Goal: Task Accomplishment & Management: Manage account settings

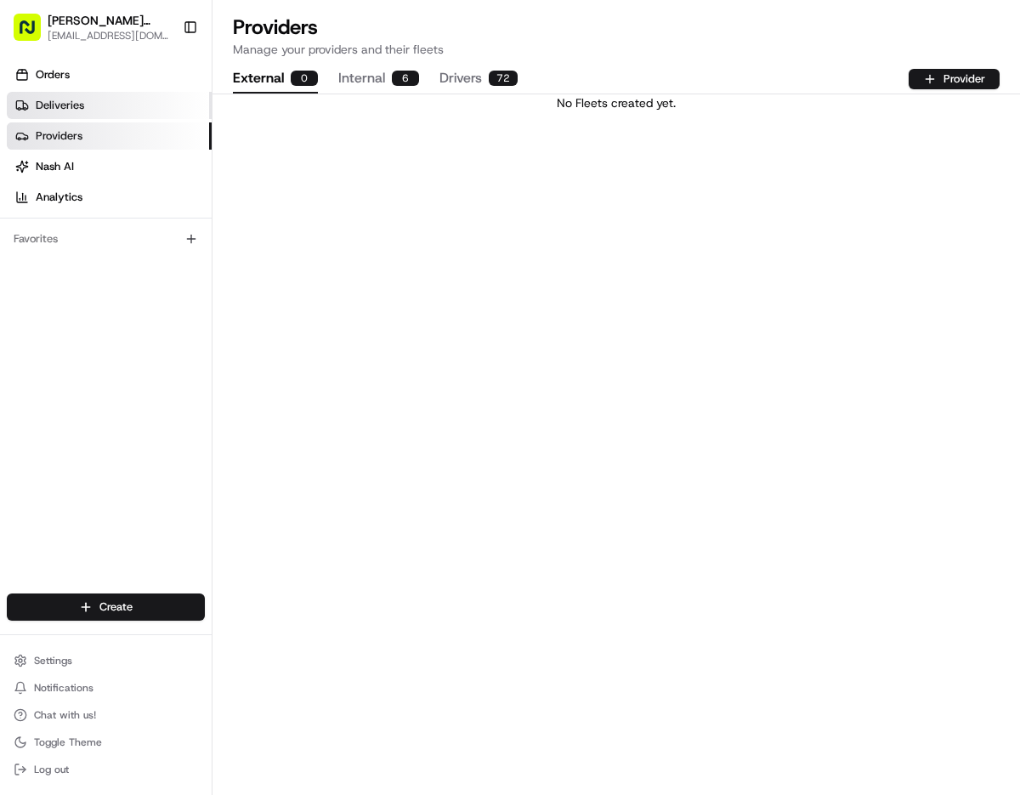
click at [92, 105] on link "Deliveries" at bounding box center [109, 105] width 205 height 27
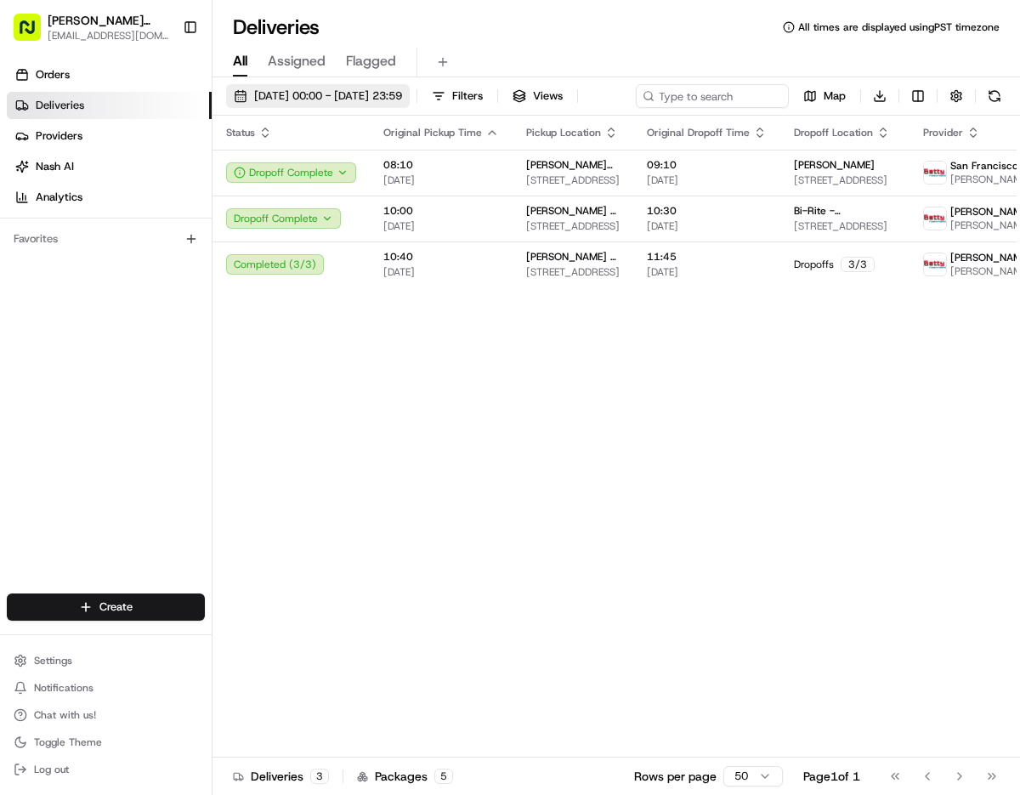
click at [288, 93] on span "[DATE] 00:00 - [DATE] 23:59" at bounding box center [328, 95] width 148 height 15
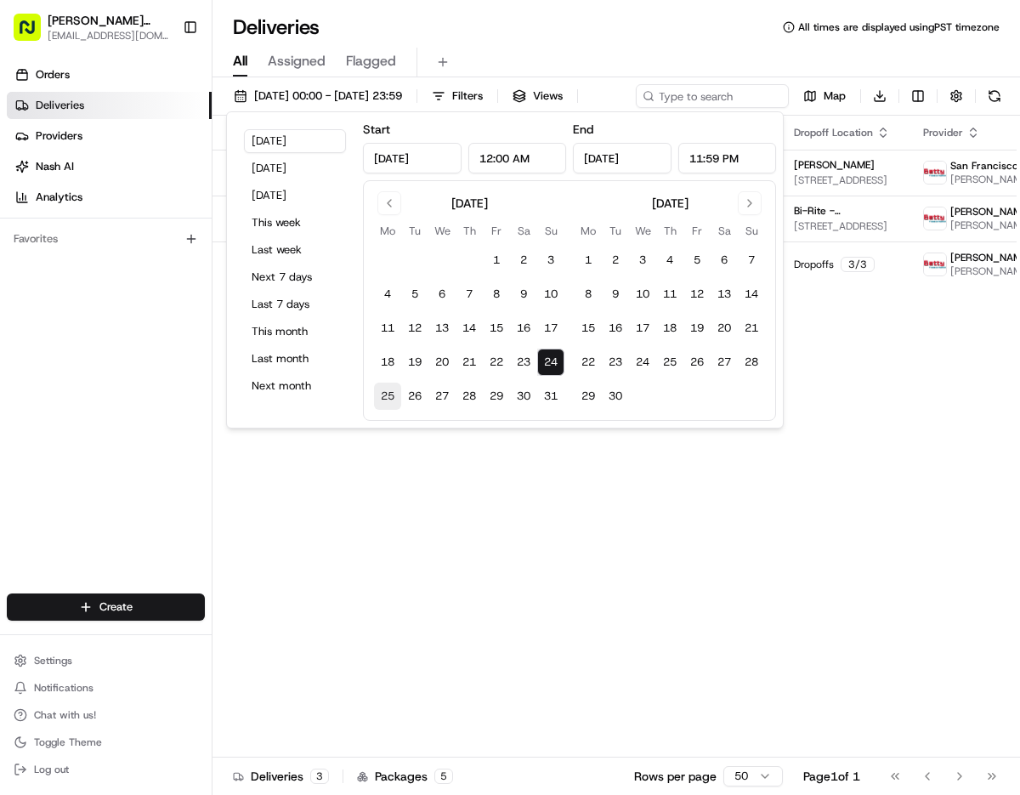
click at [393, 395] on button "25" at bounding box center [387, 395] width 27 height 27
type input "[DATE]"
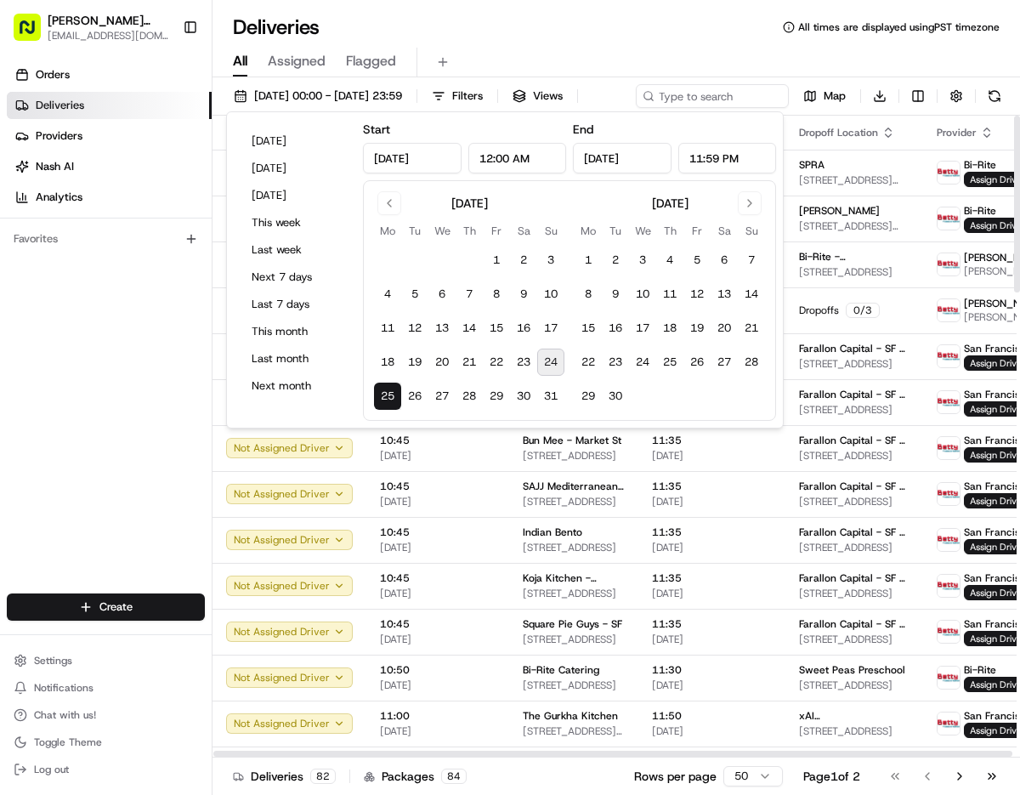
click at [124, 463] on div "Orders Deliveries Providers [PERSON_NAME] Analytics Favorites" at bounding box center [106, 328] width 212 height 549
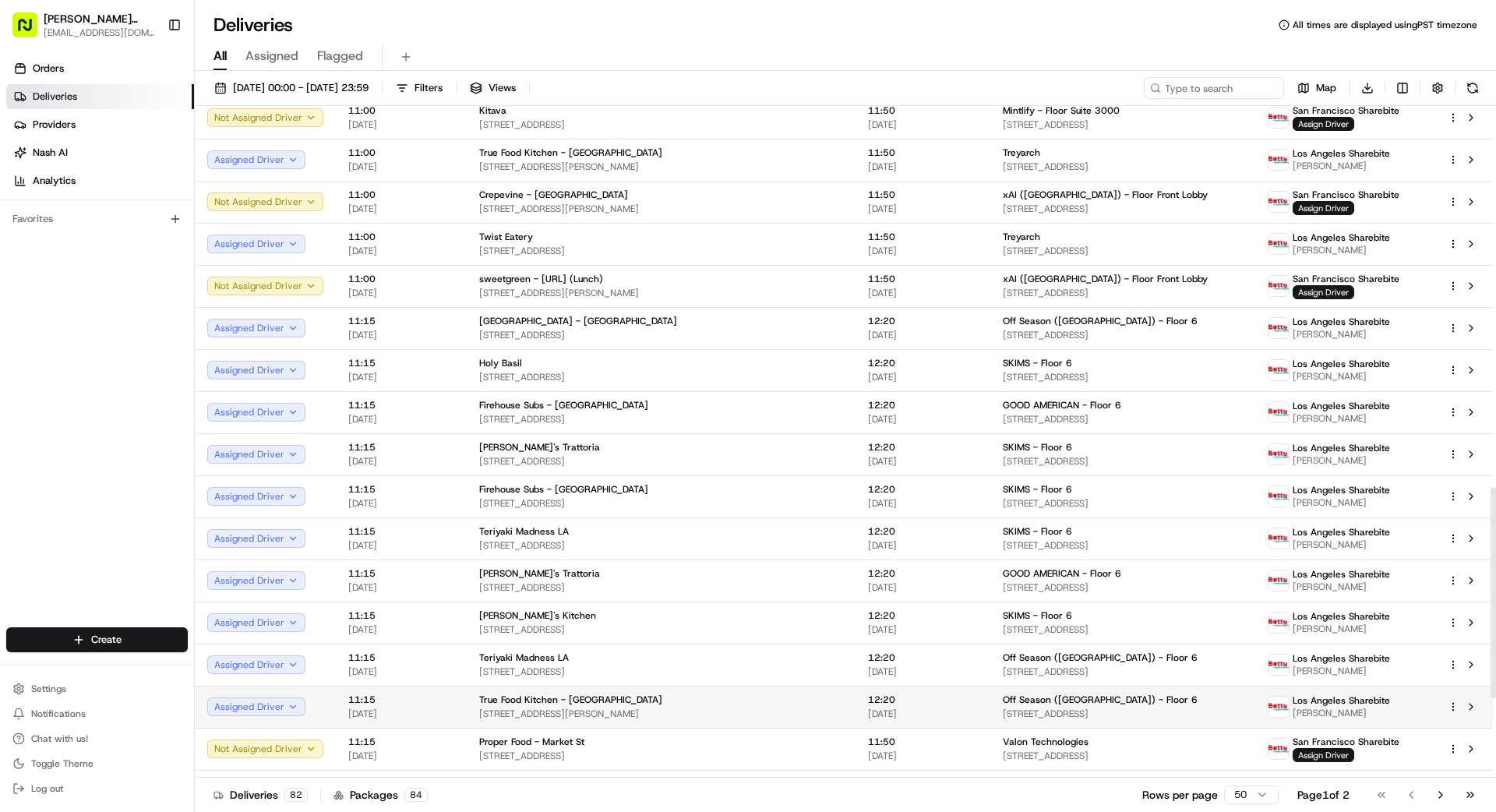
scroll to position [1271, 0]
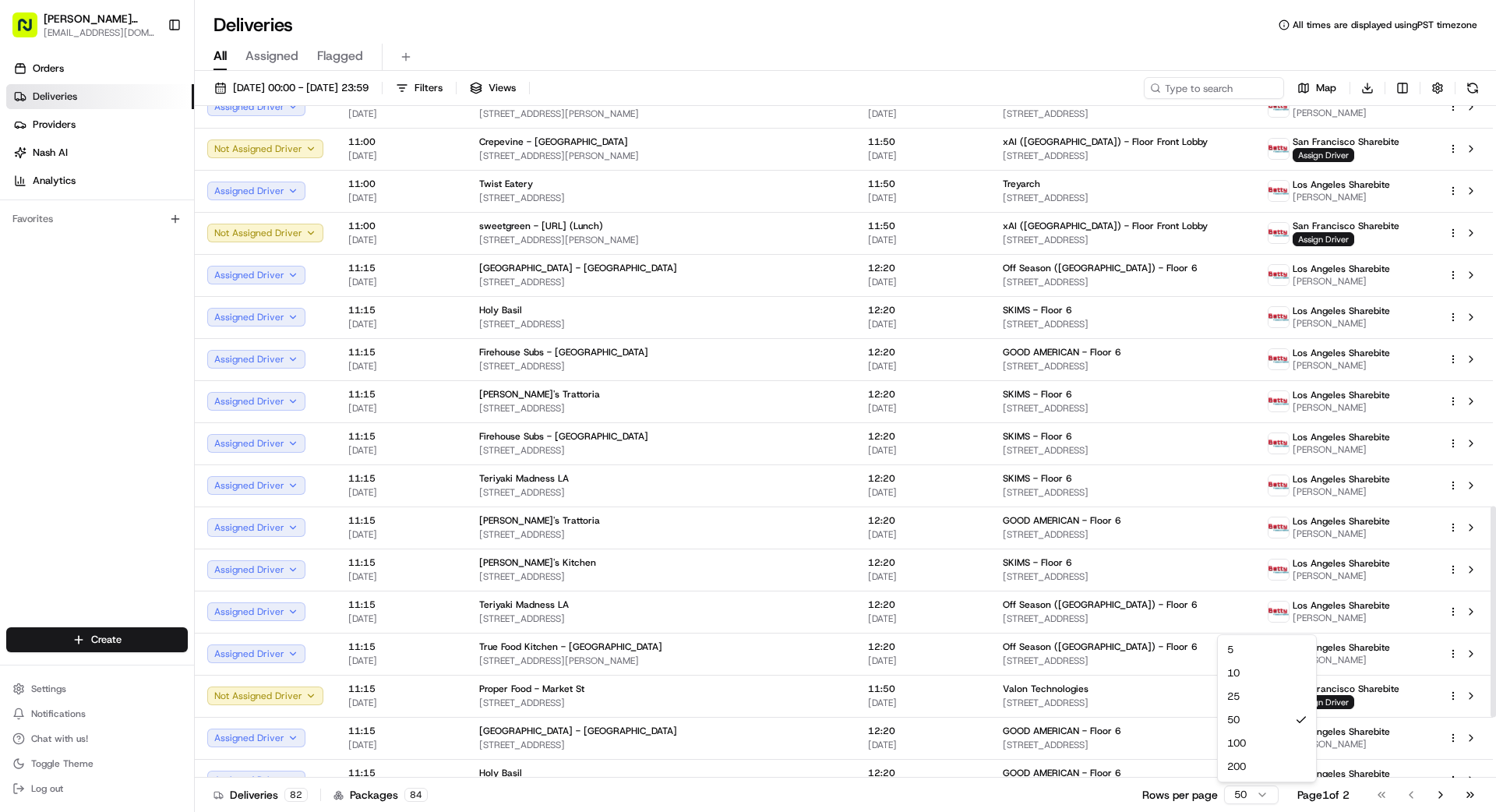
click at [934, 728] on html "[PERSON_NAME] Transportation [EMAIL_ADDRESS][DOMAIN_NAME] Toggle Sidebar Orders…" at bounding box center [748, 406] width 1496 height 812
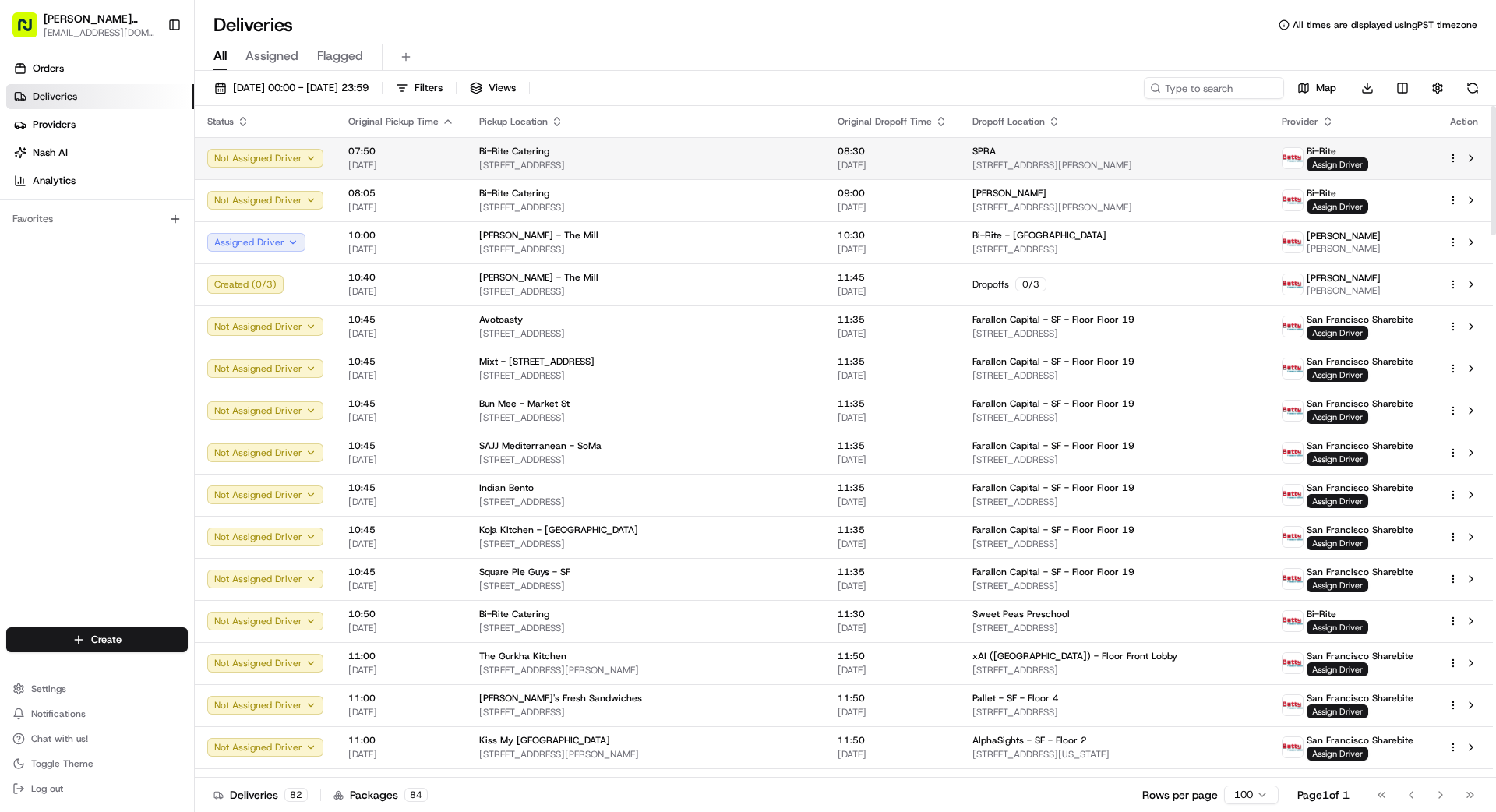
click at [667, 163] on span "[STREET_ADDRESS]" at bounding box center [646, 165] width 334 height 13
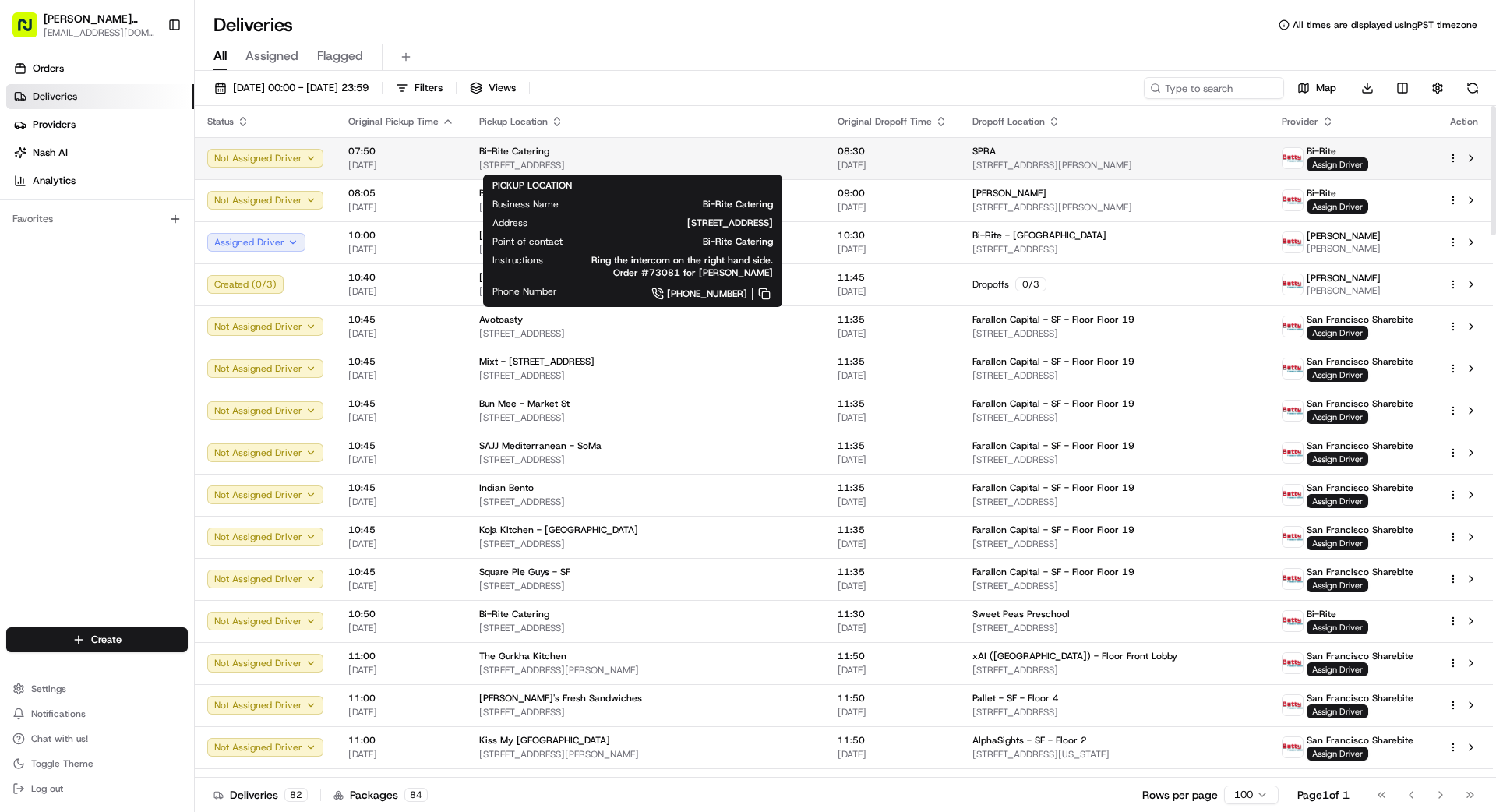
click at [667, 153] on div "Bi-Rite Catering" at bounding box center [646, 151] width 334 height 13
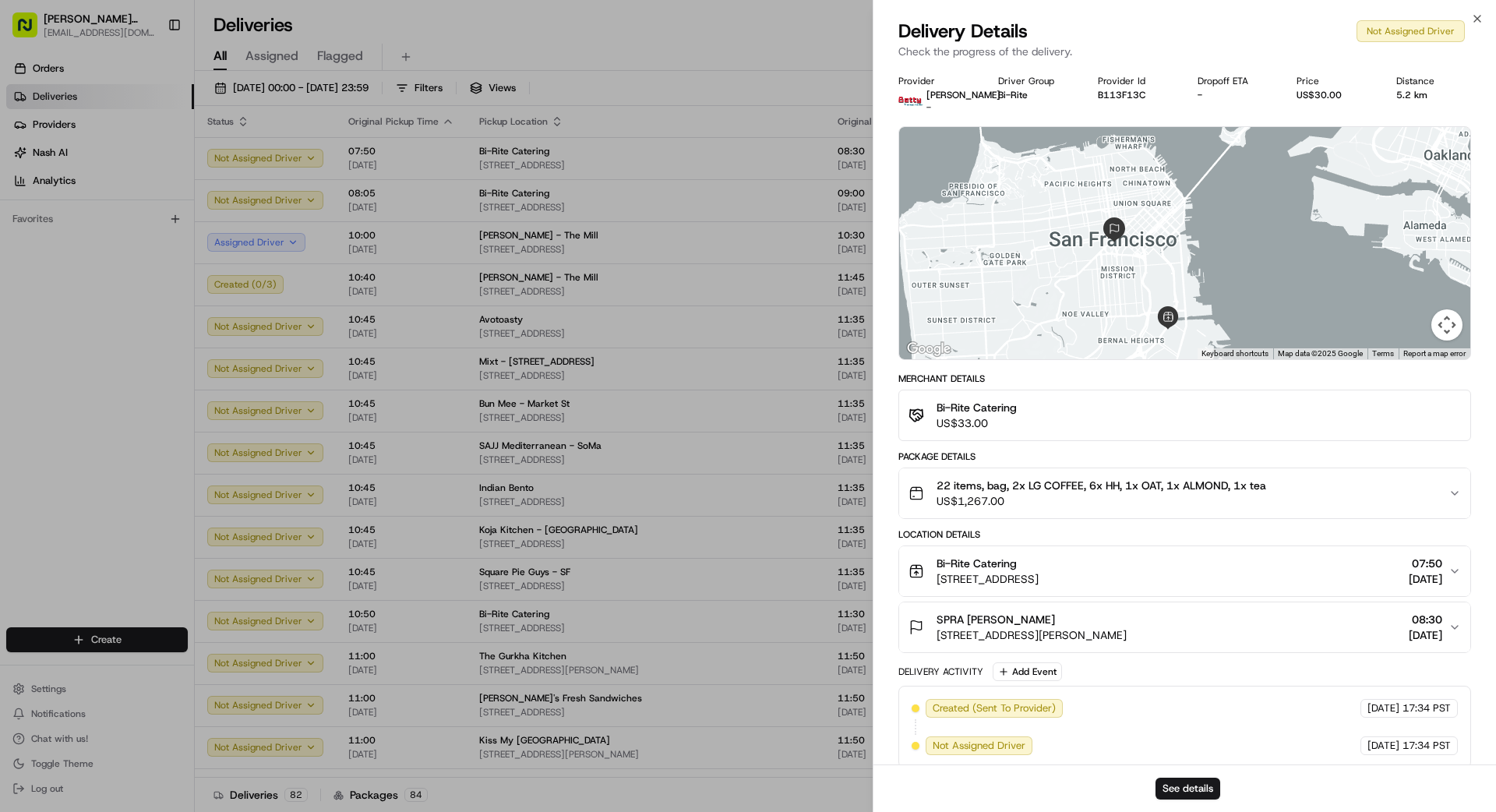
scroll to position [6, 0]
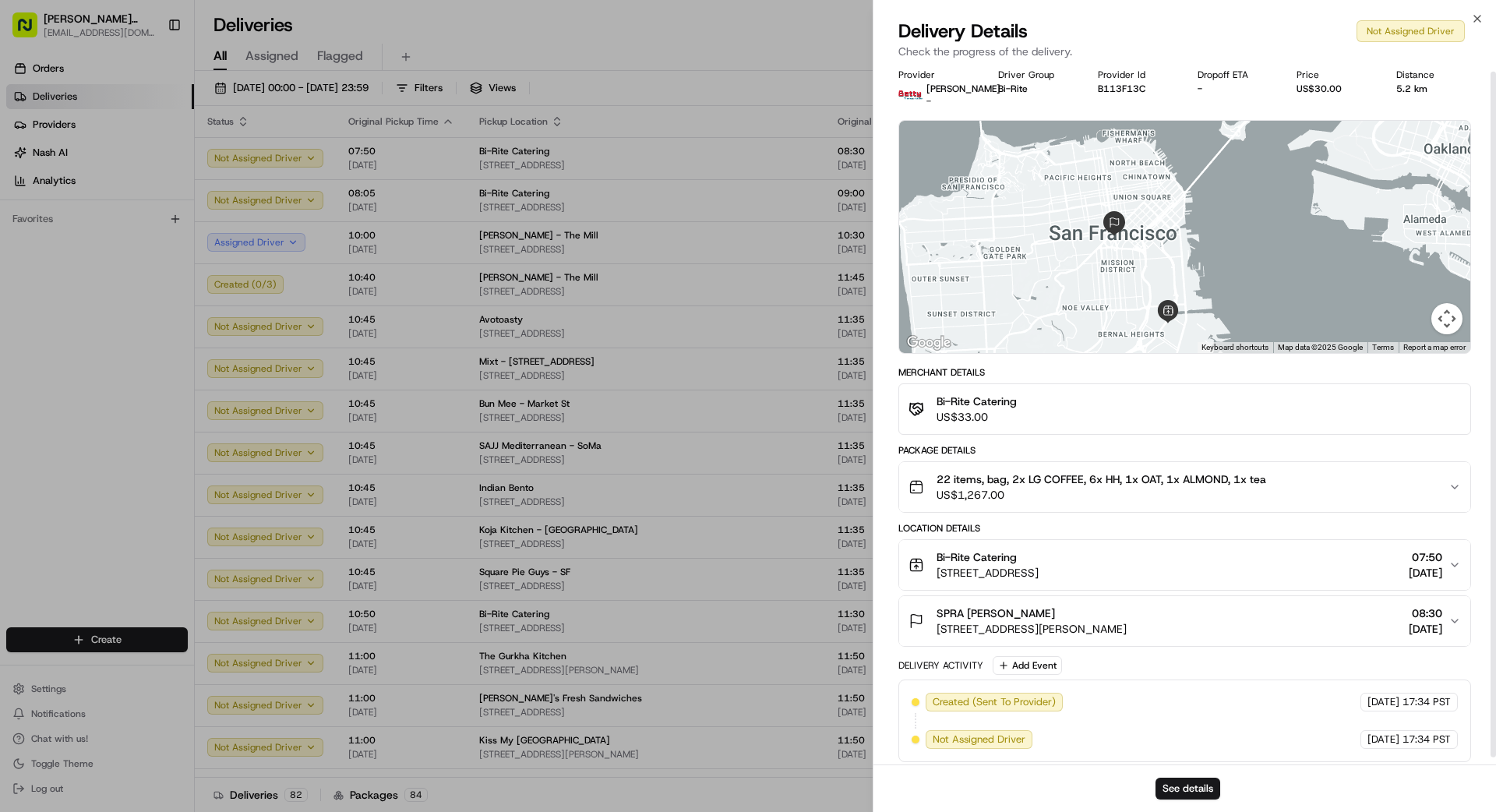
click at [934, 481] on span "22 items, bag, 2x LG COFFEE, 6x HH, 1x OAT, 1x ALMOND, 1x tea" at bounding box center [1102, 478] width 330 height 16
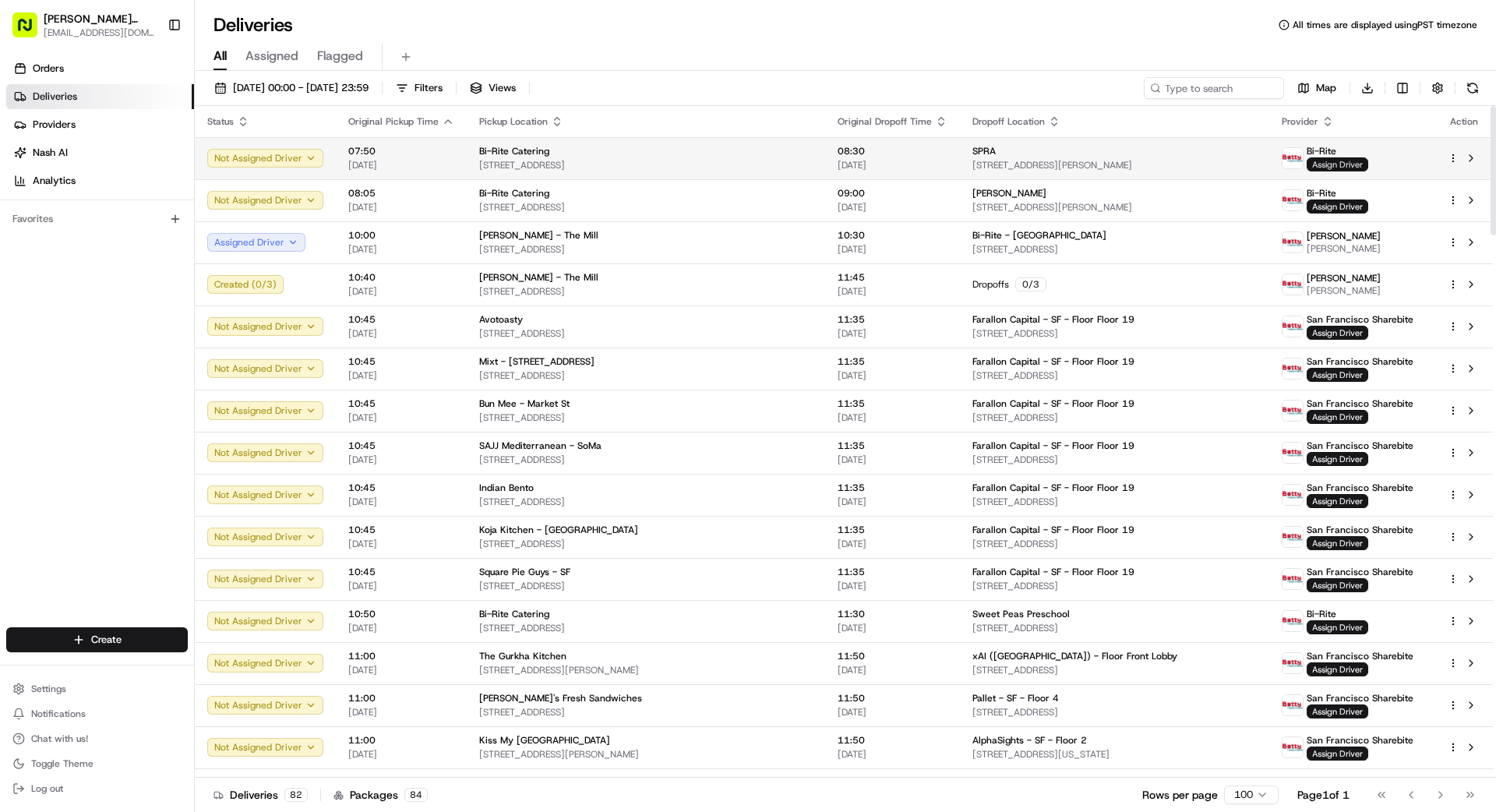
click at [934, 163] on span "Assign Driver" at bounding box center [1336, 164] width 61 height 14
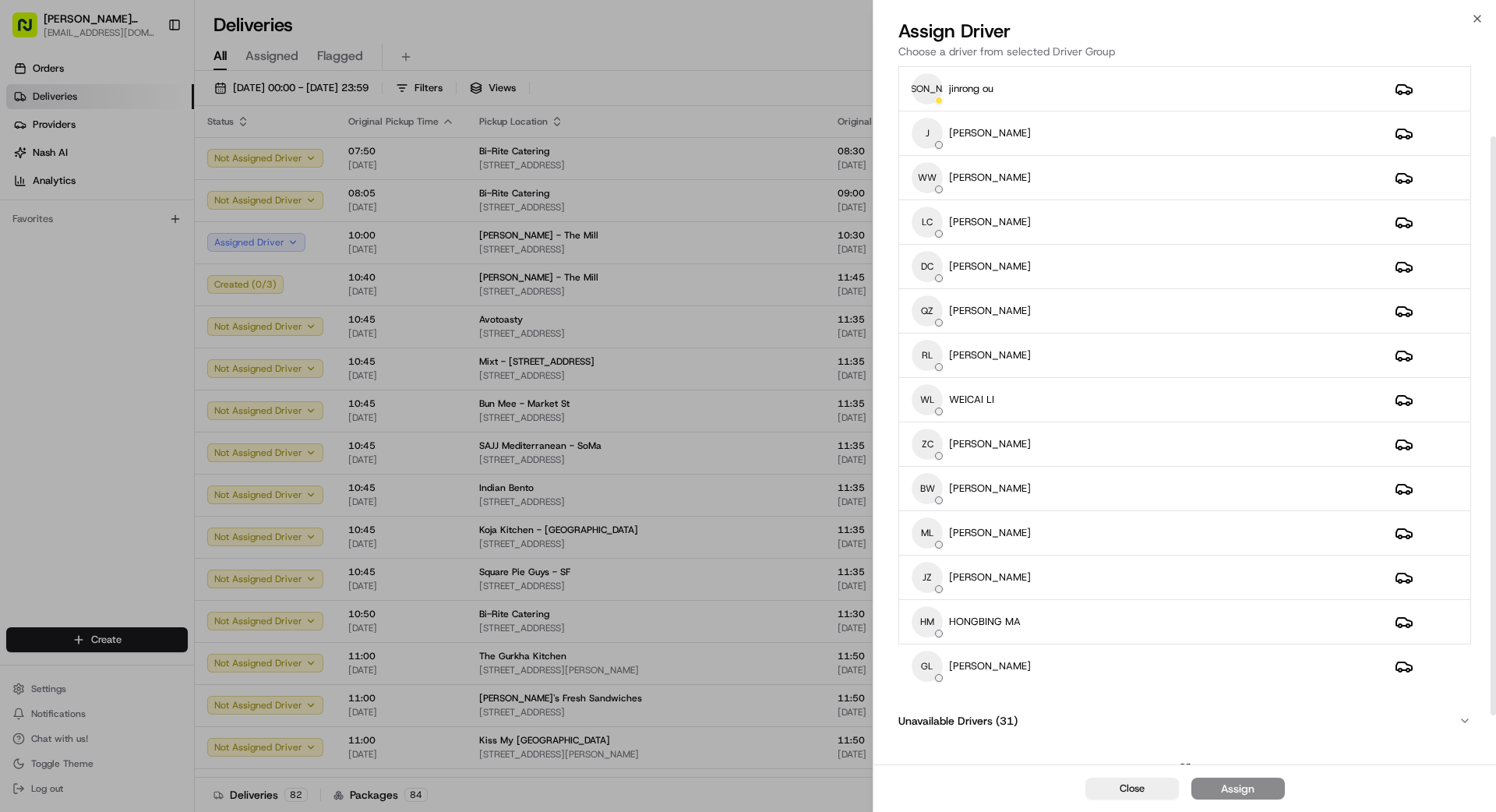
scroll to position [91, 0]
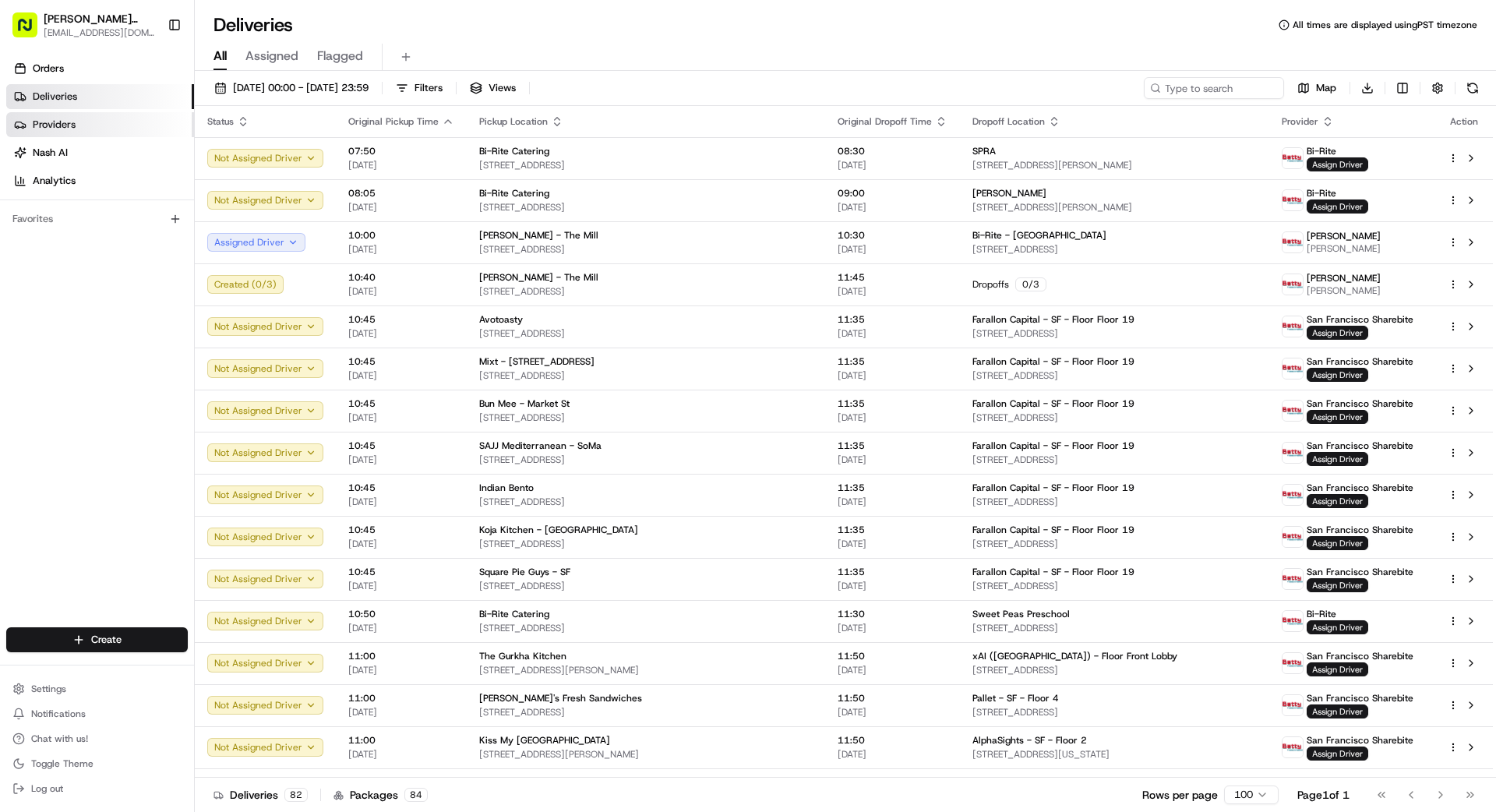
click at [50, 119] on span "Providers" at bounding box center [54, 124] width 43 height 14
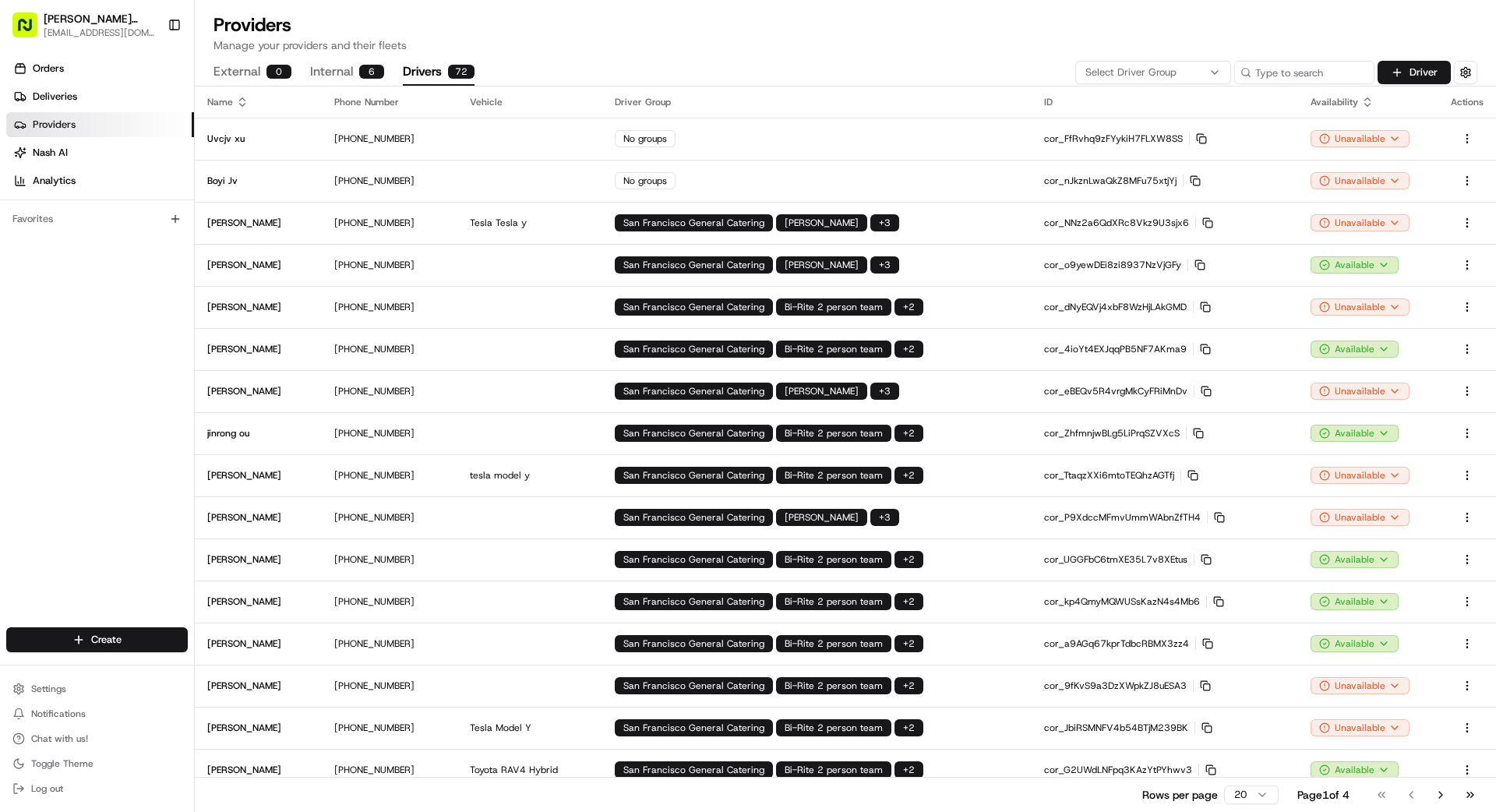
click at [418, 65] on button "Drivers 72" at bounding box center [438, 72] width 72 height 27
click at [934, 71] on div "Select Driver Group" at bounding box center [1152, 71] width 148 height 14
click at [934, 241] on span "Bi-Rite" at bounding box center [1196, 247] width 192 height 14
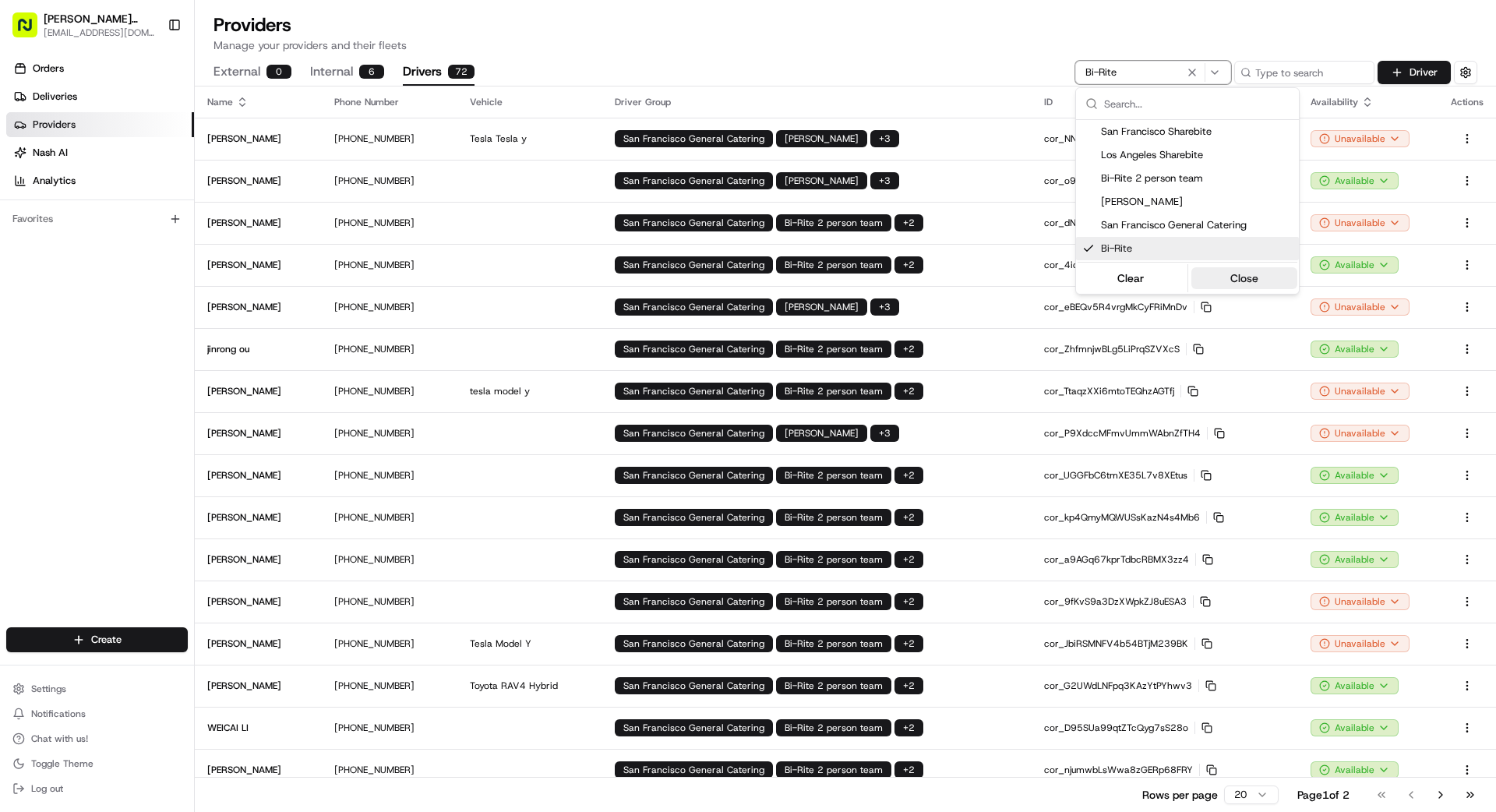
click at [934, 276] on button "Close" at bounding box center [1245, 279] width 106 height 22
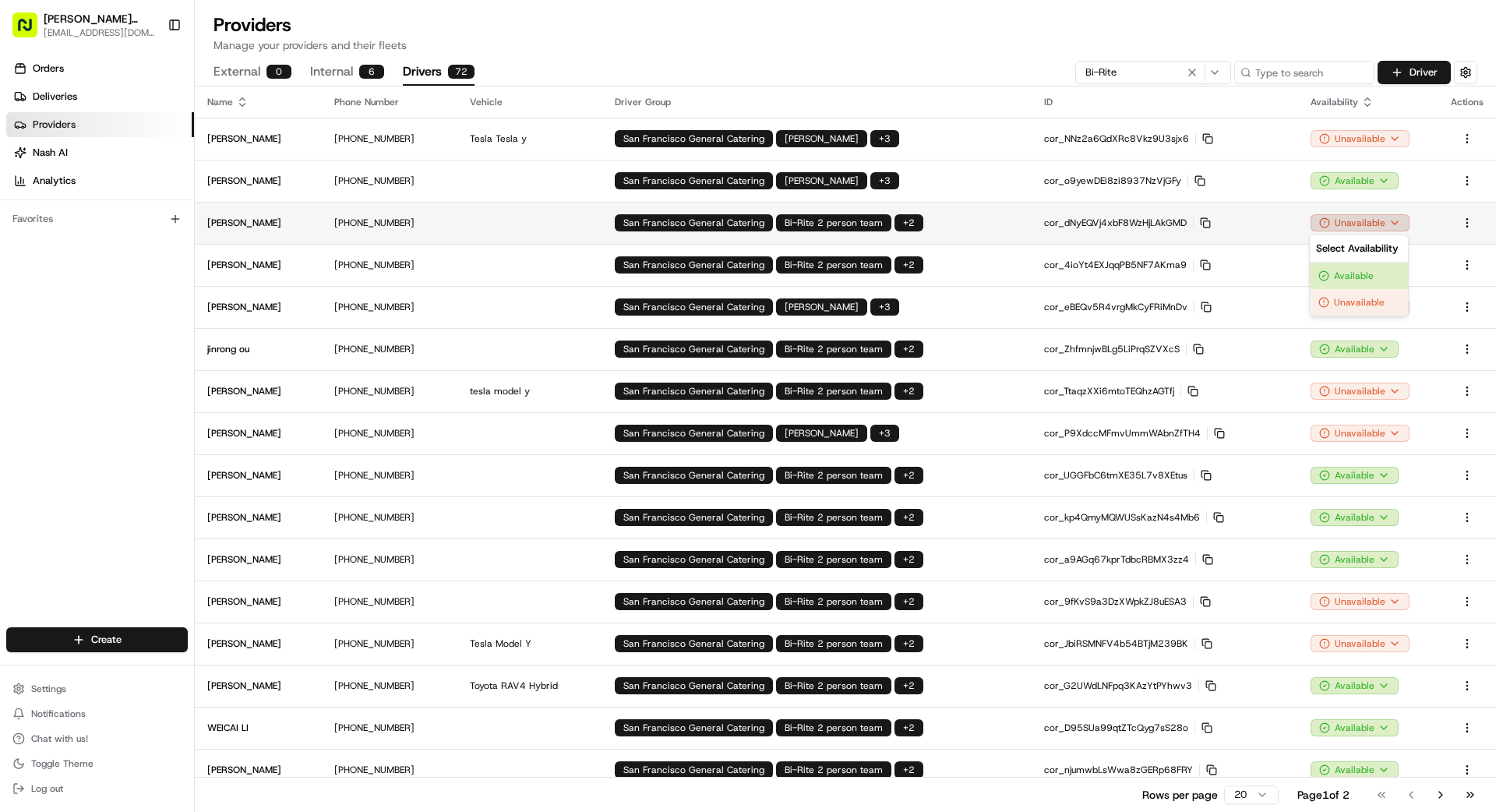
click at [934, 224] on html "[PERSON_NAME] Transportation [EMAIL_ADDRESS][DOMAIN_NAME] Toggle Sidebar Orders…" at bounding box center [748, 406] width 1496 height 812
click at [934, 279] on div "Available" at bounding box center [1358, 275] width 98 height 27
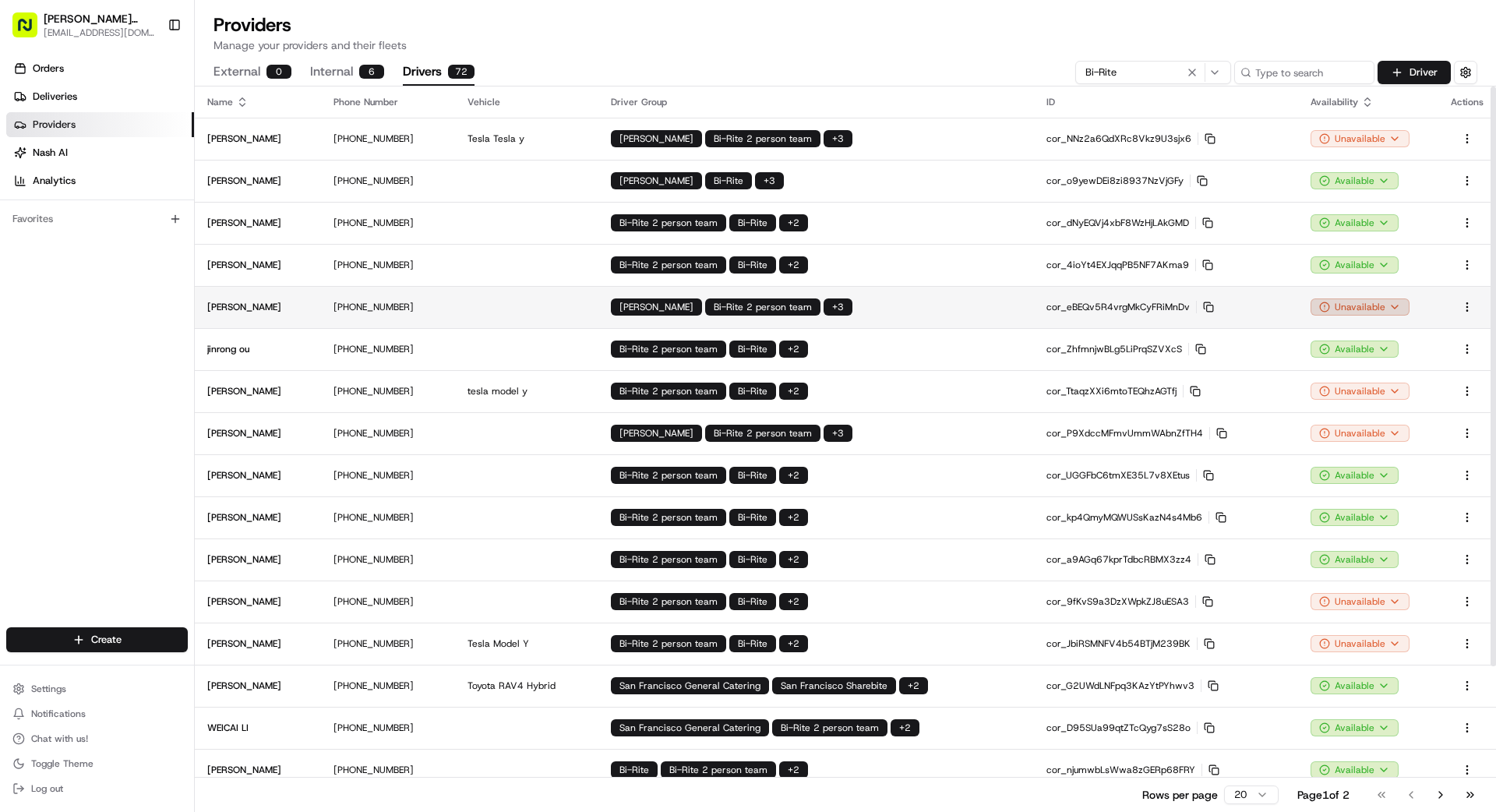
click at [934, 309] on html "[PERSON_NAME] Transportation [EMAIL_ADDRESS][DOMAIN_NAME] Toggle Sidebar Orders…" at bounding box center [748, 406] width 1496 height 812
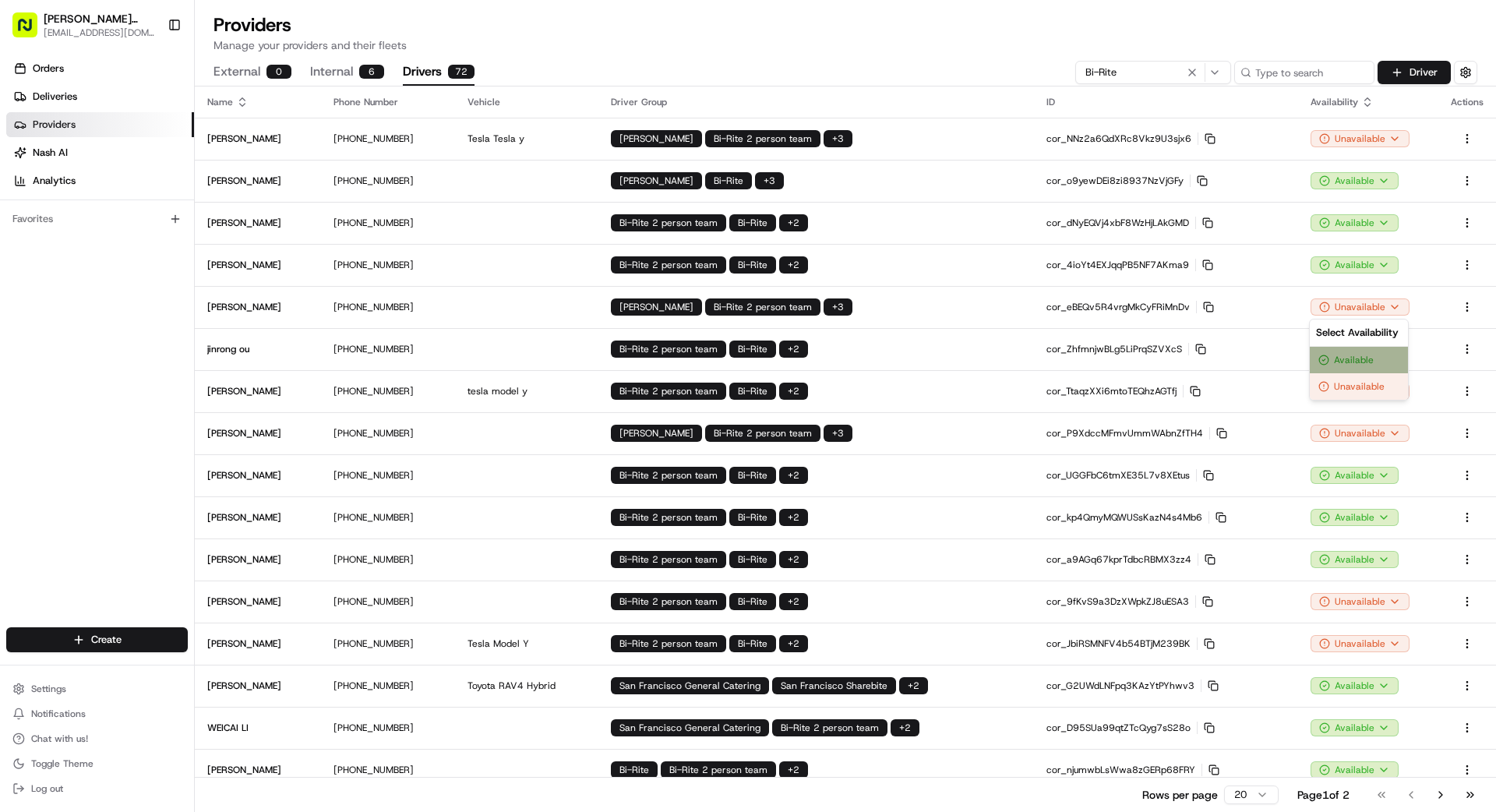
click at [934, 363] on div "Available" at bounding box center [1358, 359] width 98 height 27
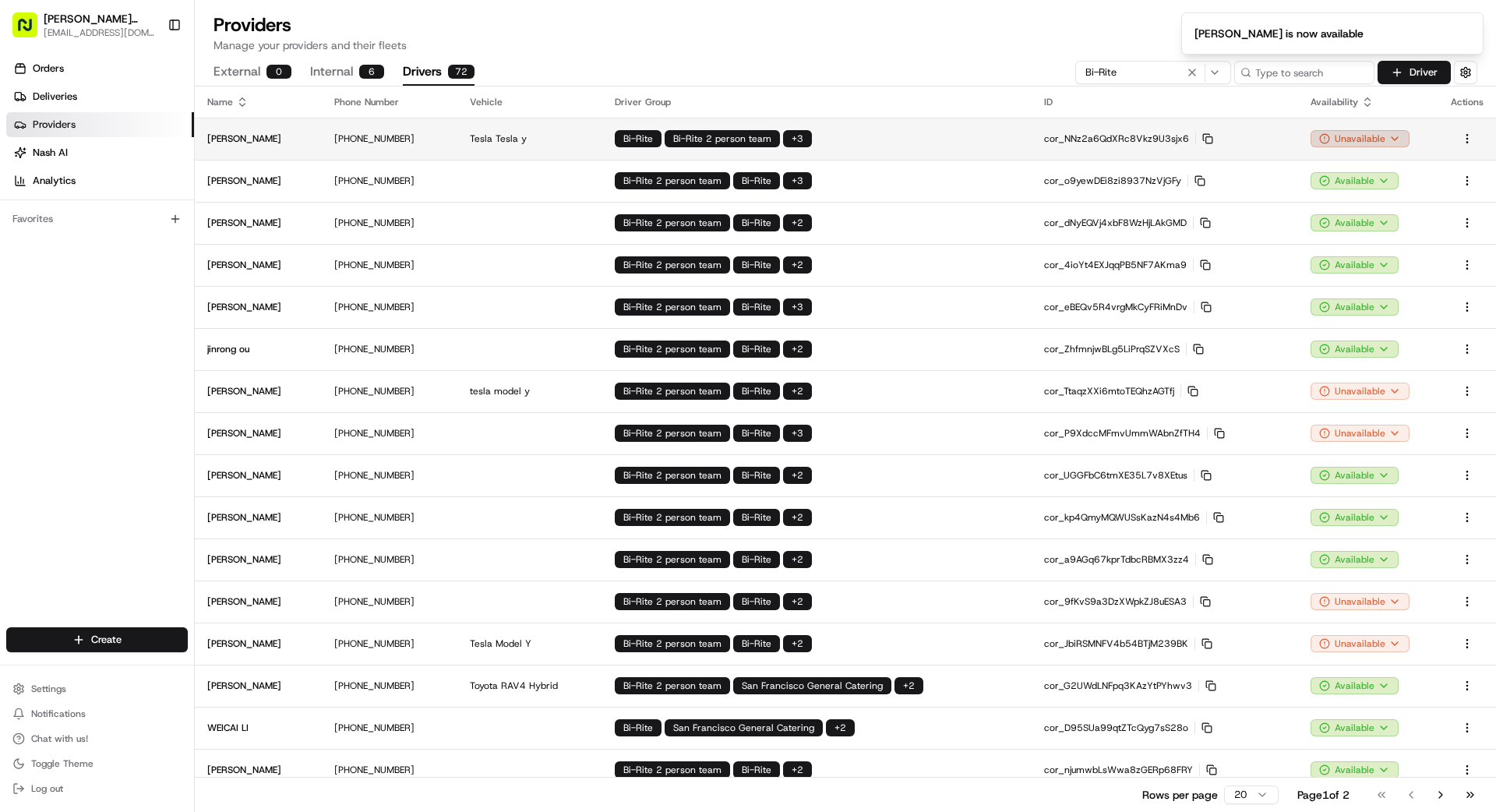
click at [934, 137] on html "[PERSON_NAME] Transportation [EMAIL_ADDRESS][DOMAIN_NAME] Toggle Sidebar Orders…" at bounding box center [748, 406] width 1496 height 812
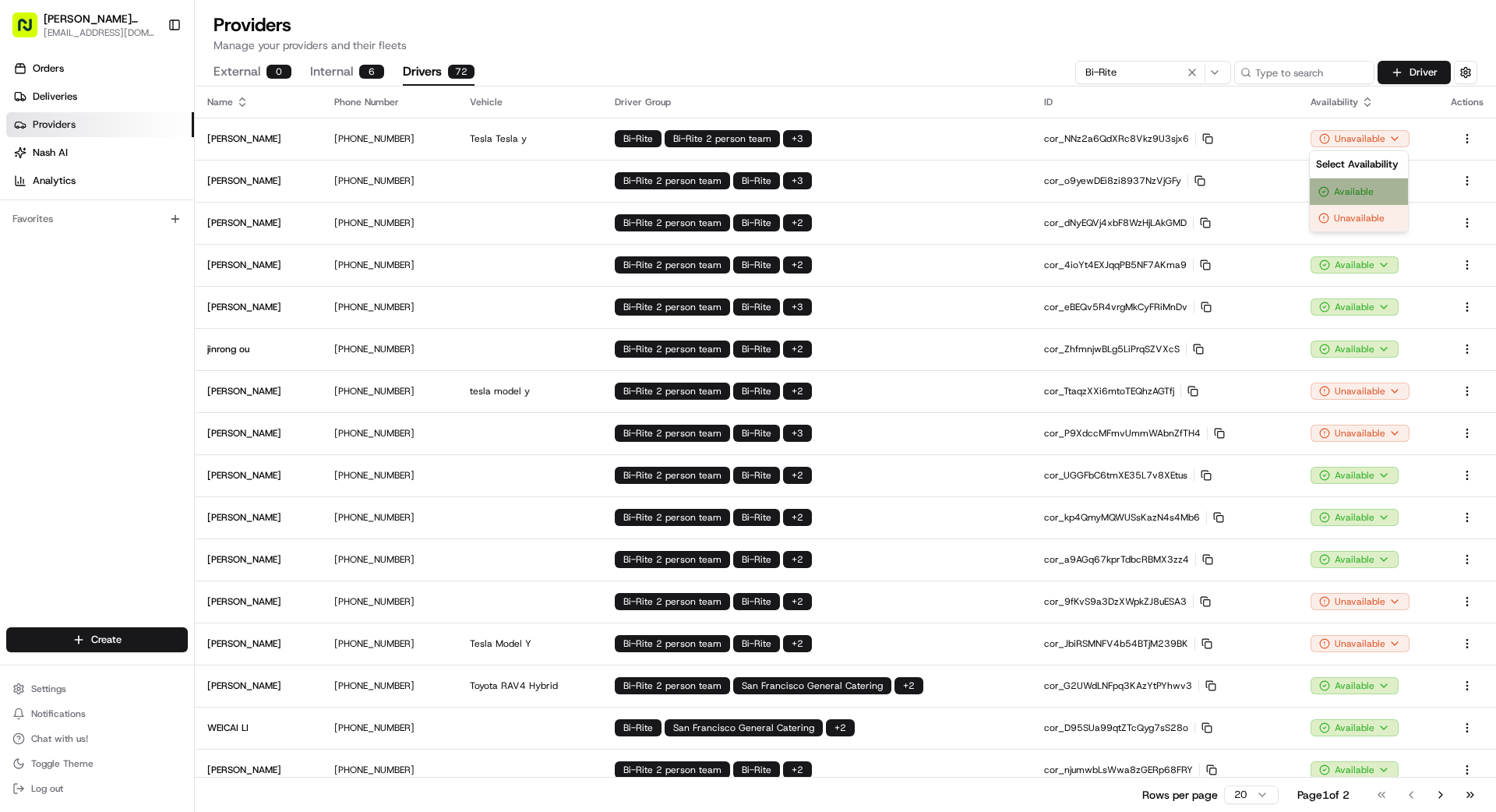
drag, startPoint x: 1346, startPoint y: 187, endPoint x: 1336, endPoint y: 181, distance: 11.7
click at [934, 187] on div "Available" at bounding box center [1358, 192] width 98 height 27
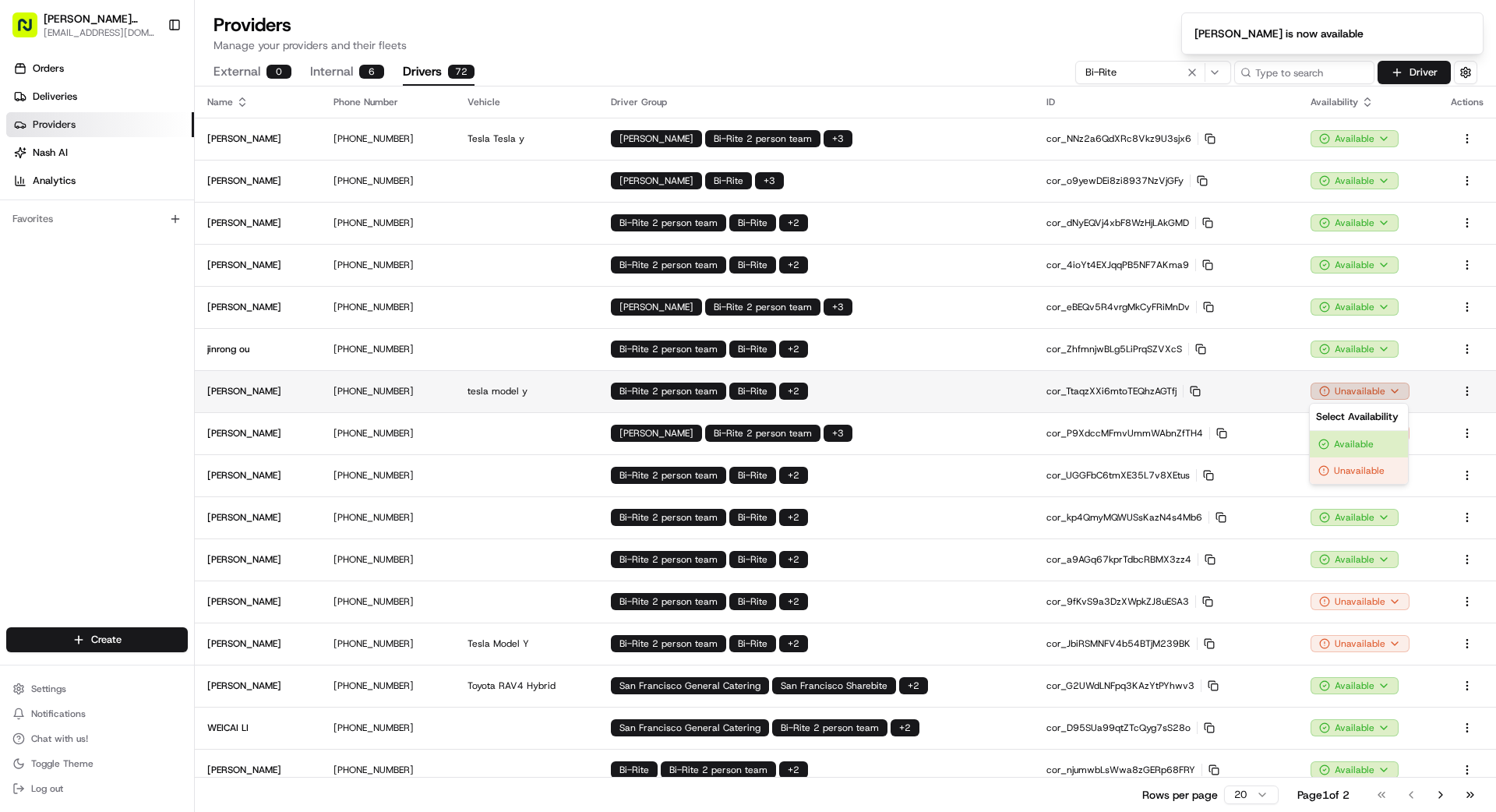
click at [934, 387] on html "[PERSON_NAME] Transportation [EMAIL_ADDRESS][DOMAIN_NAME] Toggle Sidebar Orders…" at bounding box center [748, 406] width 1496 height 812
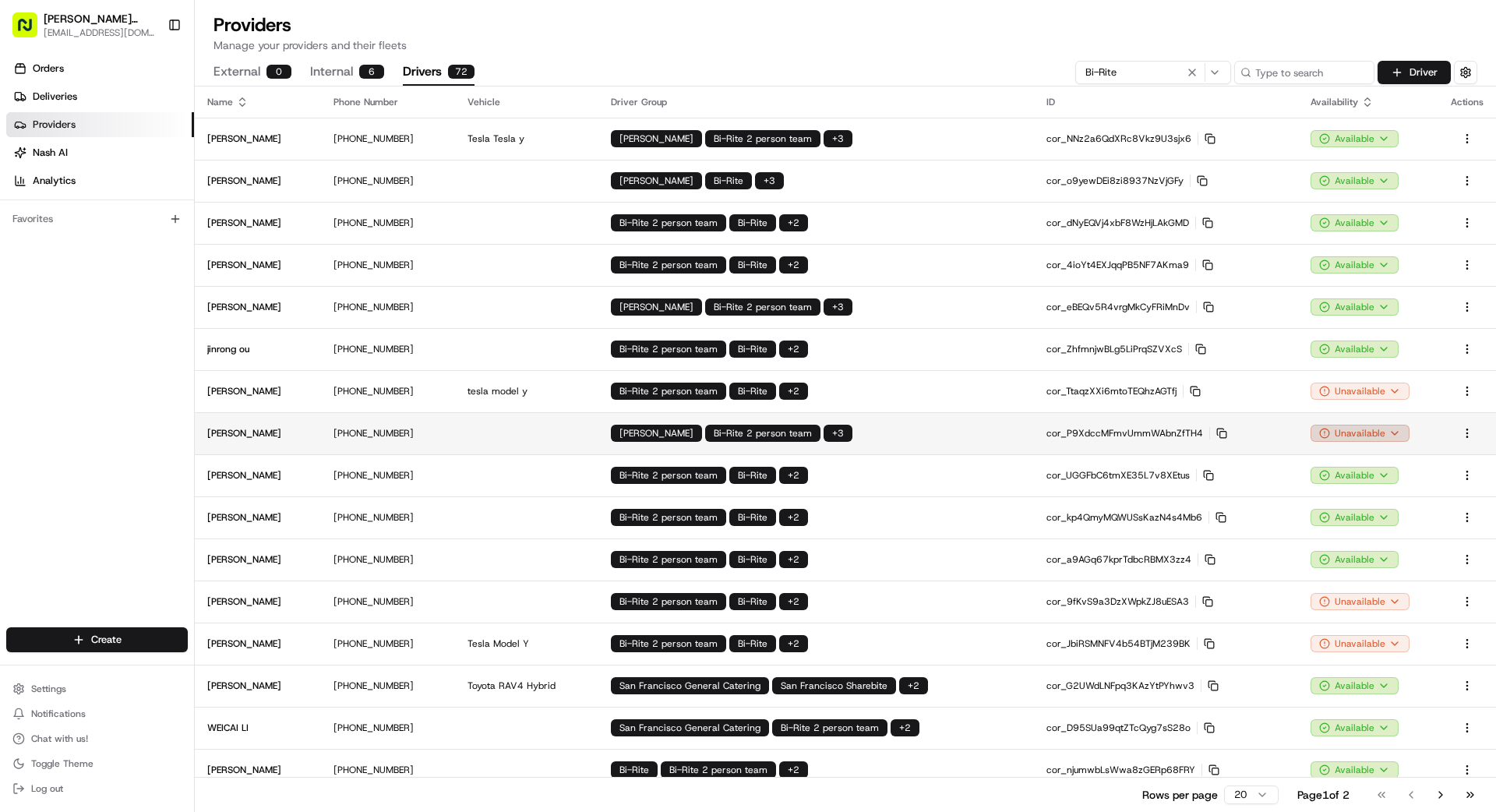
click at [934, 435] on html "[PERSON_NAME] Transportation [EMAIL_ADDRESS][DOMAIN_NAME] Toggle Sidebar Orders…" at bounding box center [748, 406] width 1496 height 812
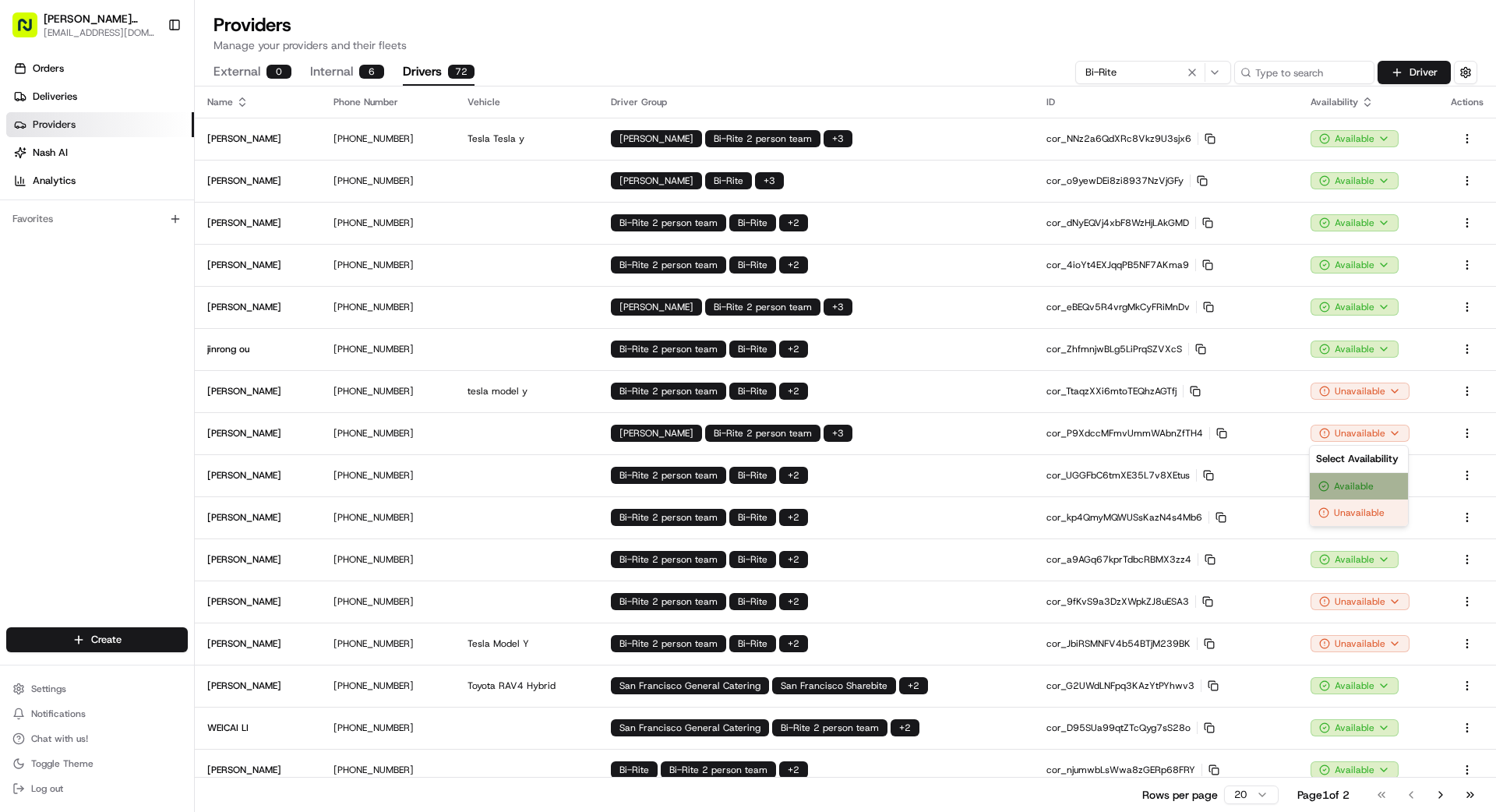
click at [934, 486] on div "Available" at bounding box center [1358, 486] width 98 height 27
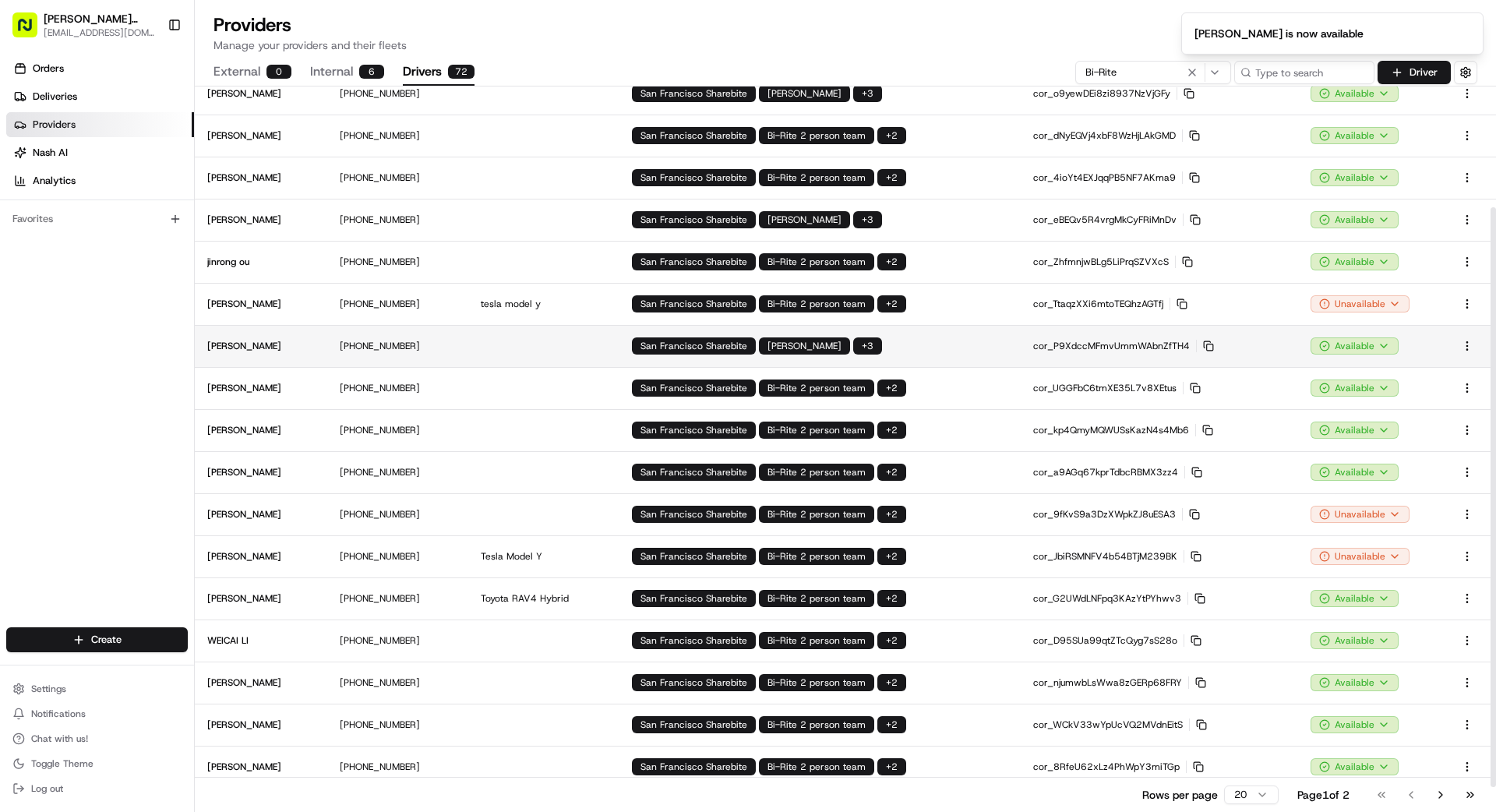
scroll to position [182, 0]
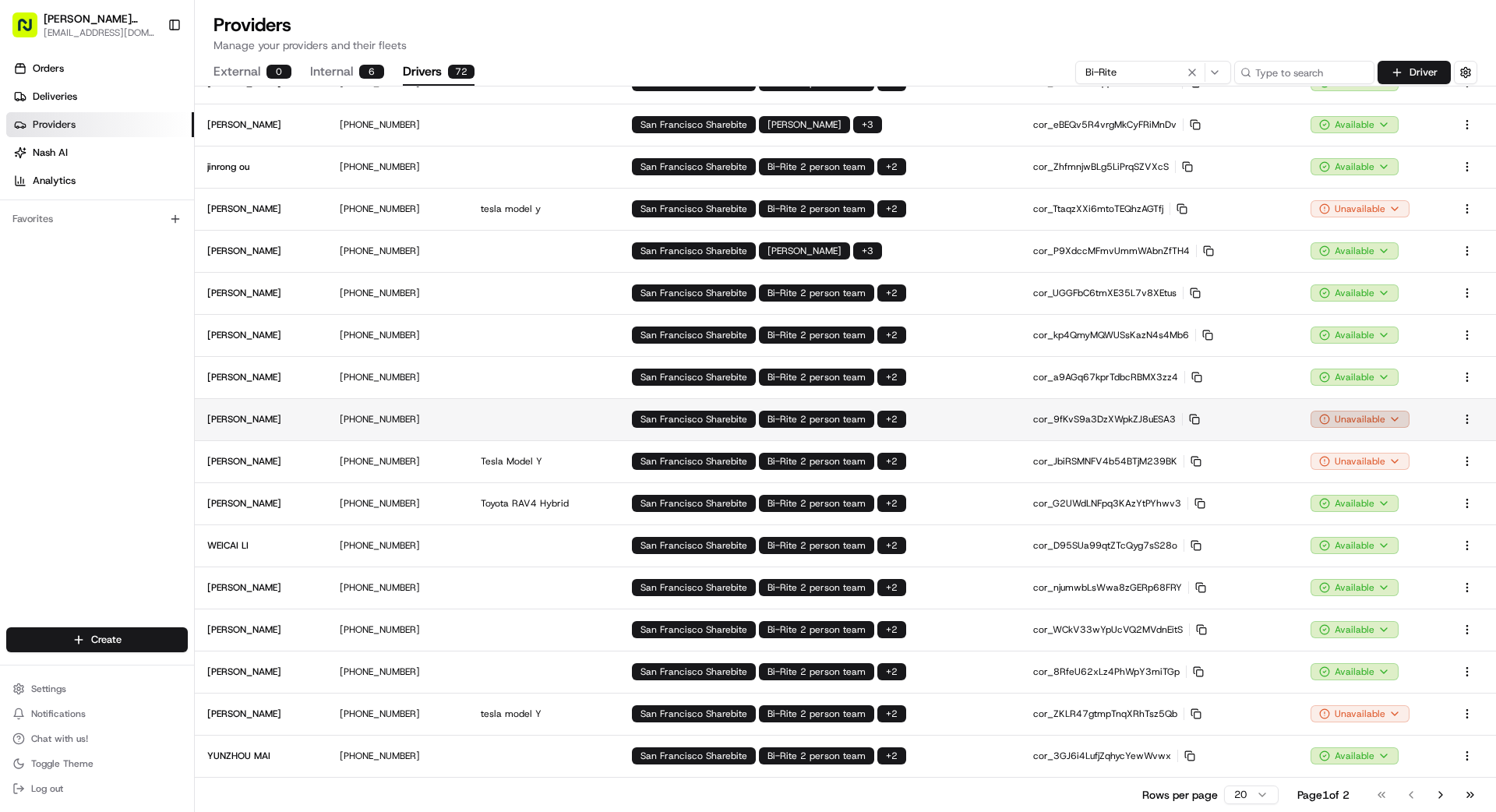
click at [934, 415] on html "[PERSON_NAME] Transportation [EMAIL_ADDRESS][DOMAIN_NAME] Toggle Sidebar Orders…" at bounding box center [748, 406] width 1496 height 812
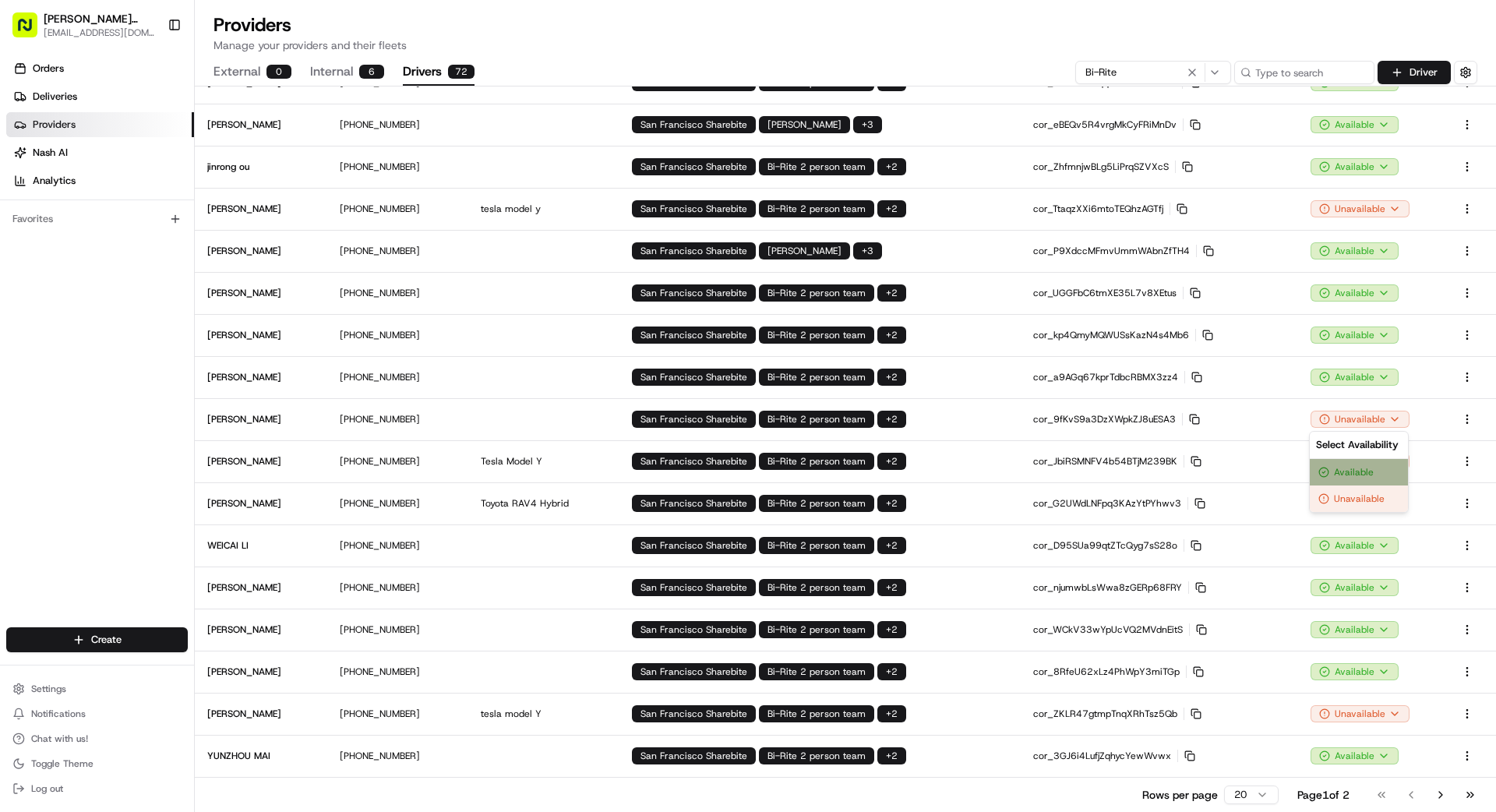
drag, startPoint x: 1350, startPoint y: 470, endPoint x: 1342, endPoint y: 465, distance: 9.4
click at [934, 470] on div "Available" at bounding box center [1358, 472] width 98 height 27
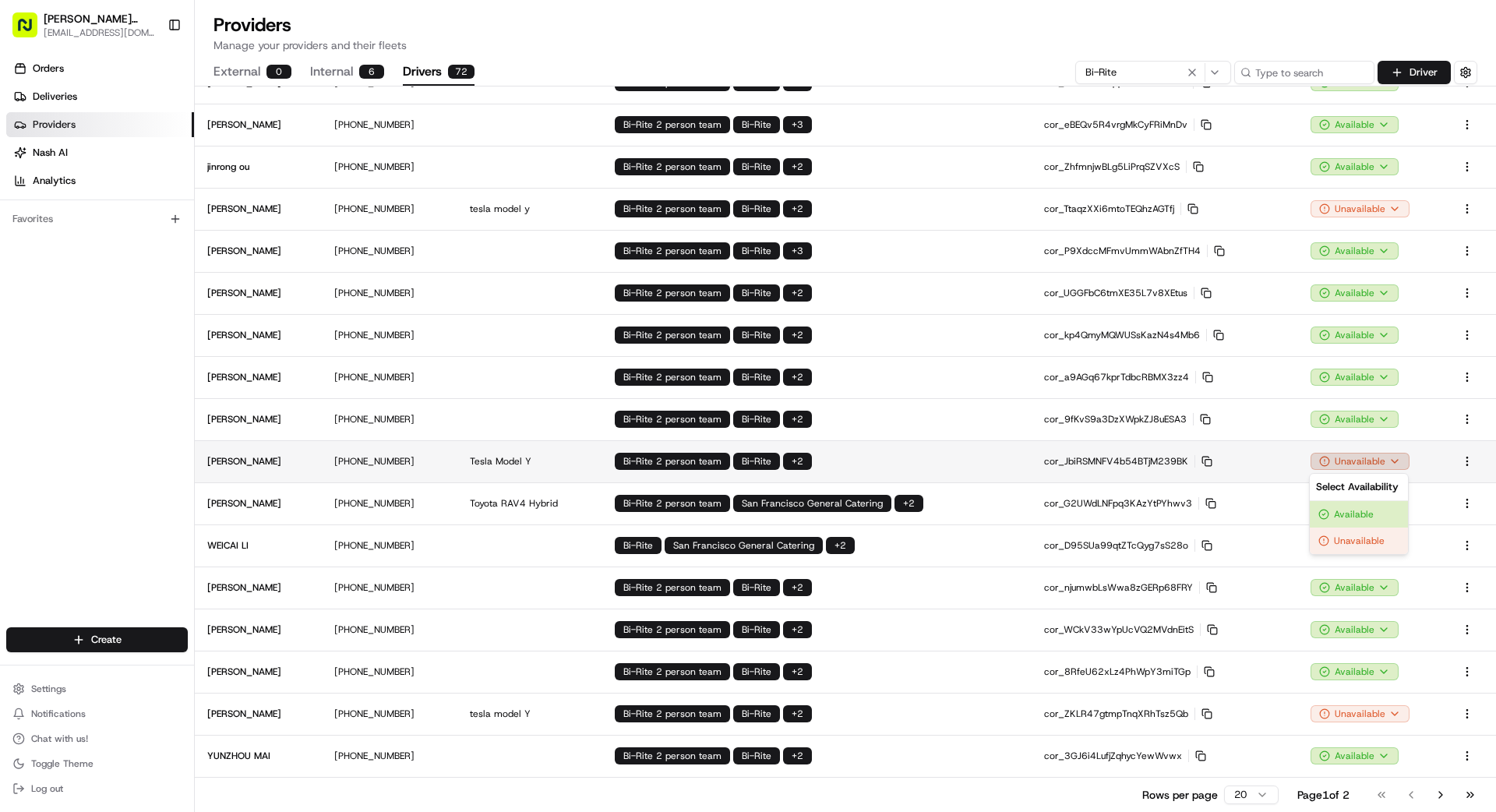
click at [934, 460] on html "[PERSON_NAME] Transportation [EMAIL_ADDRESS][DOMAIN_NAME] Toggle Sidebar Orders…" at bounding box center [748, 406] width 1496 height 812
click at [934, 511] on div "Available" at bounding box center [1358, 514] width 98 height 27
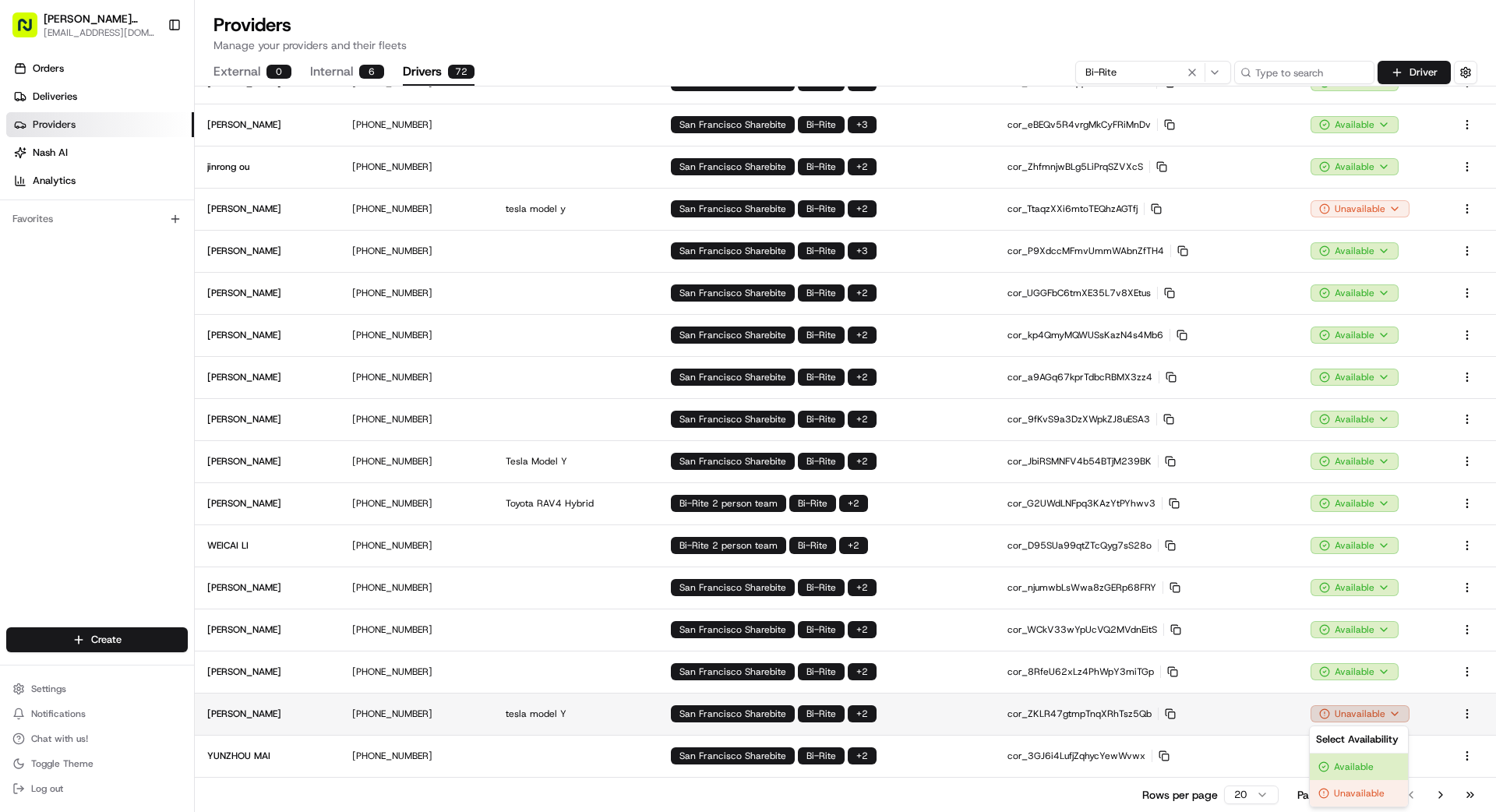
click at [934, 715] on html "[PERSON_NAME] Transportation [EMAIL_ADDRESS][DOMAIN_NAME] Toggle Sidebar Orders…" at bounding box center [748, 406] width 1496 height 812
click at [934, 728] on div "Available" at bounding box center [1358, 766] width 98 height 27
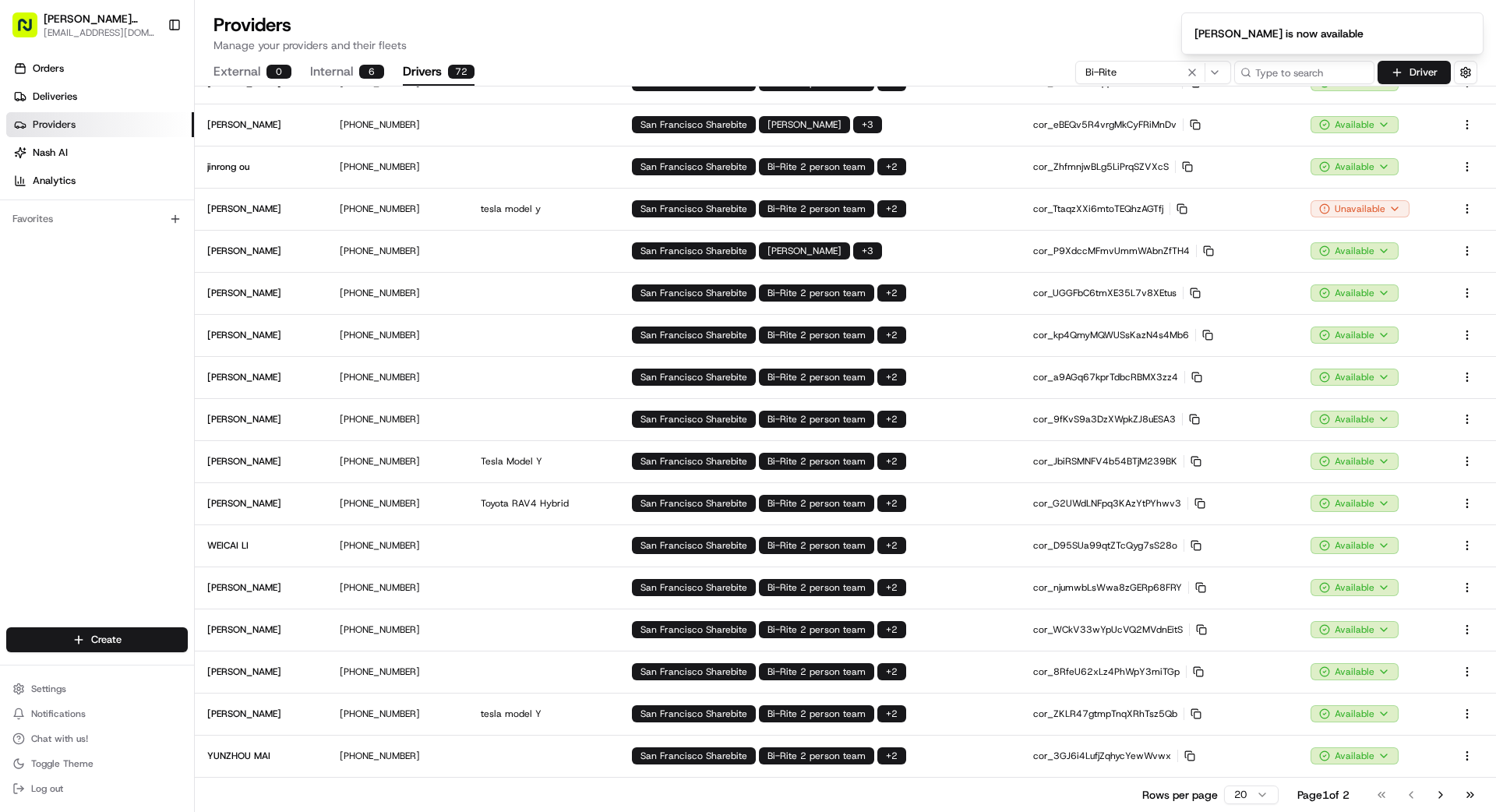
click at [934, 728] on button "Go to next page" at bounding box center [1440, 795] width 27 height 22
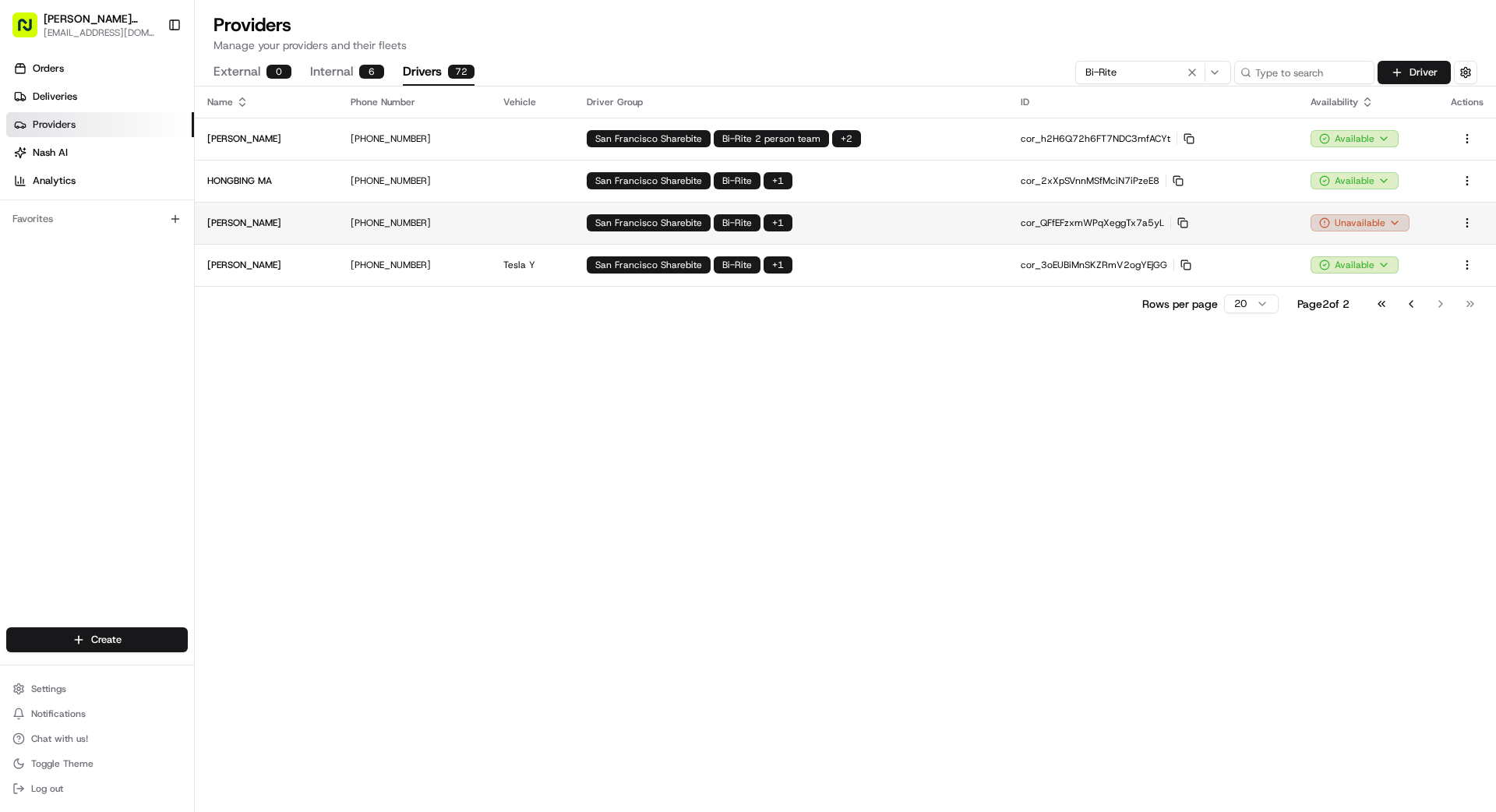
click at [934, 225] on html "[PERSON_NAME] Transportation [EMAIL_ADDRESS][DOMAIN_NAME] Toggle Sidebar Orders…" at bounding box center [748, 406] width 1496 height 812
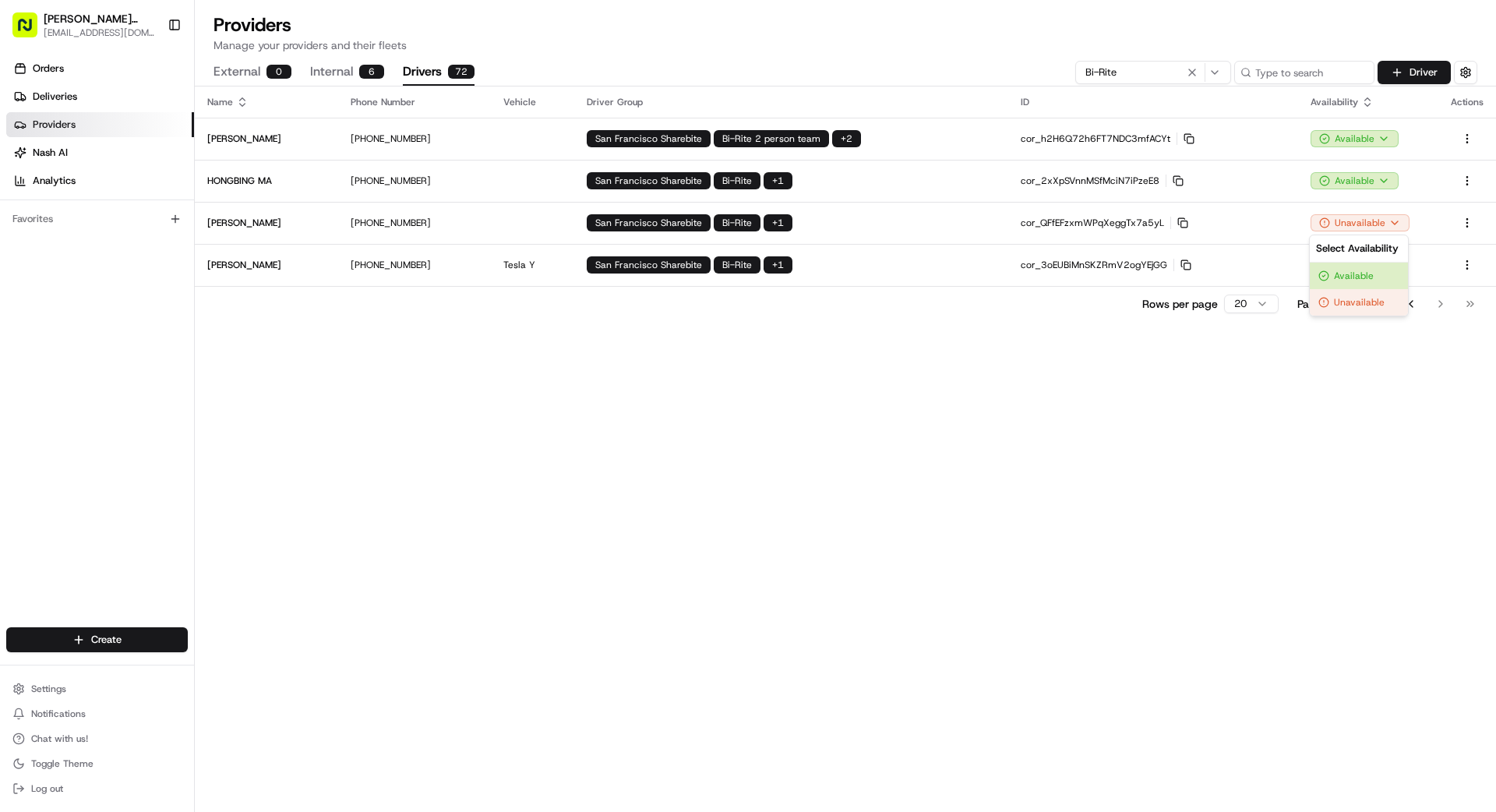
click at [934, 225] on html "[PERSON_NAME] Transportation [EMAIL_ADDRESS][DOMAIN_NAME] Toggle Sidebar Orders…" at bounding box center [748, 406] width 1496 height 812
click at [66, 98] on span "Deliveries" at bounding box center [55, 96] width 44 height 14
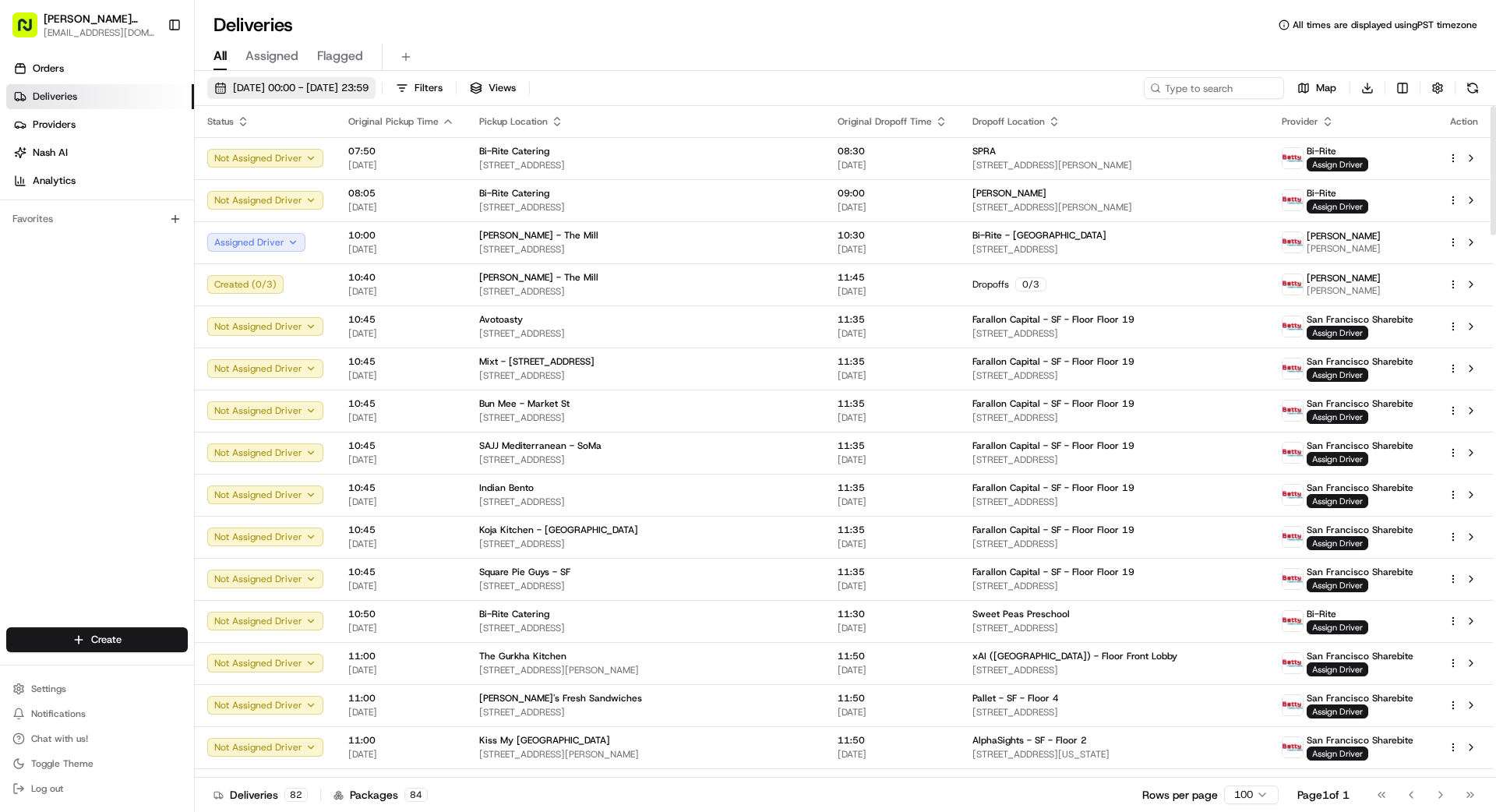
click at [368, 81] on span "[DATE] 00:00 - [DATE] 23:59" at bounding box center [301, 87] width 136 height 14
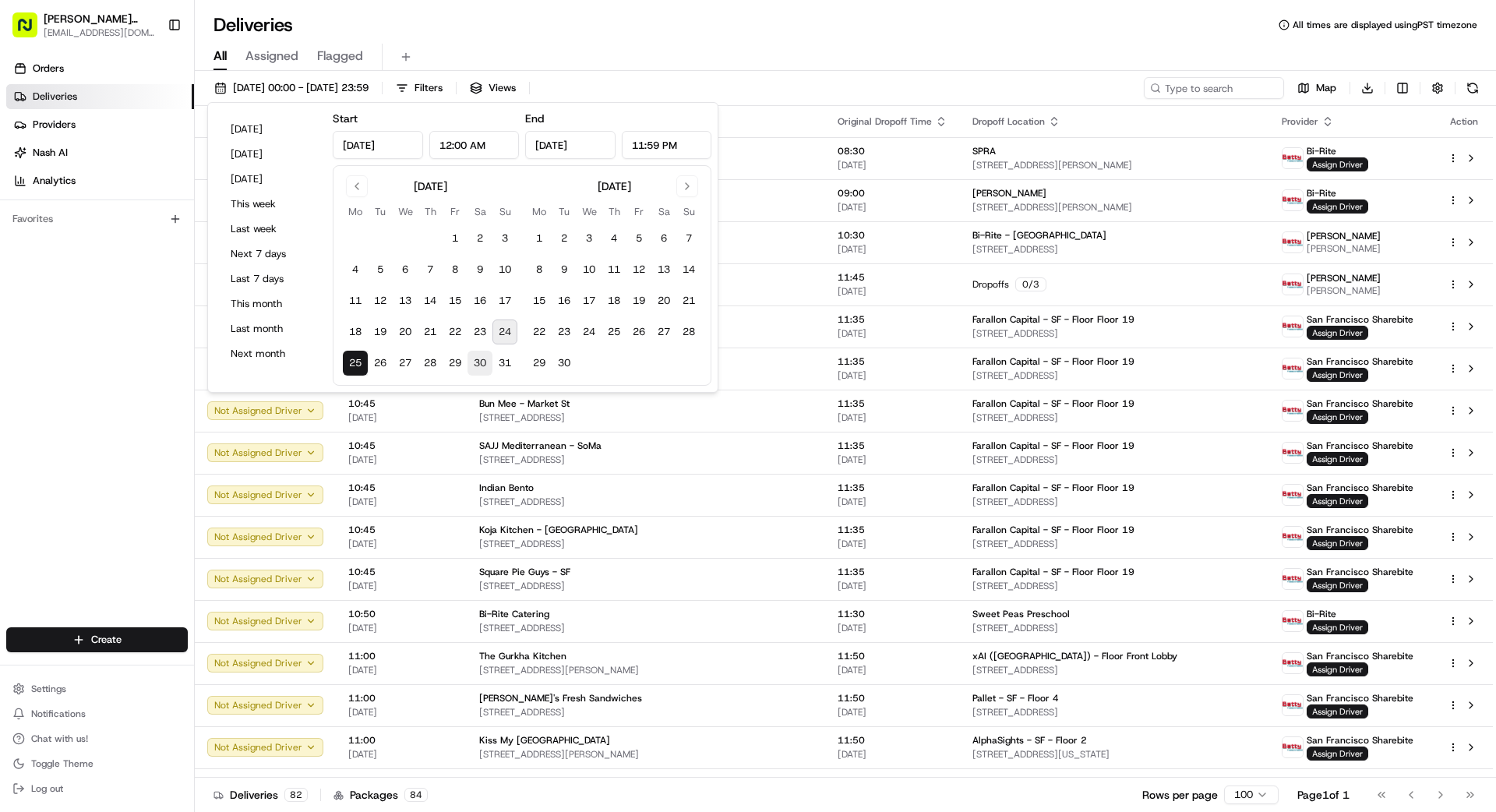
click at [485, 361] on button "30" at bounding box center [479, 362] width 25 height 25
type input "[DATE]"
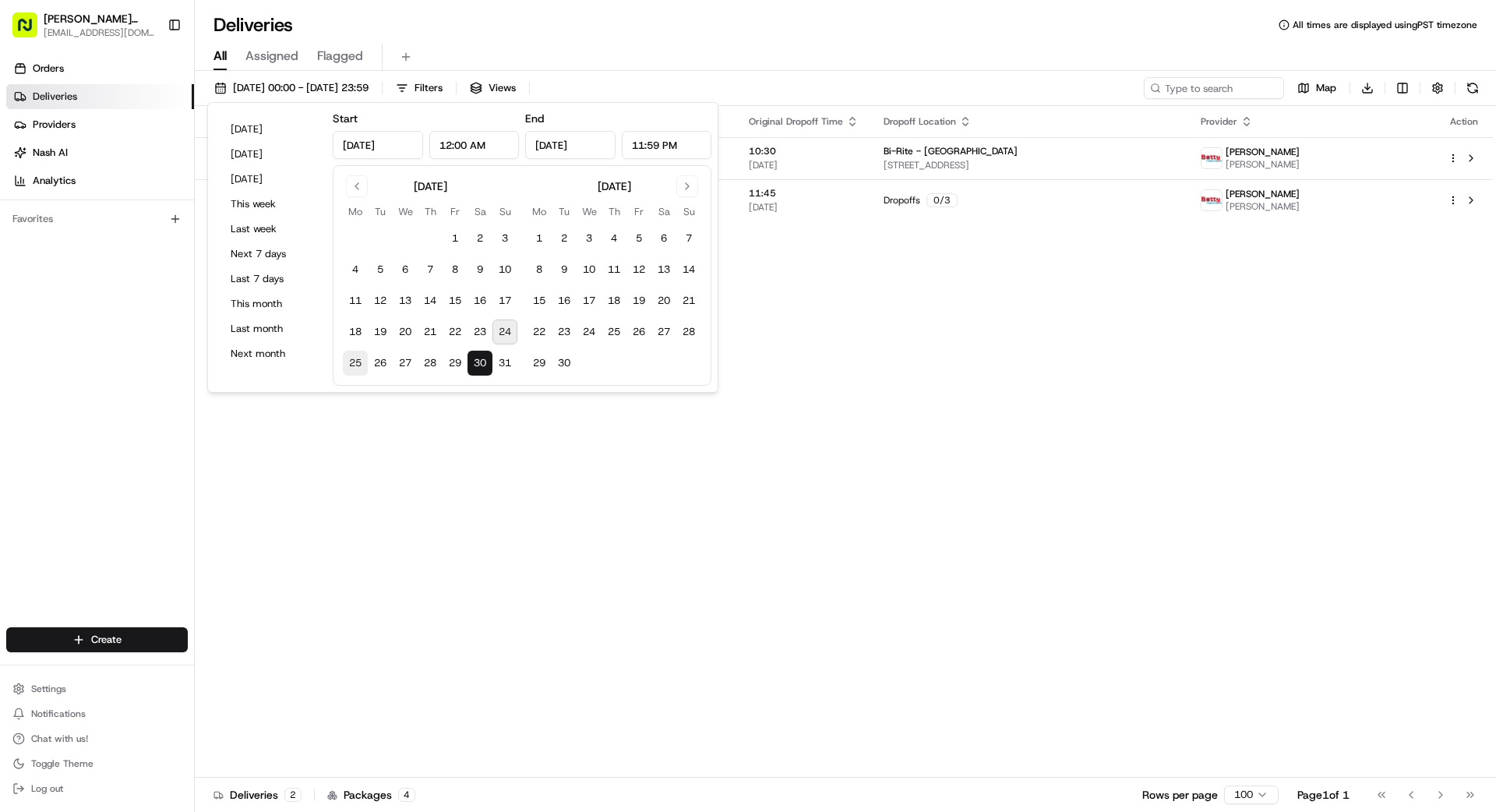
click at [352, 362] on button "25" at bounding box center [355, 362] width 25 height 25
type input "[DATE]"
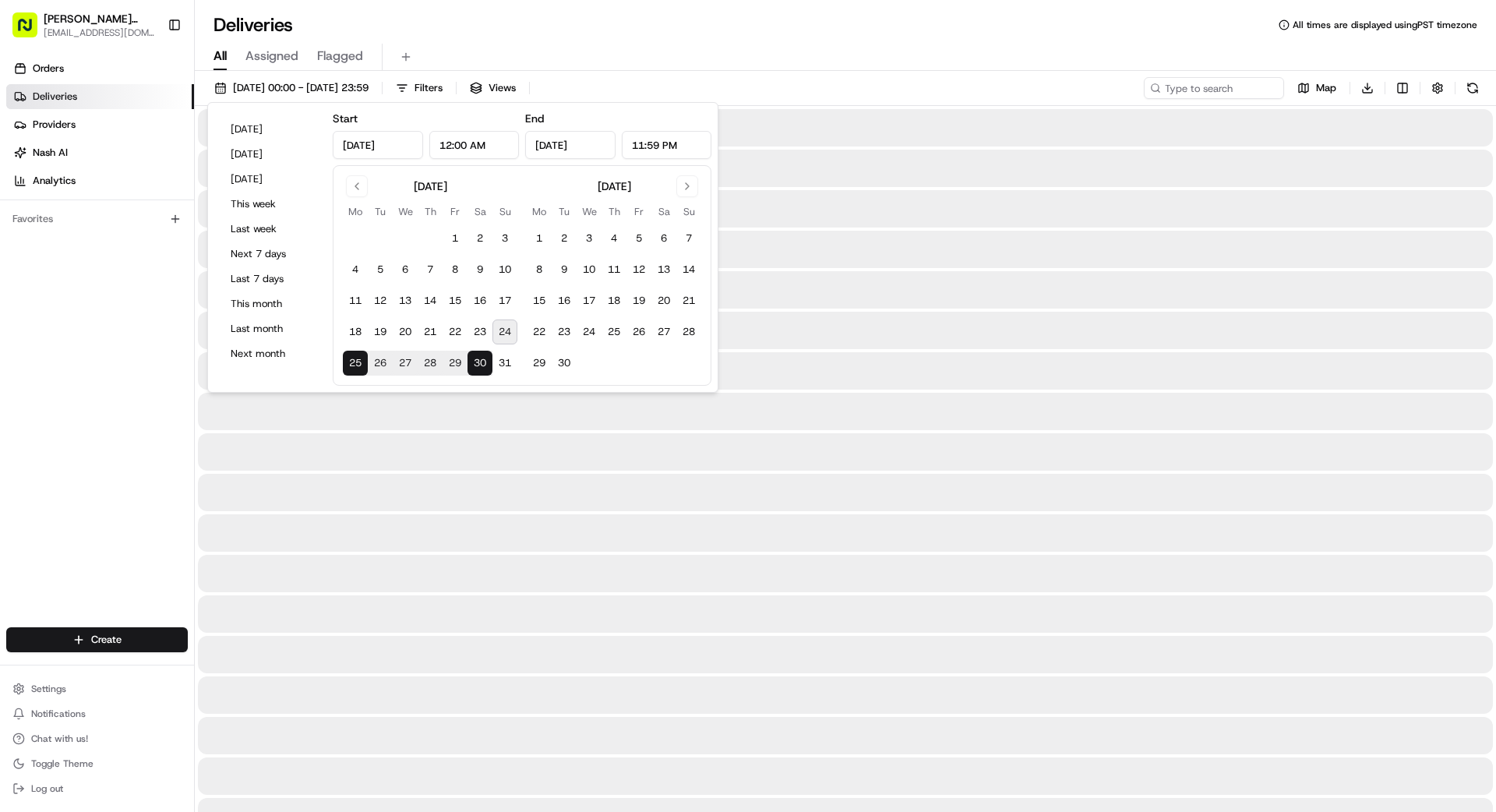
click at [15, 418] on div "Orders Deliveries Providers [PERSON_NAME] Analytics Favorites" at bounding box center [97, 343] width 194 height 587
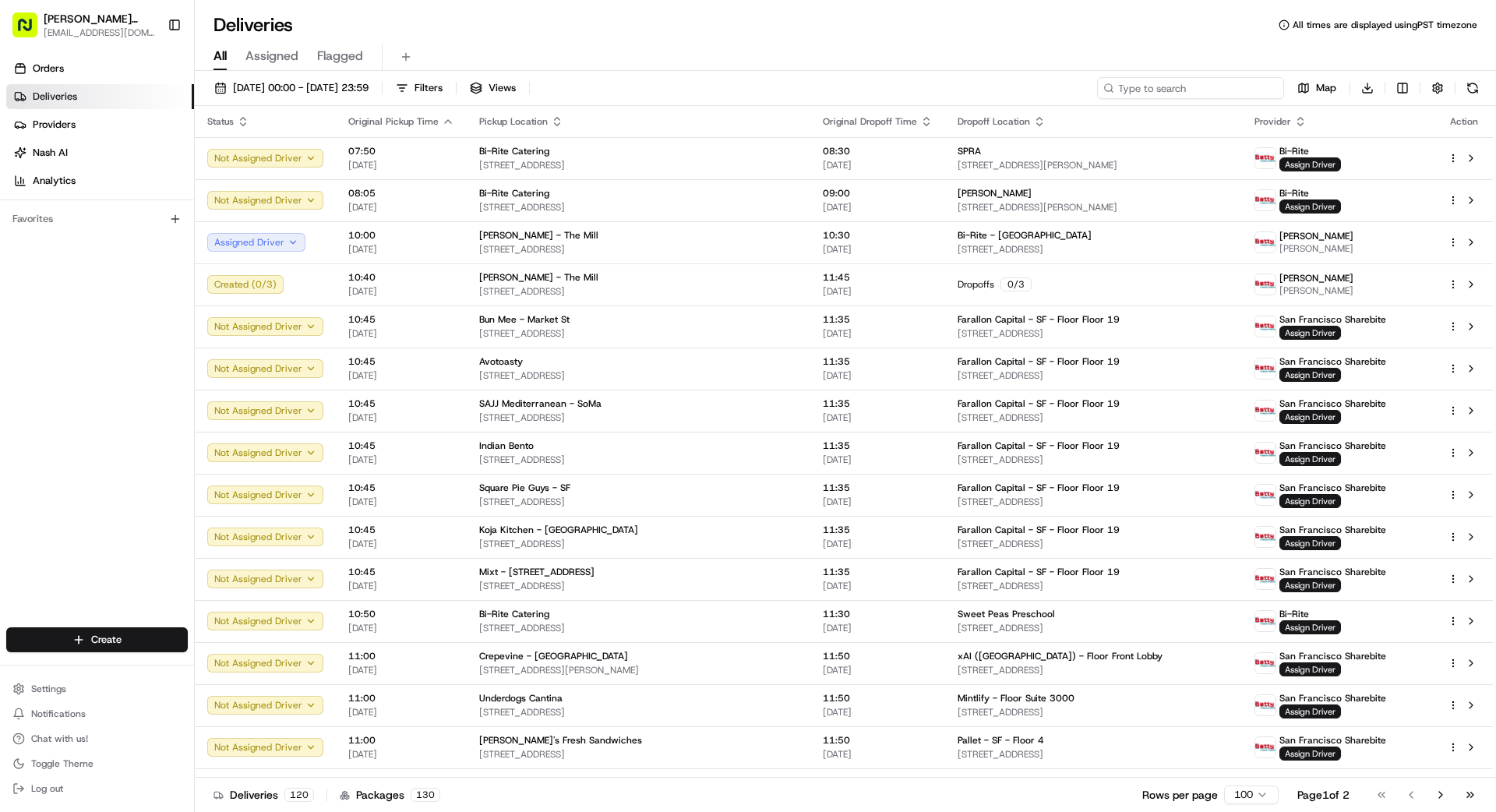
click at [934, 93] on input at bounding box center [1191, 88] width 187 height 22
type input "351"
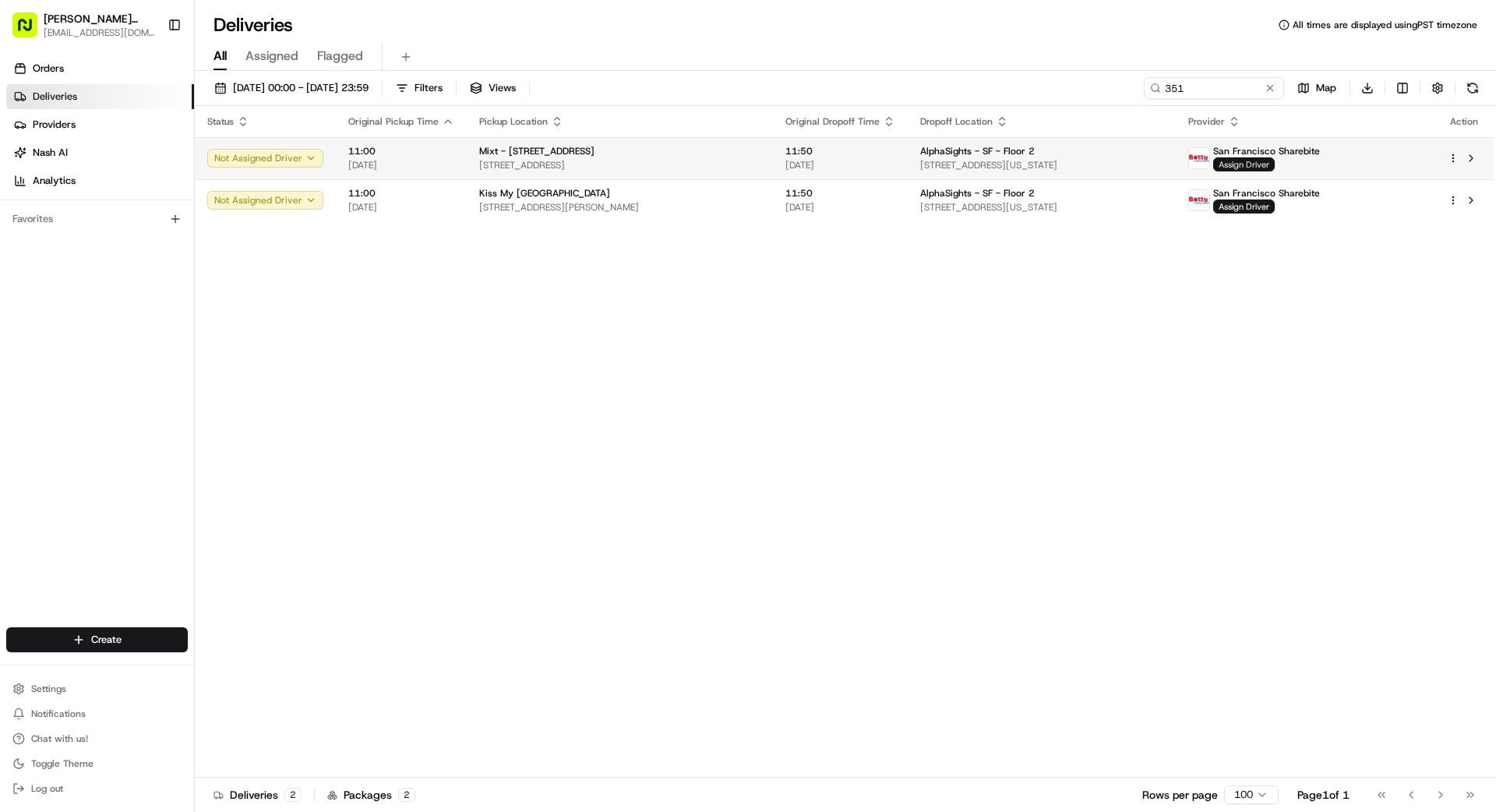
click at [934, 161] on span "Assign Driver" at bounding box center [1243, 164] width 61 height 14
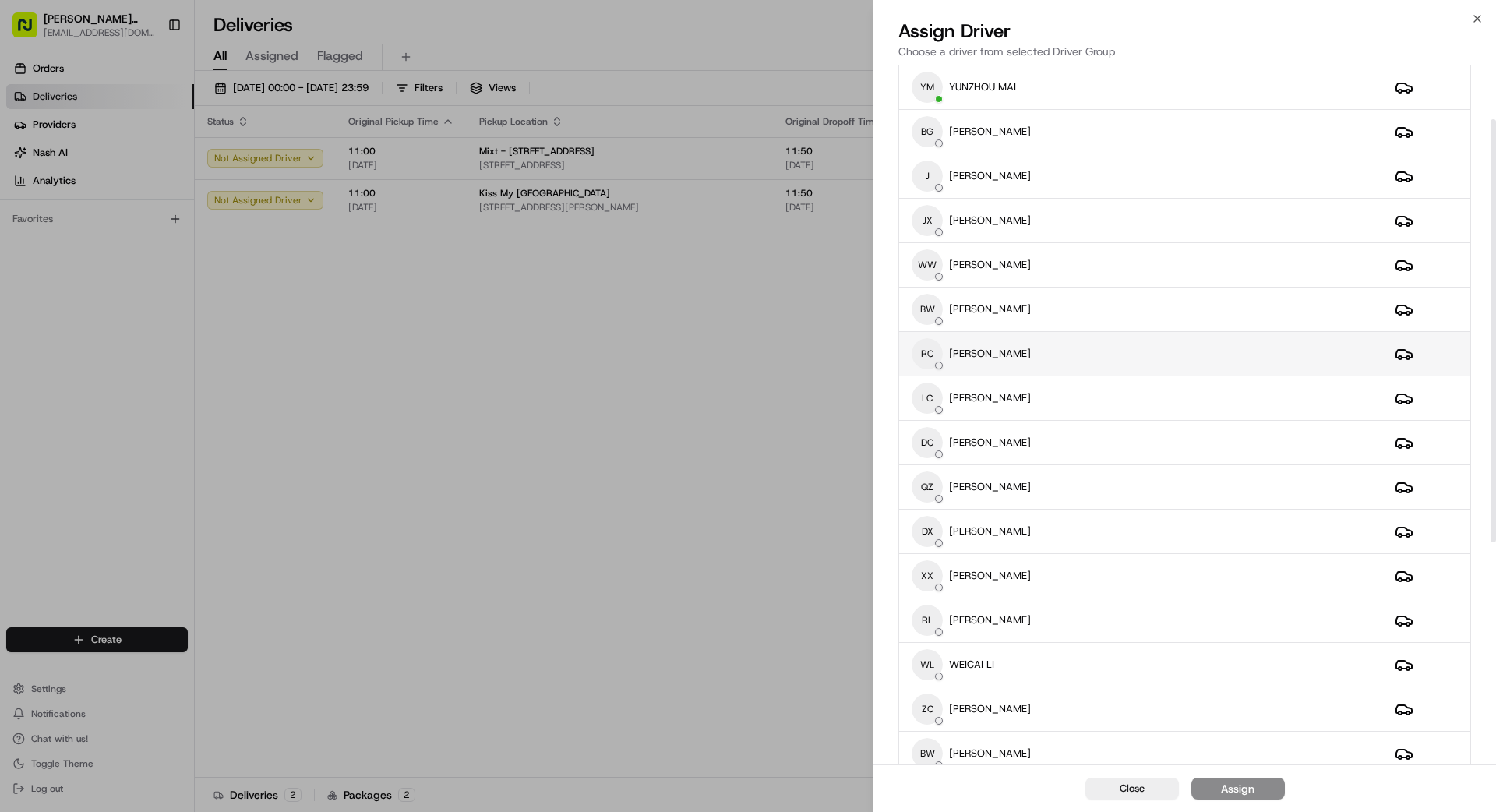
scroll to position [118, 0]
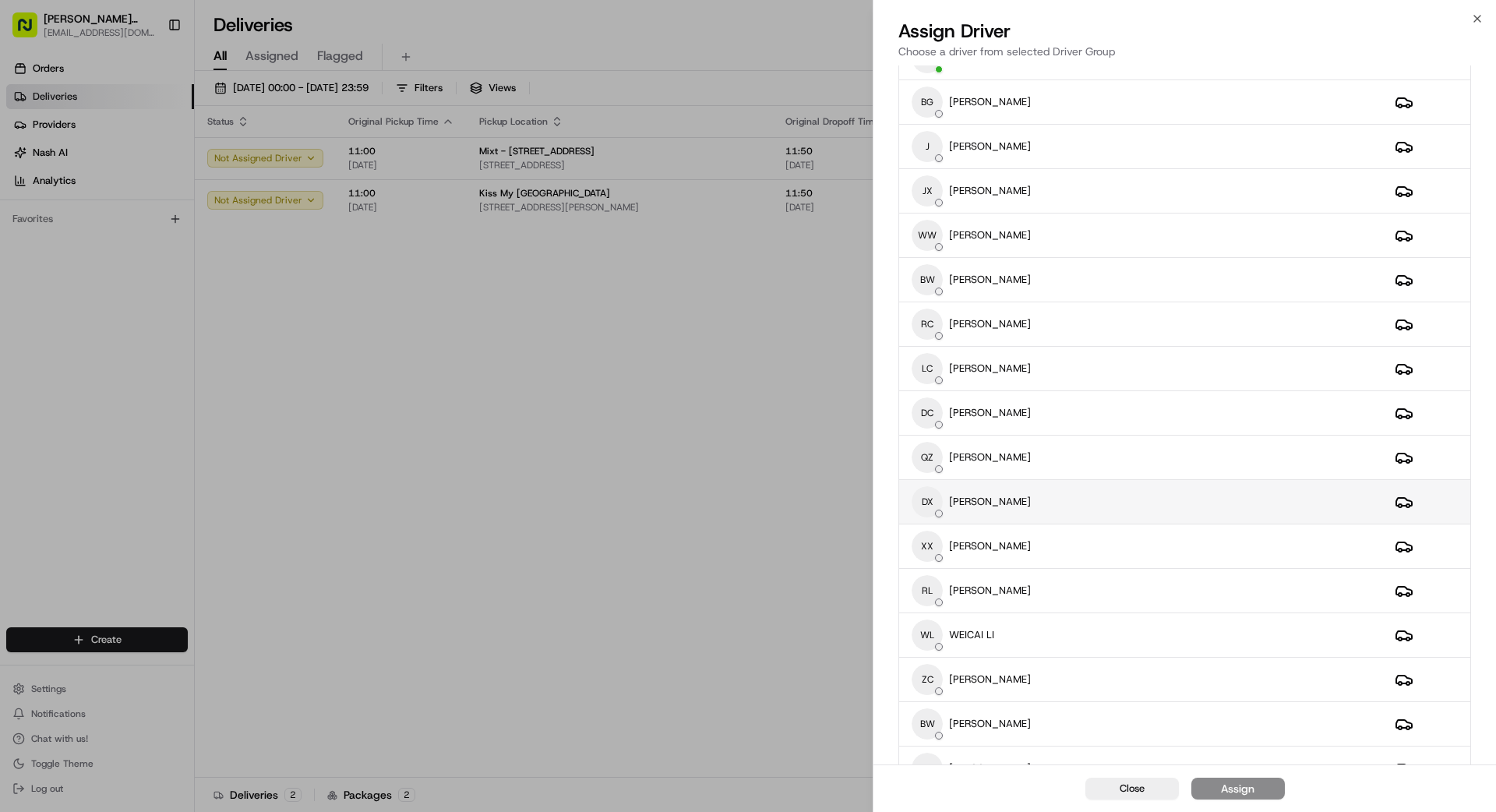
click at [934, 506] on div "DX [PERSON_NAME]" at bounding box center [1140, 501] width 458 height 31
click at [934, 728] on button "Assign" at bounding box center [1238, 788] width 94 height 22
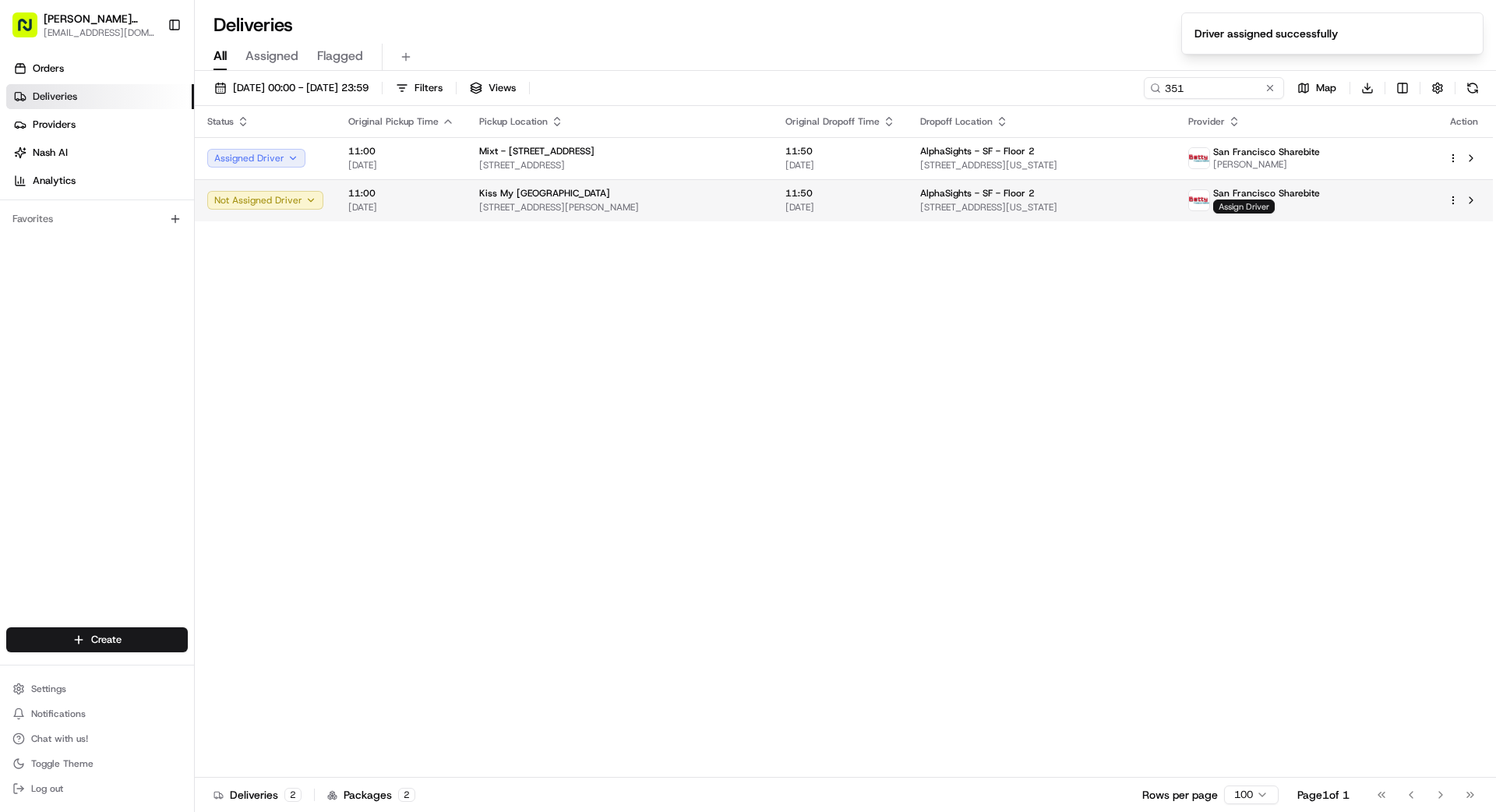
click at [934, 211] on span "Assign Driver" at bounding box center [1243, 206] width 61 height 14
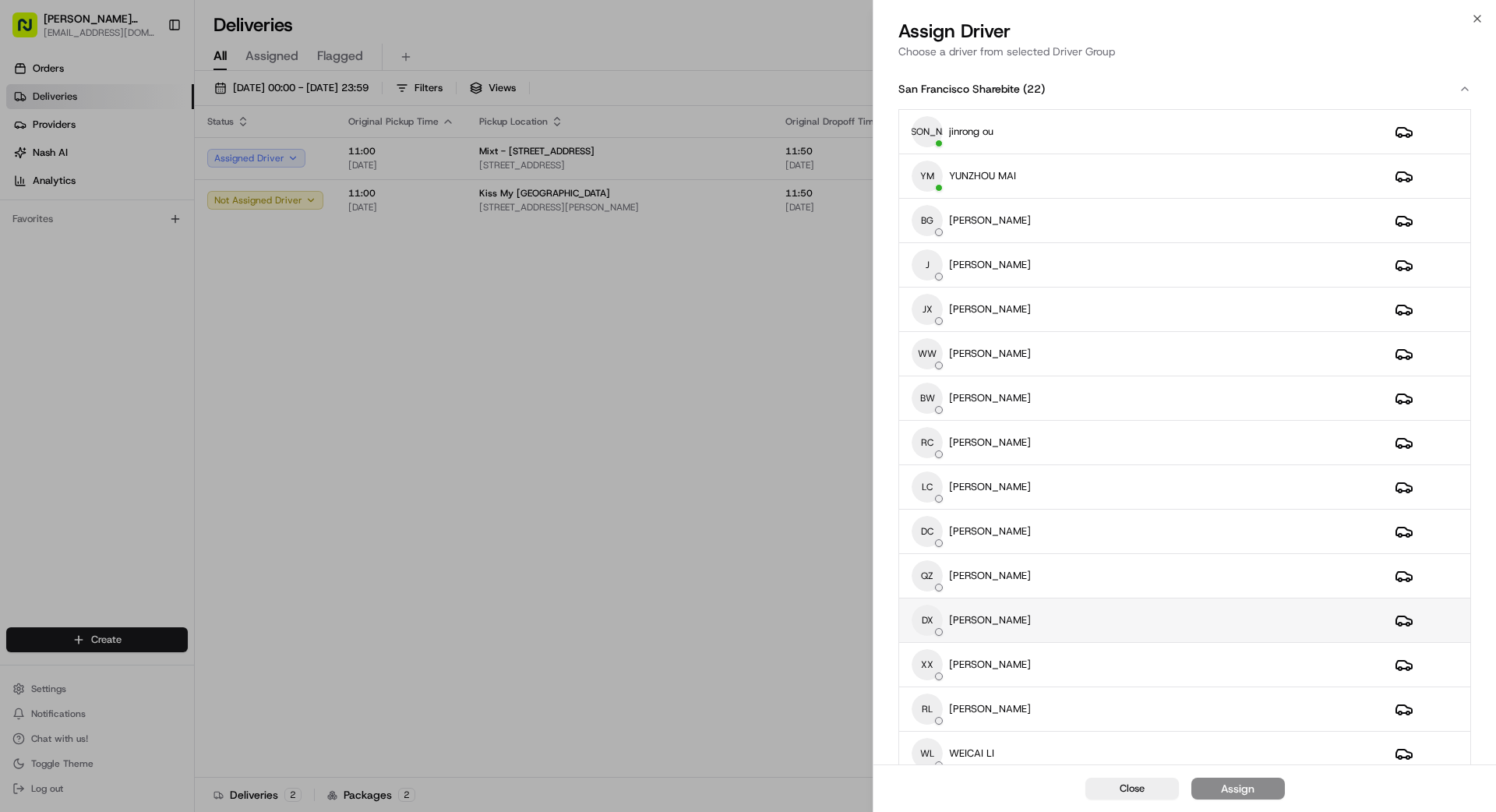
click at [934, 623] on div "DX [PERSON_NAME]" at bounding box center [1140, 620] width 458 height 31
click at [934, 728] on button "Assign" at bounding box center [1238, 788] width 94 height 22
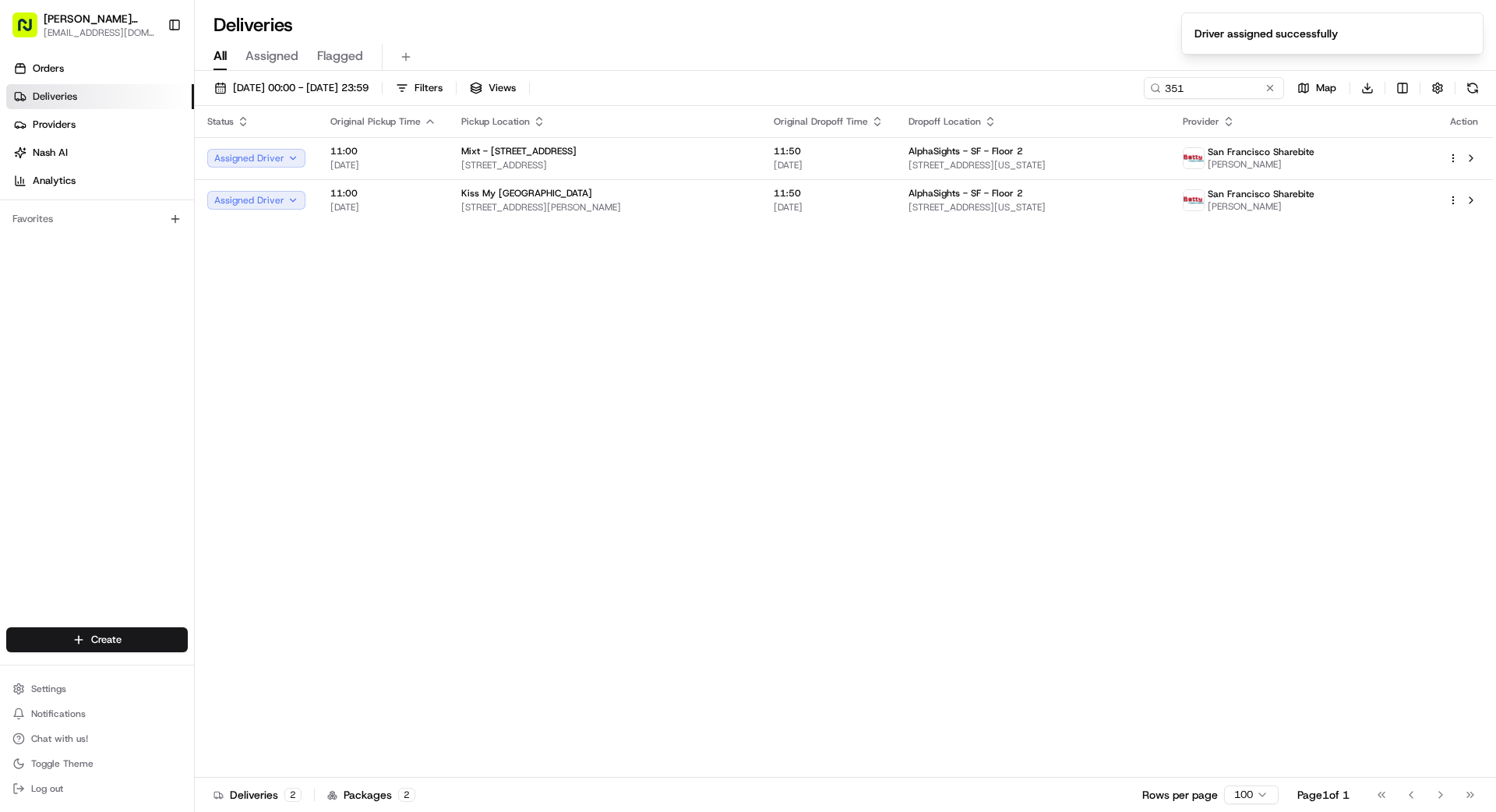
drag, startPoint x: 1268, startPoint y: 87, endPoint x: 1221, endPoint y: 88, distance: 47.0
click at [934, 87] on button at bounding box center [1270, 88] width 16 height 16
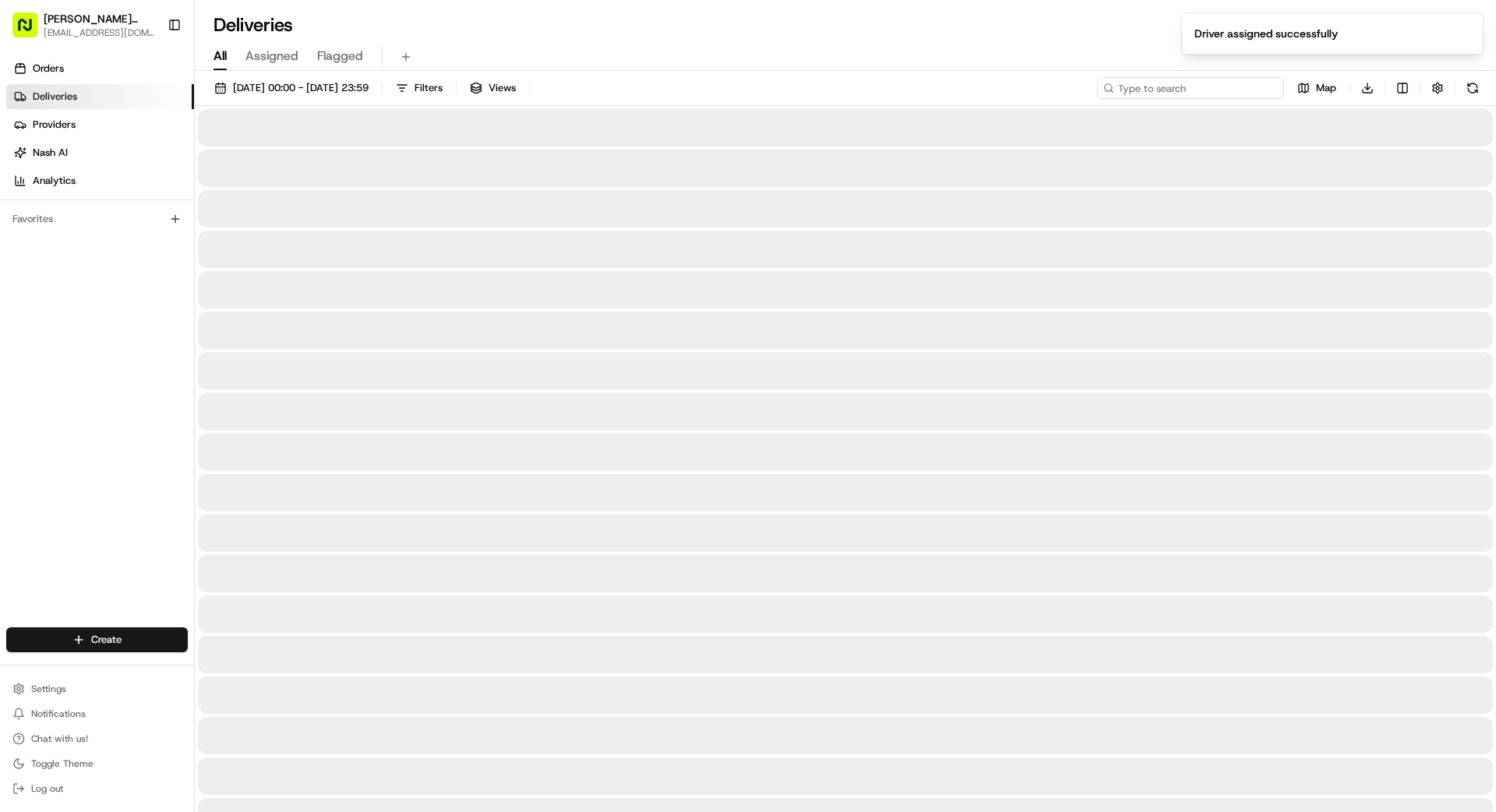
click at [934, 88] on input at bounding box center [1191, 88] width 187 height 22
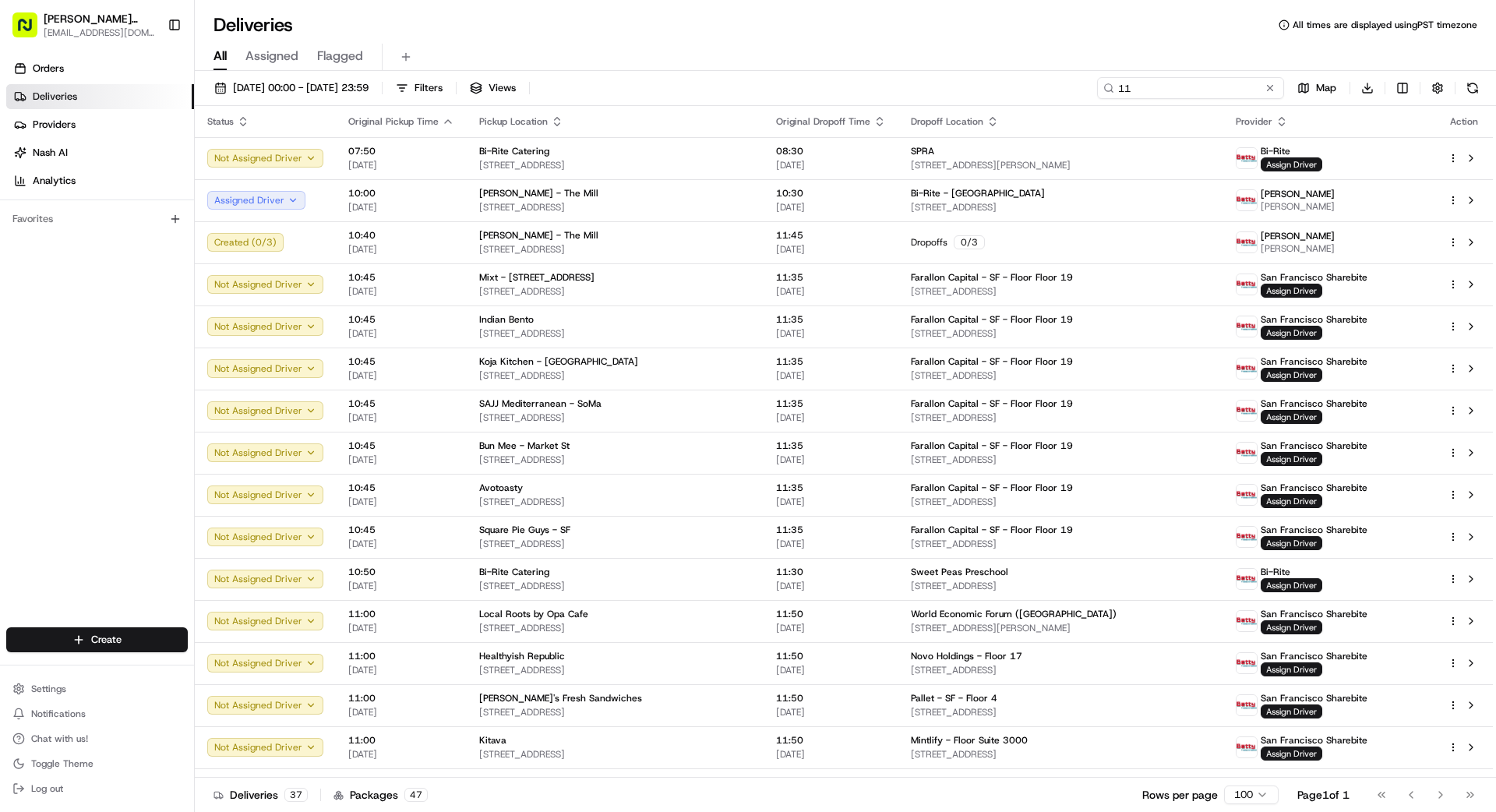
type input "1"
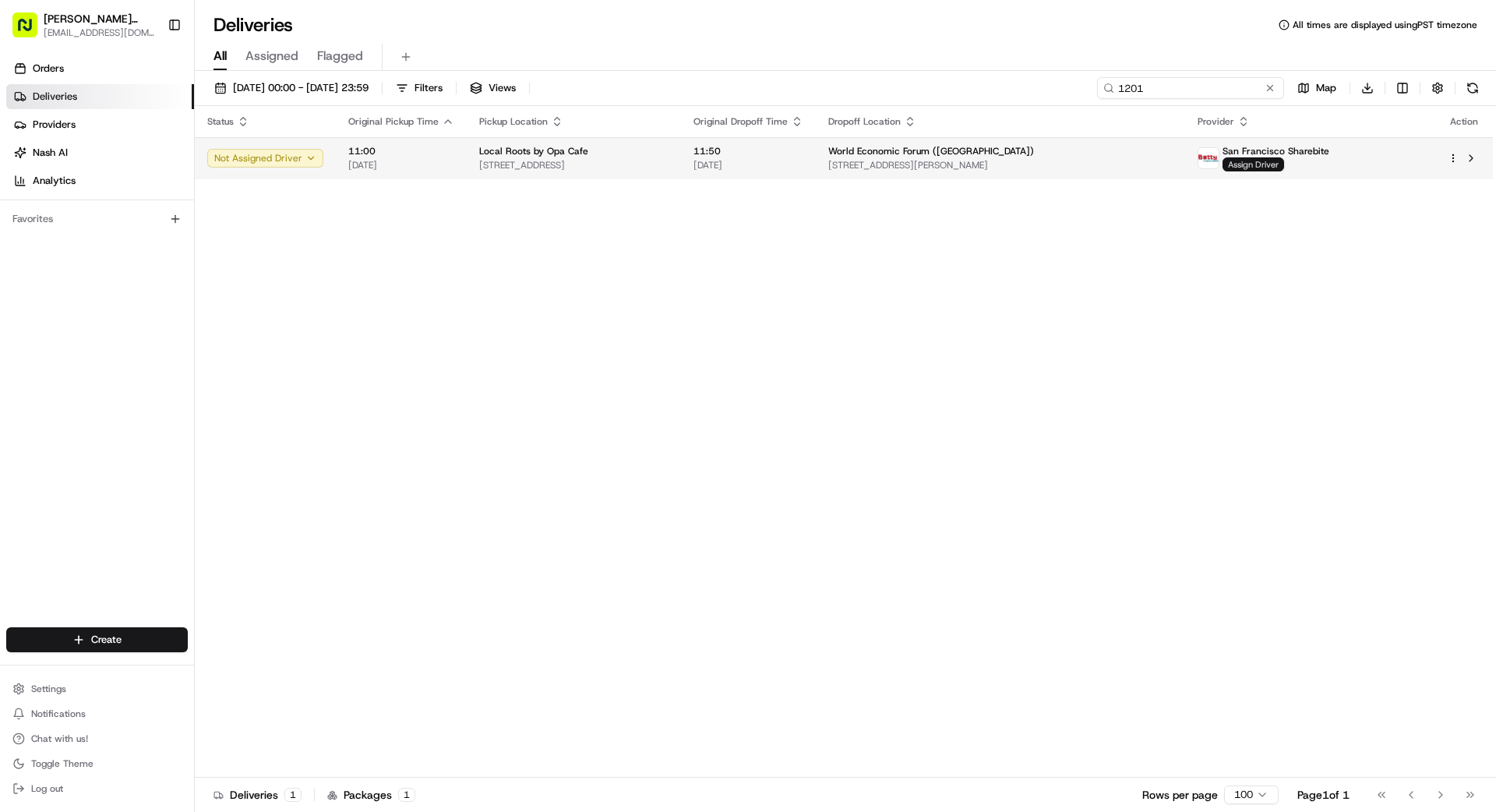
type input "1201"
click at [934, 165] on span "Assign Driver" at bounding box center [1253, 164] width 61 height 14
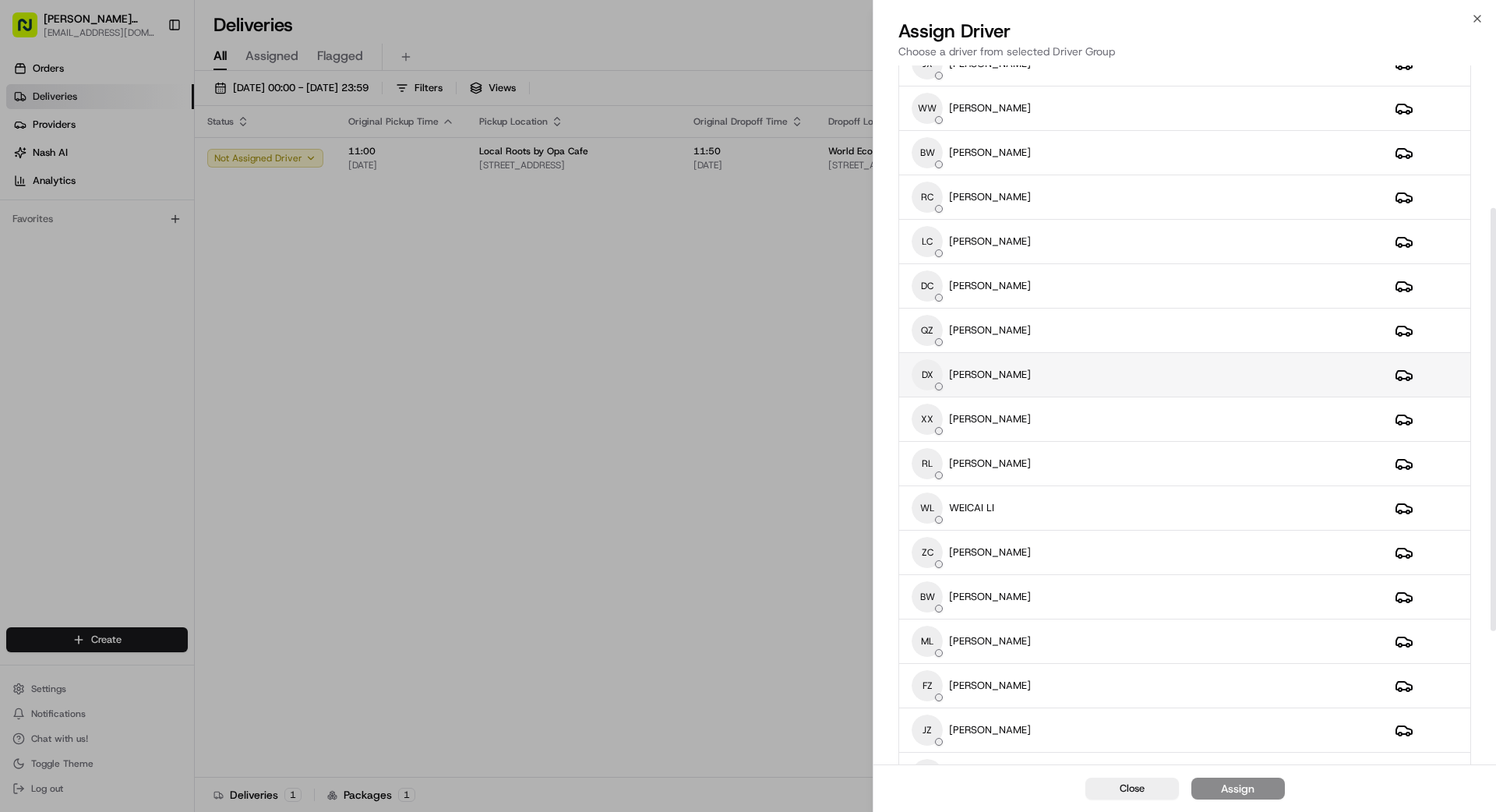
scroll to position [252, 0]
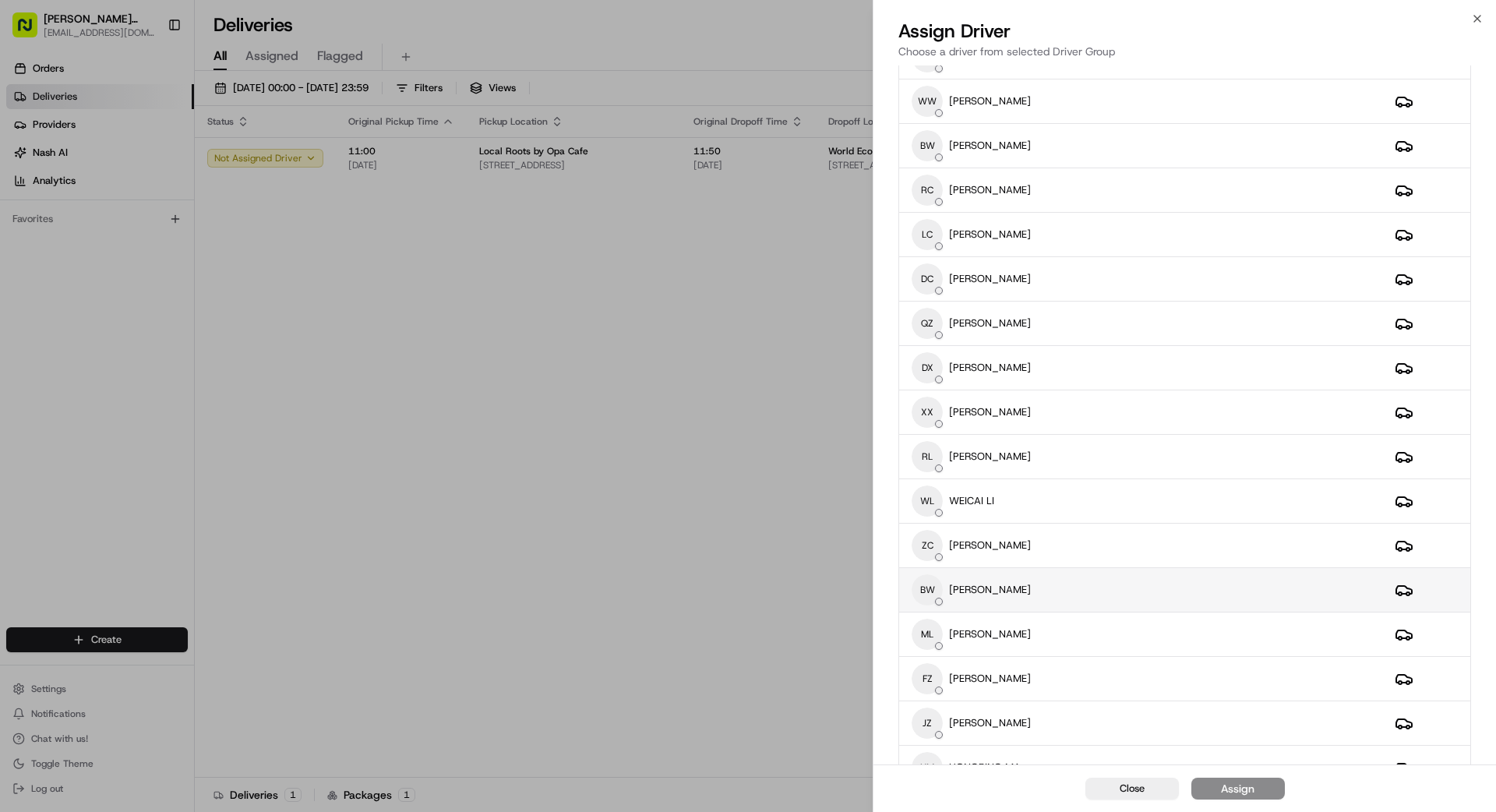
click at [934, 593] on div "BW BINGTINAN [PERSON_NAME]" at bounding box center [1140, 589] width 458 height 31
click at [934, 728] on div "Assign" at bounding box center [1238, 788] width 34 height 16
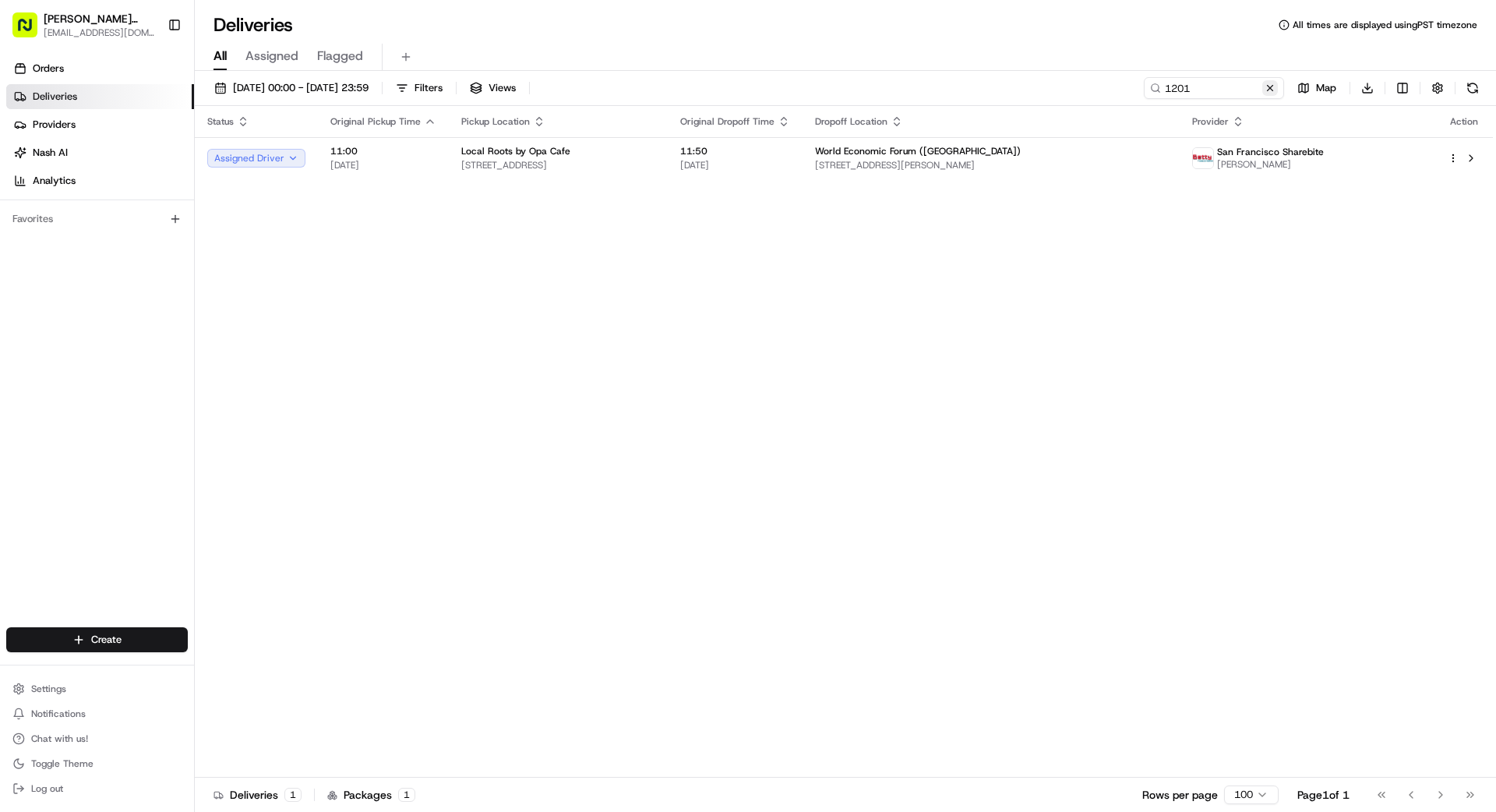
click at [934, 87] on button at bounding box center [1270, 88] width 16 height 16
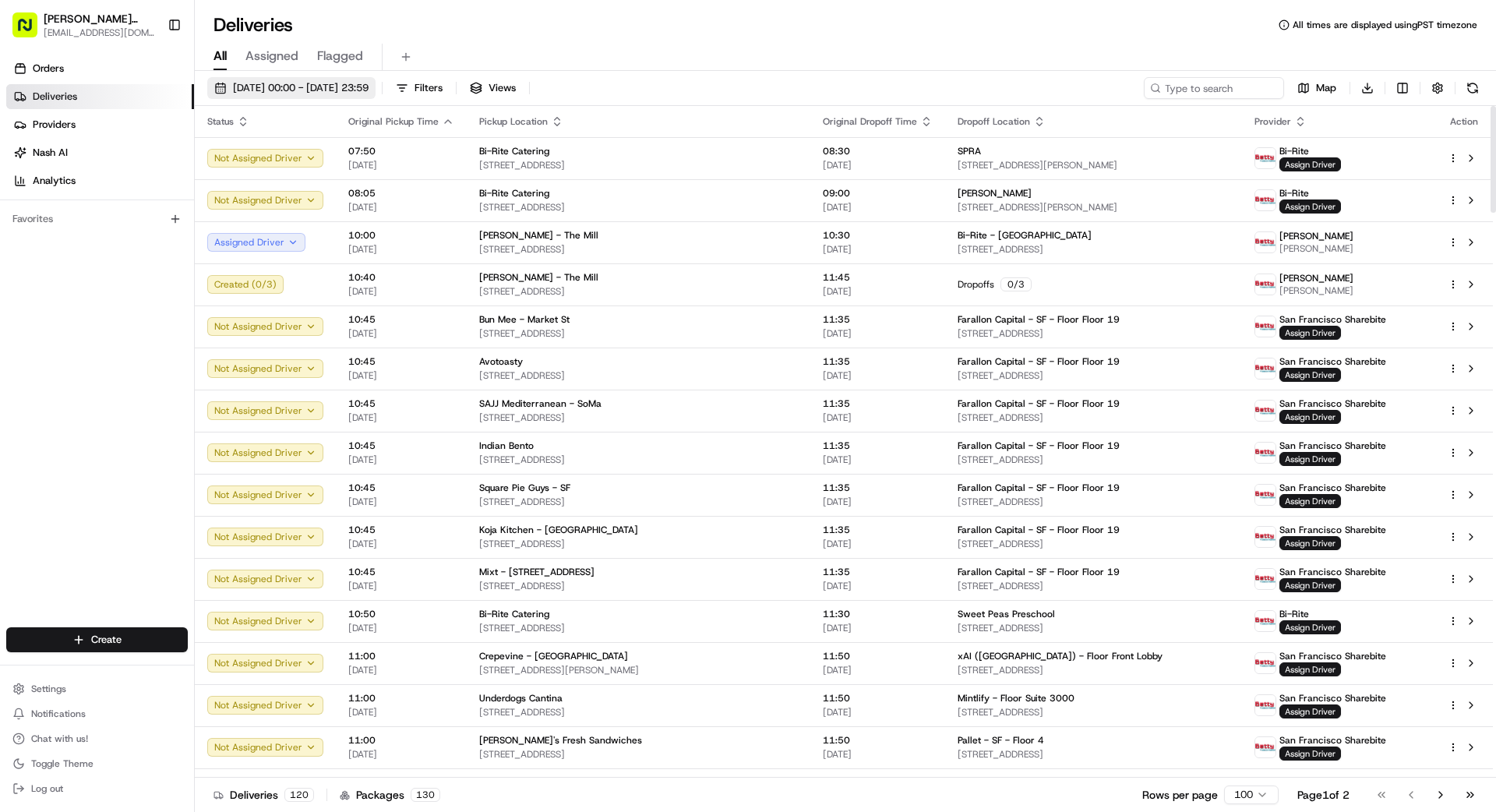
click at [352, 81] on span "[DATE] 00:00 - [DATE] 23:59" at bounding box center [301, 87] width 136 height 14
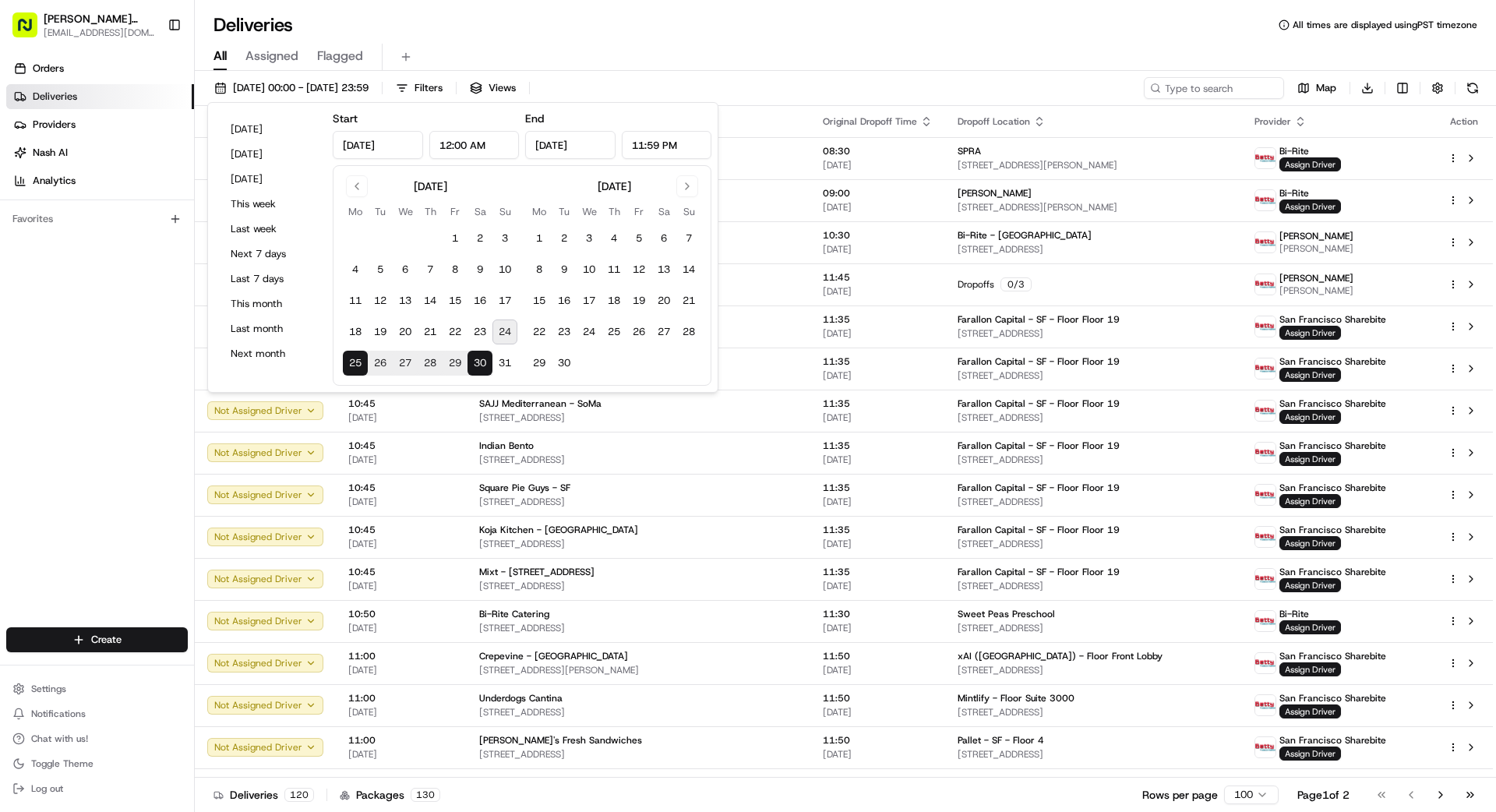
click at [350, 361] on button "25" at bounding box center [355, 362] width 25 height 25
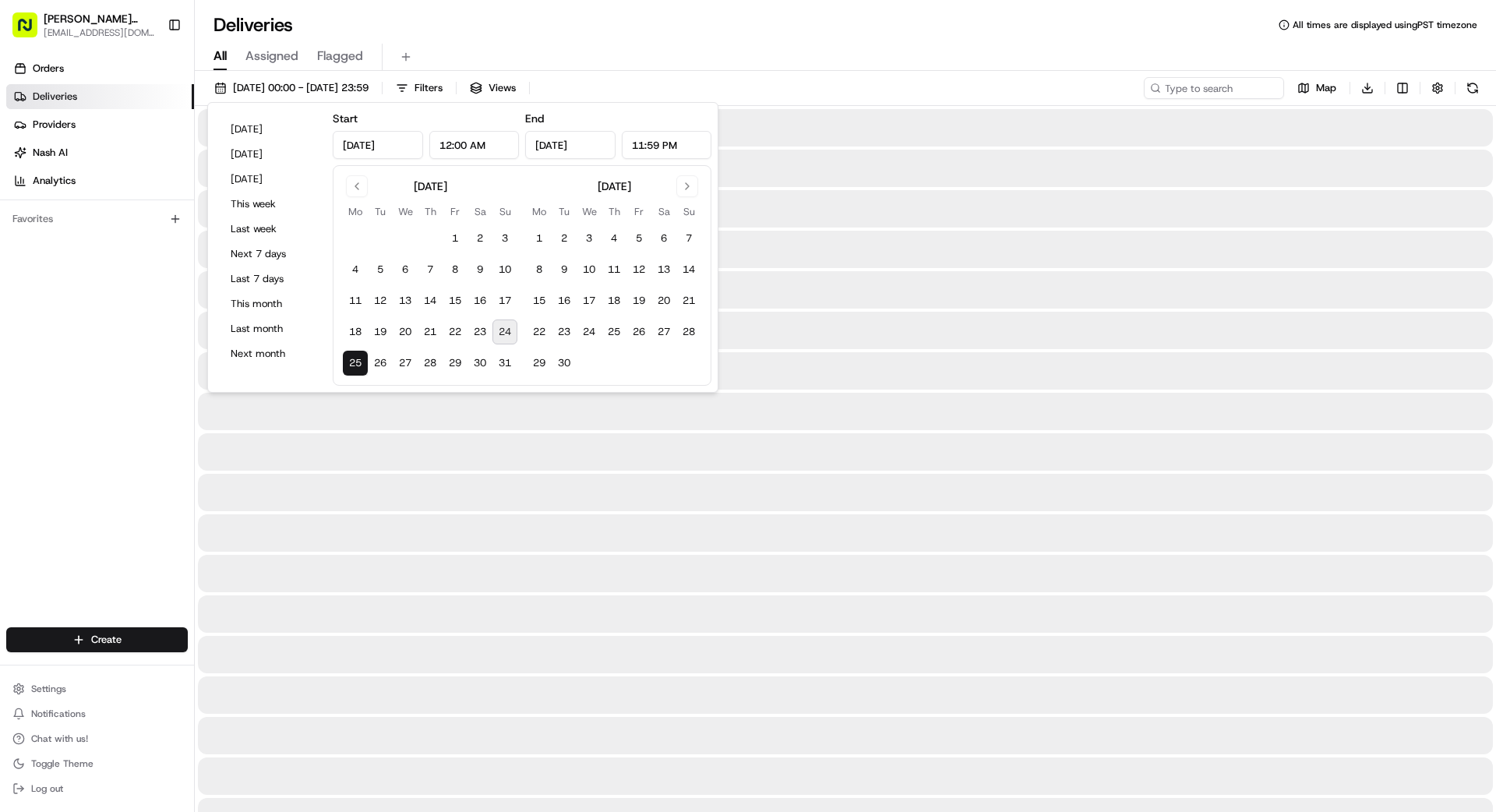
type input "[DATE]"
drag, startPoint x: 351, startPoint y: 361, endPoint x: 105, endPoint y: 383, distance: 247.0
click at [351, 361] on button "25" at bounding box center [355, 362] width 25 height 25
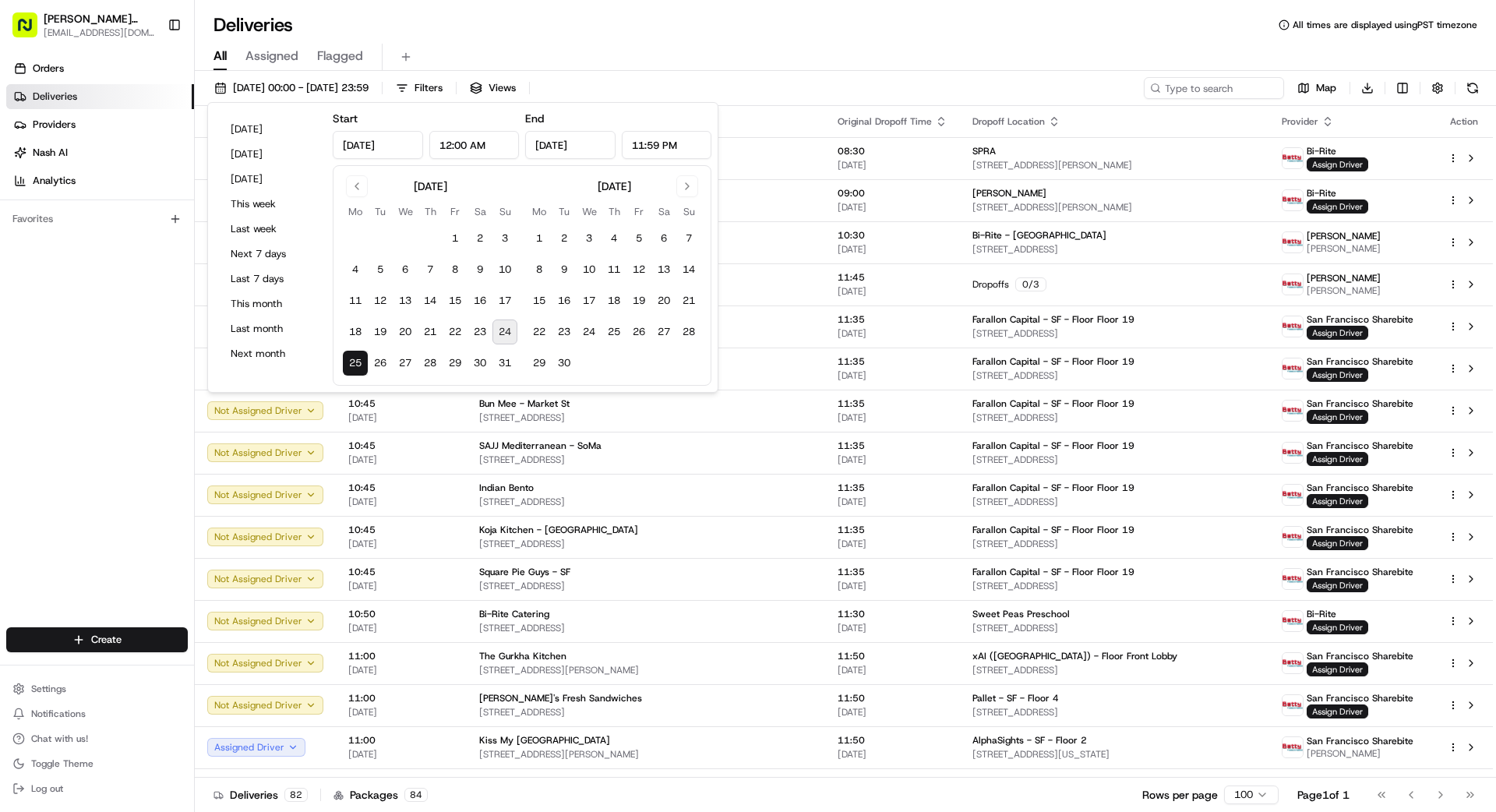
click at [105, 383] on div "Orders Deliveries Providers [PERSON_NAME] Analytics Favorites" at bounding box center [97, 343] width 194 height 587
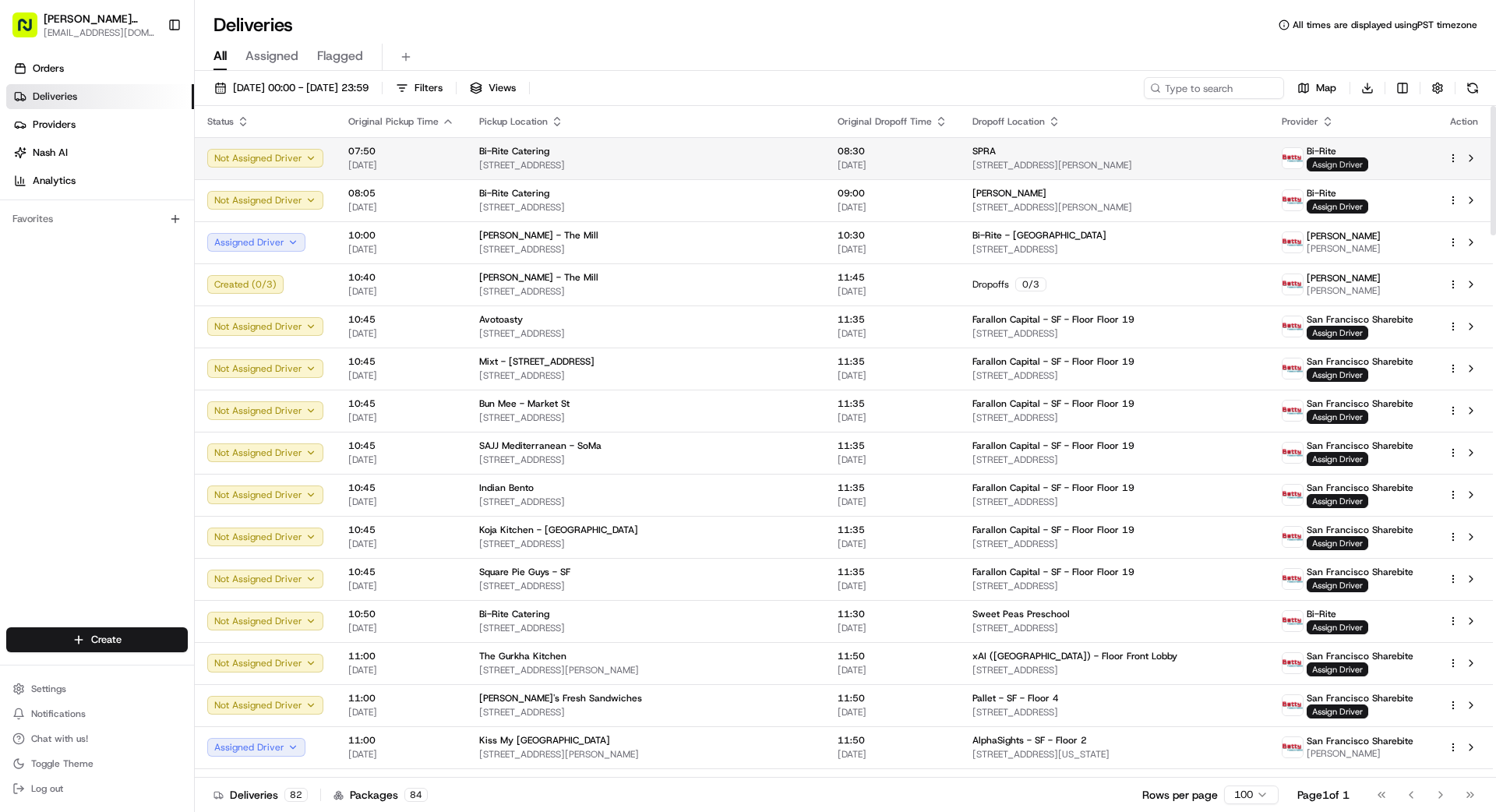
click at [934, 164] on span "Assign Driver" at bounding box center [1336, 164] width 61 height 14
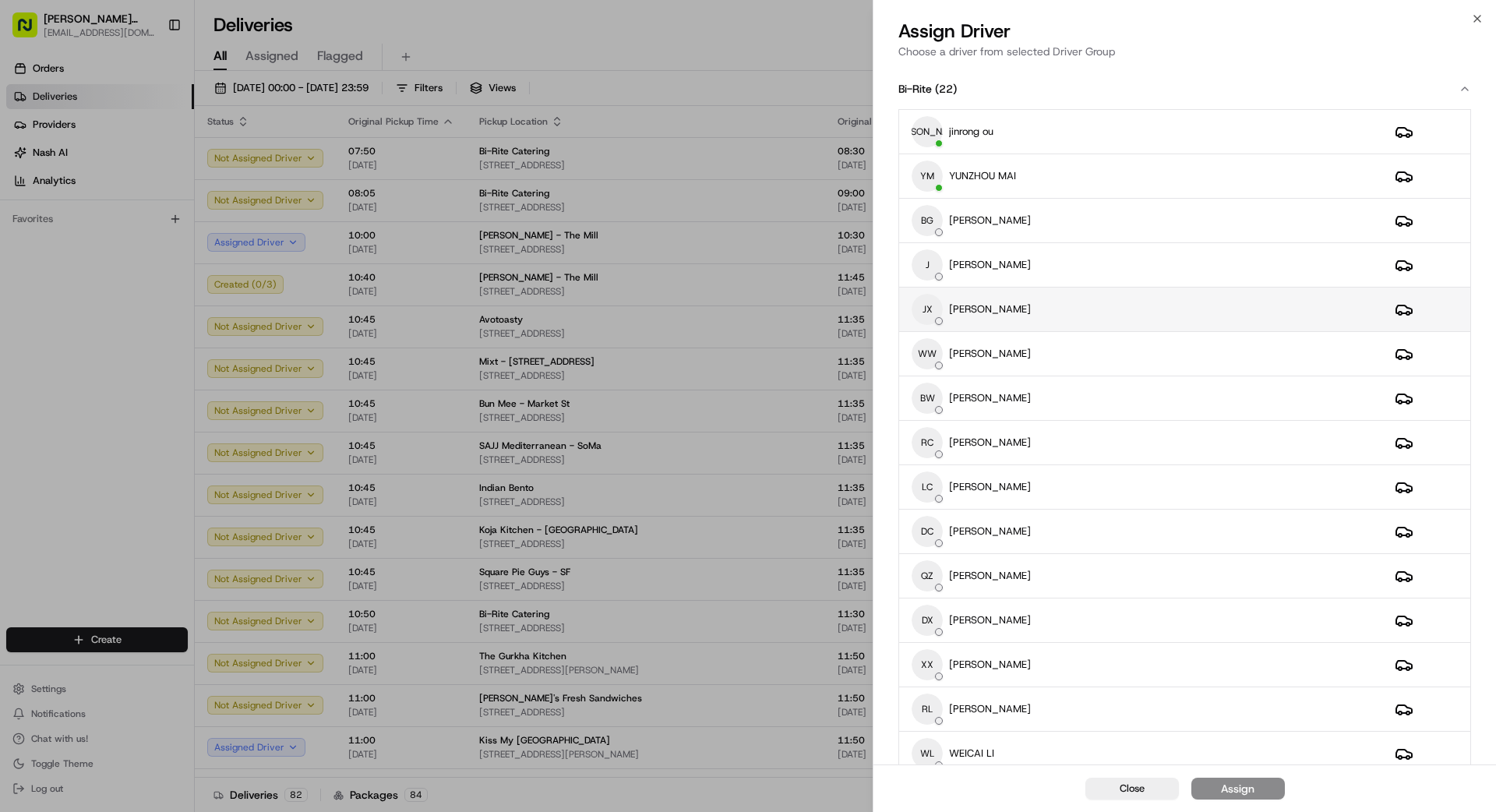
click at [934, 298] on div "JX [PERSON_NAME]" at bounding box center [1140, 309] width 458 height 31
click at [934, 728] on div "Assign" at bounding box center [1238, 788] width 34 height 16
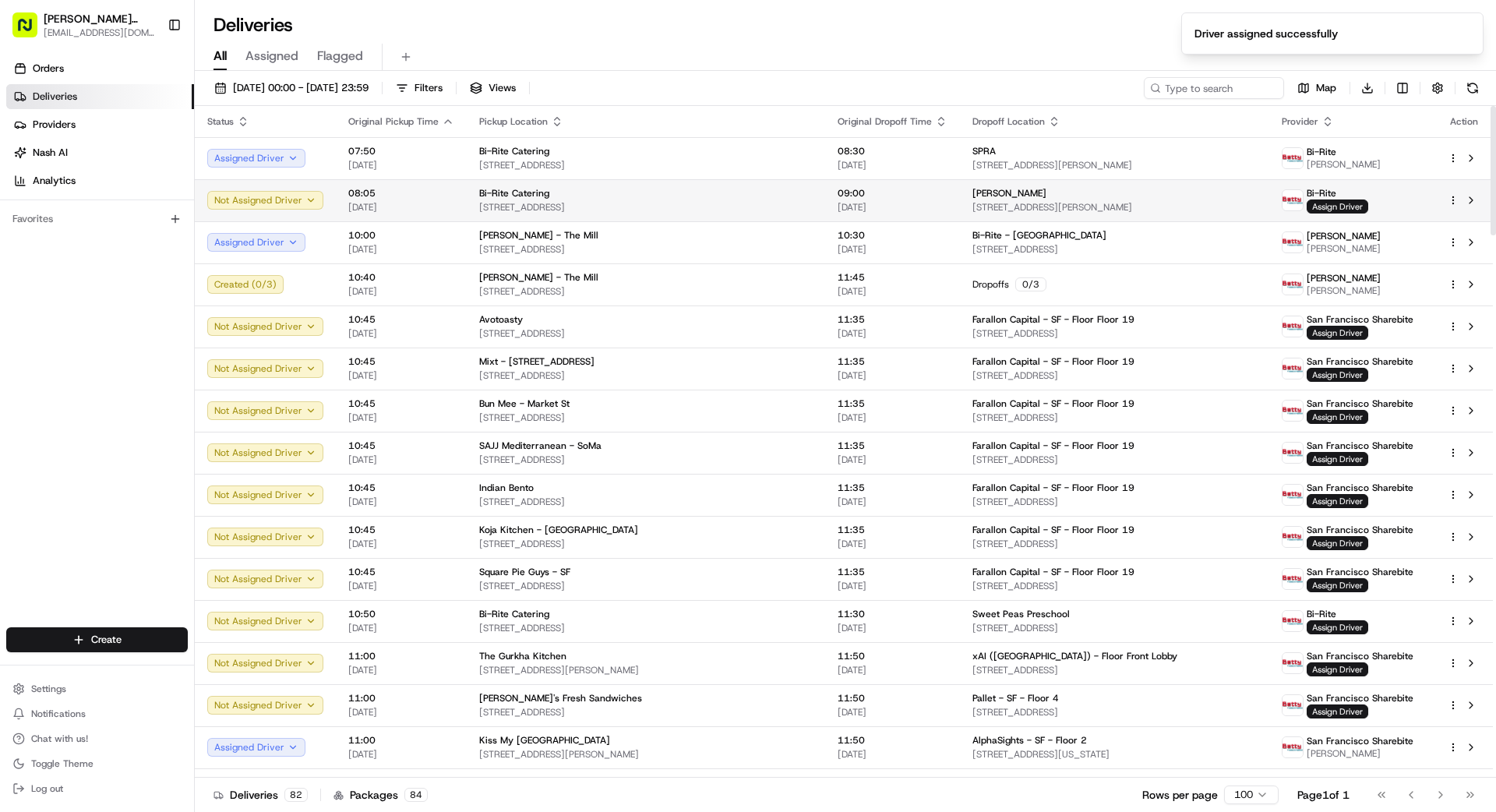
click at [934, 201] on td "[PERSON_NAME] [STREET_ADDRESS][PERSON_NAME]" at bounding box center [1115, 200] width 310 height 42
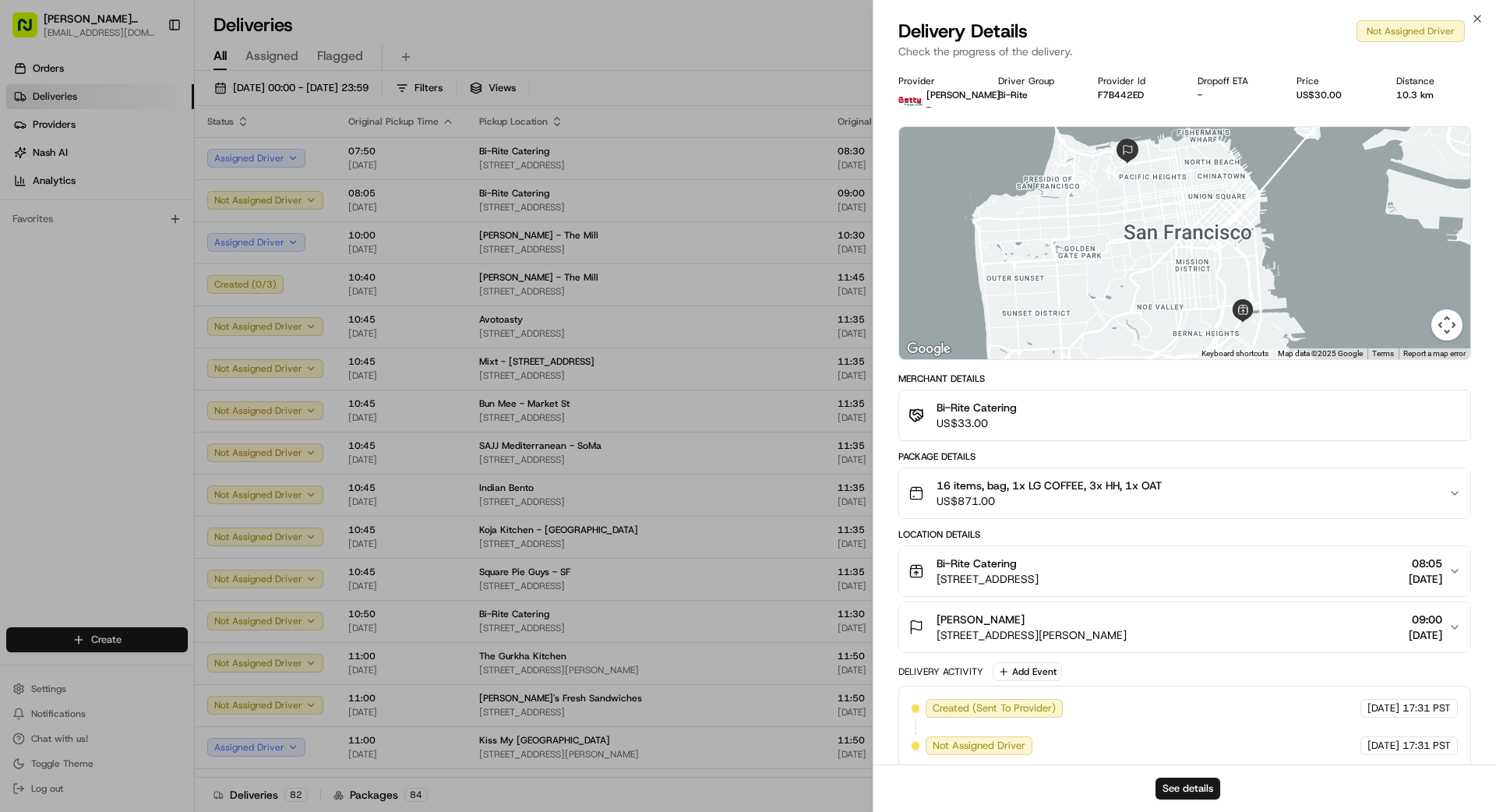
click at [934, 500] on span "US$871.00" at bounding box center [1050, 500] width 226 height 16
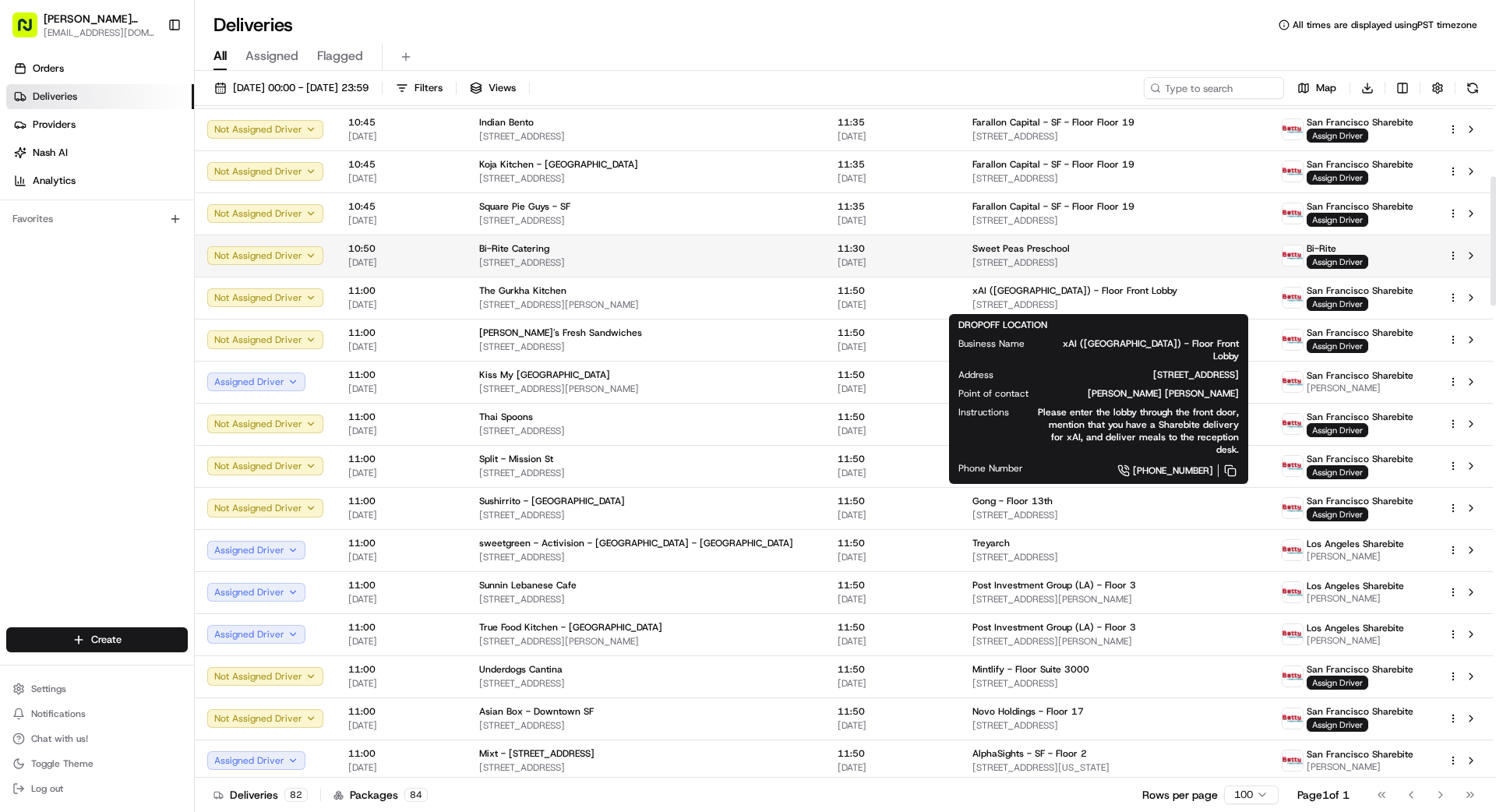
scroll to position [366, 0]
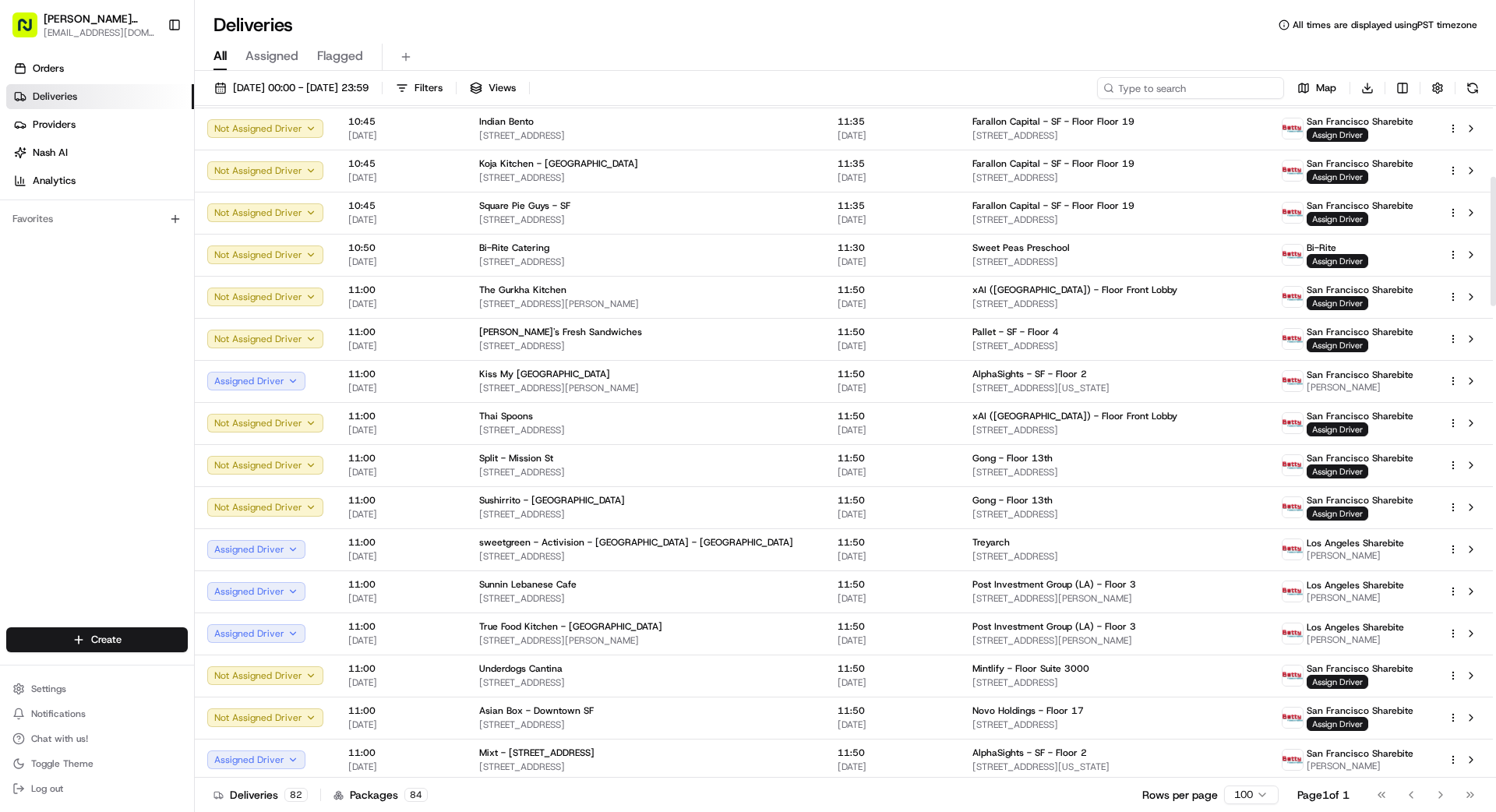
click at [934, 92] on input at bounding box center [1191, 88] width 187 height 22
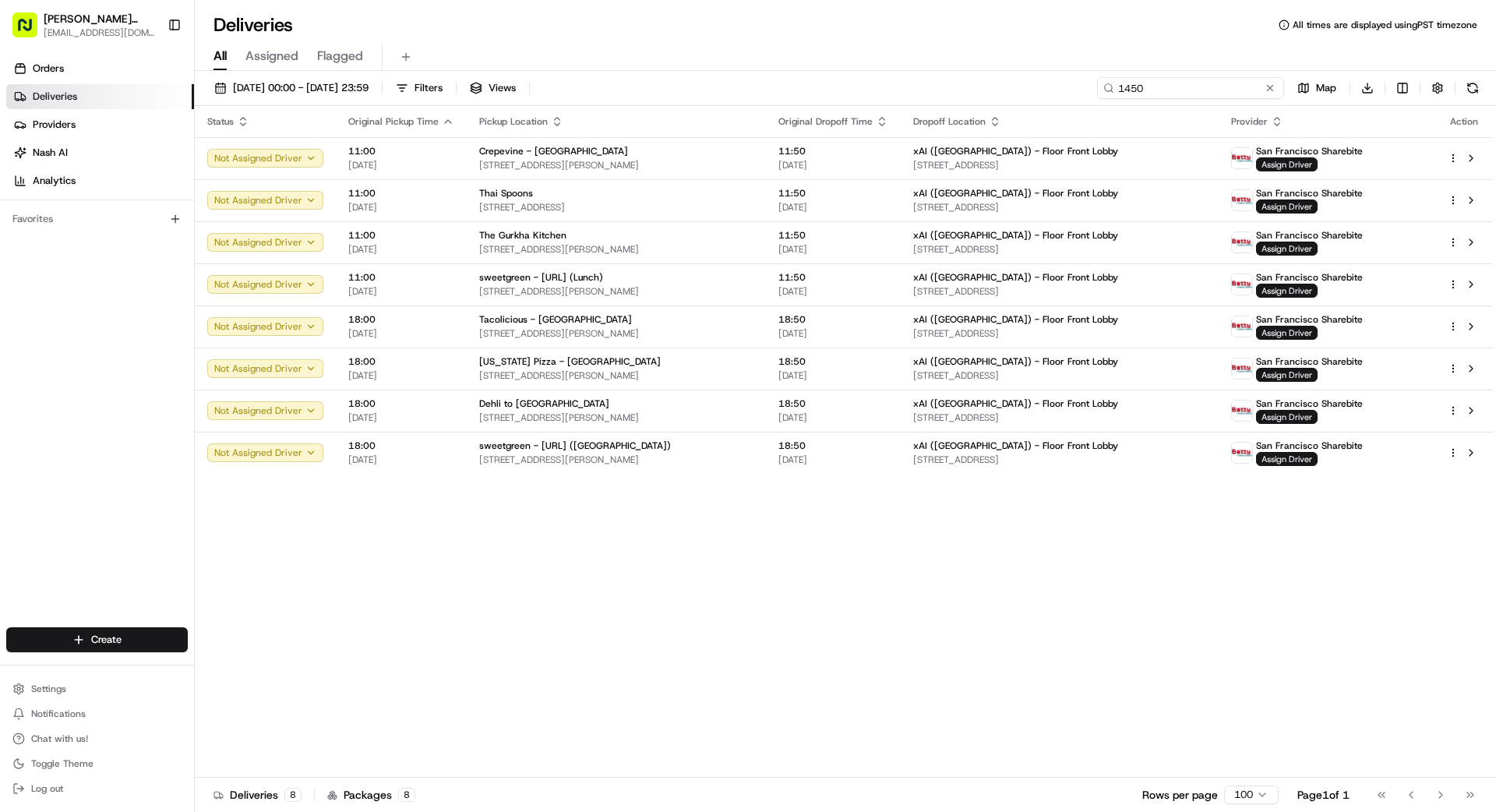
type input "1450"
drag, startPoint x: 1141, startPoint y: 647, endPoint x: 1235, endPoint y: 645, distance: 94.0
click at [934, 646] on div "Status Original Pickup Time Pickup Location Original Dropoff Time Dropoff Locat…" at bounding box center [843, 442] width 1298 height 672
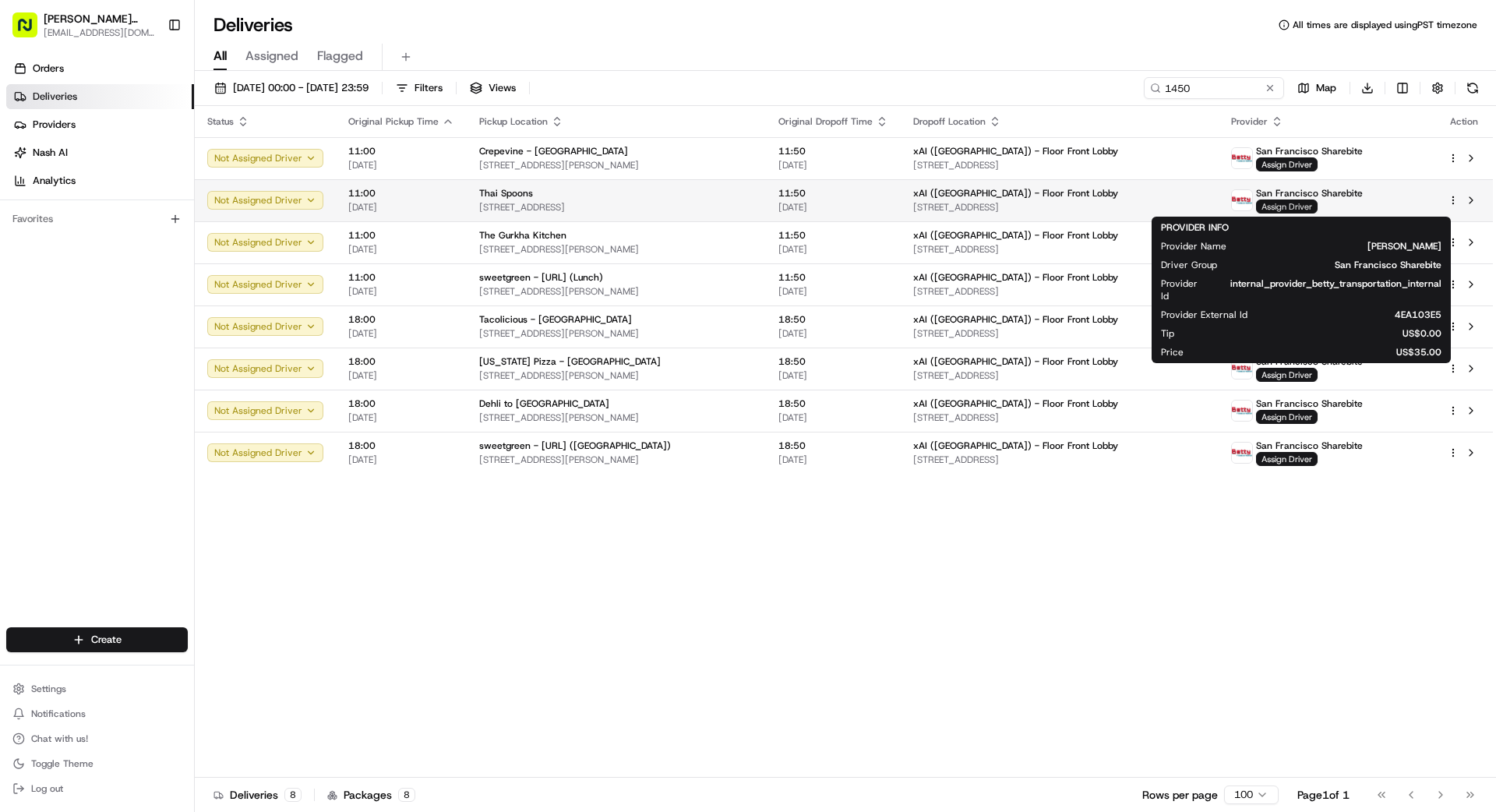
click at [934, 207] on span "Assign Driver" at bounding box center [1286, 206] width 61 height 14
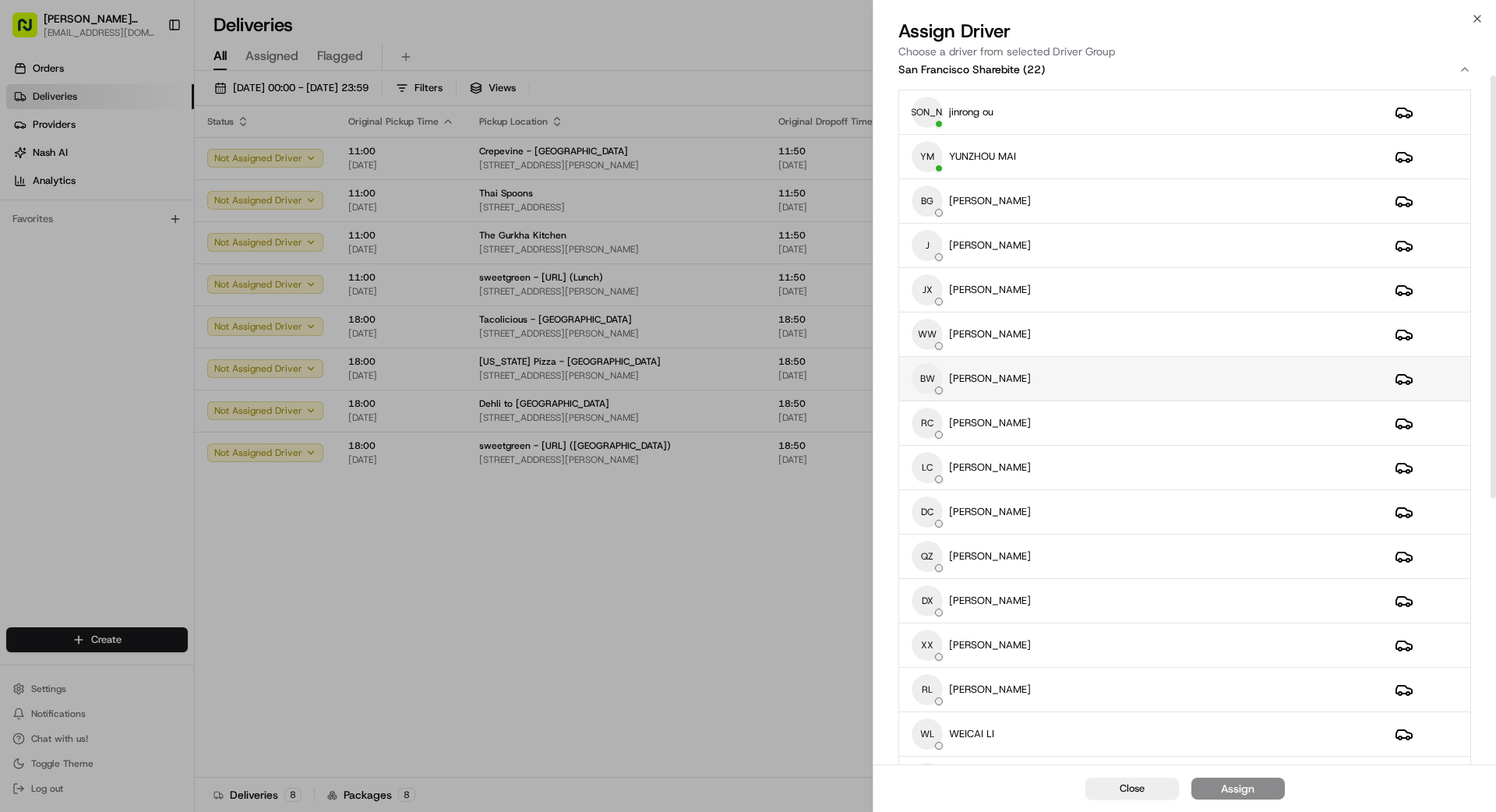
scroll to position [16, 0]
click at [934, 362] on td "BW [PERSON_NAME]" at bounding box center [1140, 382] width 483 height 44
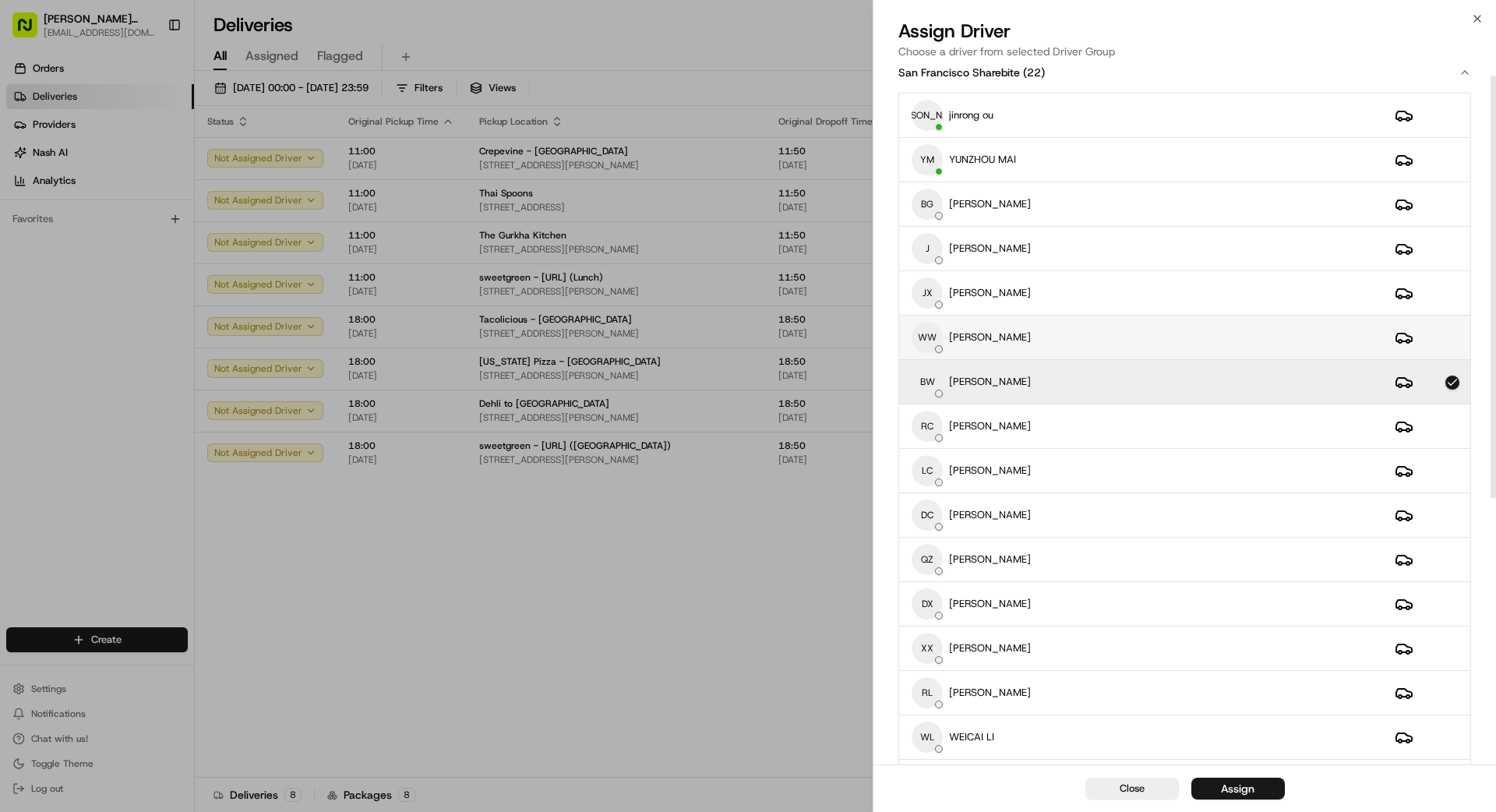
click at [934, 339] on div "WW weishing [PERSON_NAME]" at bounding box center [1140, 337] width 458 height 31
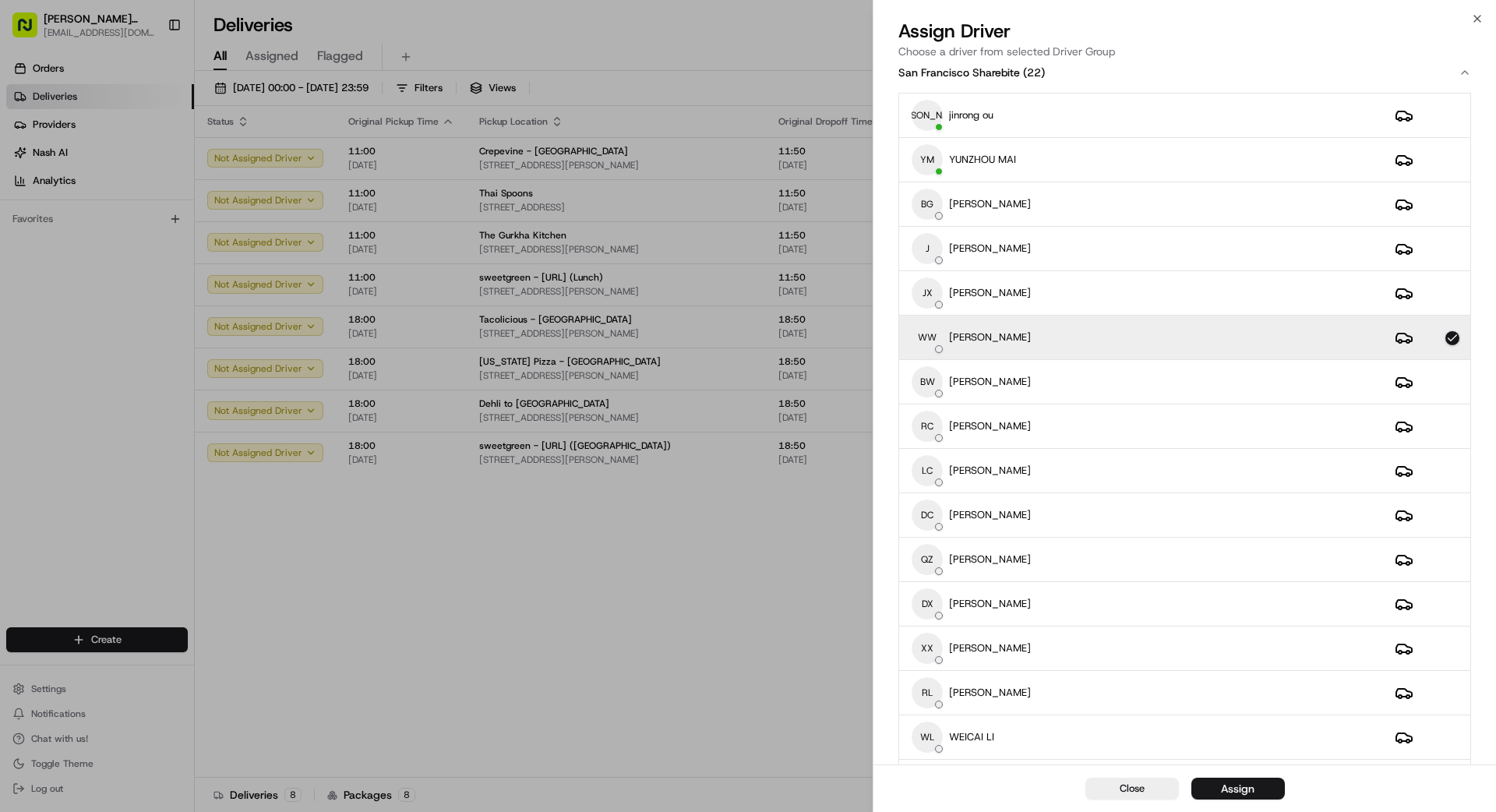
click at [934, 728] on div "Close Assign" at bounding box center [1184, 788] width 622 height 48
click at [934, 728] on div "Assign" at bounding box center [1238, 788] width 34 height 16
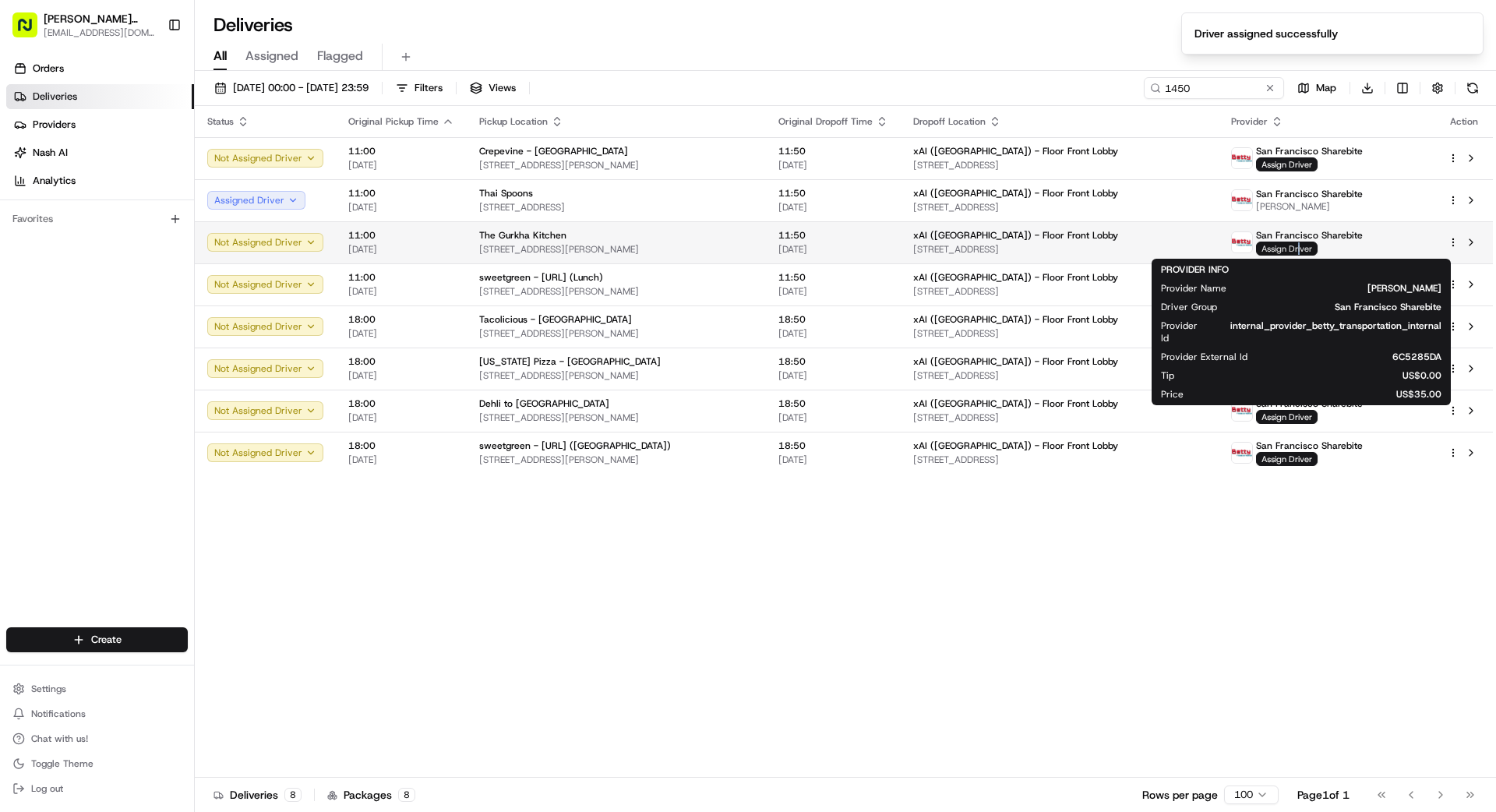
click at [934, 247] on span "Assign Driver" at bounding box center [1286, 247] width 61 height 14
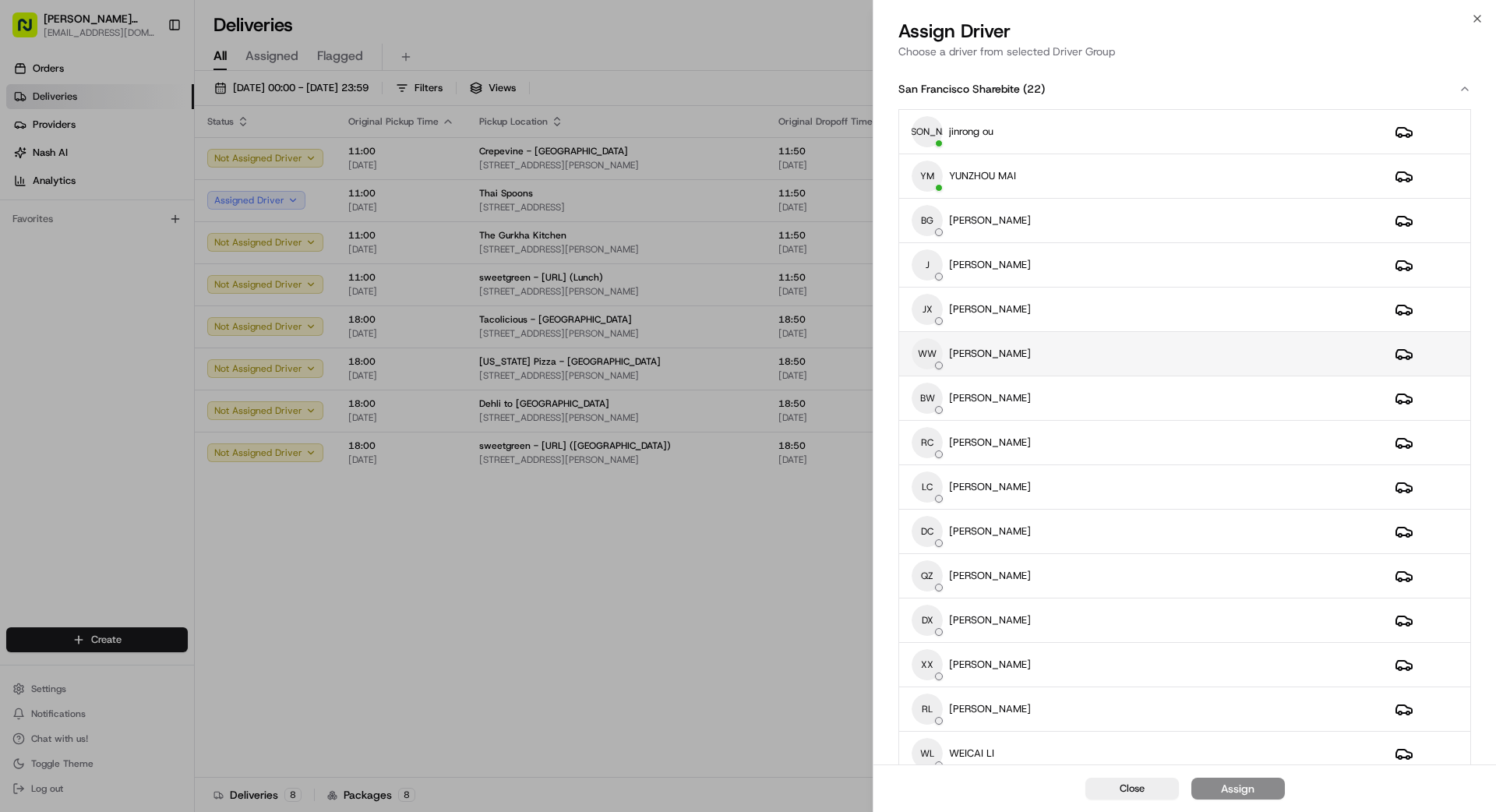
click at [934, 361] on div "WW weishing [PERSON_NAME]" at bounding box center [1140, 354] width 458 height 31
drag, startPoint x: 1264, startPoint y: 797, endPoint x: 1255, endPoint y: 794, distance: 9.5
click at [934, 728] on button "Assign" at bounding box center [1238, 788] width 94 height 22
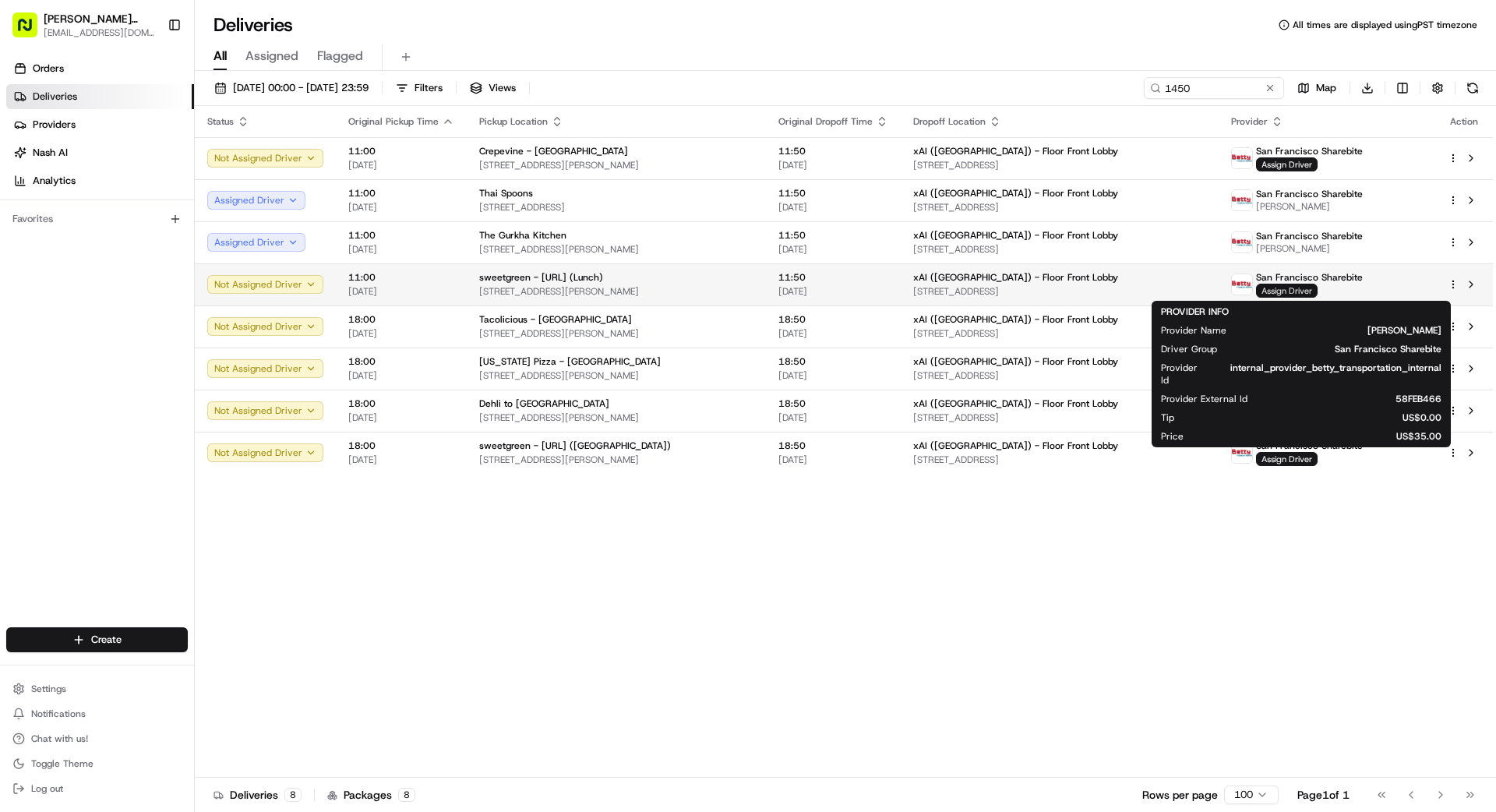
click at [934, 293] on span "Assign Driver" at bounding box center [1286, 290] width 61 height 14
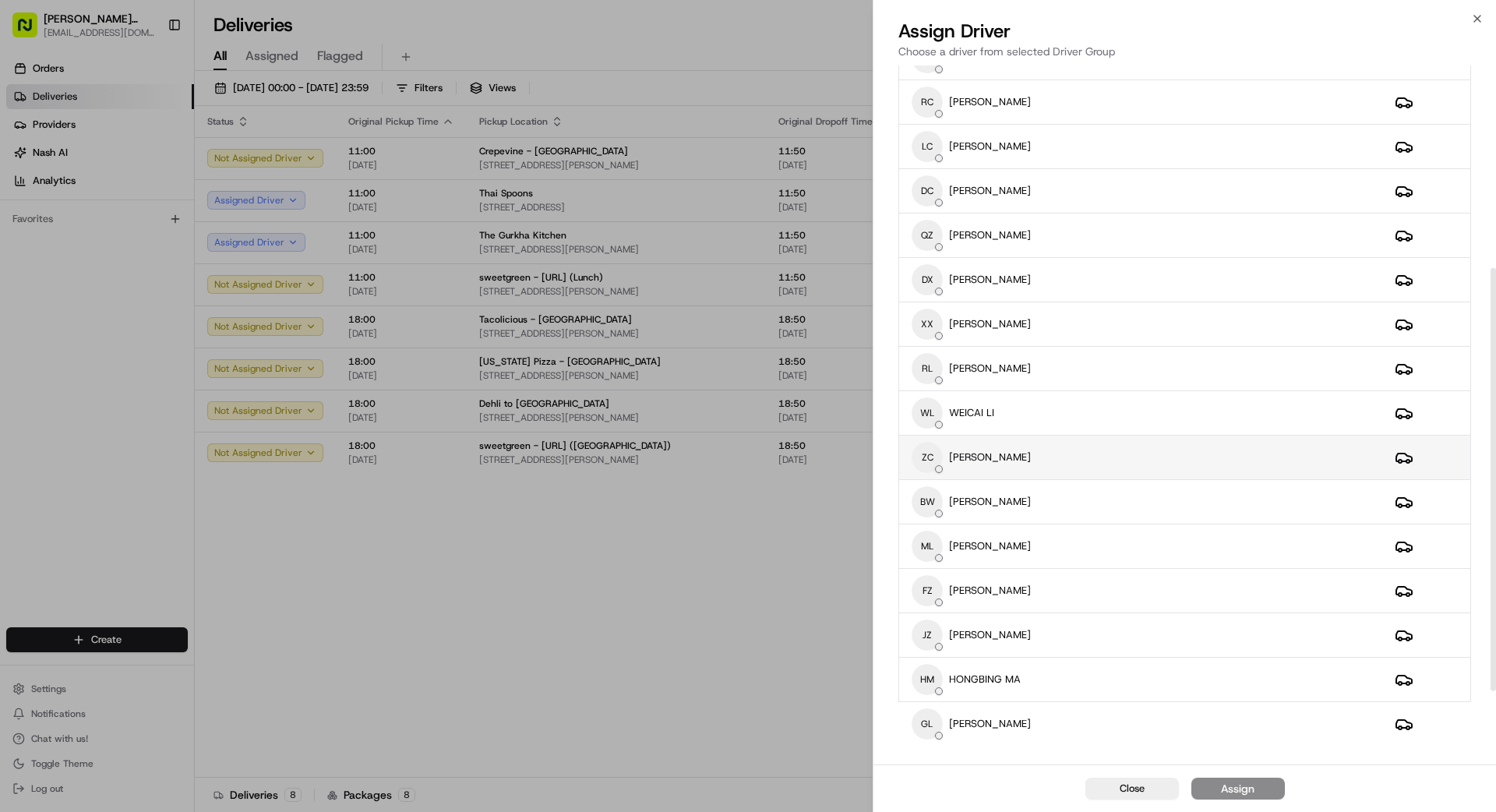
scroll to position [331, 0]
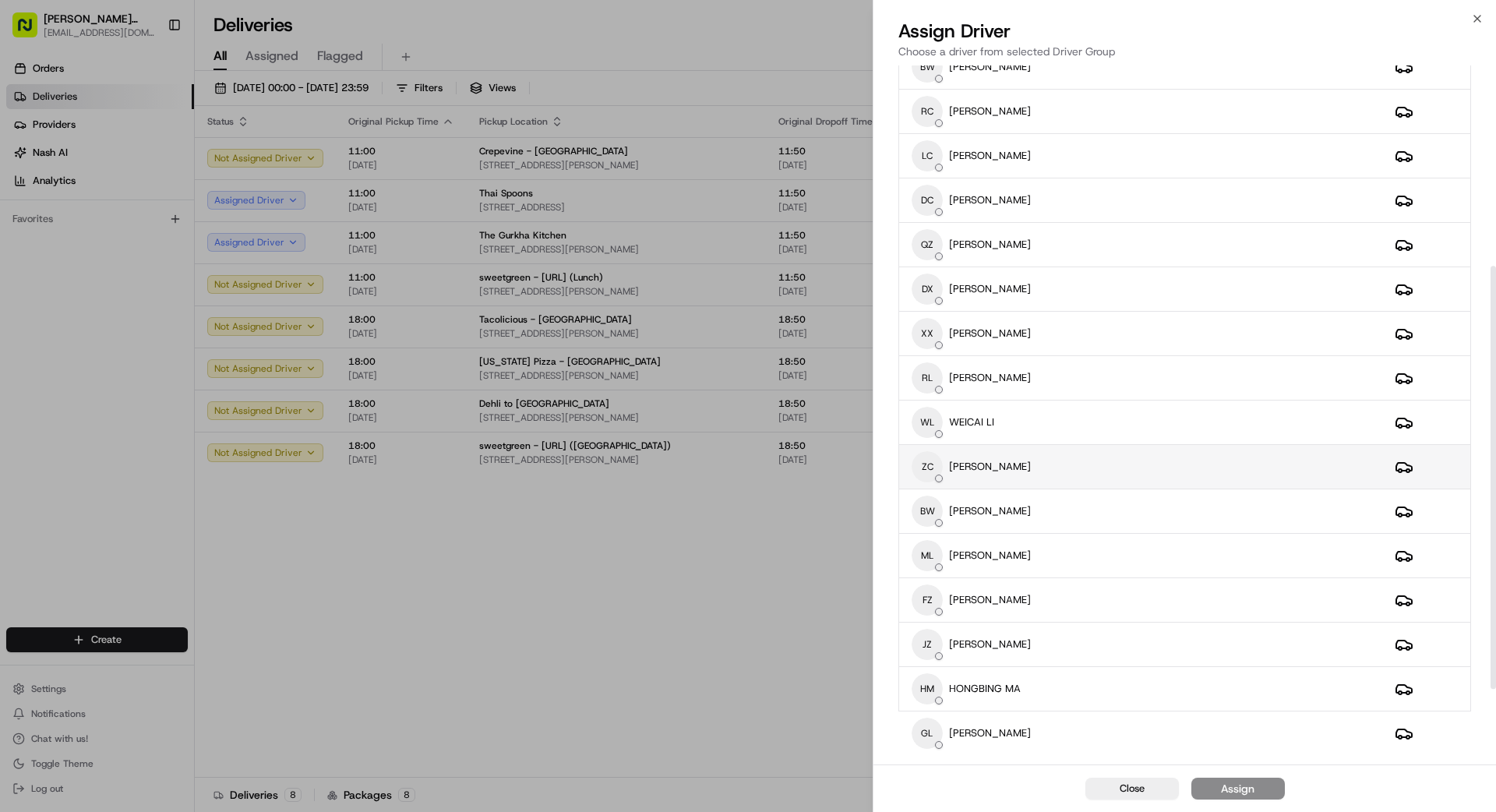
click at [934, 453] on div "ZC [PERSON_NAME]" at bounding box center [1140, 466] width 458 height 31
click at [934, 728] on button "Assign" at bounding box center [1238, 788] width 94 height 22
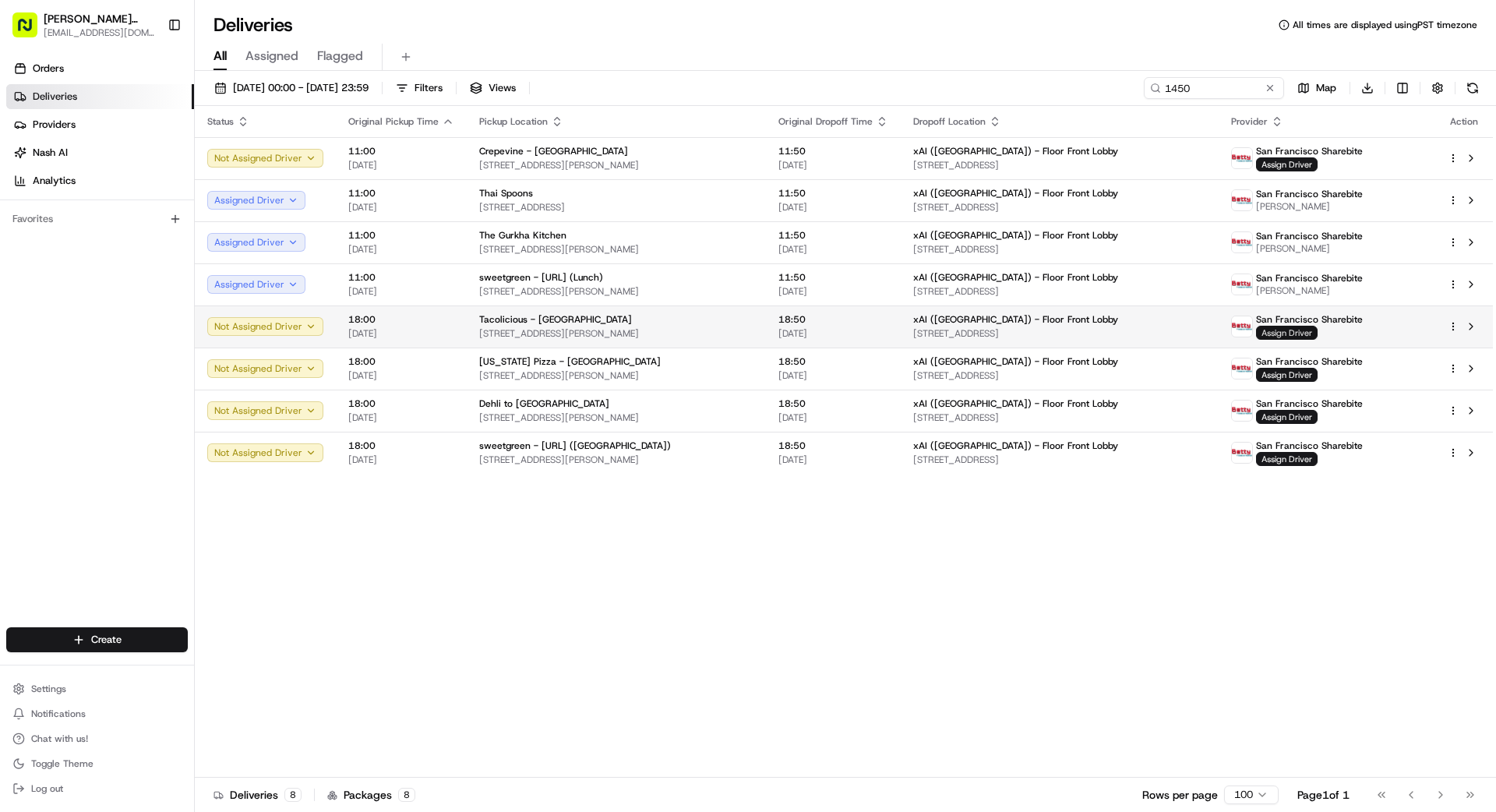
click at [934, 335] on span "Assign Driver" at bounding box center [1286, 332] width 61 height 14
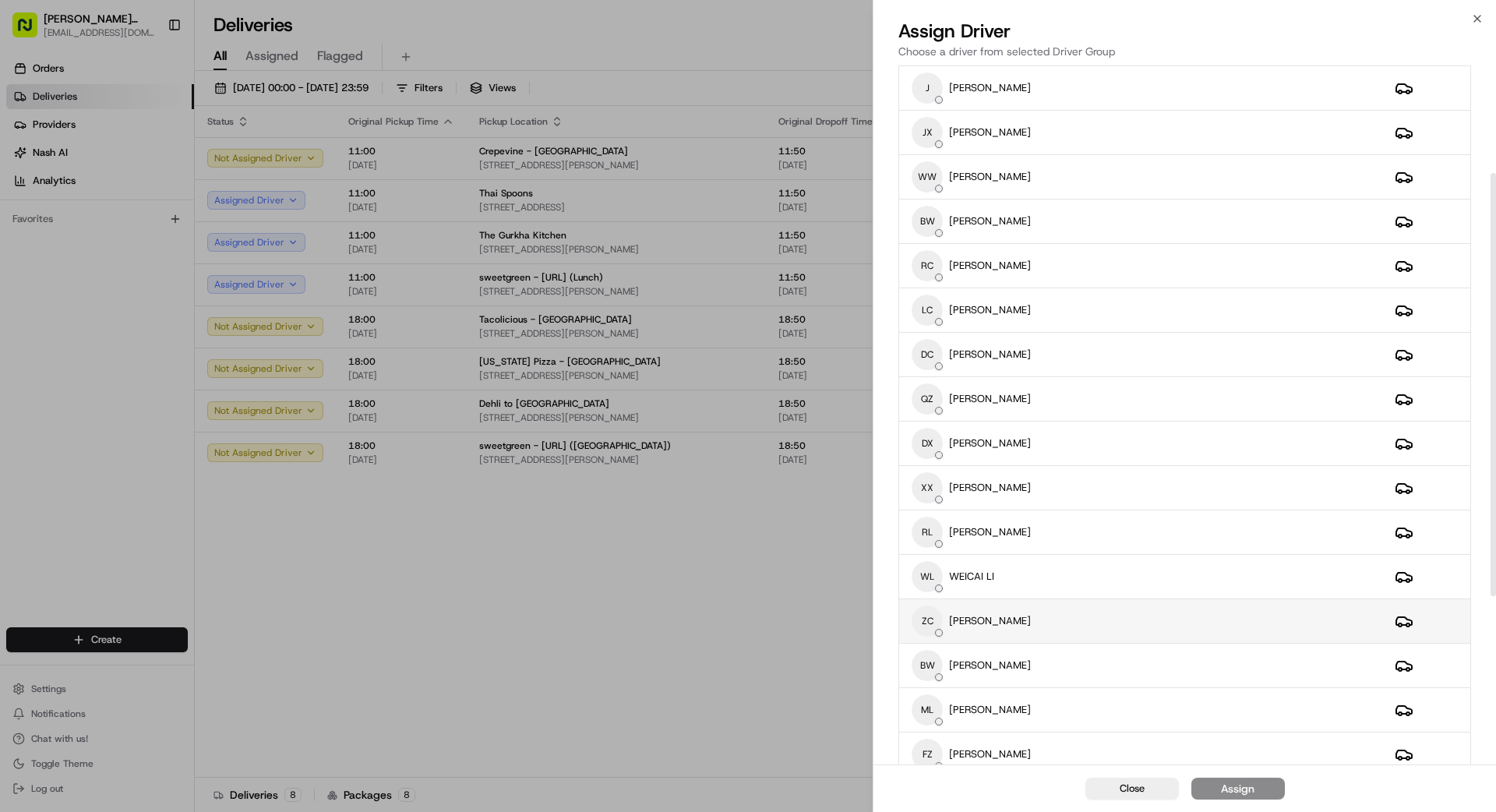
scroll to position [181, 0]
click at [934, 610] on div "ZC [PERSON_NAME]" at bounding box center [1140, 617] width 458 height 31
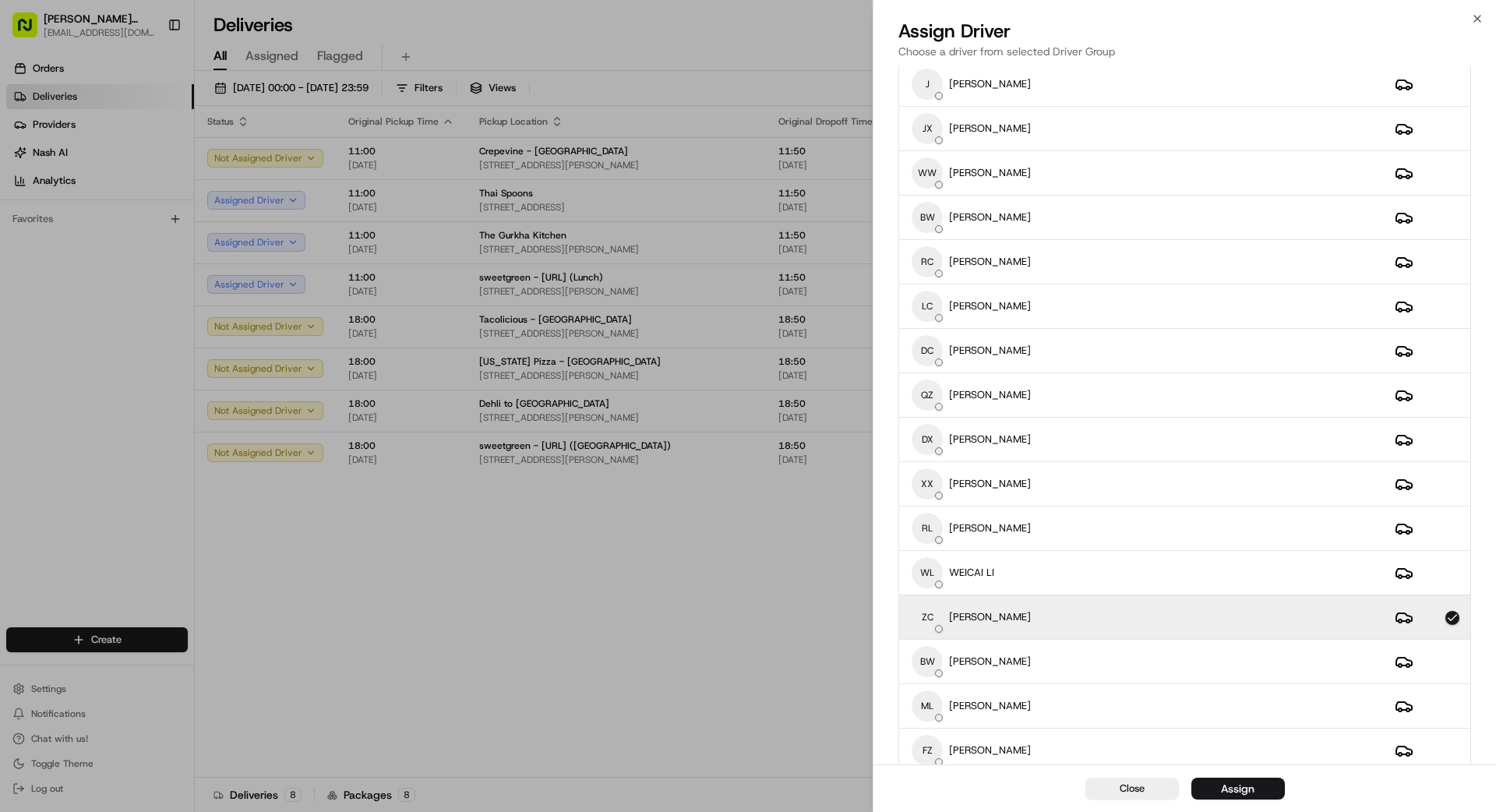
click at [934, 728] on div "Assign" at bounding box center [1238, 788] width 34 height 16
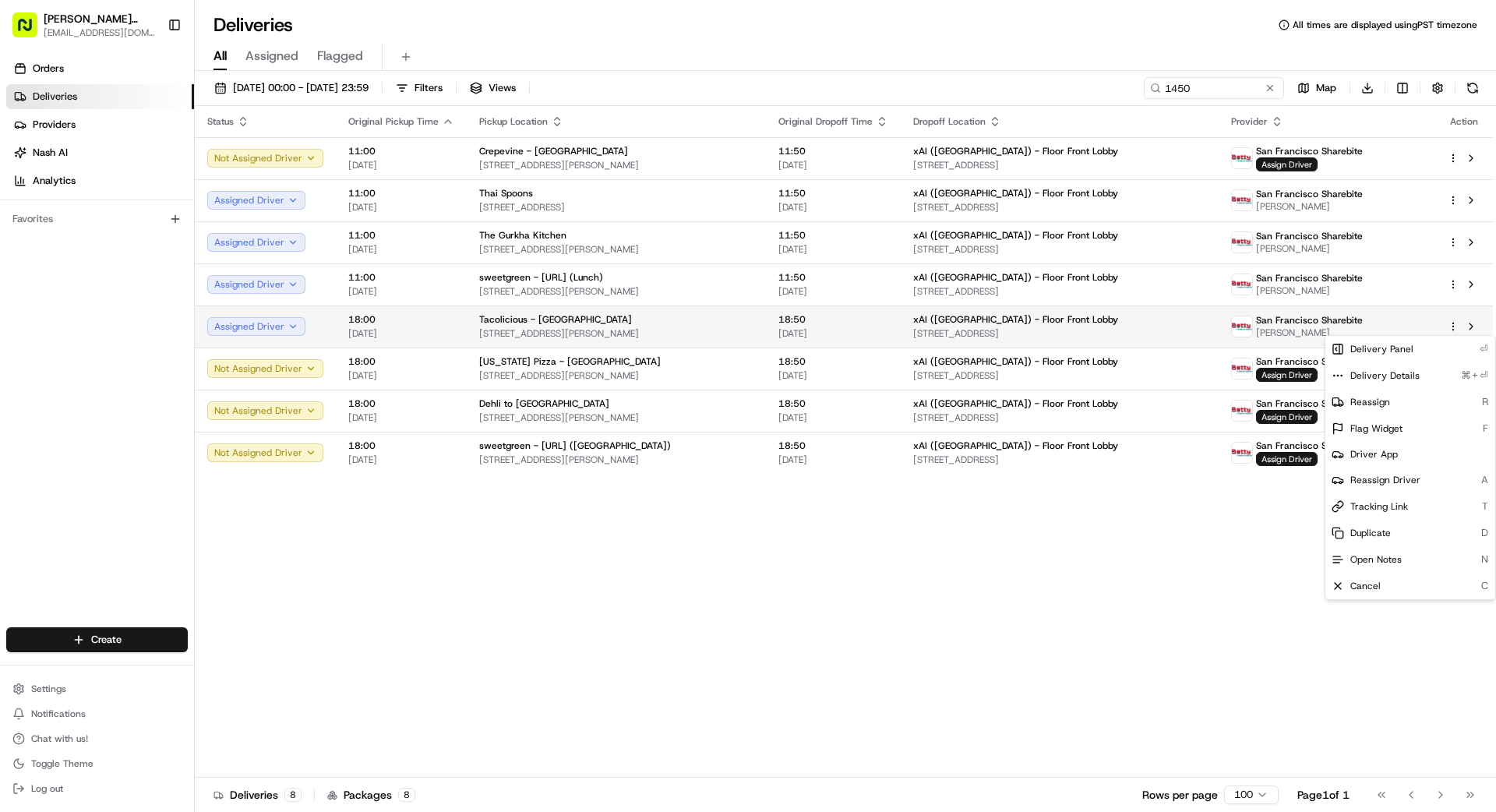
click at [934, 325] on html "[PERSON_NAME] Transportation [EMAIL_ADDRESS][DOMAIN_NAME] Toggle Sidebar Orders…" at bounding box center [748, 406] width 1496 height 812
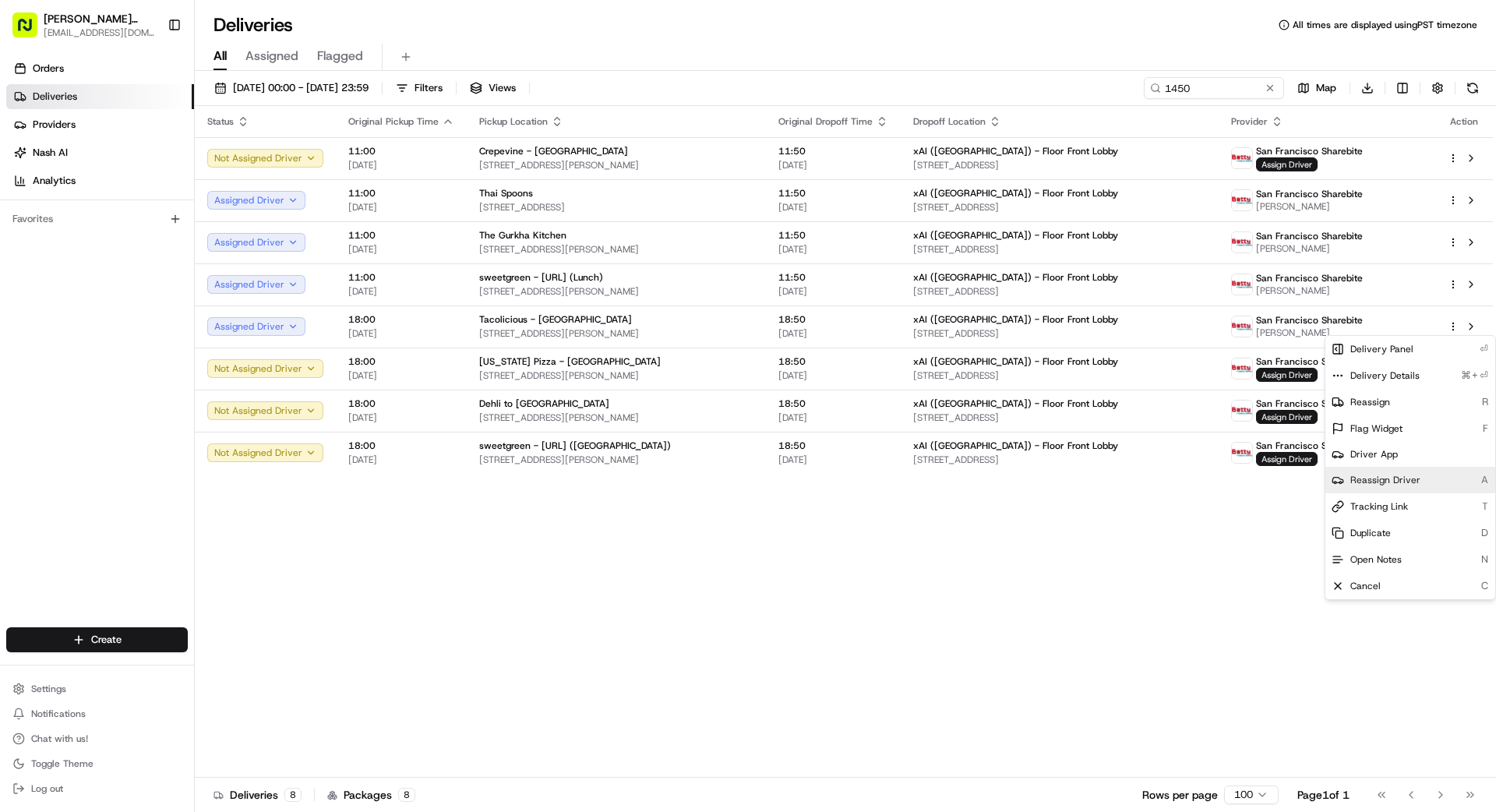
click at [934, 481] on span "Reassign Driver" at bounding box center [1385, 480] width 70 height 13
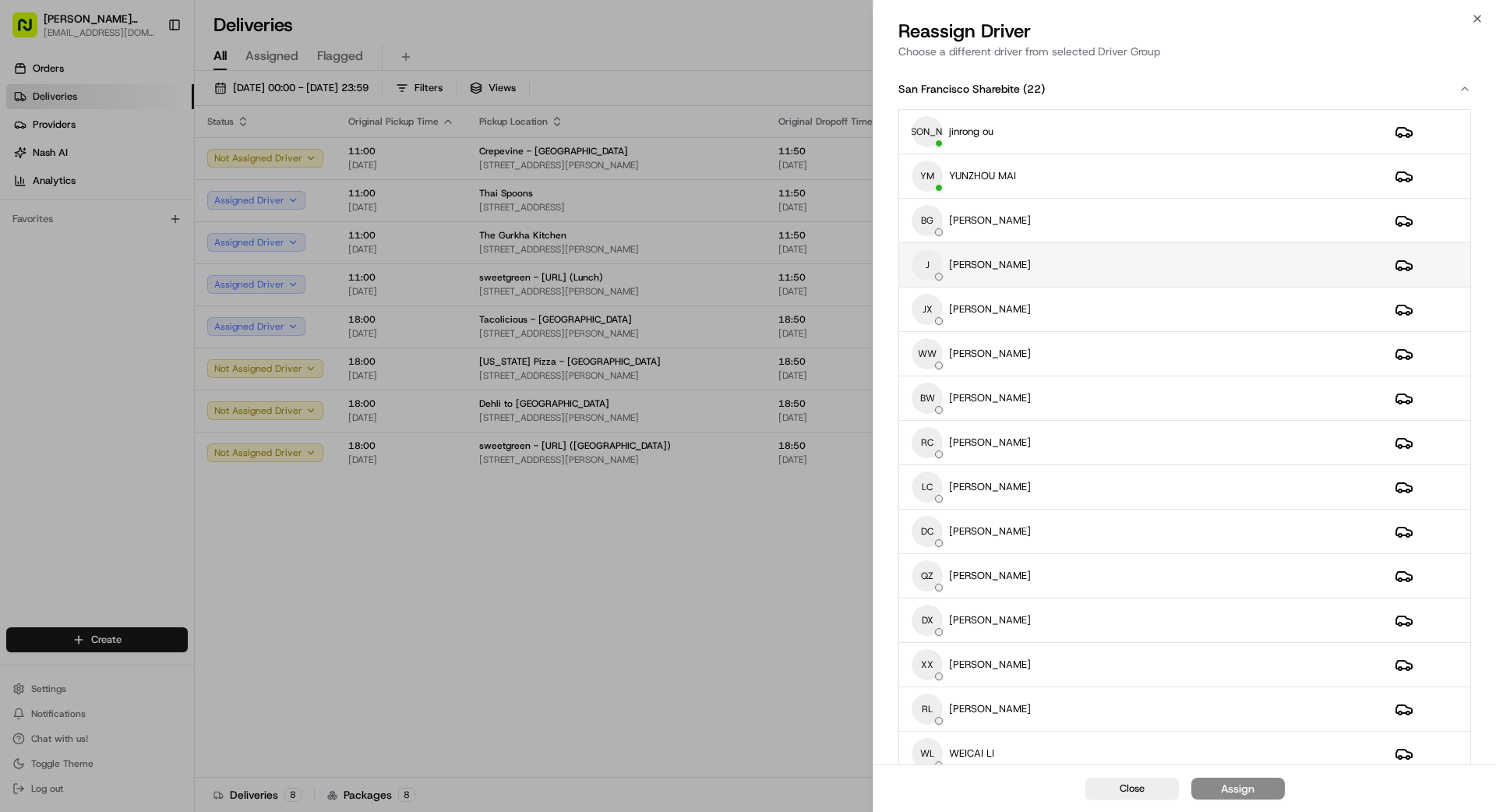
click at [934, 269] on div "J [PERSON_NAME]" at bounding box center [1140, 265] width 458 height 31
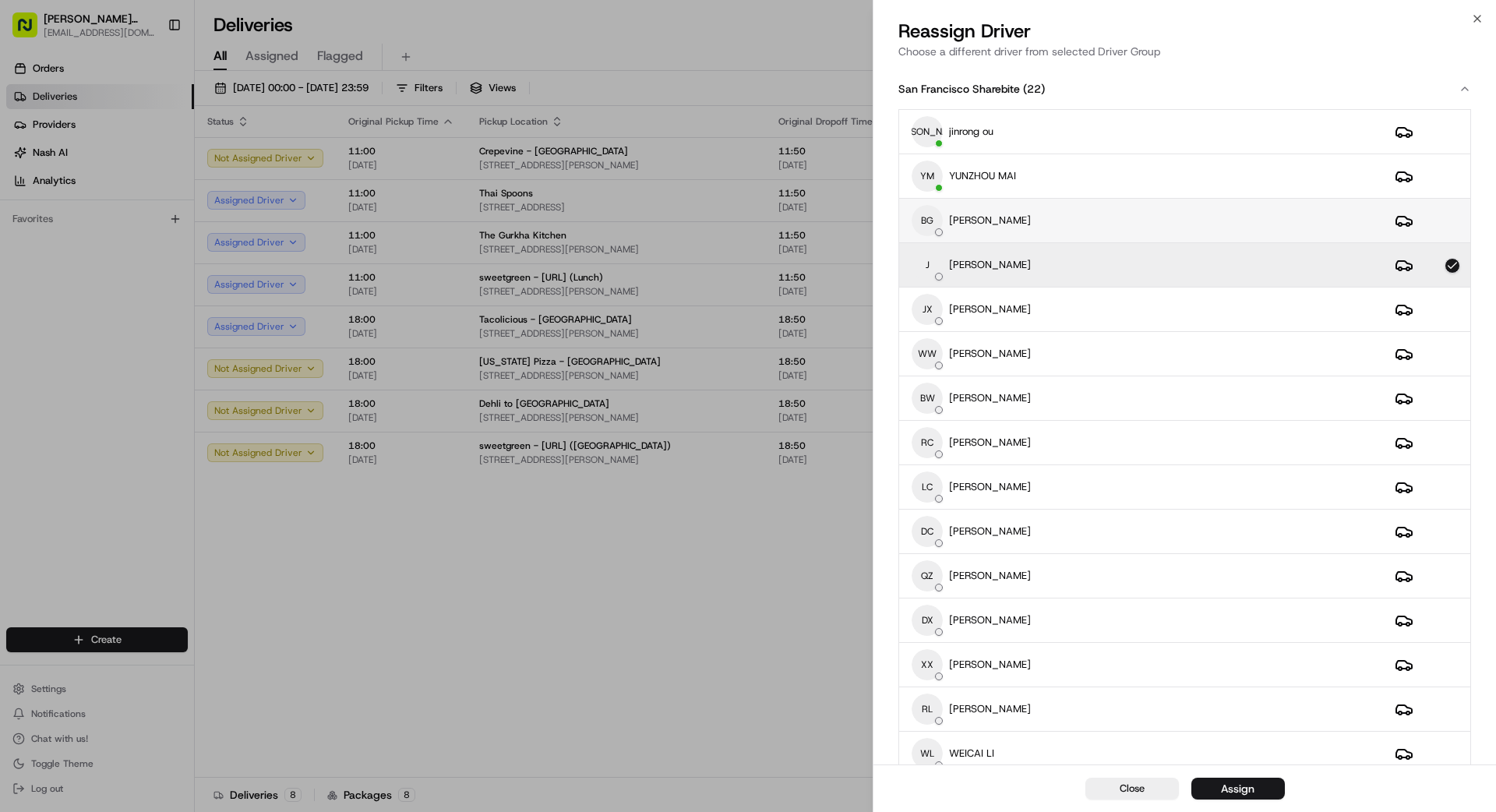
click at [934, 235] on div "BG [PERSON_NAME]" at bounding box center [1140, 221] width 458 height 31
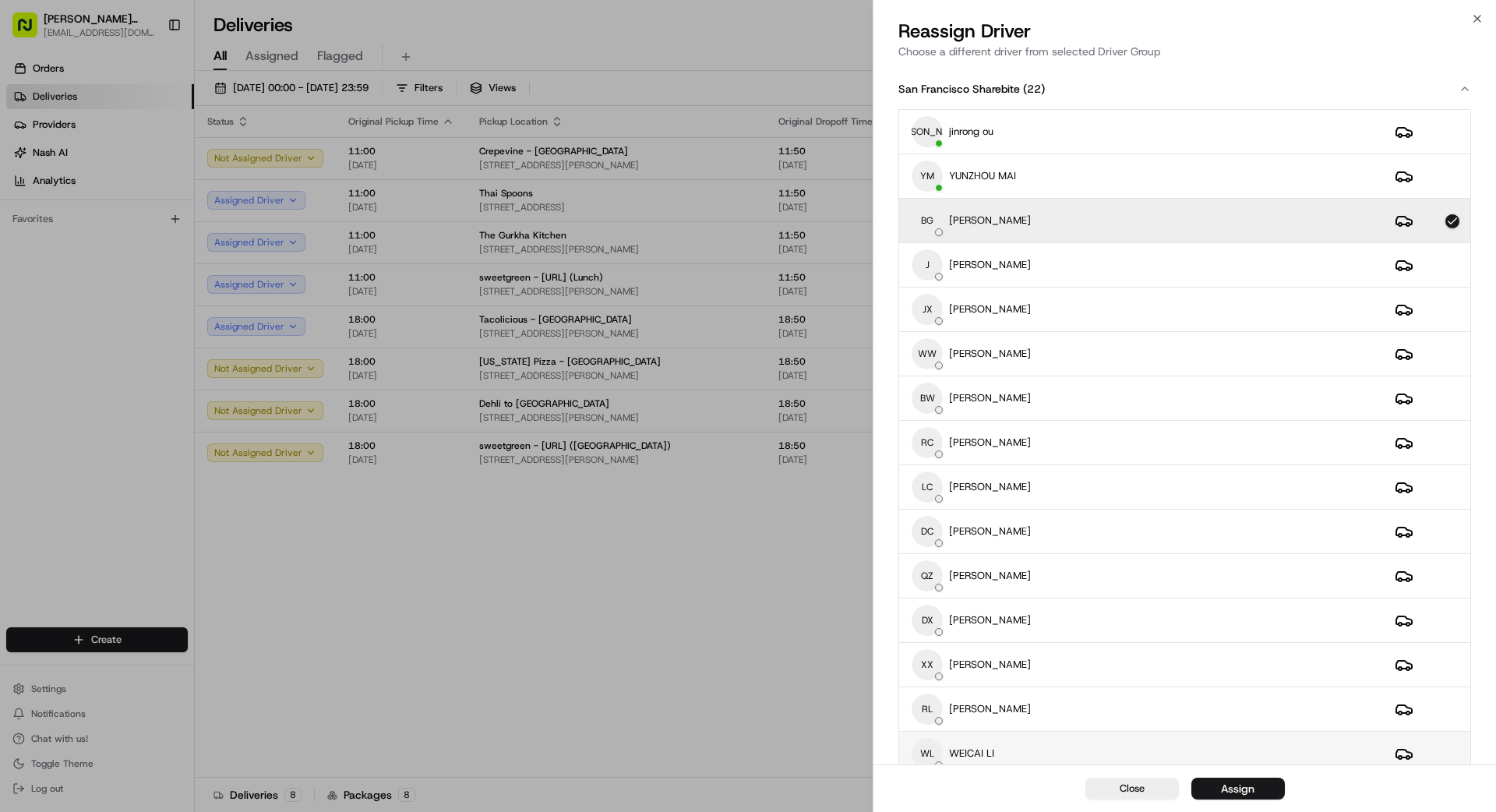
scroll to position [44, 0]
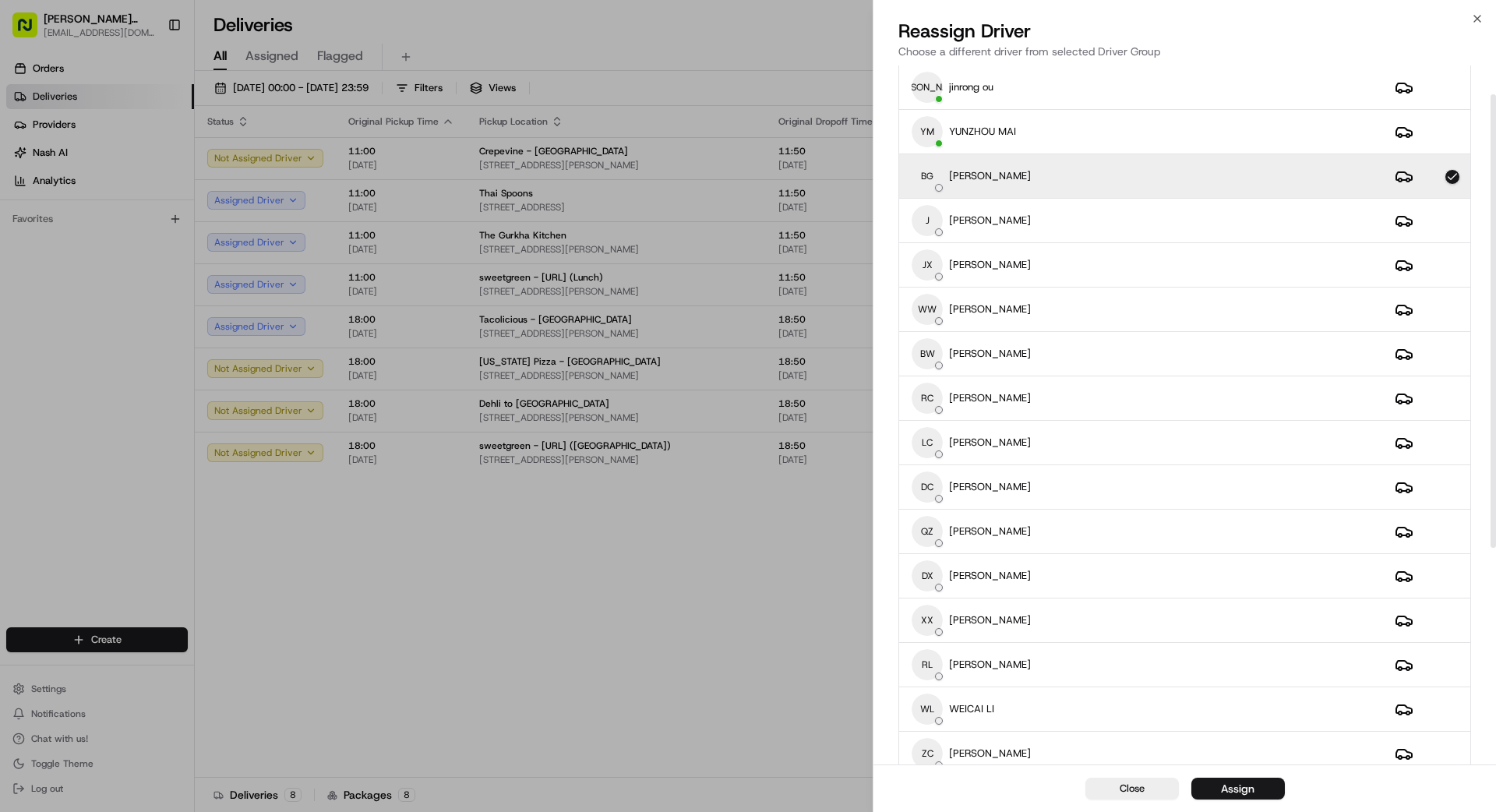
click at [934, 728] on div "Assign" at bounding box center [1238, 788] width 34 height 16
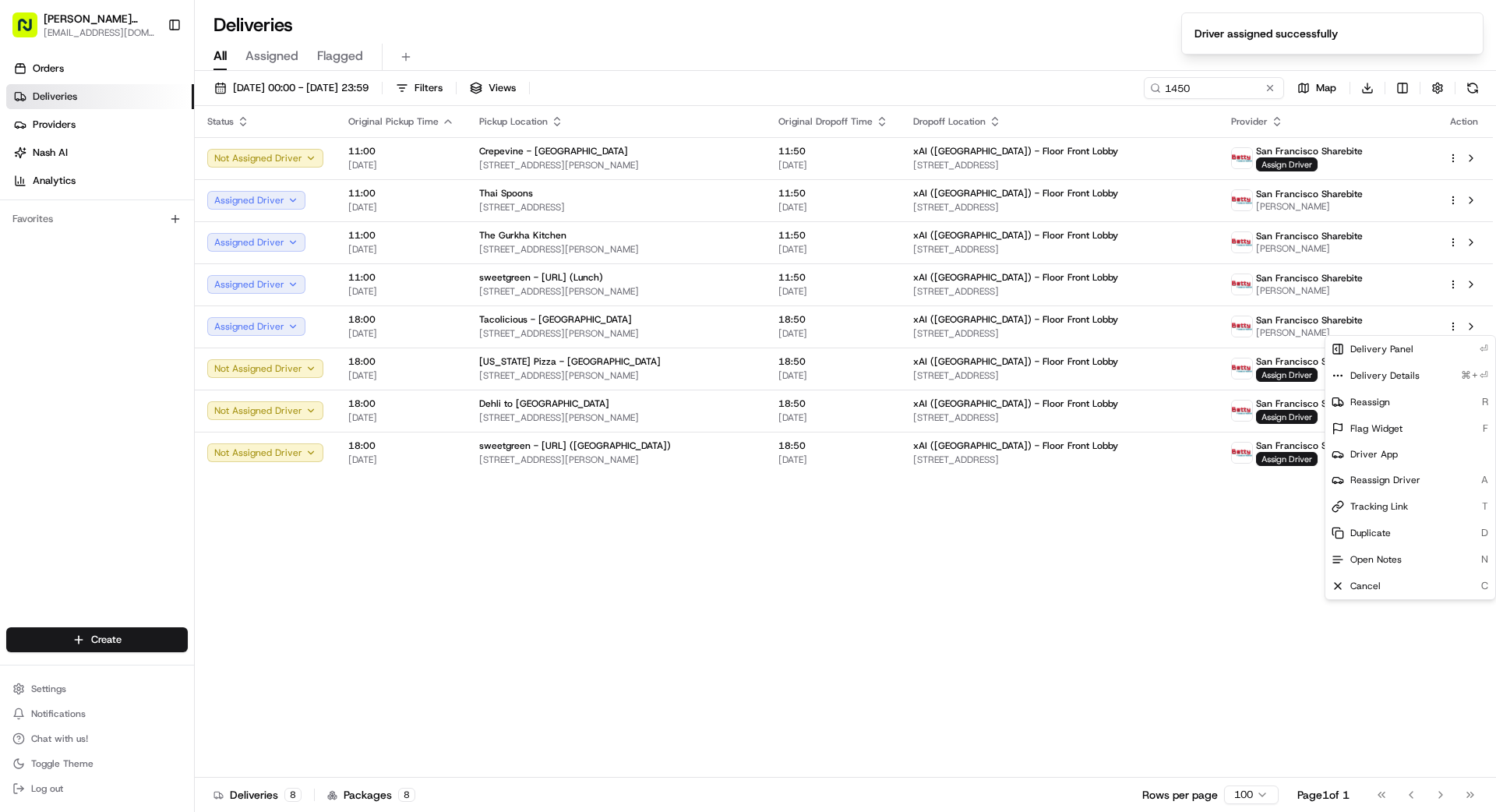
click at [826, 672] on div "Status Original Pickup Time Pickup Location Original Dropoff Time Dropoff Locat…" at bounding box center [843, 442] width 1298 height 672
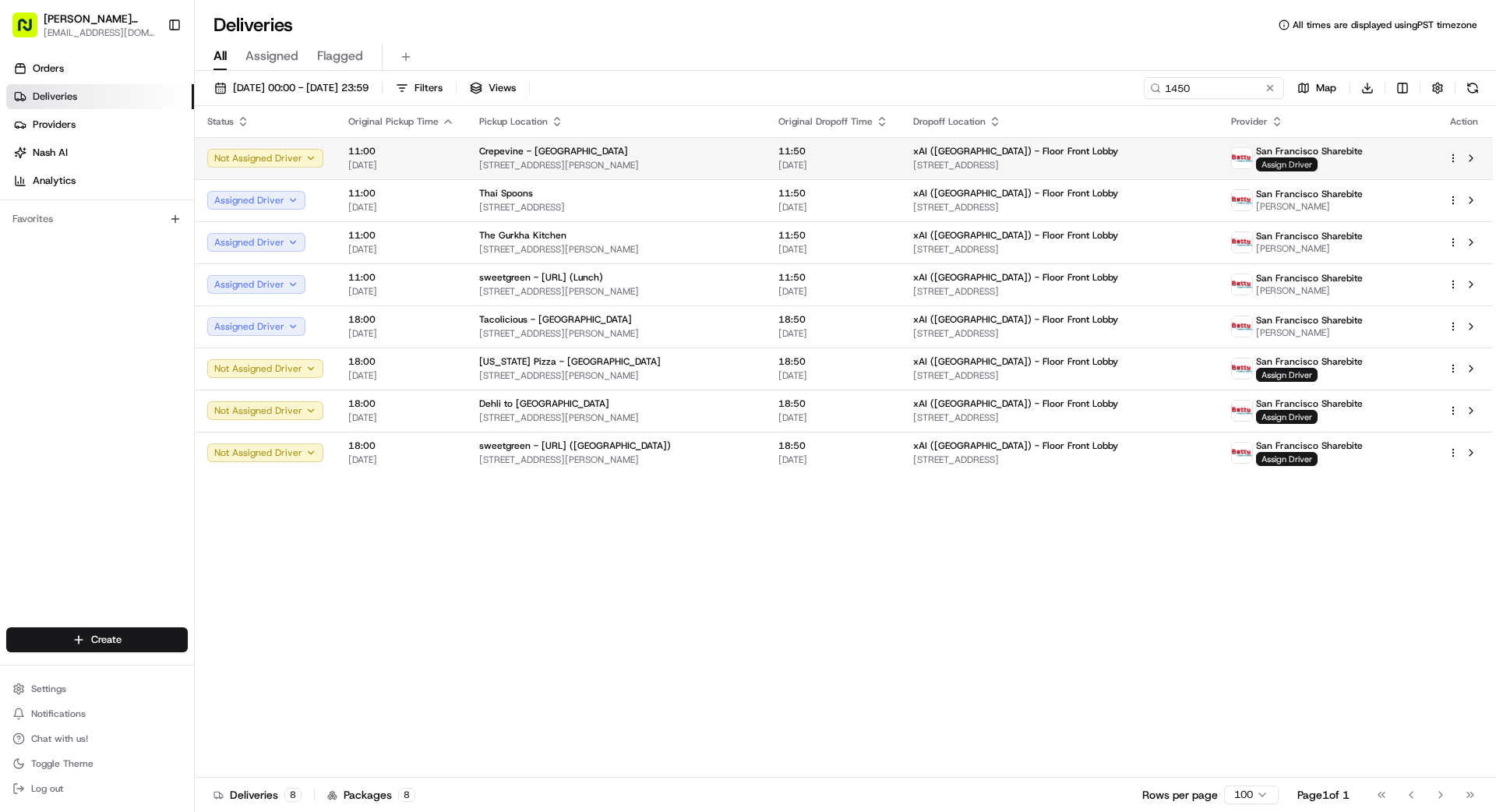
click at [934, 160] on span "Assign Driver" at bounding box center [1286, 164] width 61 height 14
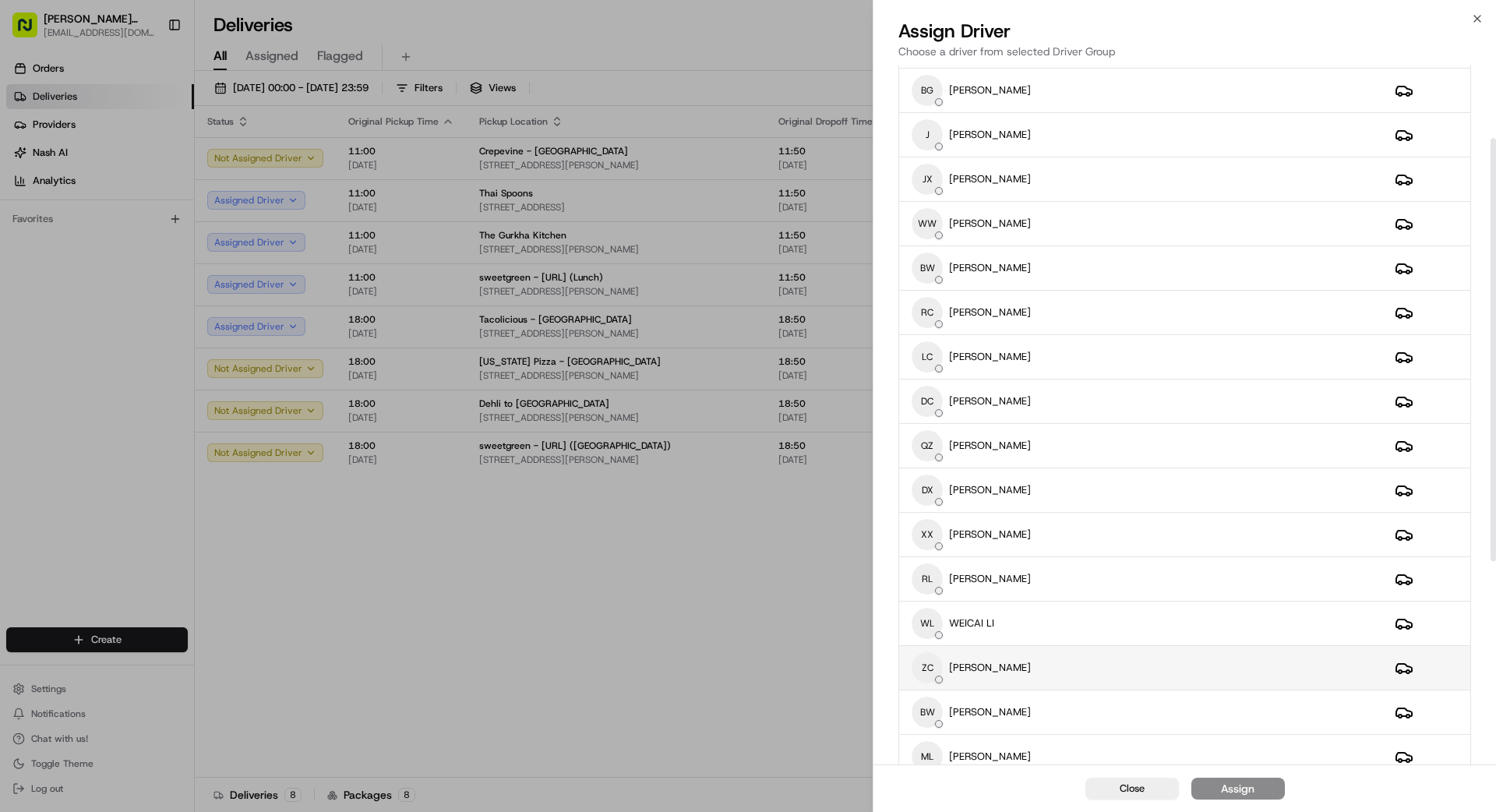
scroll to position [131, 0]
click at [934, 668] on div "ZC [PERSON_NAME]" at bounding box center [1140, 667] width 458 height 31
click at [934, 728] on div "Assign" at bounding box center [1238, 788] width 34 height 16
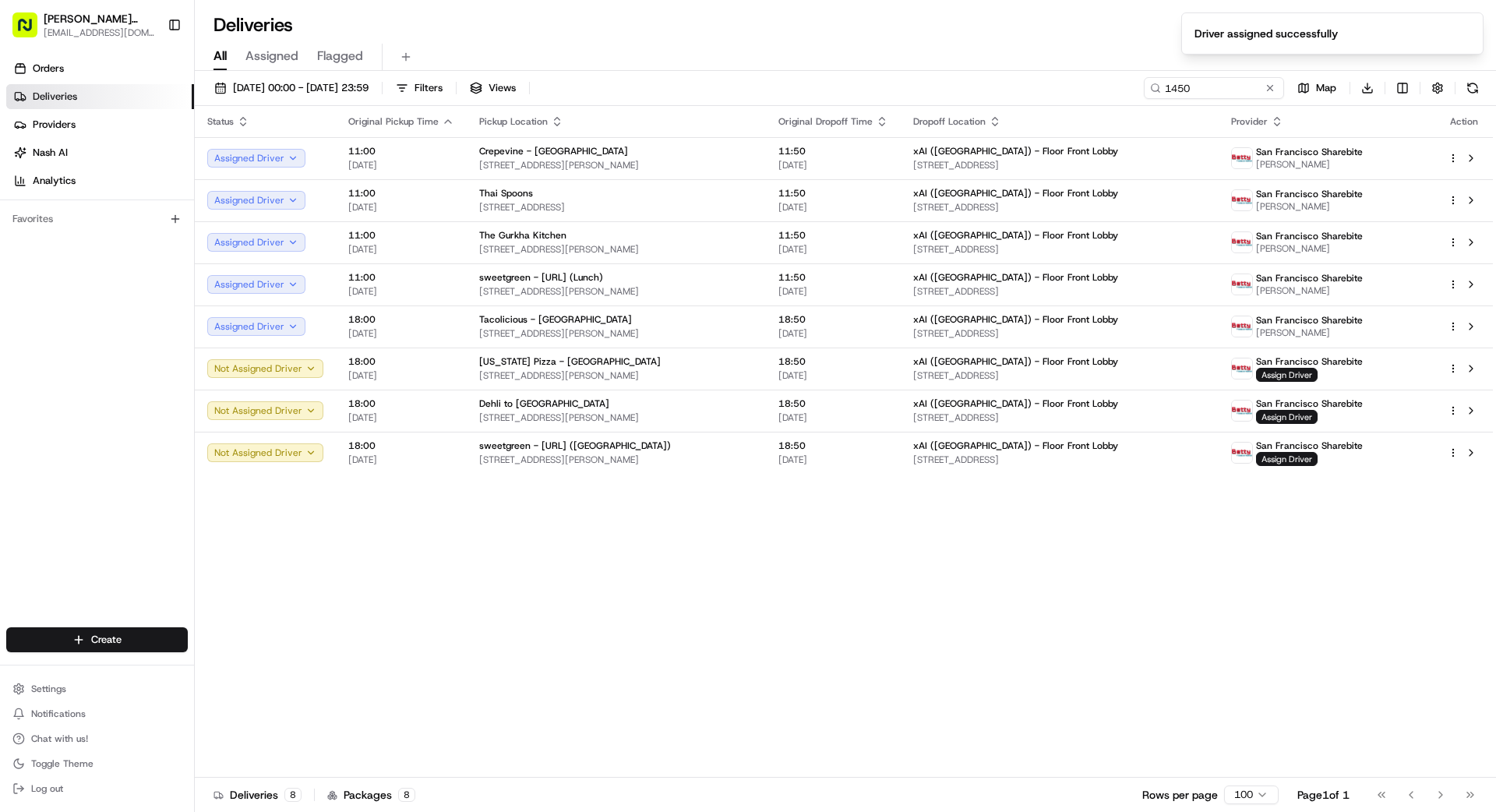
drag, startPoint x: 730, startPoint y: 571, endPoint x: 935, endPoint y: 534, distance: 208.3
click at [730, 571] on div "Status Original Pickup Time Pickup Location Original Dropoff Time Dropoff Locat…" at bounding box center [843, 442] width 1298 height 672
click at [934, 88] on button at bounding box center [1270, 88] width 16 height 16
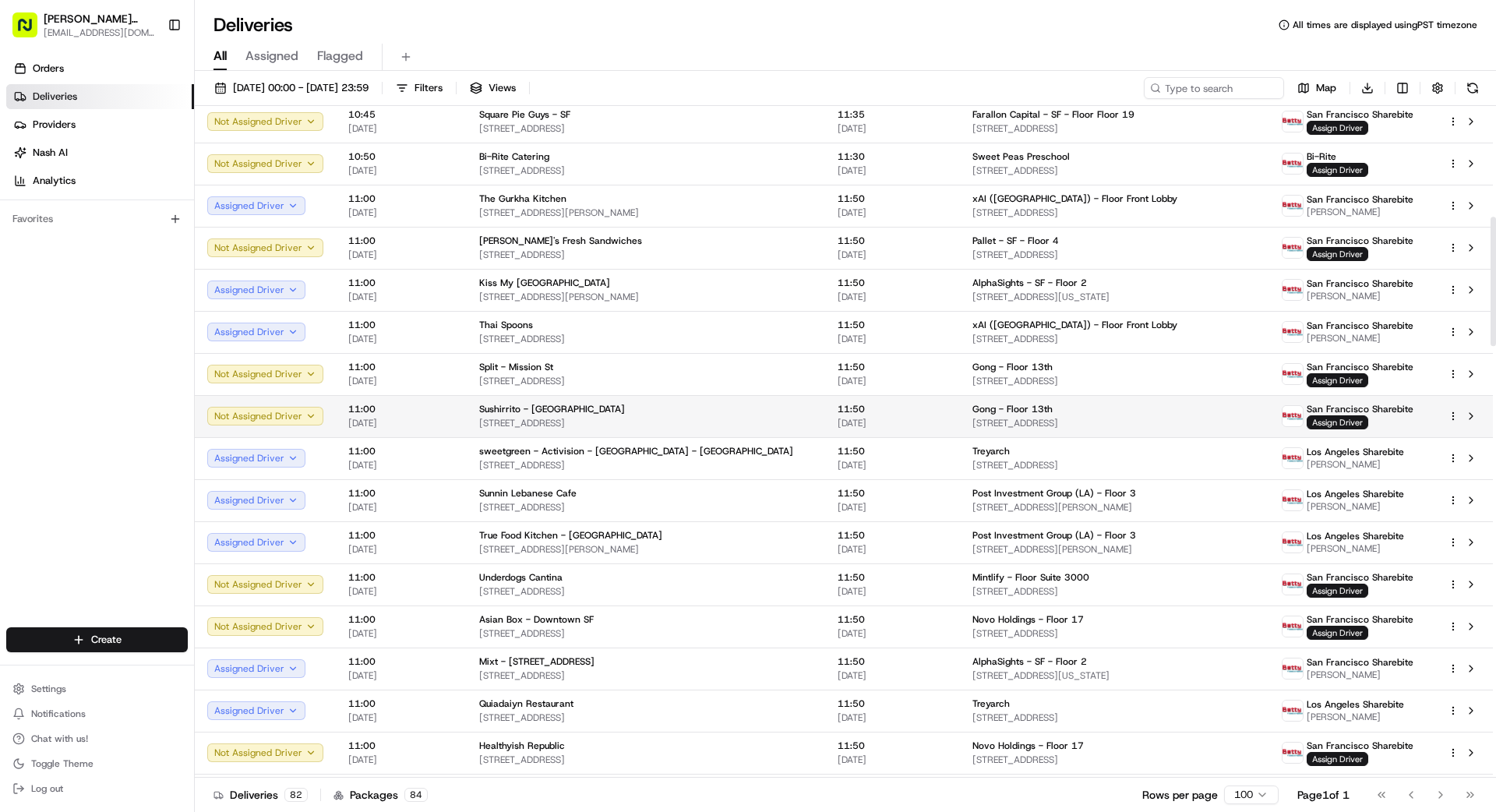
scroll to position [758, 0]
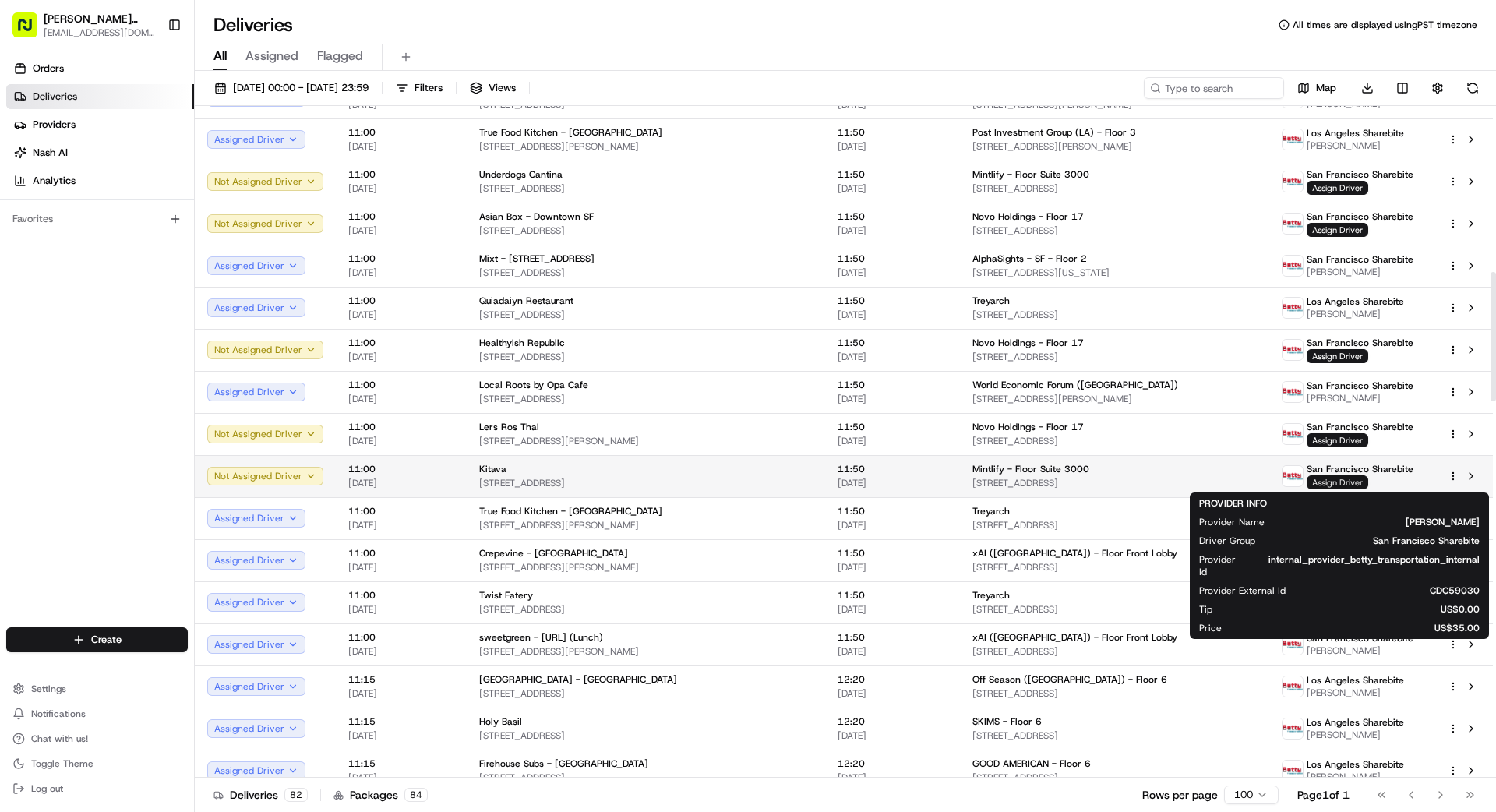
click at [934, 481] on span "Assign Driver" at bounding box center [1336, 481] width 61 height 14
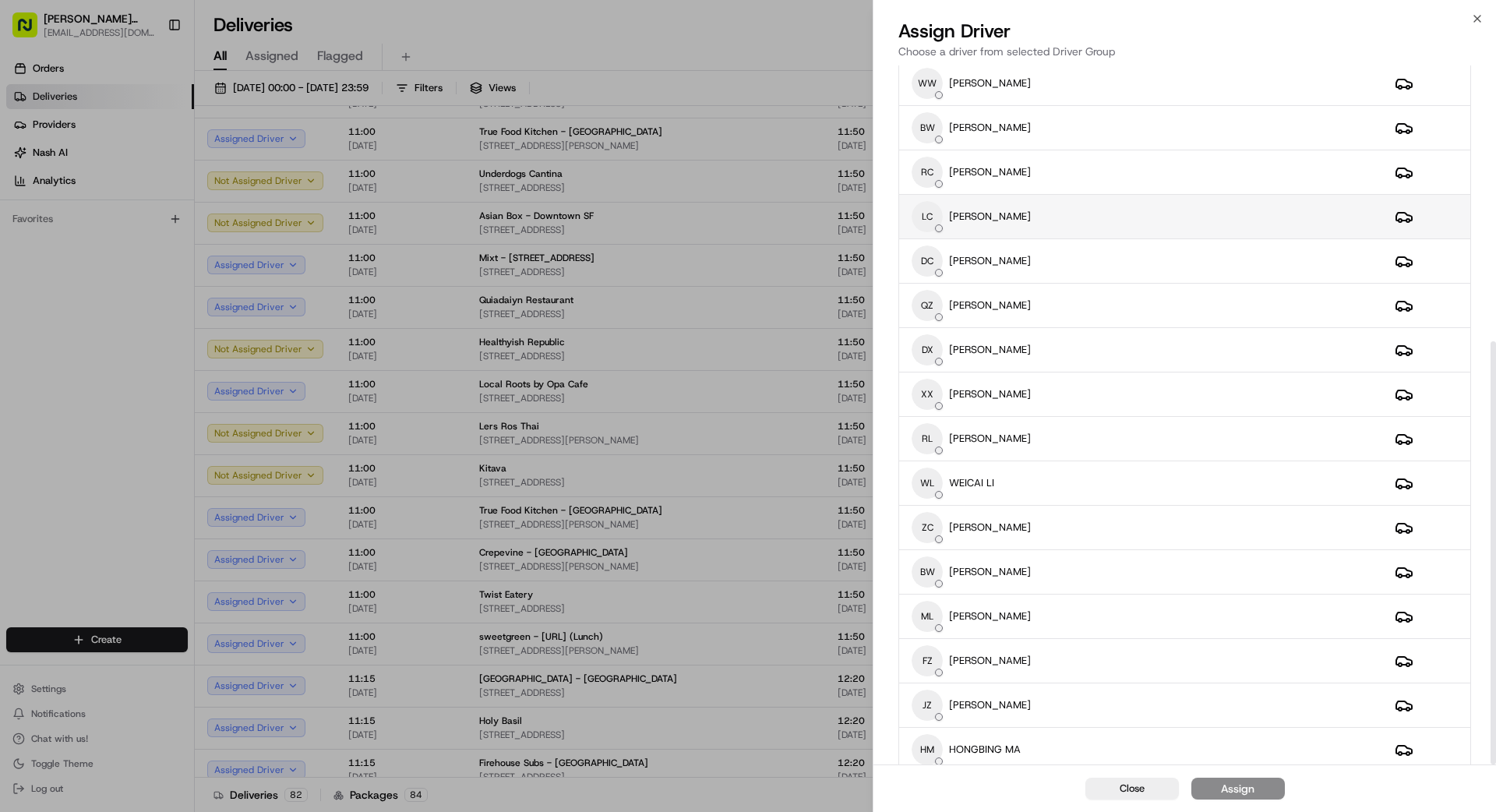
scroll to position [455, 0]
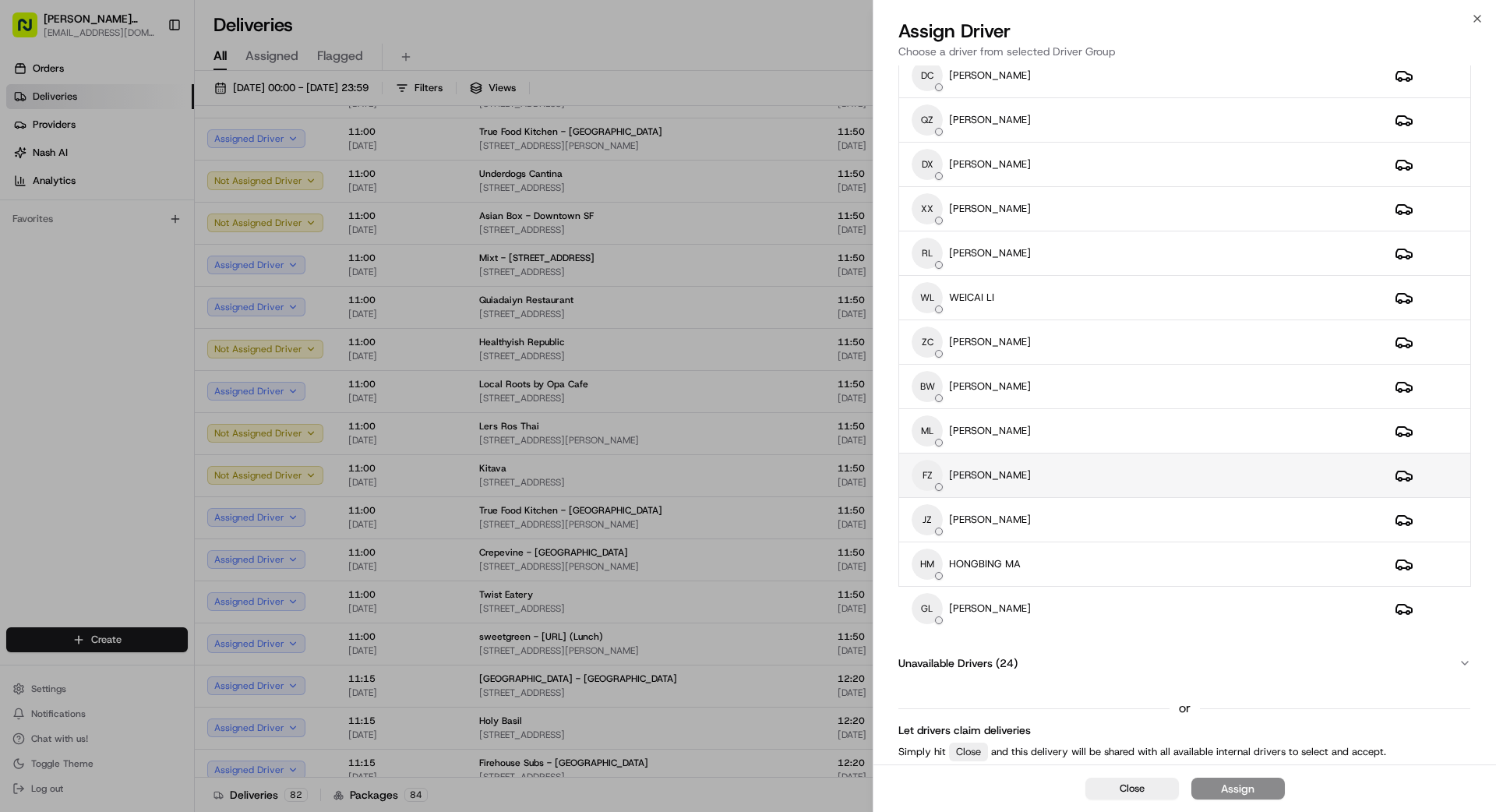
click at [934, 476] on div "FZ [PERSON_NAME]" at bounding box center [1140, 475] width 458 height 31
click at [934, 728] on button "Assign" at bounding box center [1238, 788] width 94 height 22
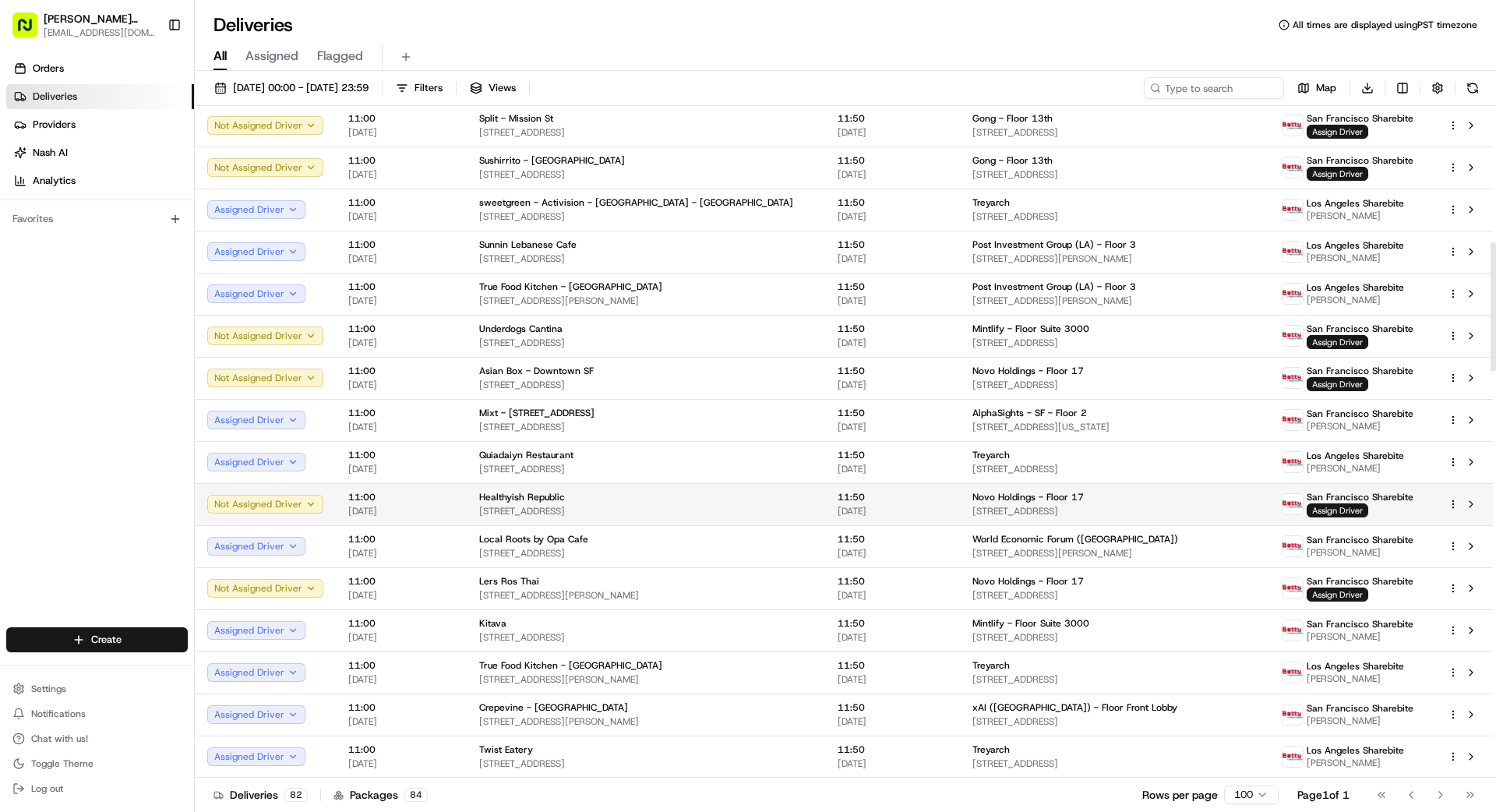
scroll to position [704, 0]
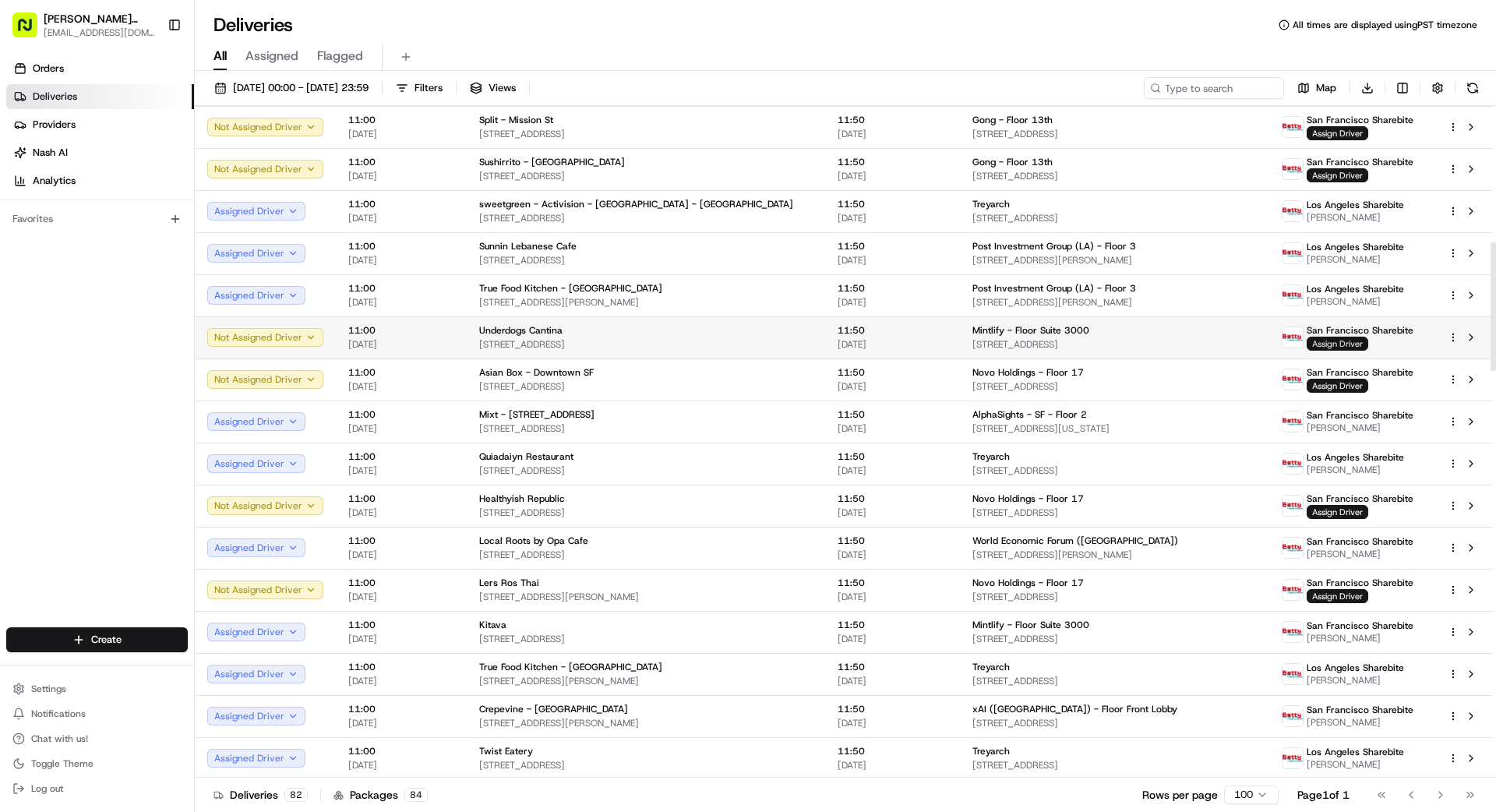
click at [934, 341] on span "Assign Driver" at bounding box center [1336, 343] width 61 height 14
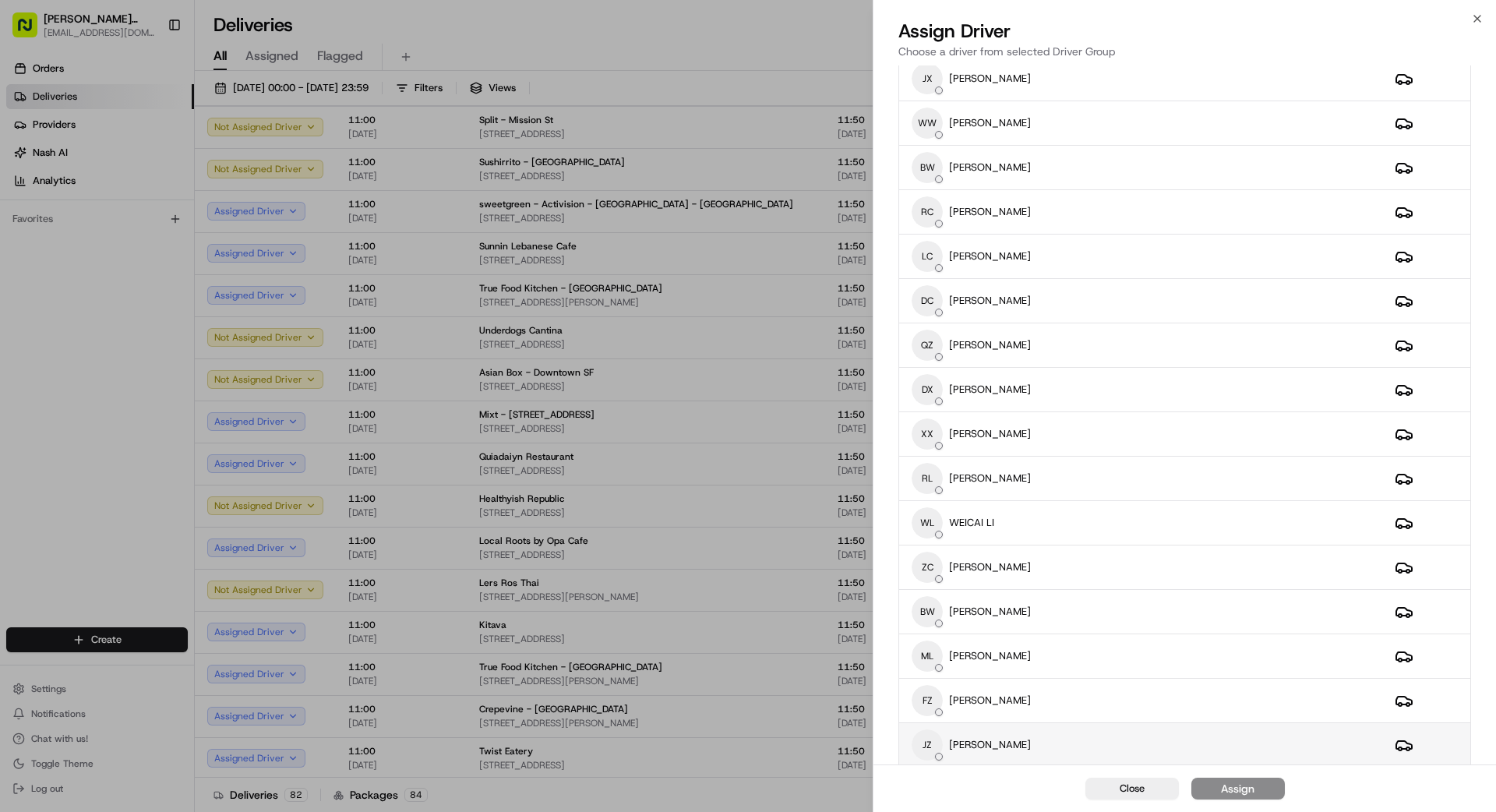
scroll to position [455, 0]
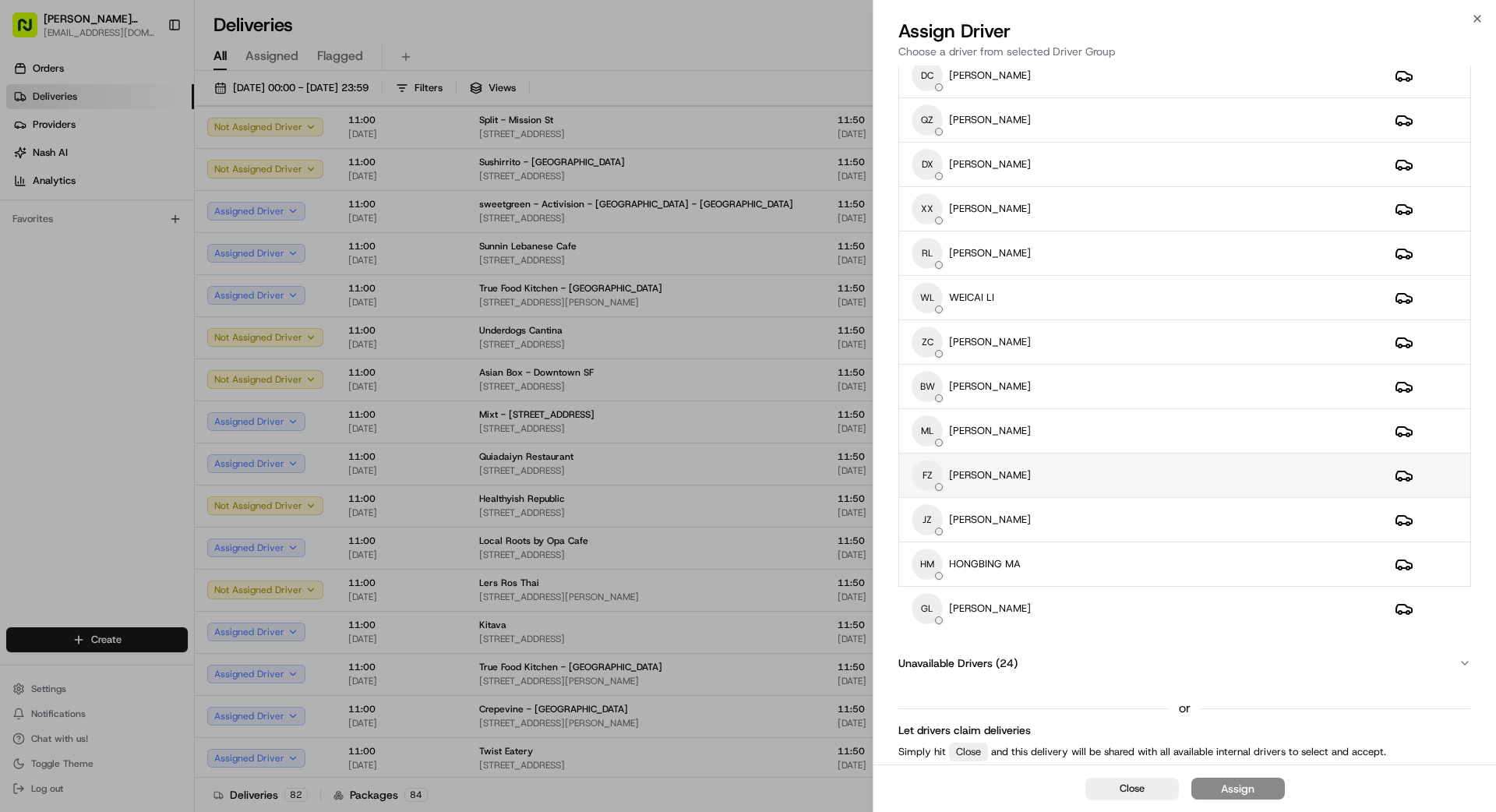
click at [934, 474] on p "[PERSON_NAME]" at bounding box center [989, 475] width 82 height 14
click at [934, 728] on div "Assign" at bounding box center [1238, 788] width 34 height 16
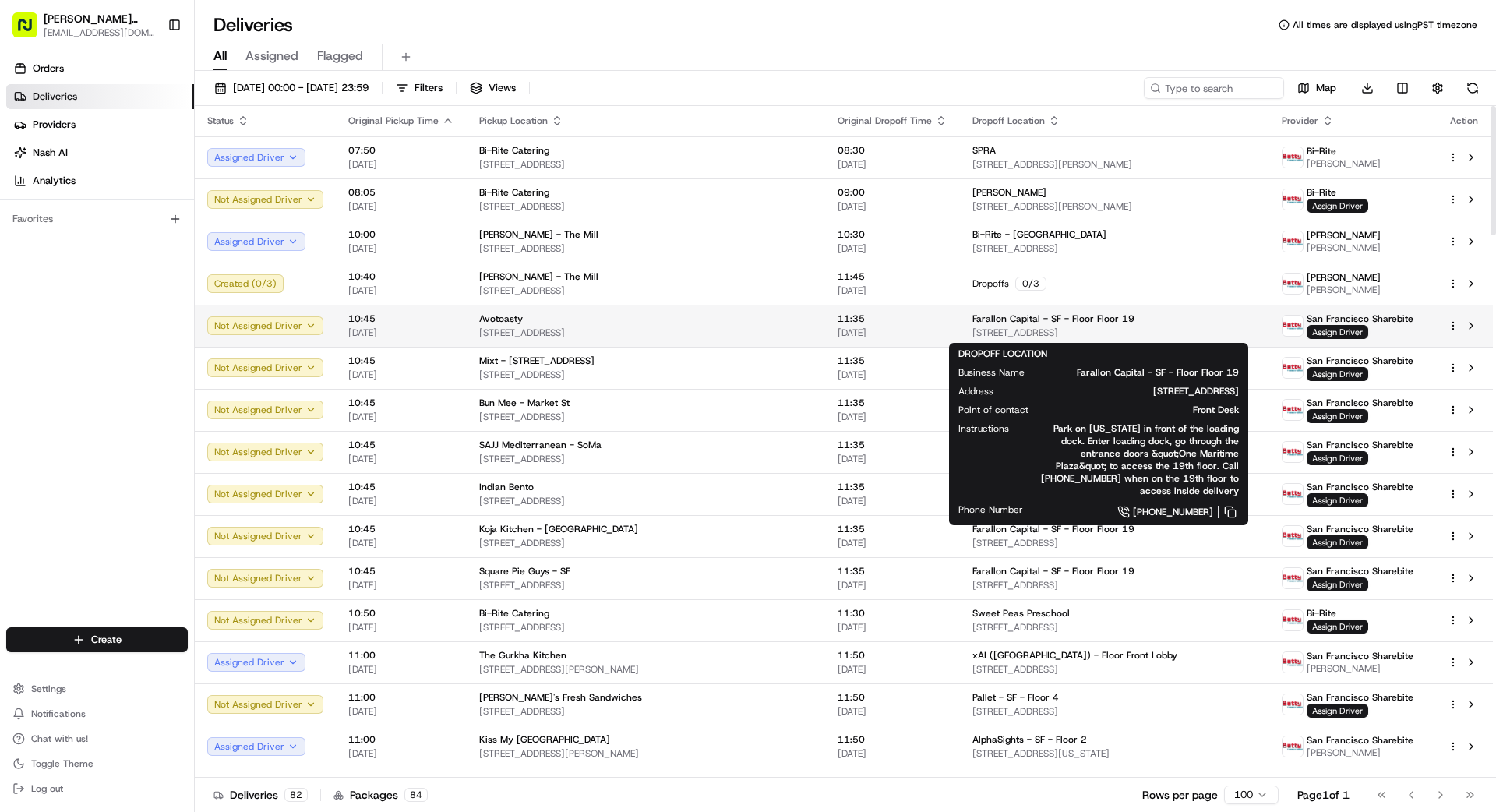
scroll to position [2, 0]
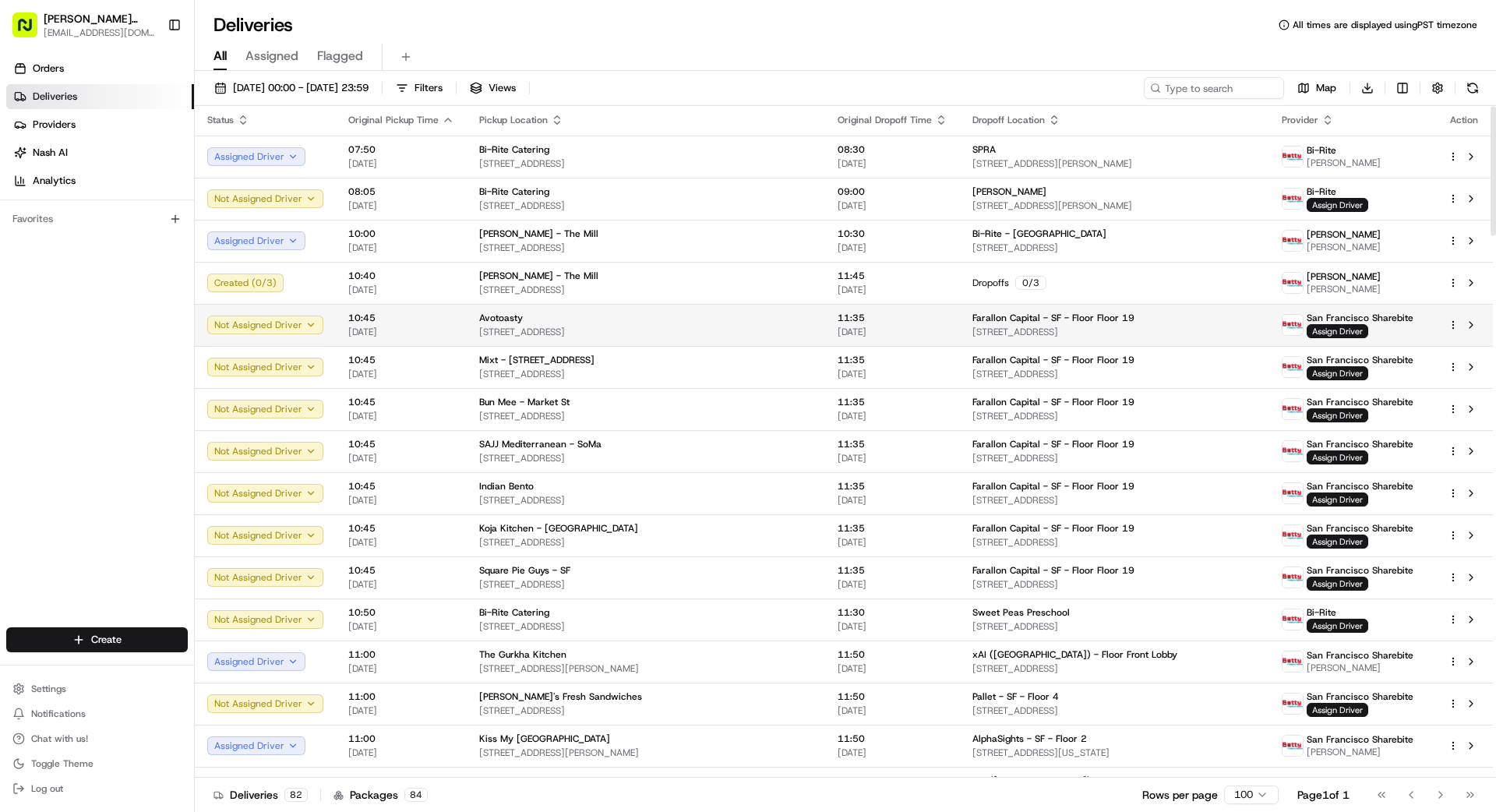
click at [825, 324] on td "11:35 [DATE]" at bounding box center [892, 324] width 135 height 42
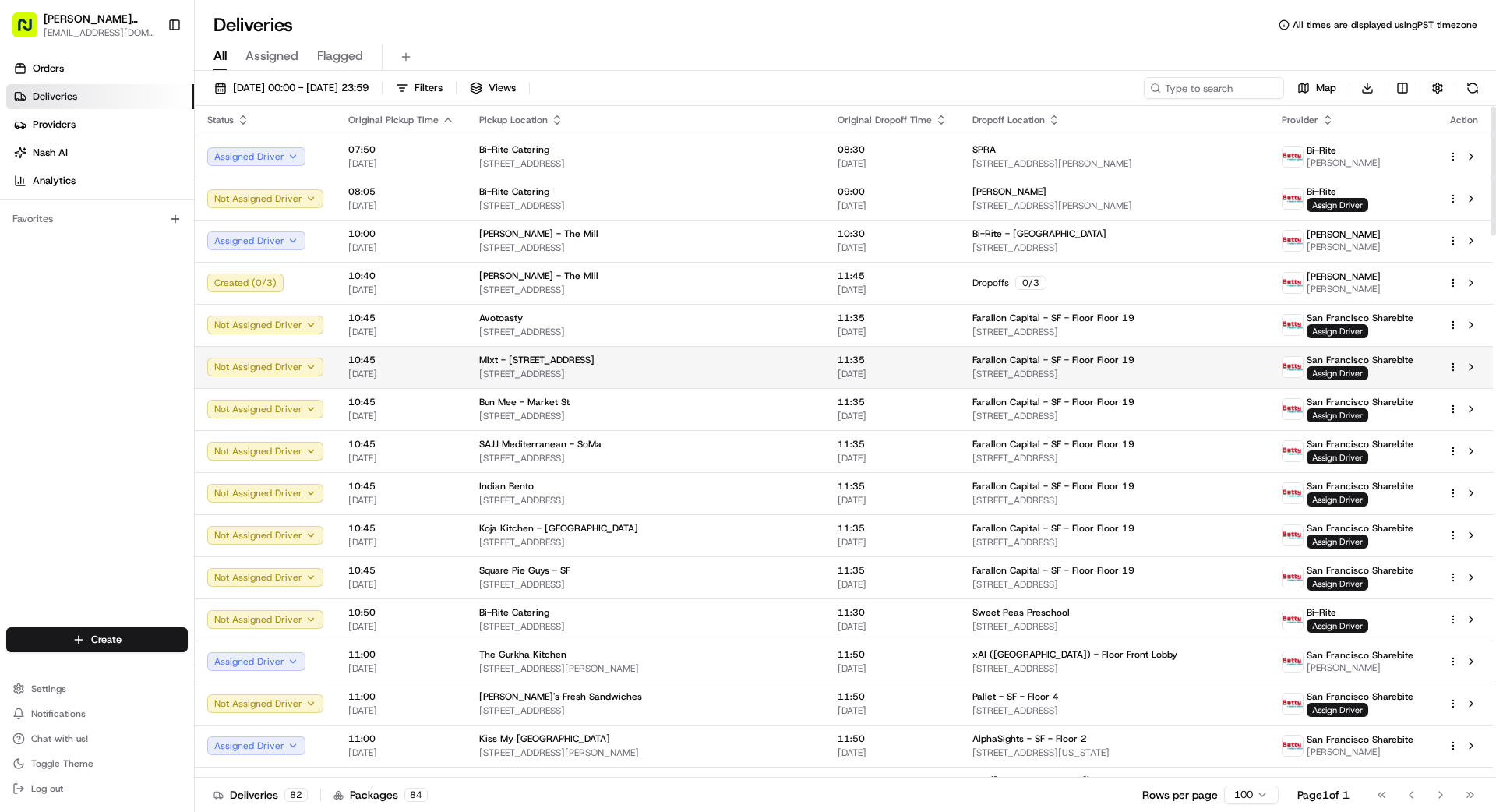
click at [786, 365] on div "Mixt - [STREET_ADDRESS]" at bounding box center [646, 360] width 334 height 13
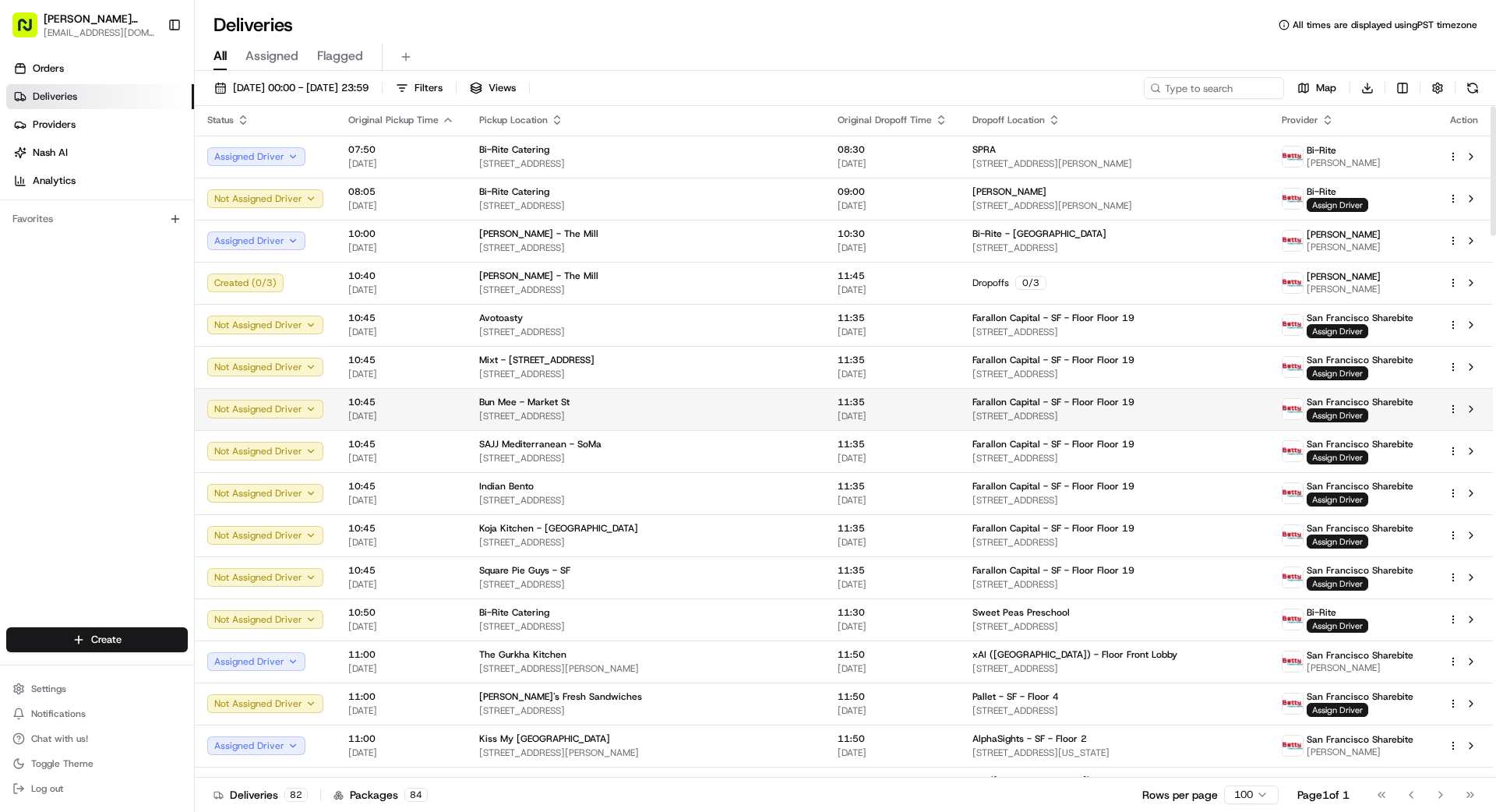
click at [764, 412] on span "[STREET_ADDRESS]" at bounding box center [646, 416] width 334 height 13
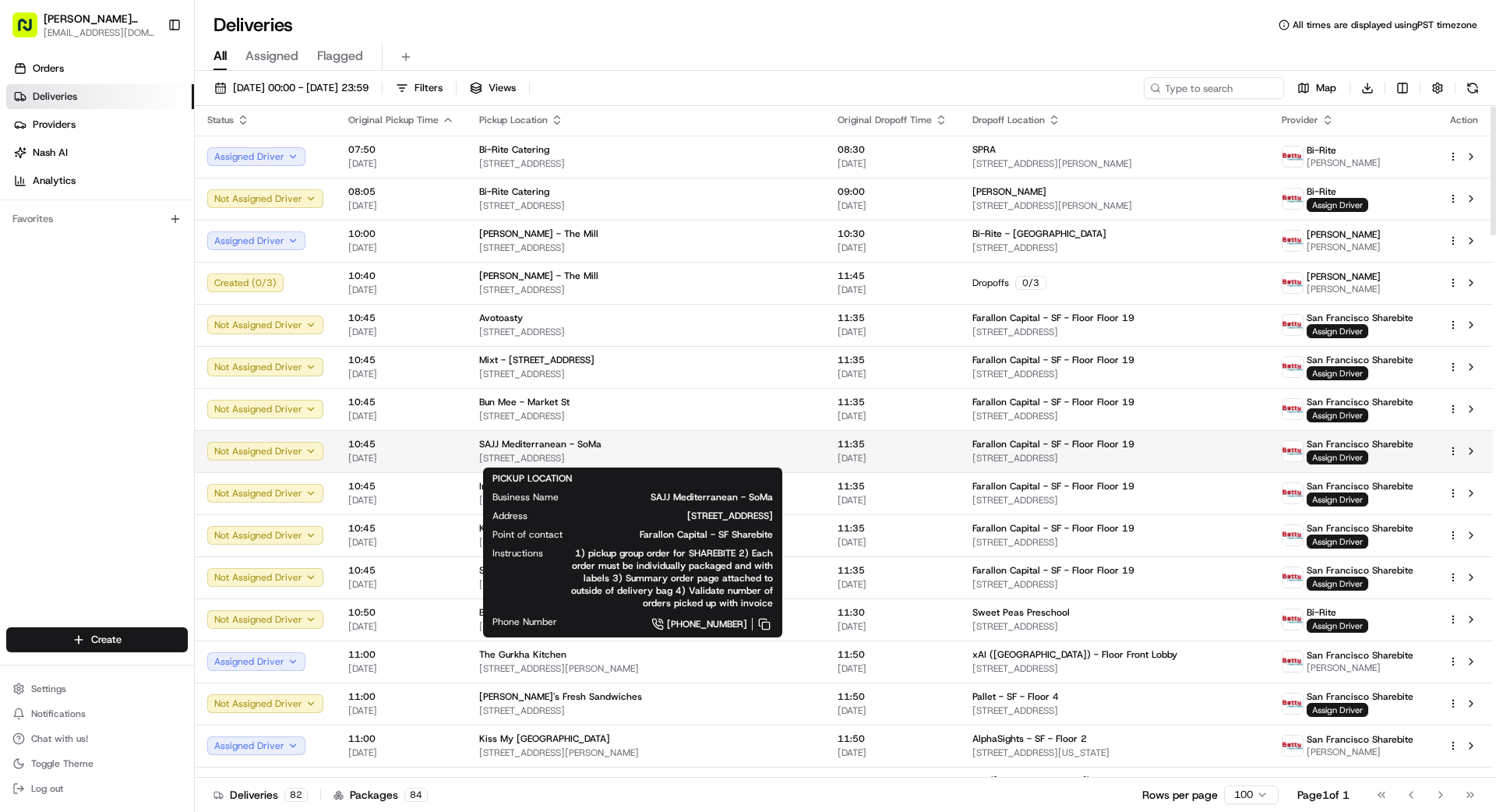
click at [769, 453] on span "[STREET_ADDRESS]" at bounding box center [646, 458] width 334 height 13
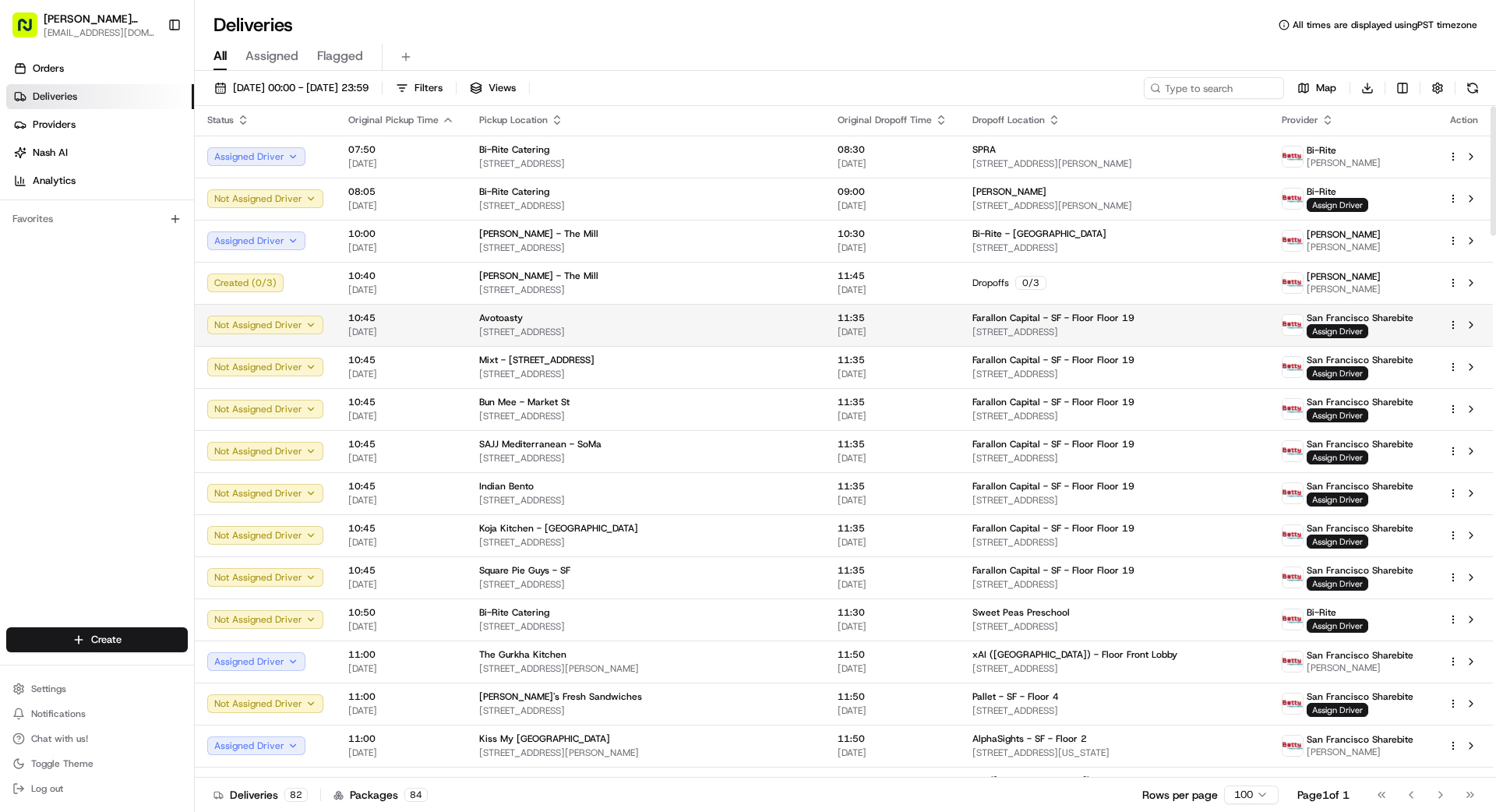
click at [862, 318] on span "11:35" at bounding box center [893, 318] width 110 height 13
click at [934, 327] on span "Assign Driver" at bounding box center [1336, 331] width 61 height 14
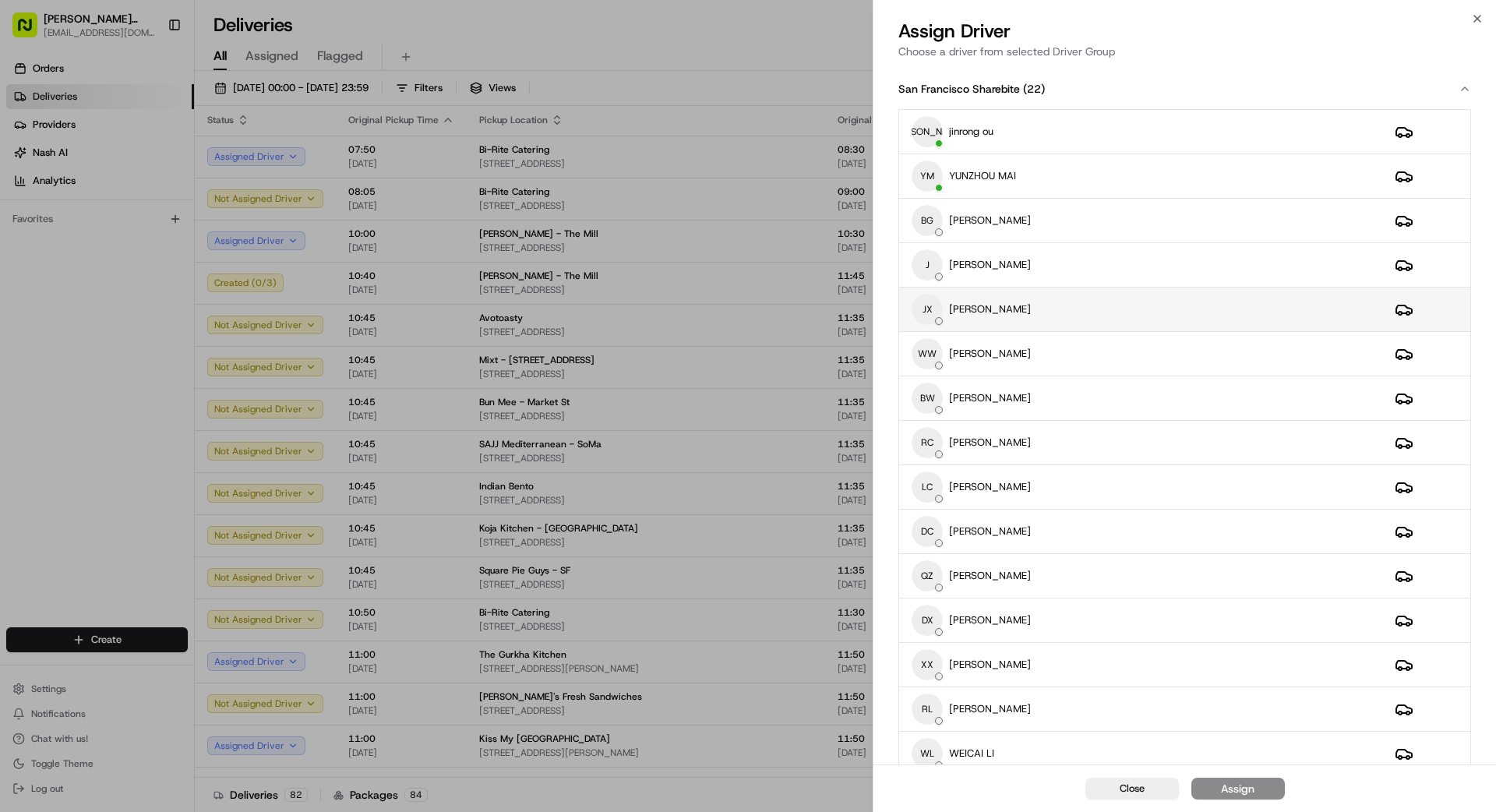
click at [934, 303] on div "JX [PERSON_NAME]" at bounding box center [1140, 309] width 458 height 31
click at [934, 728] on div "Assign" at bounding box center [1238, 788] width 34 height 16
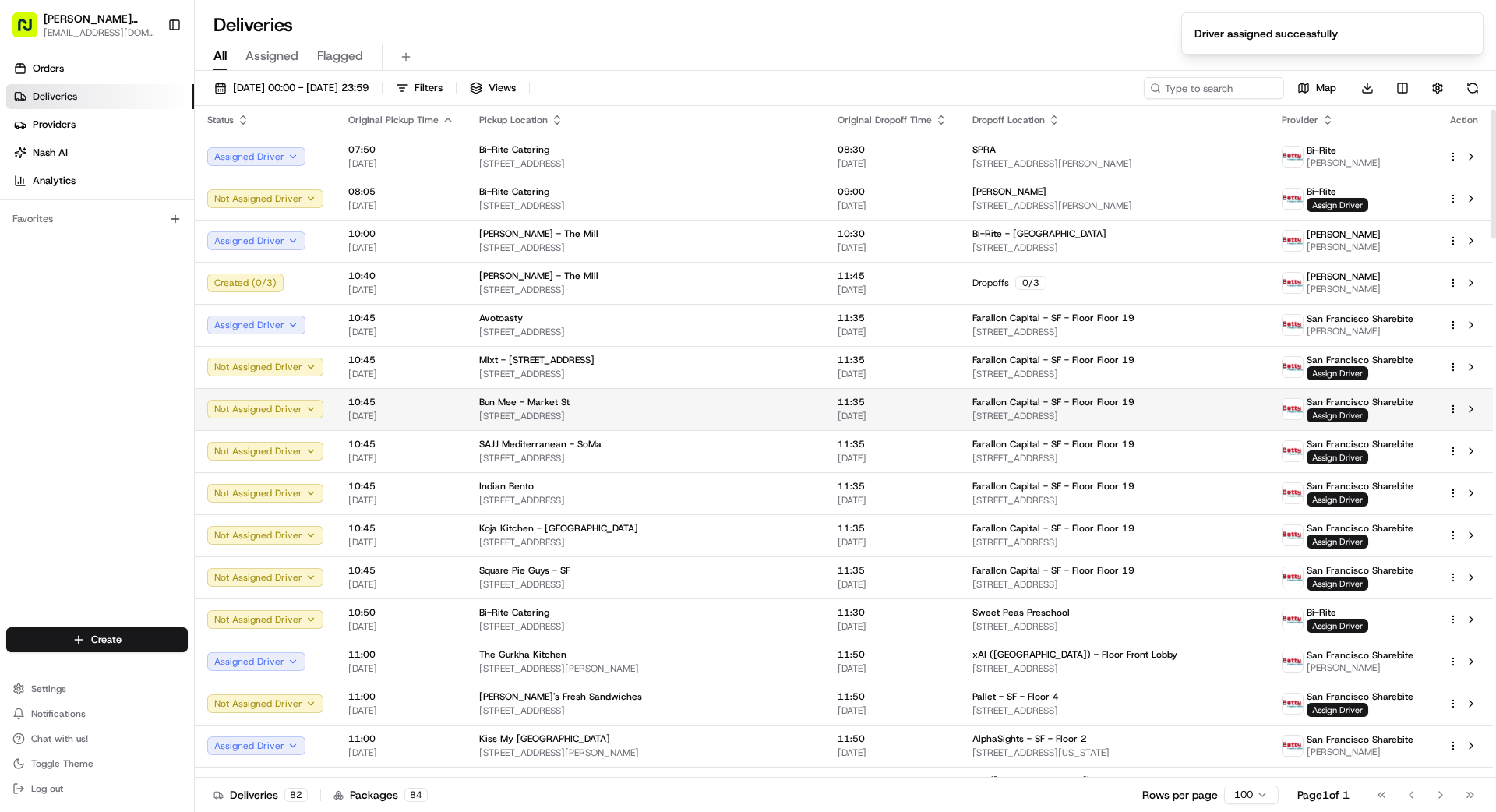
scroll to position [18, 0]
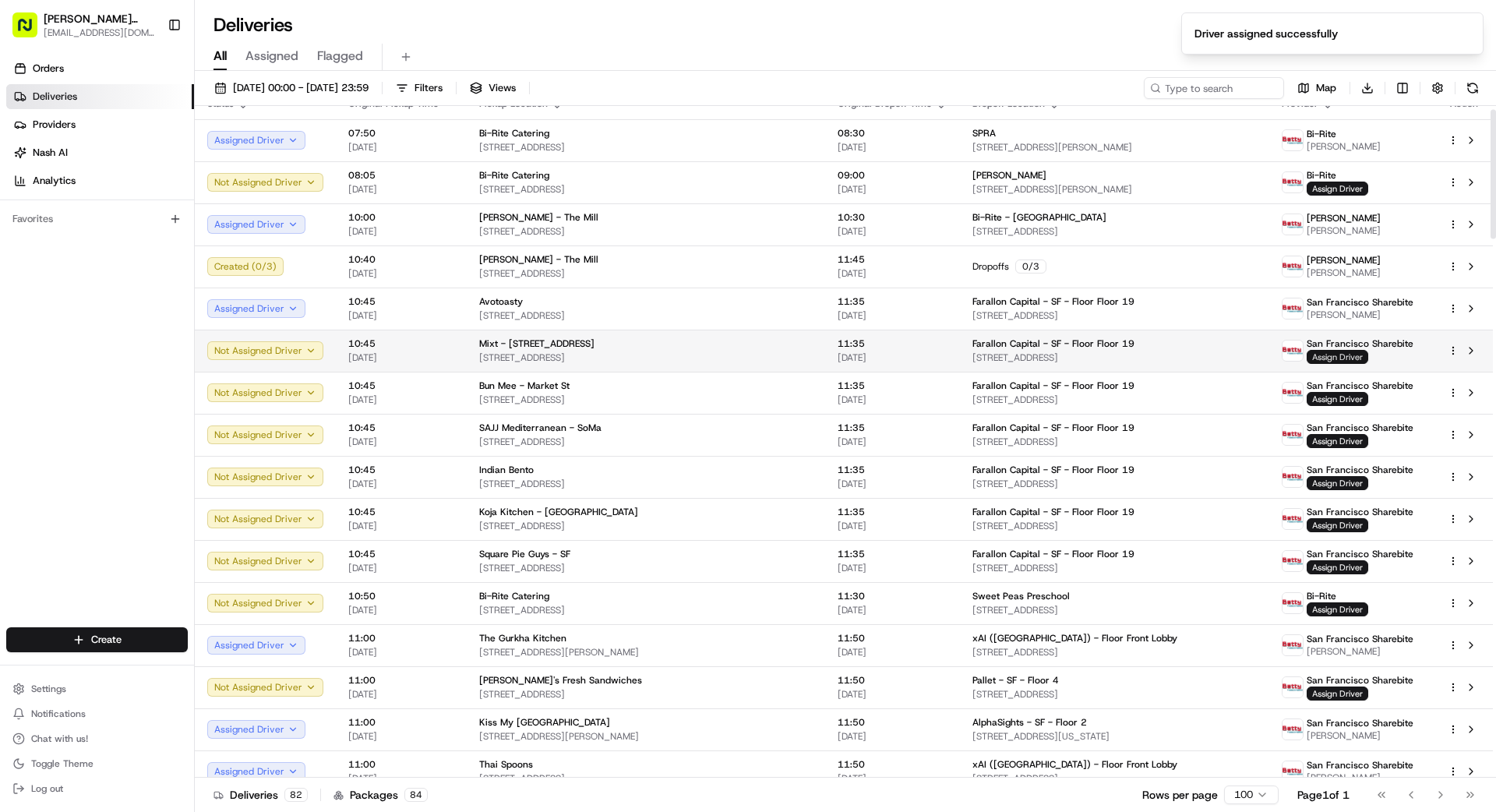
click at [934, 355] on span "Assign Driver" at bounding box center [1336, 357] width 61 height 14
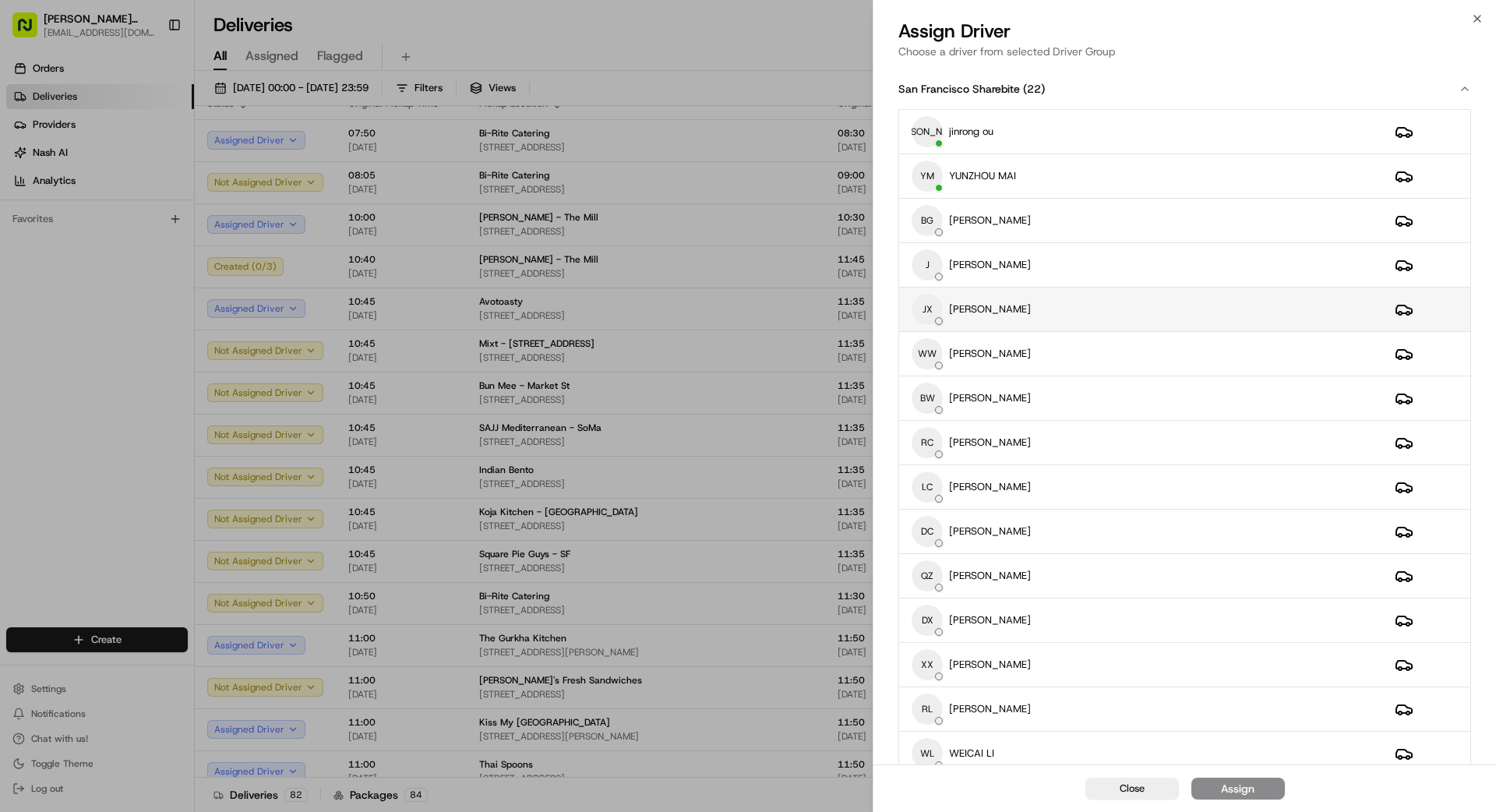
click at [934, 307] on div "JX [PERSON_NAME]" at bounding box center [1140, 309] width 458 height 31
click at [934, 728] on button "Assign" at bounding box center [1238, 788] width 94 height 22
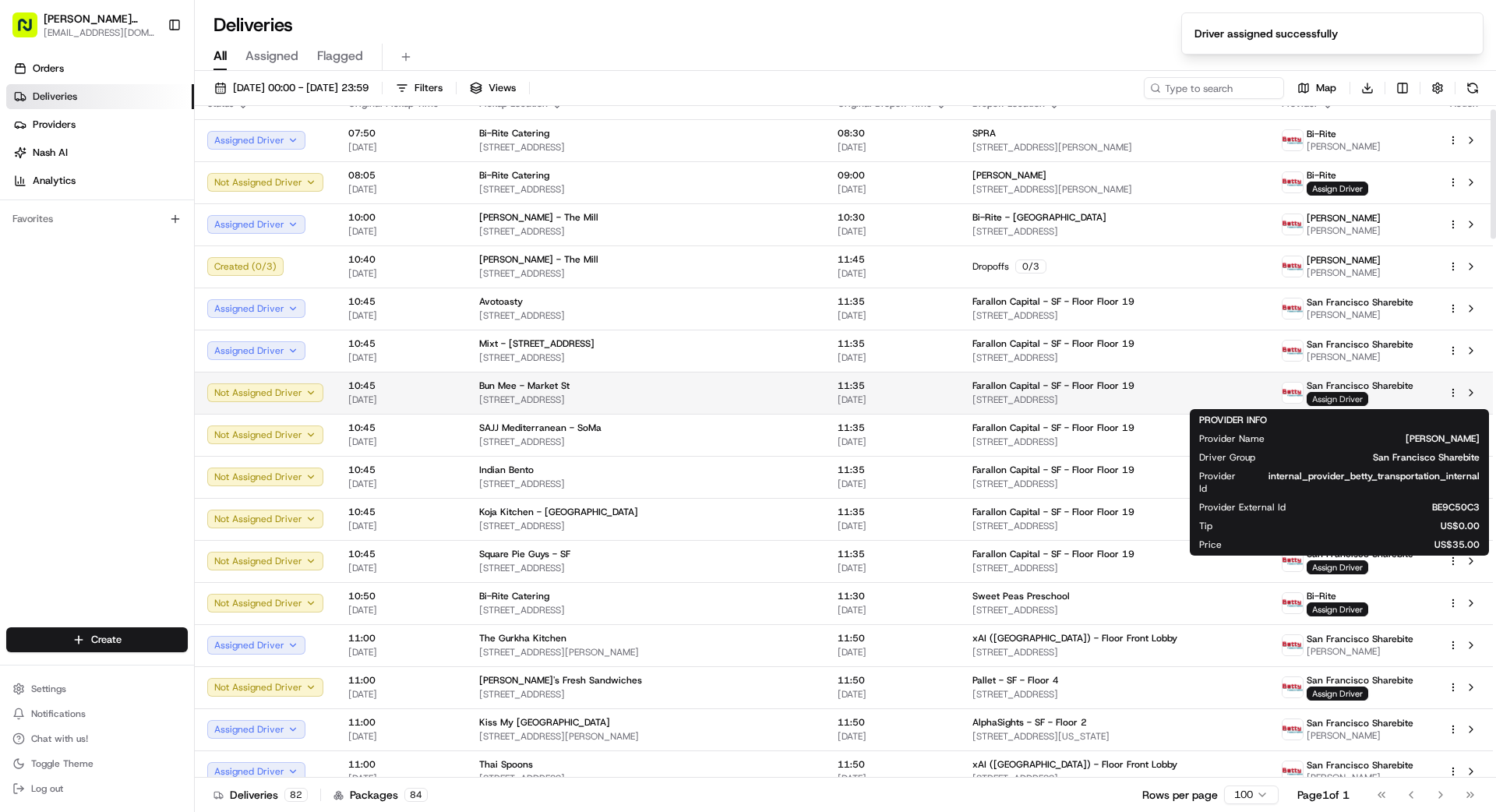
click at [934, 393] on span "Assign Driver" at bounding box center [1336, 399] width 61 height 14
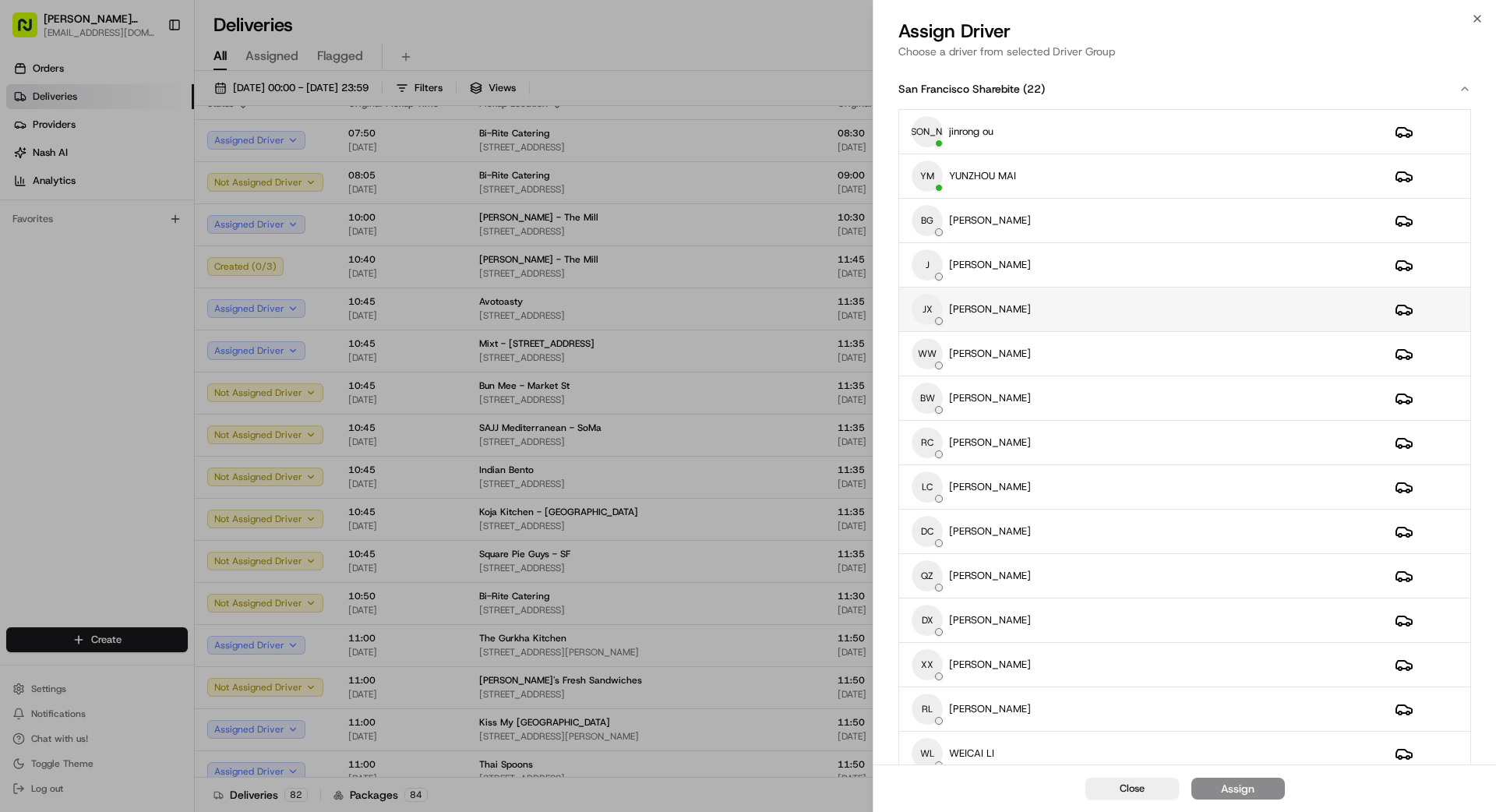
click at [934, 311] on div "JX [PERSON_NAME]" at bounding box center [1140, 309] width 458 height 31
click at [934, 728] on div "Assign" at bounding box center [1238, 788] width 34 height 16
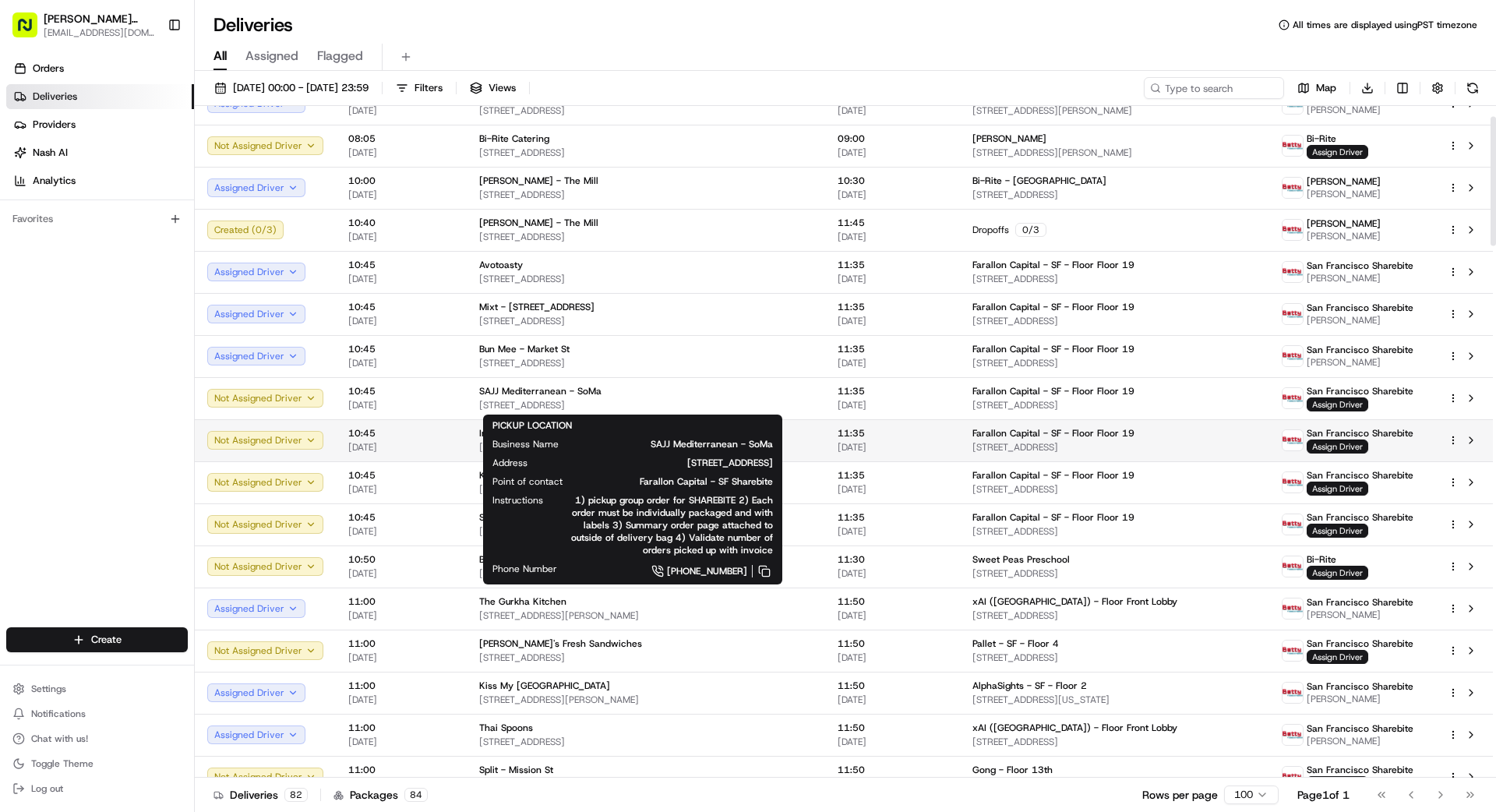
scroll to position [65, 0]
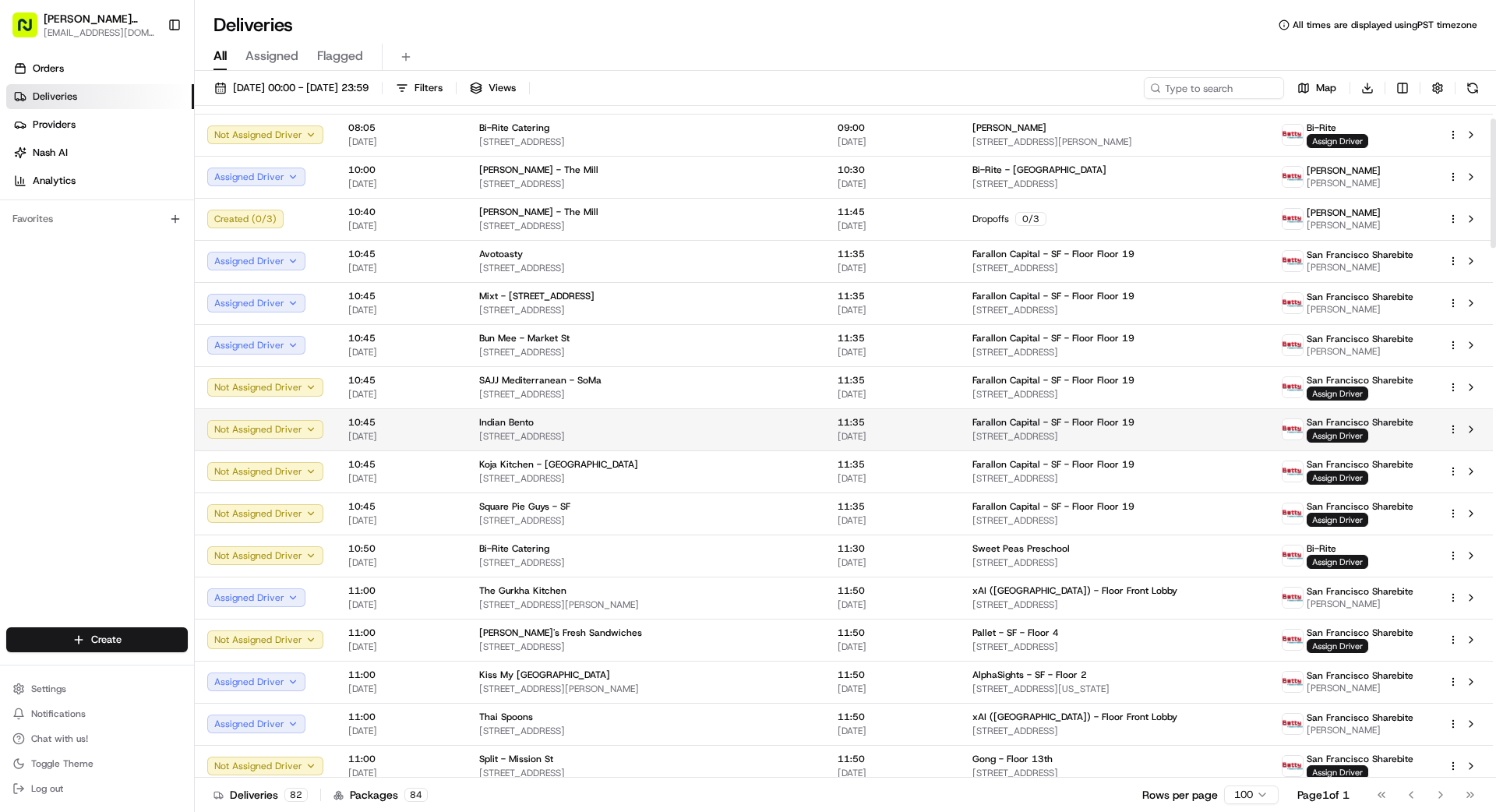
click at [662, 428] on div "Indian Bento [STREET_ADDRESS]" at bounding box center [646, 429] width 334 height 27
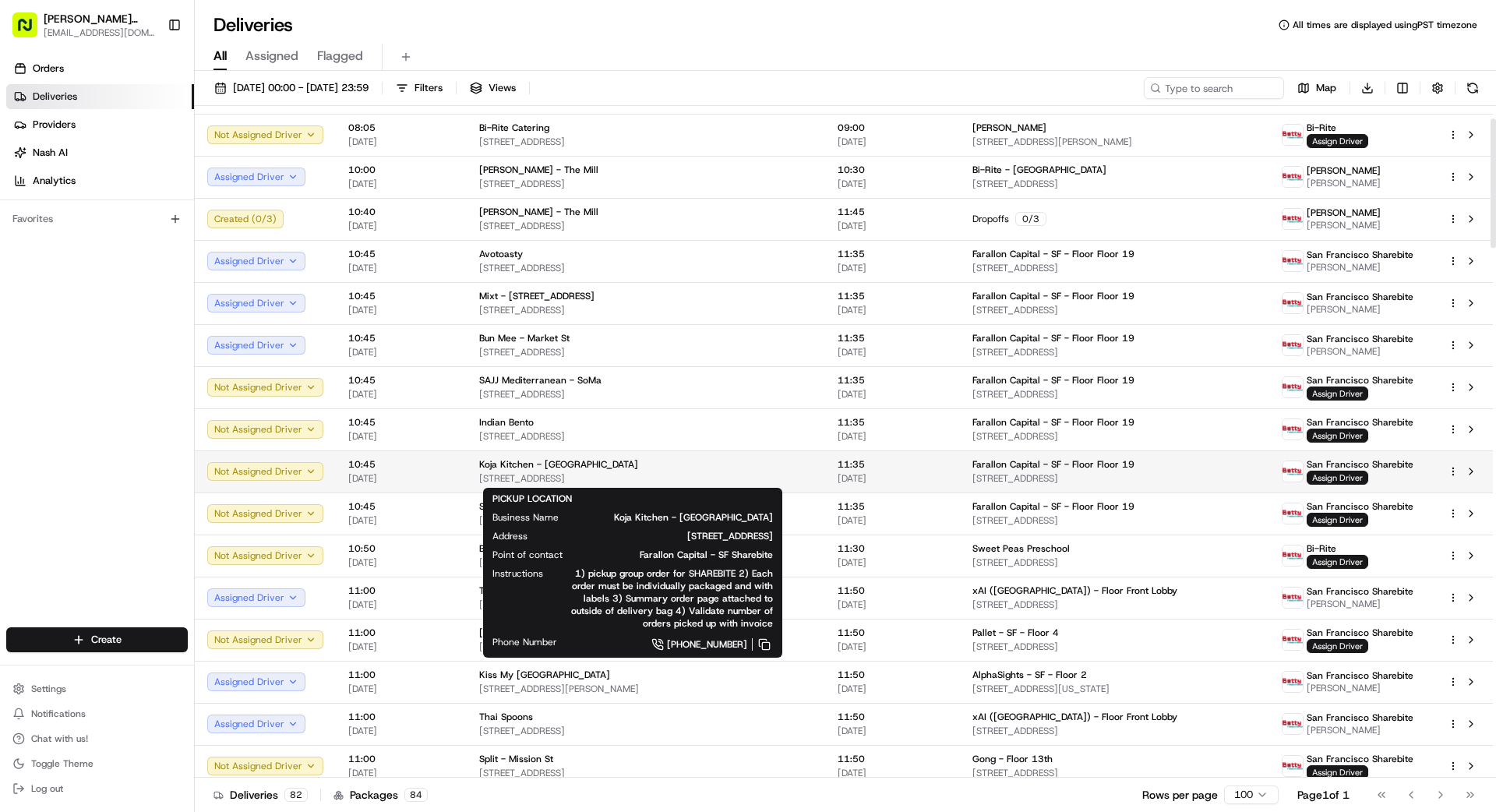
click at [698, 466] on div "Koja Kitchen - [GEOGRAPHIC_DATA]" at bounding box center [646, 465] width 334 height 13
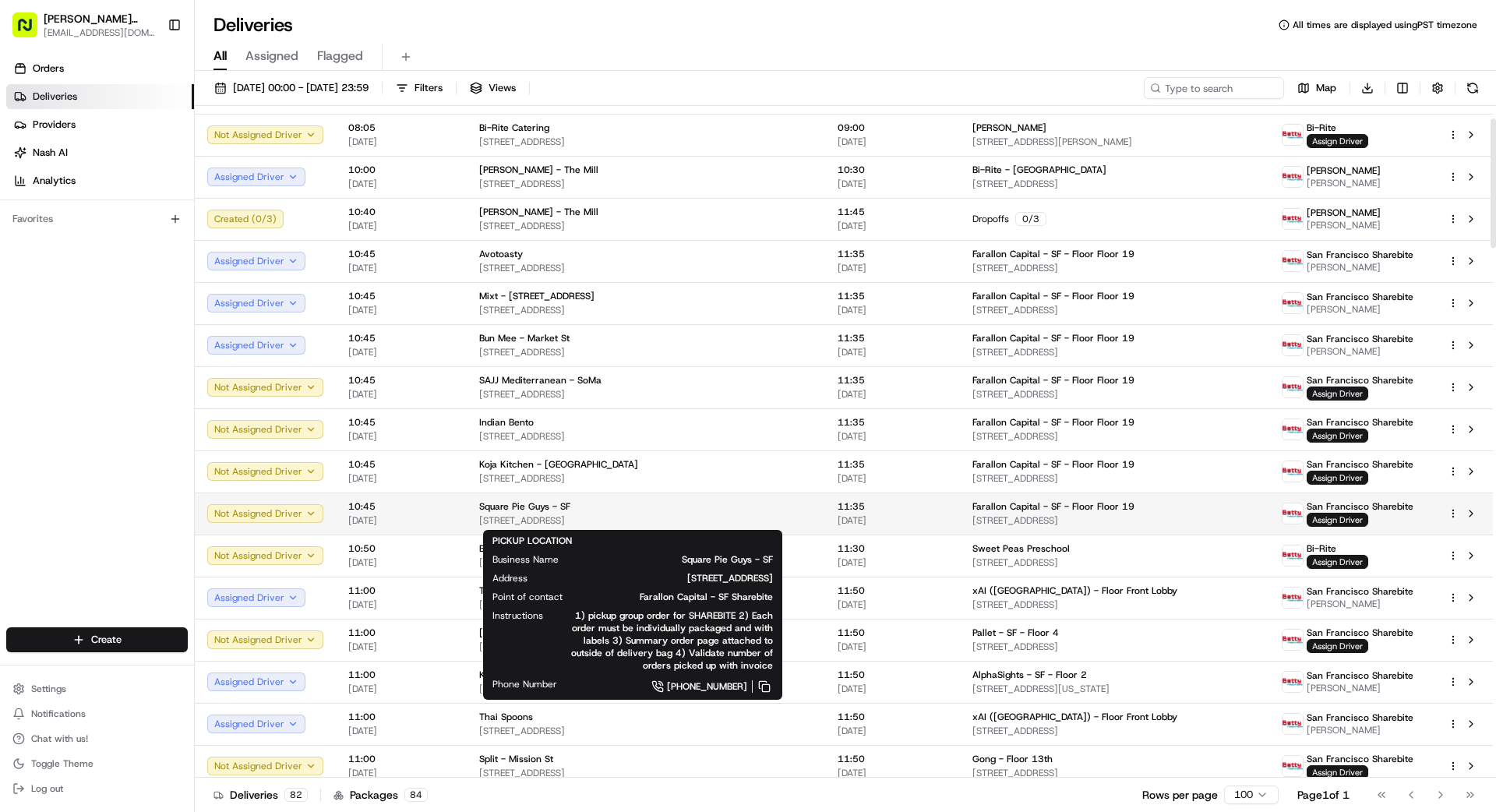
click at [689, 506] on div "Square Pie Guys - SF" at bounding box center [646, 507] width 334 height 13
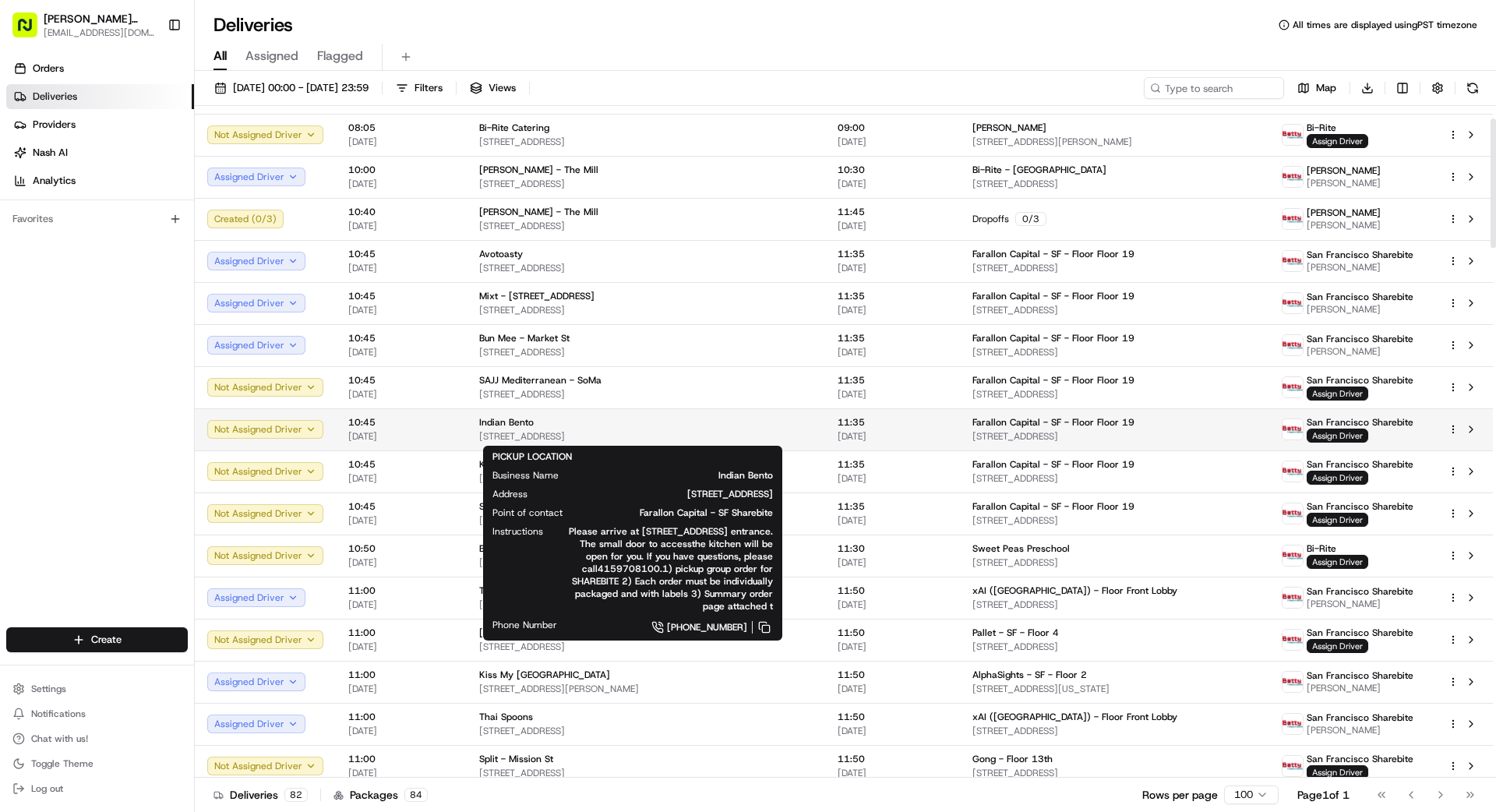
click at [649, 426] on div "Indian Bento" at bounding box center [646, 422] width 334 height 13
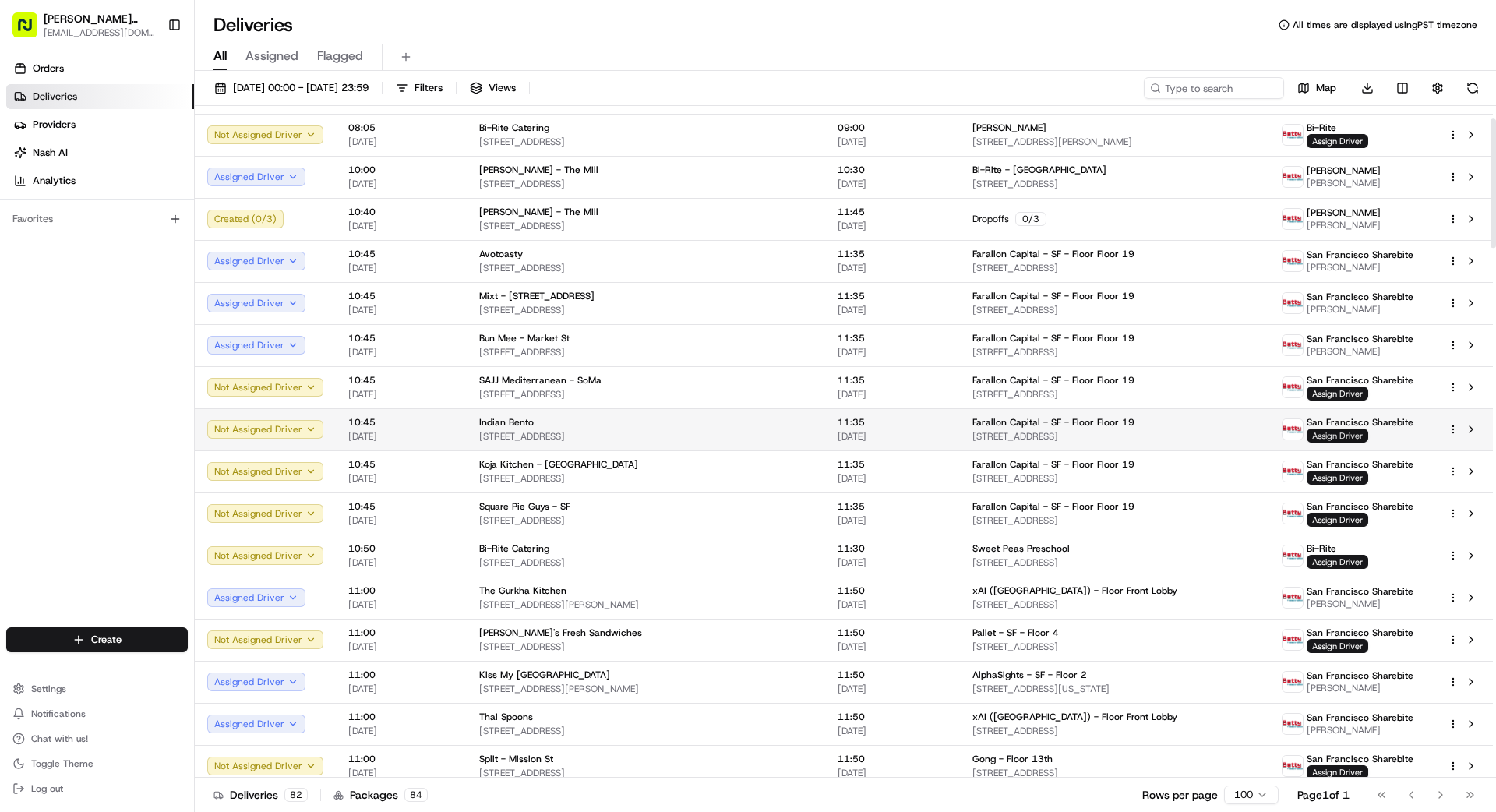
click at [934, 435] on span "Assign Driver" at bounding box center [1336, 434] width 61 height 14
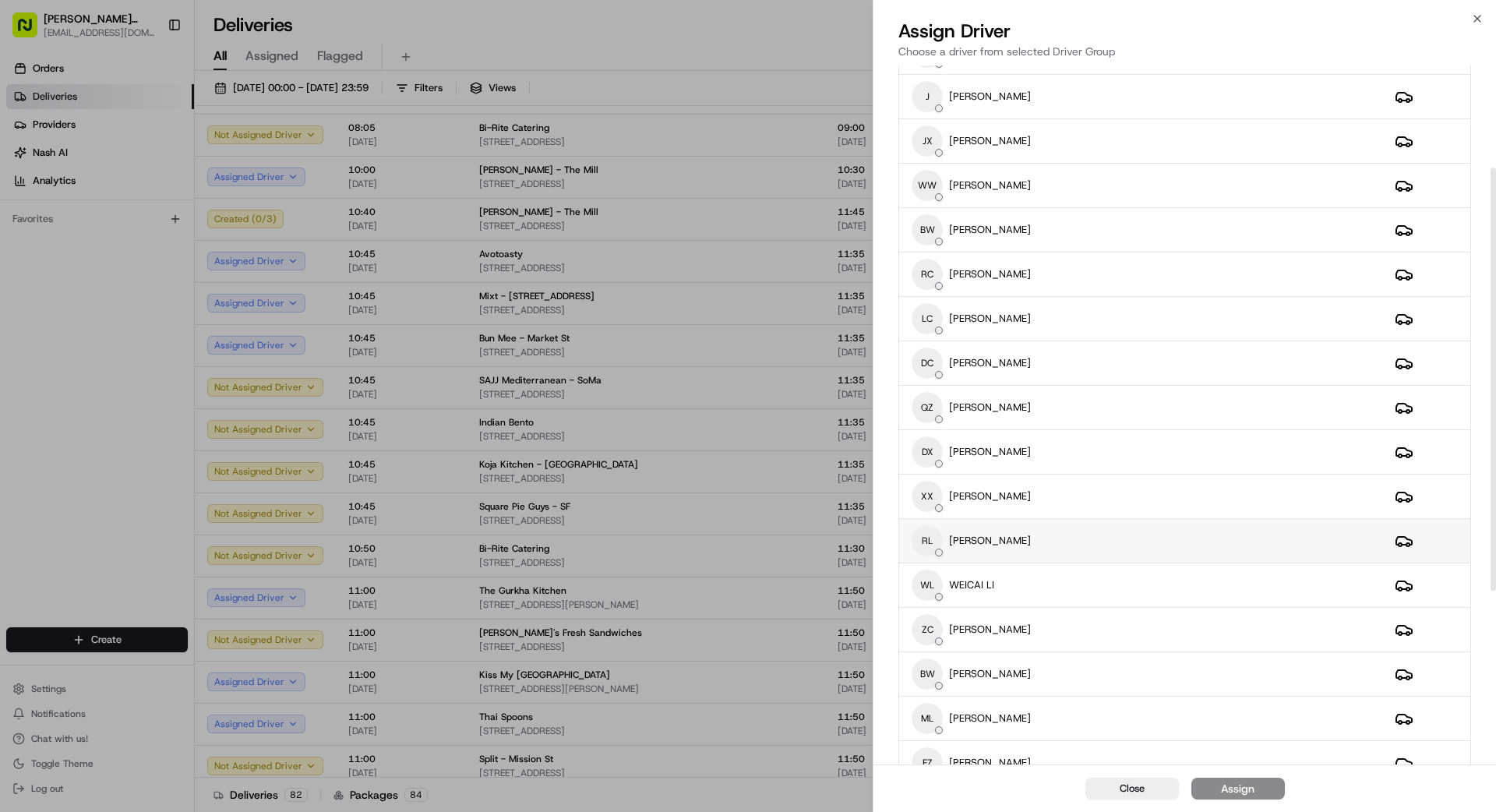
scroll to position [169, 0]
click at [934, 537] on div "RL [PERSON_NAME]" at bounding box center [1140, 540] width 458 height 31
click at [934, 728] on div "Assign" at bounding box center [1238, 788] width 34 height 16
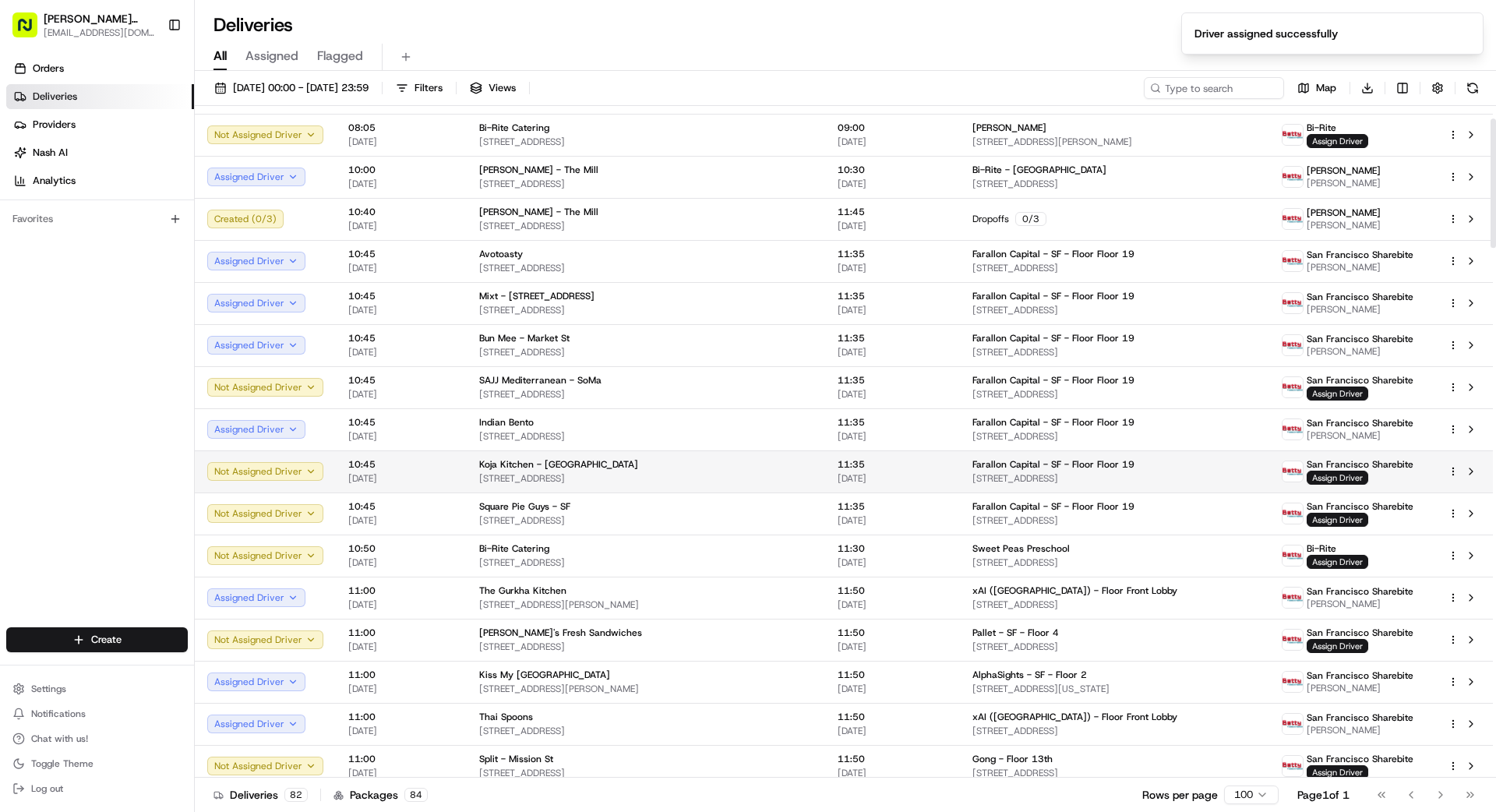
click at [780, 470] on div "Koja Kitchen - [GEOGRAPHIC_DATA]" at bounding box center [646, 465] width 334 height 13
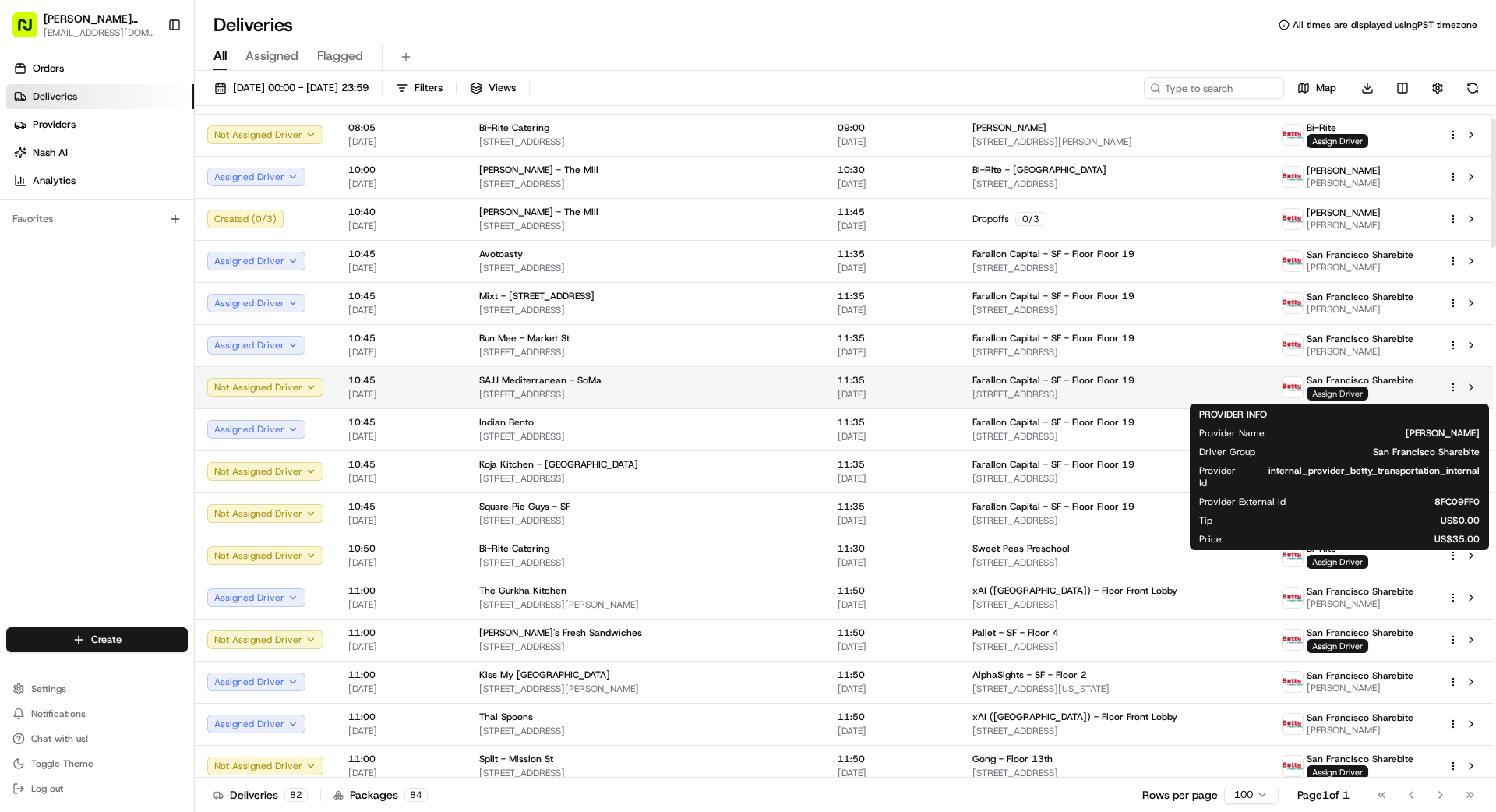
click at [934, 395] on span "Assign Driver" at bounding box center [1336, 393] width 61 height 14
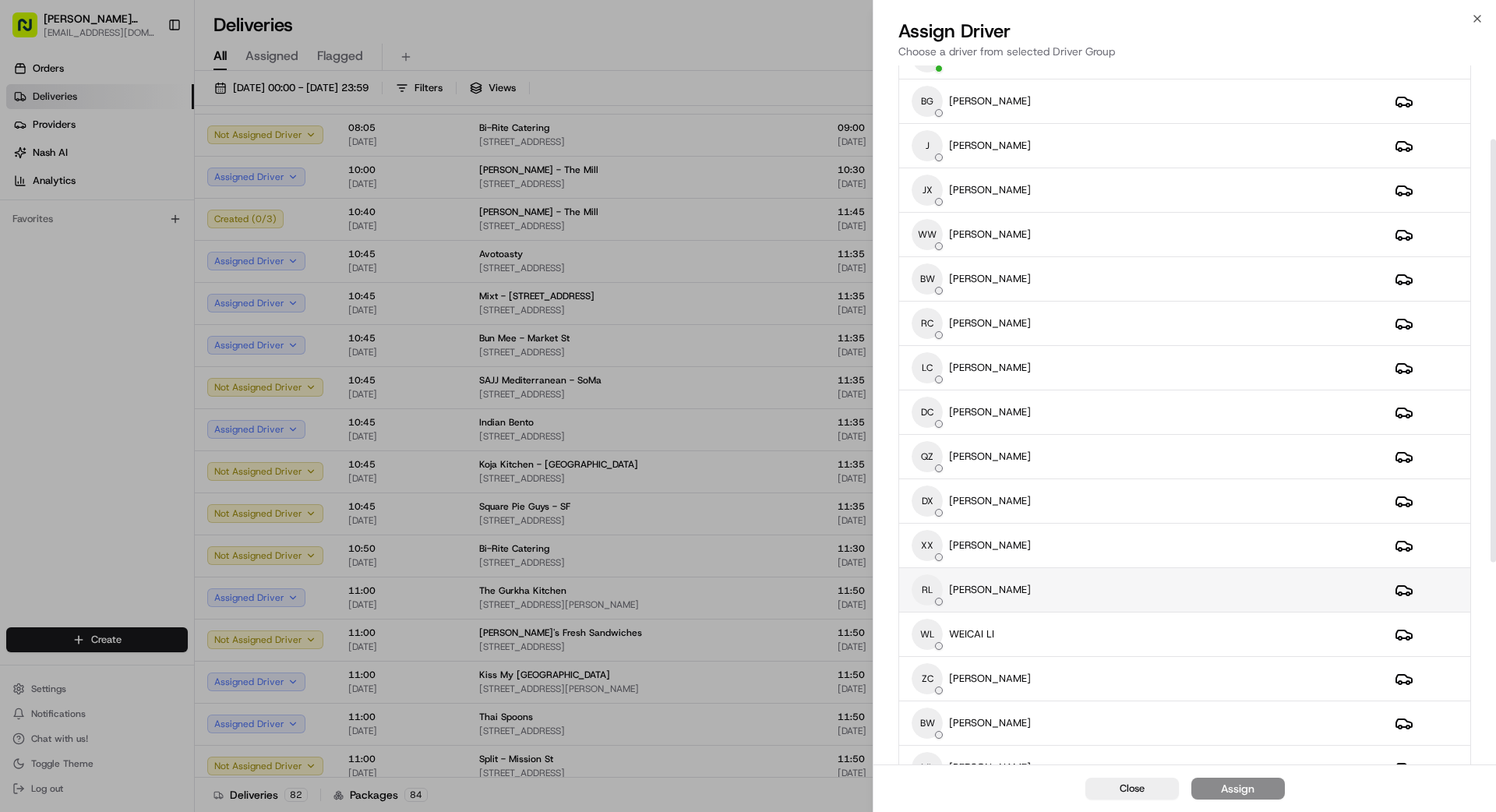
scroll to position [124, 0]
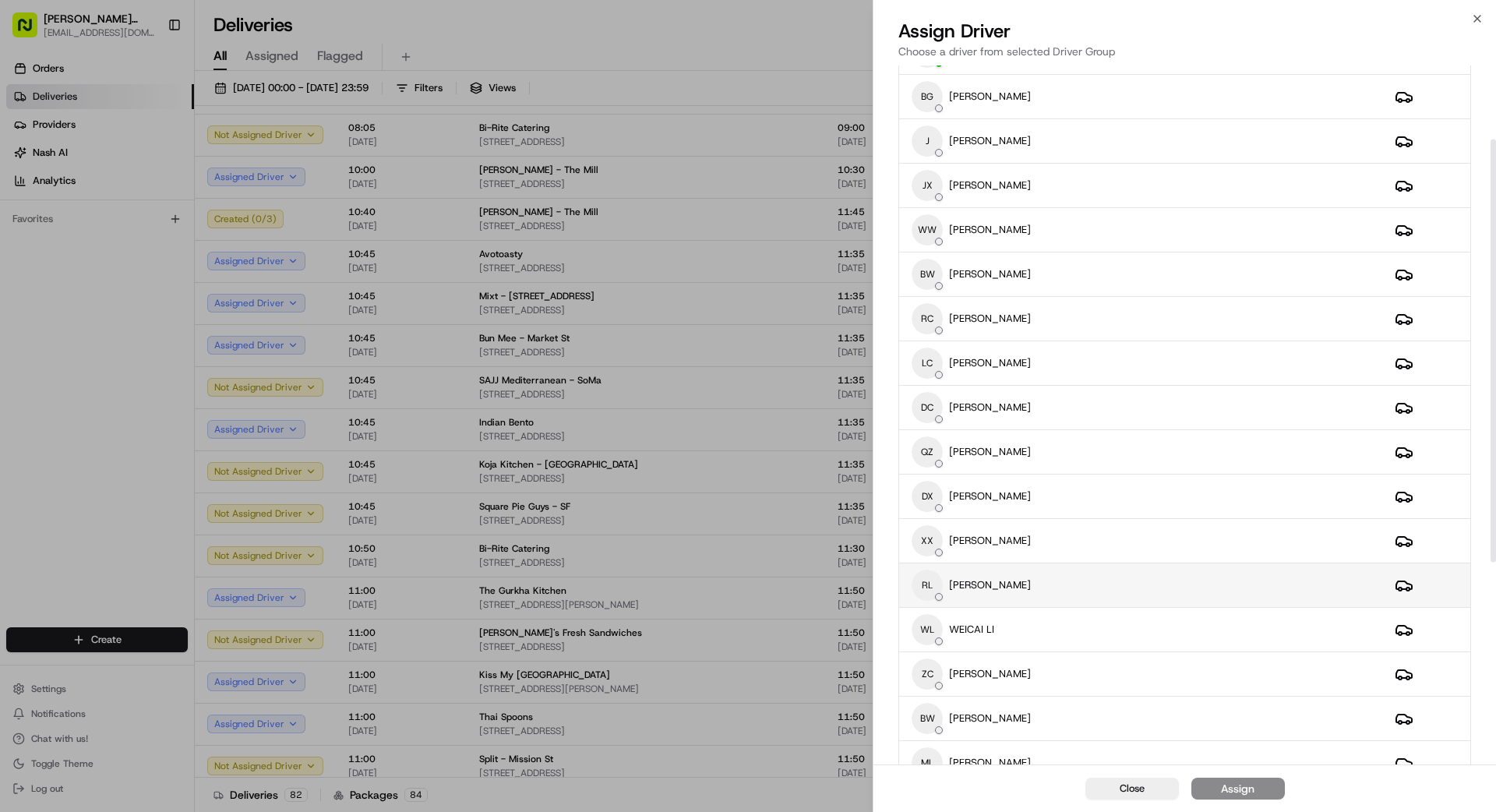
click at [934, 600] on td "RL [PERSON_NAME]" at bounding box center [1140, 586] width 483 height 44
click at [934, 728] on div "Assign" at bounding box center [1238, 788] width 34 height 16
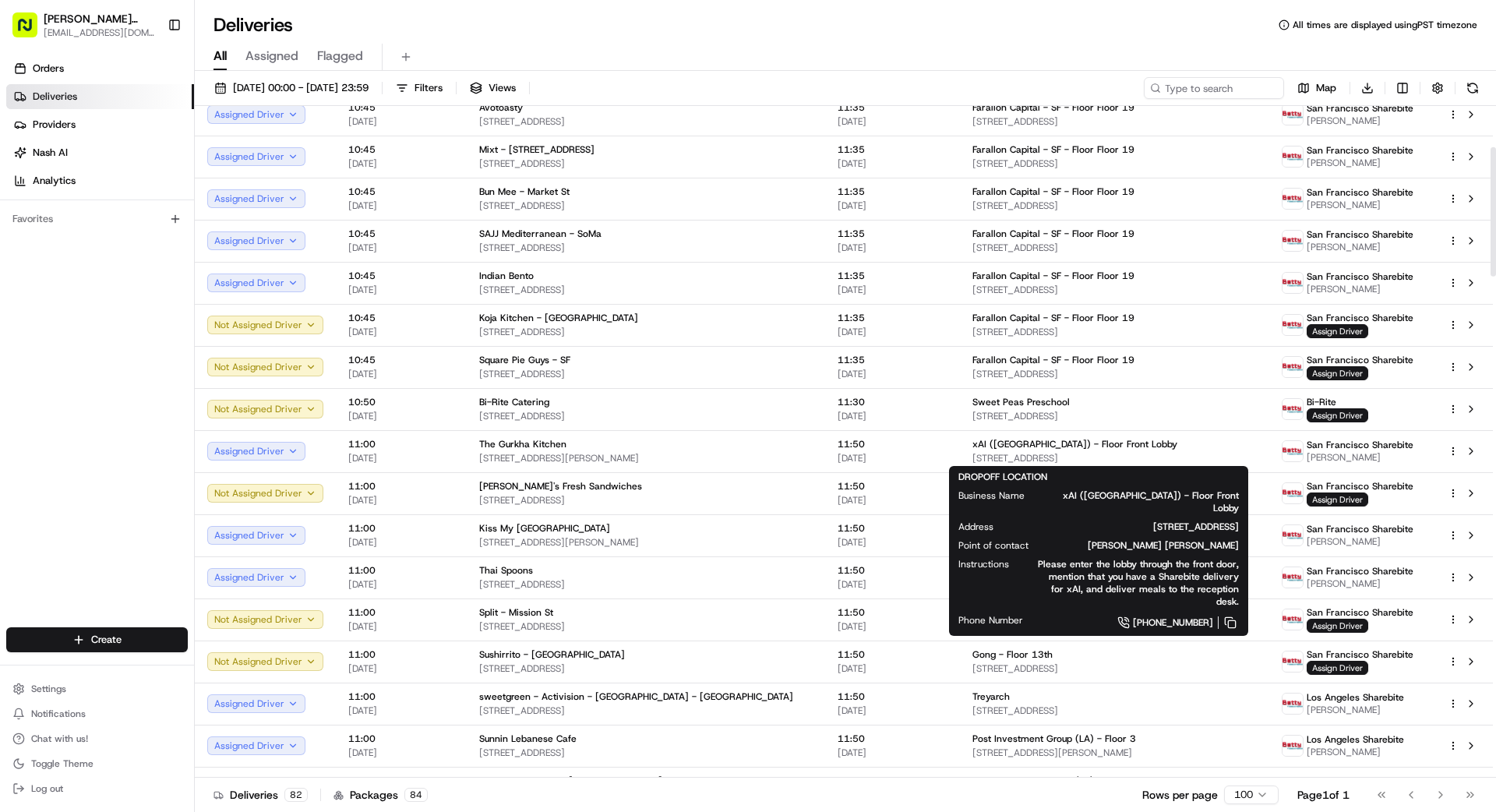
scroll to position [215, 0]
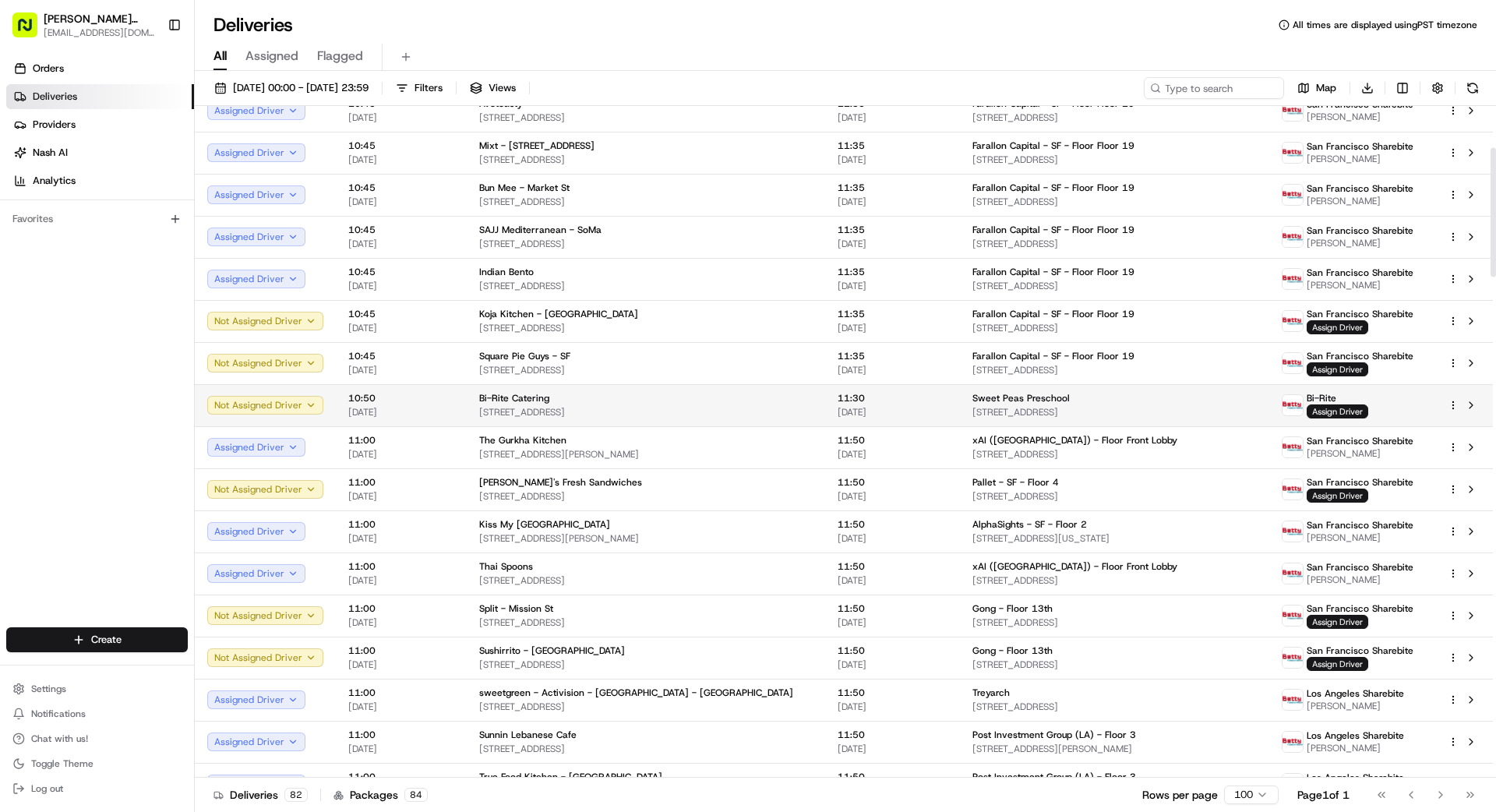
click at [639, 409] on span "[STREET_ADDRESS]" at bounding box center [646, 412] width 334 height 13
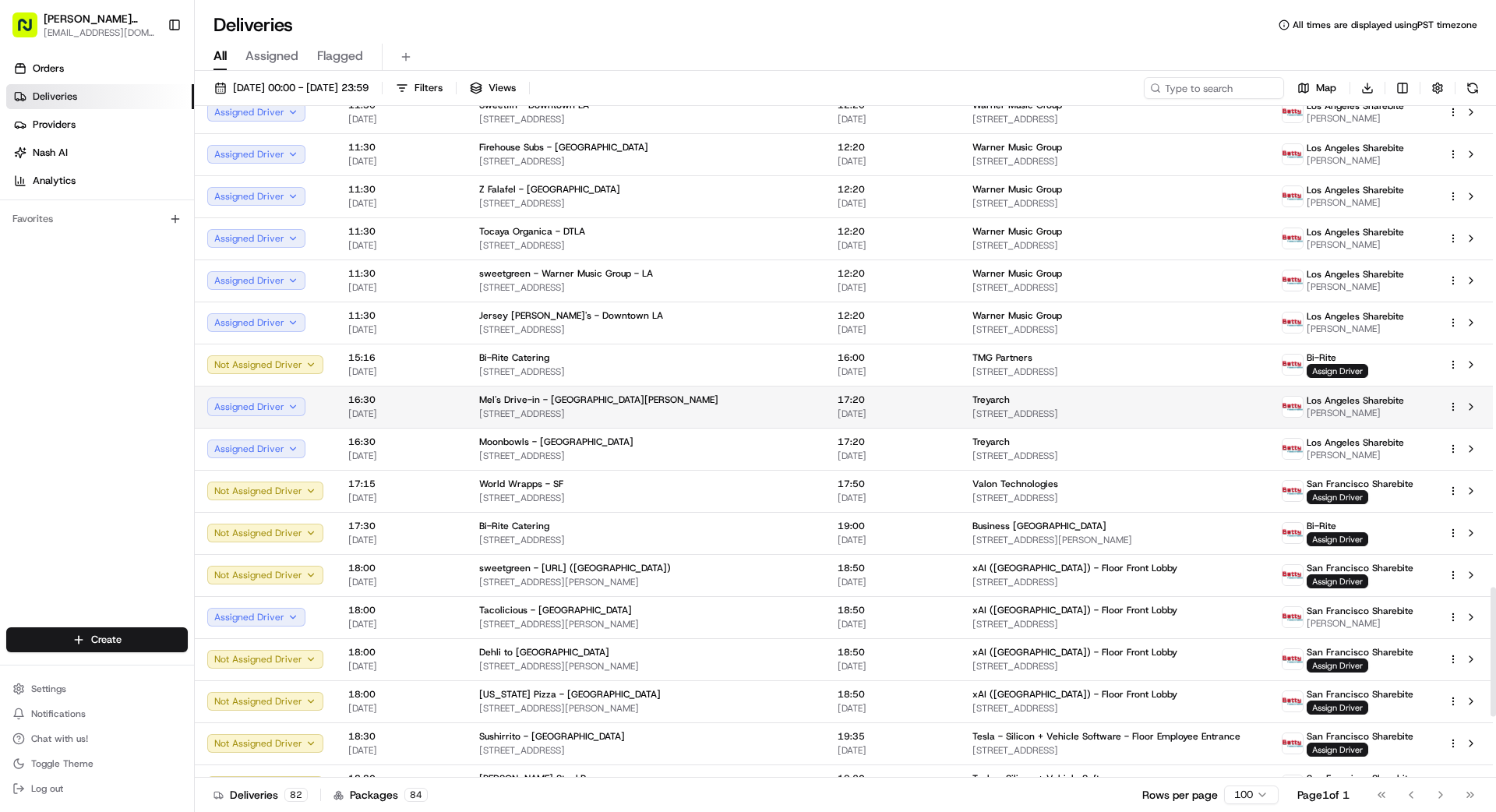
scroll to position [2494, 0]
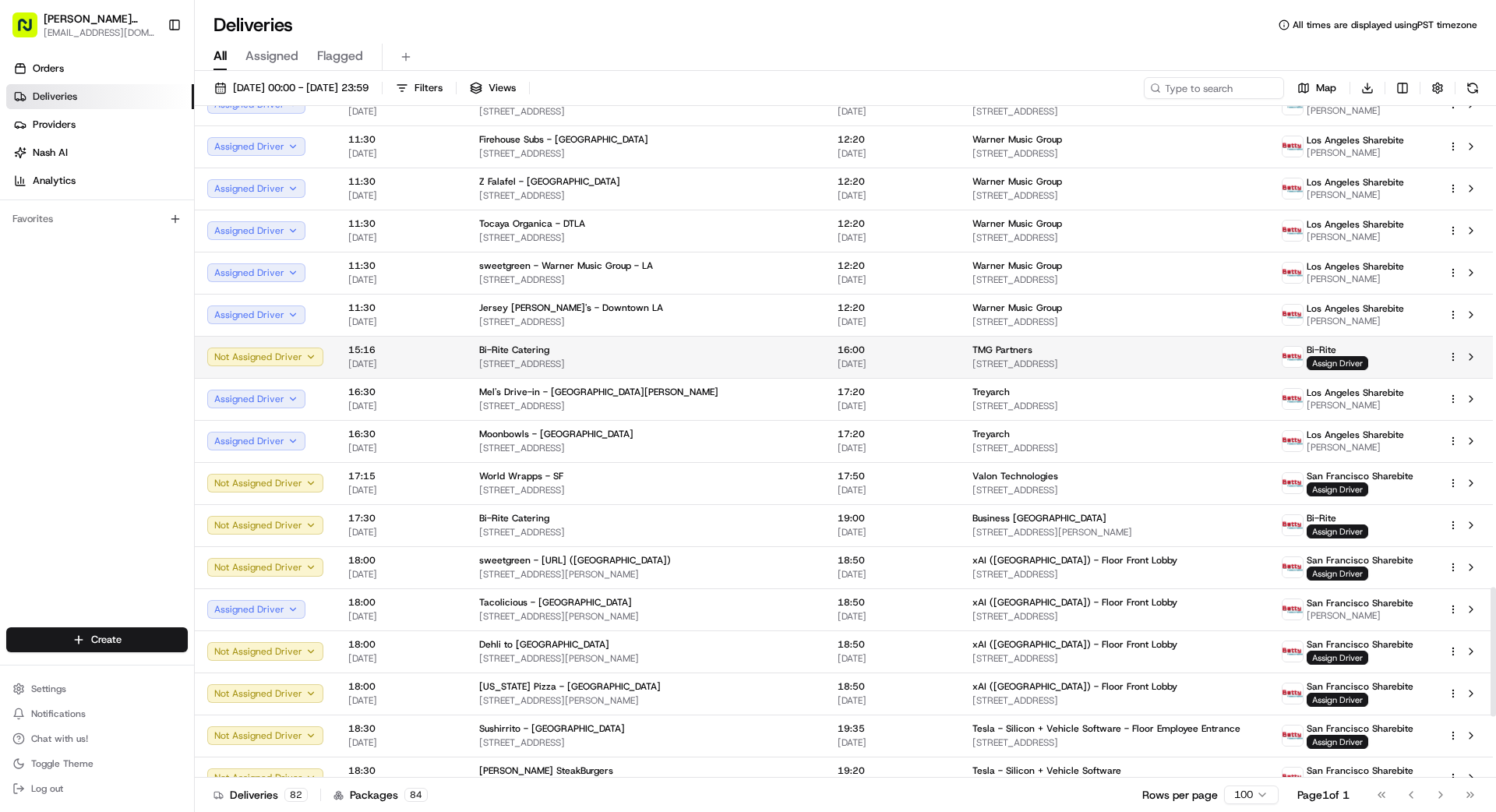
click at [899, 357] on span "[DATE]" at bounding box center [893, 364] width 110 height 13
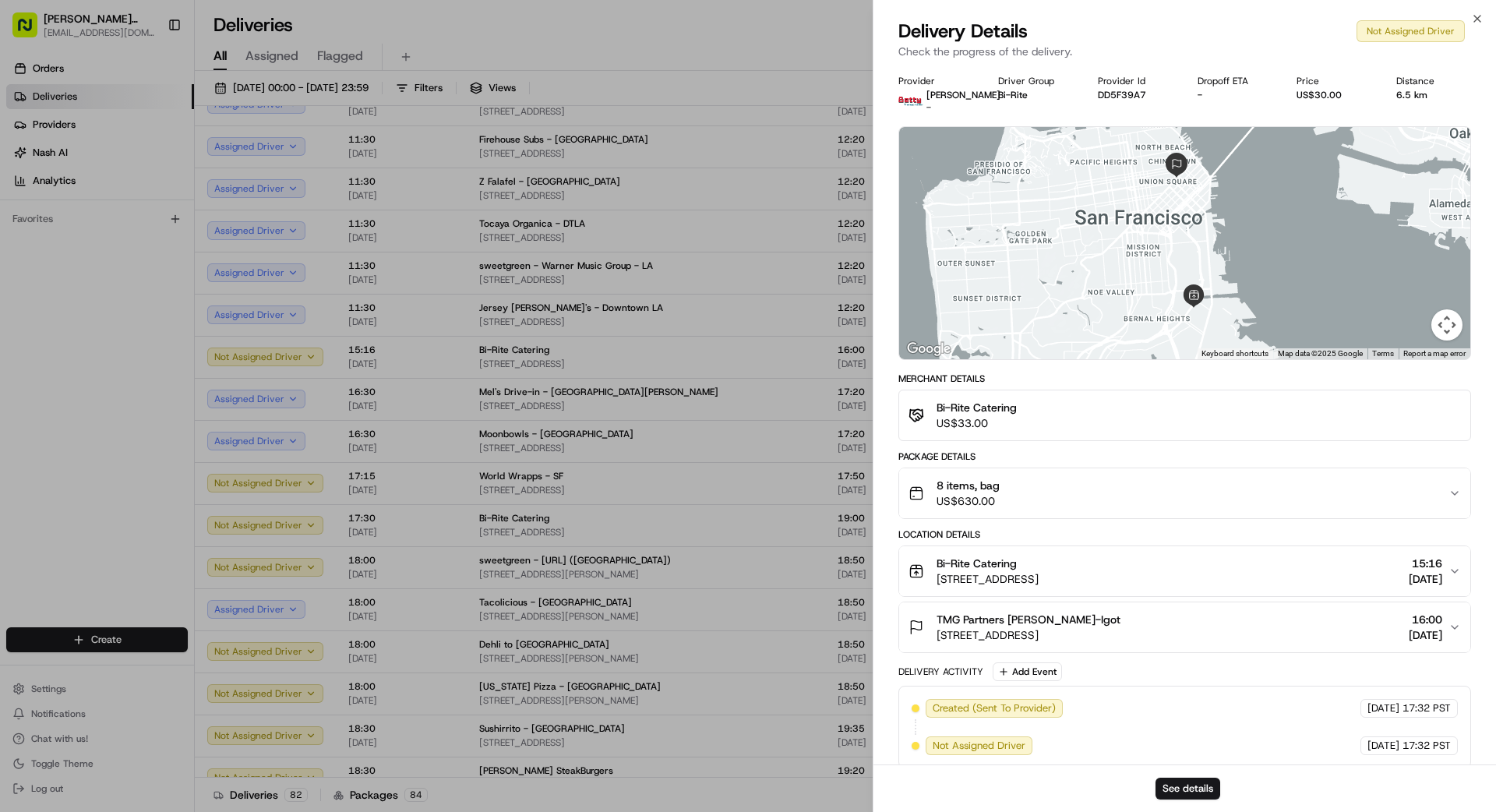
drag, startPoint x: 1080, startPoint y: 498, endPoint x: 1075, endPoint y: 508, distance: 11.2
click at [934, 499] on div "8 items, bag US$630.00" at bounding box center [1178, 493] width 540 height 31
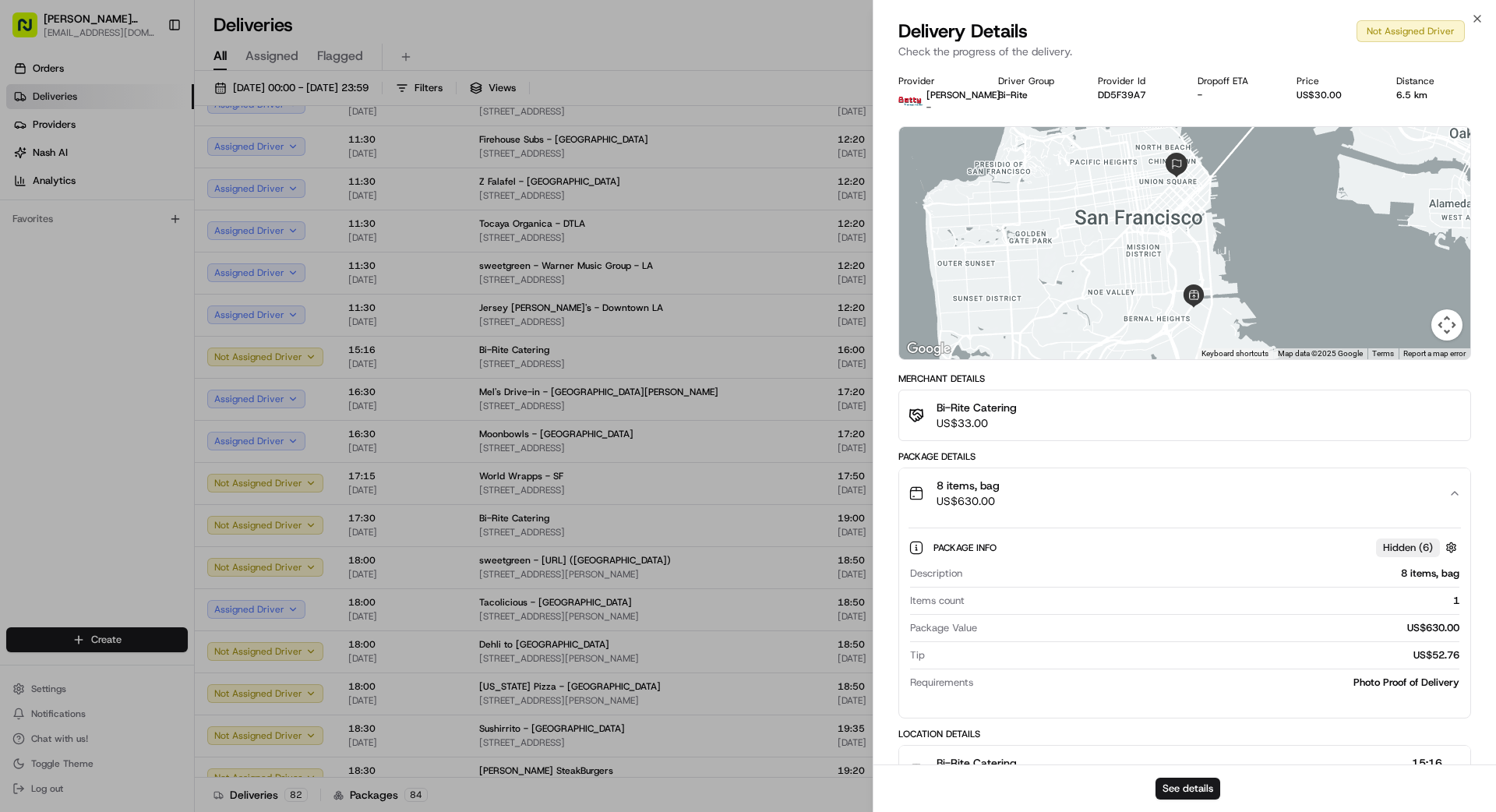
click at [934, 501] on div "8 items, bag US$630.00" at bounding box center [1178, 493] width 540 height 31
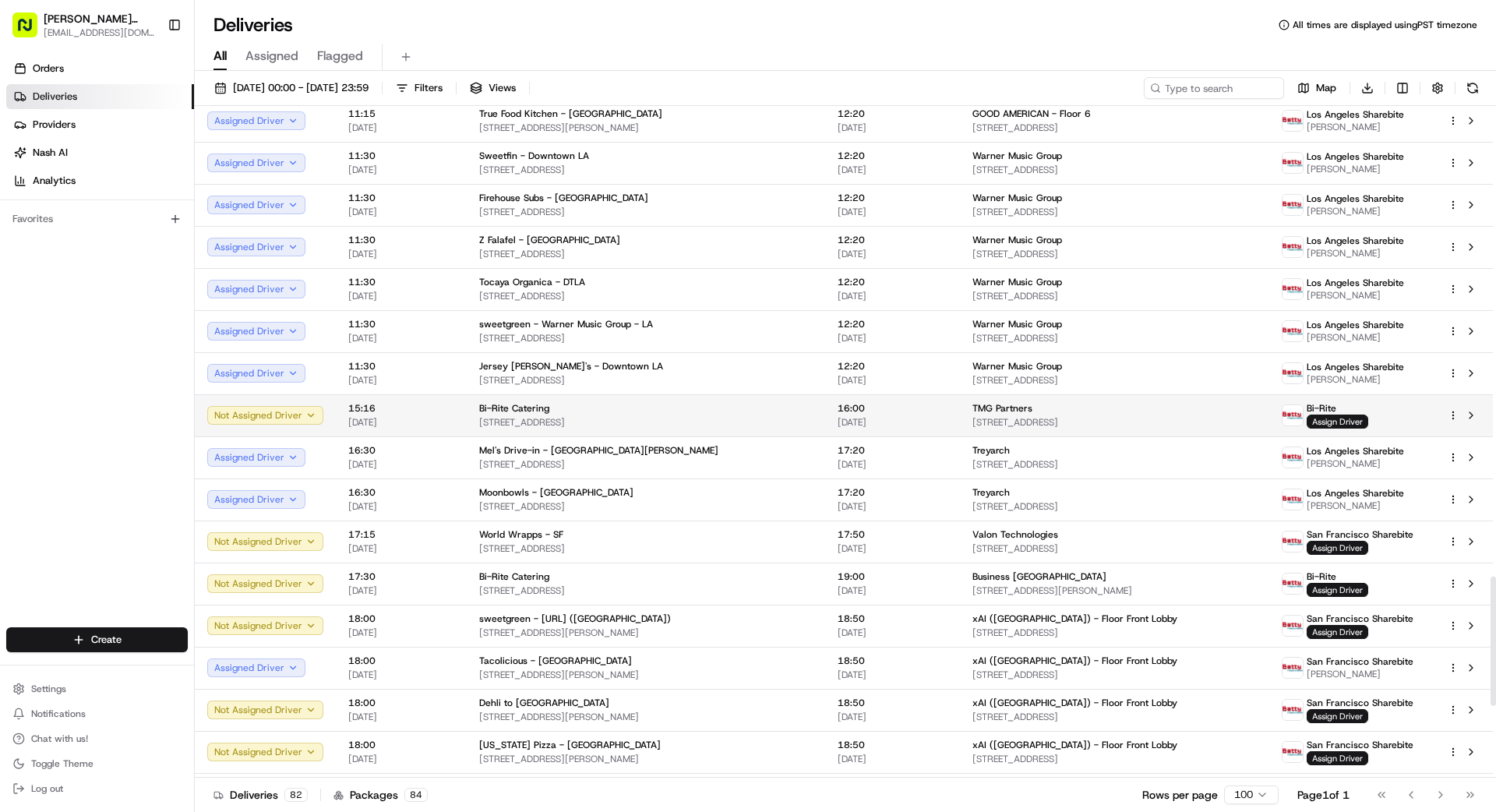
scroll to position [2438, 0]
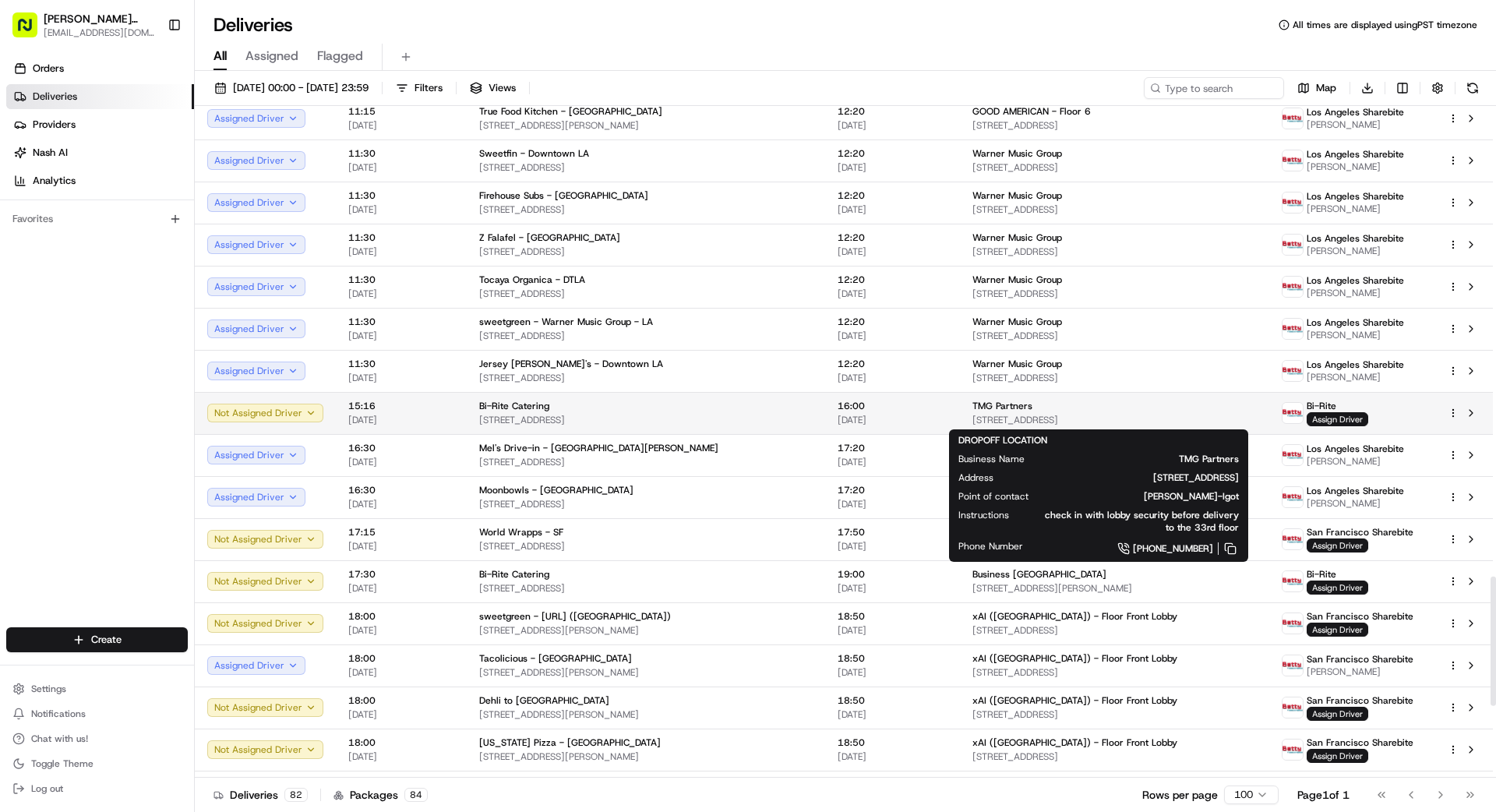
click at [934, 411] on span "TMG Partners" at bounding box center [1002, 406] width 60 height 13
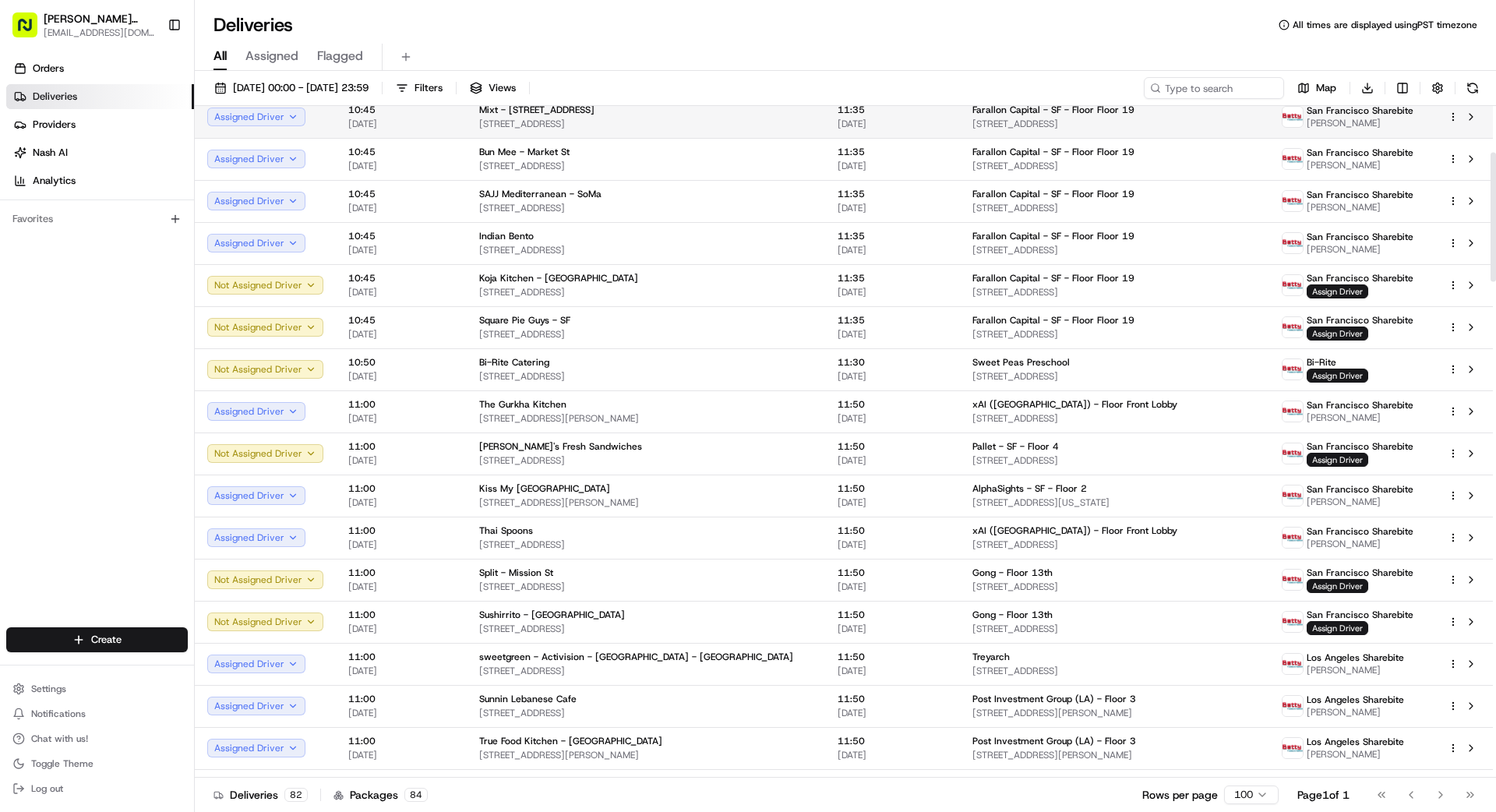
scroll to position [0, 0]
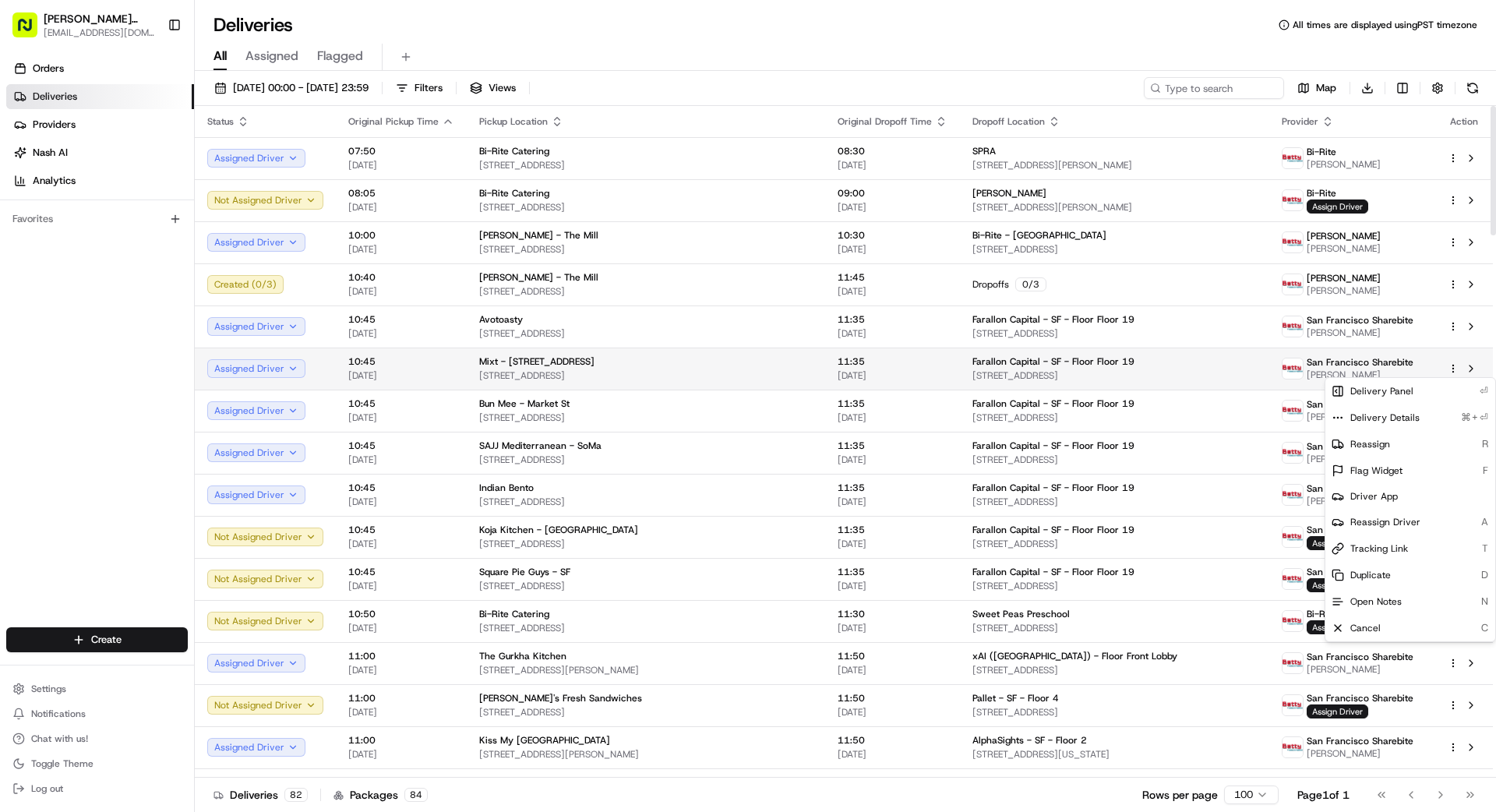
click at [934, 368] on html "[PERSON_NAME] Transportation [EMAIL_ADDRESS][DOMAIN_NAME] Toggle Sidebar Orders…" at bounding box center [748, 406] width 1496 height 812
click at [934, 520] on span "Reassign Driver" at bounding box center [1385, 522] width 70 height 13
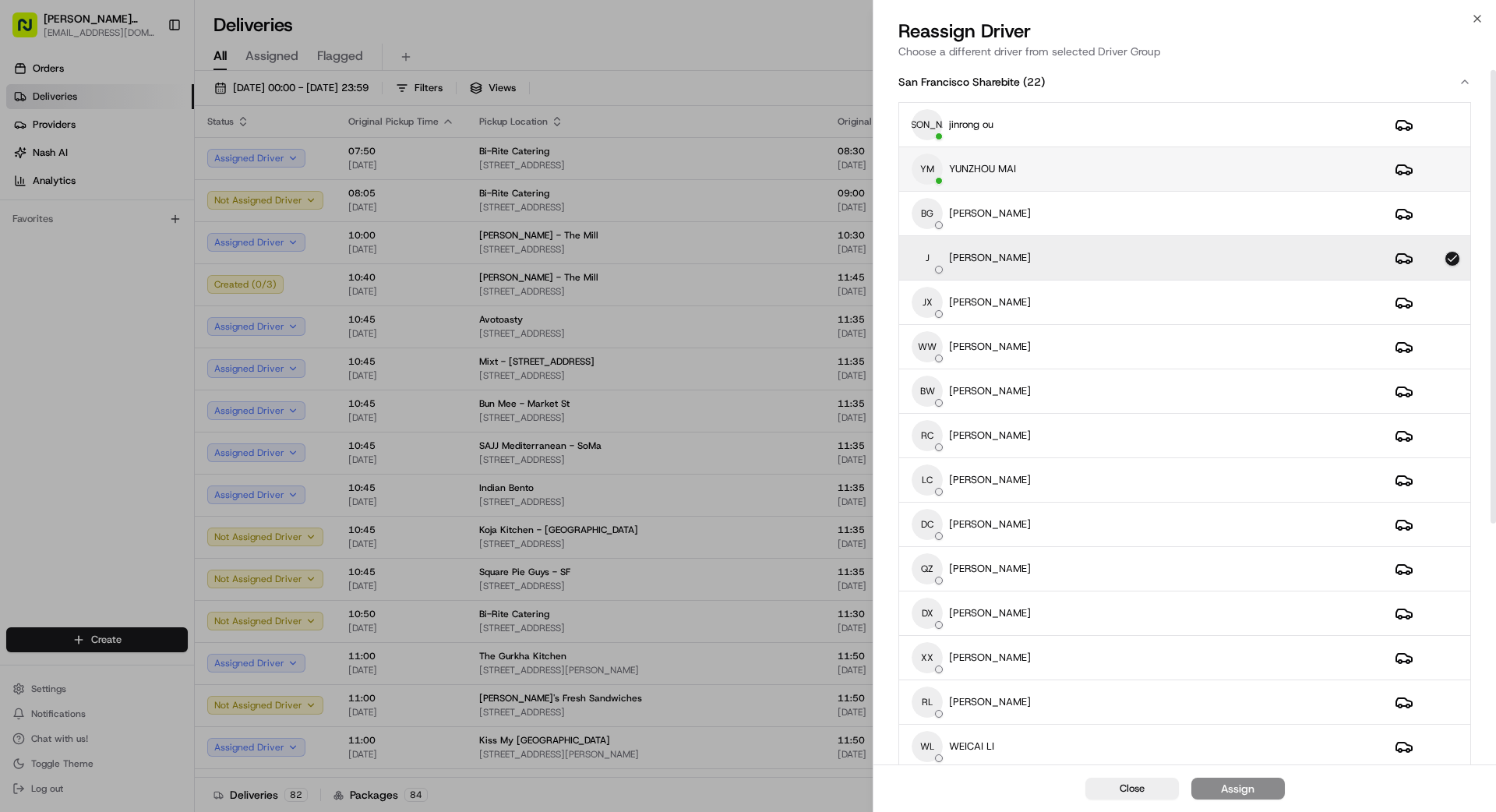
click at [934, 182] on div "YM [GEOGRAPHIC_DATA] MAI" at bounding box center [1140, 169] width 458 height 31
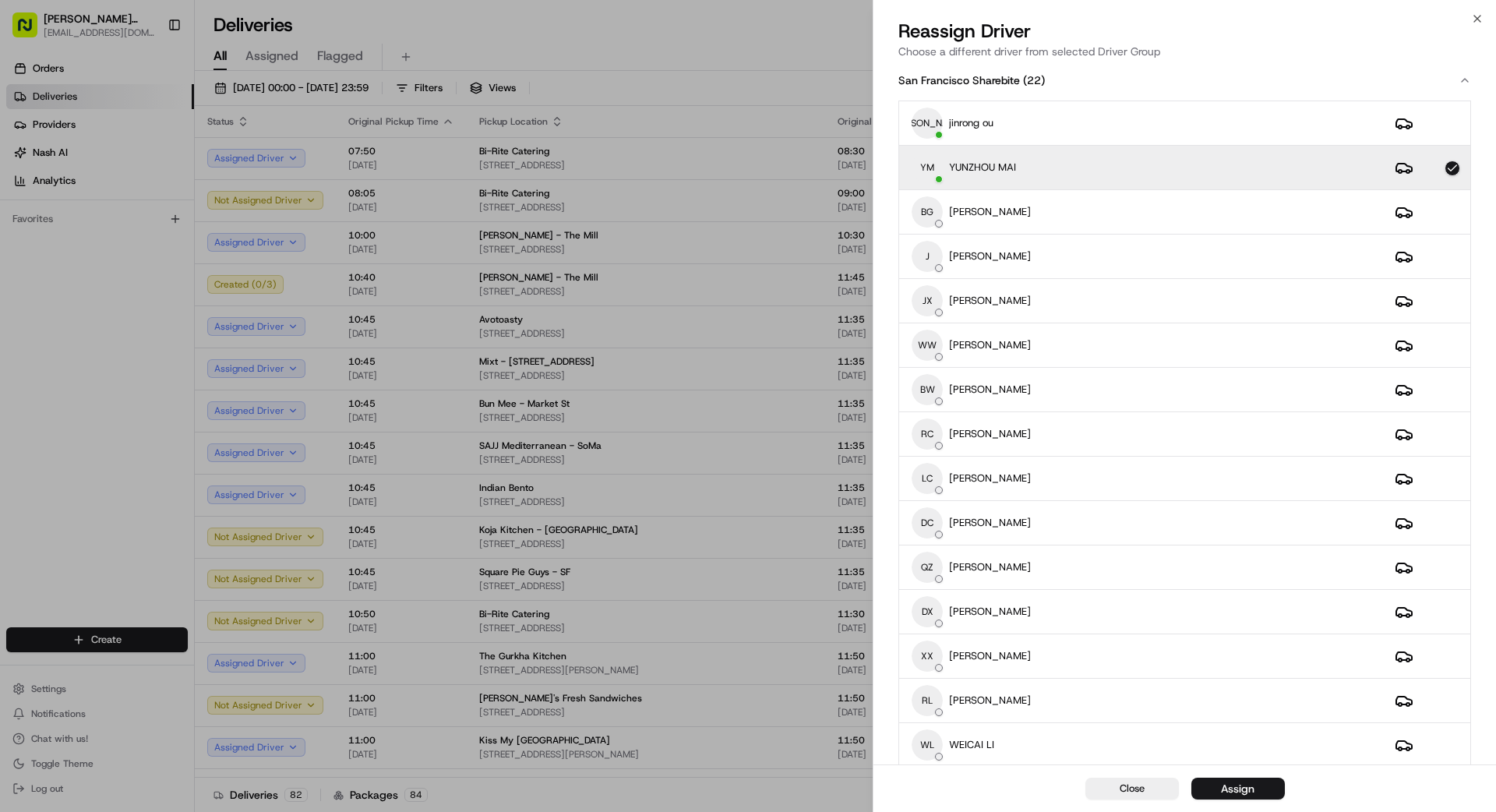
click at [934, 728] on div "Assign" at bounding box center [1238, 788] width 34 height 16
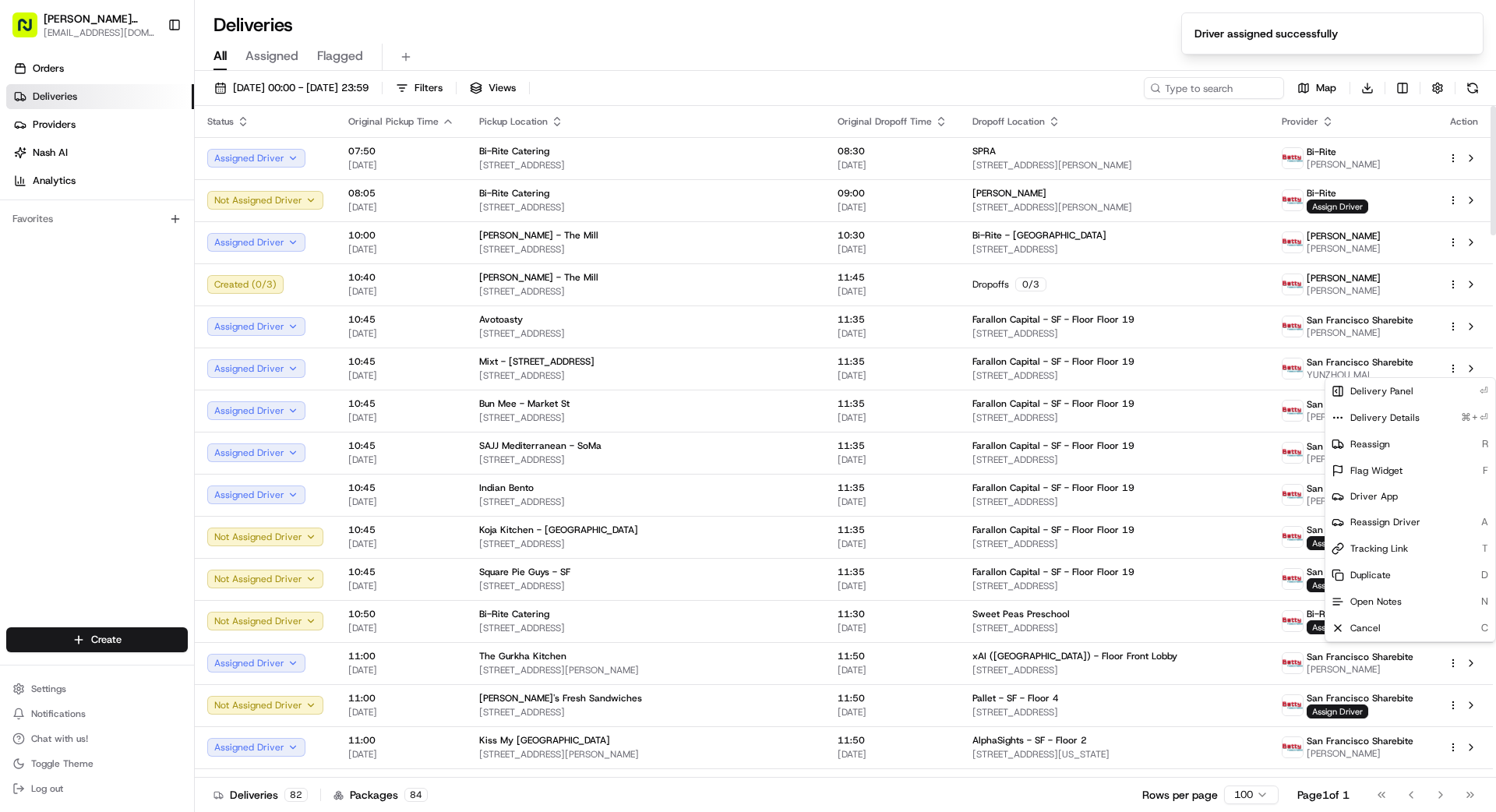
click at [934, 728] on div "Deliveries 82 Packages 84 Rows per page 100 Page 1 of 1 Go to first page Go to …" at bounding box center [844, 794] width 1301 height 35
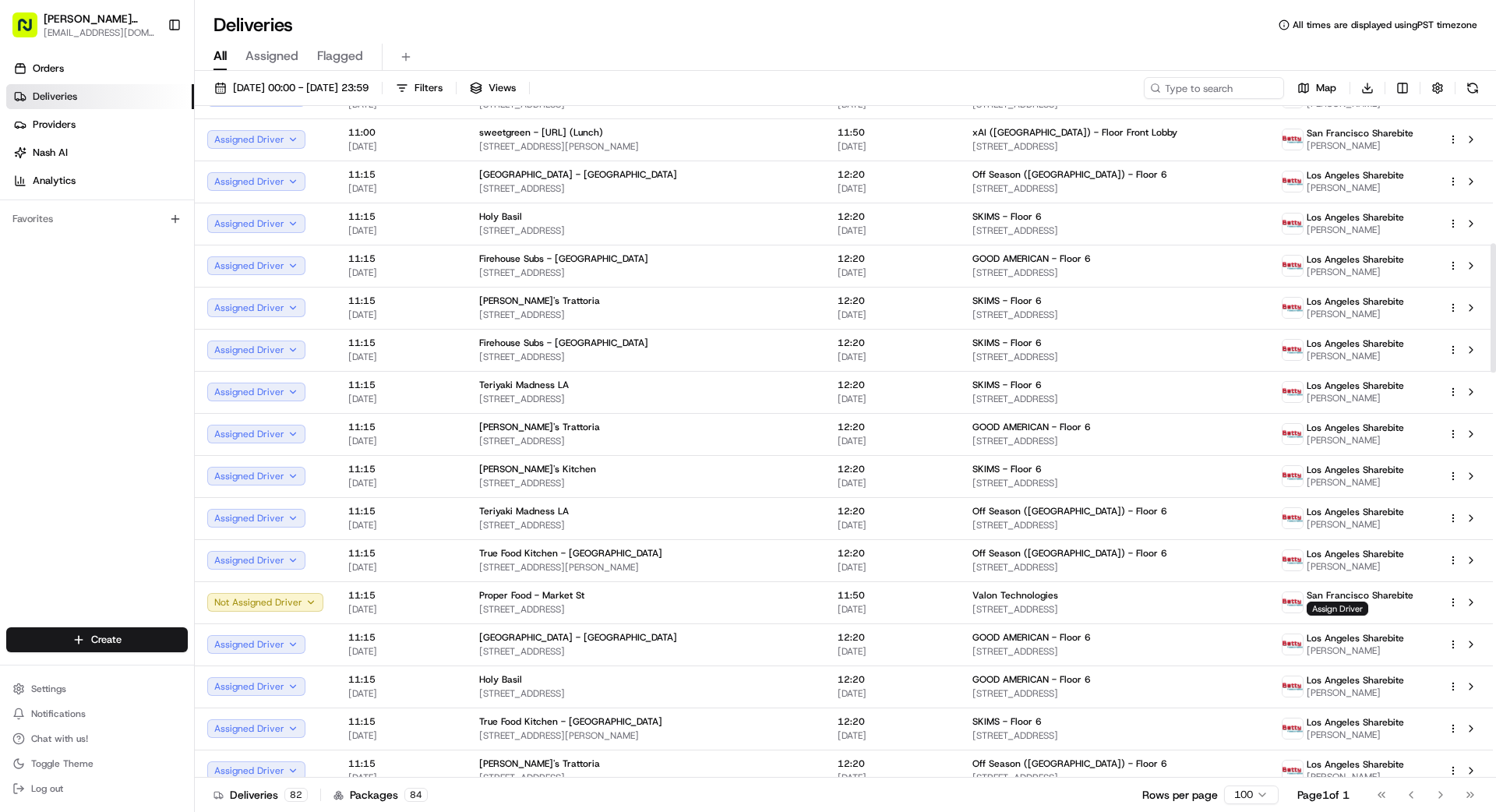
scroll to position [0, 0]
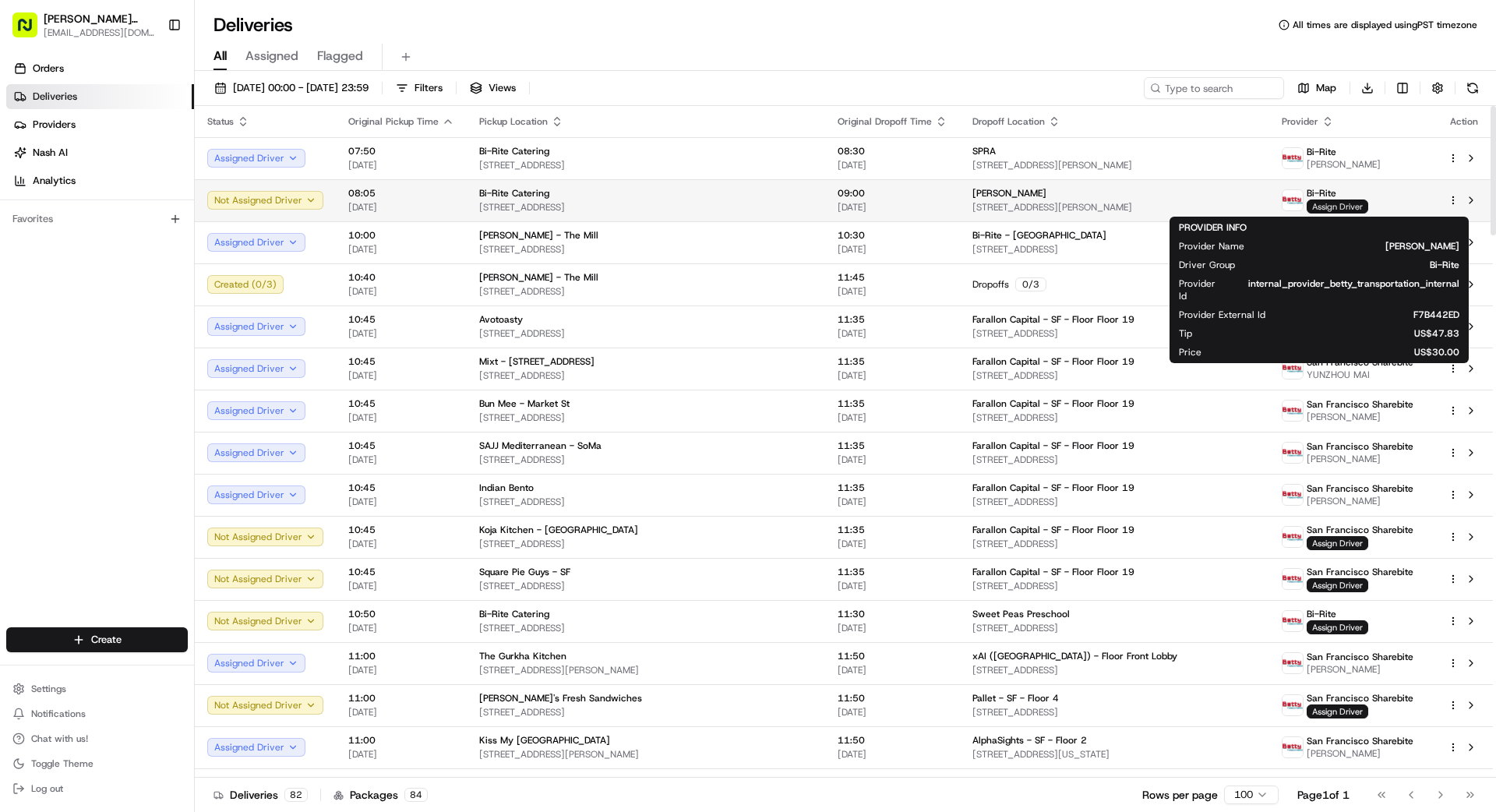
click at [934, 206] on span "Assign Driver" at bounding box center [1336, 206] width 61 height 14
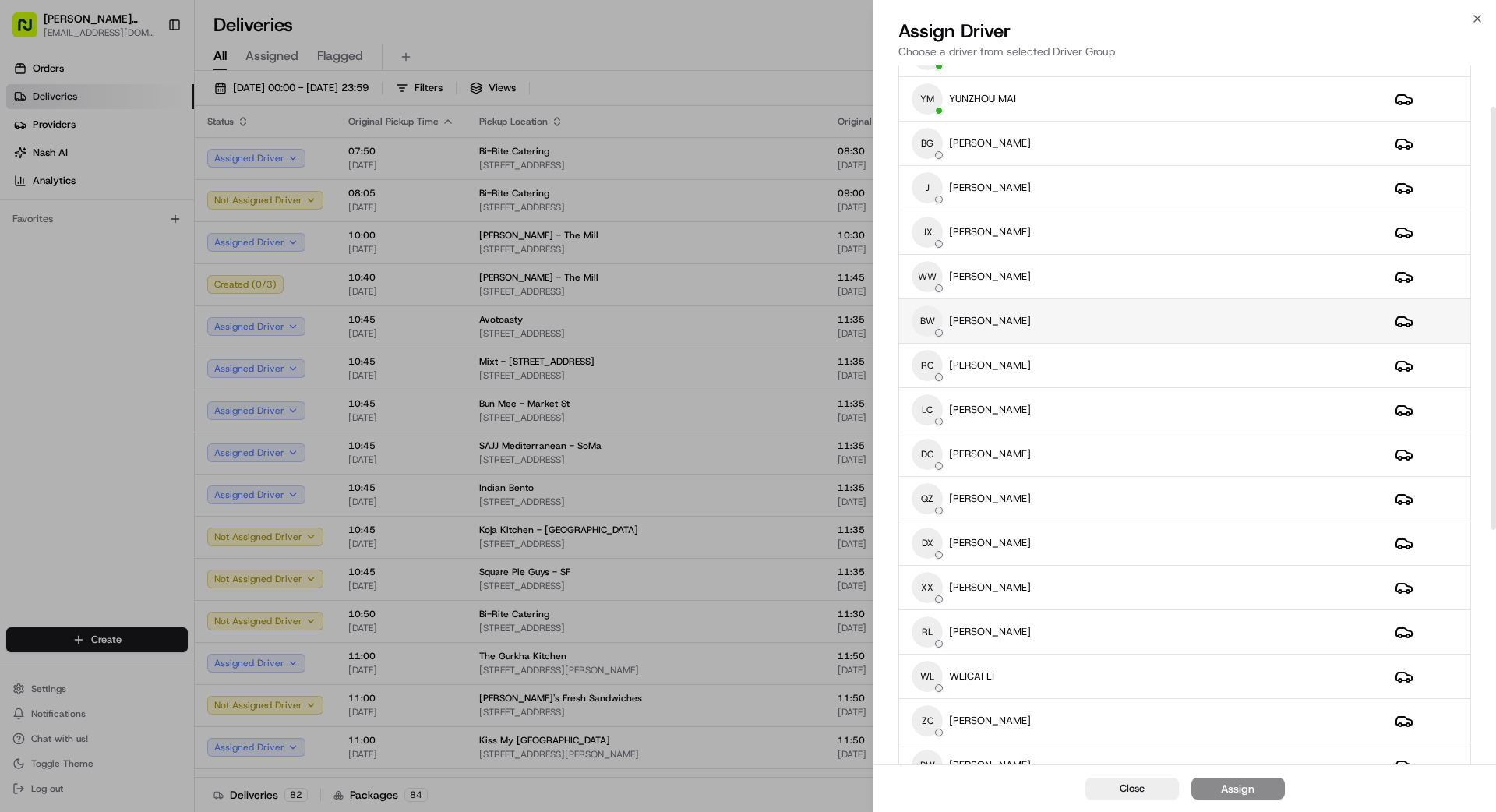
scroll to position [79, 0]
click at [934, 318] on div "BW [PERSON_NAME]" at bounding box center [1140, 319] width 458 height 31
click at [934, 728] on button "Assign" at bounding box center [1238, 788] width 94 height 22
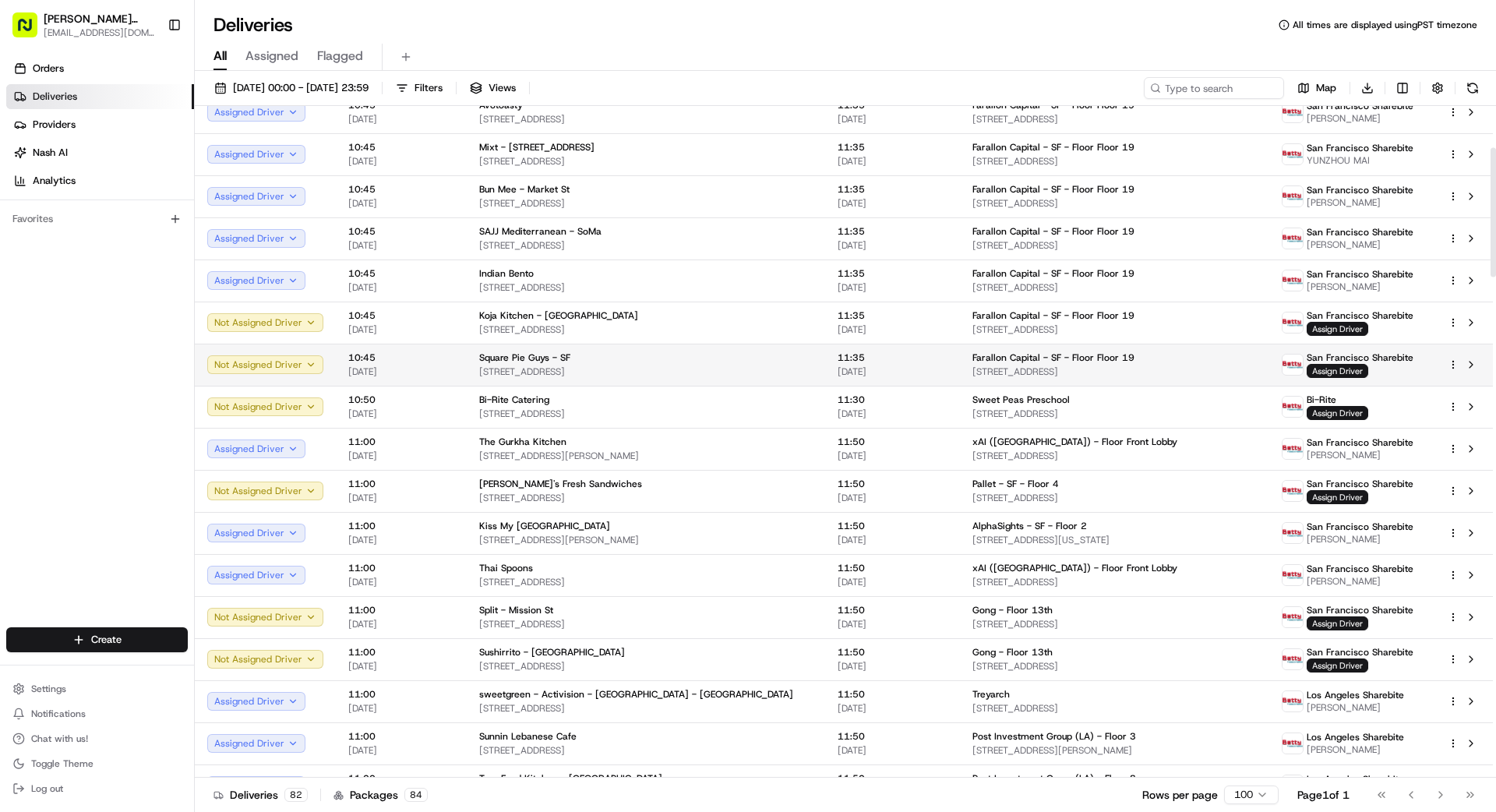
scroll to position [221, 0]
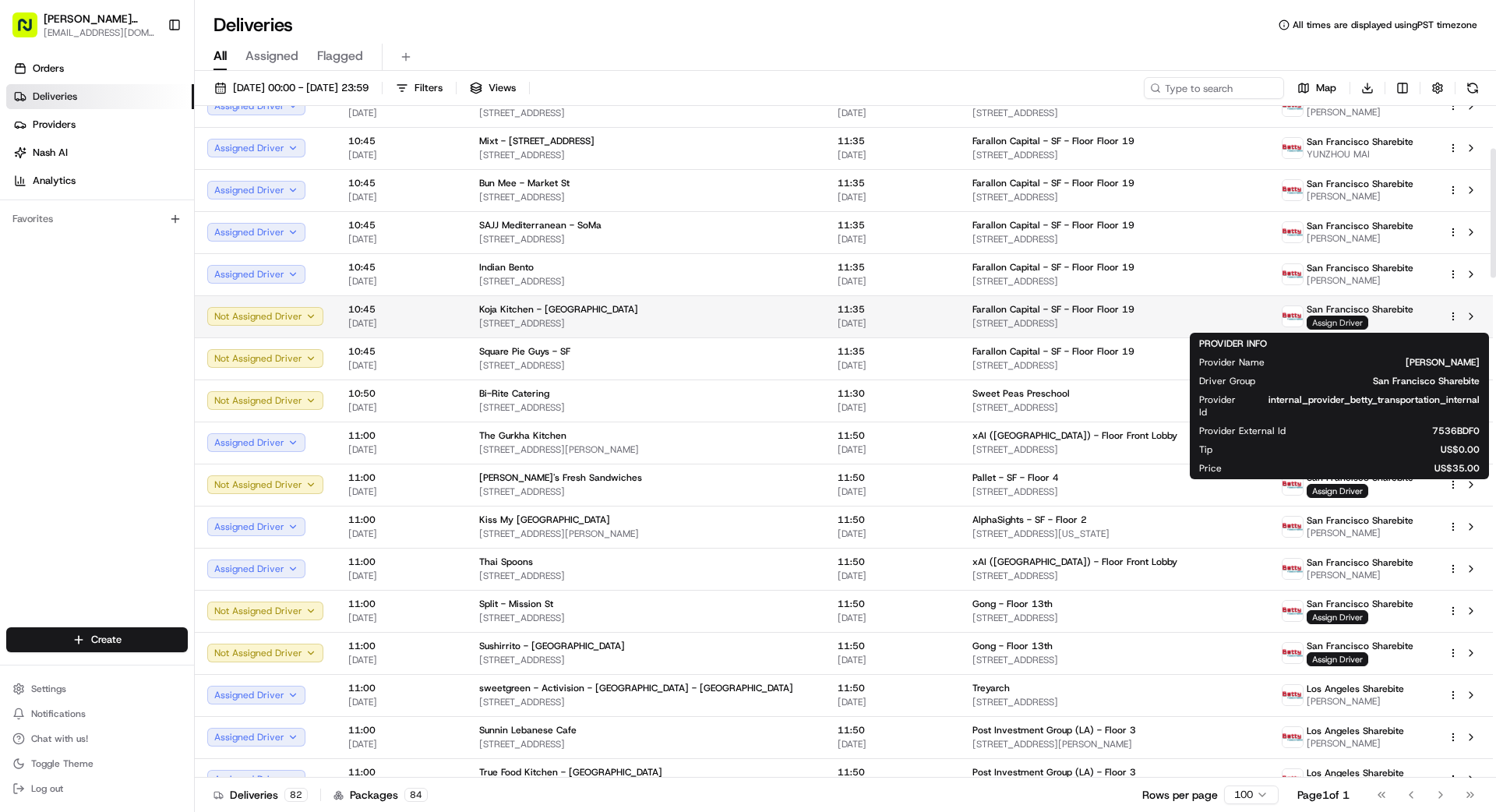
click at [934, 319] on span "Assign Driver" at bounding box center [1336, 322] width 61 height 14
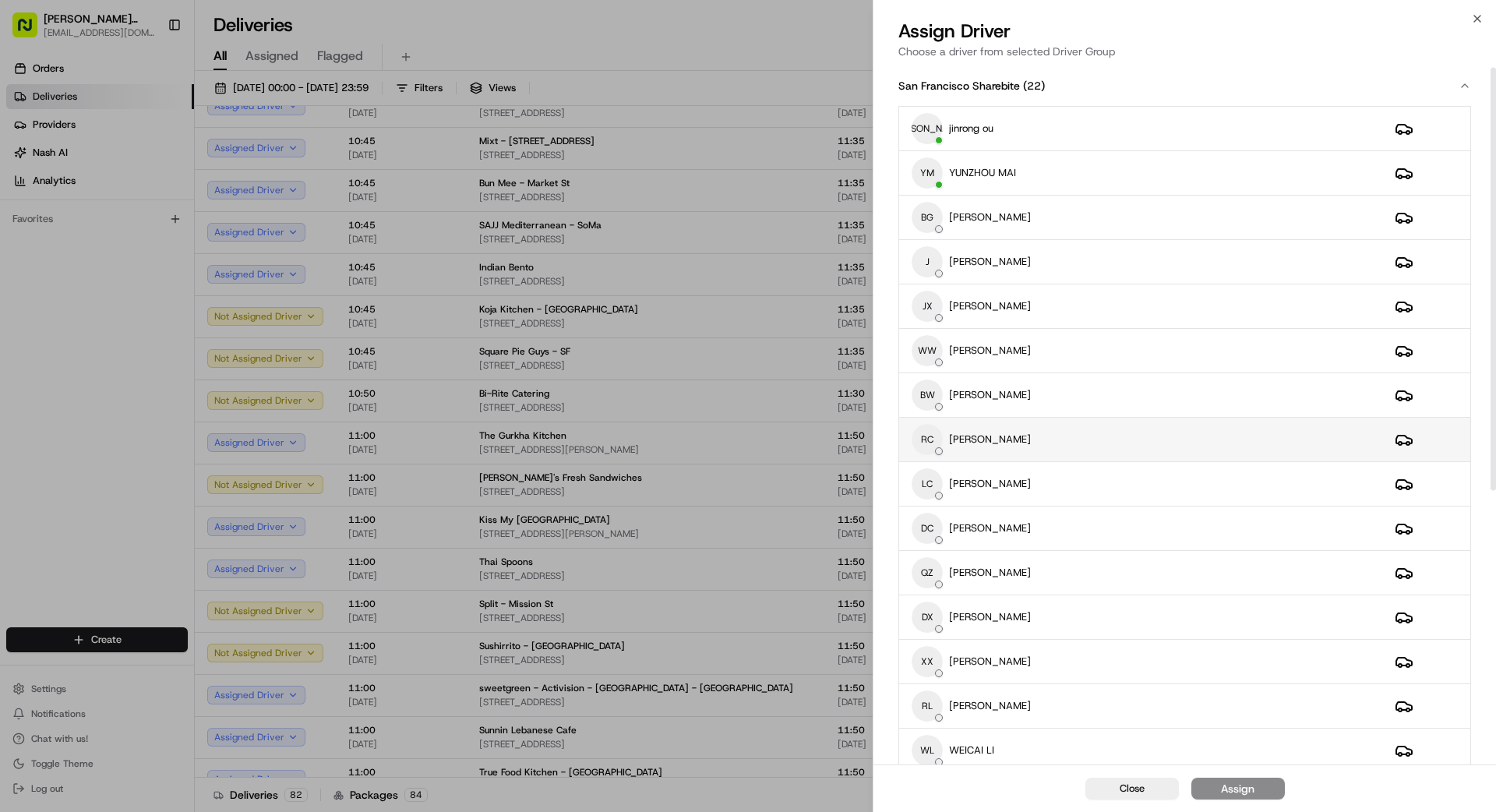
scroll to position [0, 0]
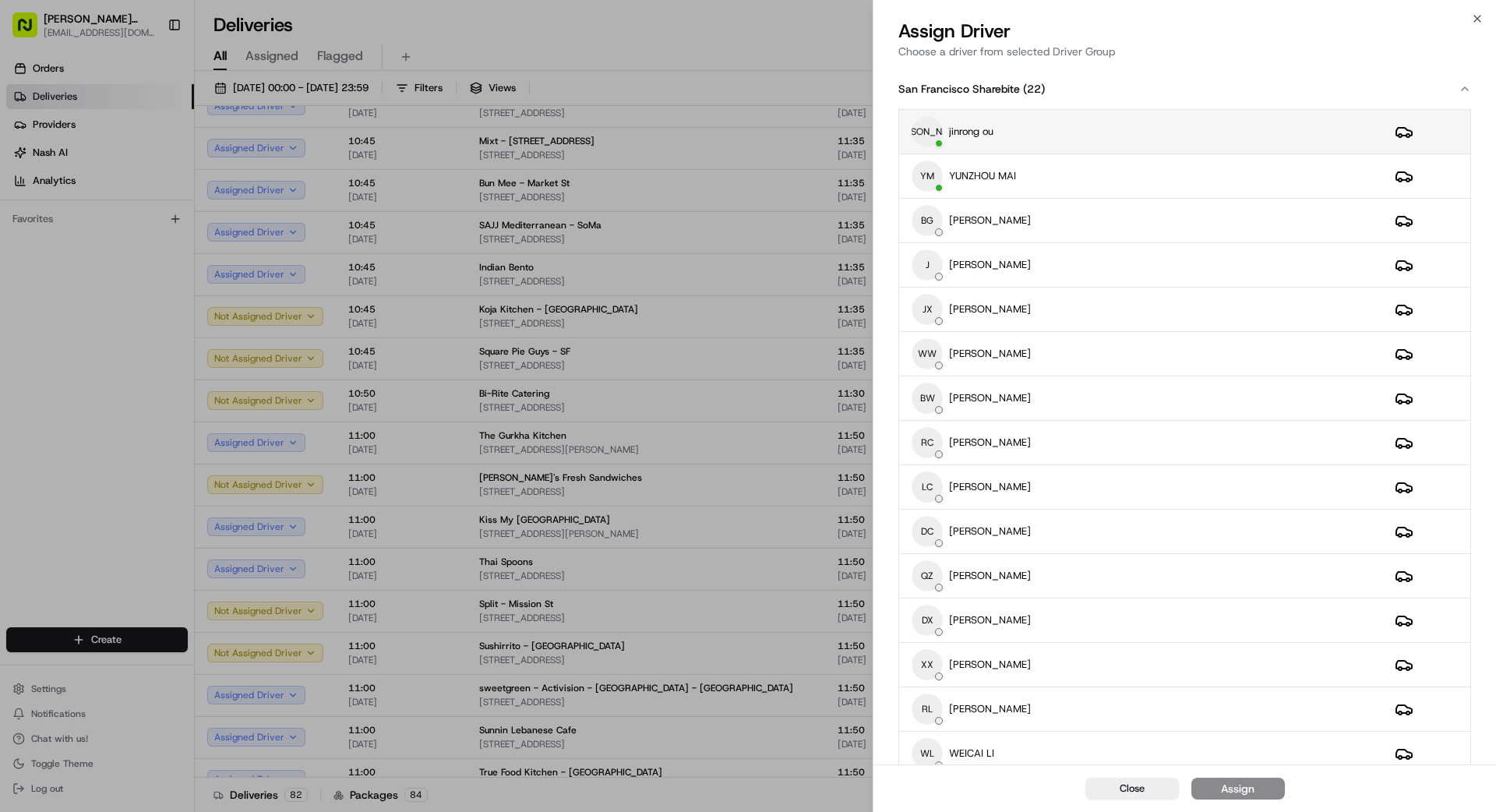
click at [934, 129] on div "[PERSON_NAME] [PERSON_NAME] ou" at bounding box center [1140, 132] width 458 height 31
click at [934, 728] on button "Assign" at bounding box center [1238, 788] width 94 height 22
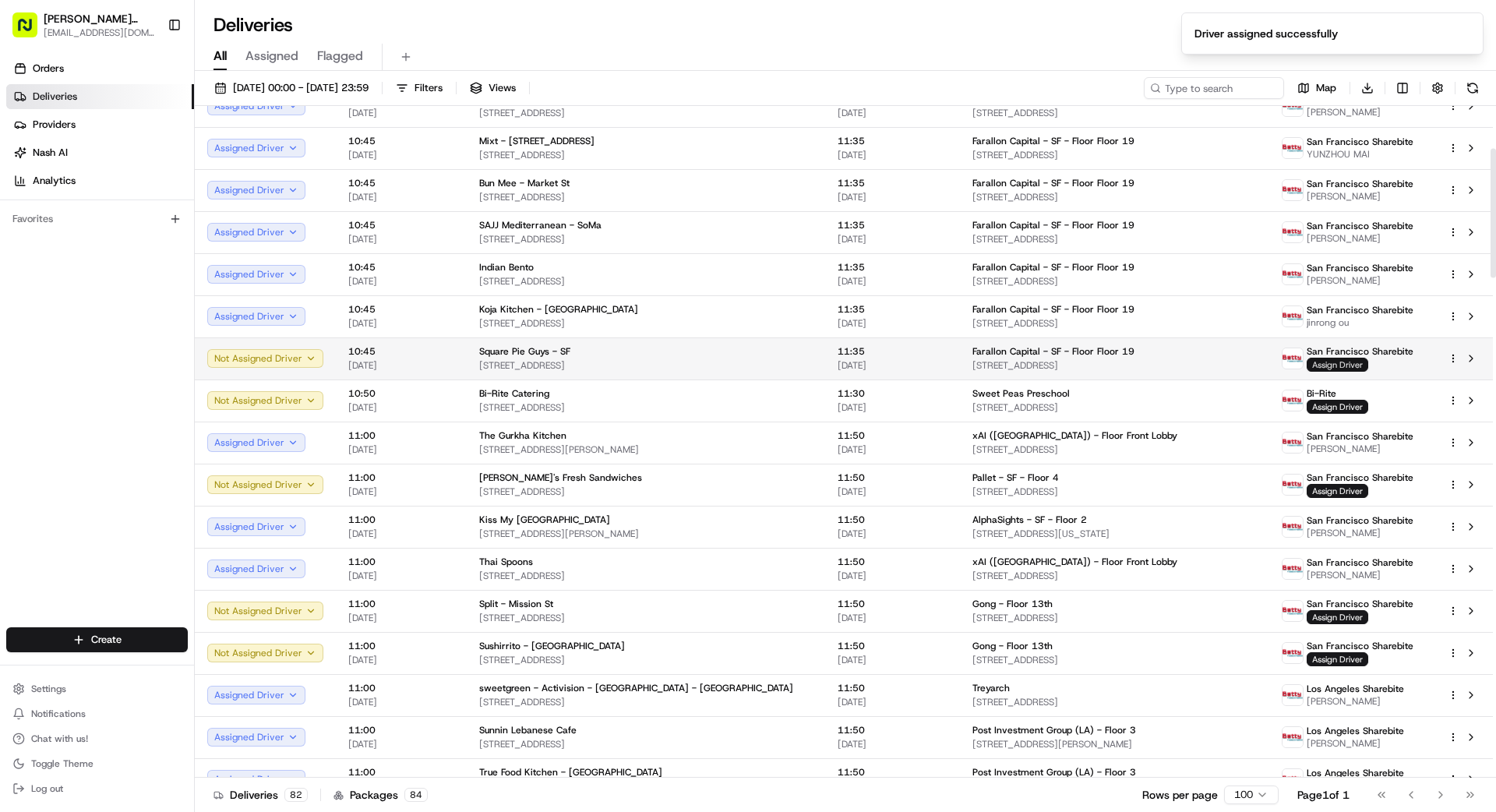
click at [934, 366] on span "Assign Driver" at bounding box center [1336, 364] width 61 height 14
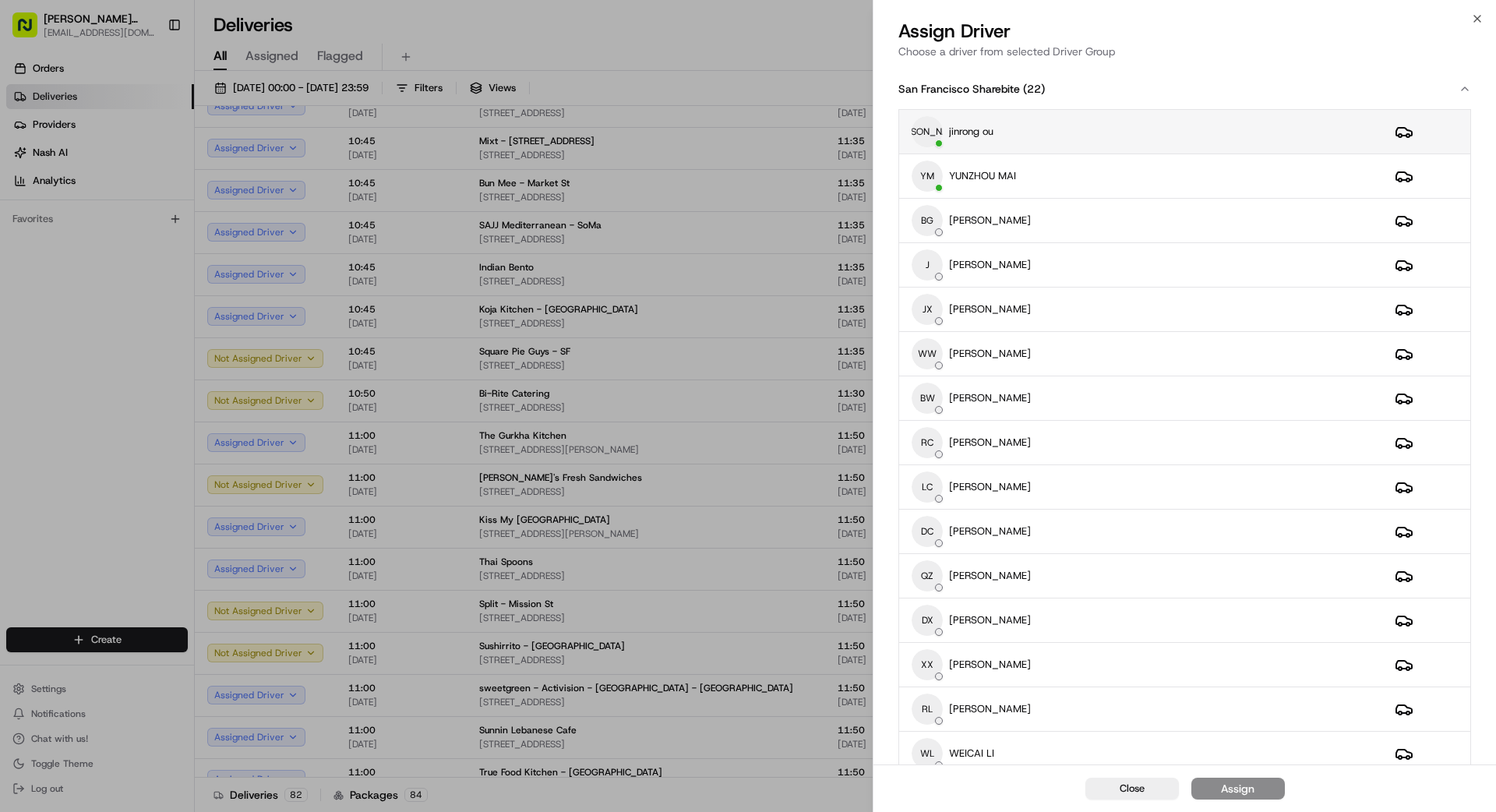
click at [934, 140] on div "[PERSON_NAME] [PERSON_NAME] ou" at bounding box center [1140, 132] width 458 height 31
click at [934, 728] on button "Assign" at bounding box center [1238, 788] width 94 height 22
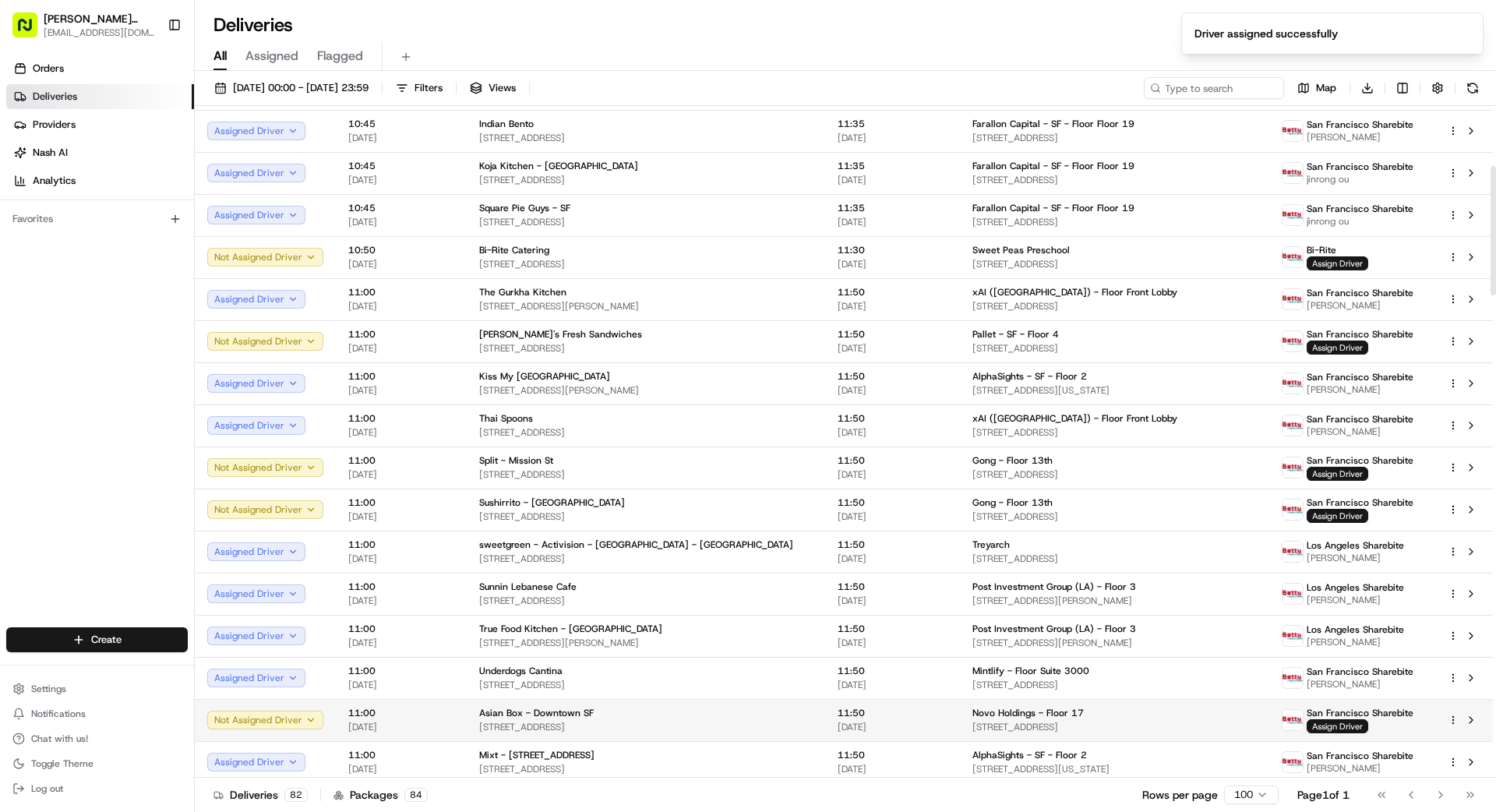
scroll to position [367, 0]
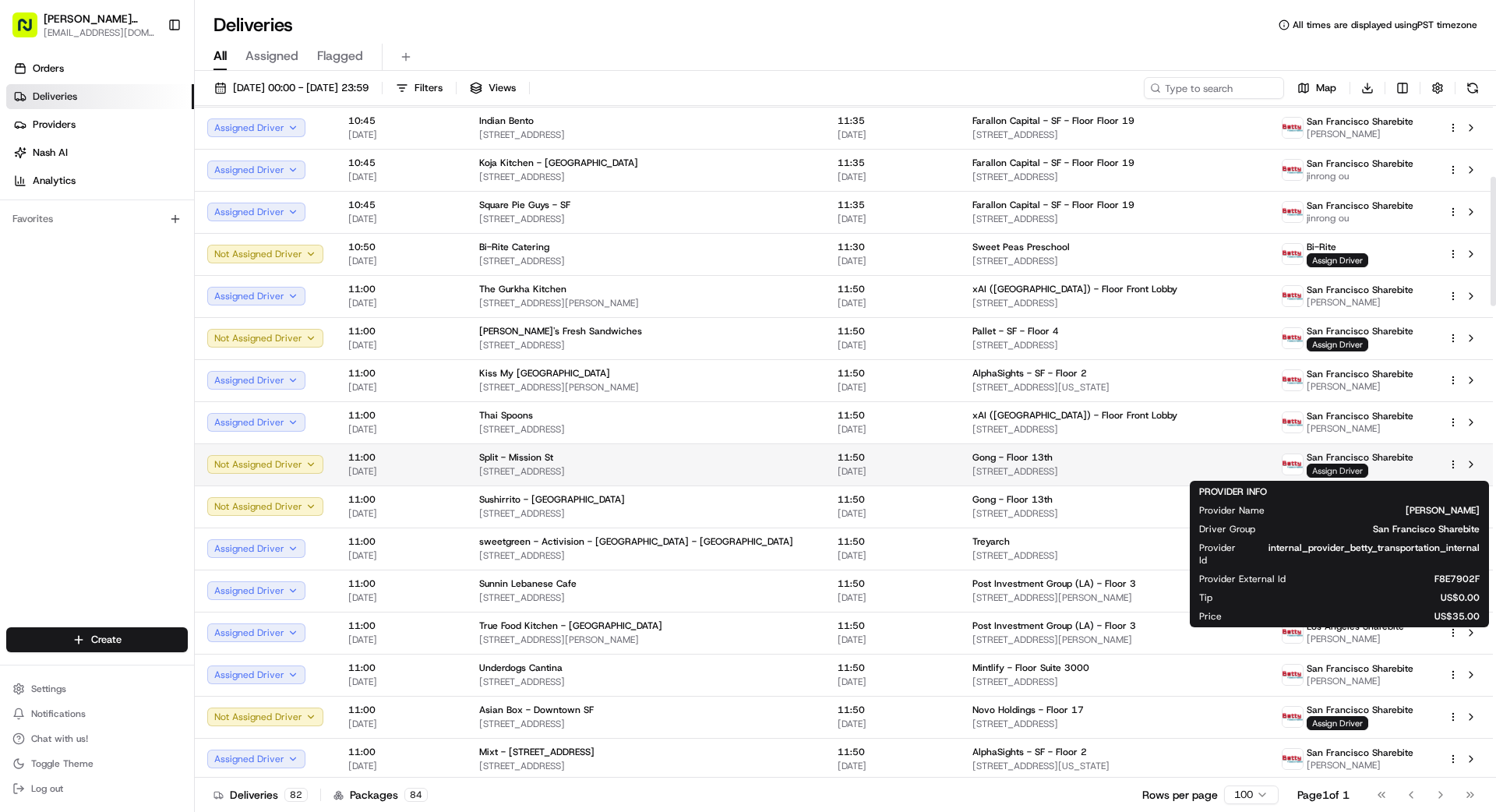
click at [934, 472] on span "Assign Driver" at bounding box center [1336, 470] width 61 height 14
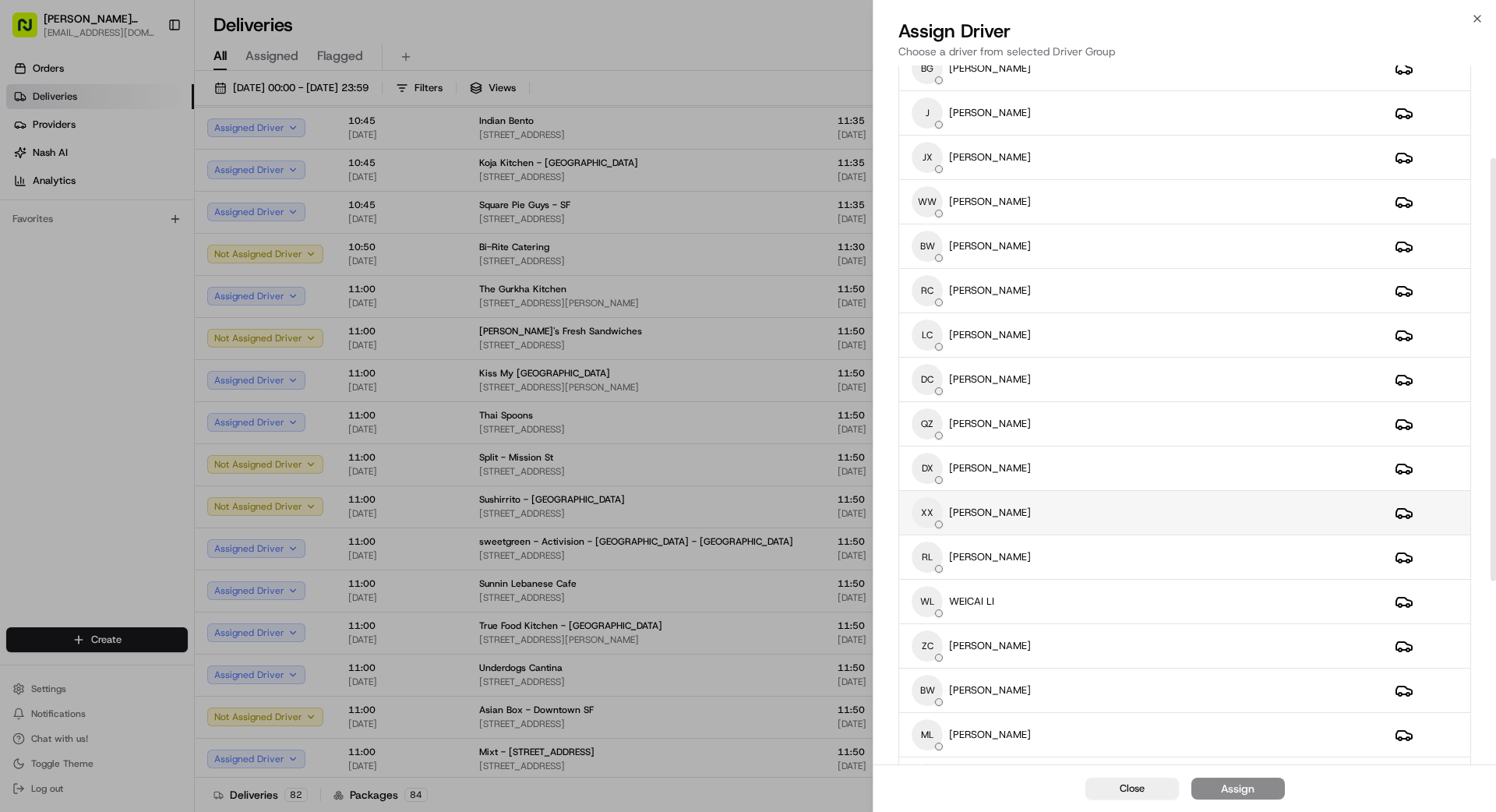
scroll to position [153, 0]
click at [934, 501] on div "XX [PERSON_NAME]" at bounding box center [1140, 511] width 458 height 31
click at [934, 728] on div "Assign" at bounding box center [1238, 788] width 34 height 16
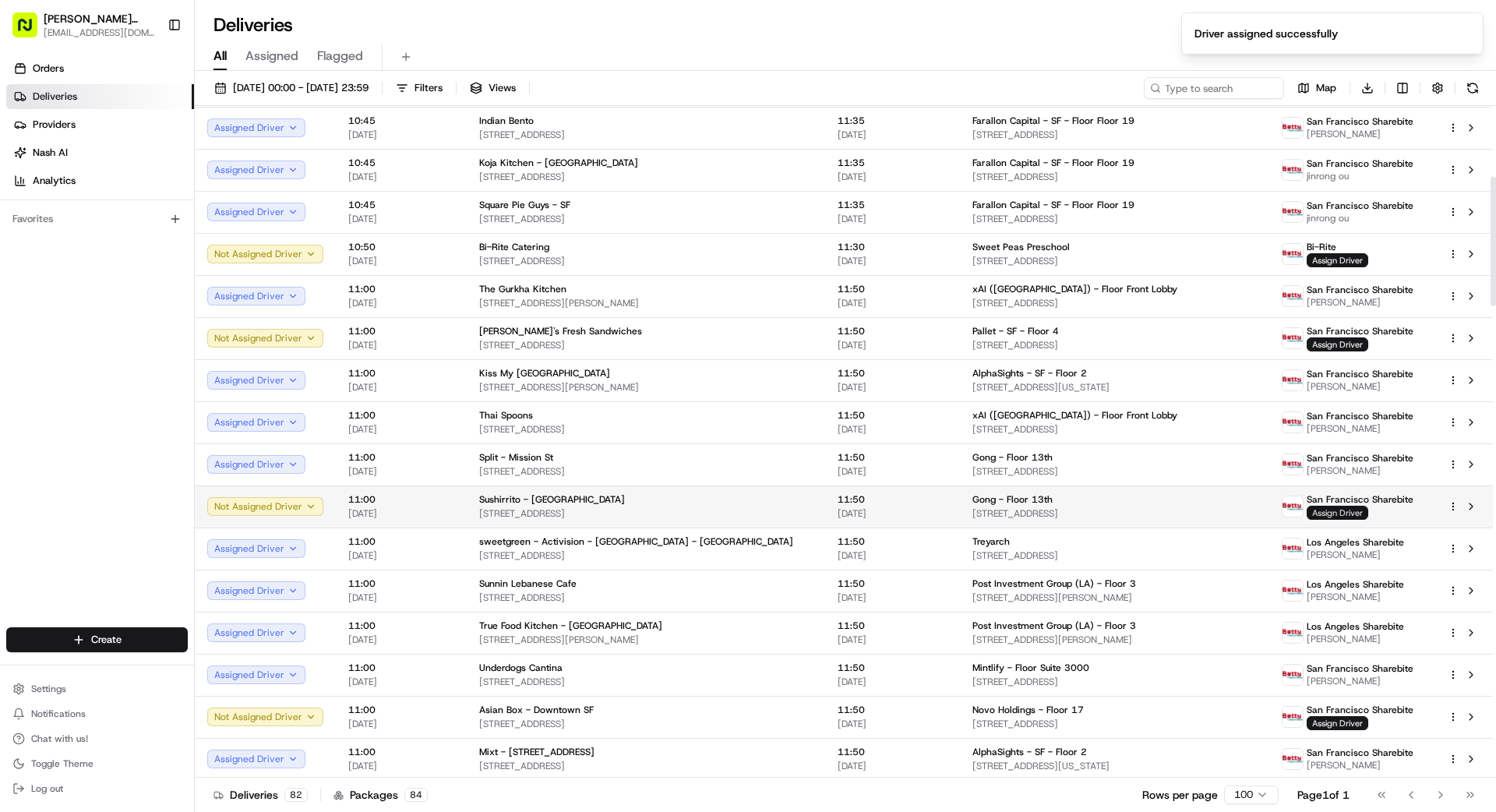
click at [934, 510] on span "Assign Driver" at bounding box center [1336, 512] width 61 height 14
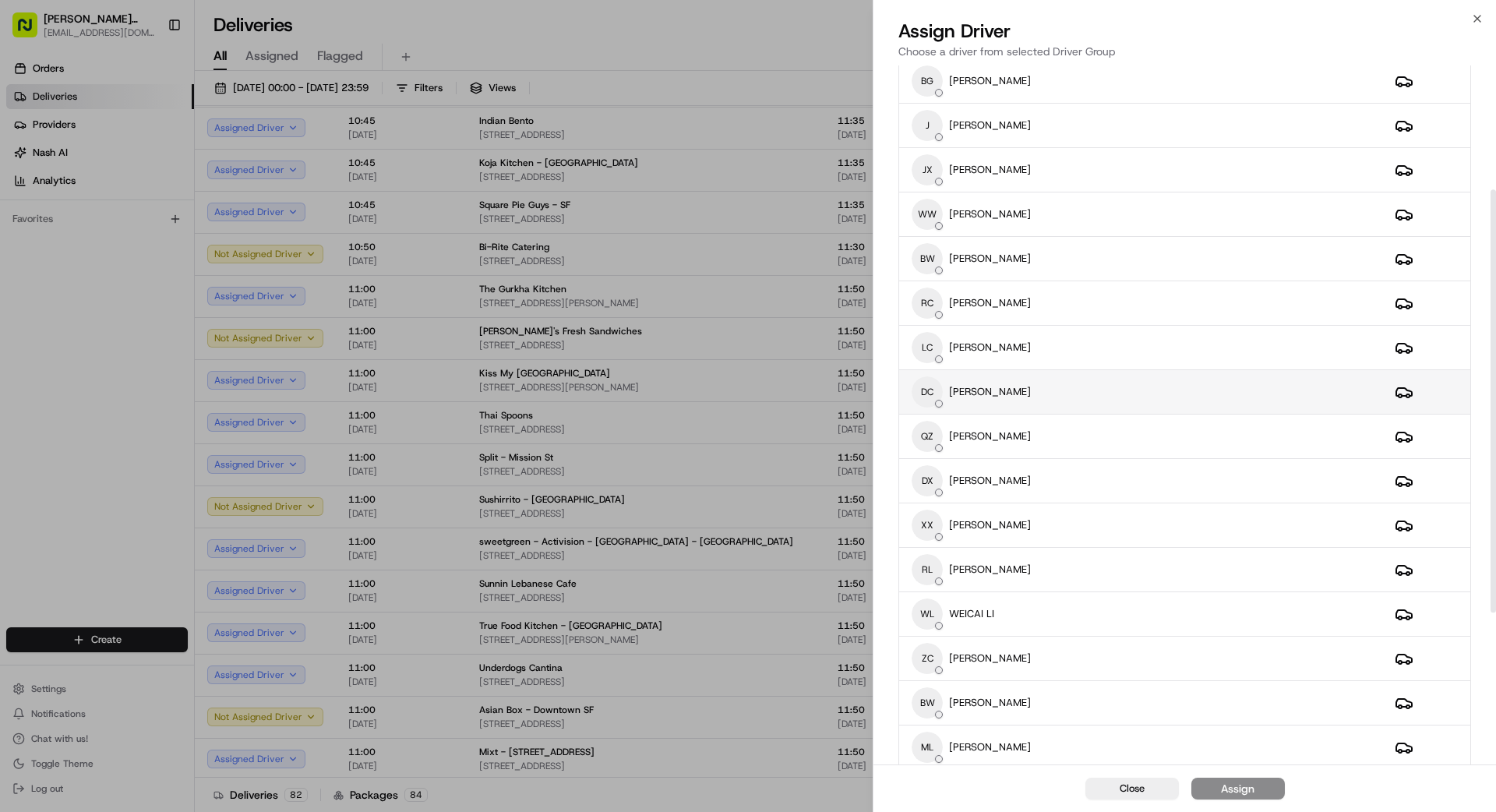
scroll to position [0, 0]
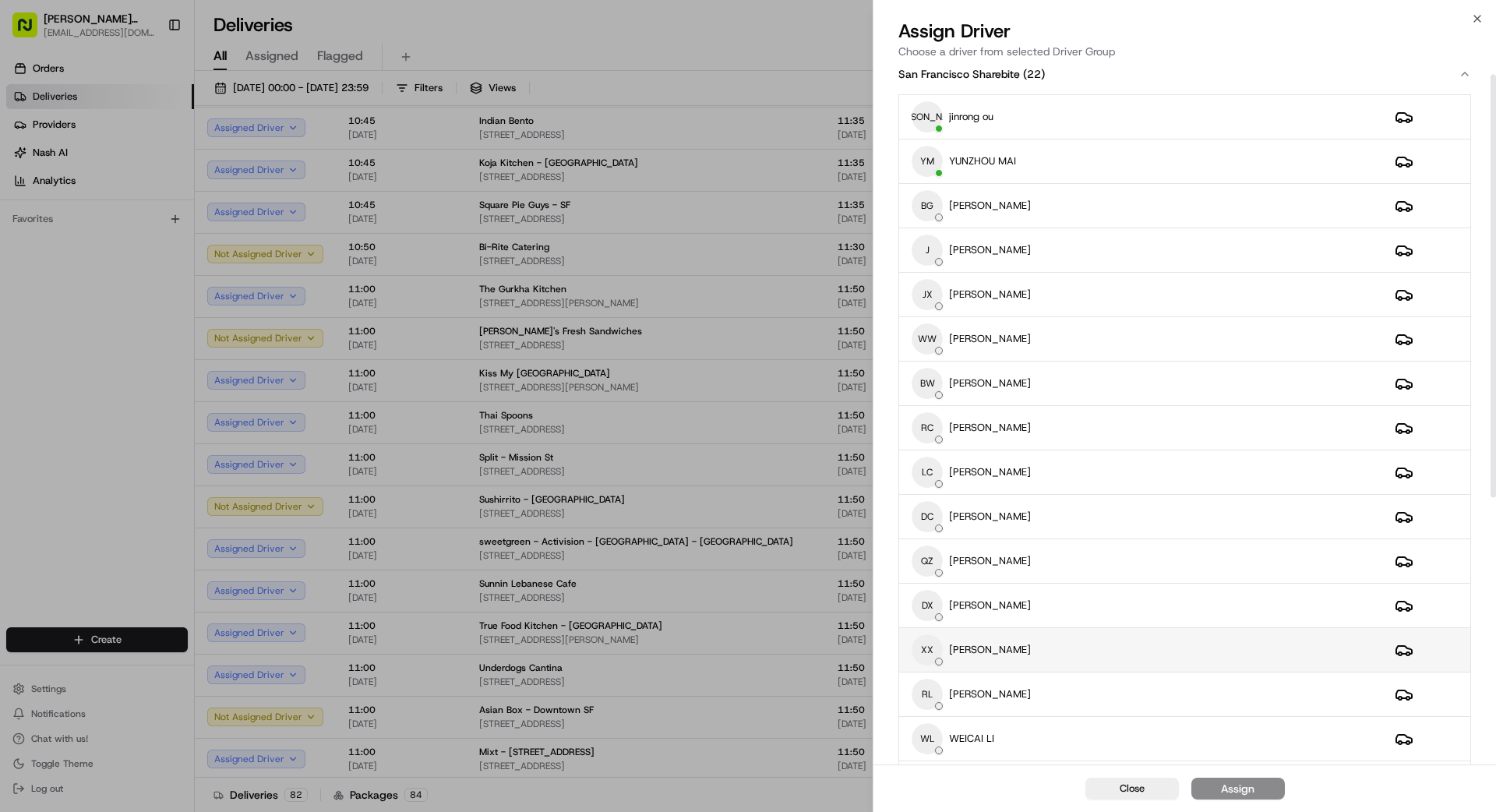
click at [934, 646] on div "XX [PERSON_NAME]" at bounding box center [1140, 650] width 458 height 31
click at [934, 728] on button "Assign" at bounding box center [1238, 788] width 94 height 22
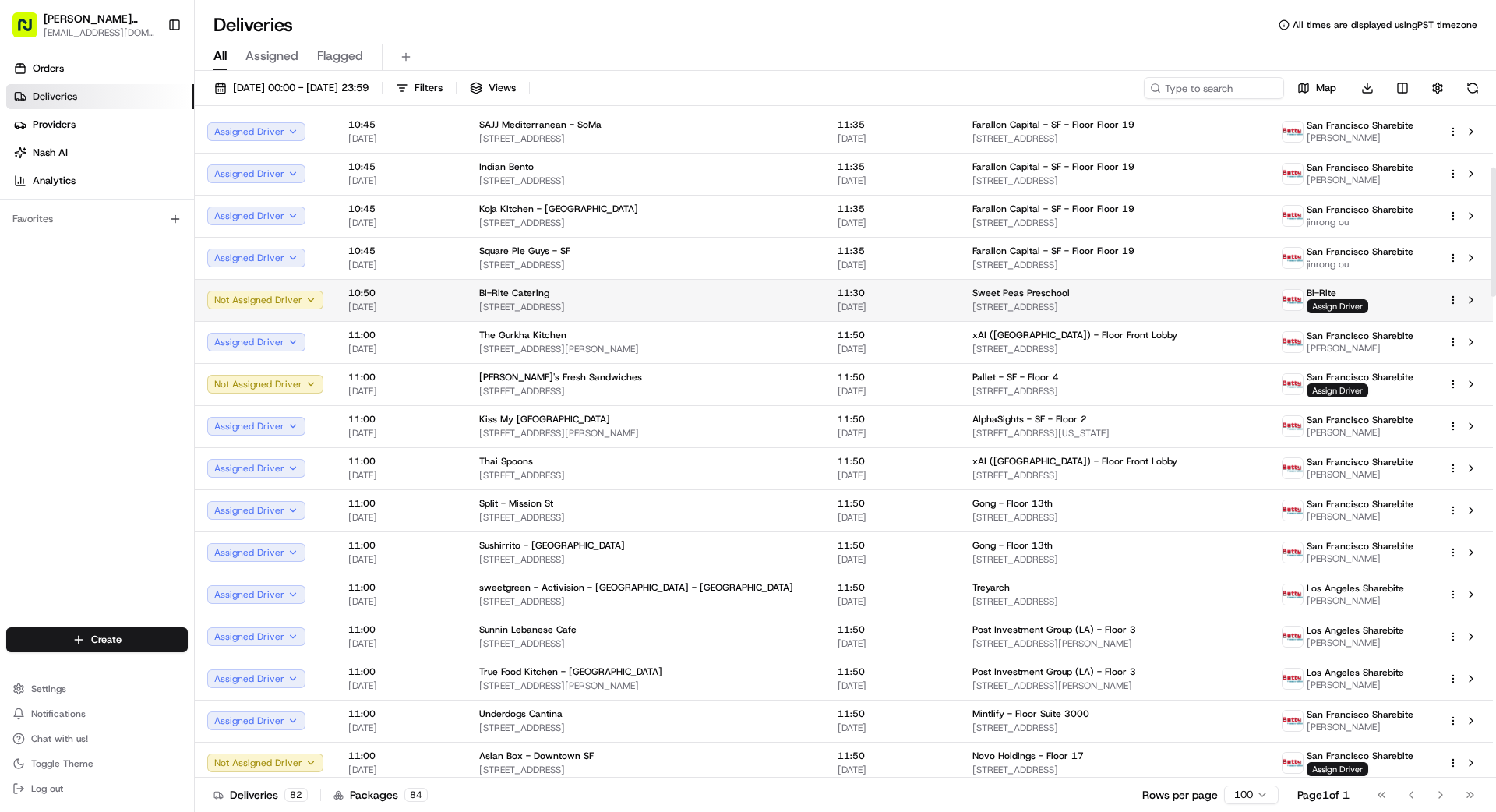
scroll to position [318, 0]
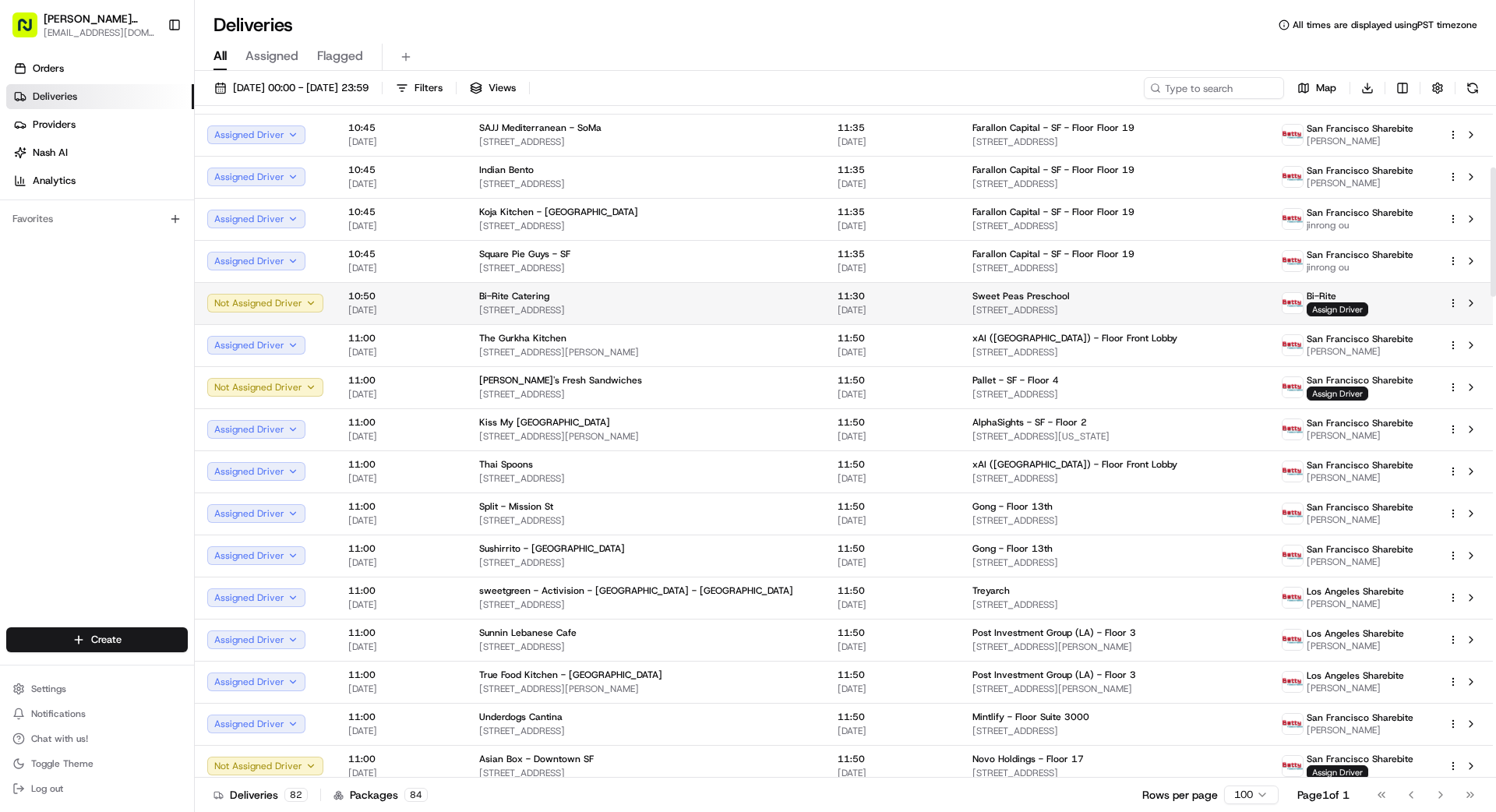
click at [871, 302] on div "11:30 [DATE]" at bounding box center [893, 302] width 110 height 27
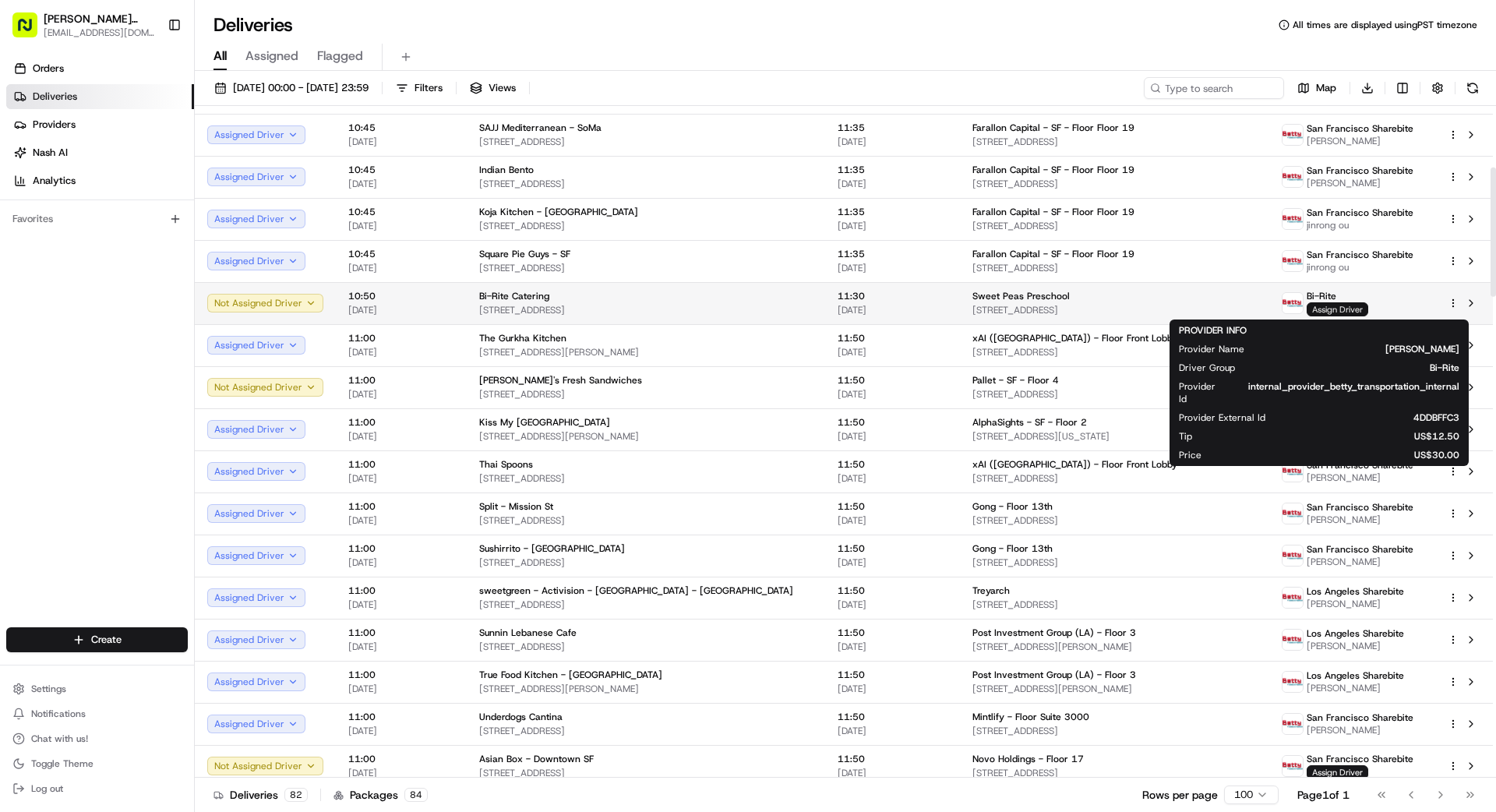
click at [934, 307] on span "Assign Driver" at bounding box center [1336, 309] width 61 height 14
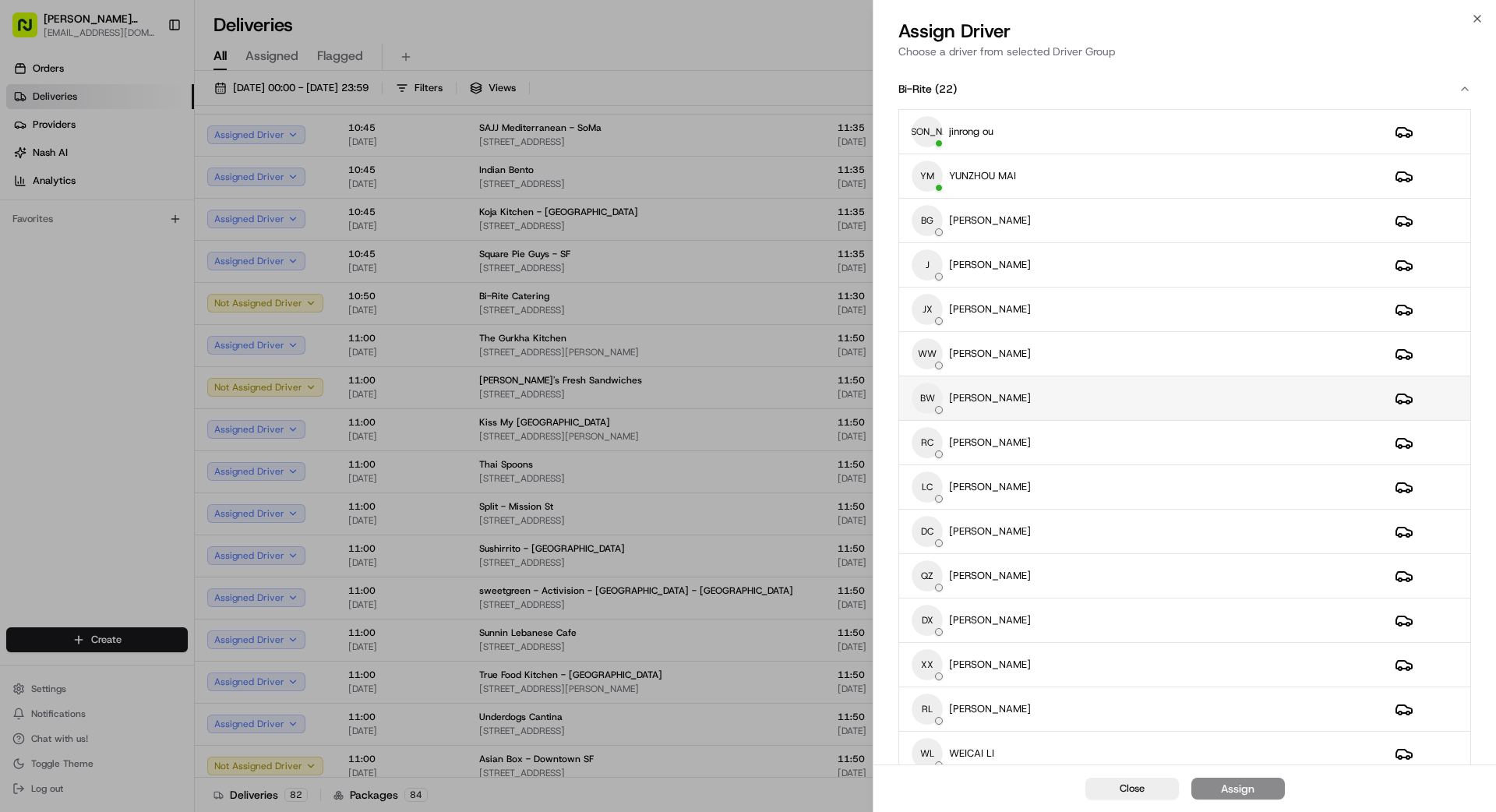
click at [934, 393] on div "BW [PERSON_NAME]" at bounding box center [1140, 398] width 458 height 31
click at [934, 728] on button "Assign" at bounding box center [1238, 788] width 94 height 22
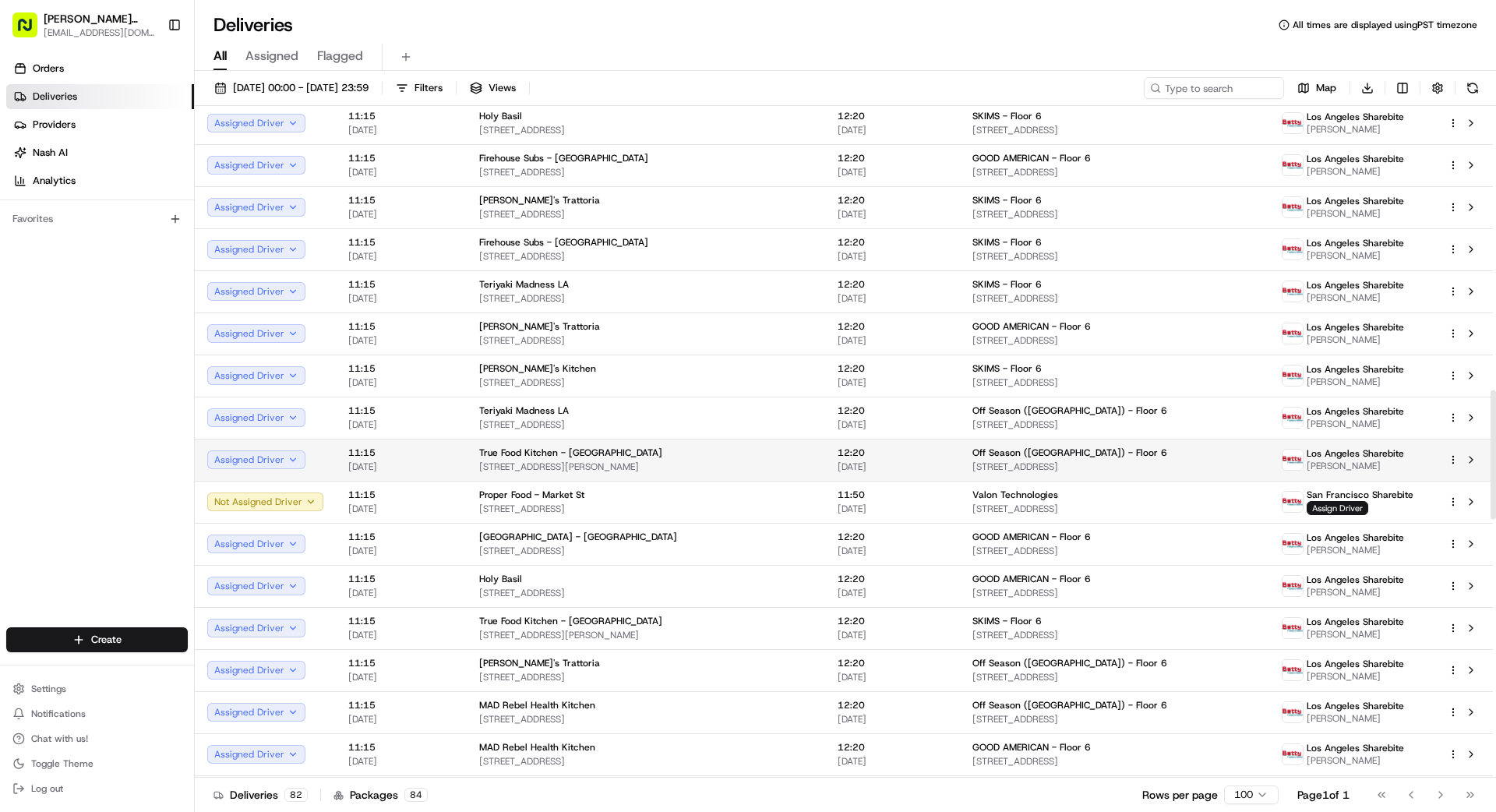
scroll to position [1472, 0]
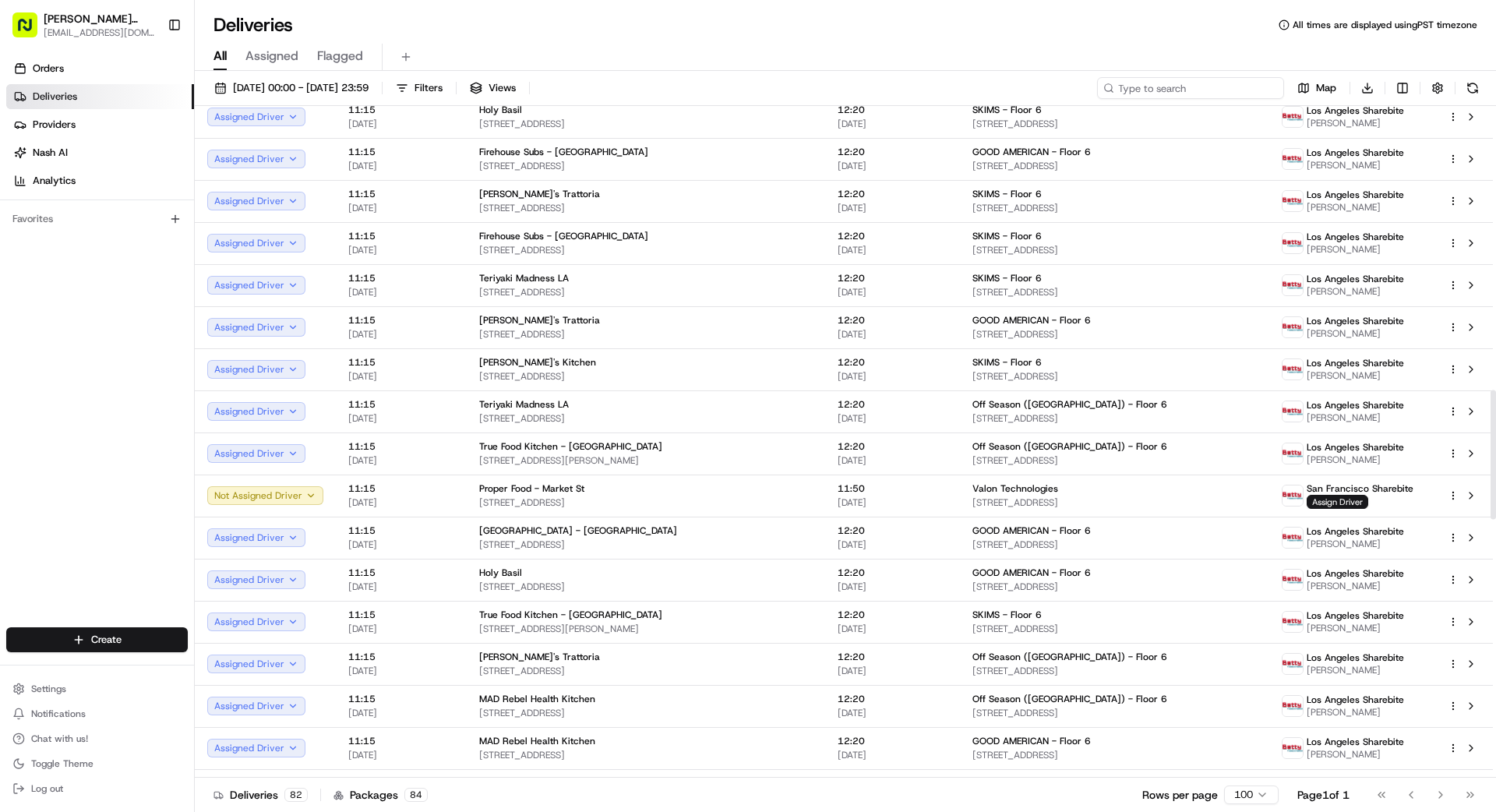
click at [934, 91] on input at bounding box center [1191, 88] width 187 height 22
type input "501"
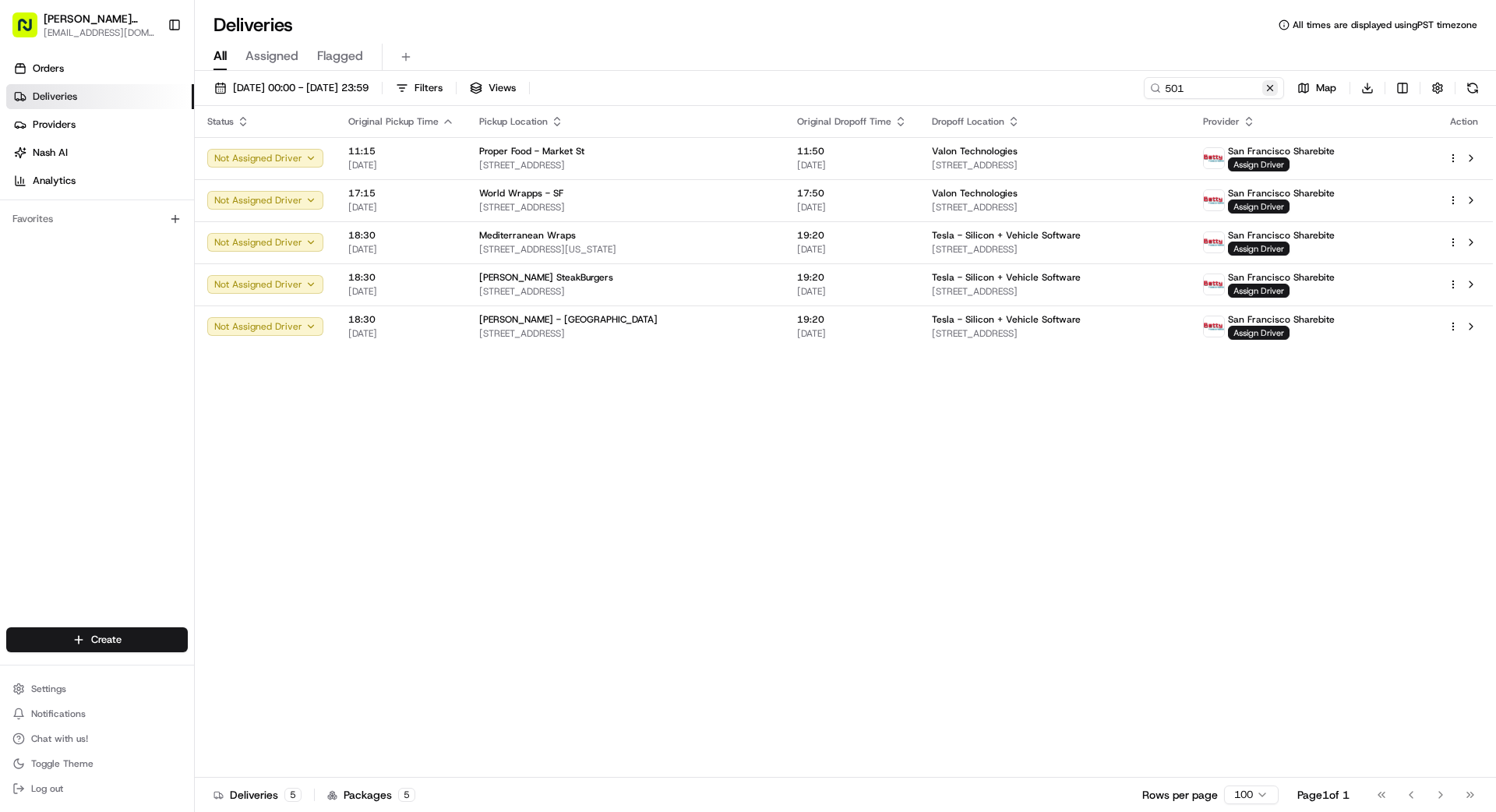
click at [934, 89] on button at bounding box center [1270, 88] width 16 height 16
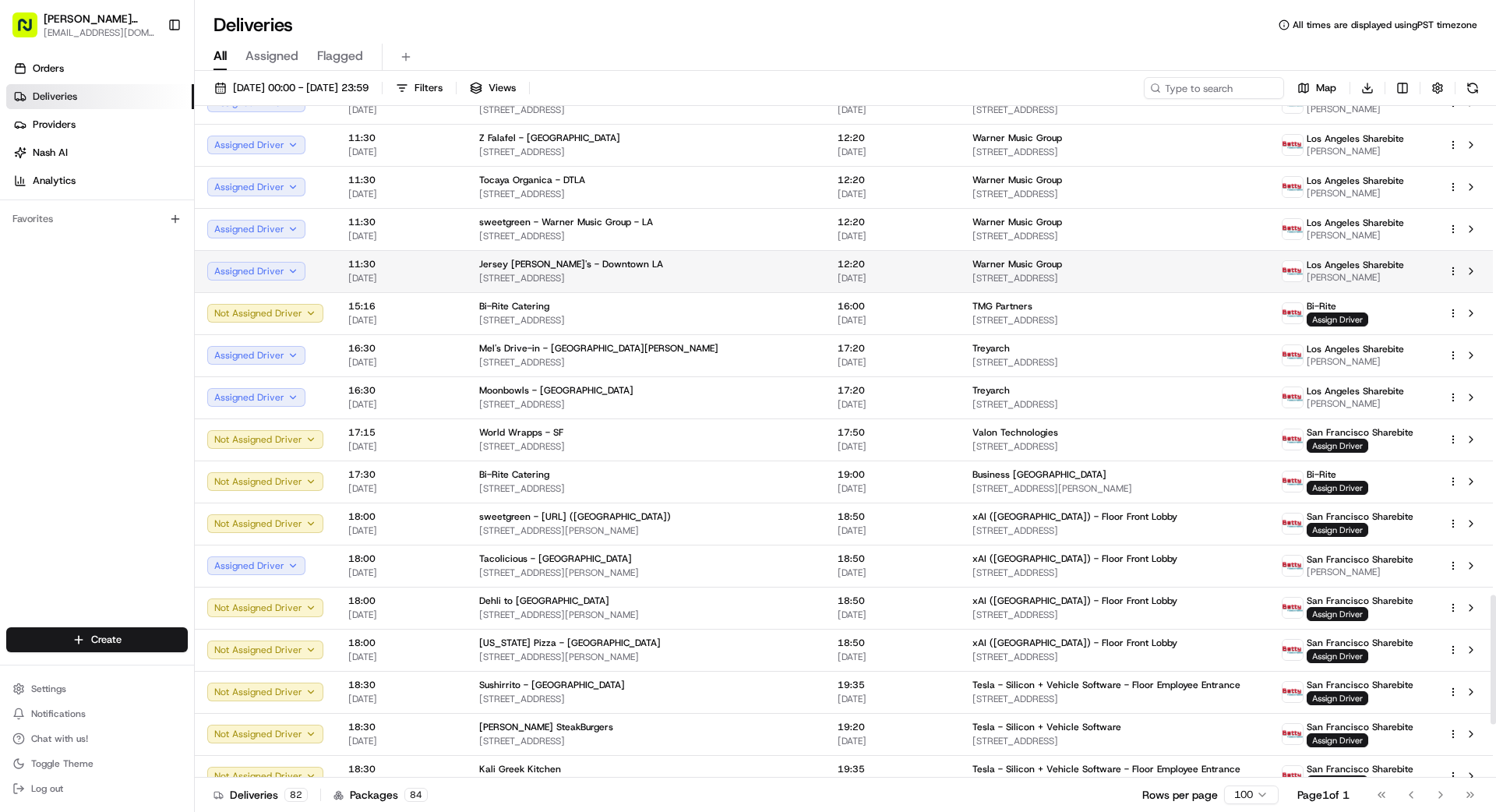
scroll to position [2529, 0]
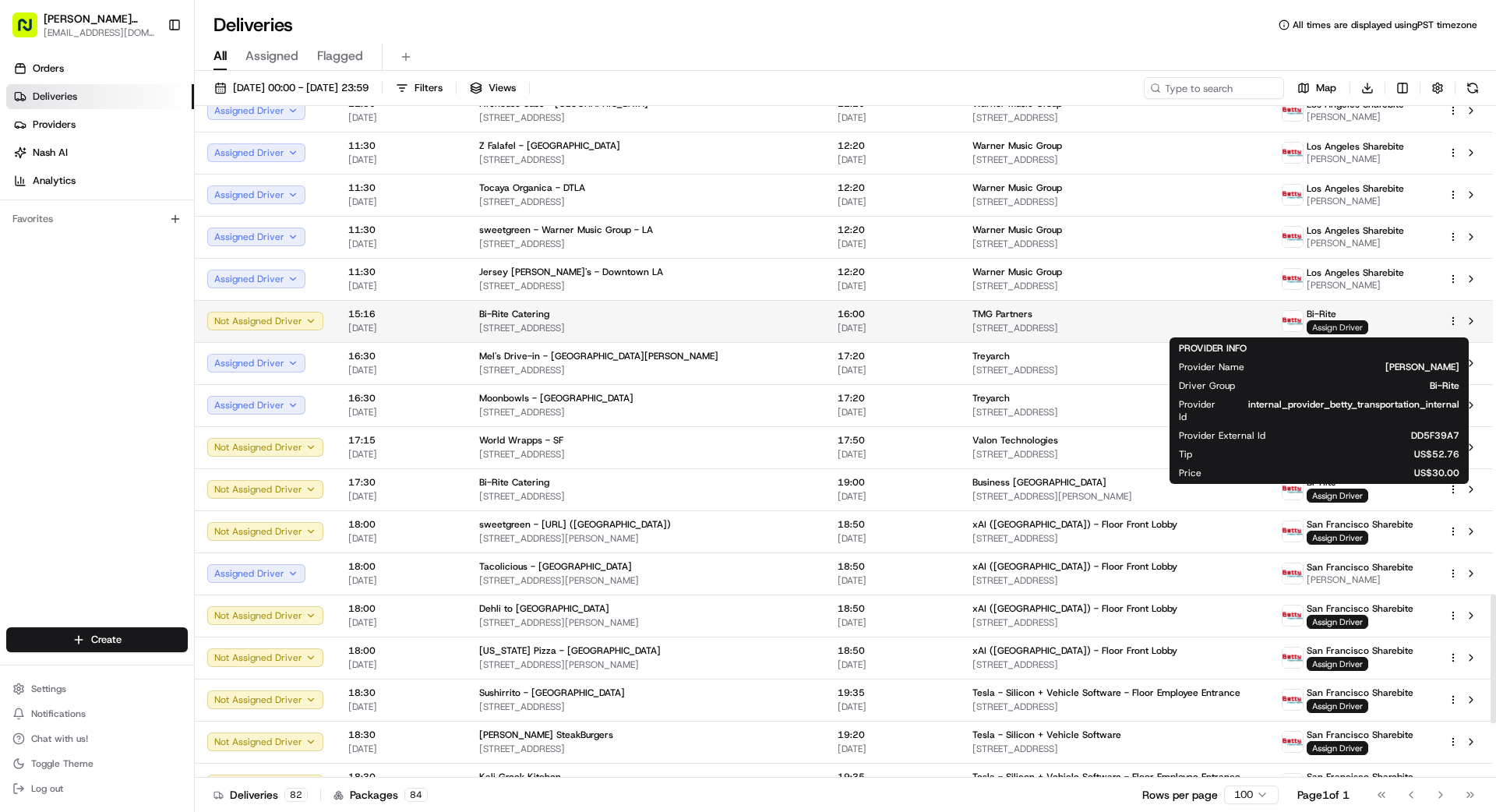
click at [934, 325] on span "Assign Driver" at bounding box center [1336, 326] width 61 height 14
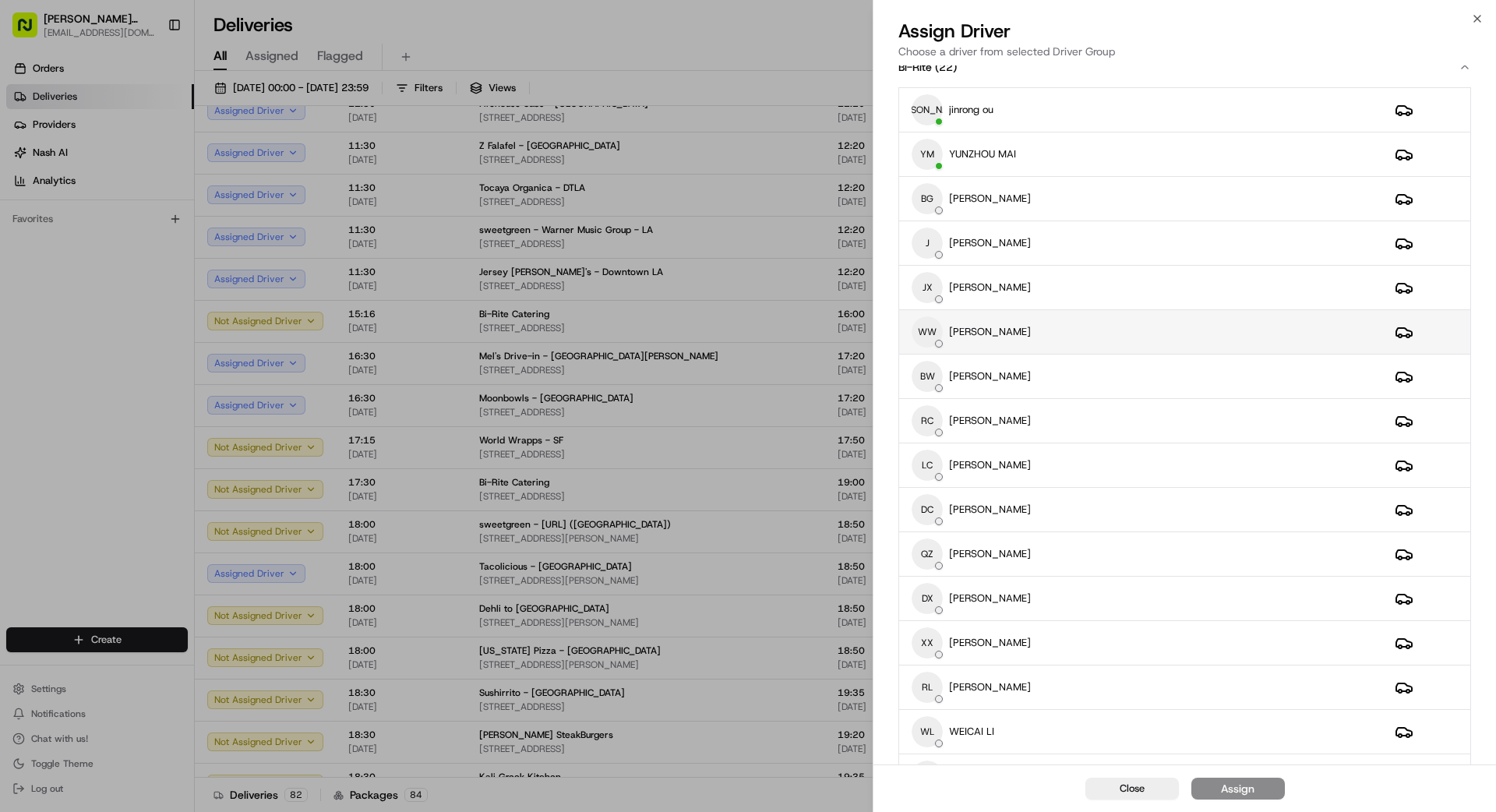
scroll to position [23, 0]
click at [934, 288] on div "JX [PERSON_NAME]" at bounding box center [1140, 287] width 458 height 31
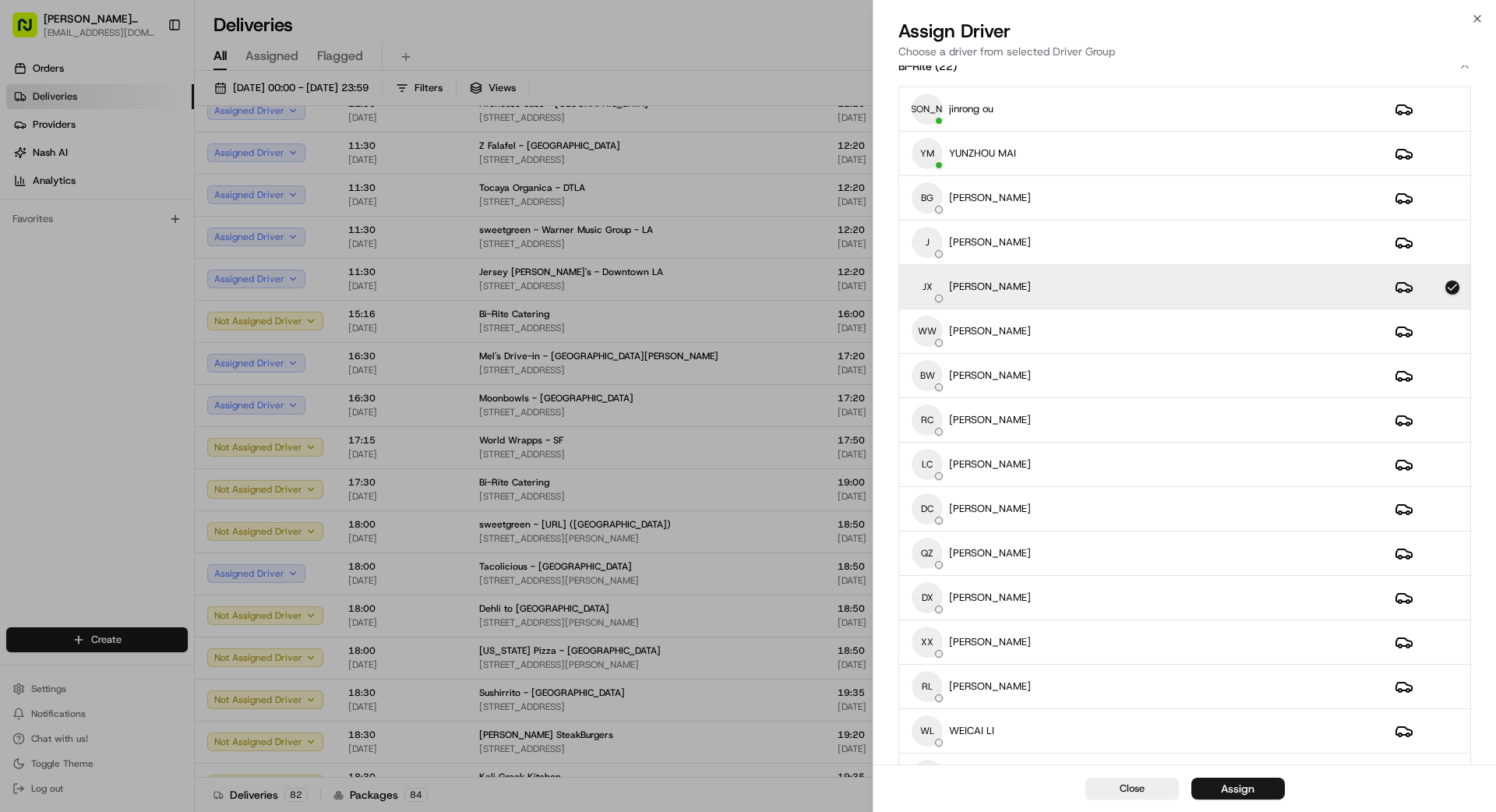
drag, startPoint x: 1248, startPoint y: 785, endPoint x: 1260, endPoint y: 789, distance: 12.6
click at [934, 728] on button "Assign" at bounding box center [1238, 788] width 94 height 22
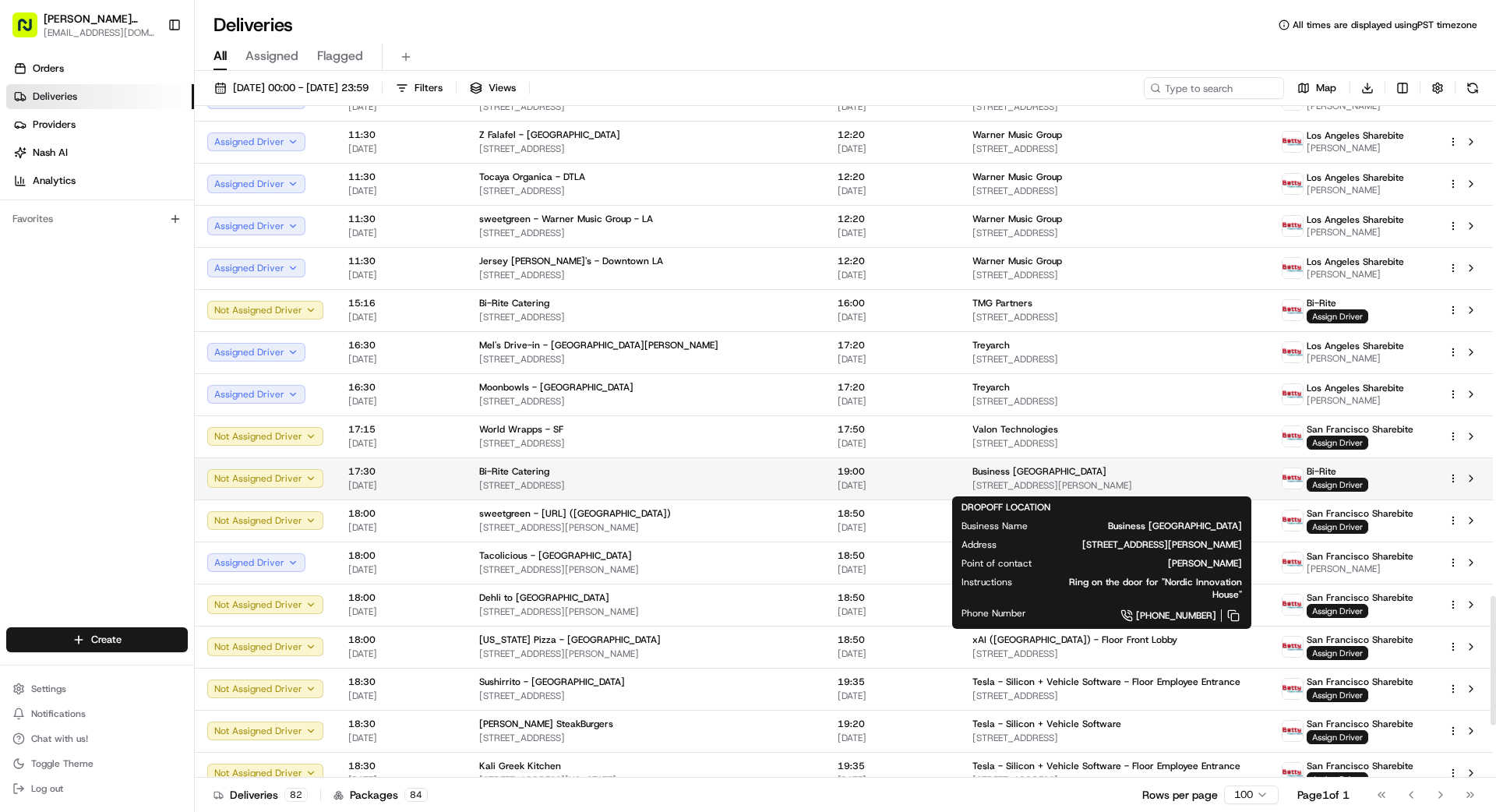
scroll to position [2541, 0]
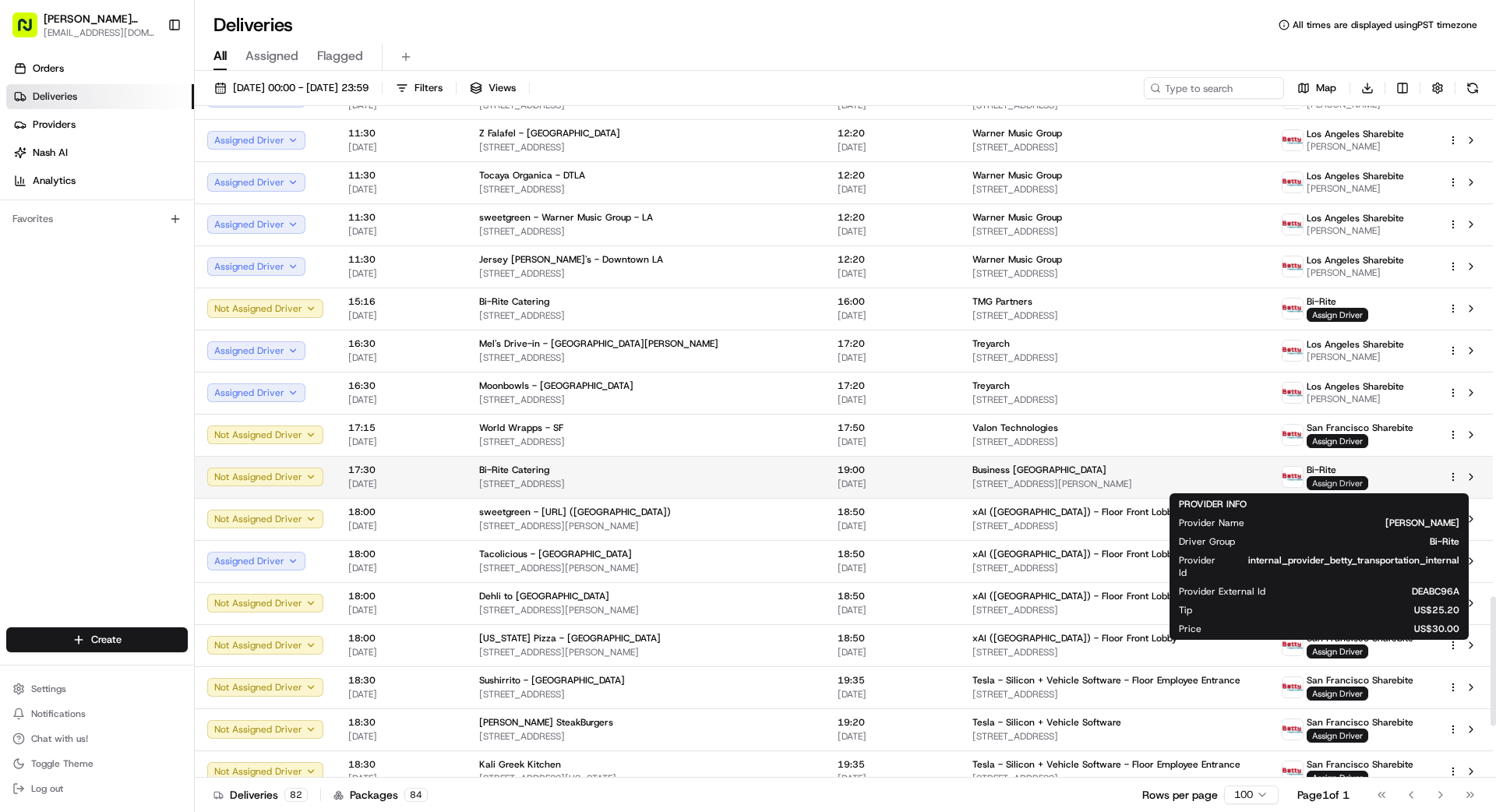
click at [934, 481] on span "Assign Driver" at bounding box center [1336, 482] width 61 height 14
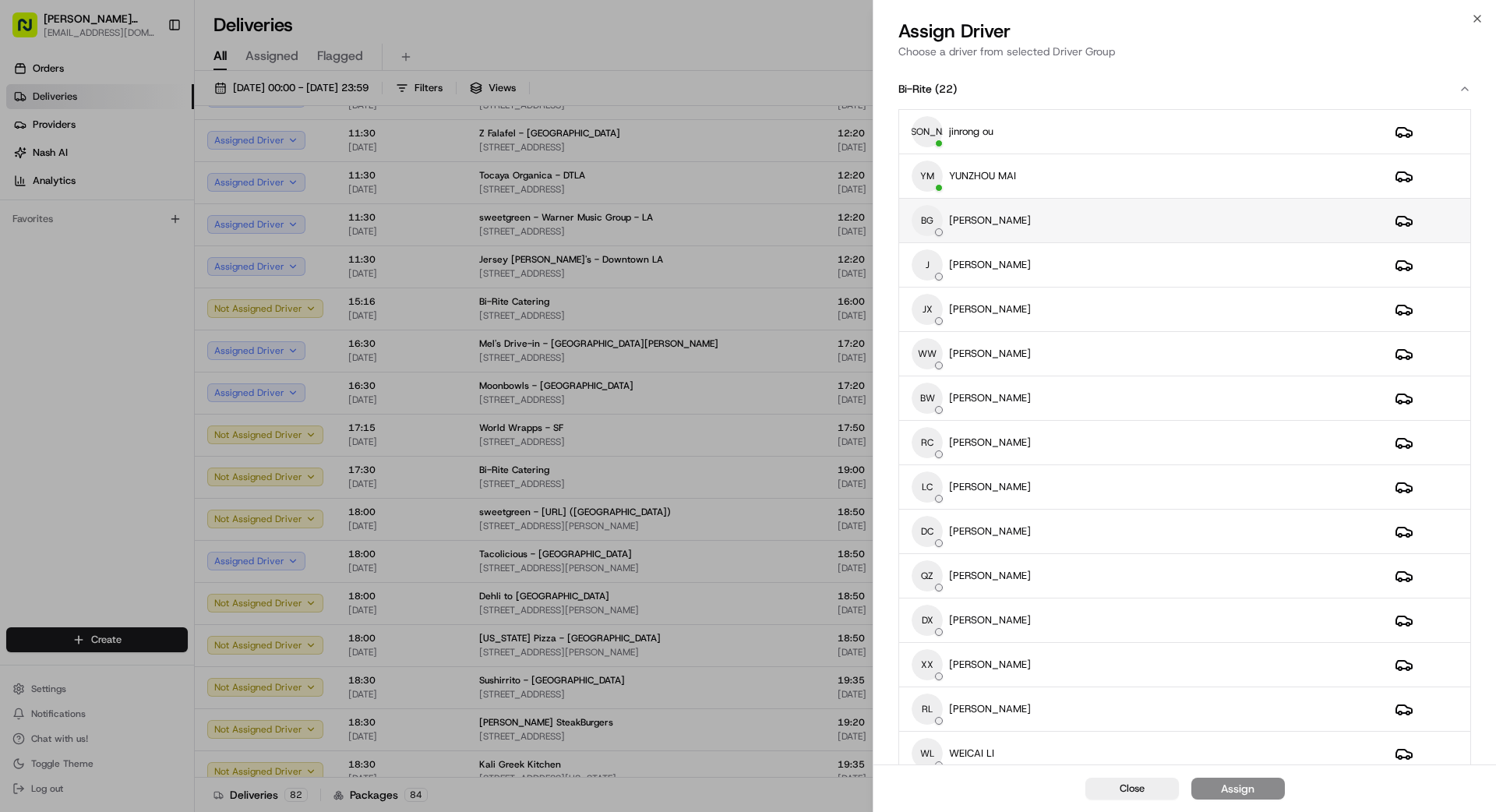
click at [934, 225] on div "BG [PERSON_NAME]" at bounding box center [1140, 221] width 458 height 31
click at [934, 728] on div "Assign" at bounding box center [1238, 788] width 34 height 16
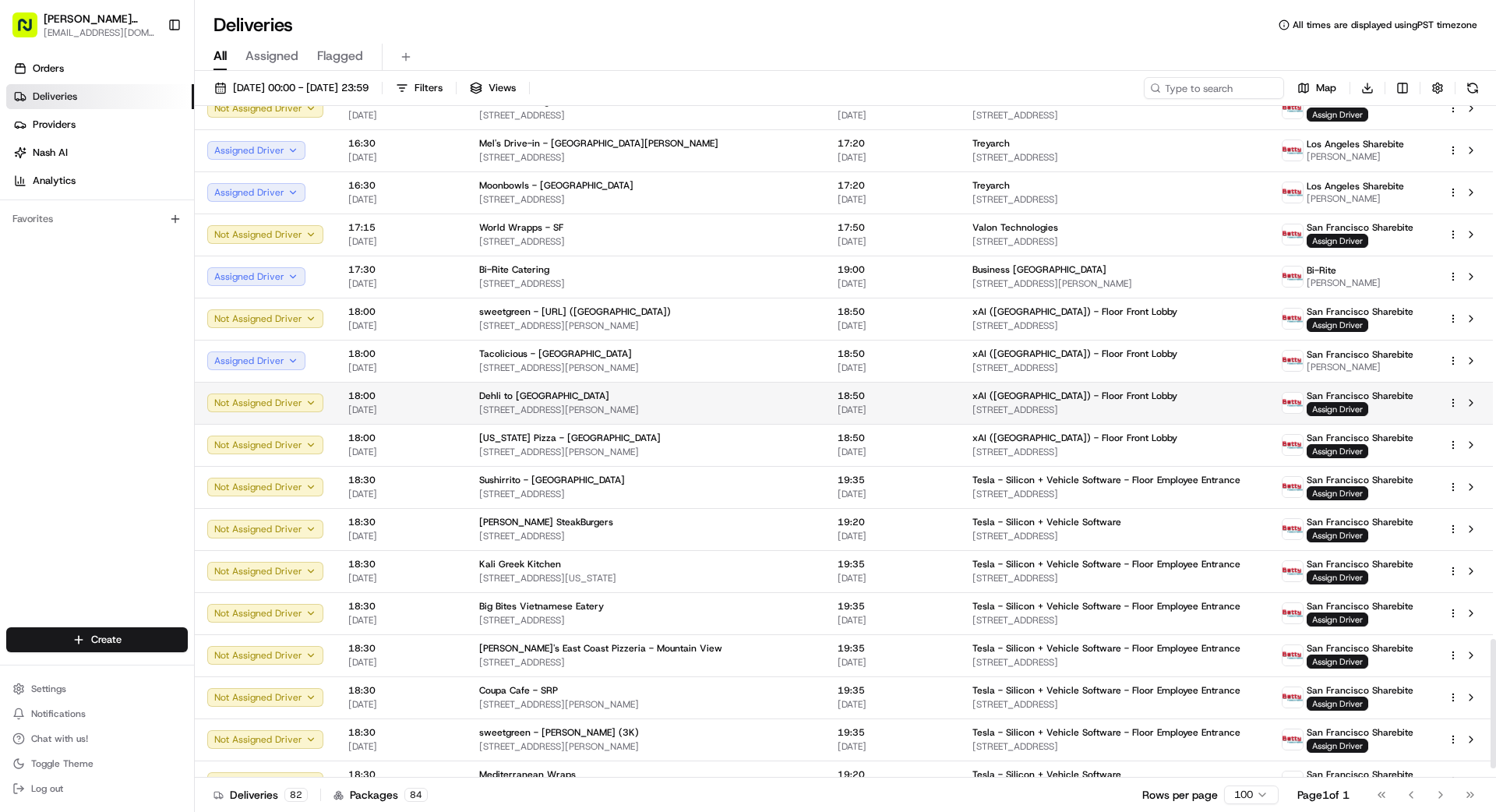
scroll to position [2808, 0]
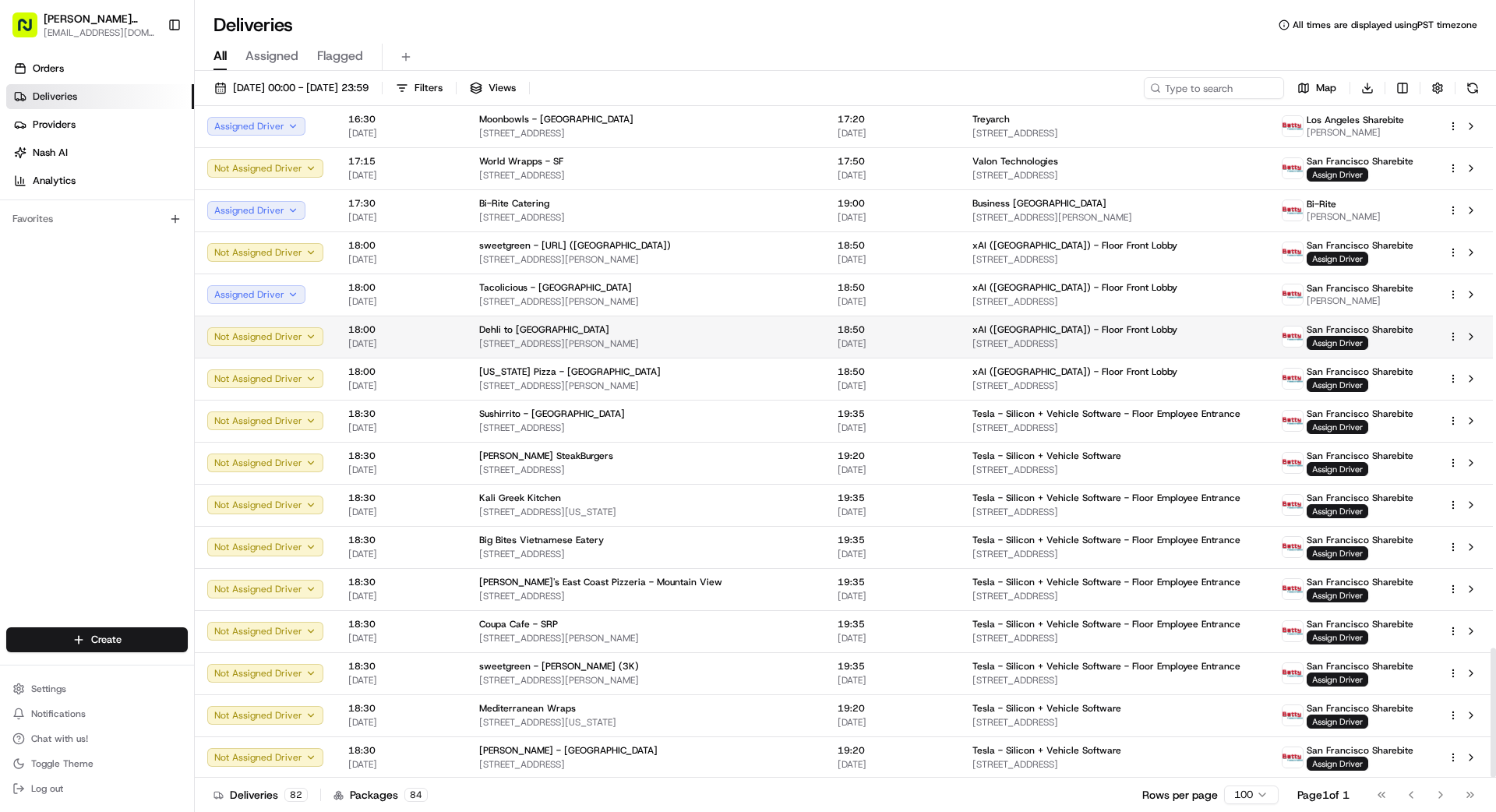
click at [825, 336] on td "18:50 [DATE]" at bounding box center [892, 336] width 135 height 42
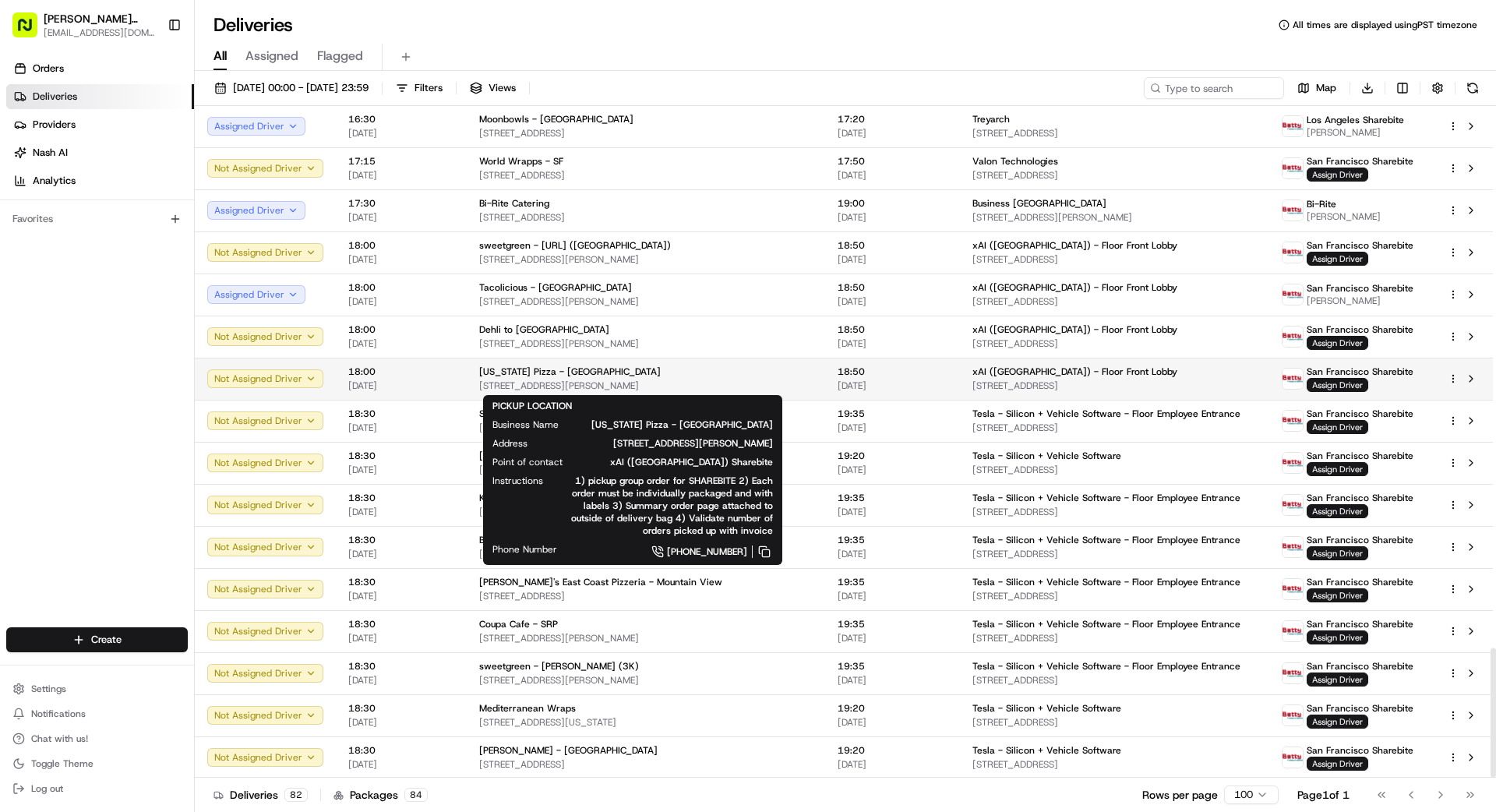
click at [712, 379] on span "[STREET_ADDRESS][PERSON_NAME]" at bounding box center [646, 386] width 334 height 13
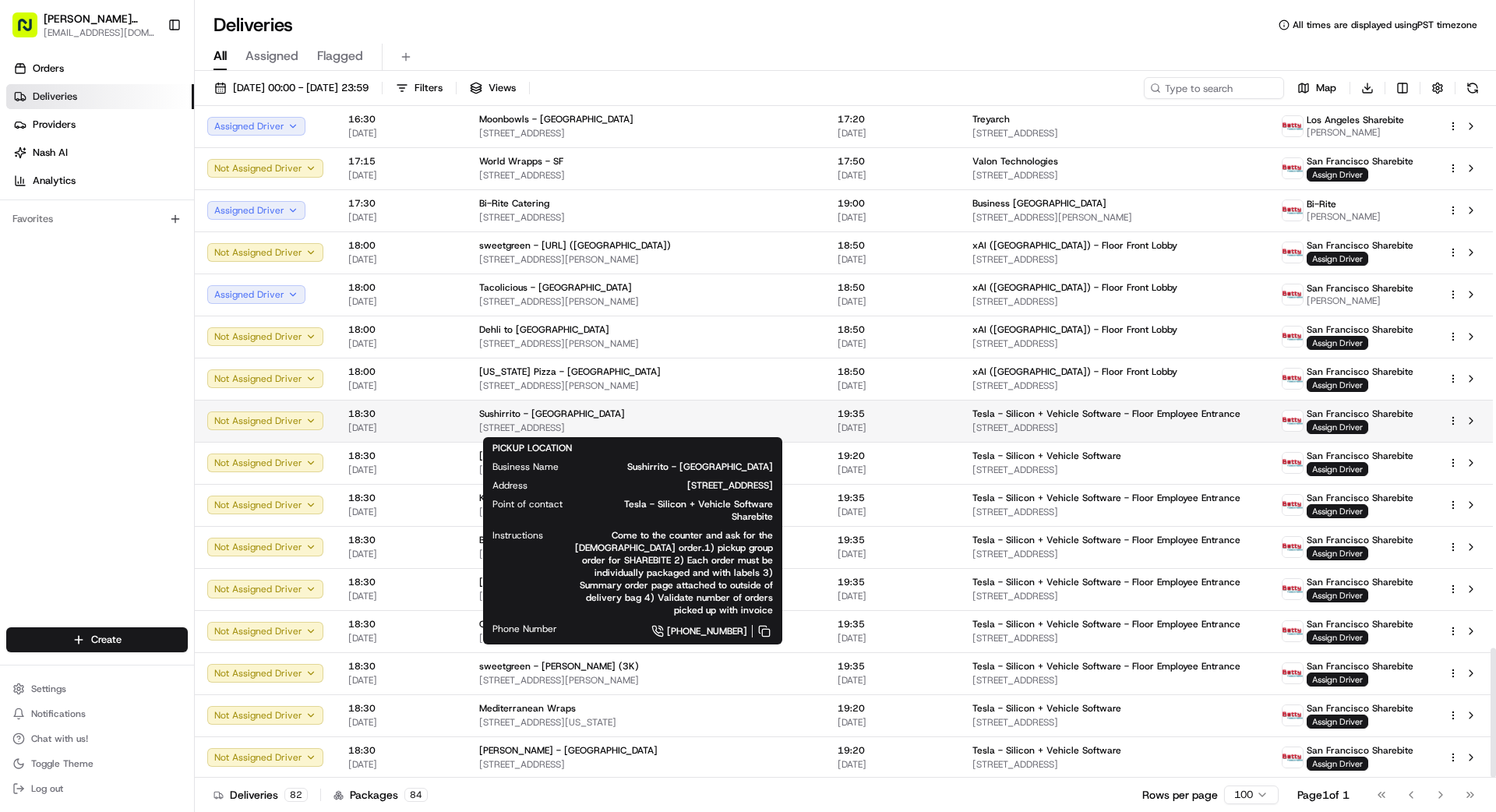
click at [740, 412] on div "Sushirrito - [GEOGRAPHIC_DATA]" at bounding box center [646, 414] width 334 height 13
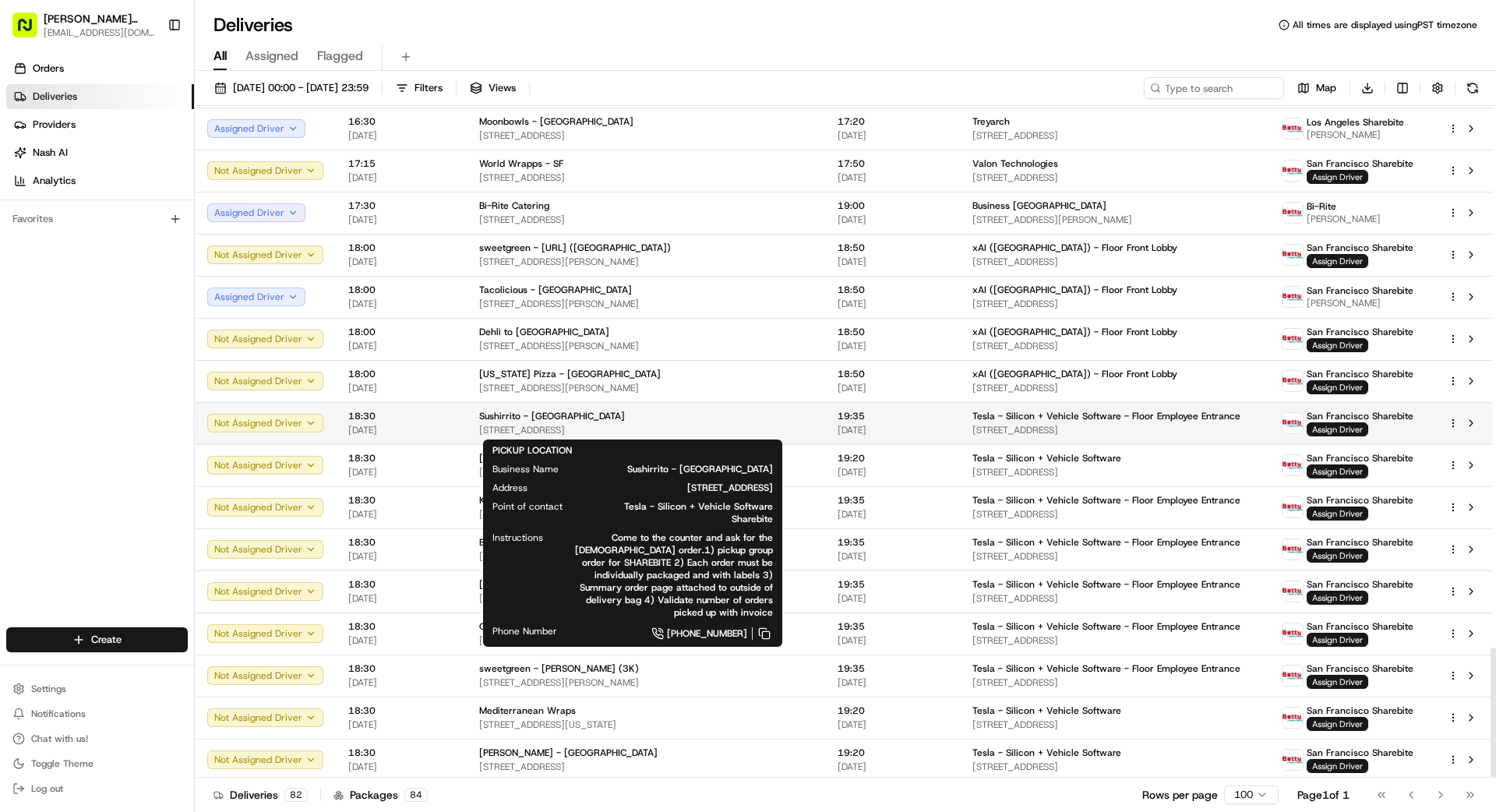
scroll to position [2809, 0]
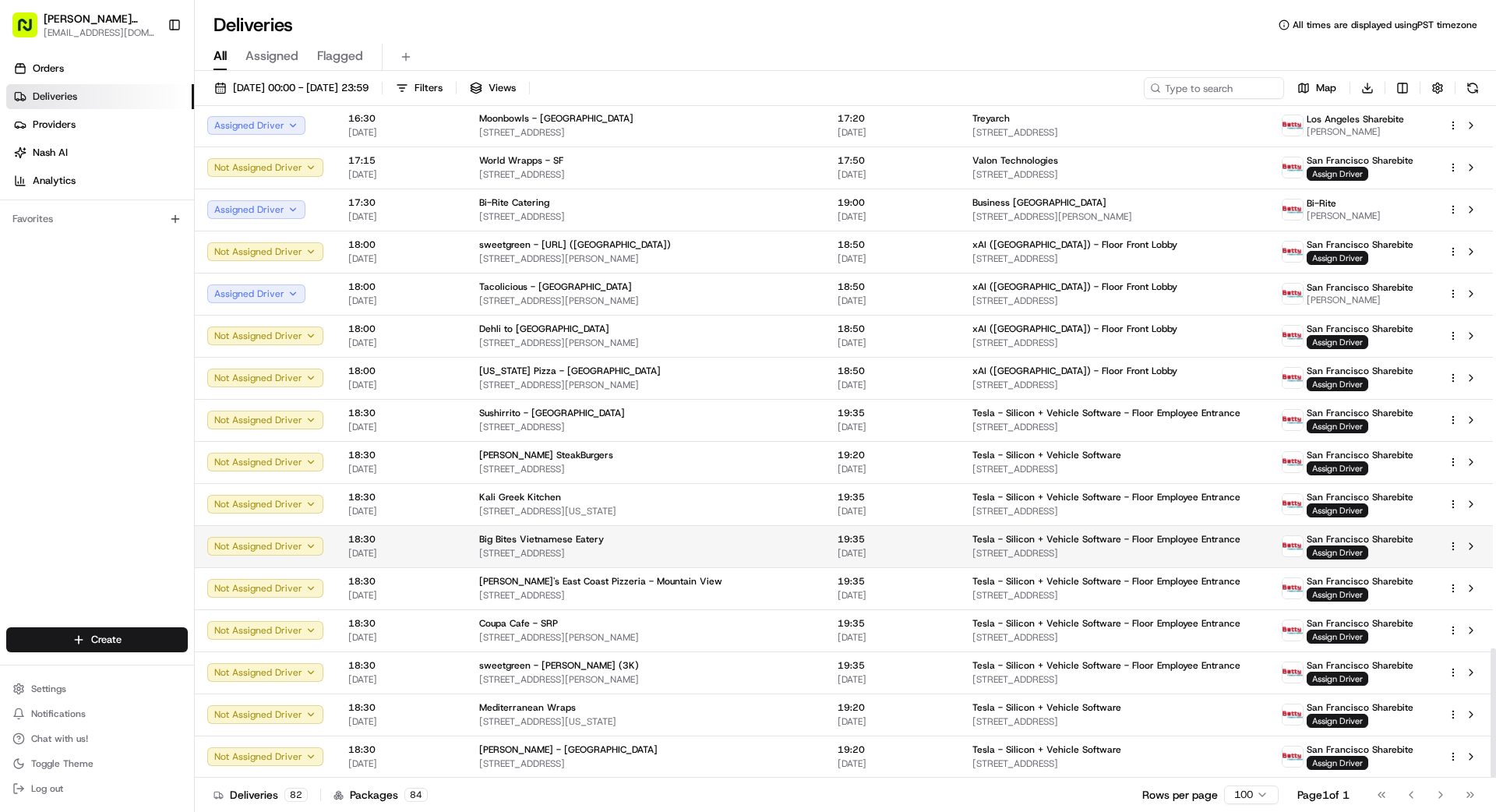
click at [738, 548] on span "[STREET_ADDRESS]" at bounding box center [646, 554] width 334 height 13
click at [755, 590] on span "[STREET_ADDRESS]" at bounding box center [646, 596] width 334 height 13
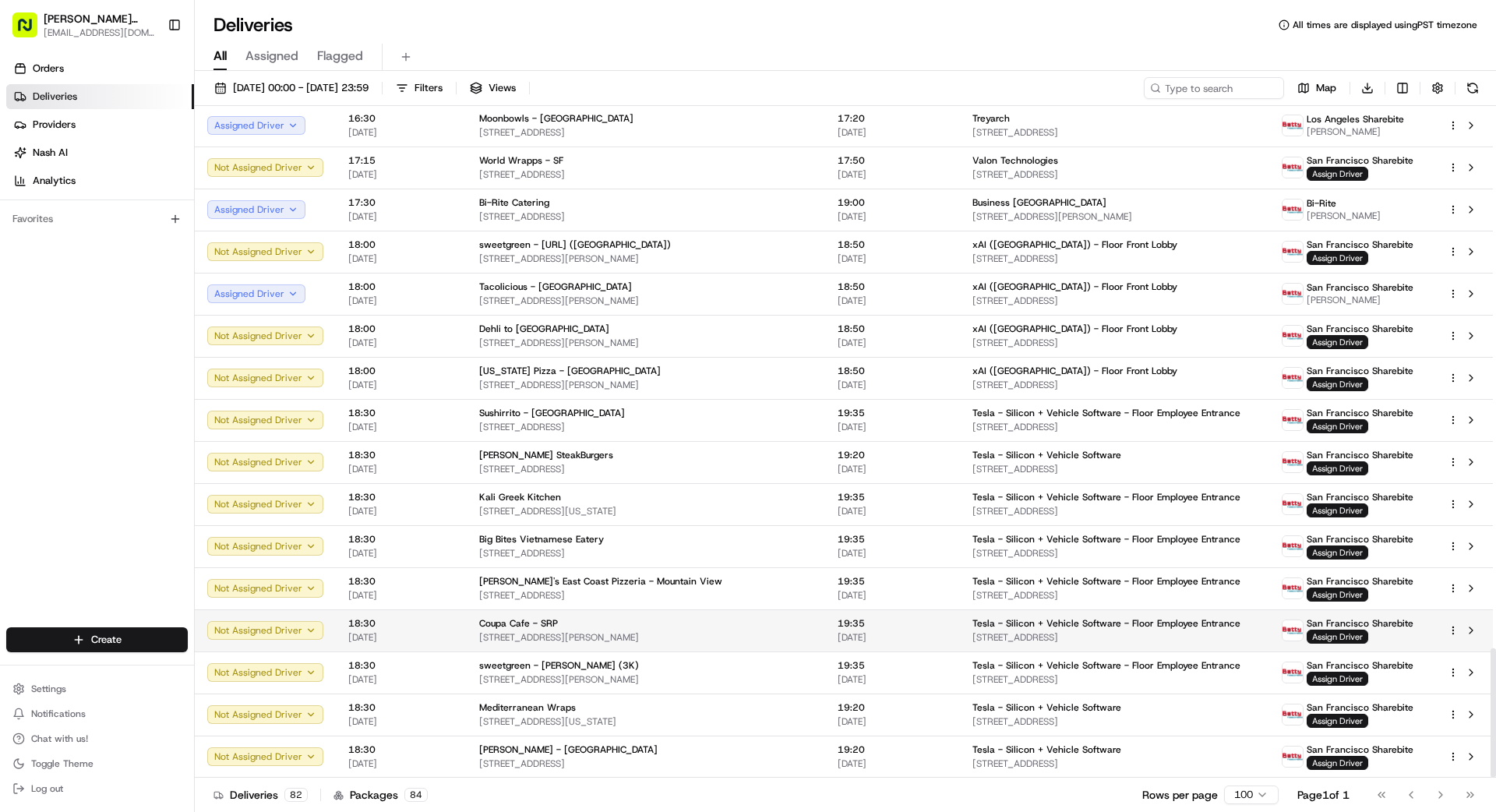
click at [838, 631] on span "[DATE]" at bounding box center [893, 637] width 110 height 13
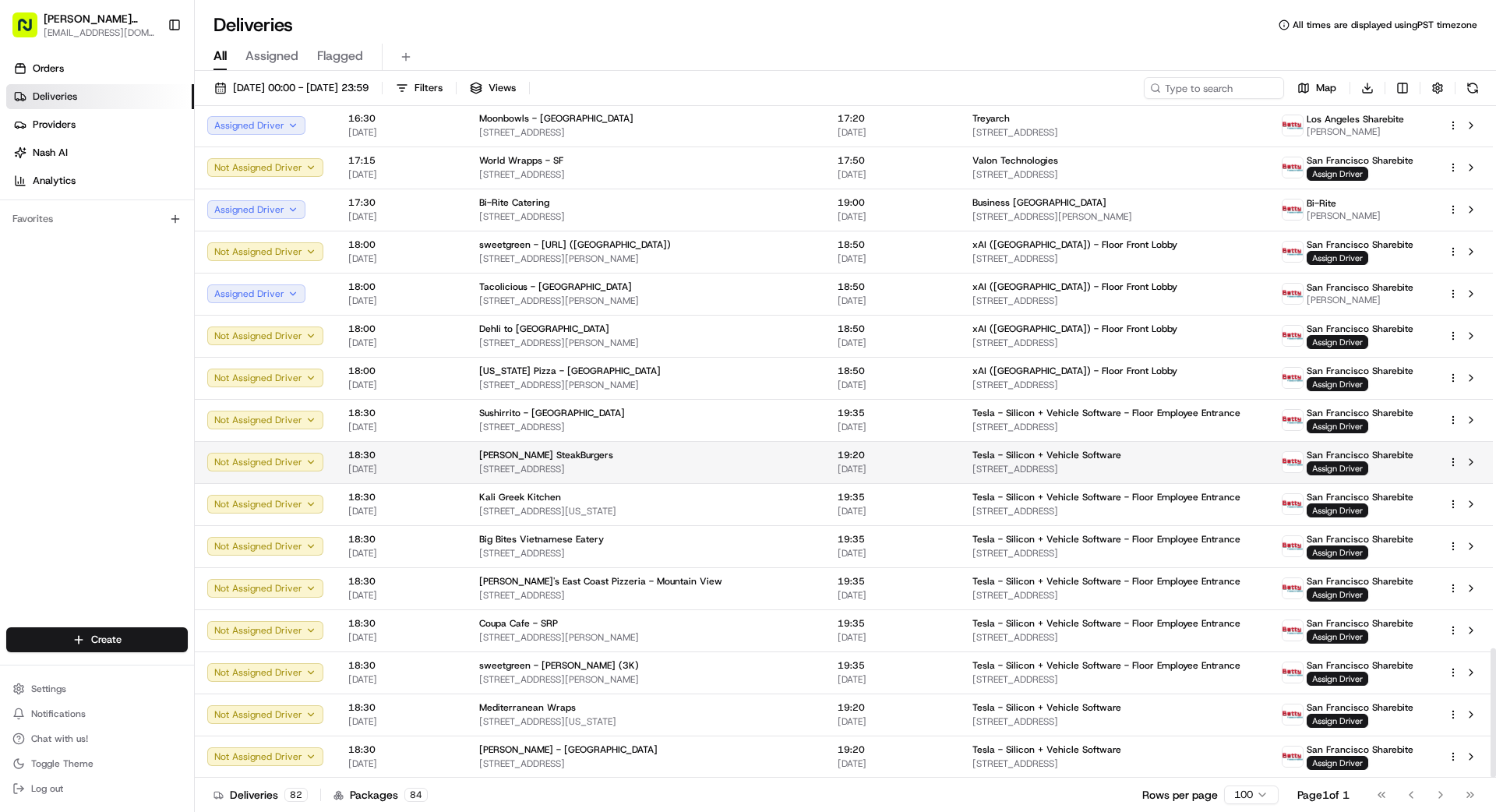
click at [825, 451] on td "19:20 [DATE]" at bounding box center [892, 462] width 135 height 42
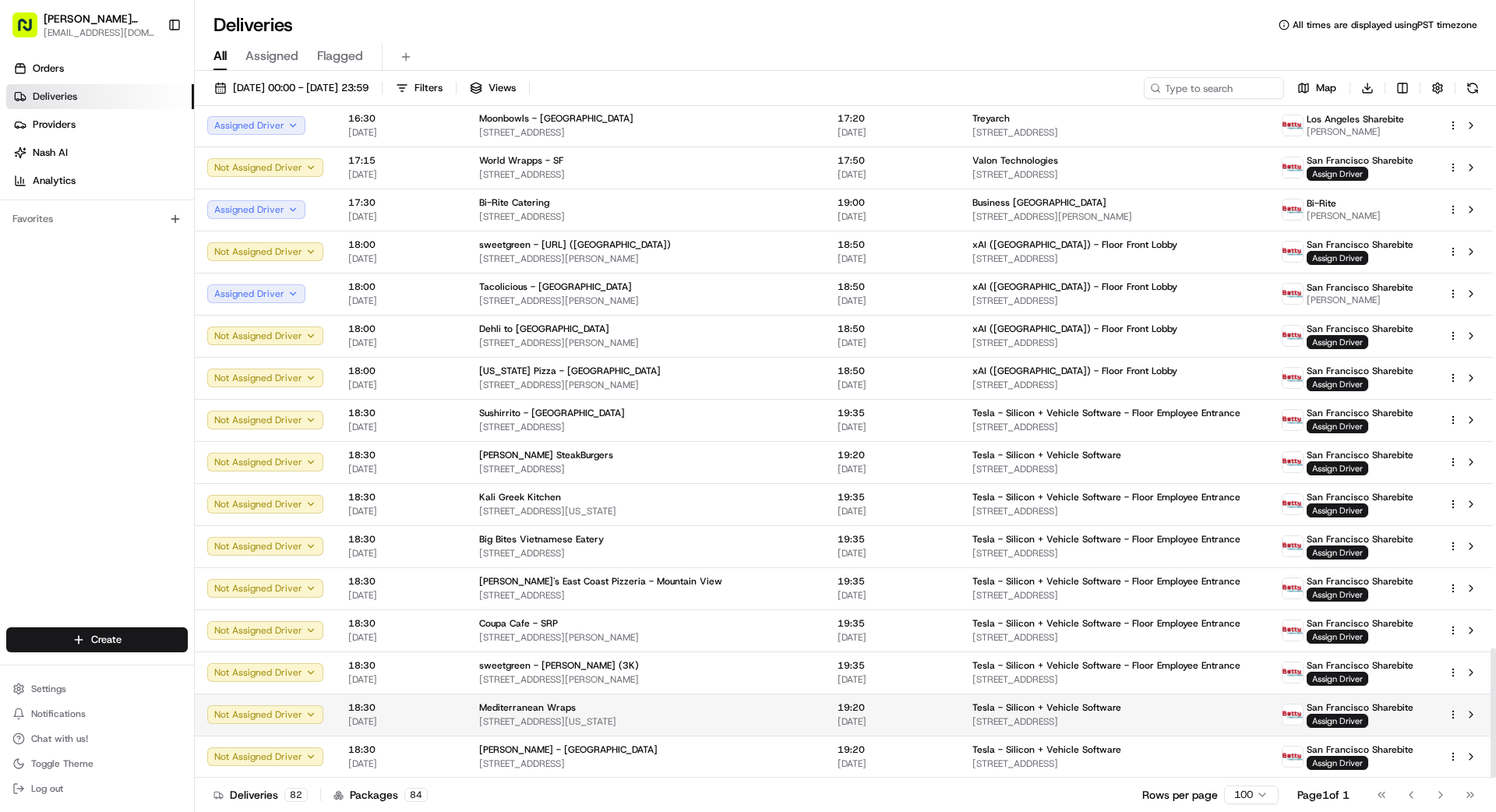
click at [934, 709] on span "Tesla - Silicon + Vehicle Software" at bounding box center [1047, 708] width 148 height 13
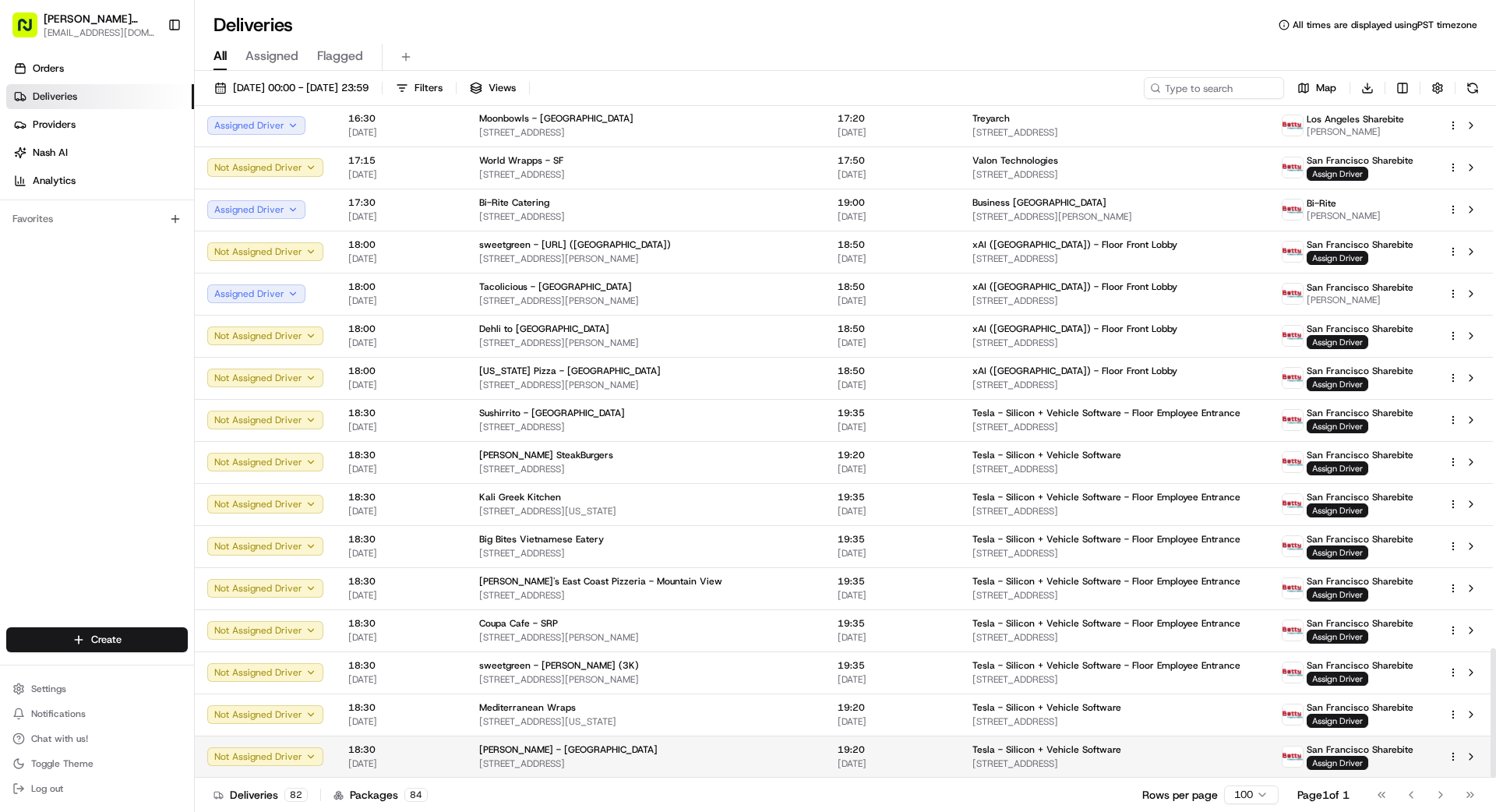
click at [930, 728] on td "19:20 [DATE]" at bounding box center [892, 756] width 135 height 42
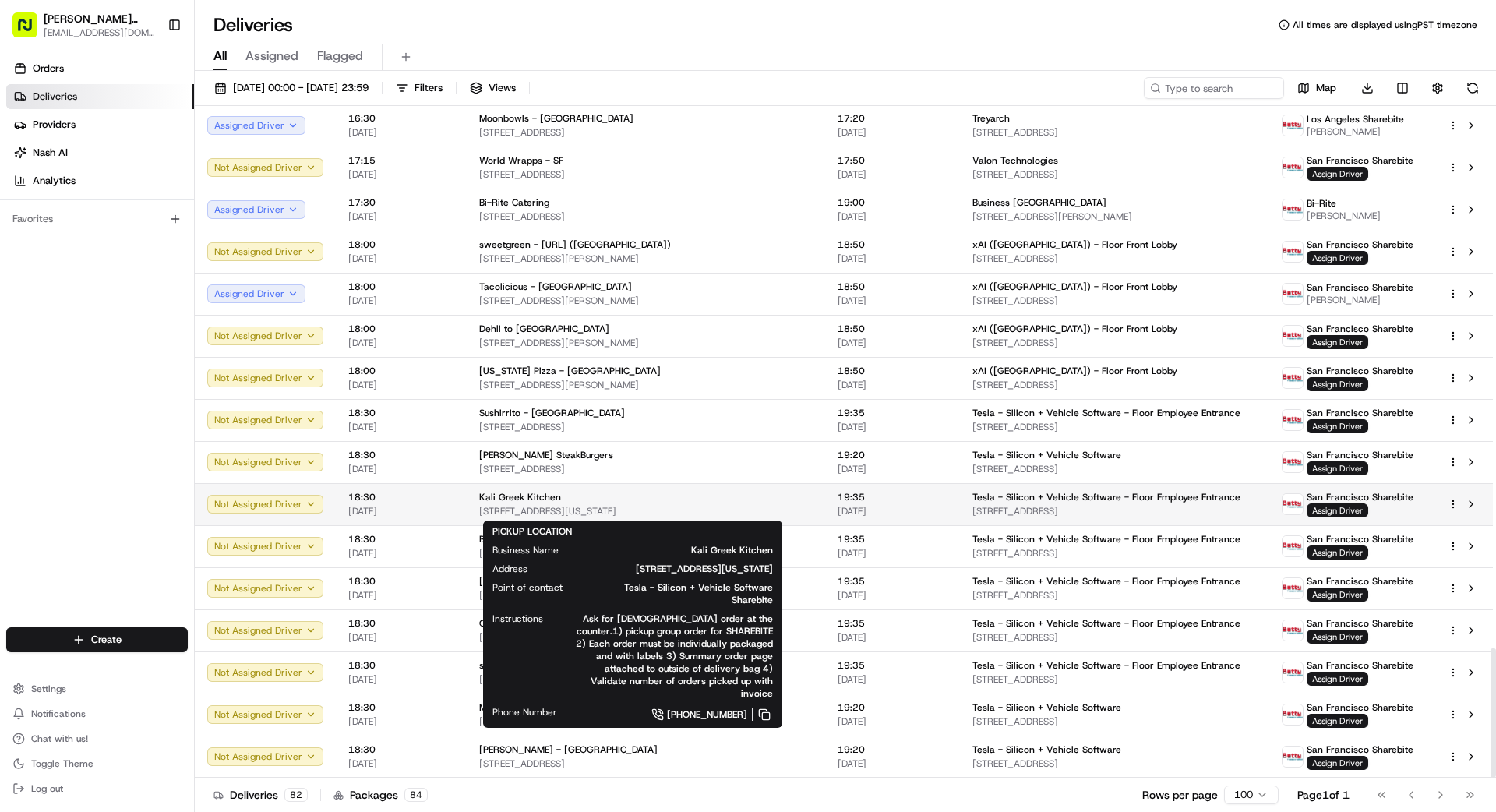
click at [724, 501] on div "Kali Greek Kitchen" at bounding box center [646, 497] width 334 height 13
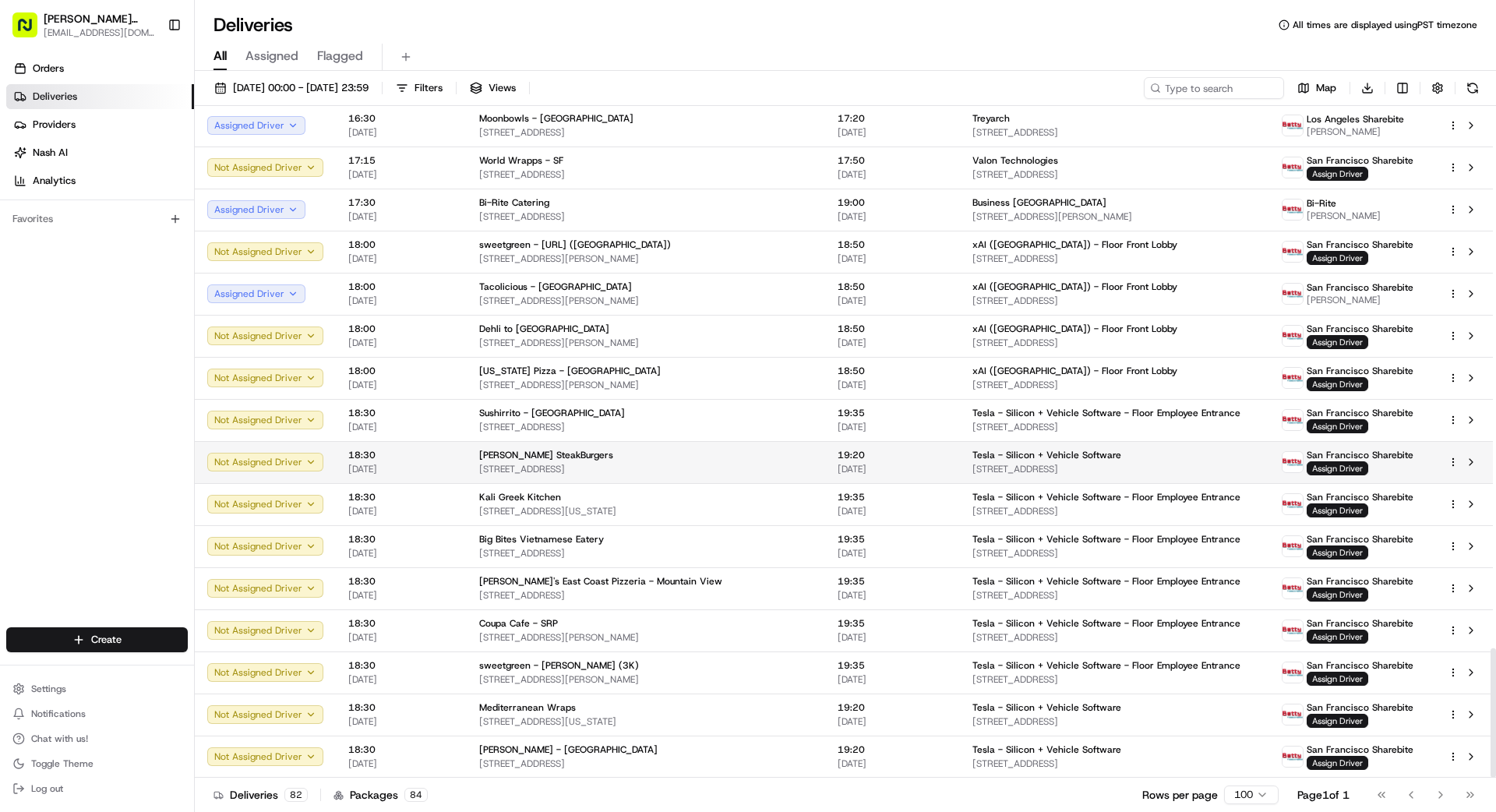
click at [662, 455] on div "[PERSON_NAME] SteakBurgers" at bounding box center [646, 455] width 334 height 13
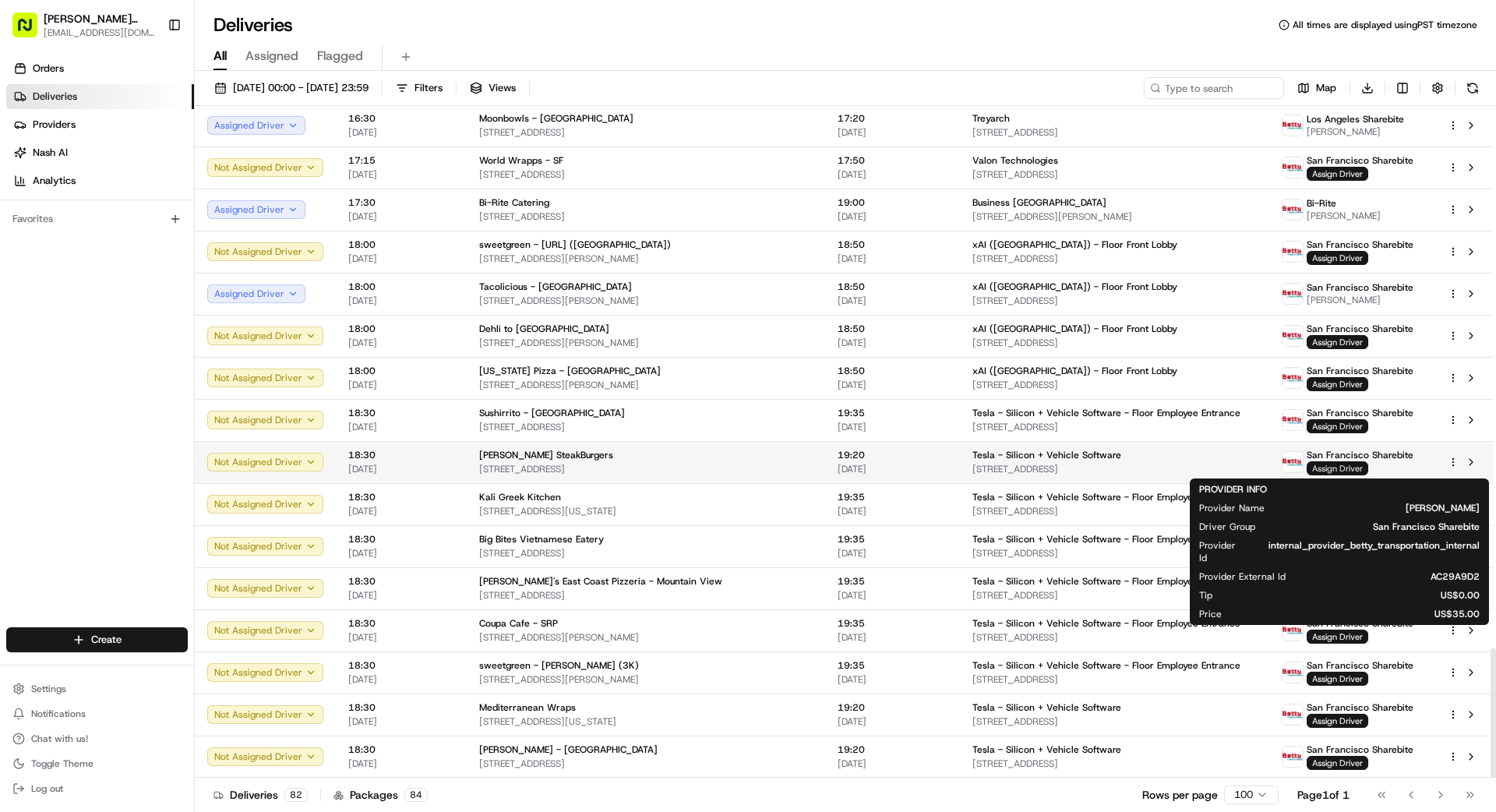
click at [934, 465] on span "Assign Driver" at bounding box center [1336, 467] width 61 height 14
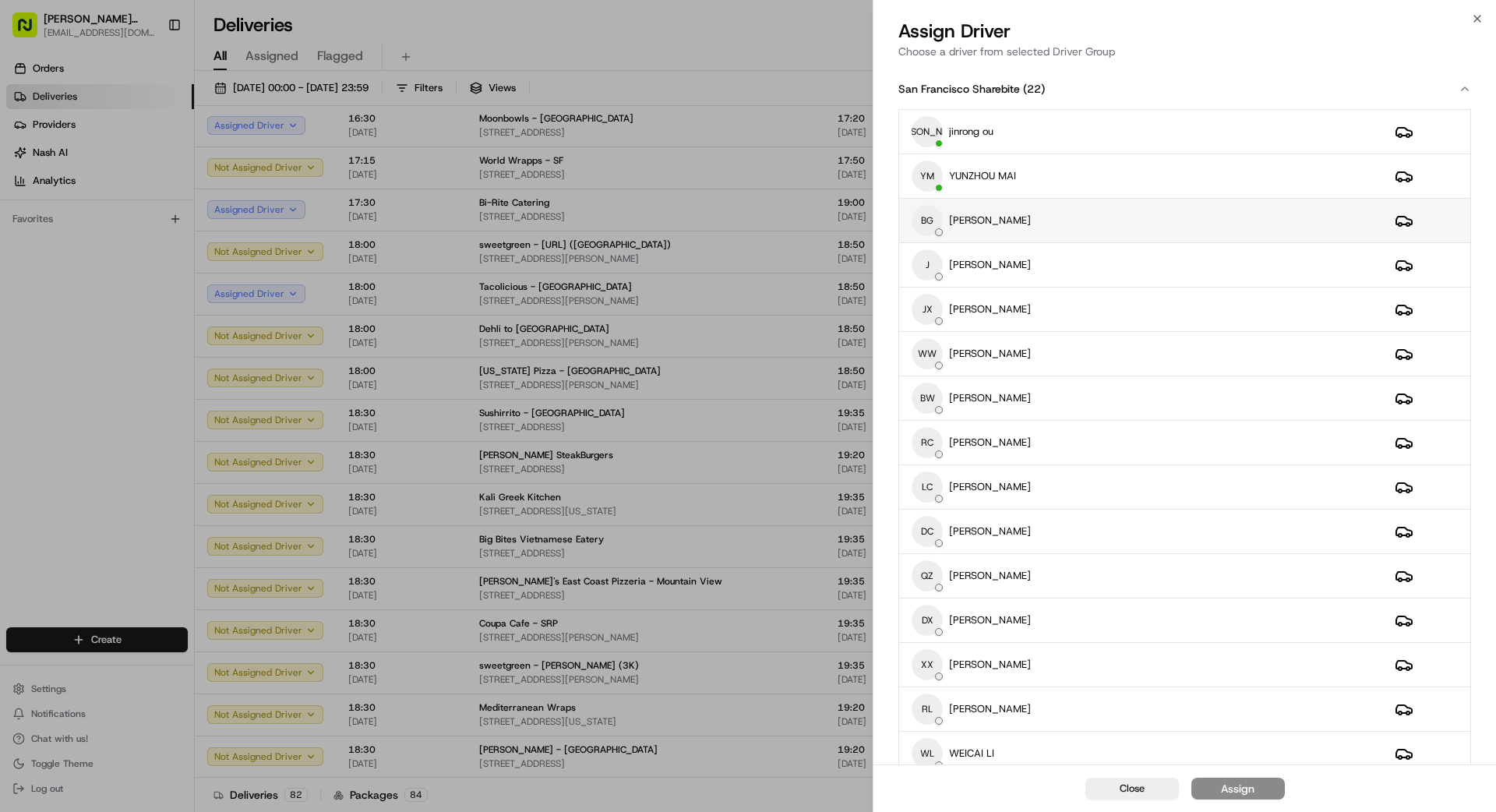
click at [934, 230] on div "BG [PERSON_NAME]" at bounding box center [1140, 221] width 458 height 31
click at [934, 728] on div "Assign" at bounding box center [1238, 788] width 34 height 16
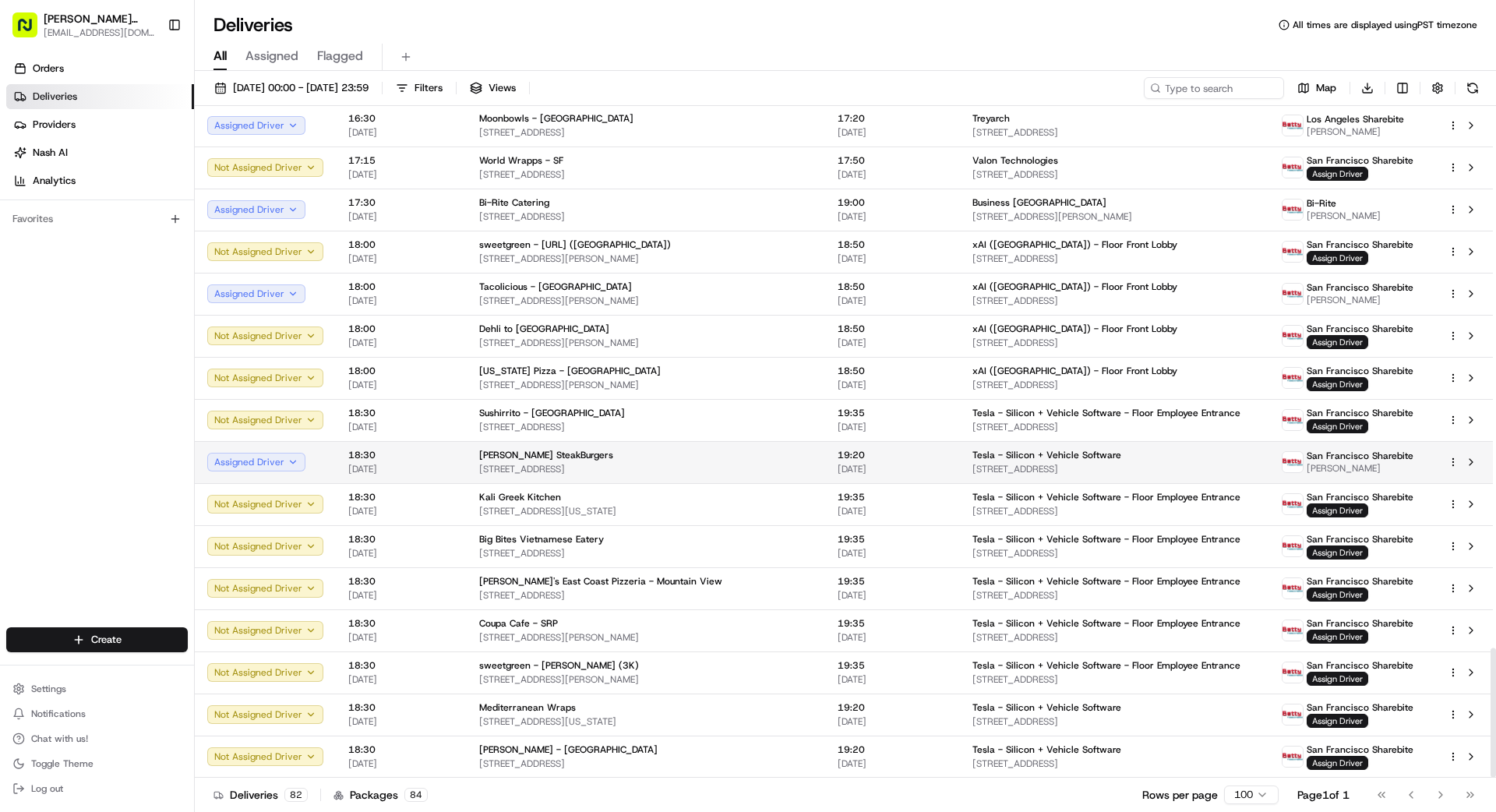
scroll to position [2808, 0]
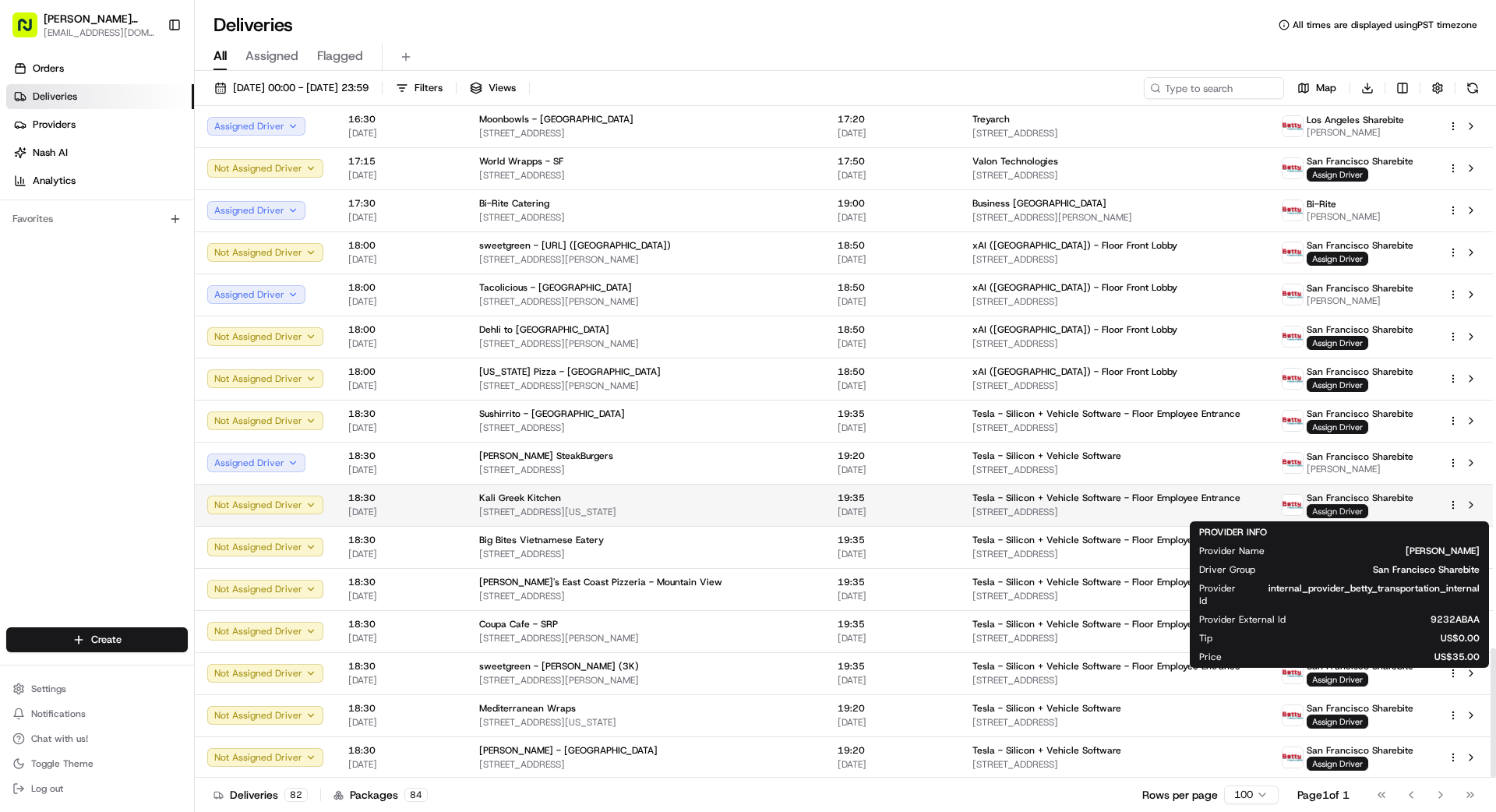
click at [934, 511] on span "Assign Driver" at bounding box center [1336, 510] width 61 height 14
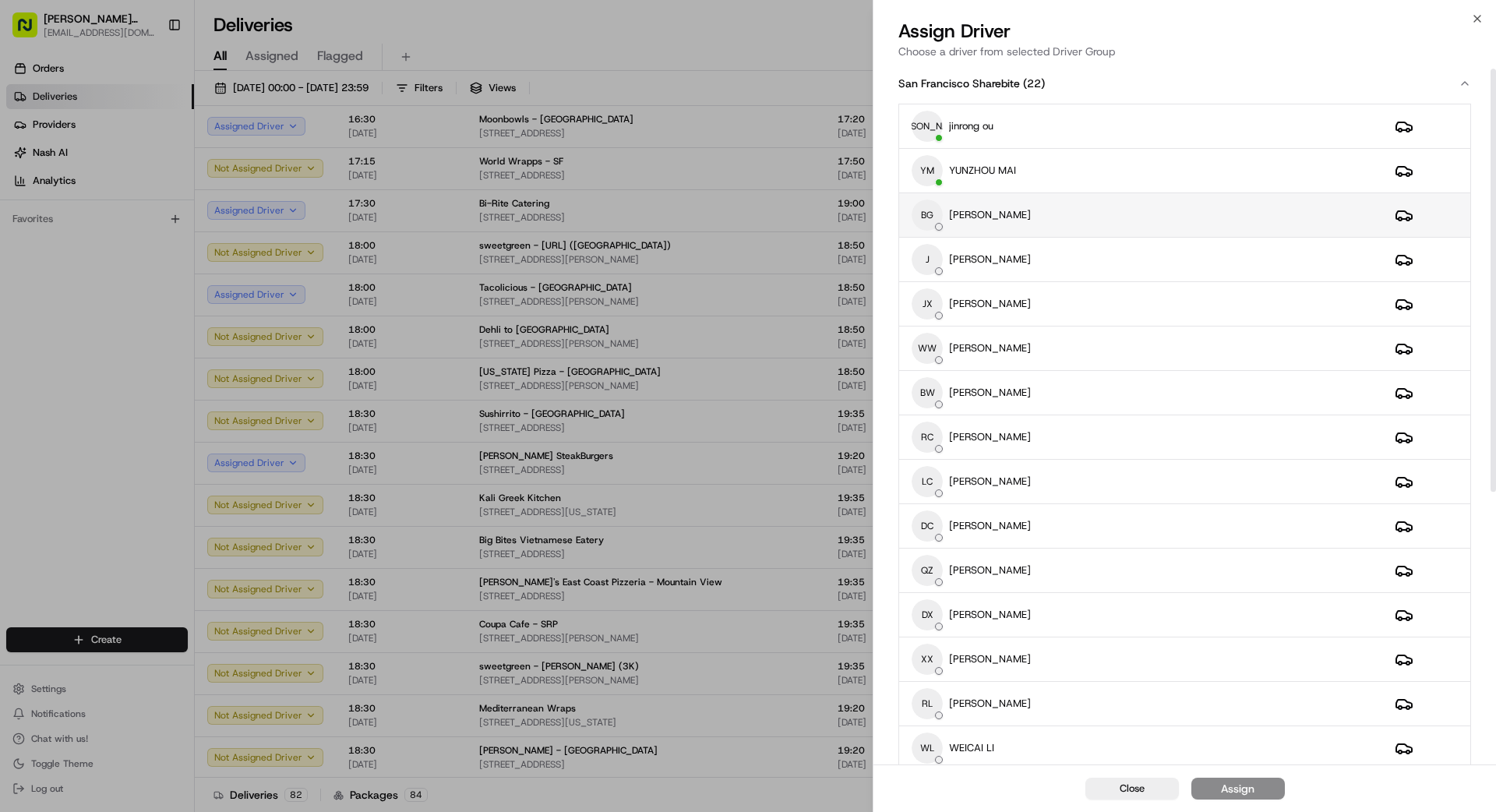
scroll to position [6, 0]
click at [934, 217] on div "BG [PERSON_NAME]" at bounding box center [1140, 214] width 458 height 31
click at [934, 728] on div "Assign" at bounding box center [1238, 788] width 34 height 16
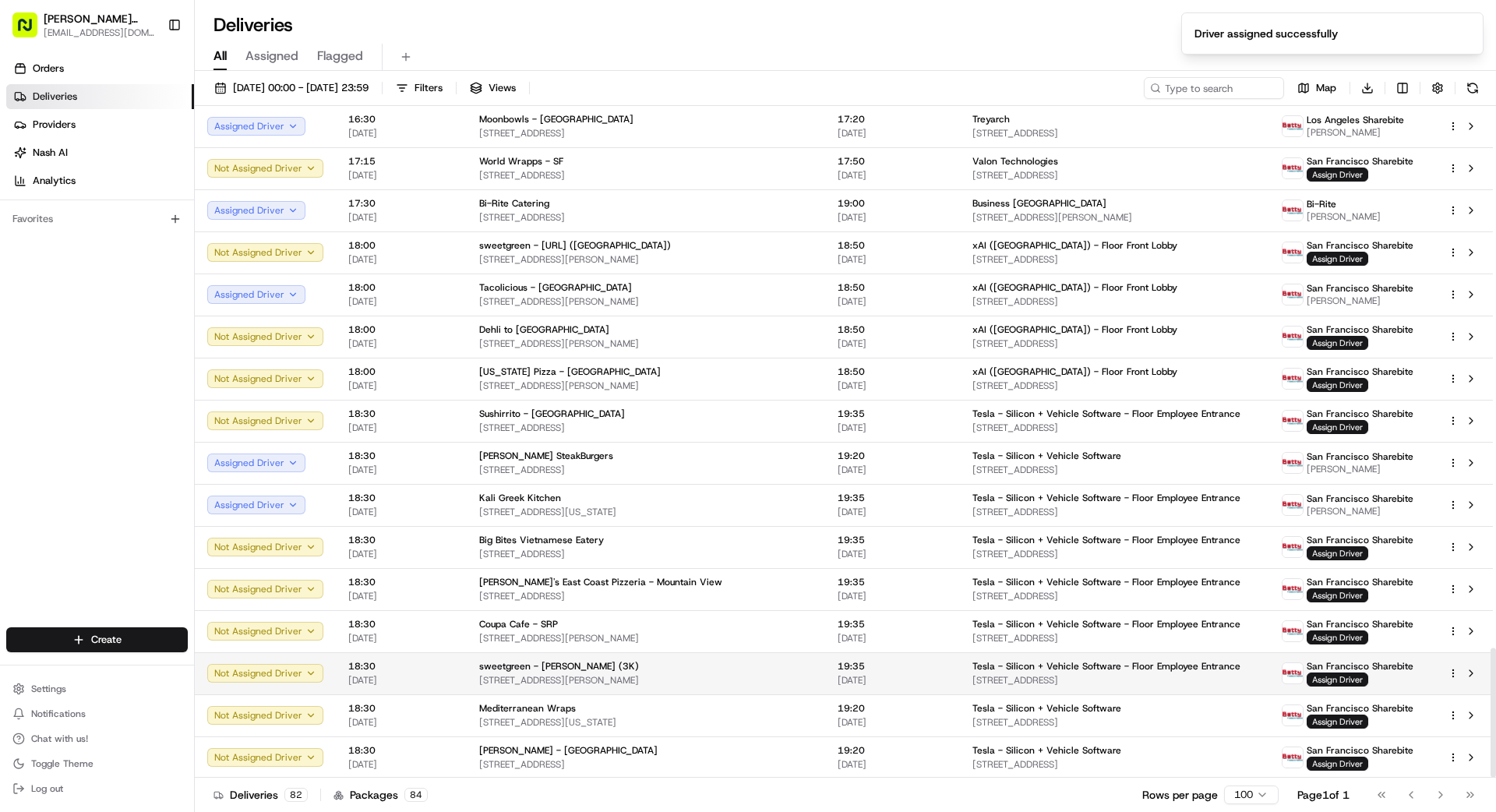
scroll to position [2809, 0]
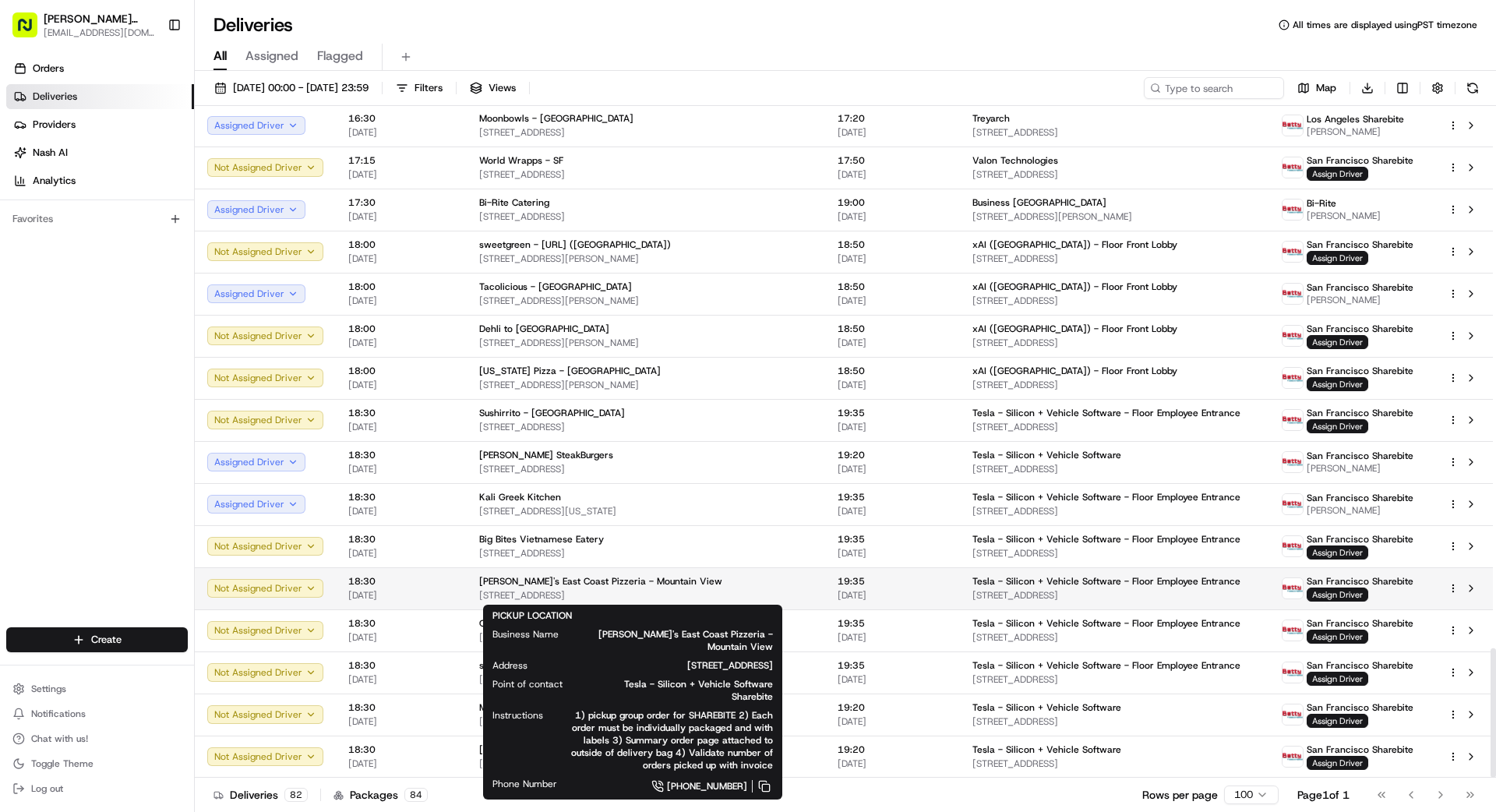
click at [725, 587] on div "[PERSON_NAME]'s East Coast Pizzeria - [GEOGRAPHIC_DATA] [STREET_ADDRESS]" at bounding box center [646, 587] width 334 height 27
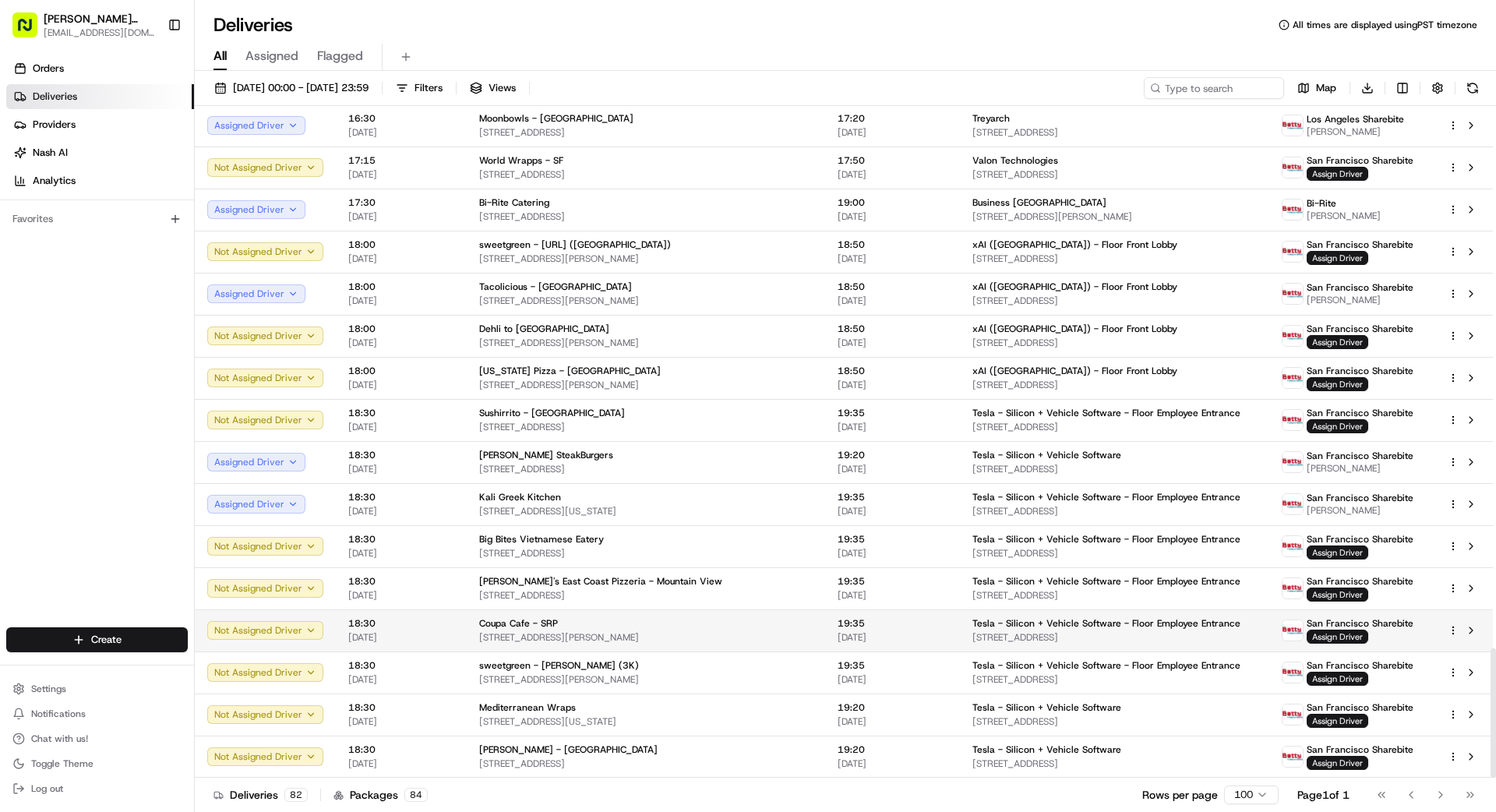
click at [715, 631] on span "[STREET_ADDRESS][PERSON_NAME]" at bounding box center [646, 637] width 334 height 13
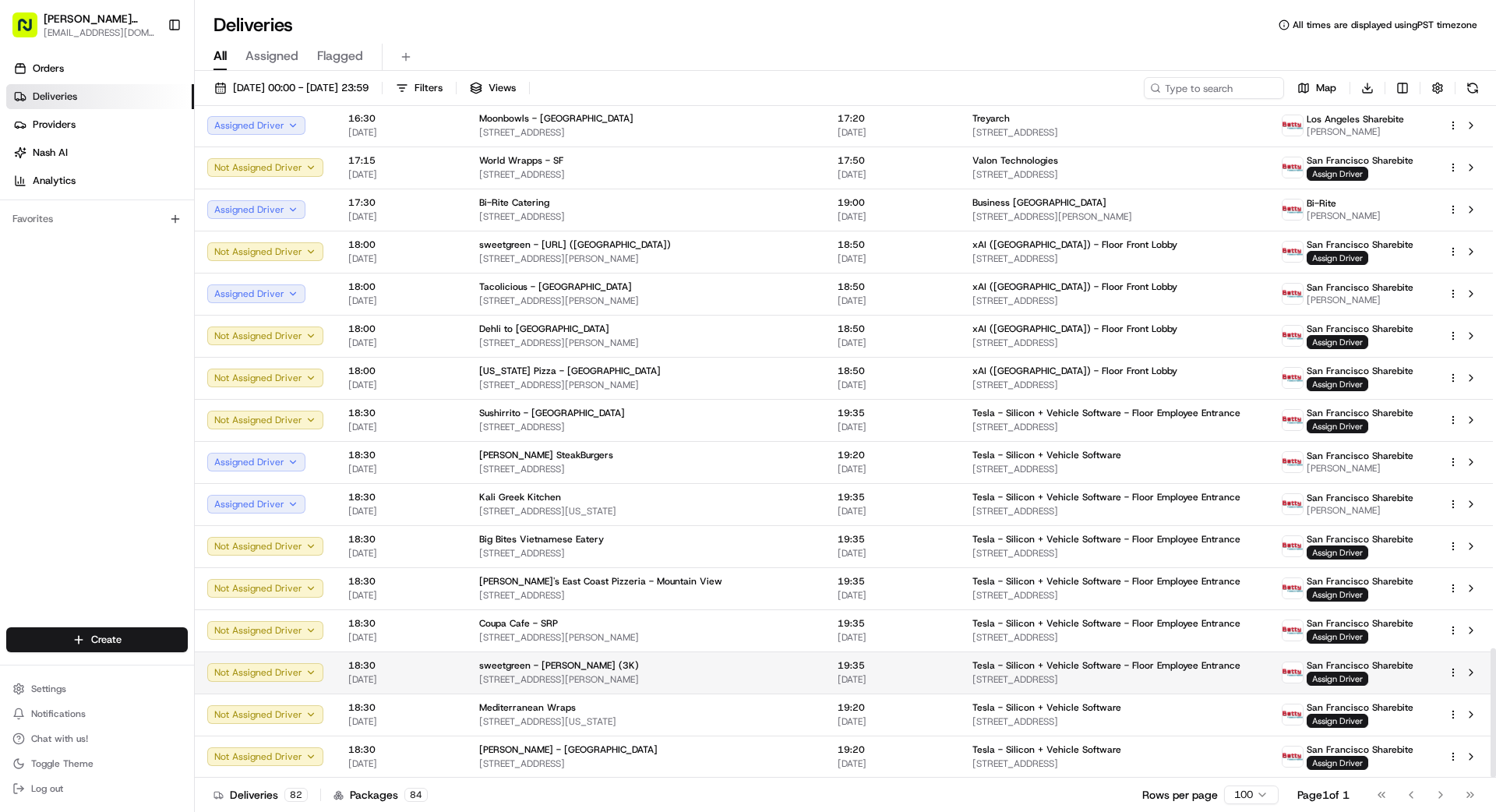
click at [705, 665] on div "sweetgreen - [PERSON_NAME] (3K)" at bounding box center [646, 665] width 334 height 13
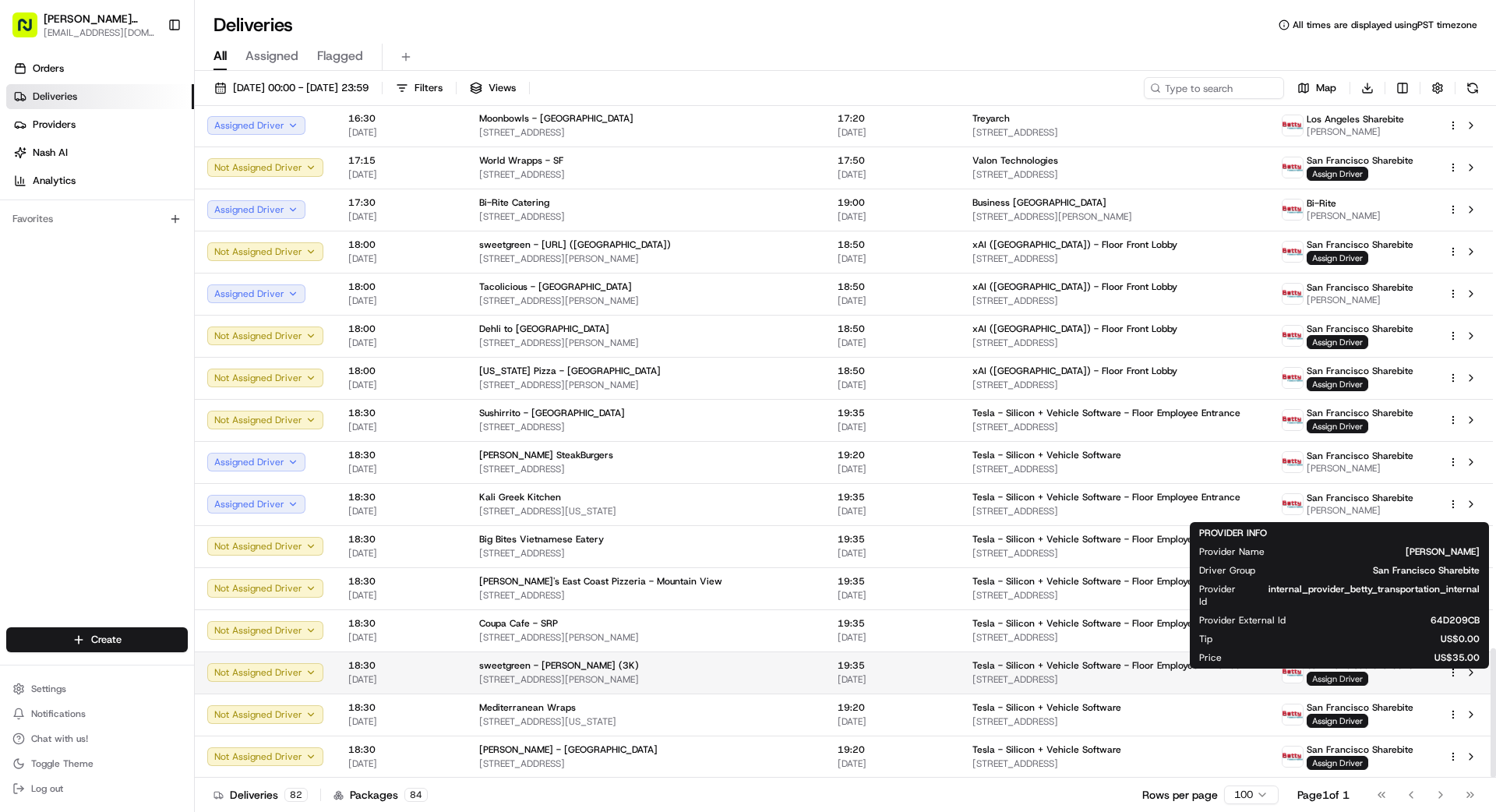
click at [934, 677] on span "Assign Driver" at bounding box center [1336, 678] width 61 height 14
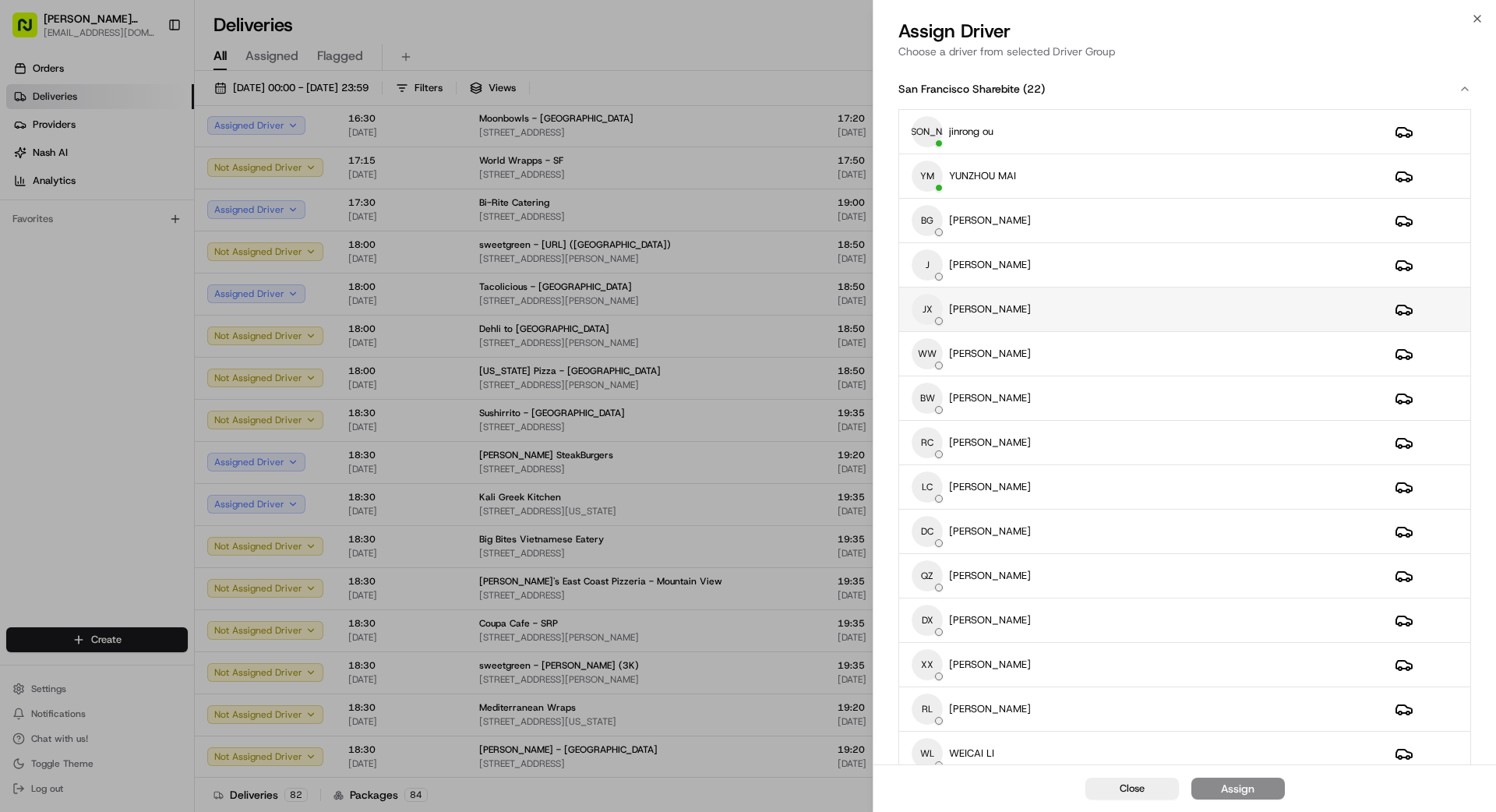
click at [934, 301] on div "JX [PERSON_NAME]" at bounding box center [1140, 309] width 458 height 31
click at [934, 728] on div "Assign" at bounding box center [1238, 788] width 34 height 16
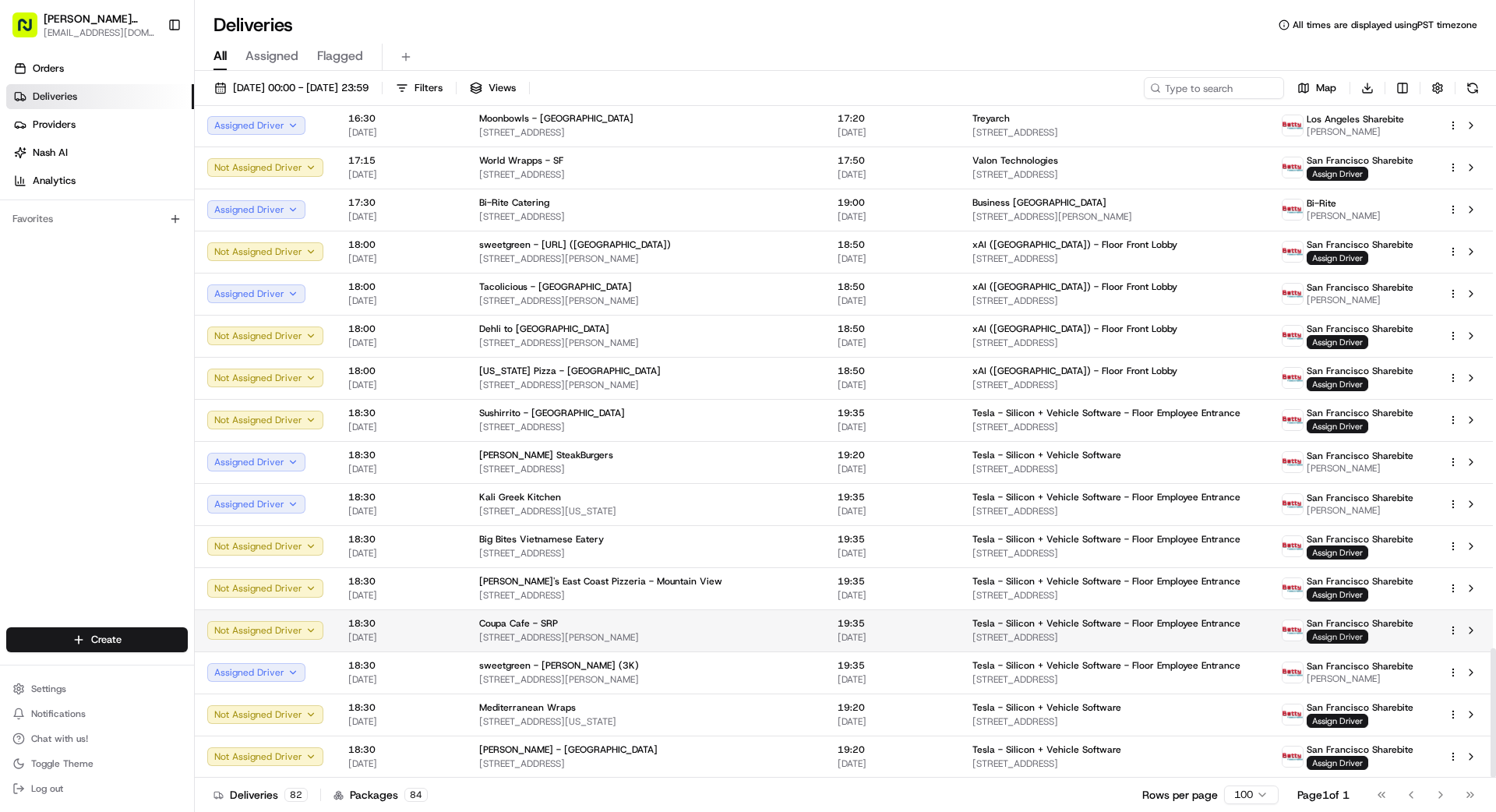
click at [934, 635] on span "Assign Driver" at bounding box center [1336, 636] width 61 height 14
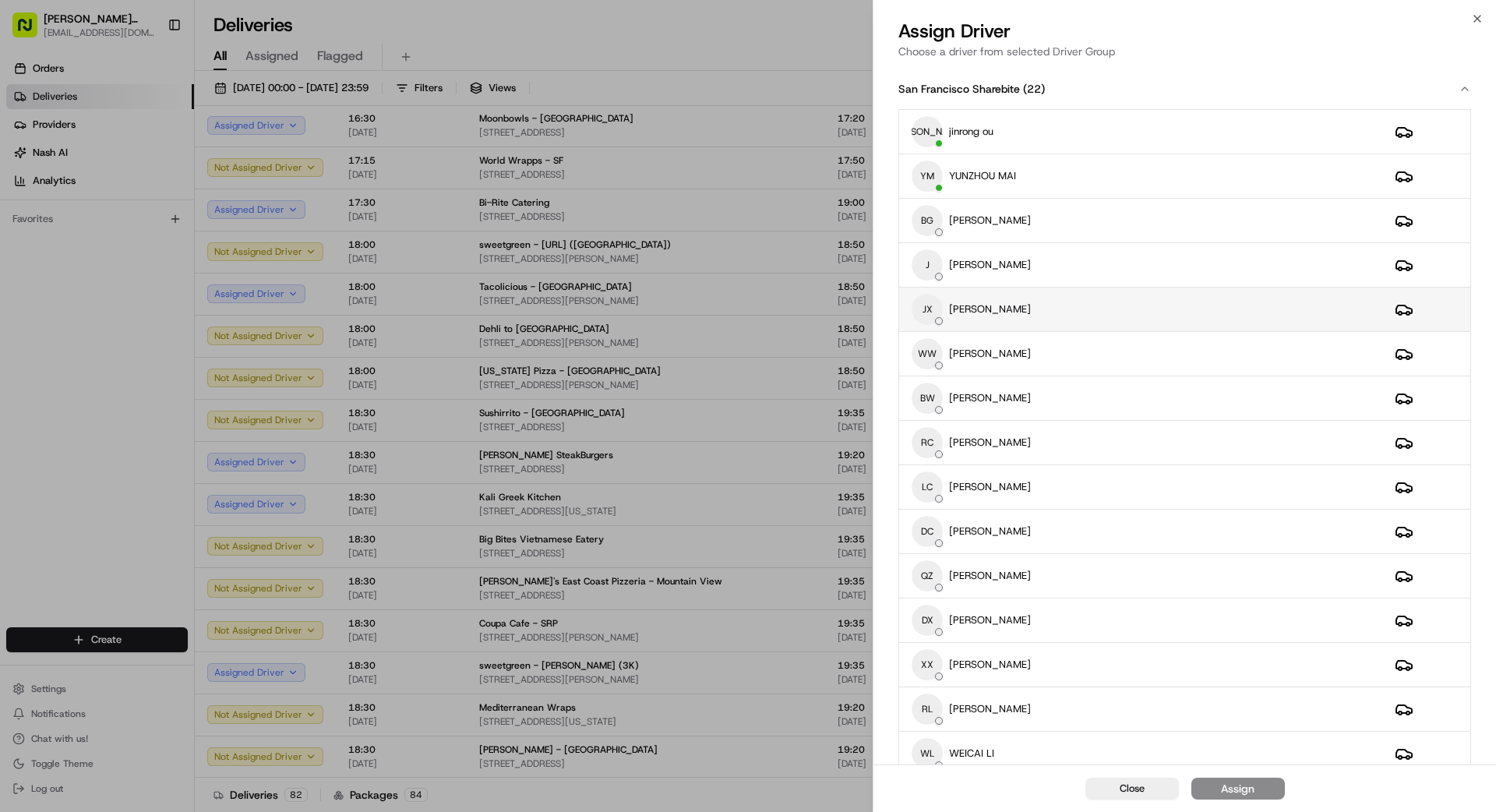
click at [934, 319] on div "JX [PERSON_NAME]" at bounding box center [1140, 309] width 458 height 31
click at [934, 728] on div "Assign" at bounding box center [1238, 788] width 34 height 16
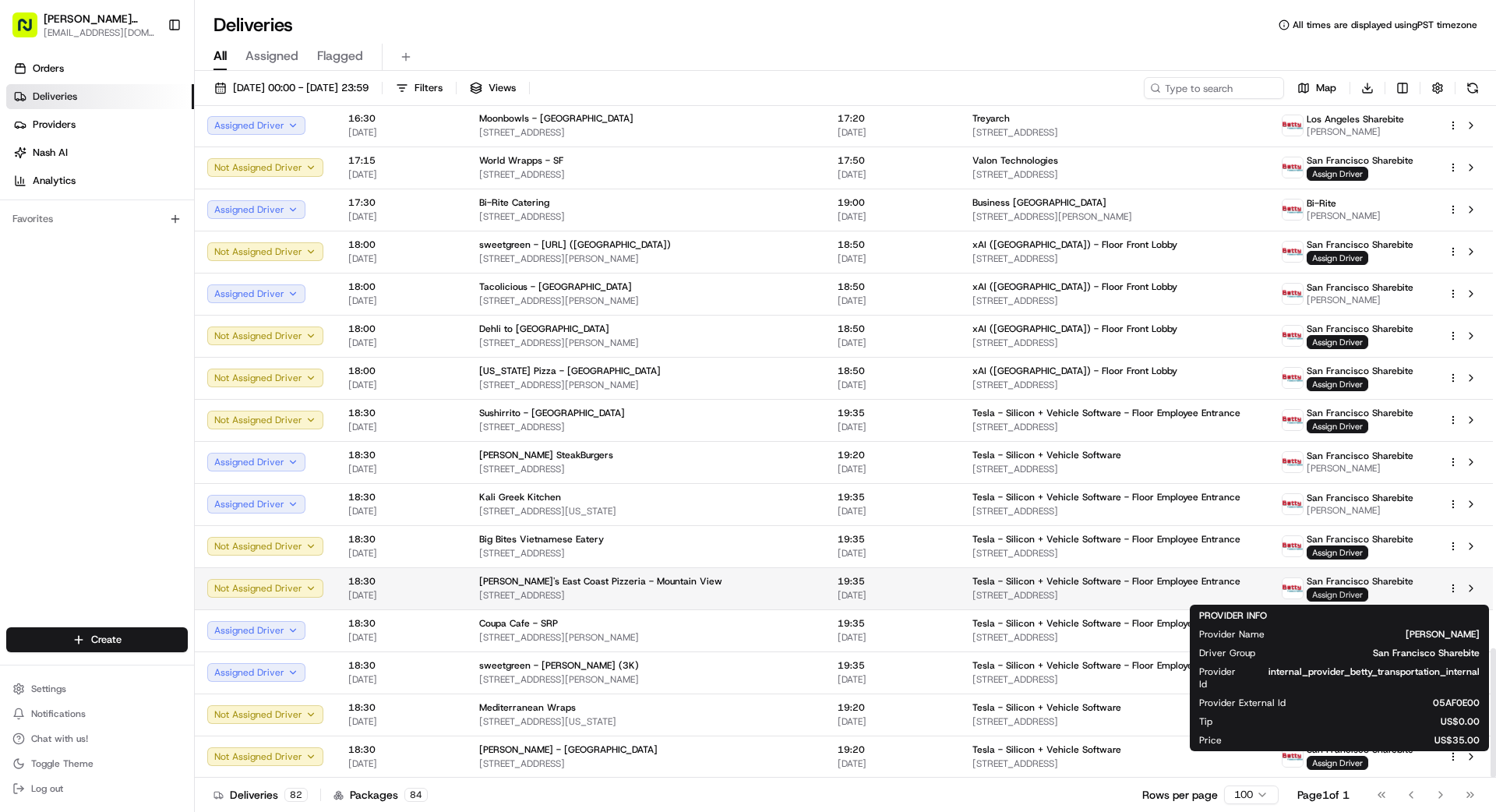
click at [934, 593] on span "Assign Driver" at bounding box center [1336, 594] width 61 height 14
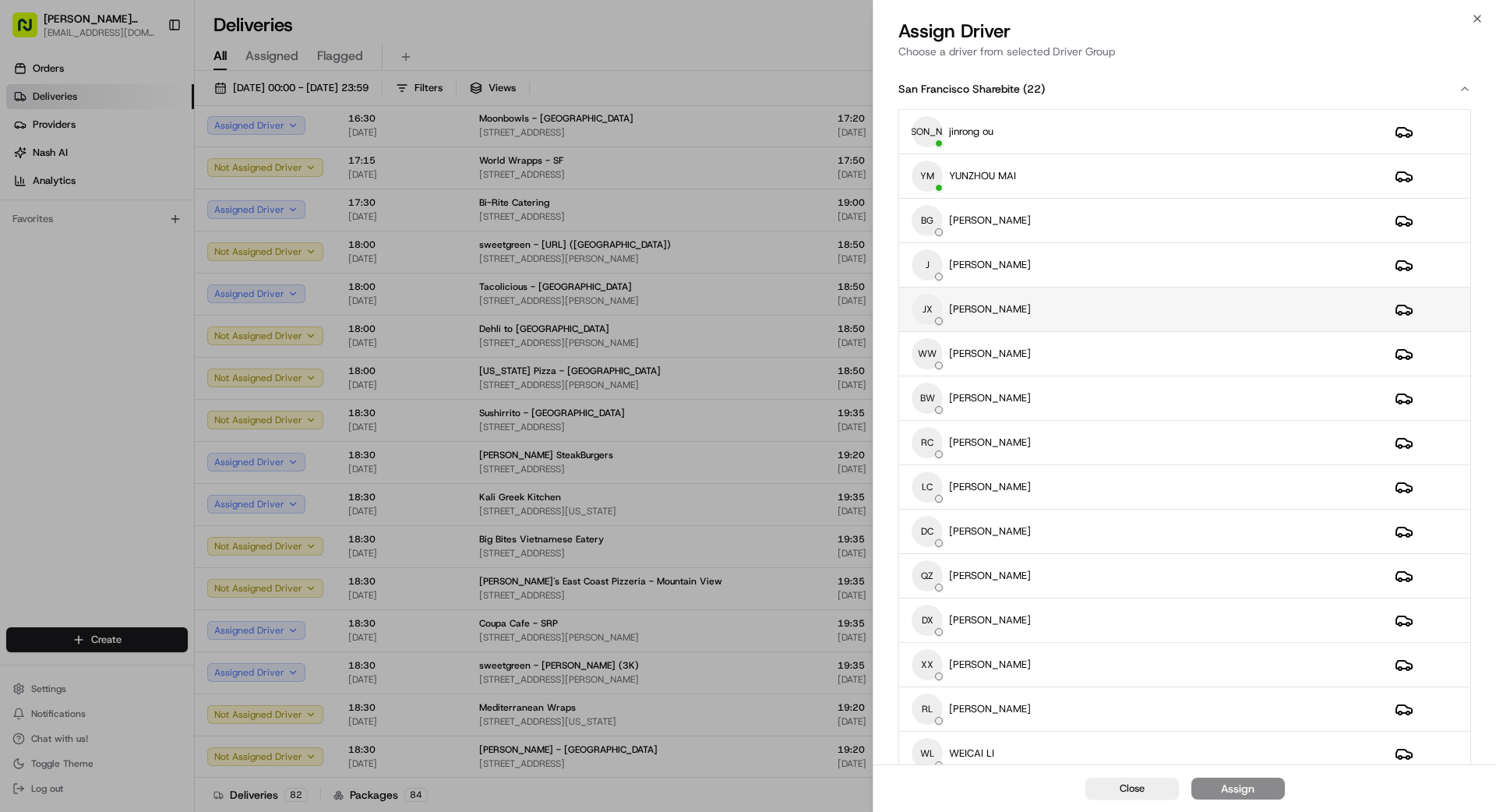
click at [934, 311] on div "JX [PERSON_NAME]" at bounding box center [1140, 309] width 458 height 31
click at [934, 728] on div "Assign" at bounding box center [1238, 788] width 34 height 16
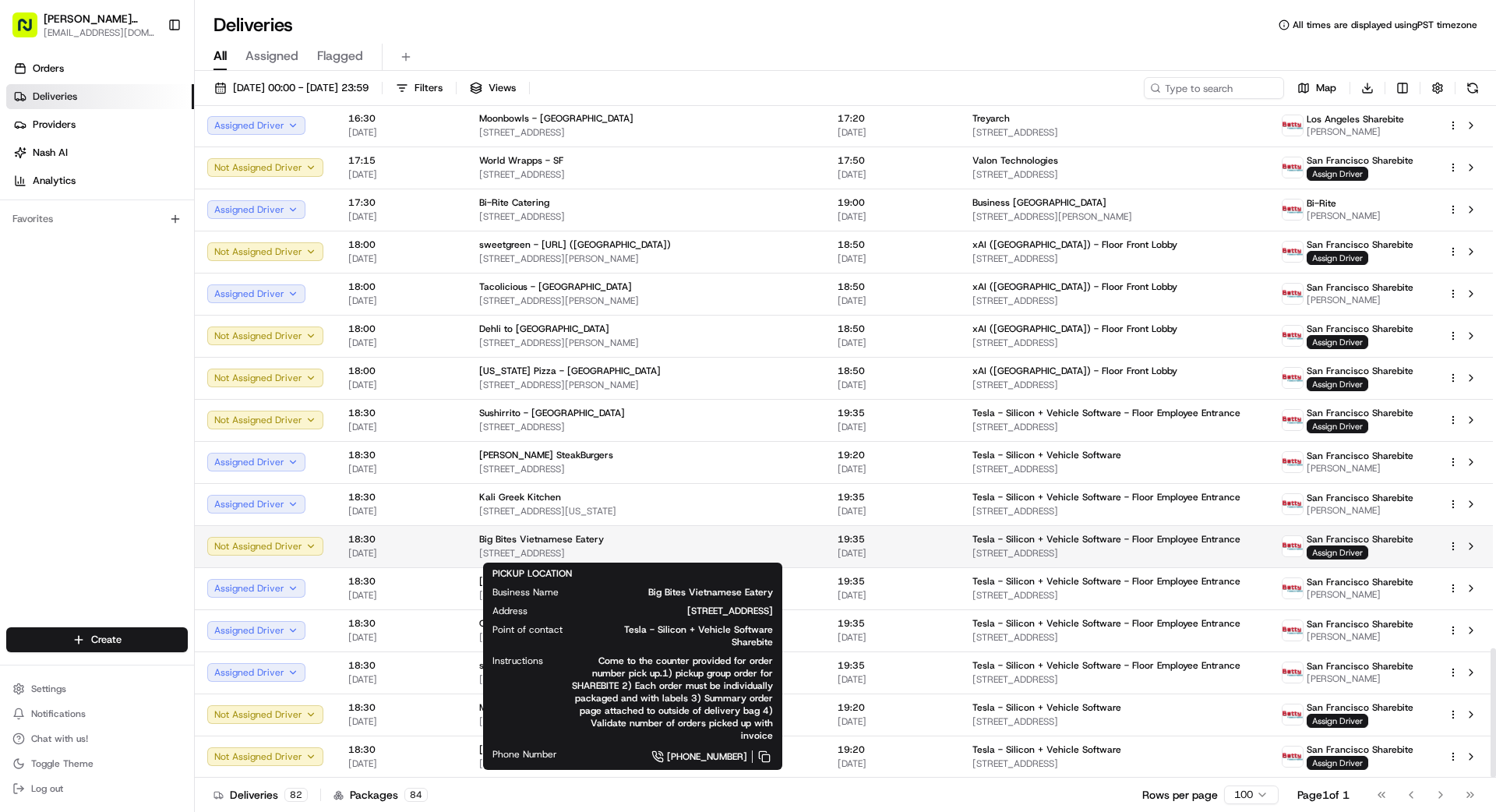
click at [694, 542] on div "Big Bites Vietnamese Eatery" at bounding box center [646, 539] width 334 height 13
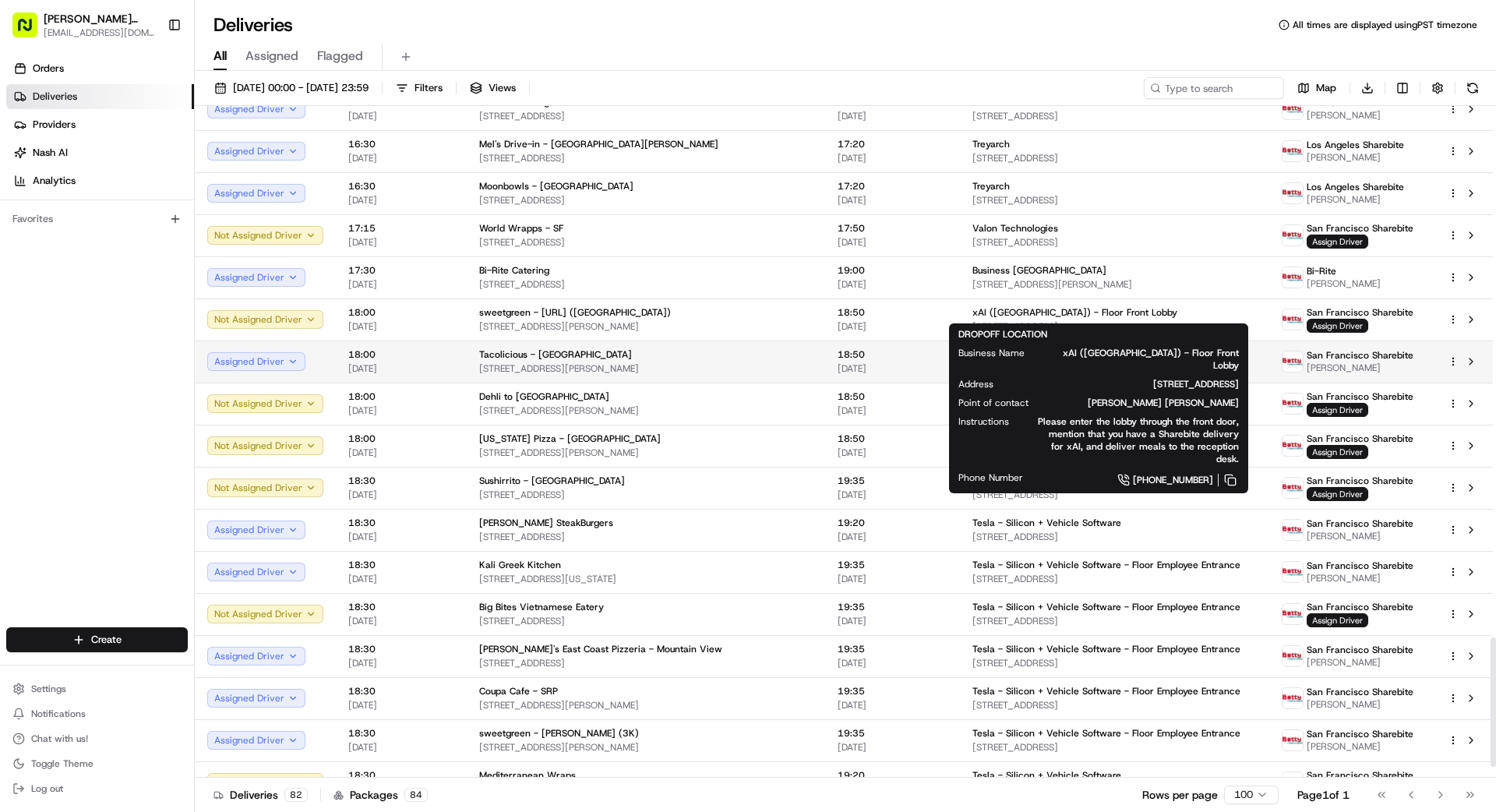
scroll to position [2757, 0]
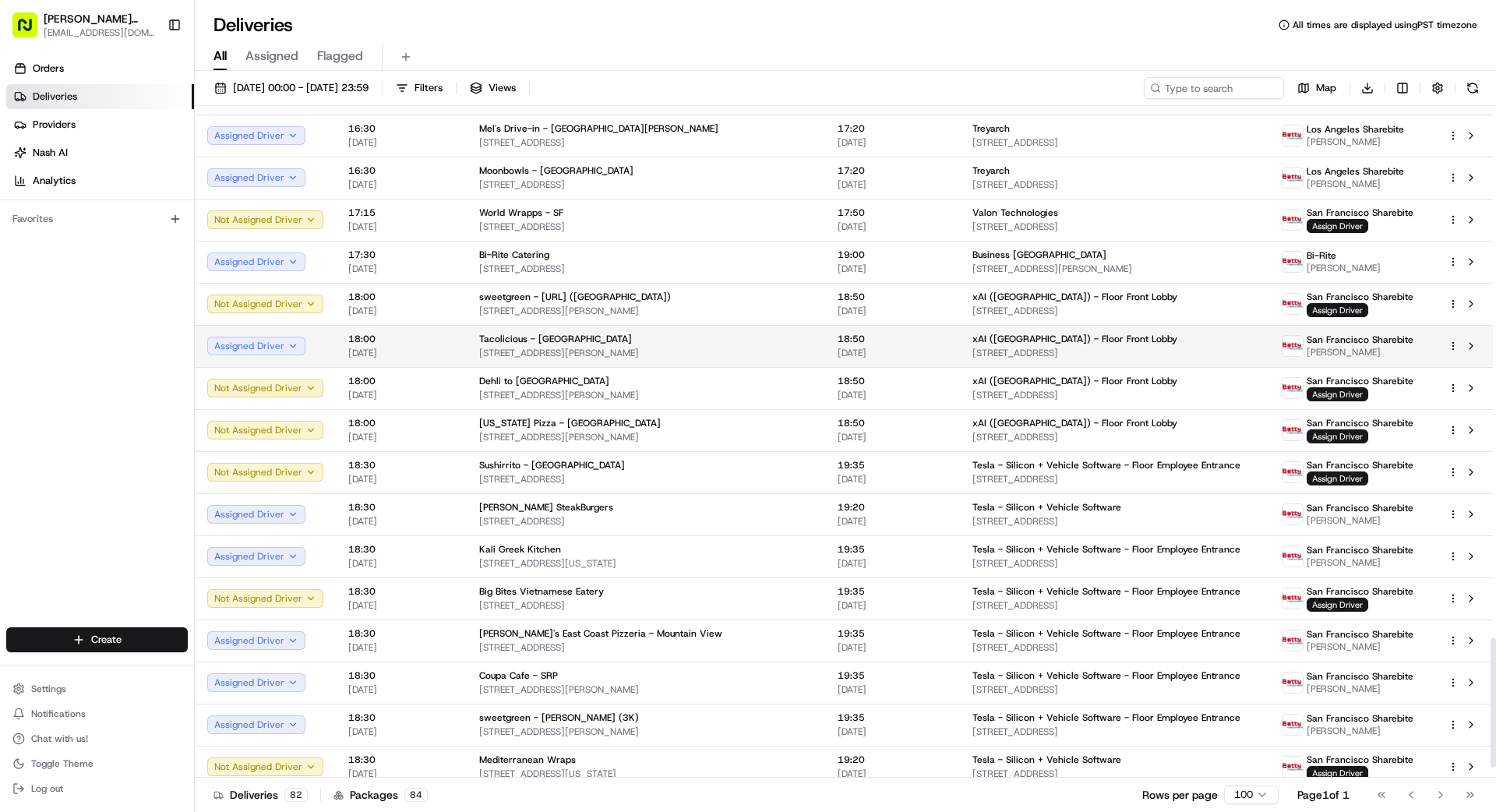
click at [934, 345] on html "[PERSON_NAME] Transportation [EMAIL_ADDRESS][DOMAIN_NAME] Toggle Sidebar Orders…" at bounding box center [748, 406] width 1496 height 812
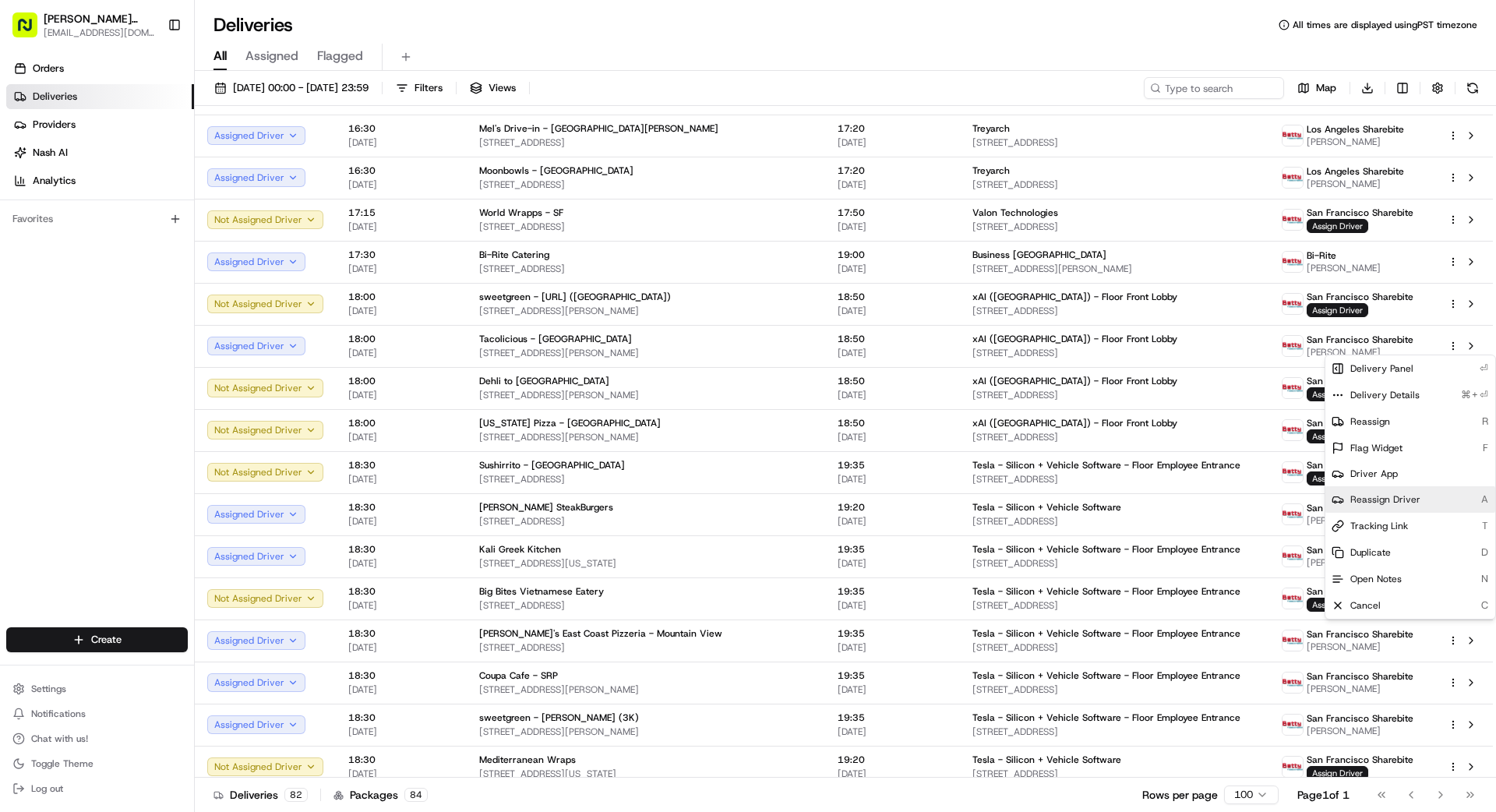
click at [934, 497] on span "Reassign Driver" at bounding box center [1385, 499] width 70 height 13
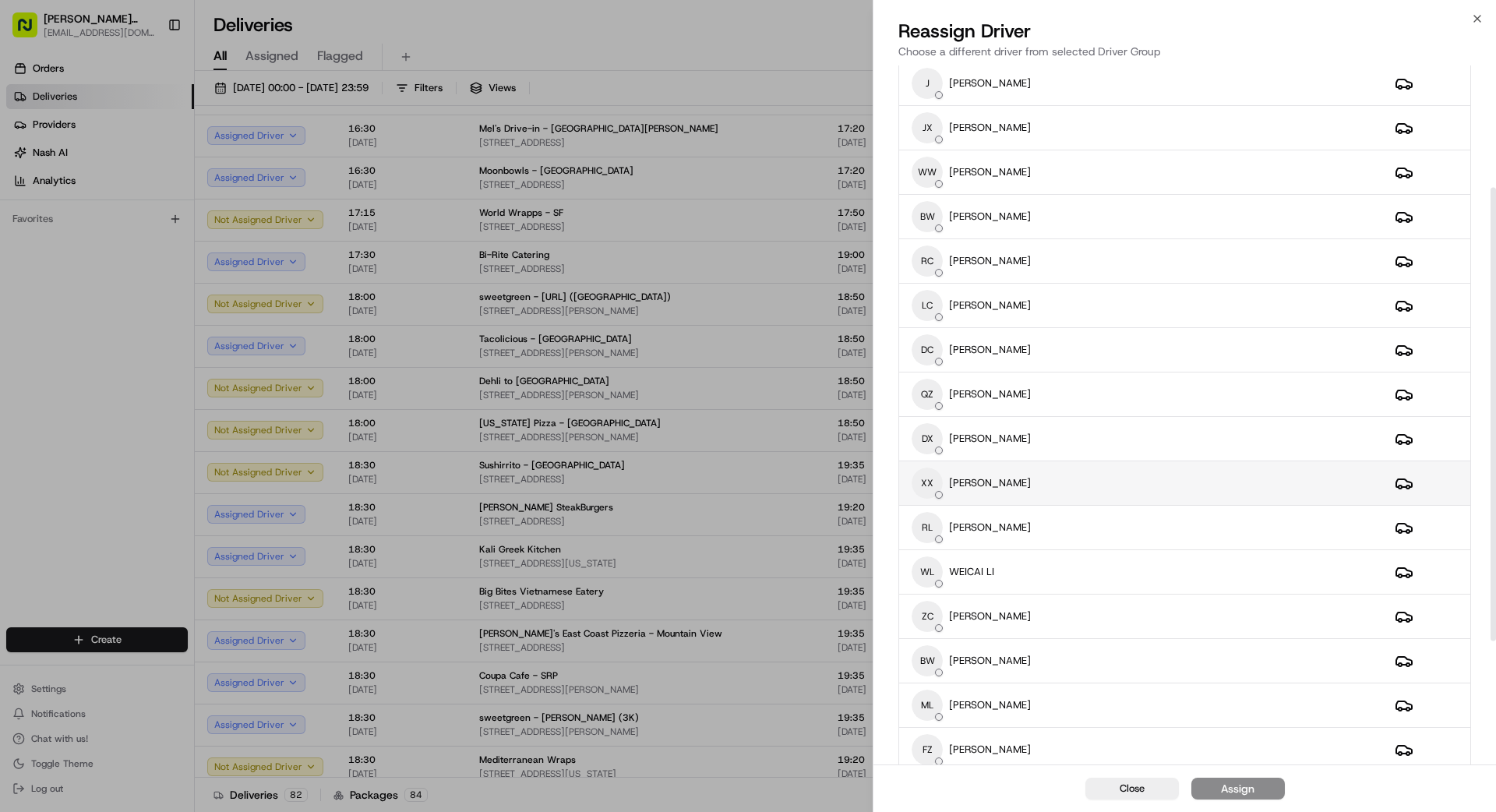
scroll to position [190, 0]
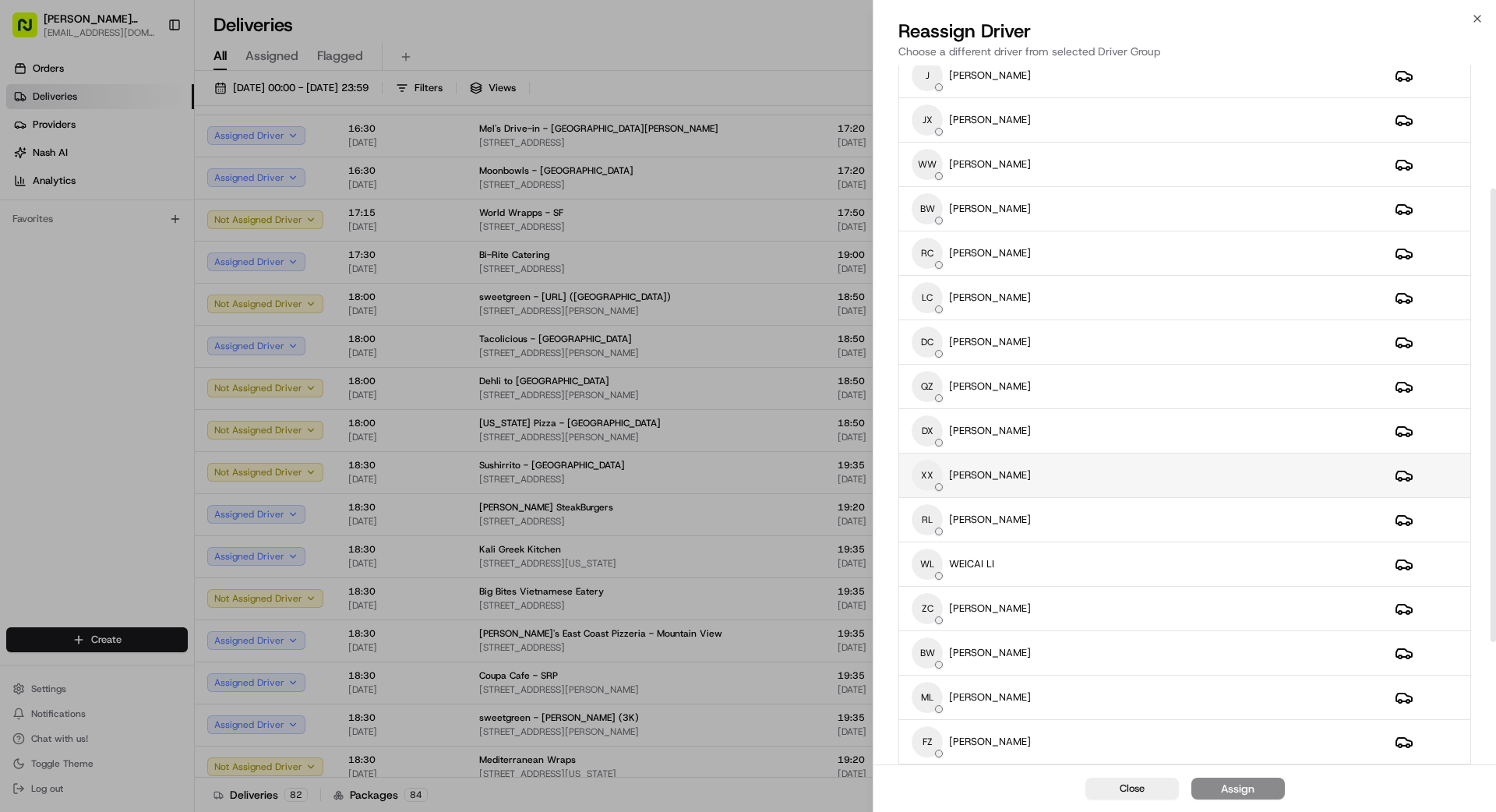
drag, startPoint x: 1056, startPoint y: 476, endPoint x: 1065, endPoint y: 478, distance: 9.2
click at [934, 477] on div "XX [PERSON_NAME]" at bounding box center [1140, 475] width 458 height 31
click at [934, 728] on button "Assign" at bounding box center [1238, 788] width 94 height 22
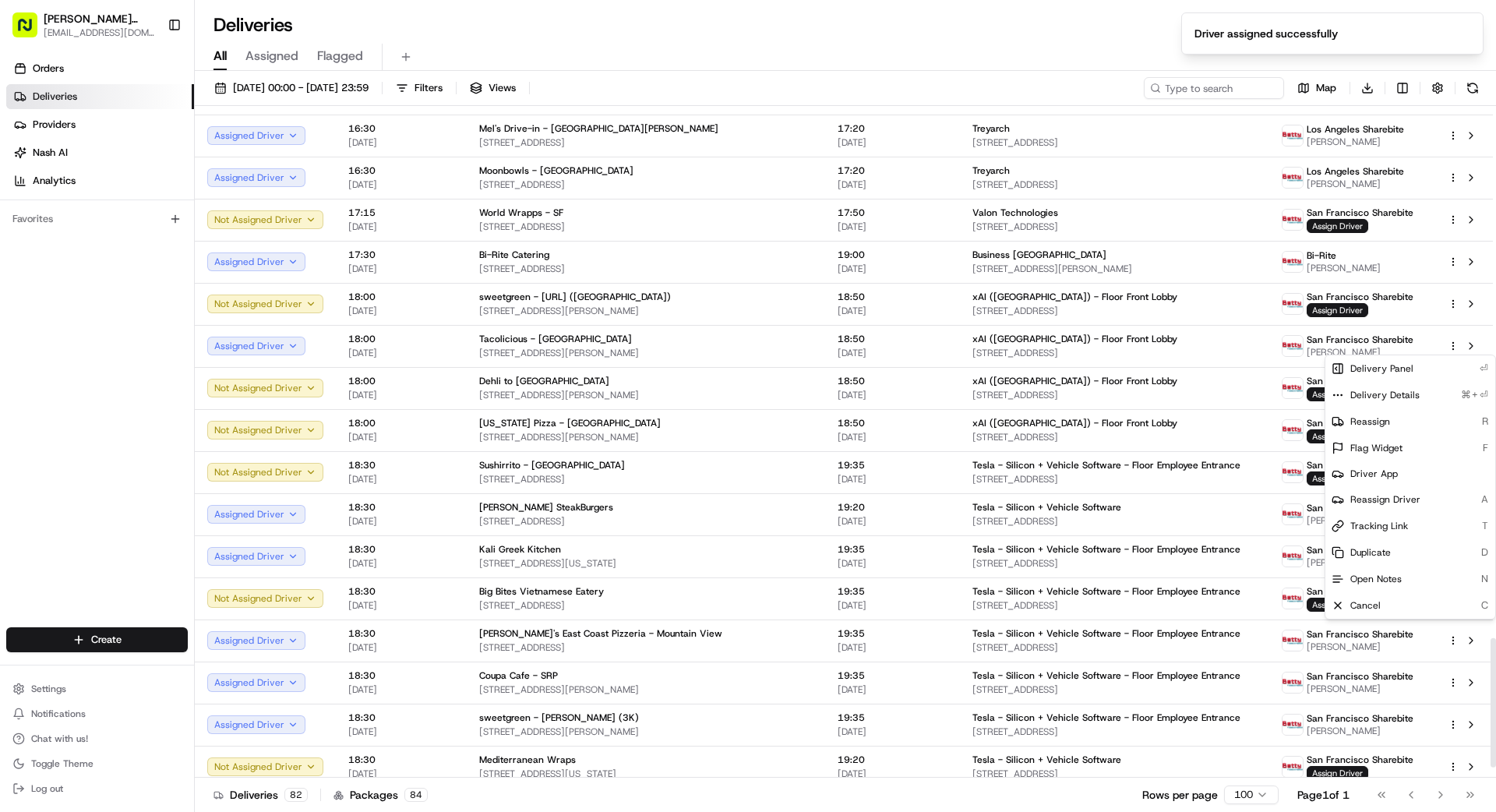
click at [921, 728] on div "Deliveries 82 Packages 84 Rows per page 100 Page 1 of 1 Go to first page Go to …" at bounding box center [844, 794] width 1301 height 35
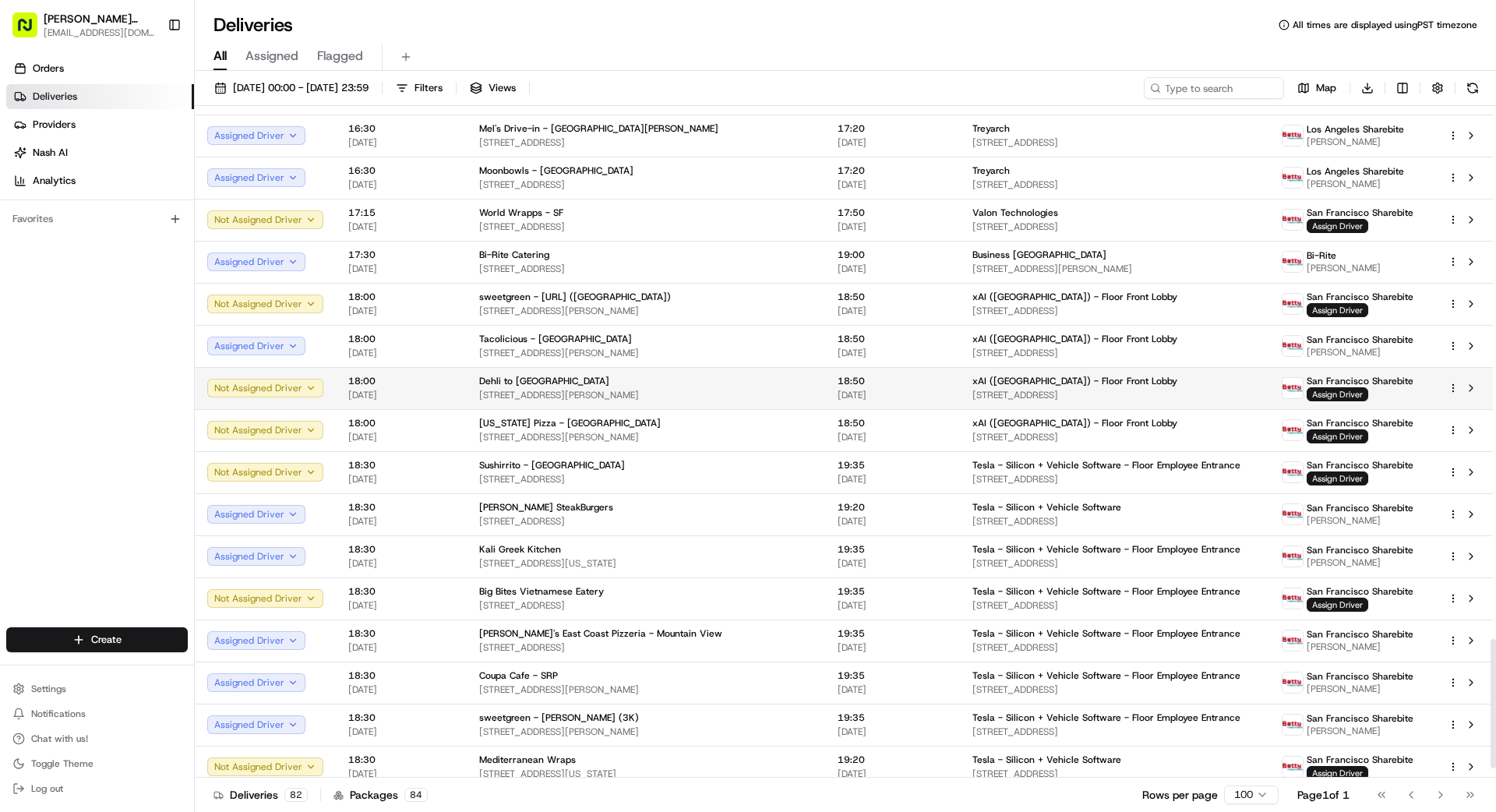
scroll to position [2761, 0]
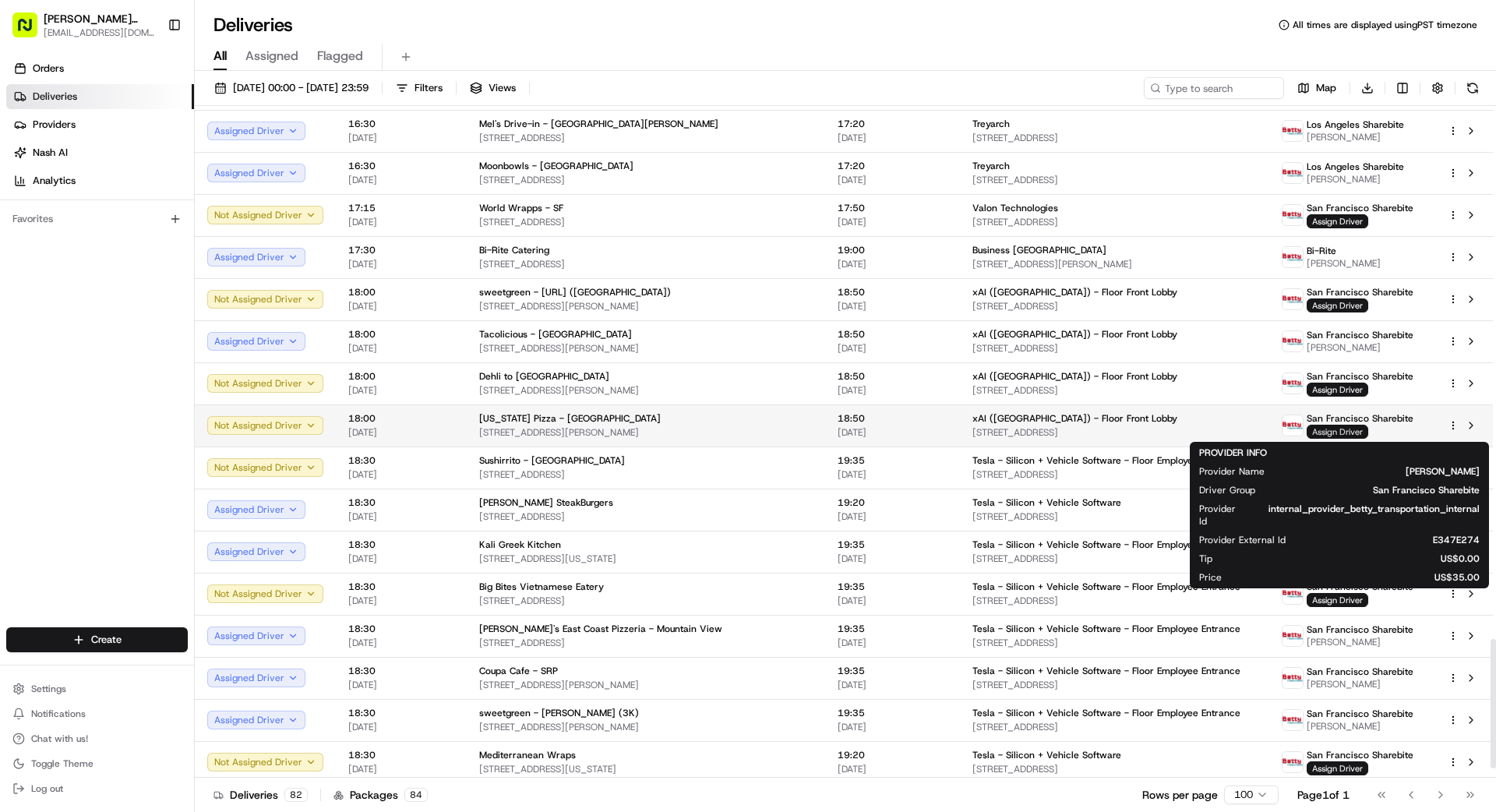
click at [934, 430] on span "Assign Driver" at bounding box center [1336, 431] width 61 height 14
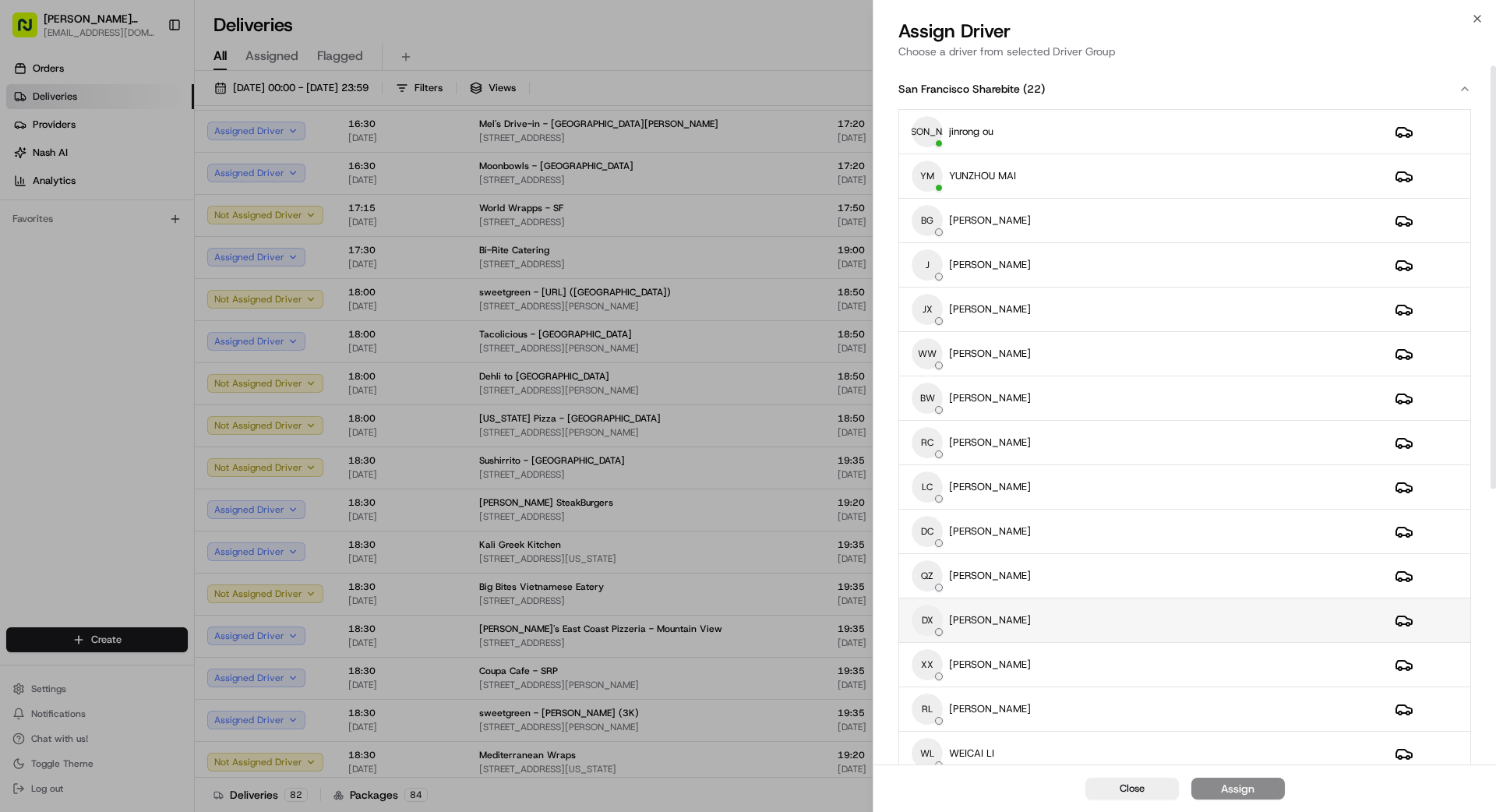
scroll to position [1, 0]
click at [934, 656] on div "XX [PERSON_NAME]" at bounding box center [1140, 664] width 458 height 31
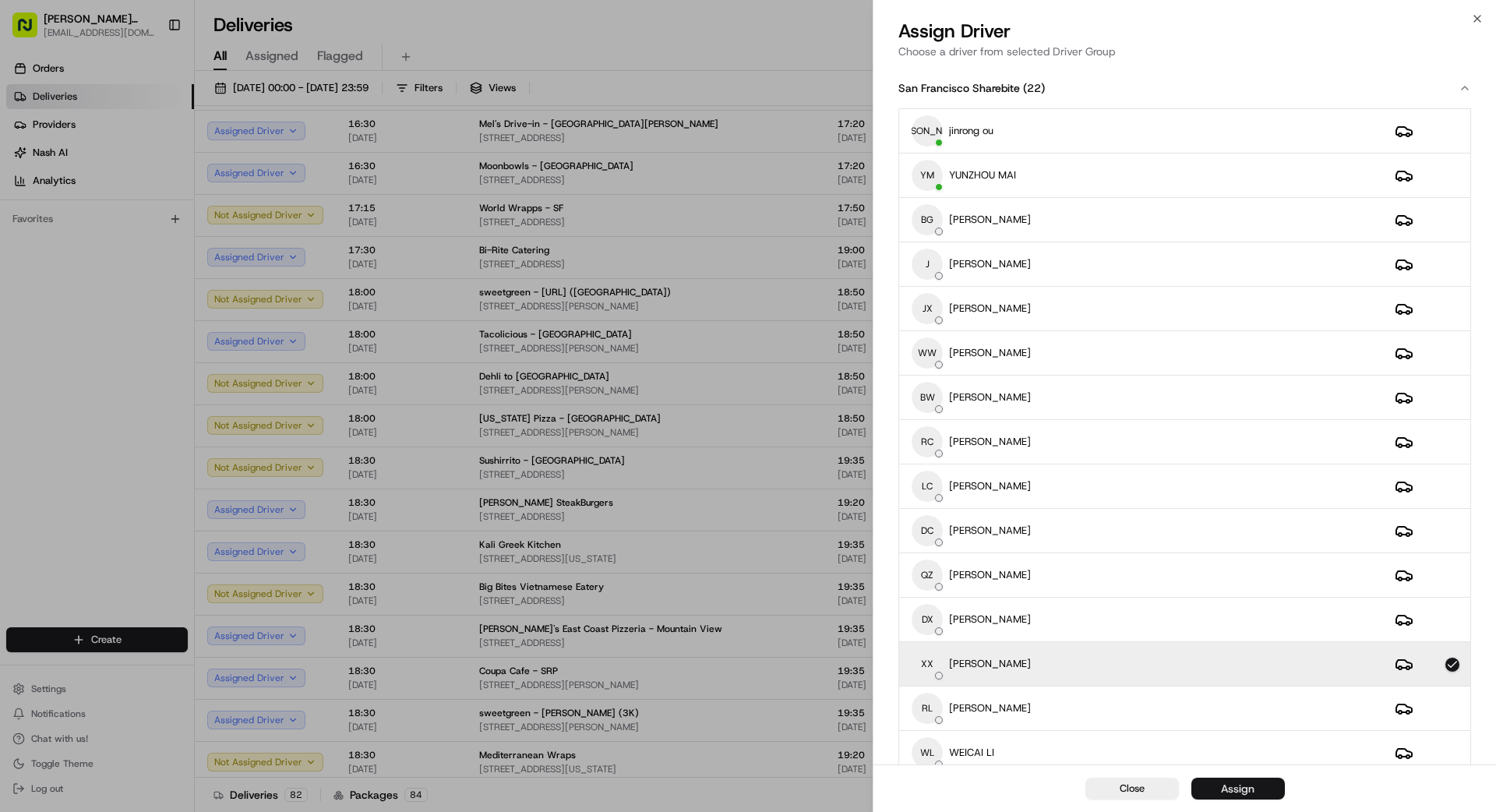
click at [934, 728] on div "Assign" at bounding box center [1238, 788] width 34 height 16
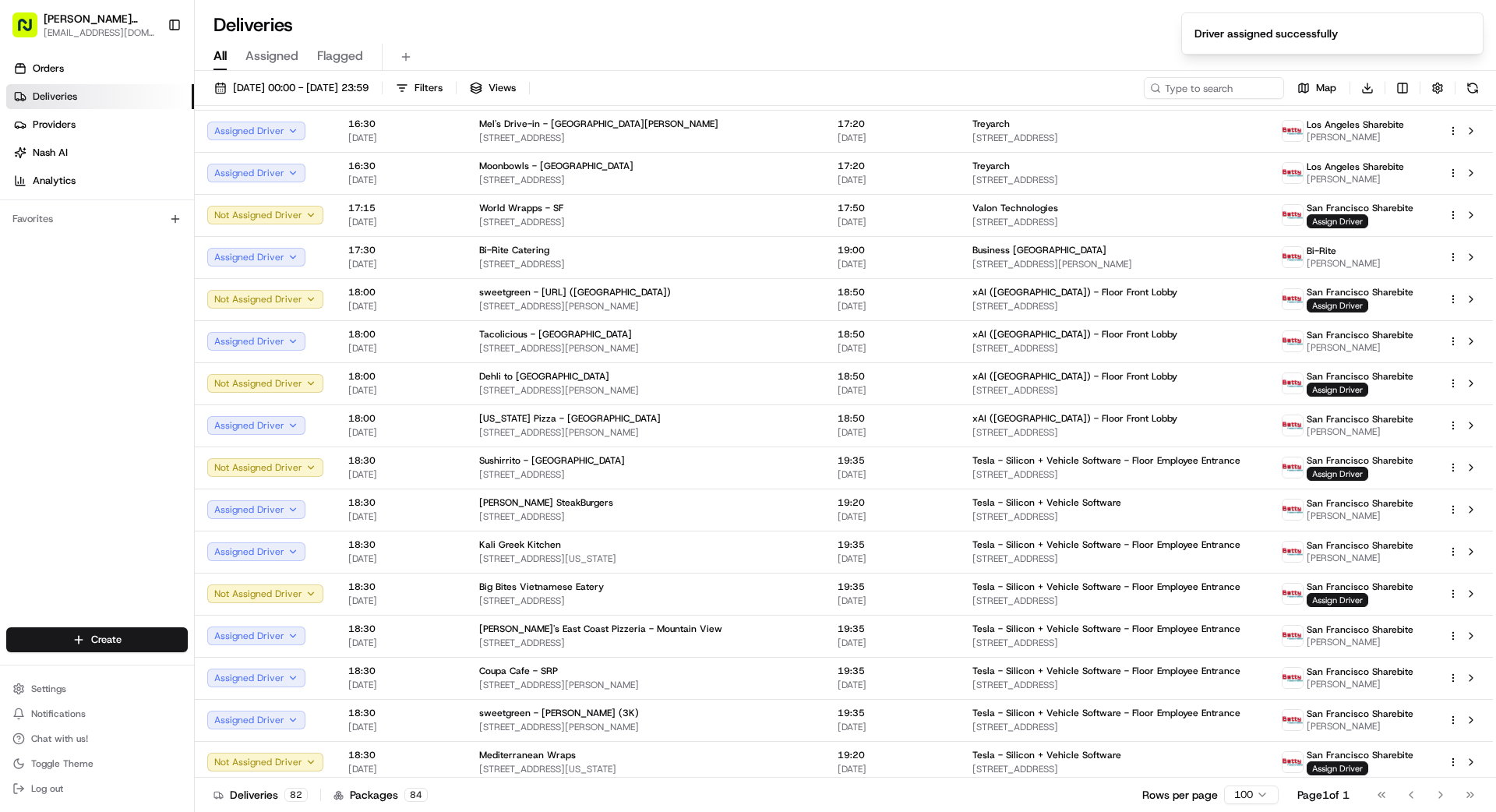
click at [934, 728] on div "Deliveries 82 Packages 84 Rows per page 100 Page 1 of 1 Go to first page Go to …" at bounding box center [844, 794] width 1301 height 35
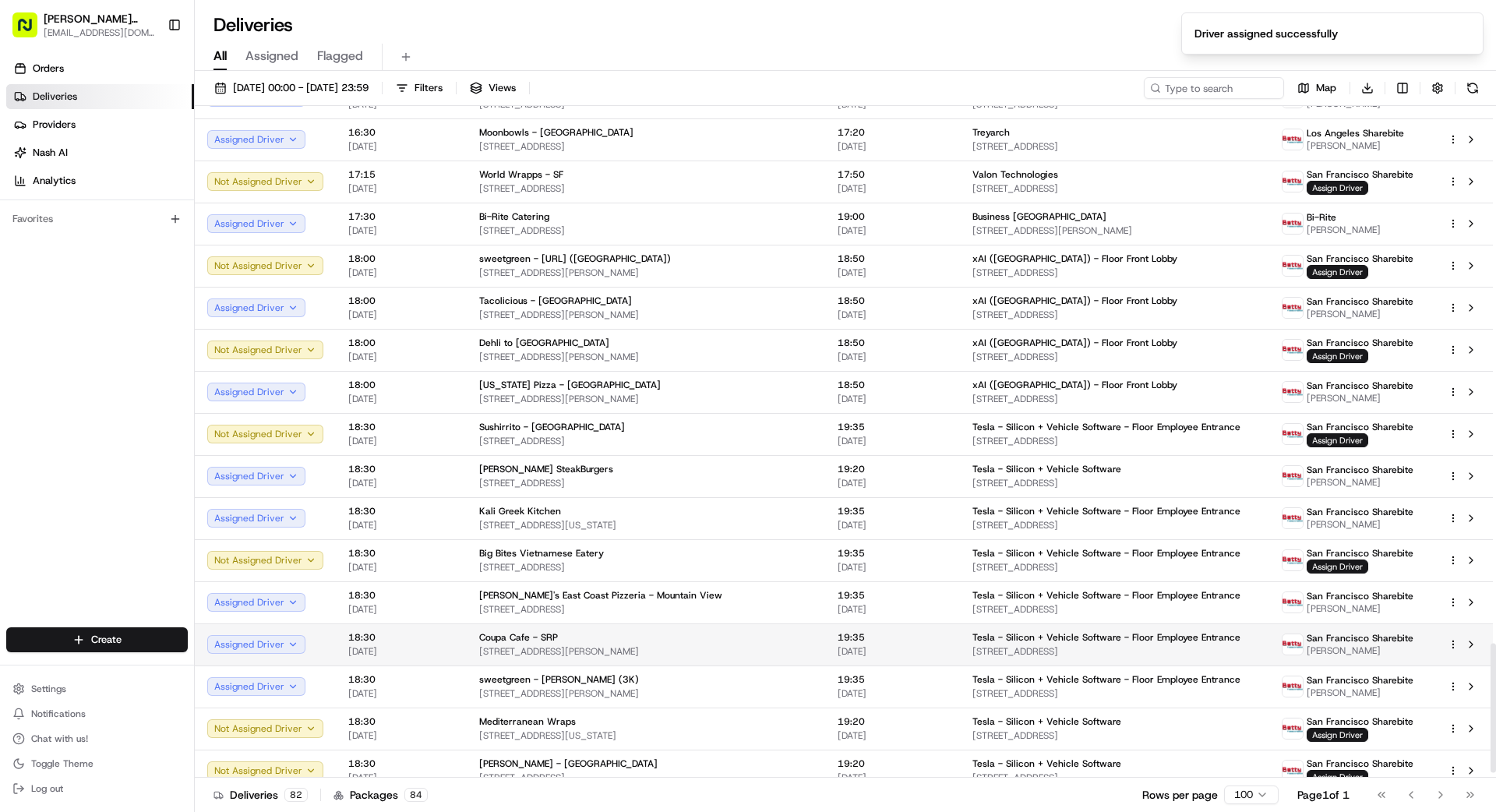
scroll to position [2809, 0]
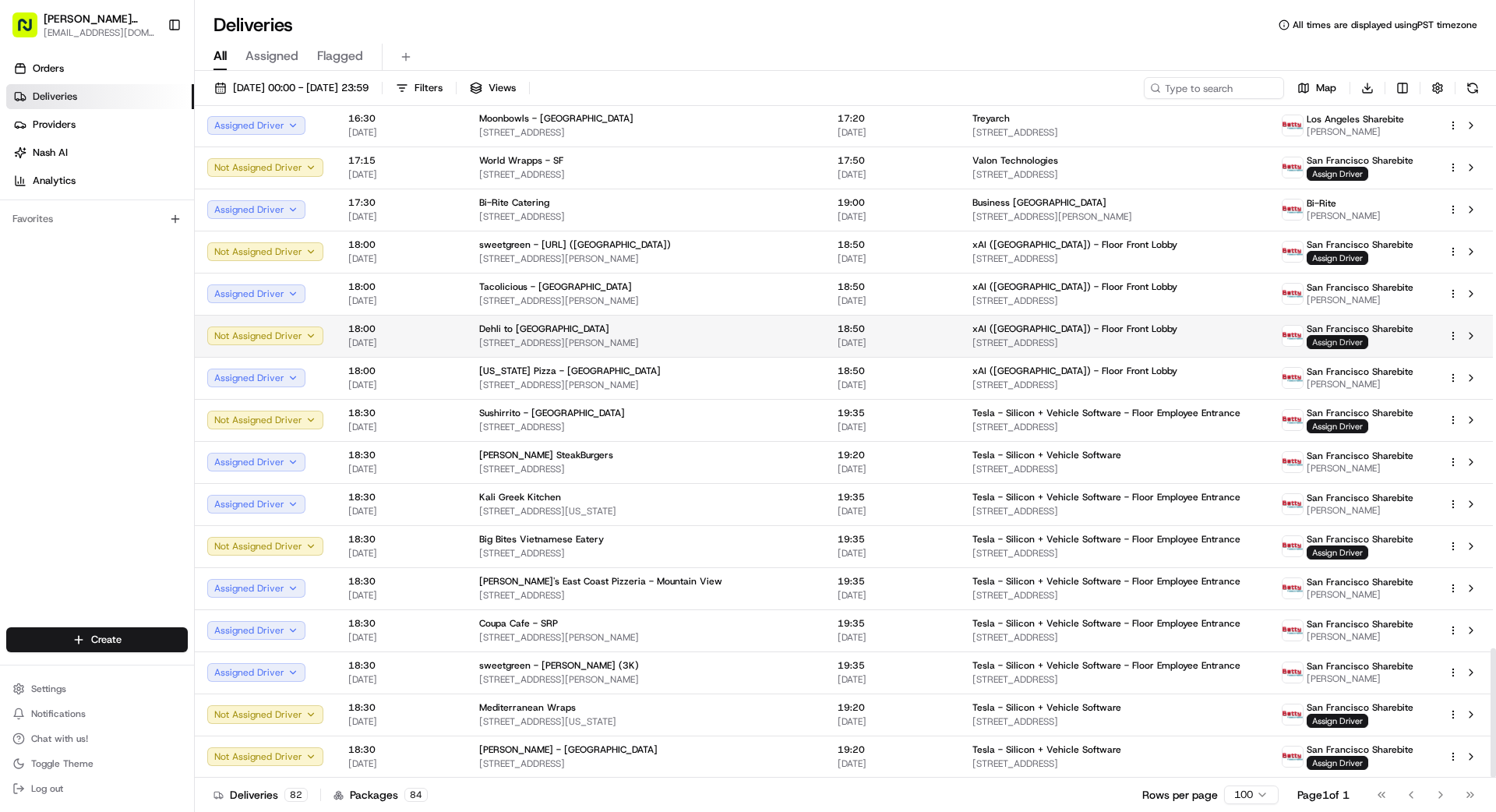
click at [934, 340] on span "Assign Driver" at bounding box center [1336, 341] width 61 height 14
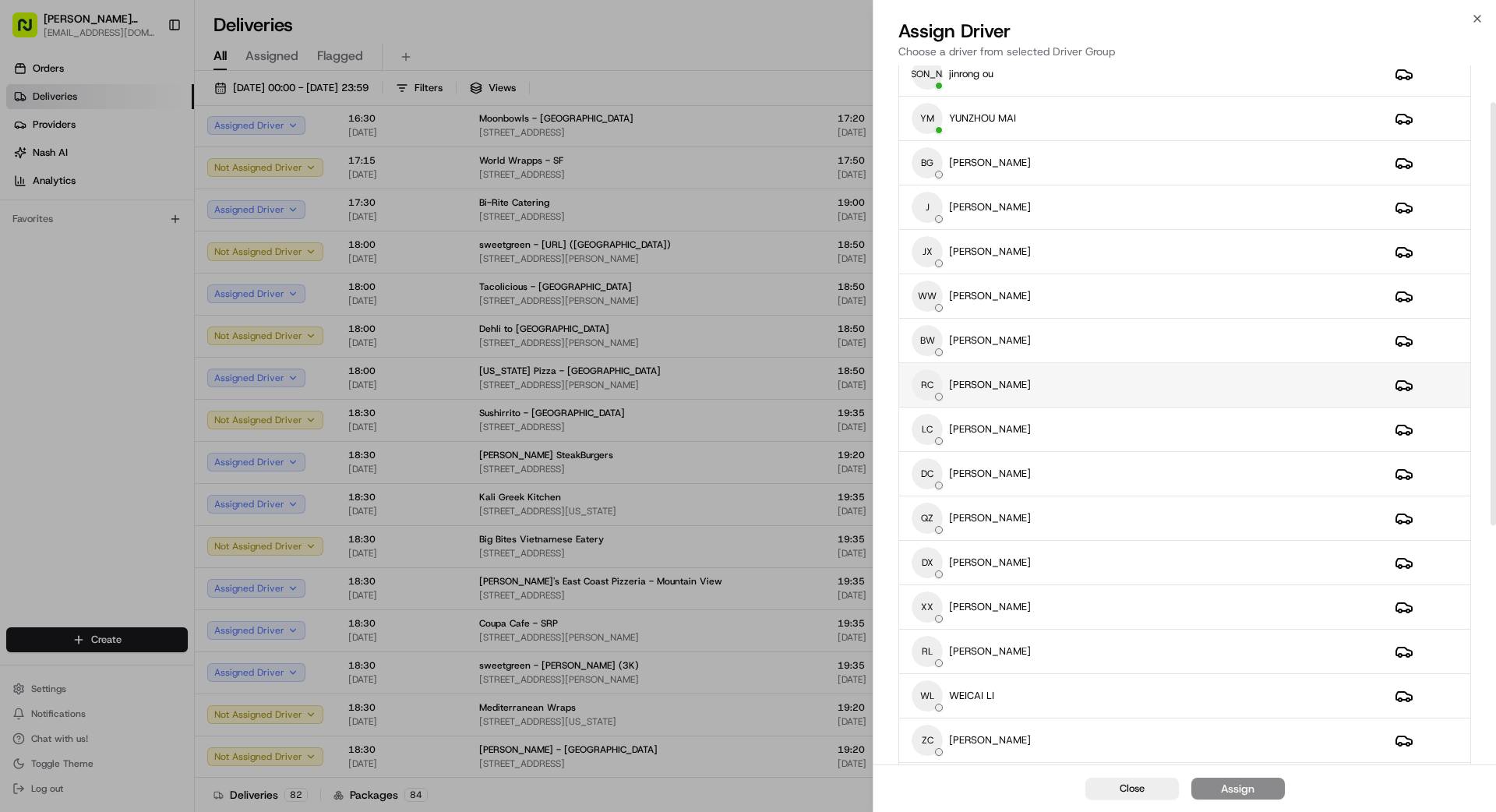
scroll to position [61, 0]
click at [934, 397] on td "RC [PERSON_NAME]" at bounding box center [1140, 381] width 483 height 44
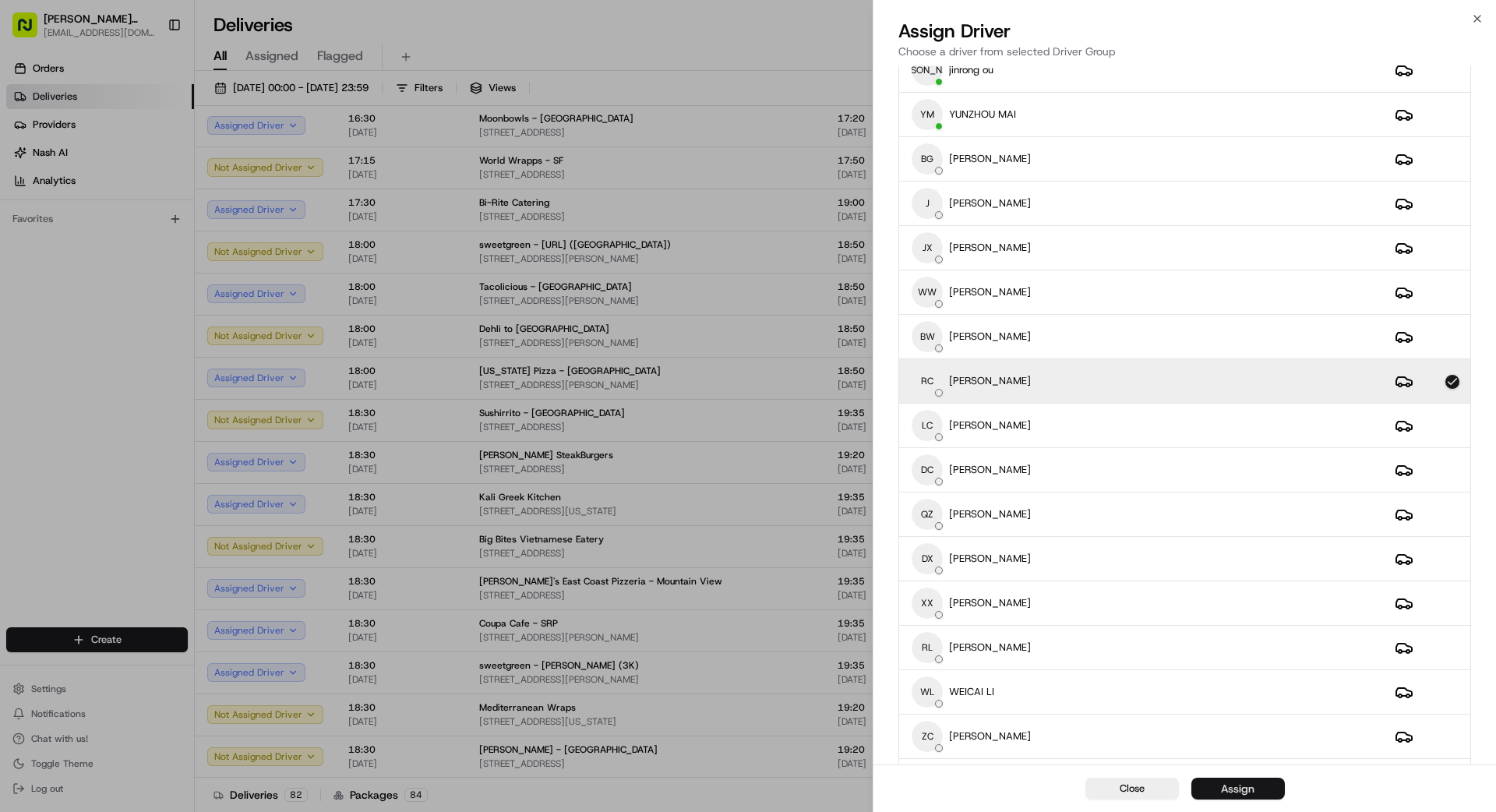
click at [934, 728] on button "Assign" at bounding box center [1238, 788] width 94 height 22
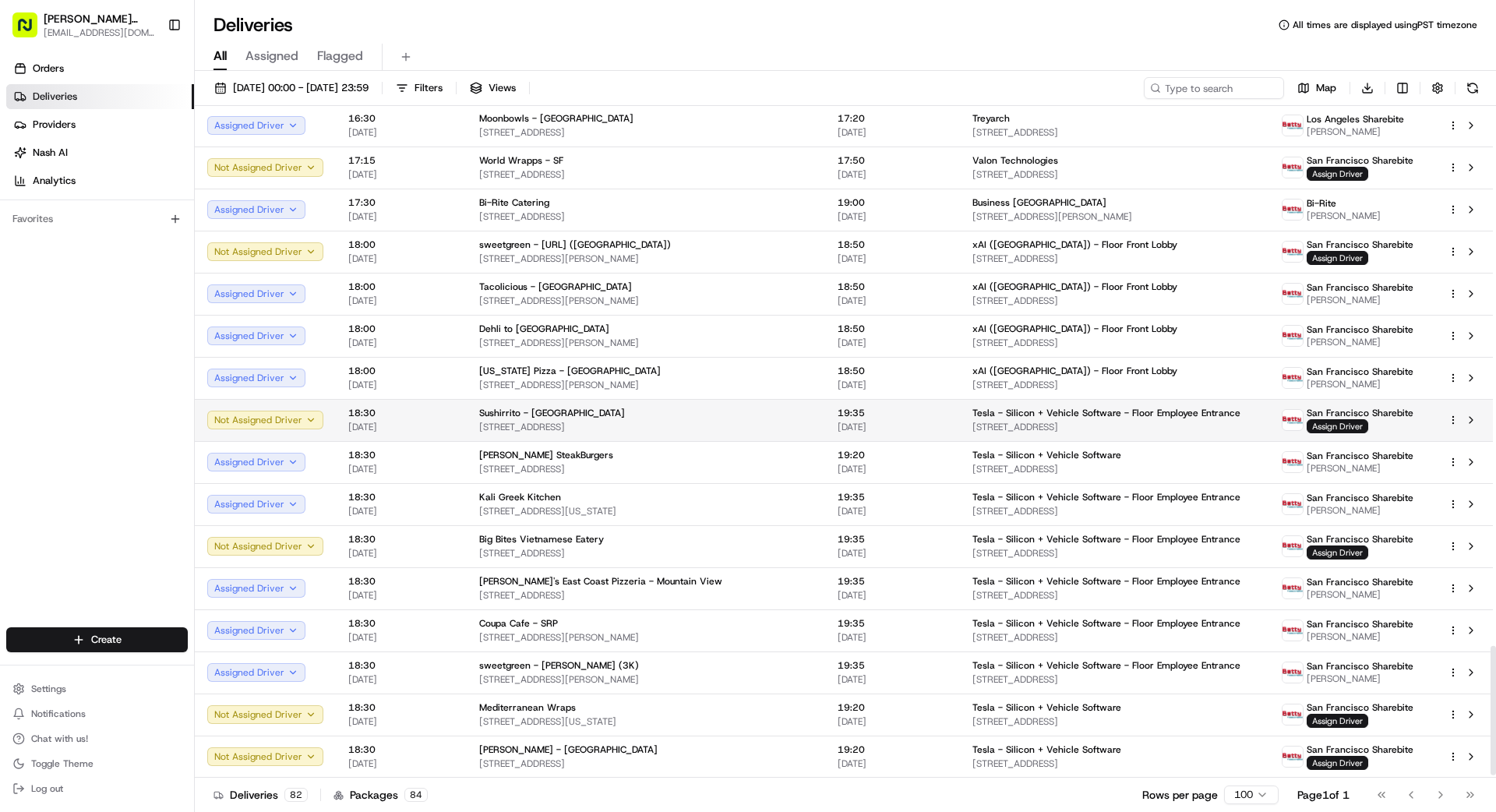
scroll to position [2793, 0]
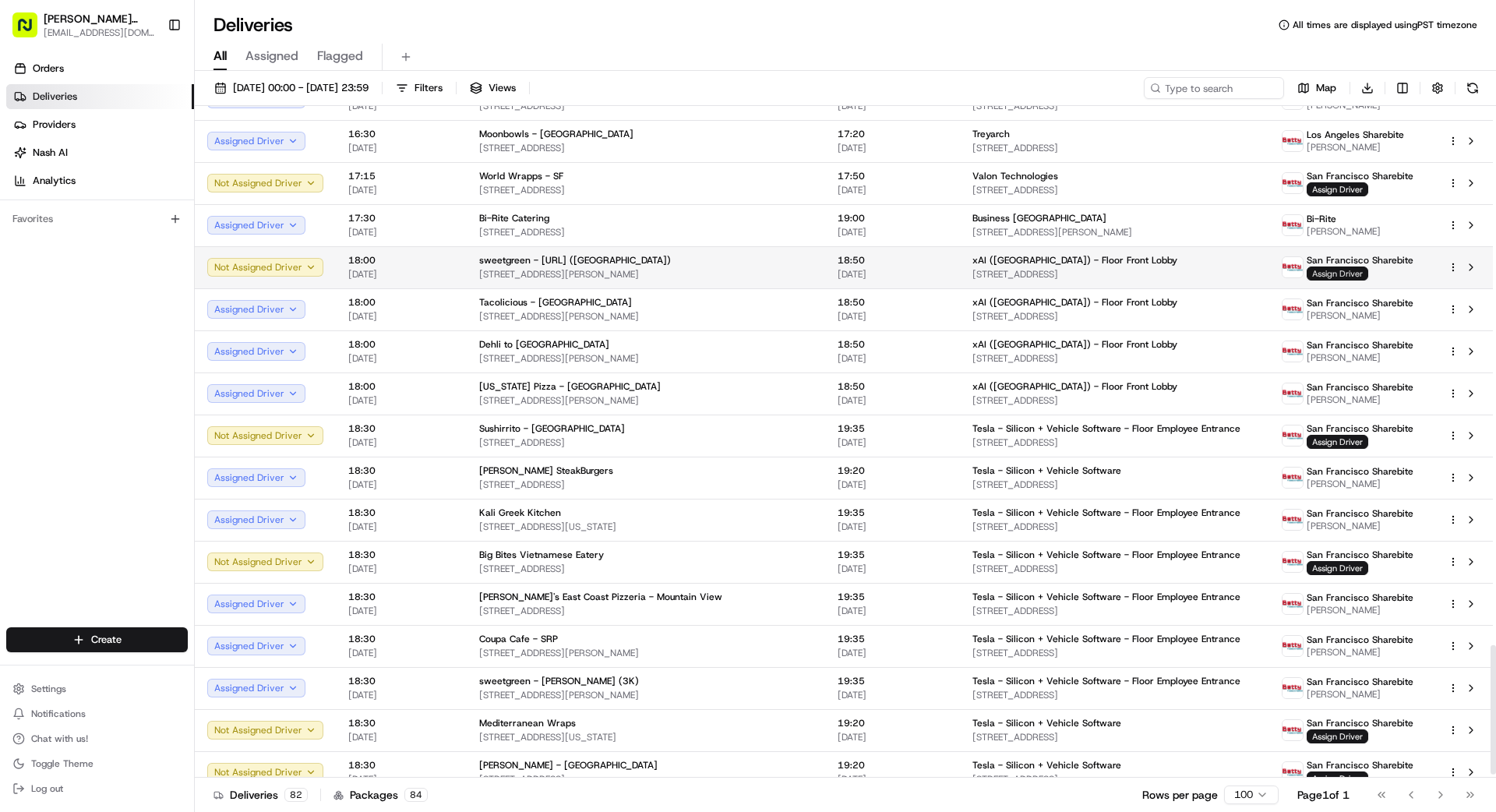
click at [934, 270] on span "Assign Driver" at bounding box center [1336, 273] width 61 height 14
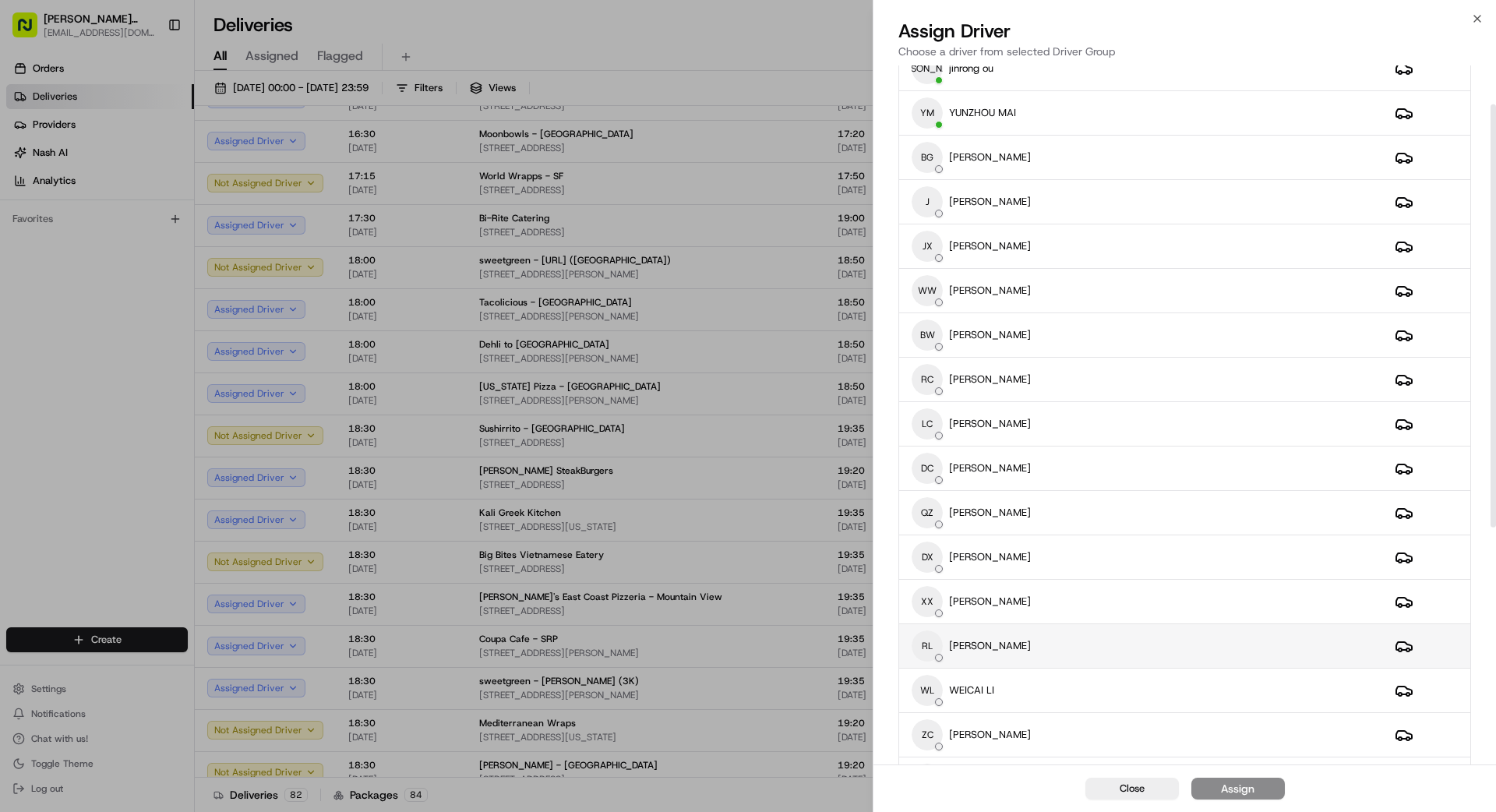
scroll to position [64, 0]
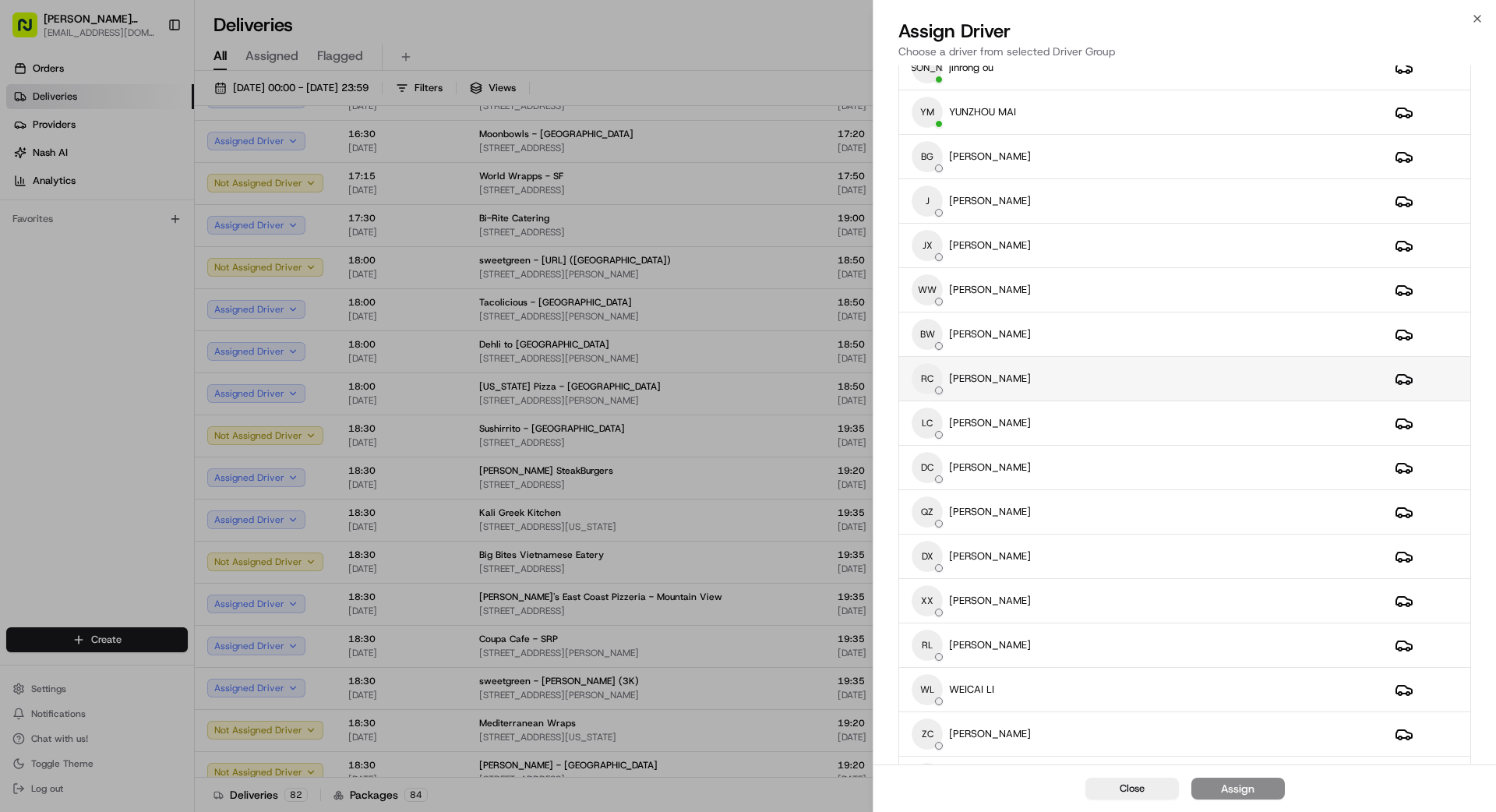
click at [934, 370] on div "RC [PERSON_NAME]" at bounding box center [1140, 379] width 458 height 31
click at [934, 728] on div "Assign" at bounding box center [1238, 788] width 34 height 16
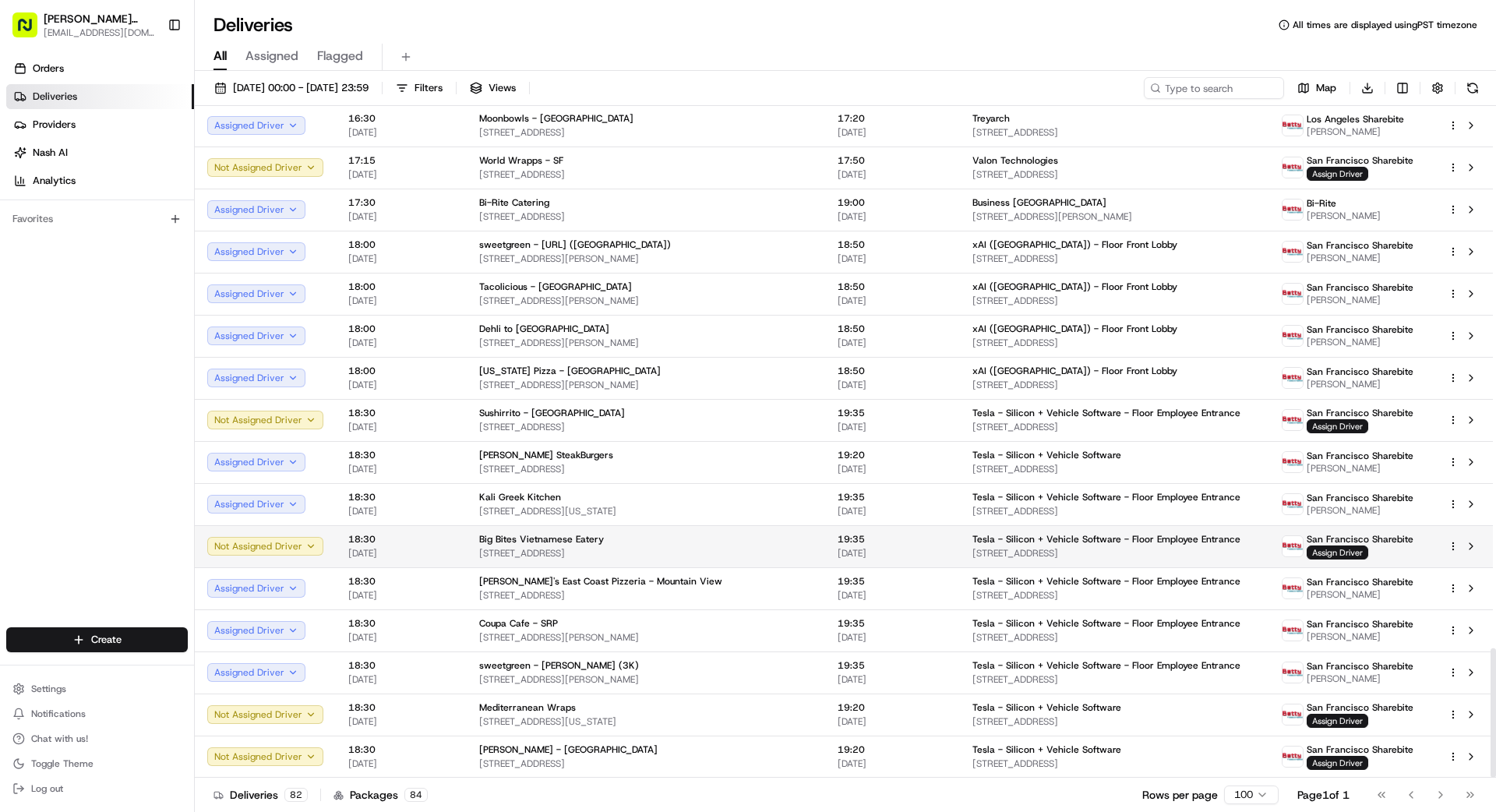
scroll to position [2808, 0]
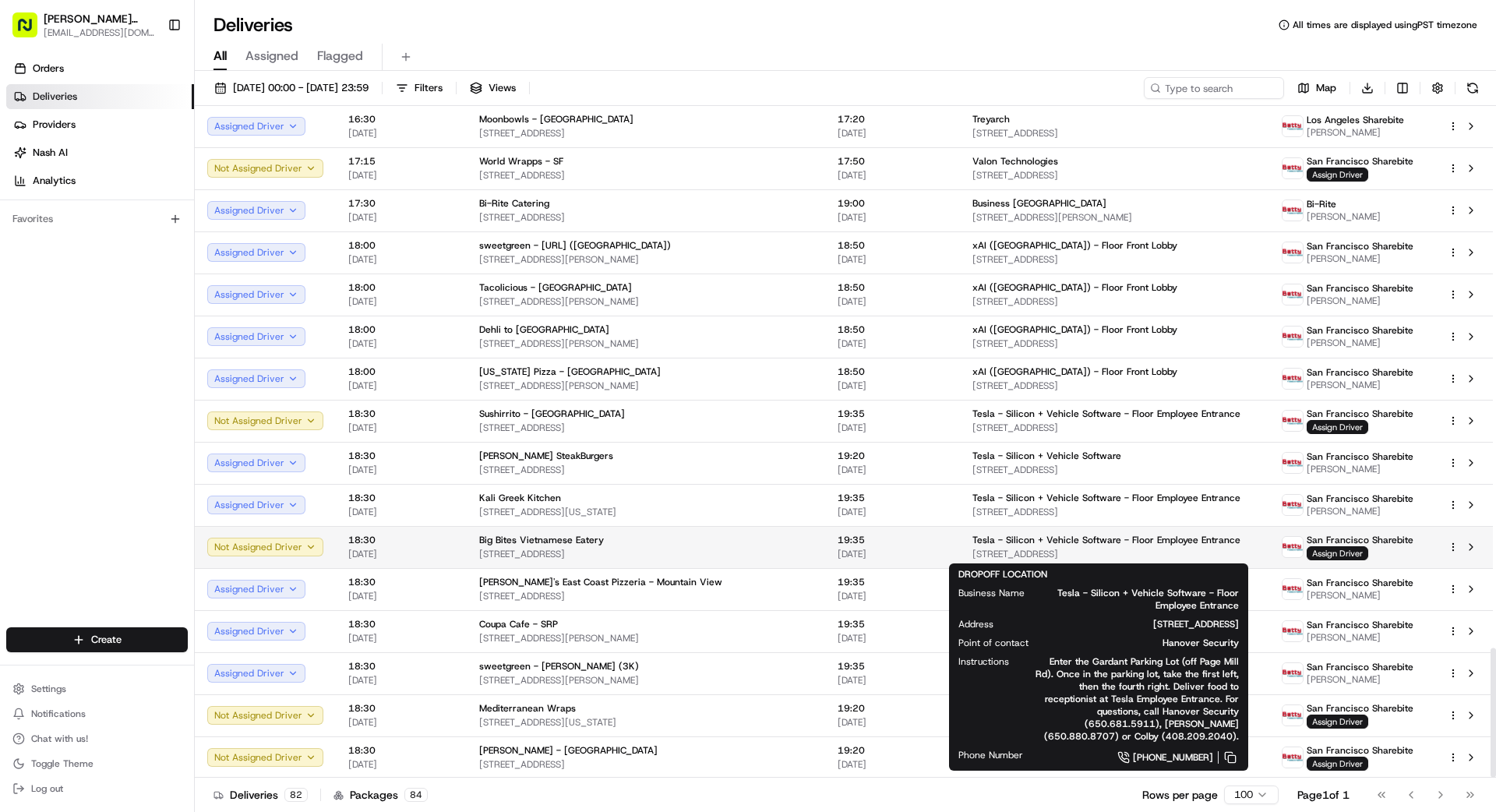
click at [934, 550] on span "[STREET_ADDRESS]" at bounding box center [1115, 554] width 285 height 13
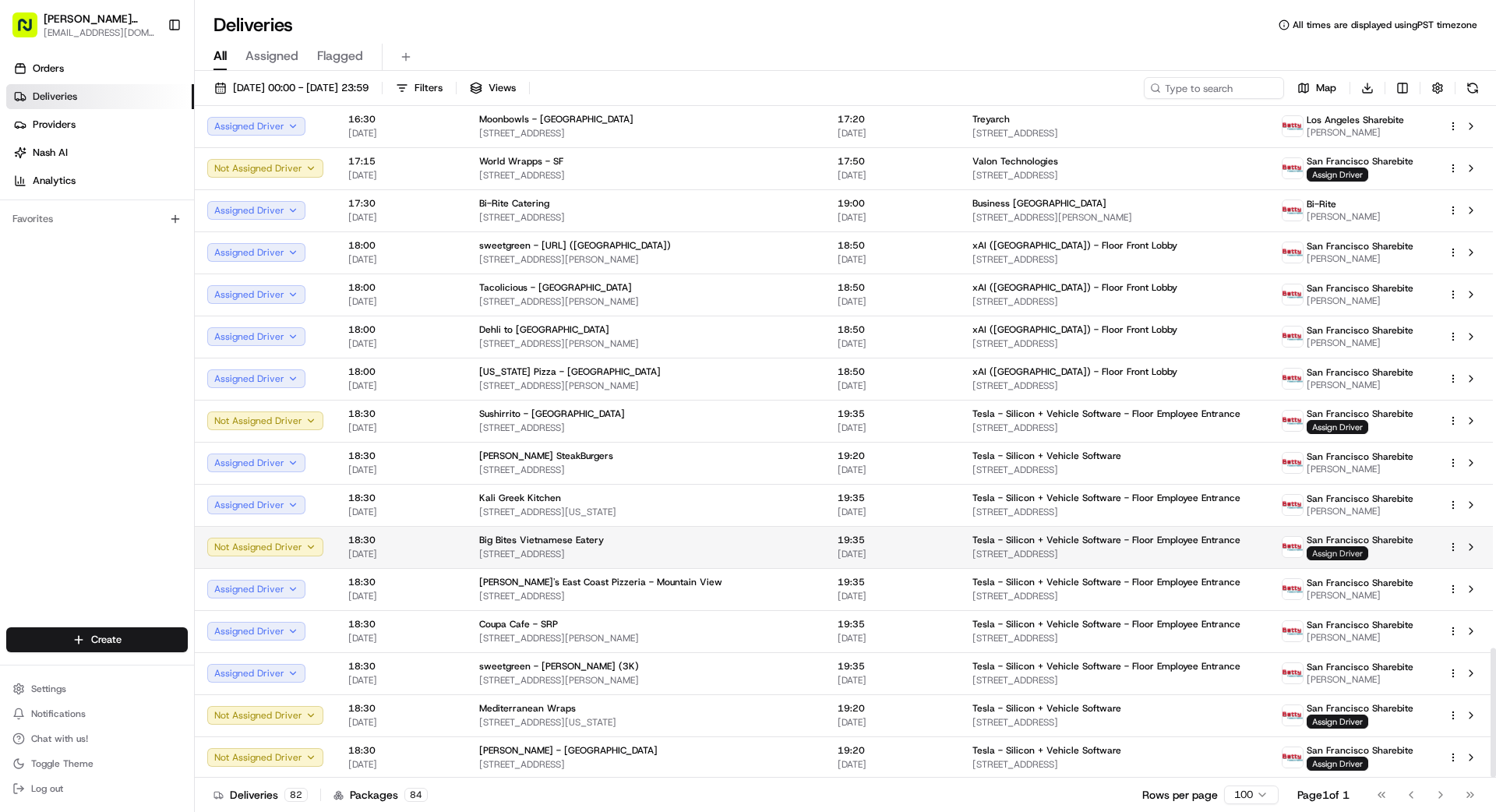
click at [934, 553] on span "Assign Driver" at bounding box center [1336, 553] width 61 height 14
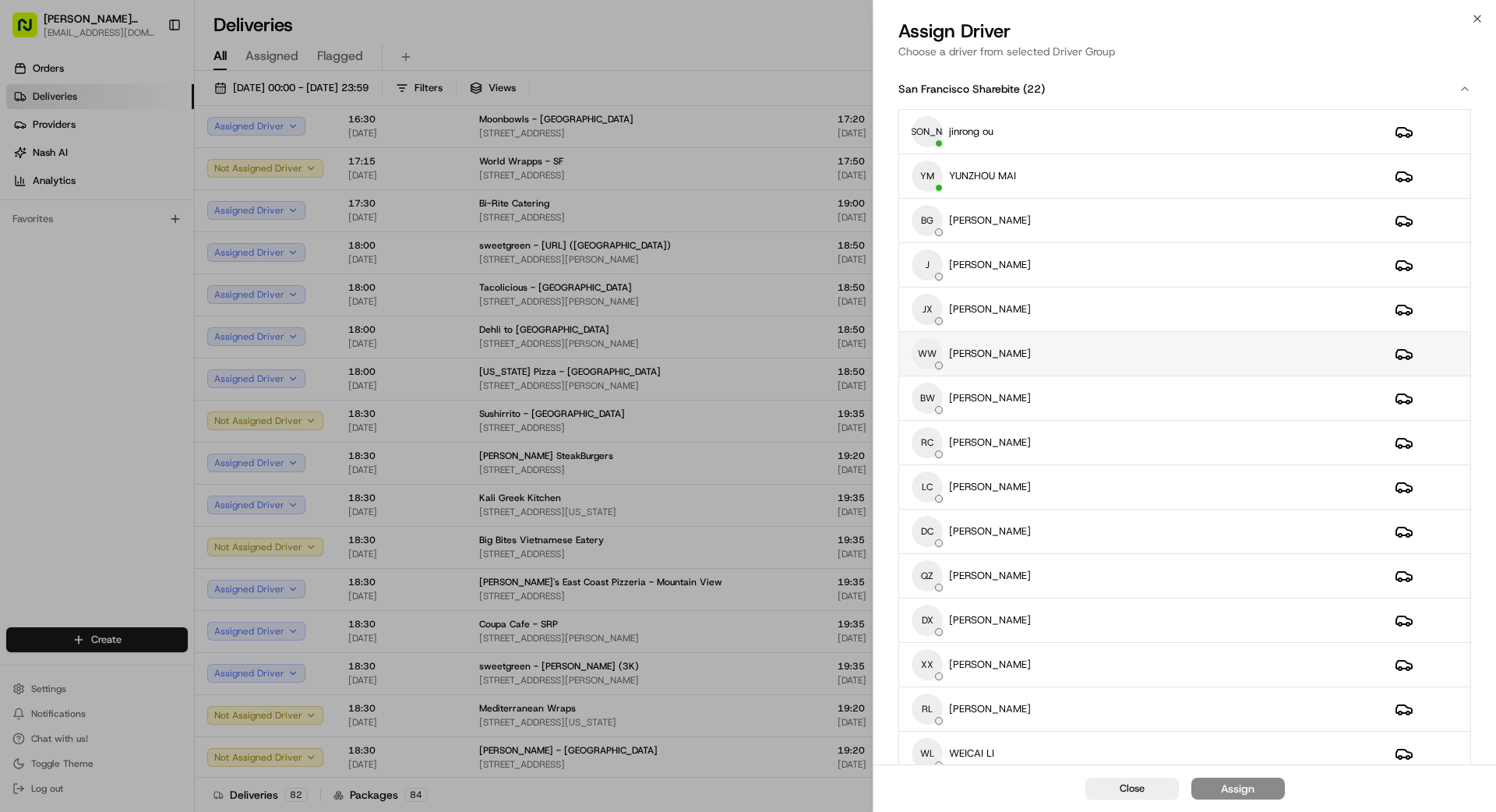
click at [934, 352] on p "[PERSON_NAME]" at bounding box center [989, 353] width 82 height 14
click at [934, 728] on div "Assign" at bounding box center [1238, 788] width 34 height 16
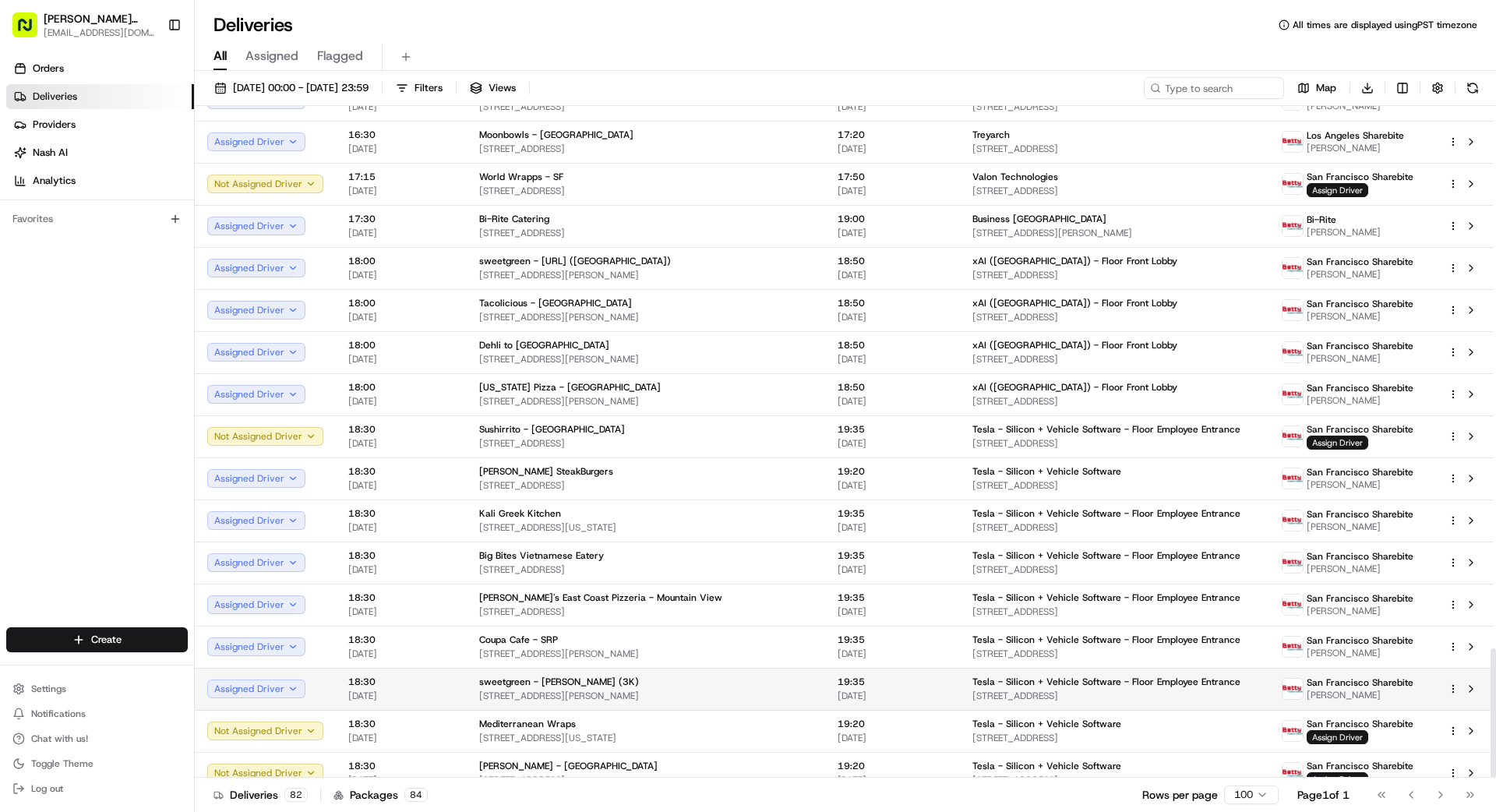
scroll to position [2809, 0]
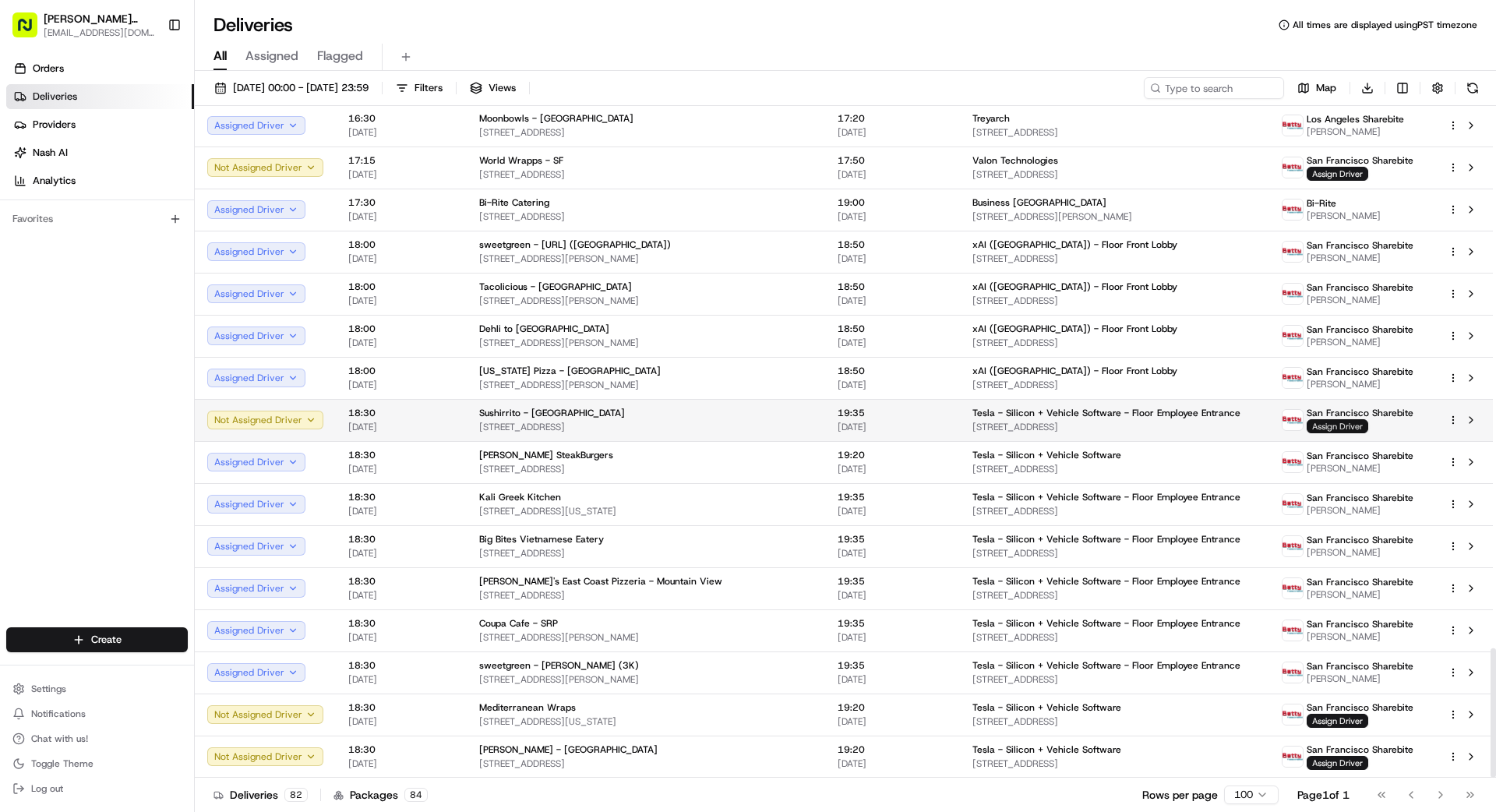
click at [934, 425] on span "Assign Driver" at bounding box center [1336, 425] width 61 height 14
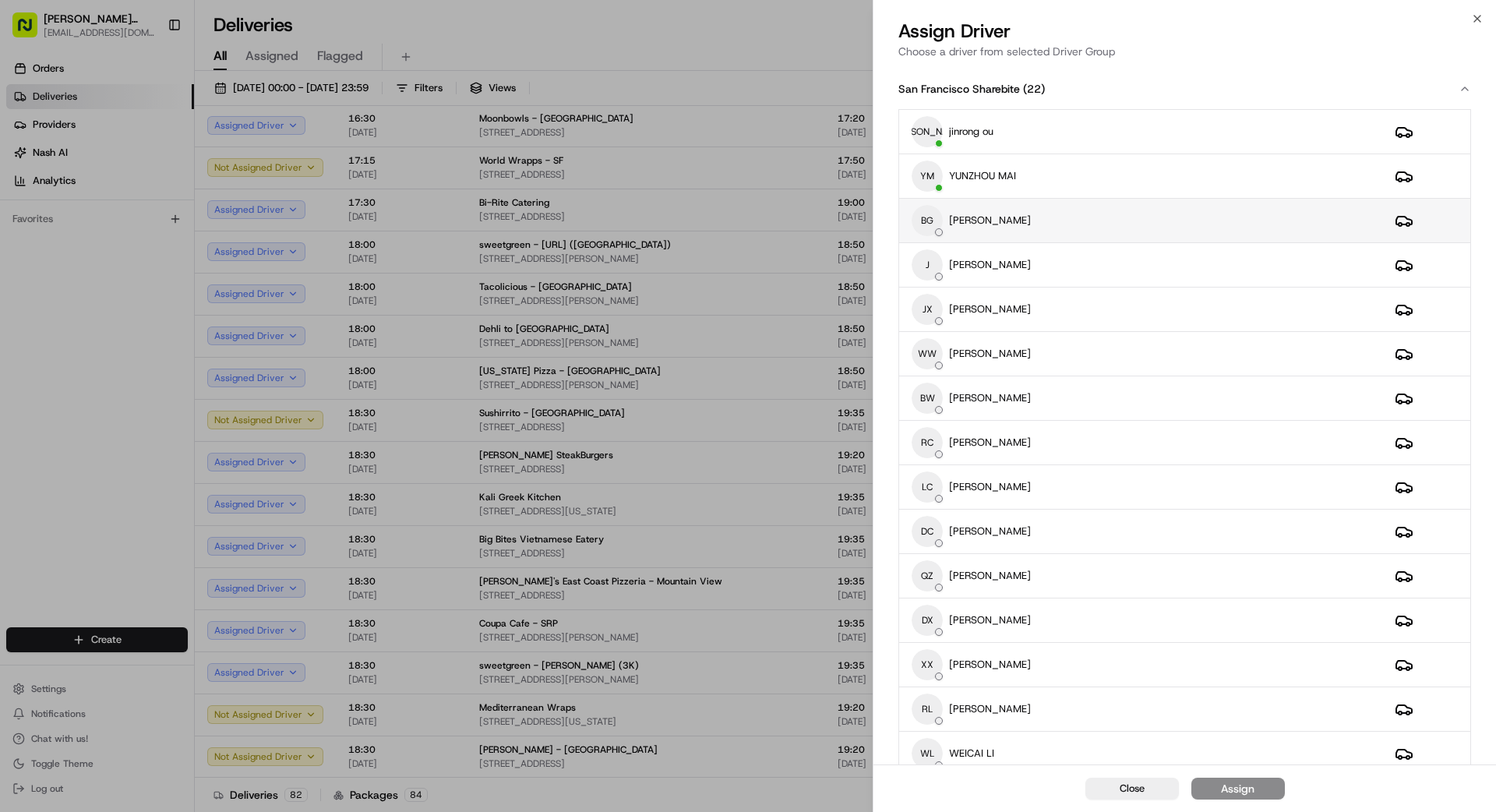
click at [934, 221] on div "BG [PERSON_NAME]" at bounding box center [1140, 221] width 458 height 31
click at [934, 728] on div "Assign" at bounding box center [1238, 788] width 34 height 16
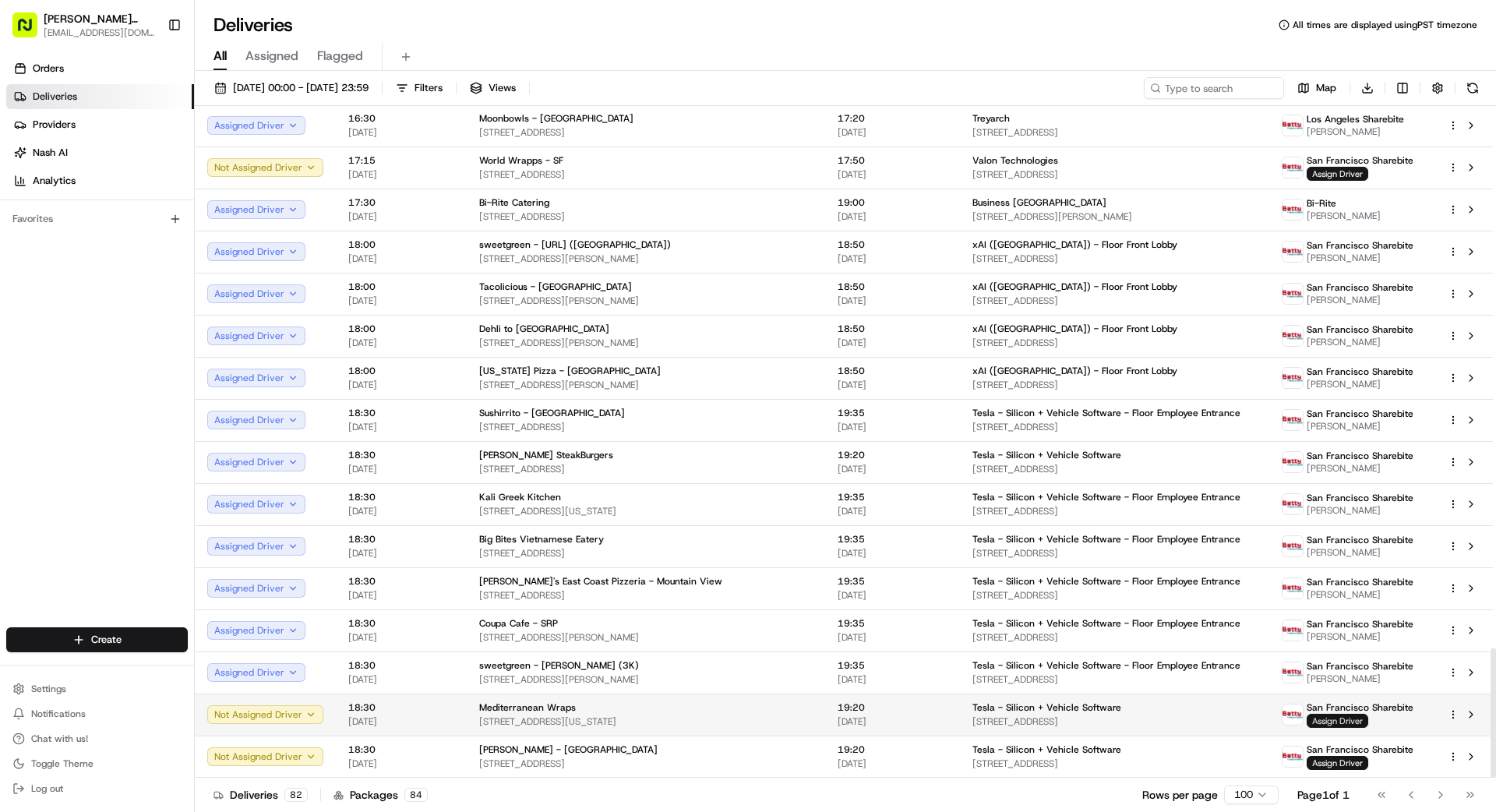
click at [934, 722] on span "Assign Driver" at bounding box center [1336, 720] width 61 height 14
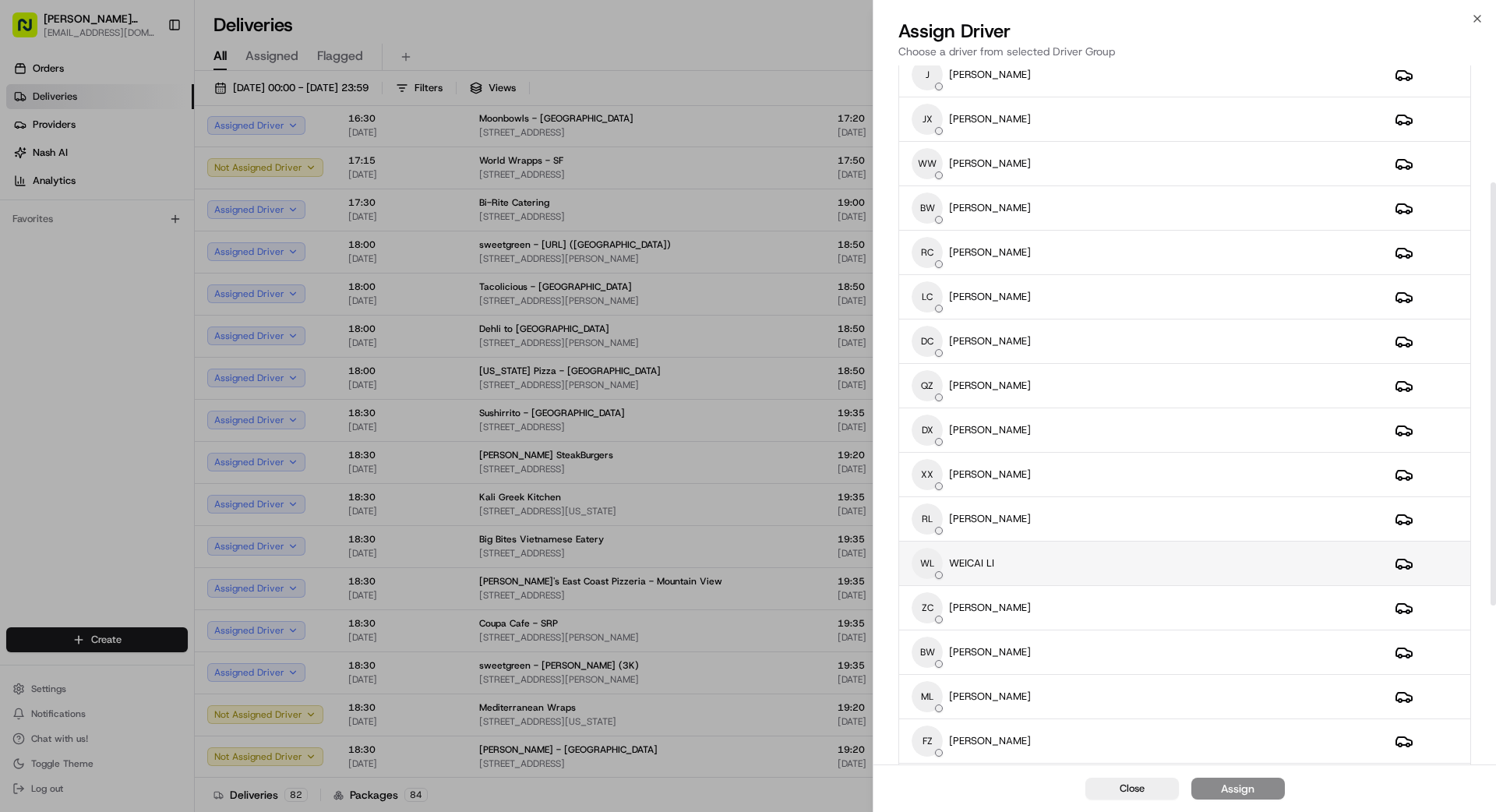
scroll to position [193, 0]
click at [934, 560] on div "WL WEICAI LI" at bounding box center [1140, 560] width 458 height 31
click at [934, 728] on div "Assign" at bounding box center [1238, 788] width 34 height 16
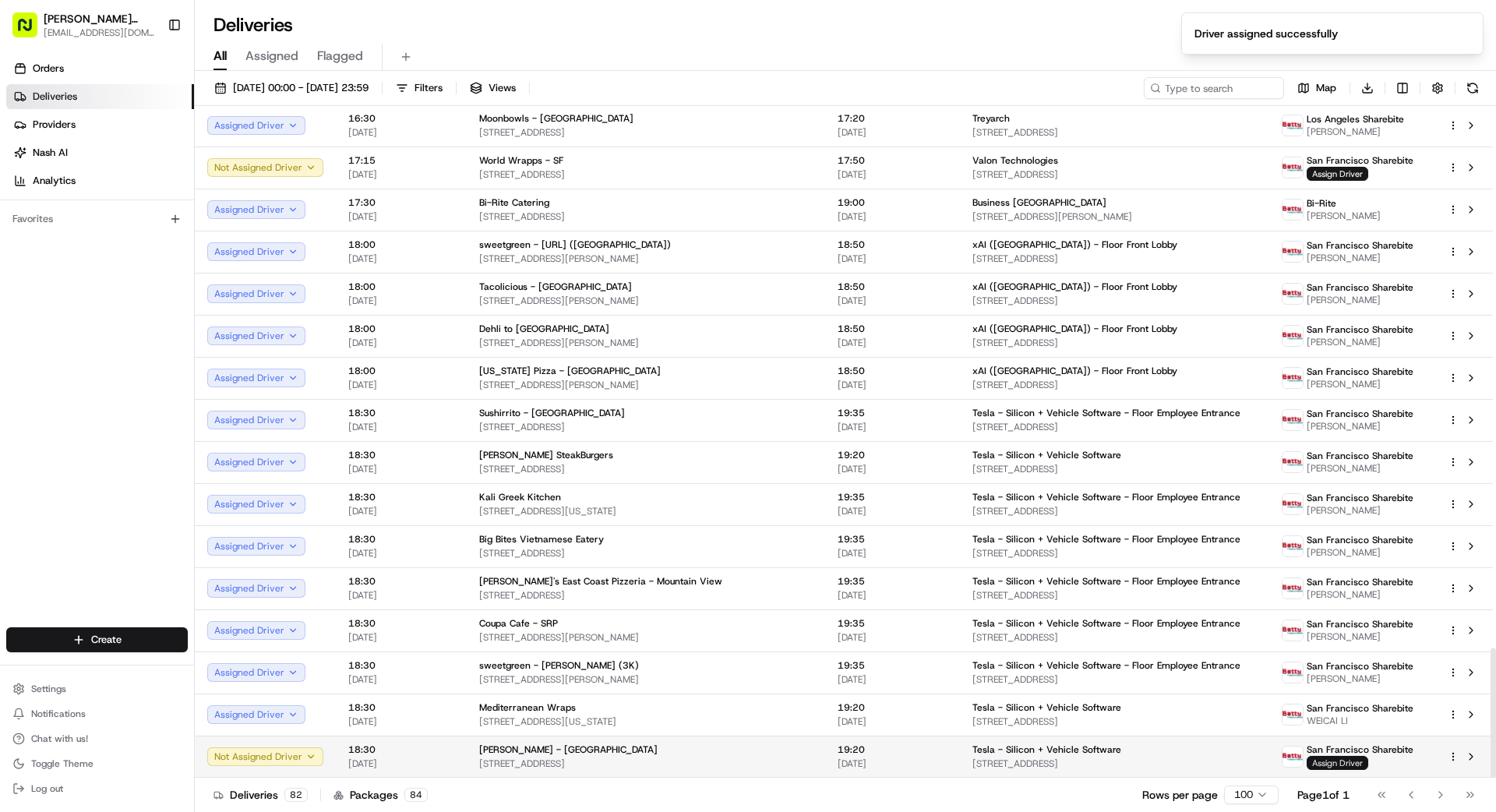
click at [934, 728] on span "Assign Driver" at bounding box center [1336, 762] width 61 height 14
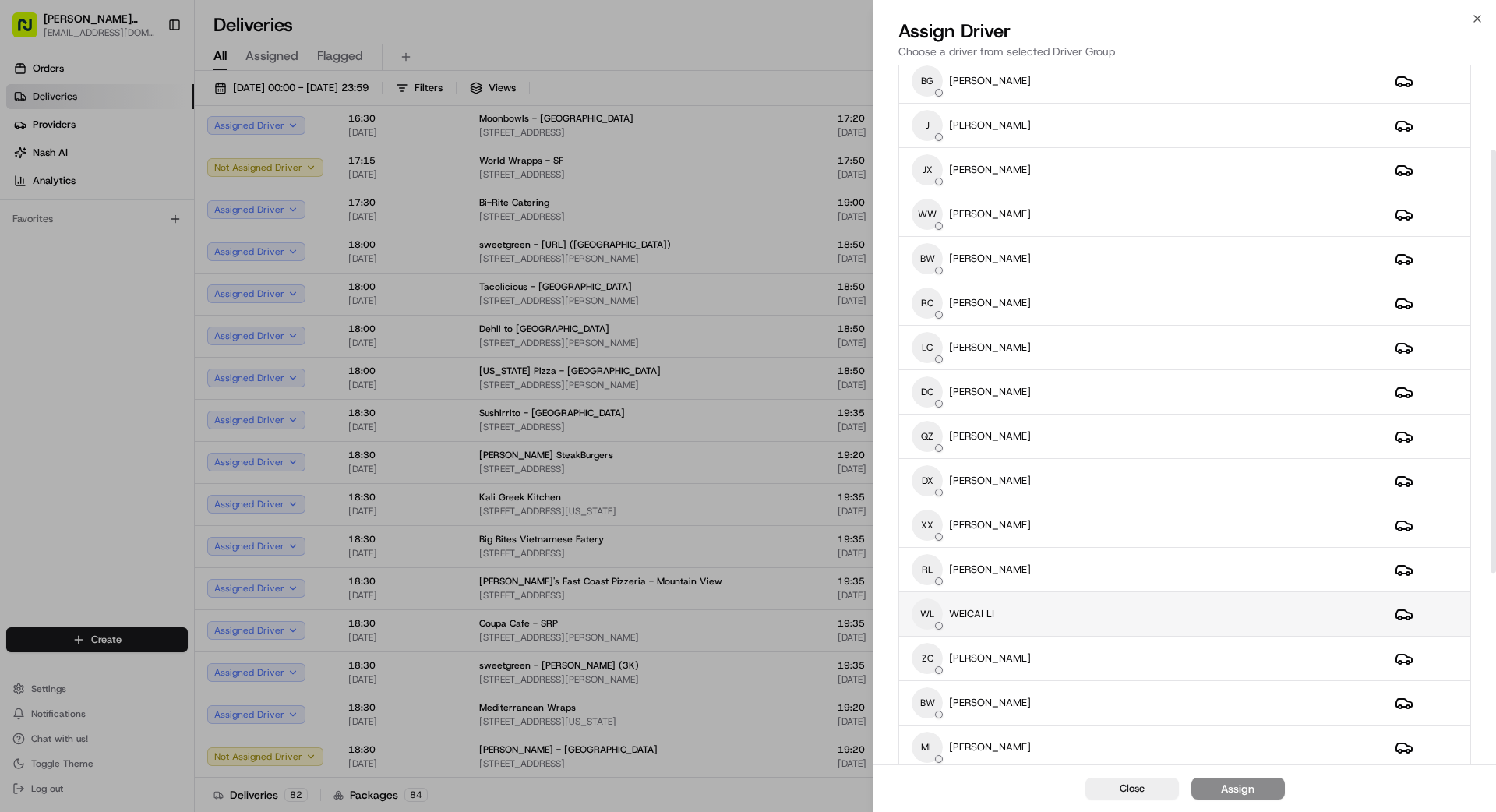
scroll to position [143, 0]
click at [934, 601] on div "WL WEICAI LI" at bounding box center [1140, 610] width 458 height 31
click at [934, 728] on div "Assign" at bounding box center [1238, 788] width 34 height 16
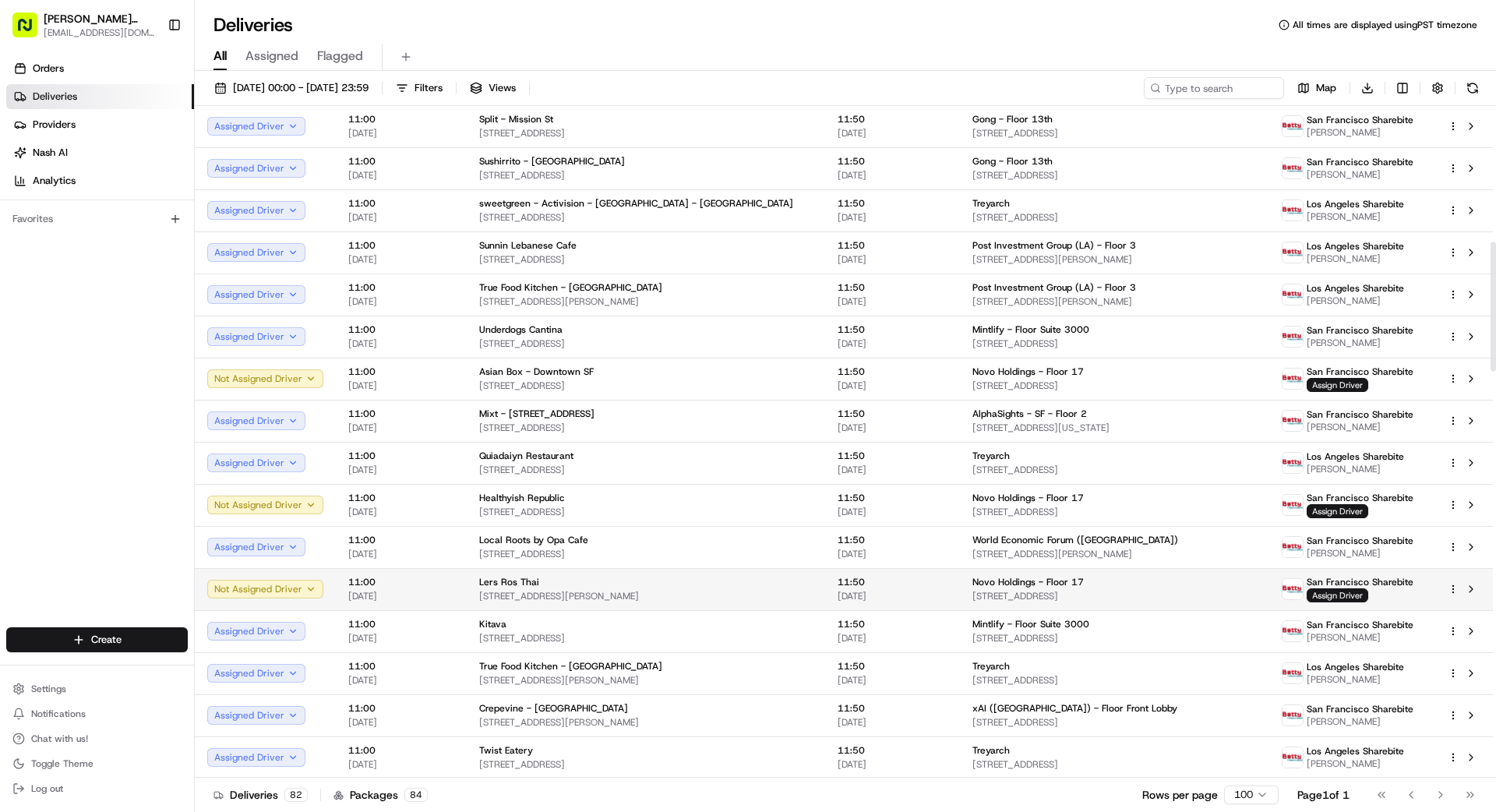
scroll to position [722, 0]
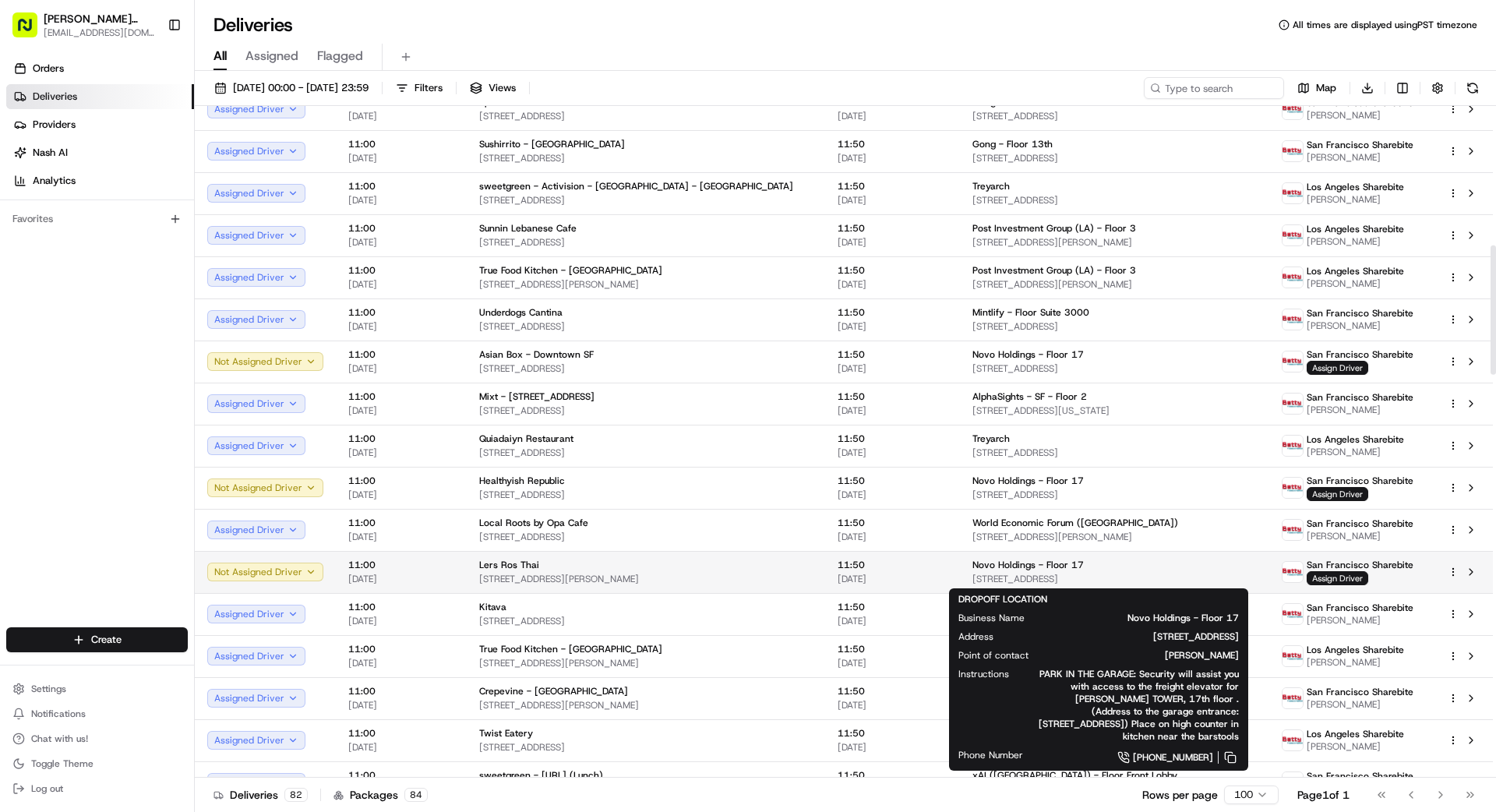
click at [934, 573] on span "[STREET_ADDRESS]" at bounding box center [1115, 579] width 285 height 13
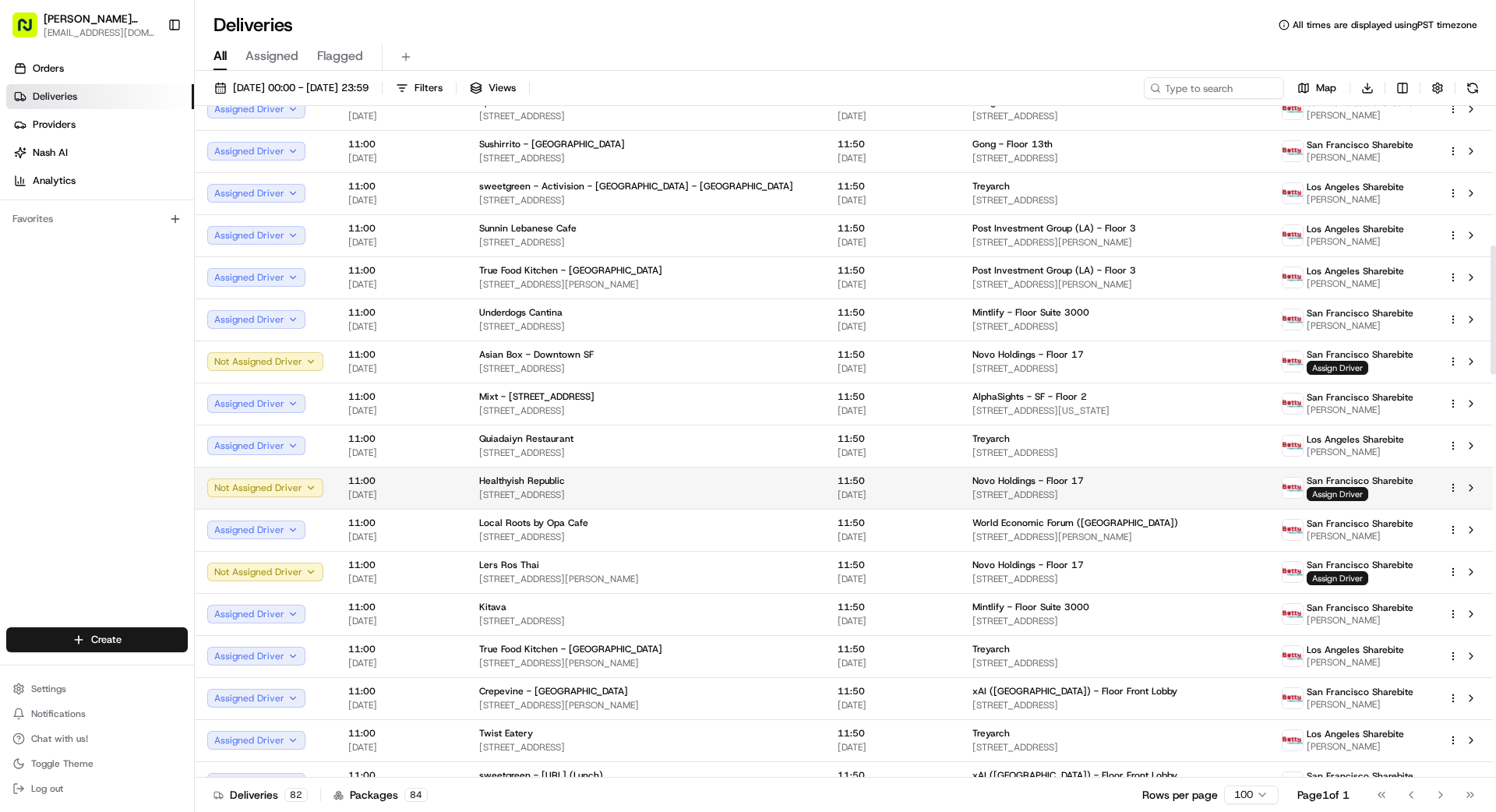
click at [934, 484] on span "Novo Holdings - Floor 17" at bounding box center [1028, 481] width 112 height 13
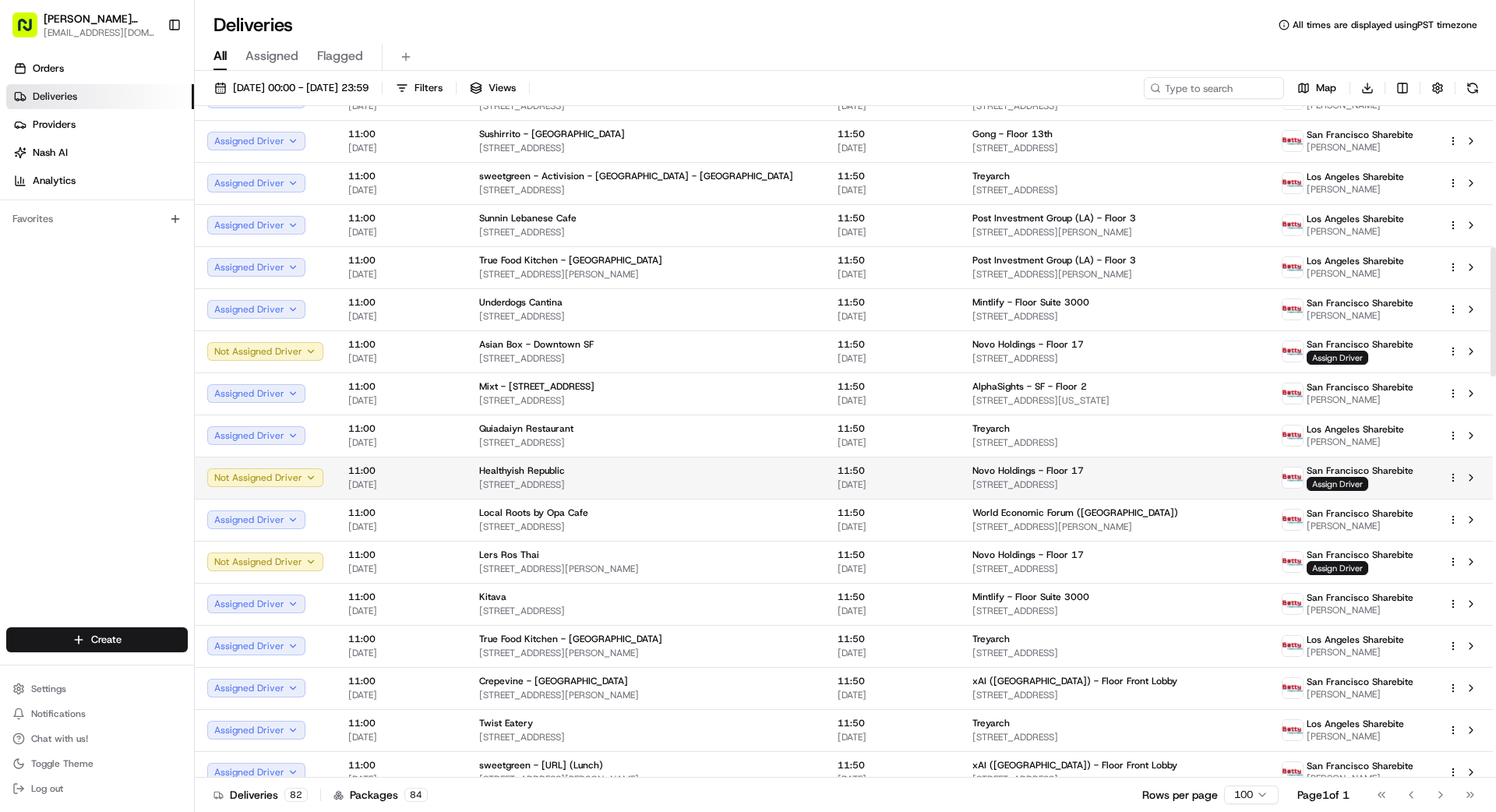
scroll to position [736, 0]
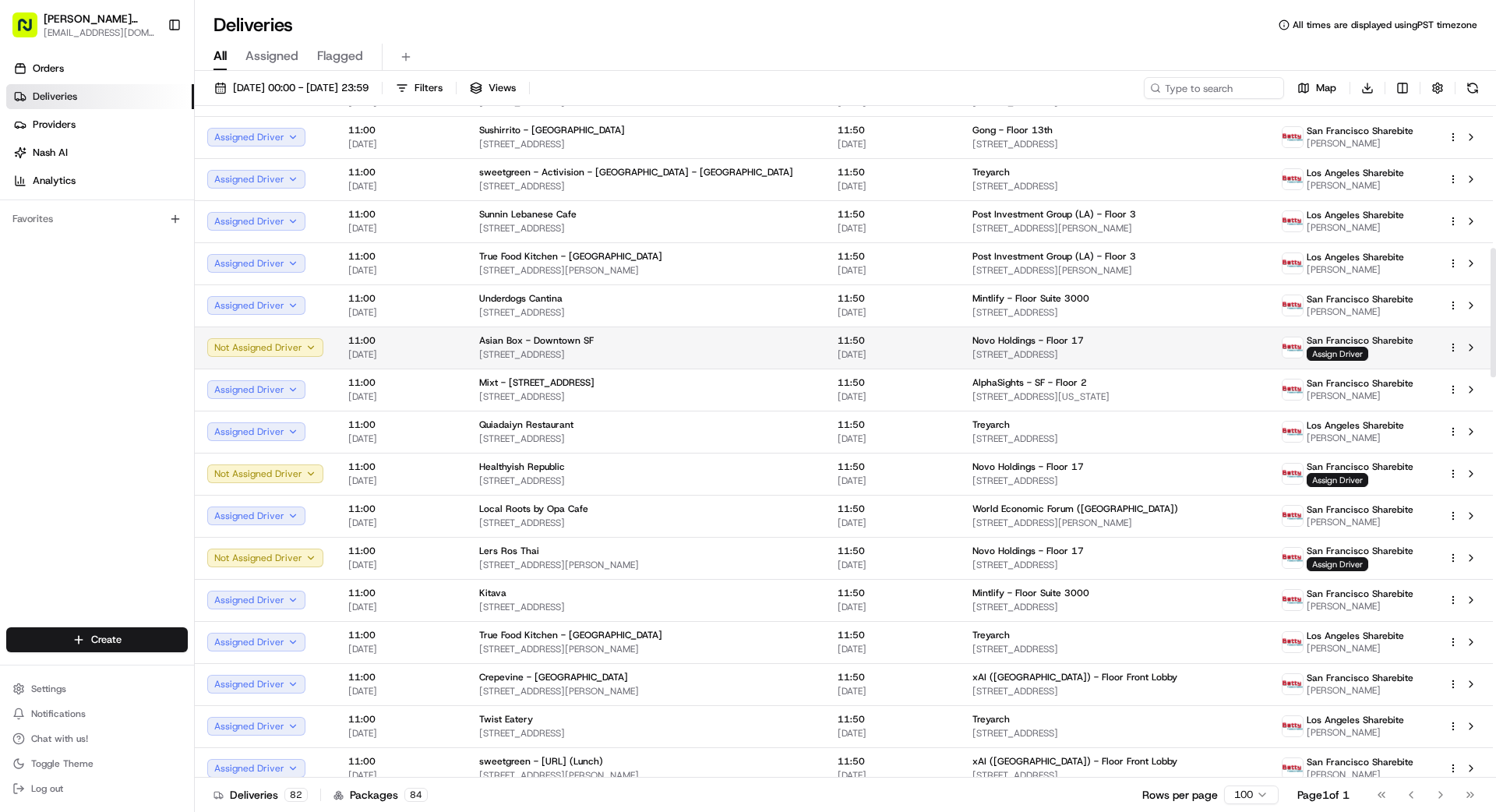
click at [934, 344] on td "Novo Holdings - Floor [STREET_ADDRESS]" at bounding box center [1115, 347] width 310 height 42
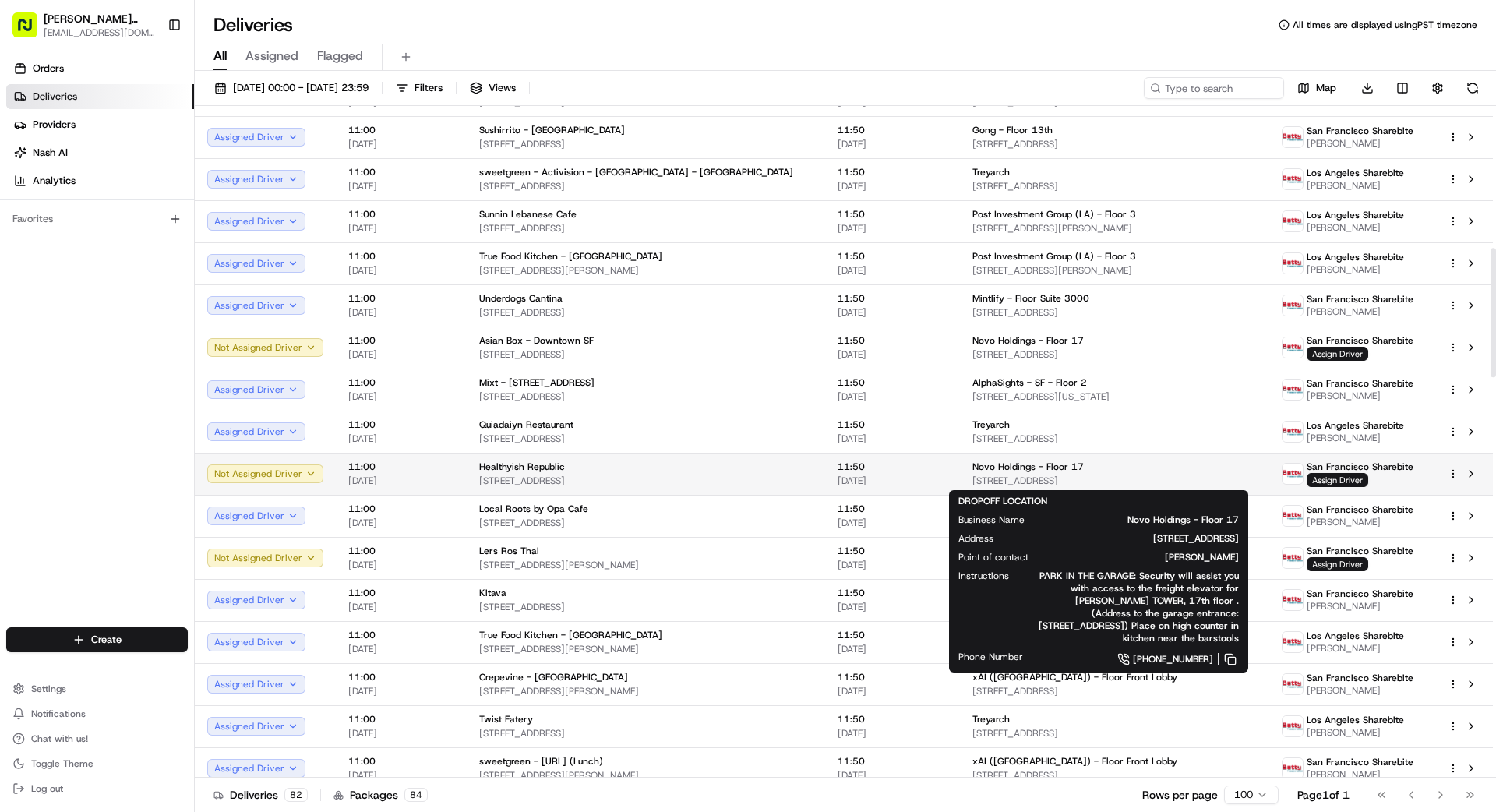
click at [934, 475] on span "[STREET_ADDRESS]" at bounding box center [1115, 481] width 285 height 13
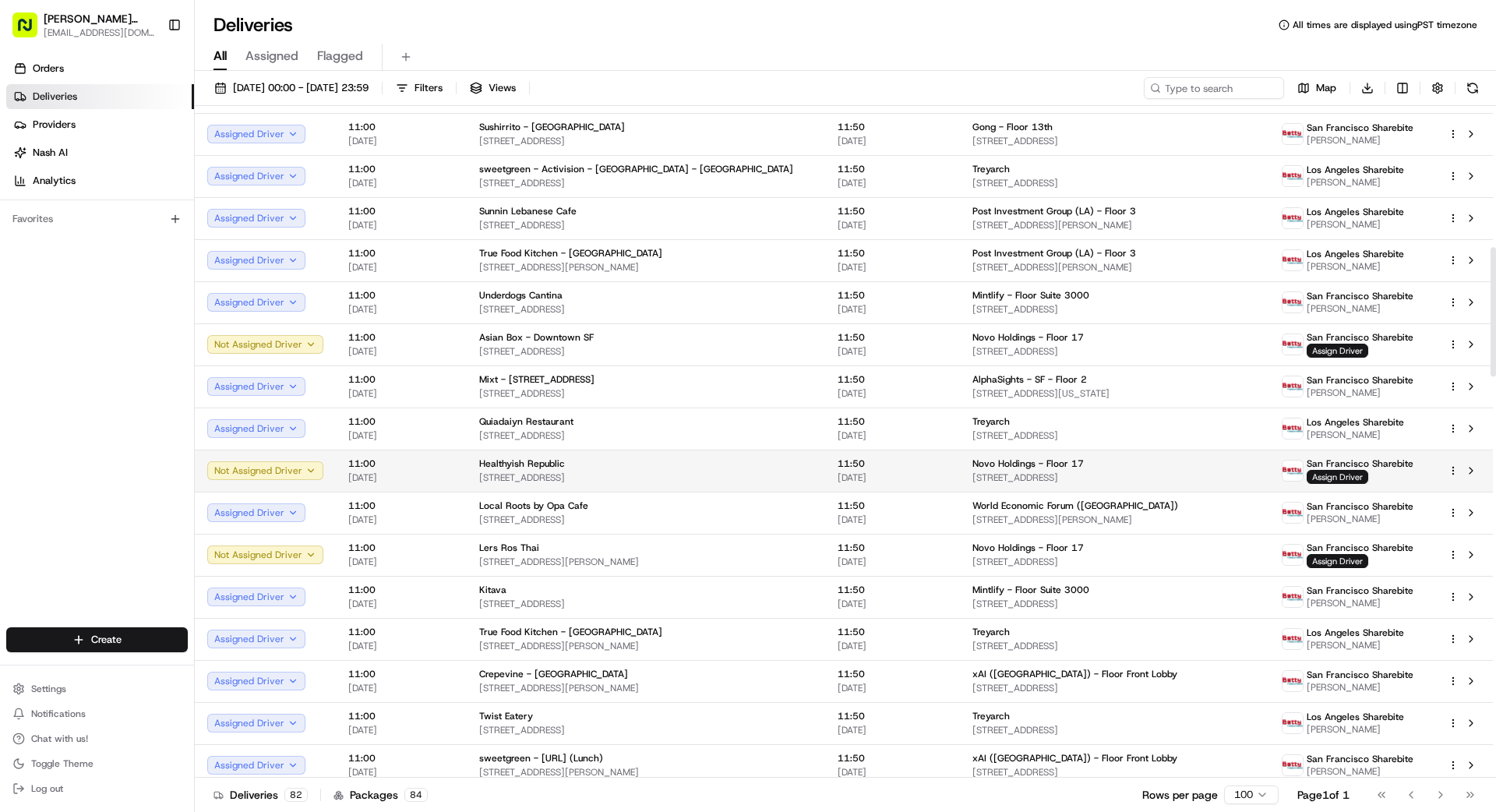
scroll to position [741, 0]
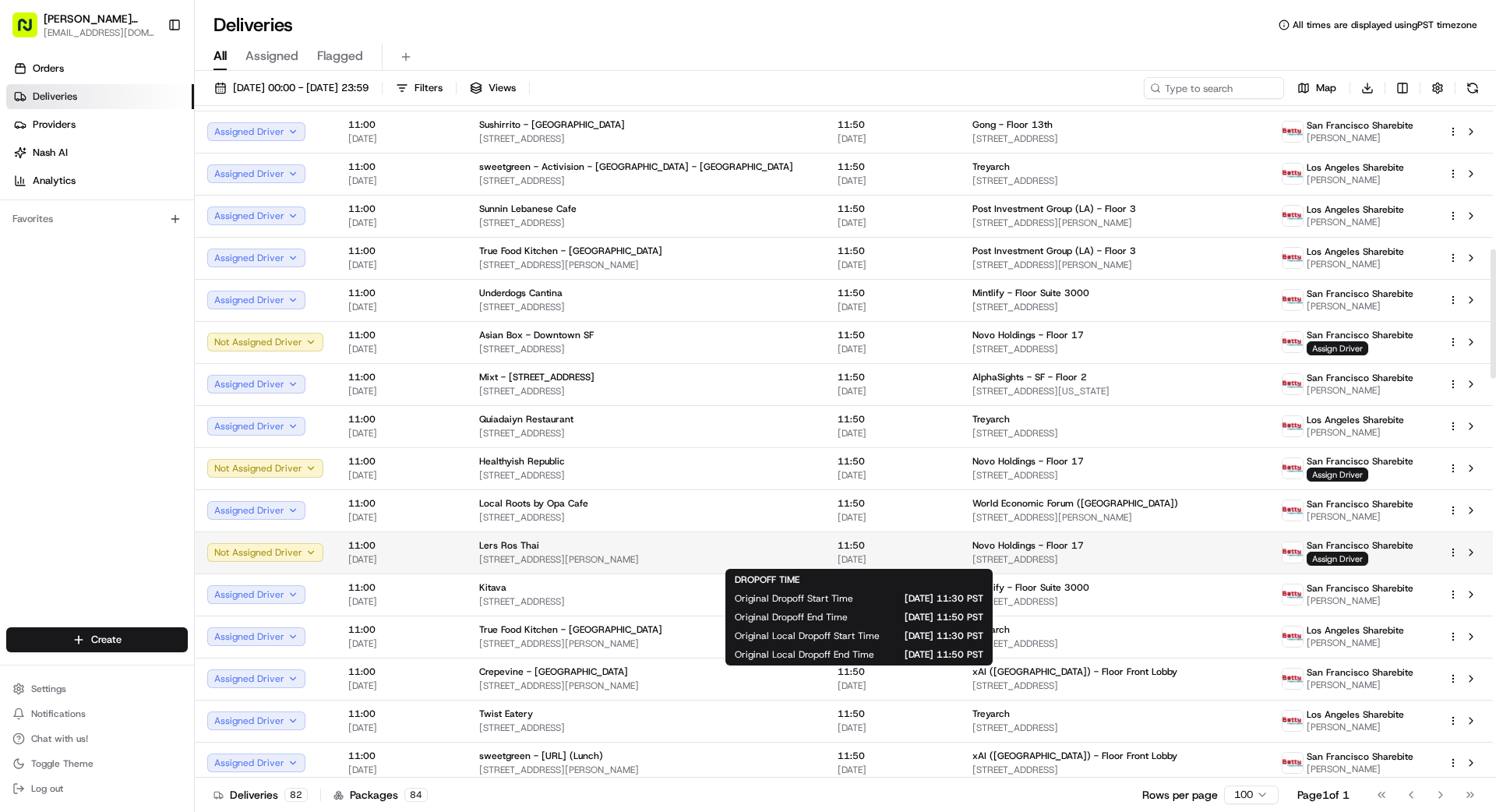
click at [886, 553] on span "[DATE]" at bounding box center [893, 559] width 110 height 13
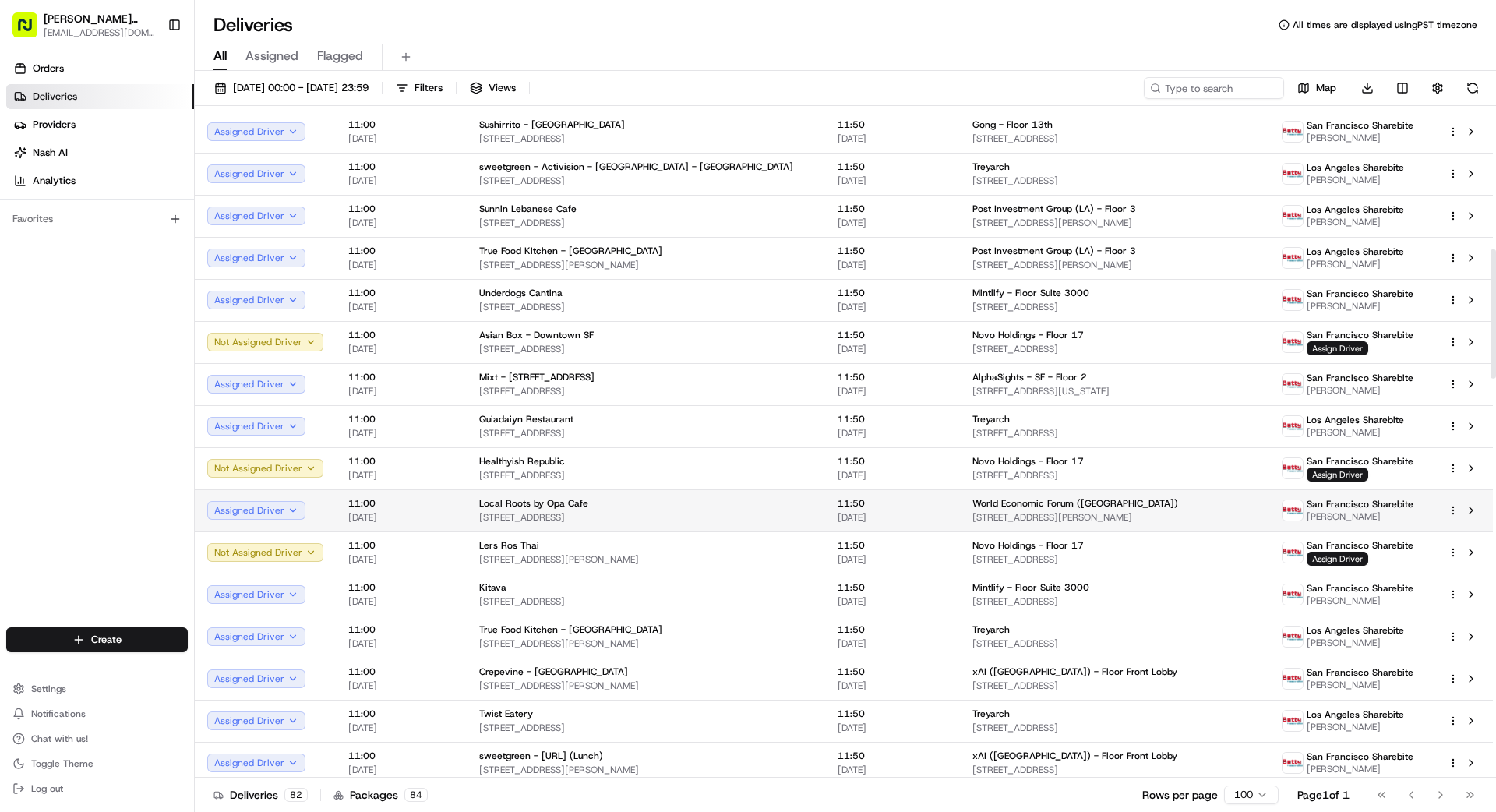
scroll to position [741, 0]
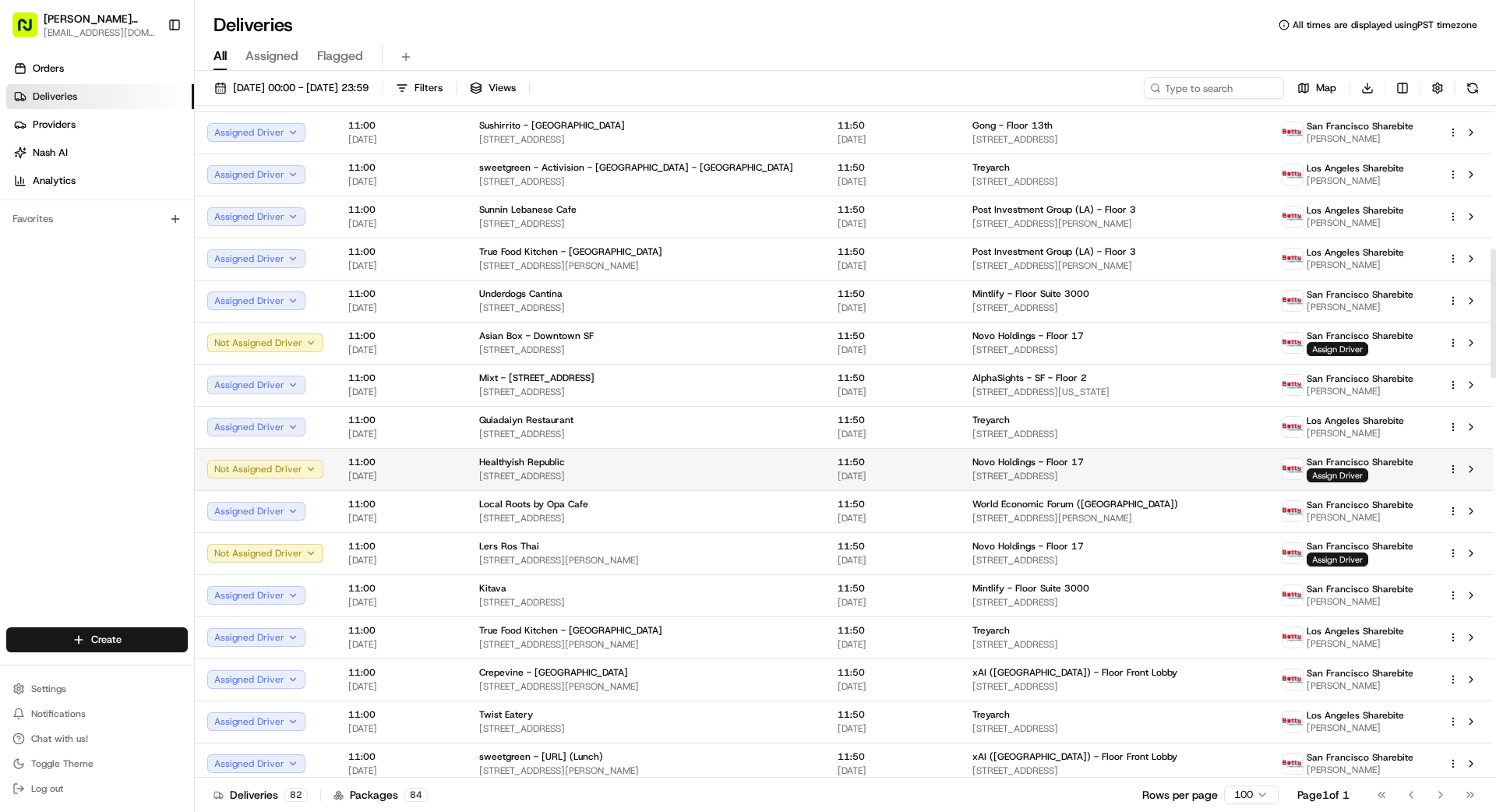
click at [762, 459] on div "Healthyish Republic" at bounding box center [646, 462] width 334 height 13
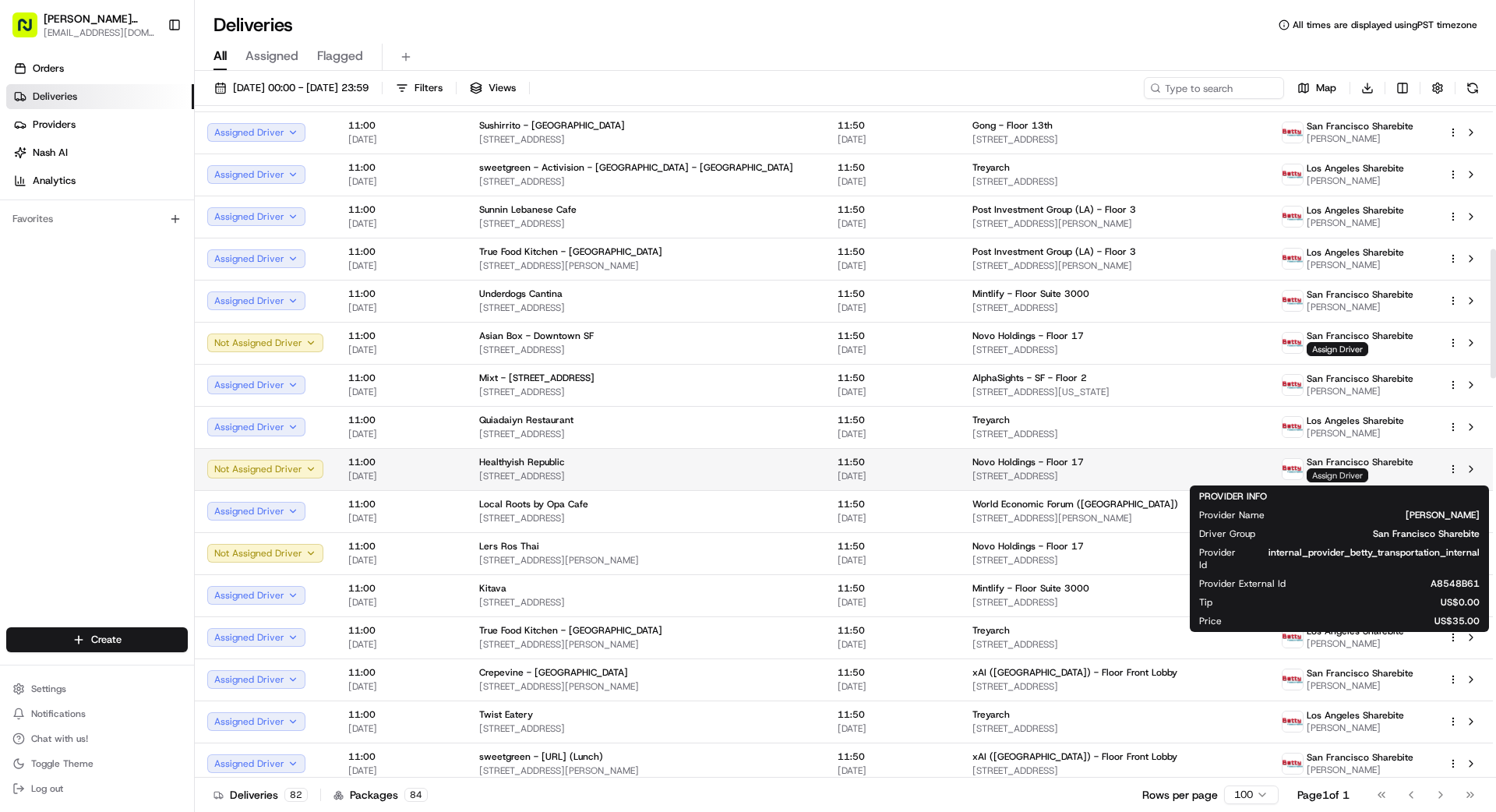
click at [934, 471] on span "Assign Driver" at bounding box center [1336, 475] width 61 height 14
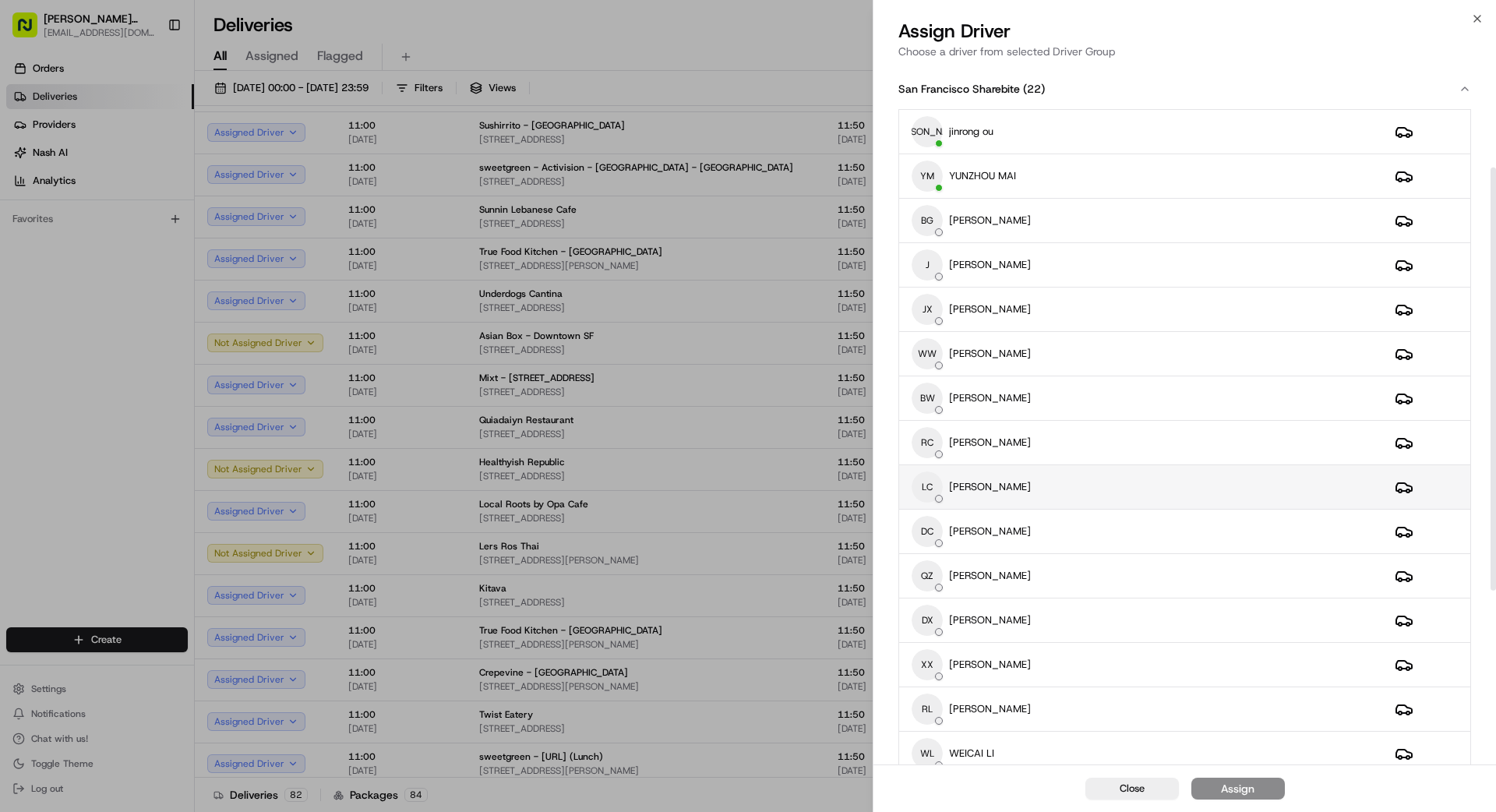
scroll to position [455, 0]
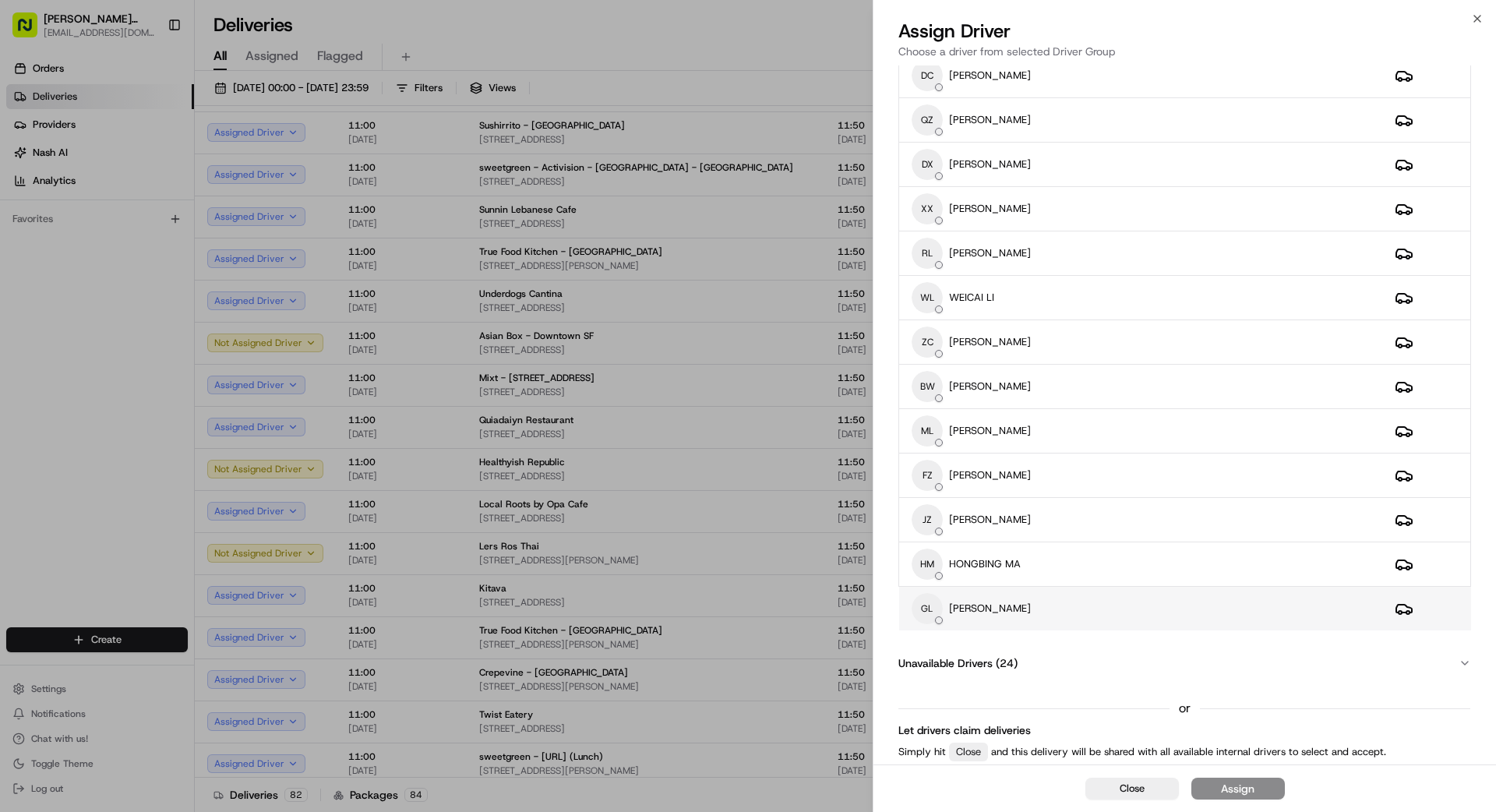
click at [934, 595] on div "[PERSON_NAME] [PERSON_NAME]" at bounding box center [1140, 609] width 458 height 31
click at [934, 728] on div "Assign" at bounding box center [1238, 788] width 34 height 16
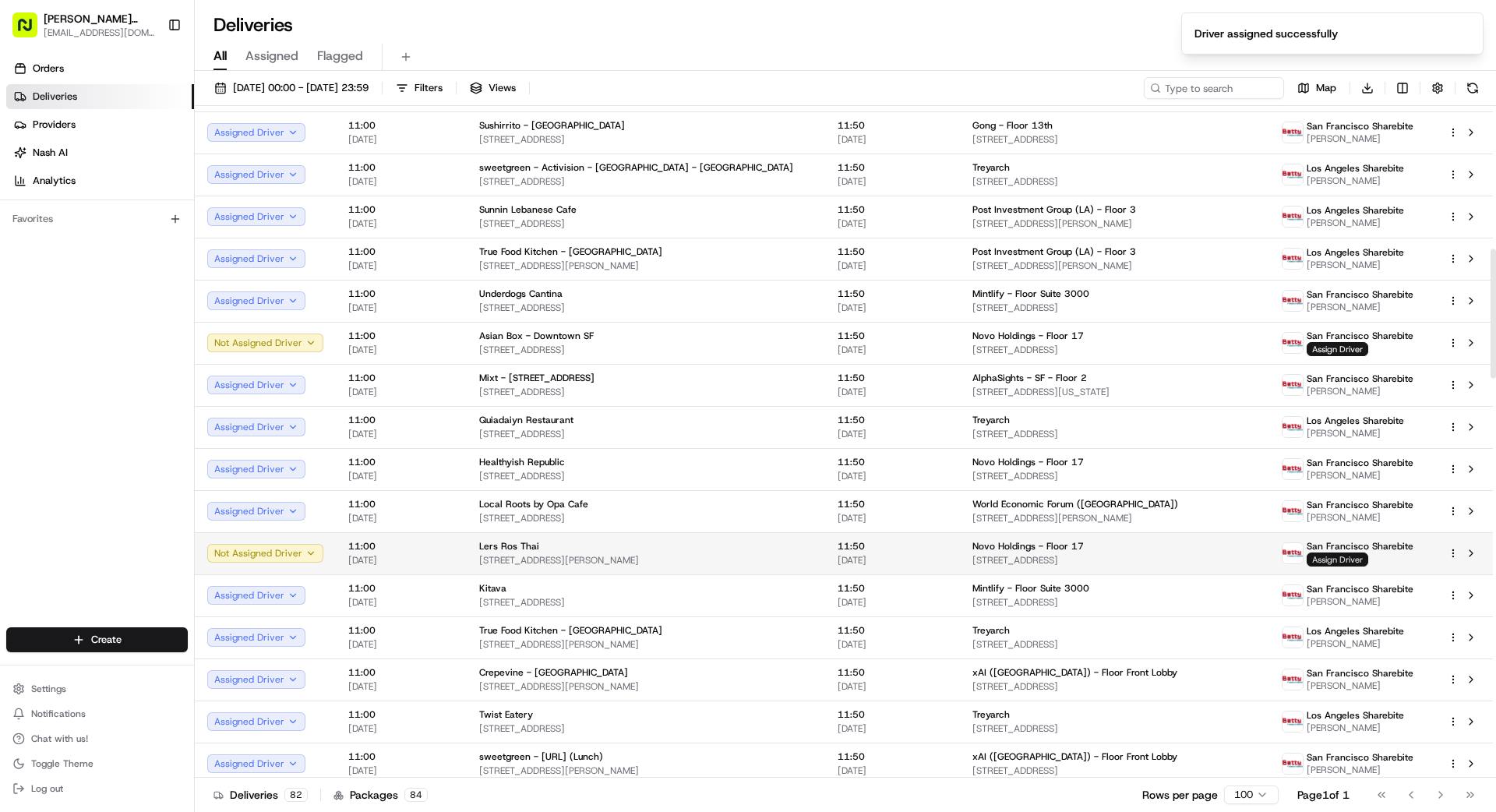
click at [934, 560] on span "Assign Driver" at bounding box center [1336, 559] width 61 height 14
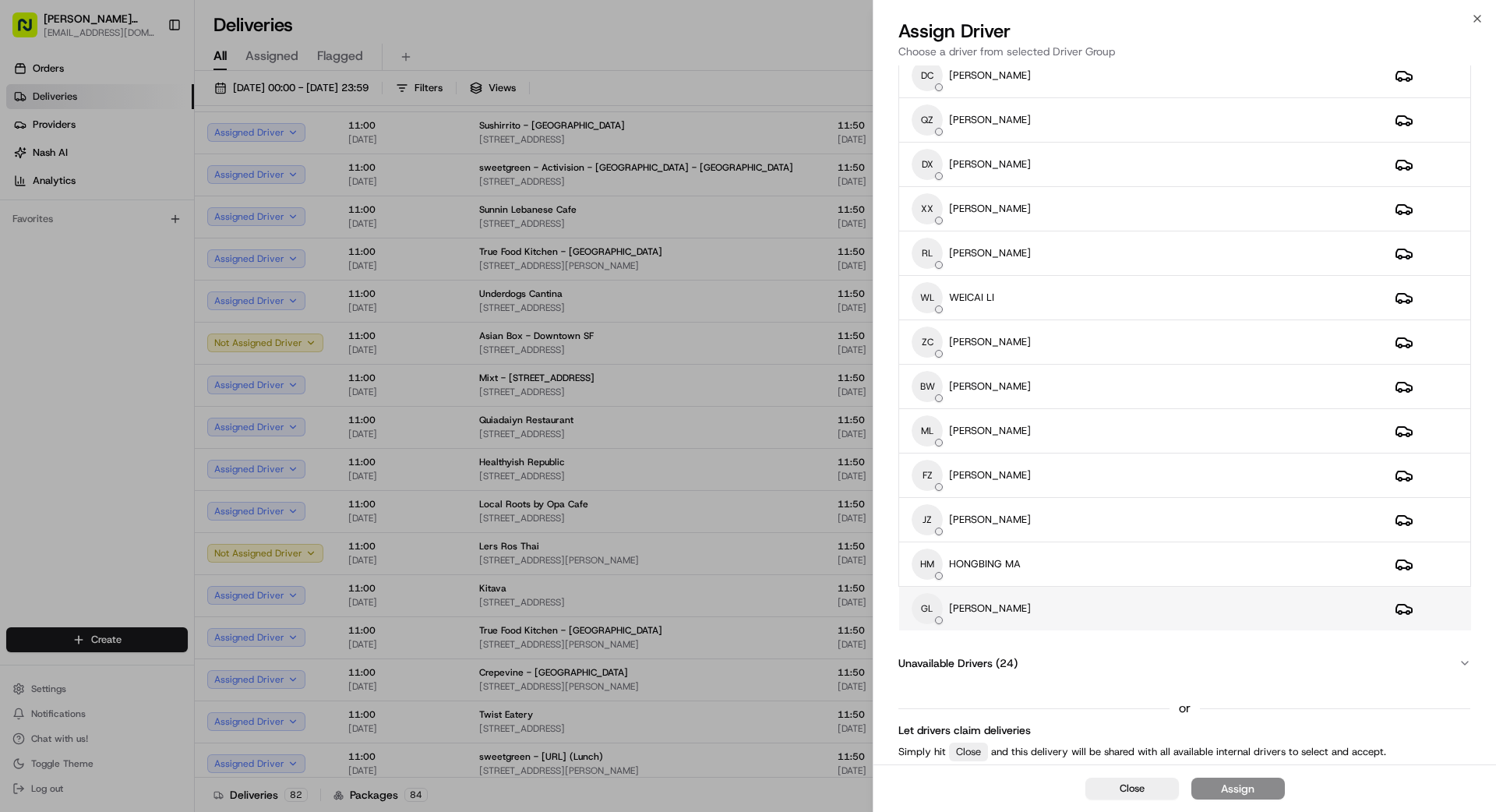
drag, startPoint x: 1339, startPoint y: 609, endPoint x: 1333, endPoint y: 615, distance: 8.5
click at [934, 609] on div "[PERSON_NAME] [PERSON_NAME]" at bounding box center [1140, 609] width 458 height 31
click at [934, 728] on div "Assign" at bounding box center [1238, 788] width 34 height 16
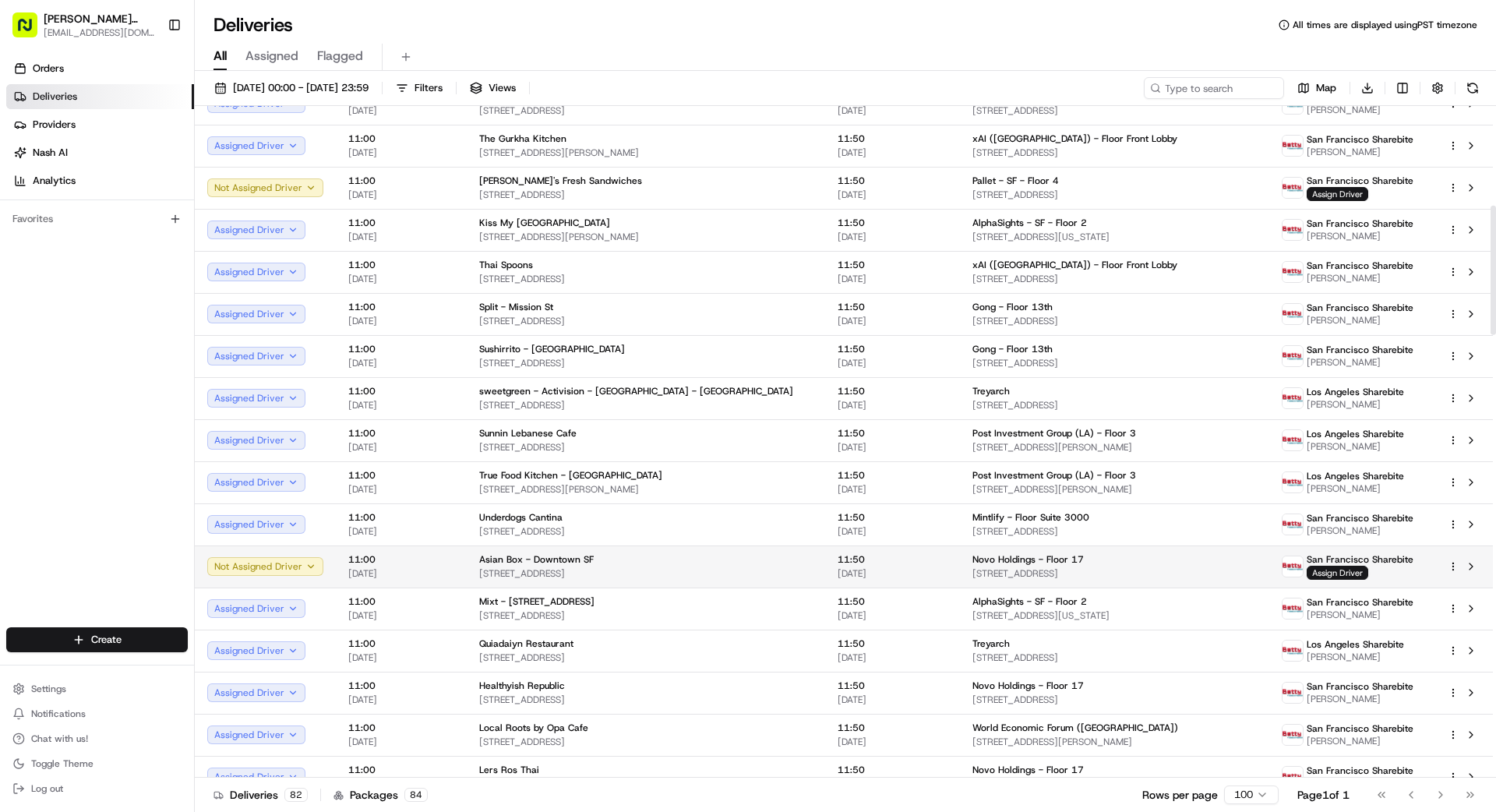
scroll to position [515, 0]
click at [934, 567] on span "Novo Holdings - Floor 17" at bounding box center [1028, 562] width 112 height 13
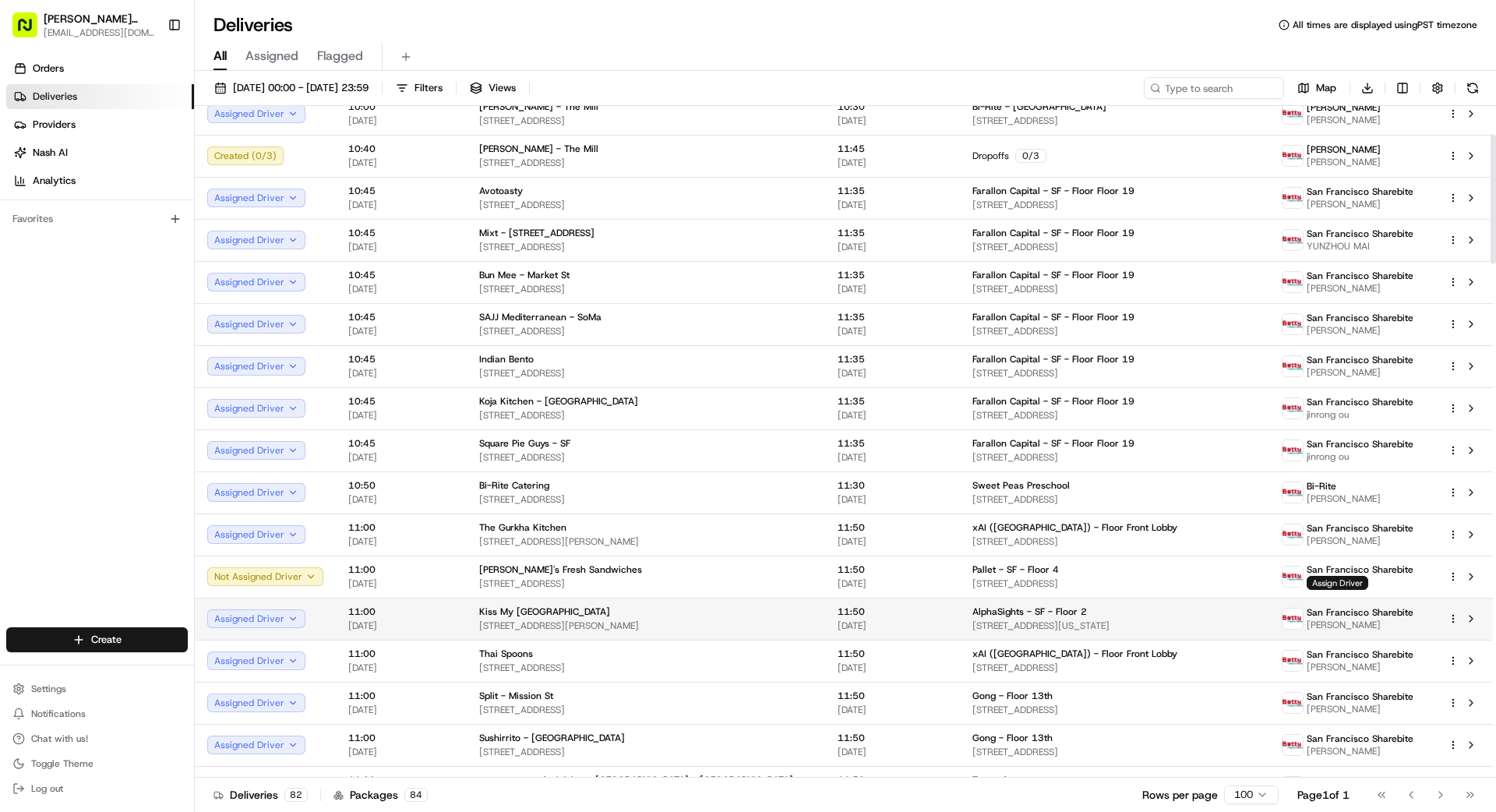
scroll to position [148, 0]
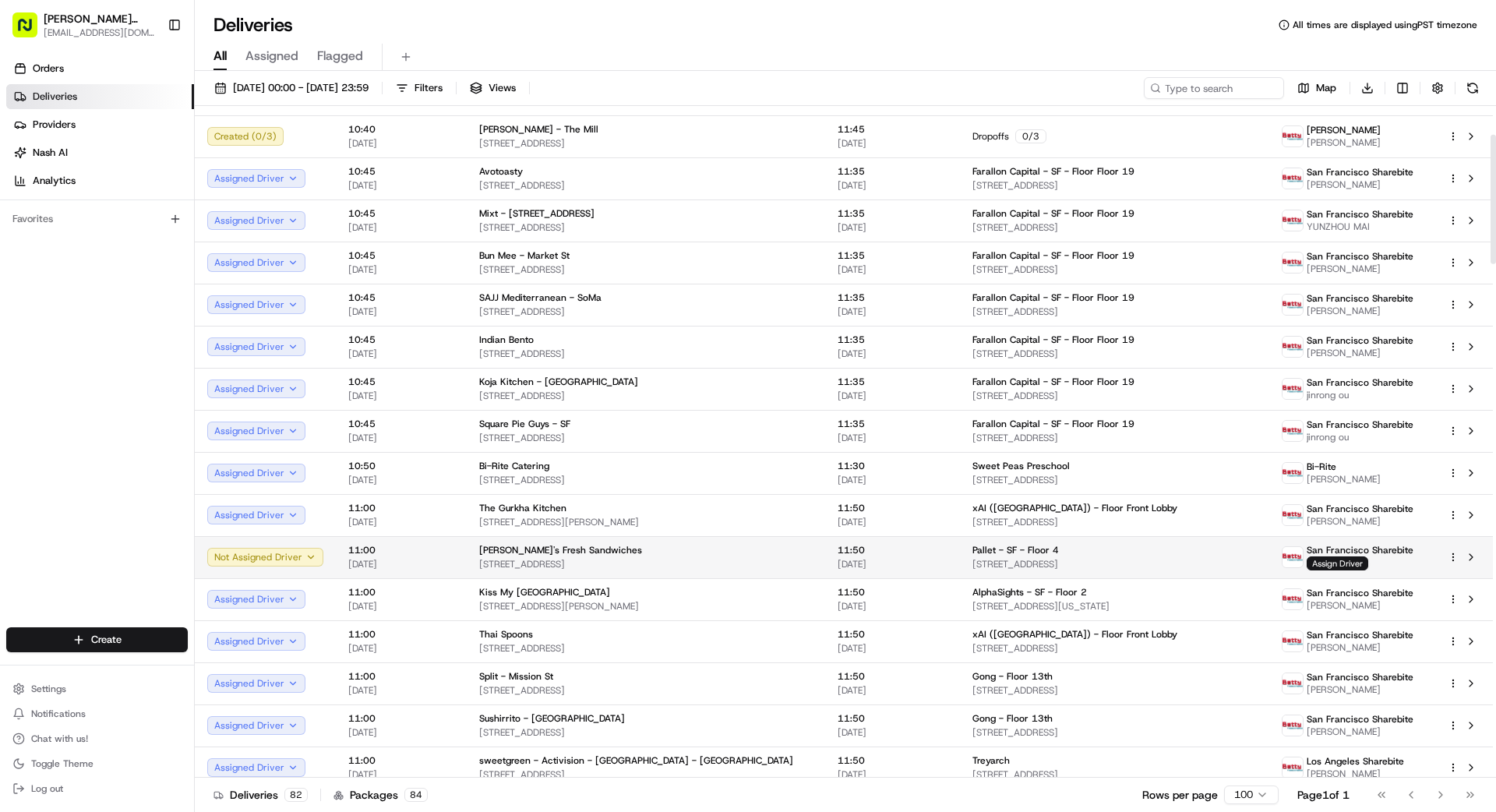
click at [753, 559] on span "[STREET_ADDRESS]" at bounding box center [646, 565] width 334 height 13
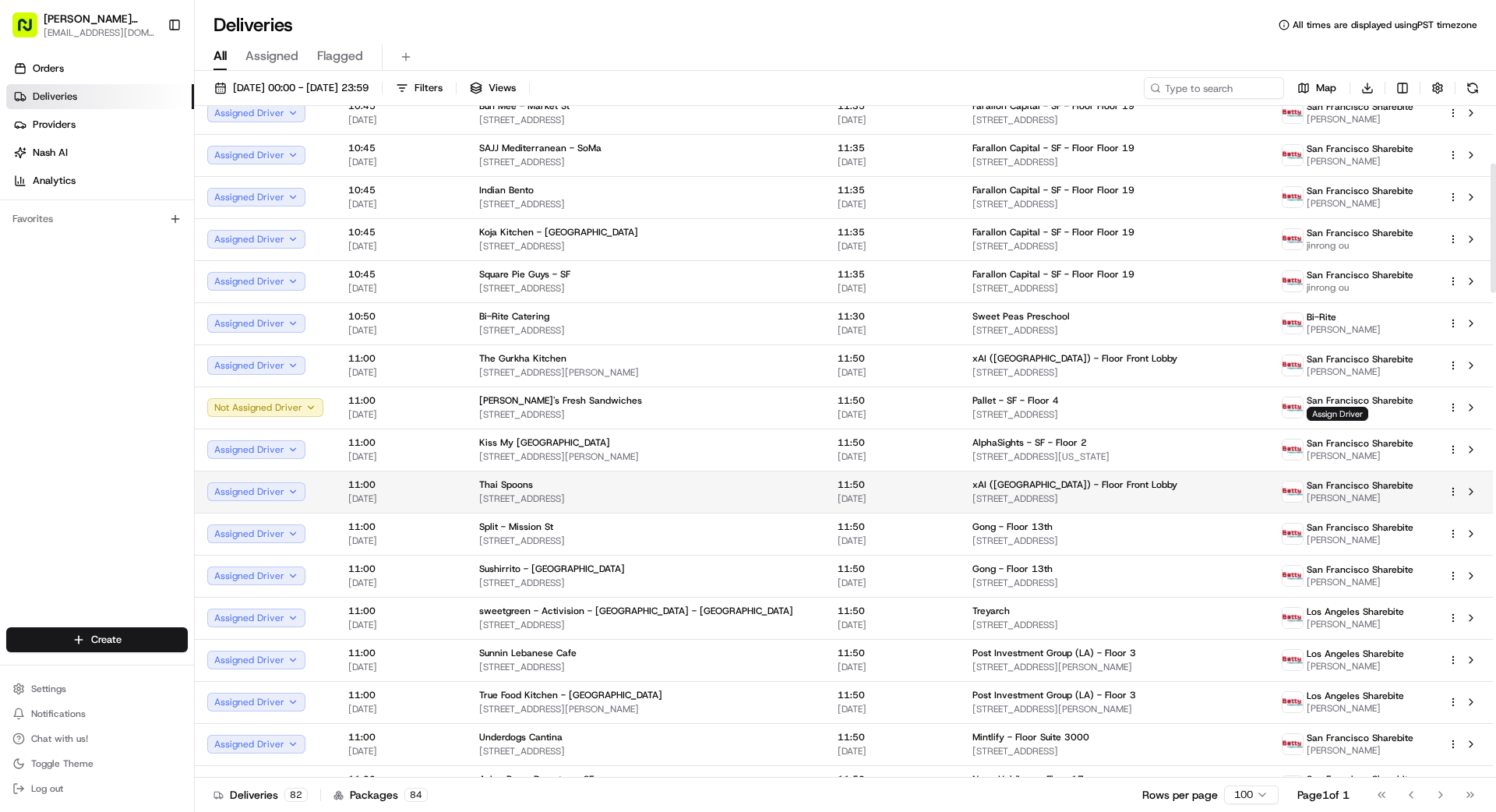
scroll to position [293, 0]
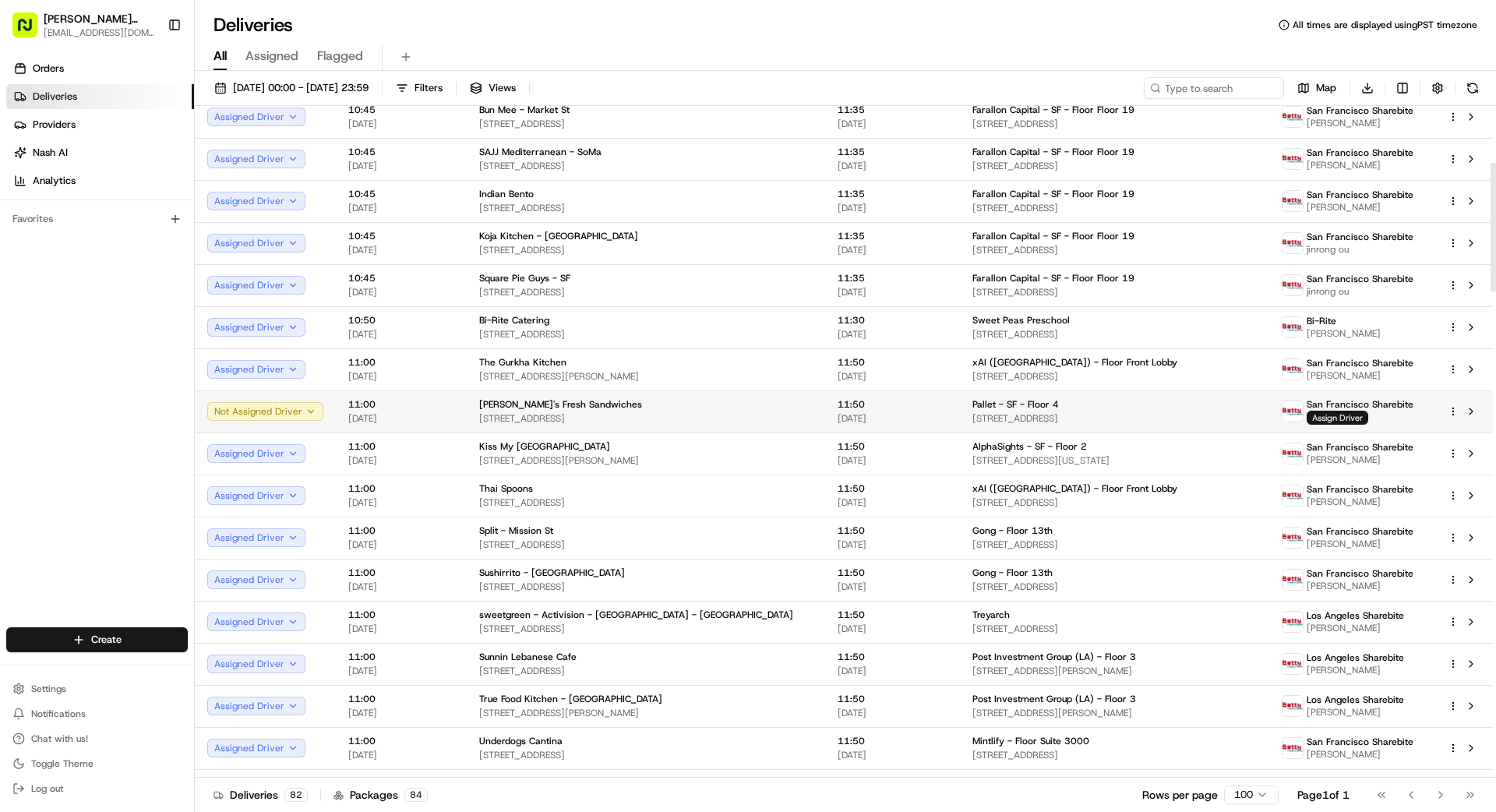
click at [708, 407] on div "[PERSON_NAME]'s Fresh Sandwiches" at bounding box center [646, 404] width 334 height 13
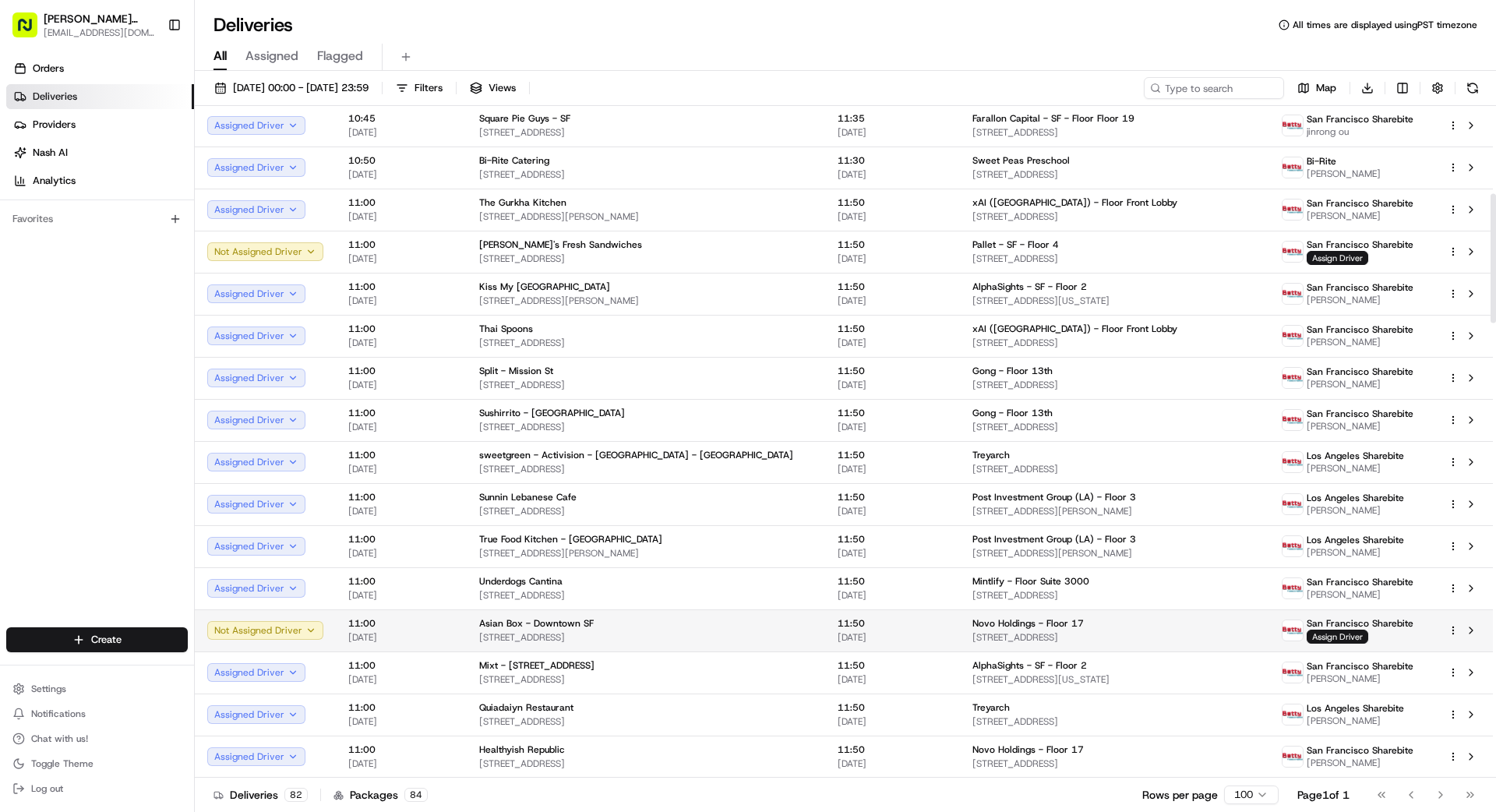
scroll to position [455, 0]
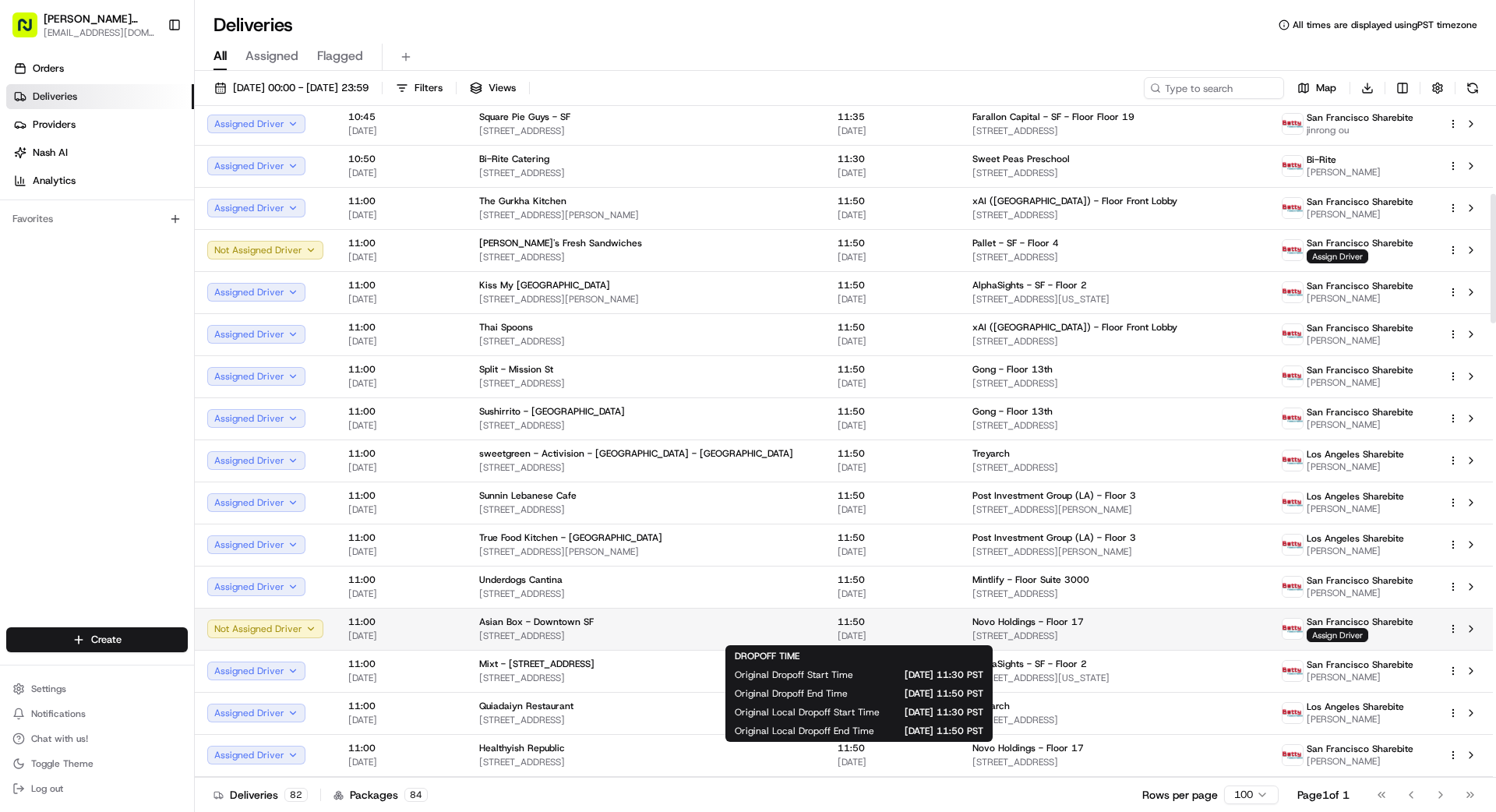
click at [838, 632] on span "[DATE]" at bounding box center [893, 636] width 110 height 13
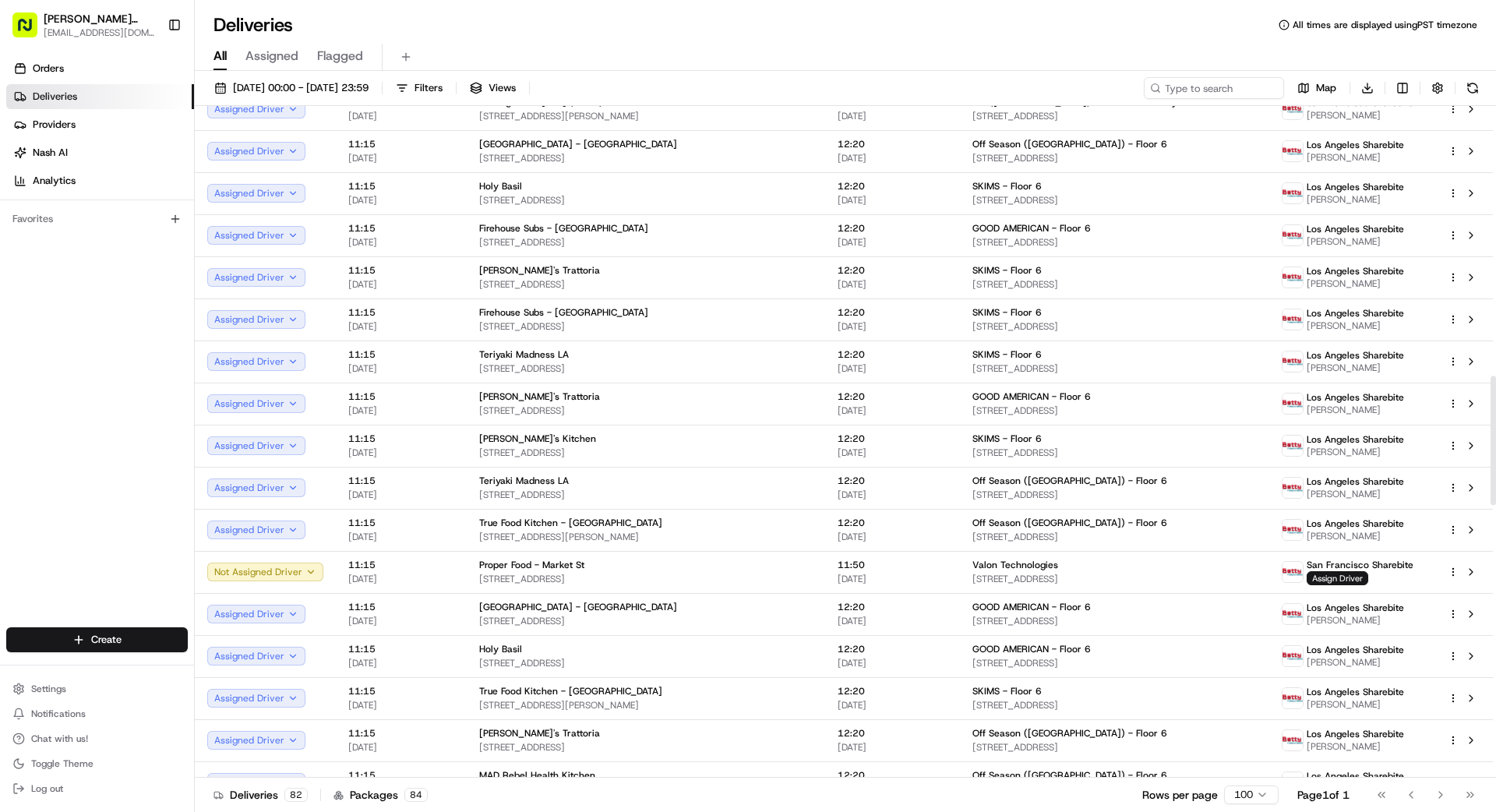
scroll to position [1399, 0]
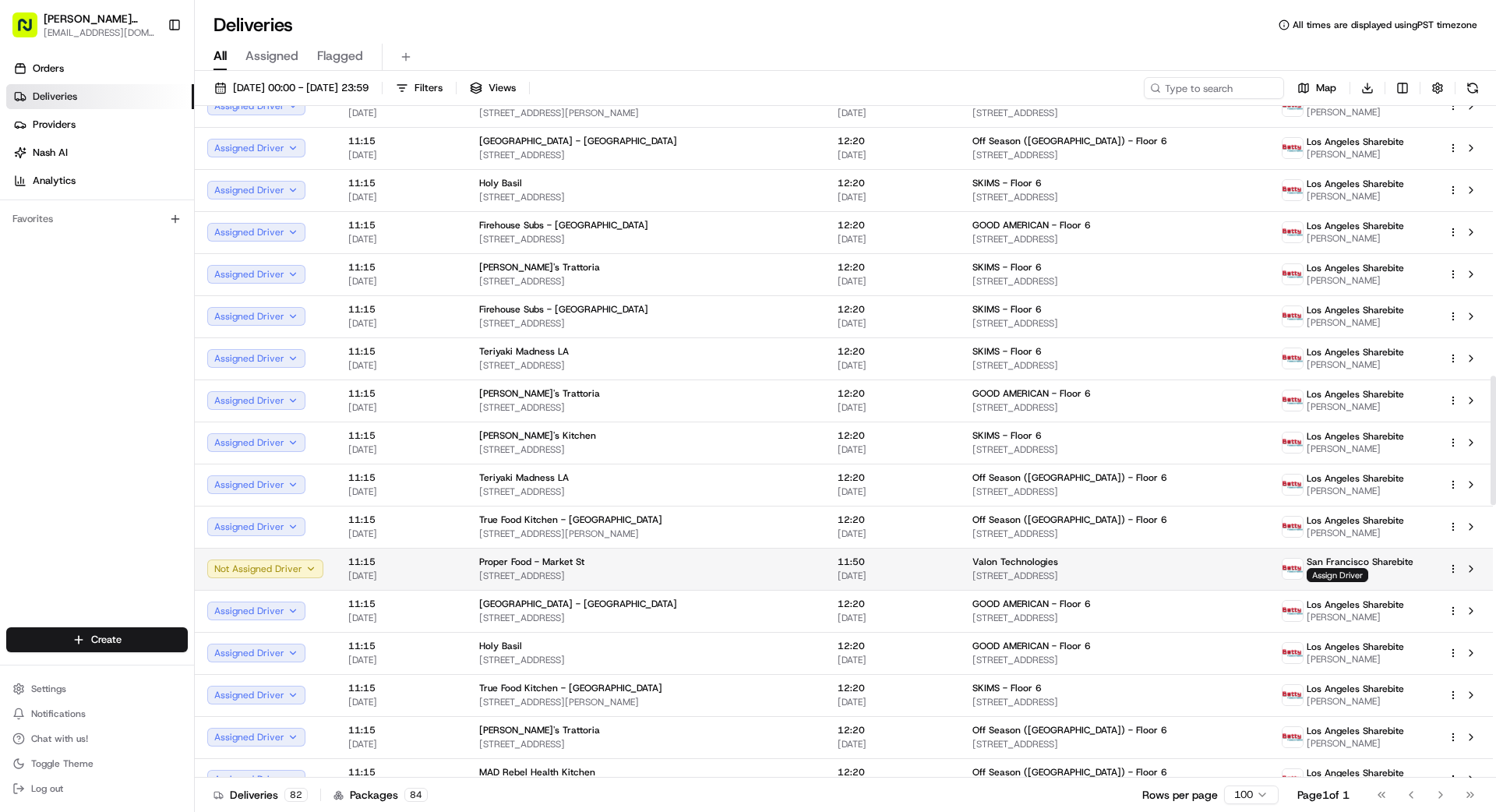
click at [934, 569] on span "[STREET_ADDRESS]" at bounding box center [1115, 576] width 285 height 13
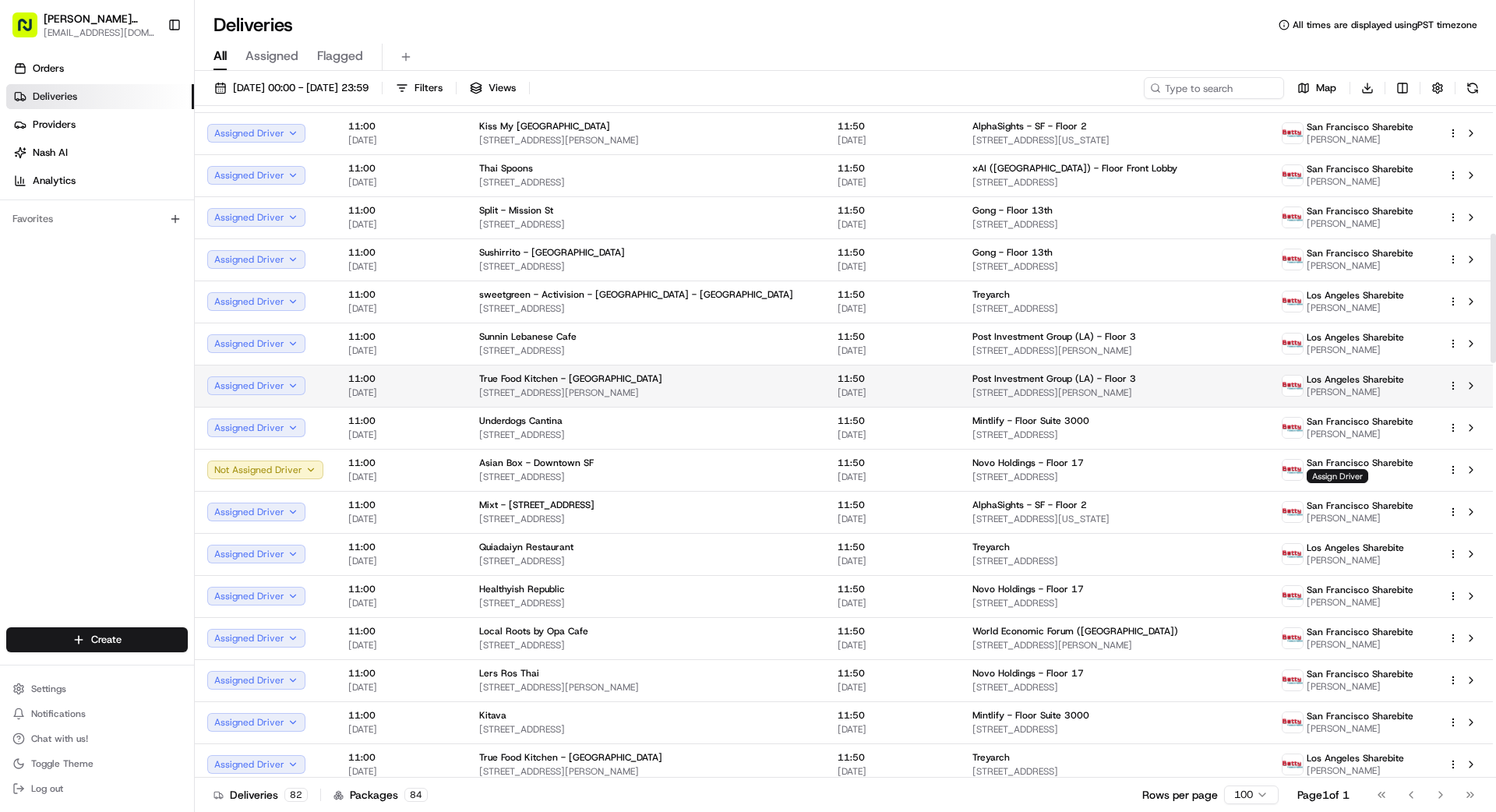
scroll to position [442, 0]
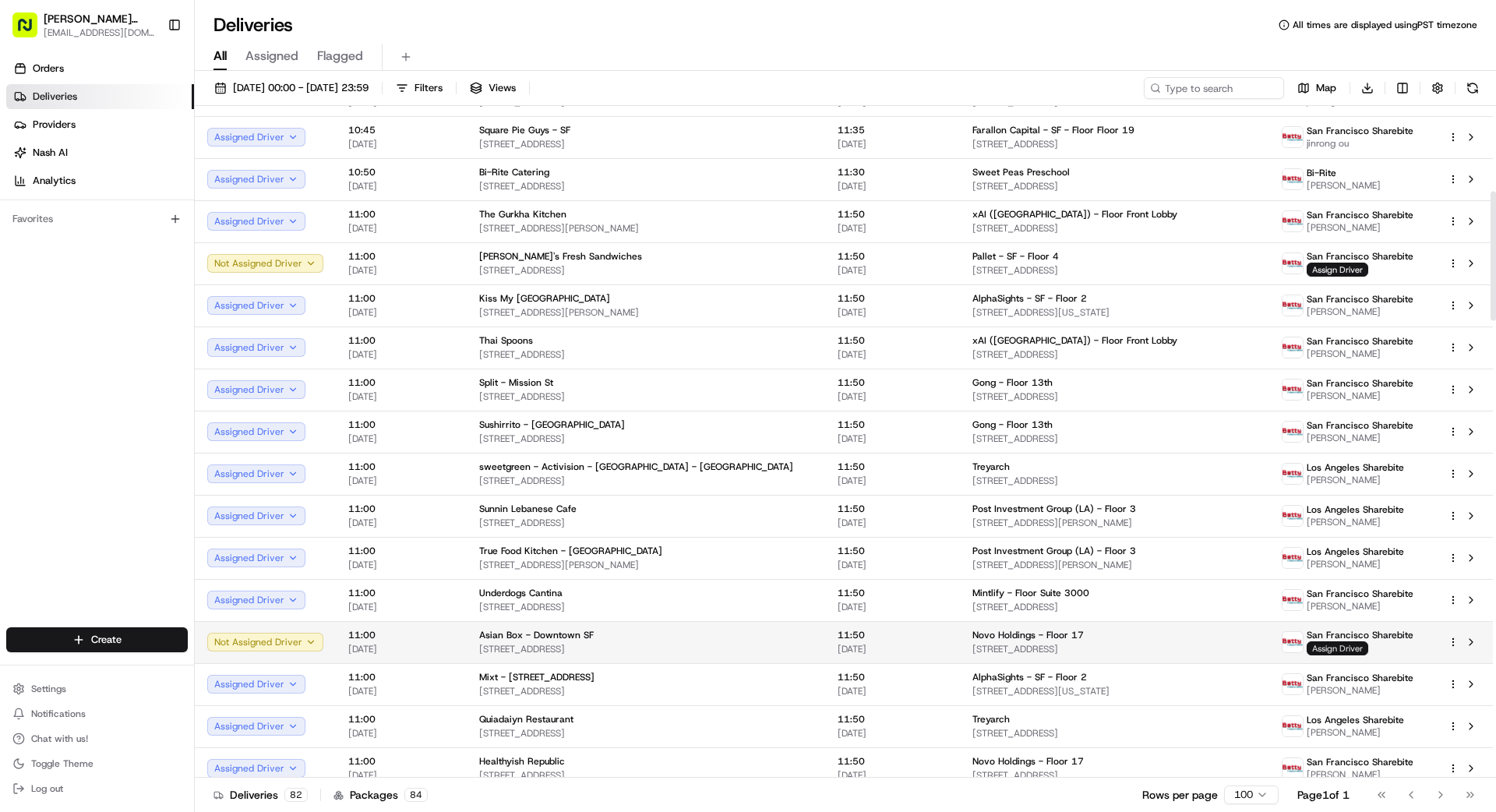
click at [934, 646] on span "Assign Driver" at bounding box center [1336, 648] width 61 height 14
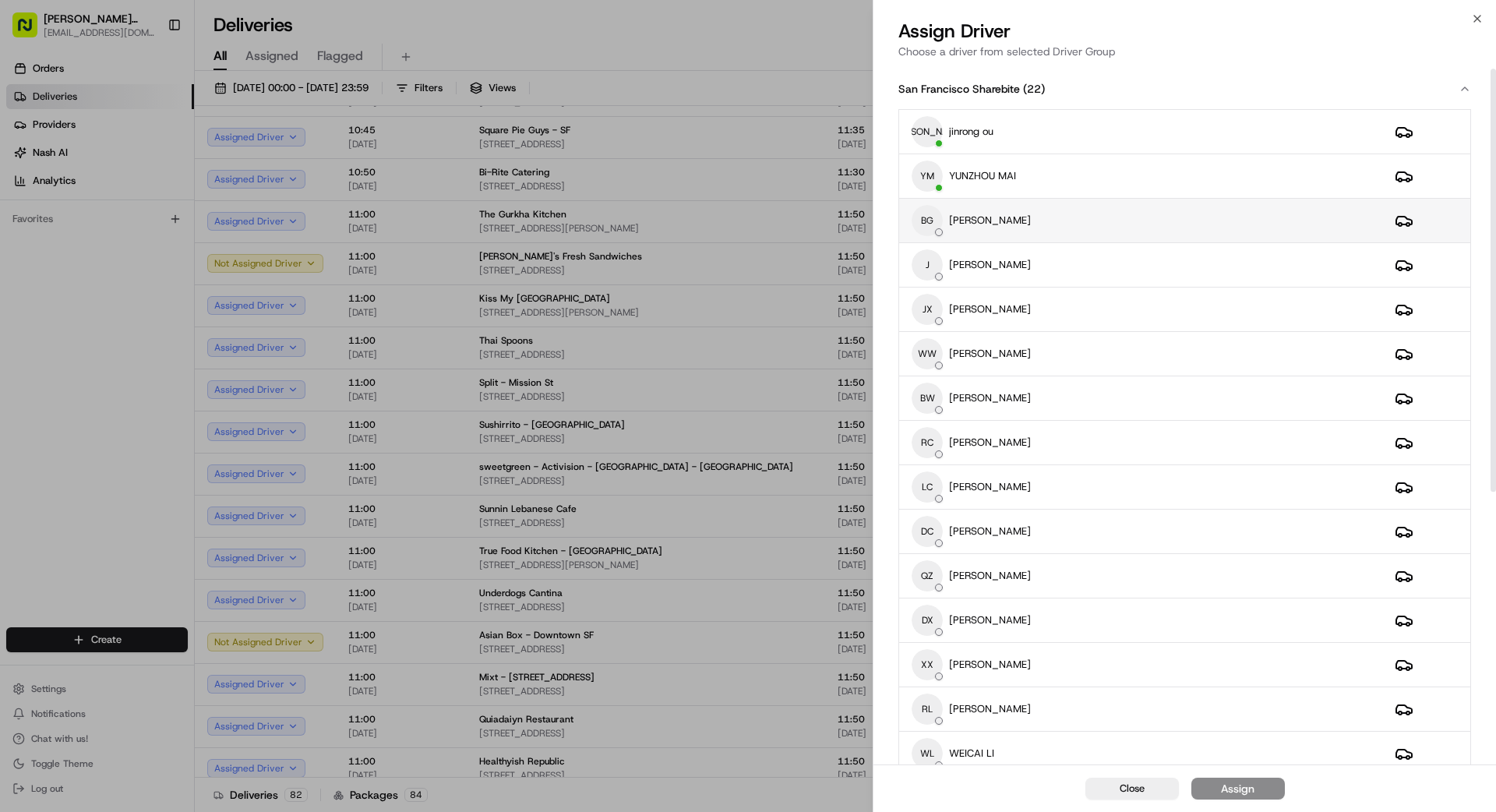
scroll to position [5, 0]
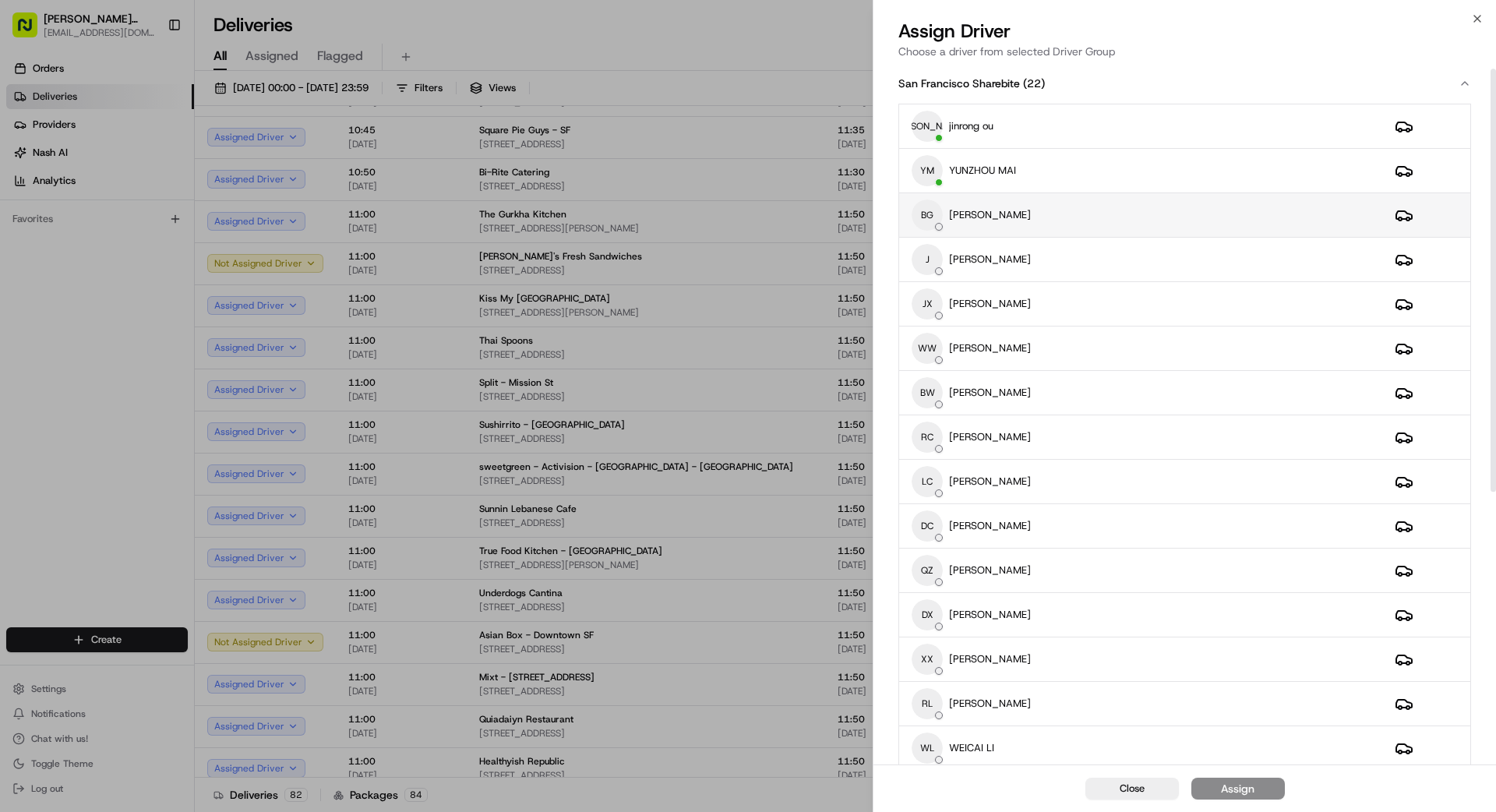
click at [934, 228] on div "BG [PERSON_NAME]" at bounding box center [1140, 215] width 458 height 31
click at [934, 728] on button "Assign" at bounding box center [1238, 788] width 94 height 22
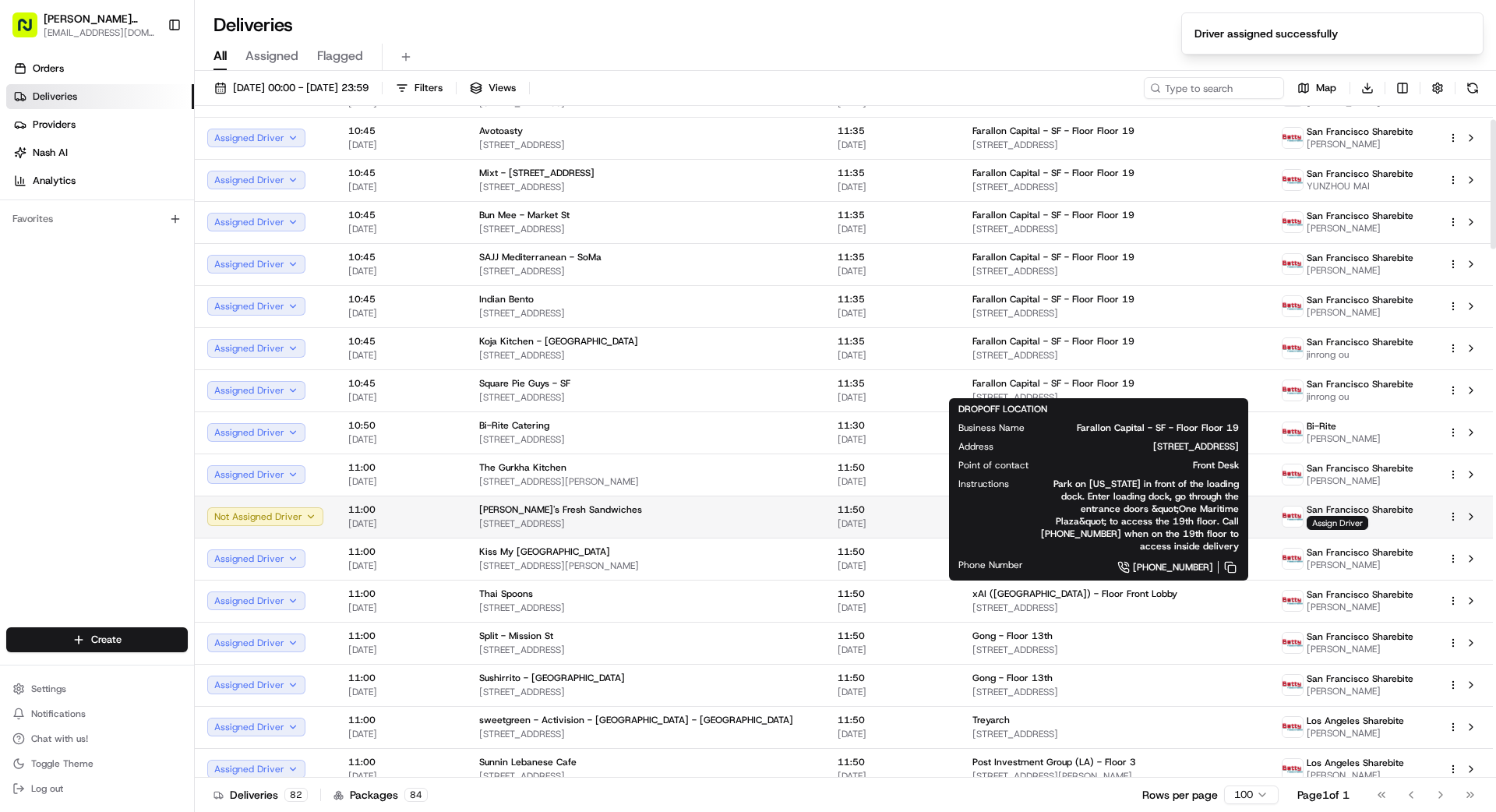
scroll to position [209, 0]
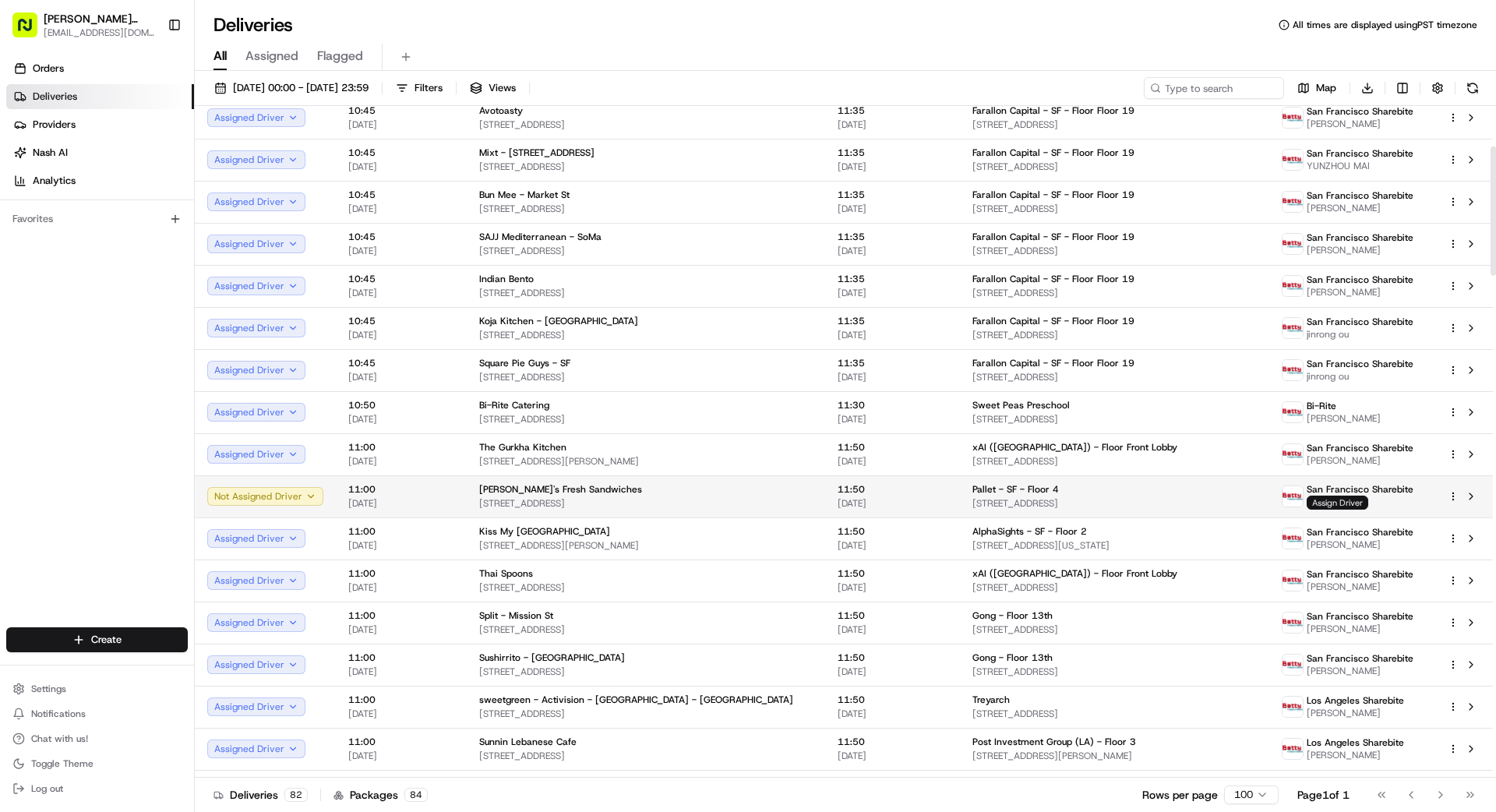
click at [934, 500] on span "Assign Driver" at bounding box center [1336, 502] width 61 height 14
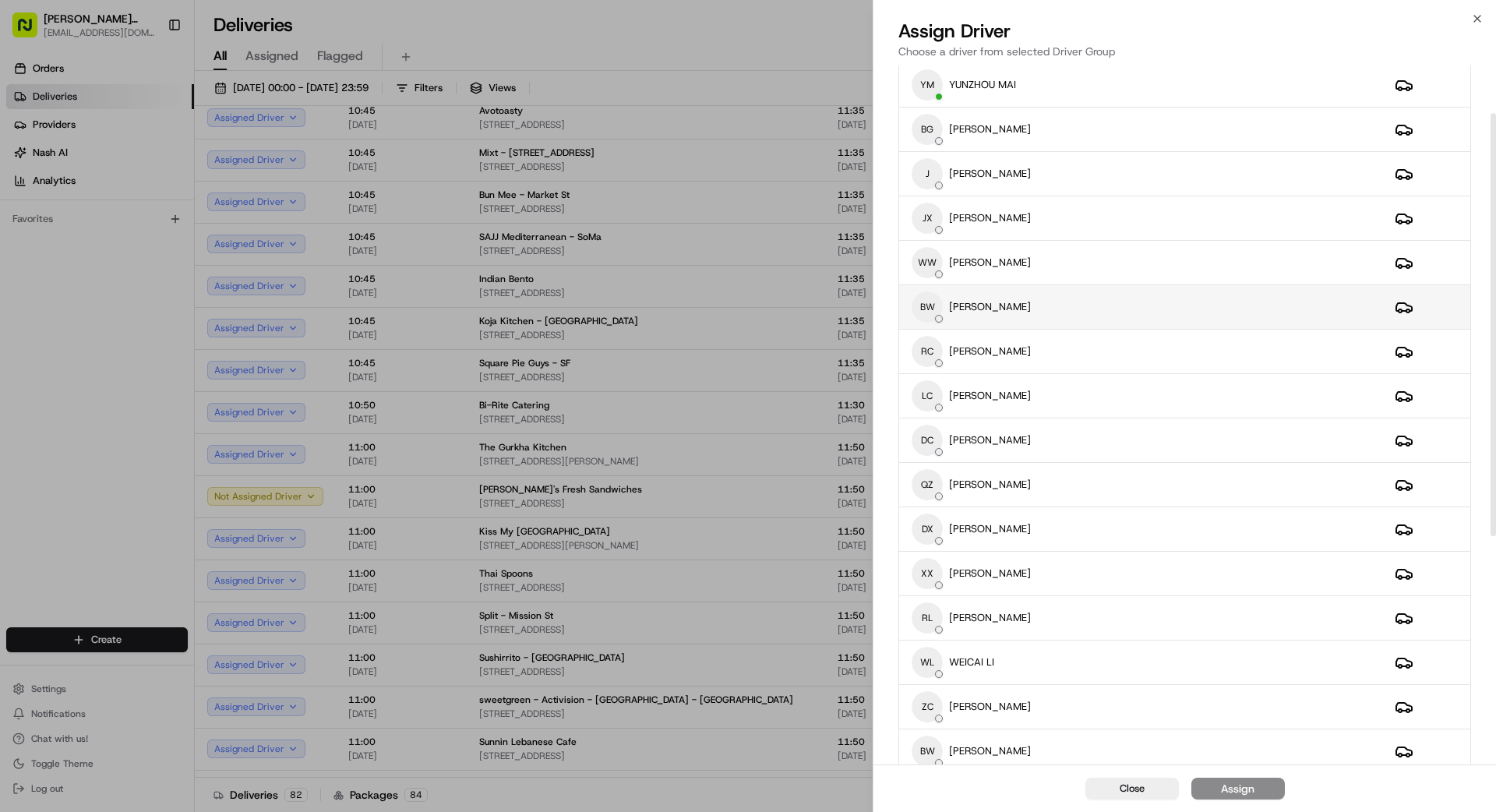
scroll to position [83, 0]
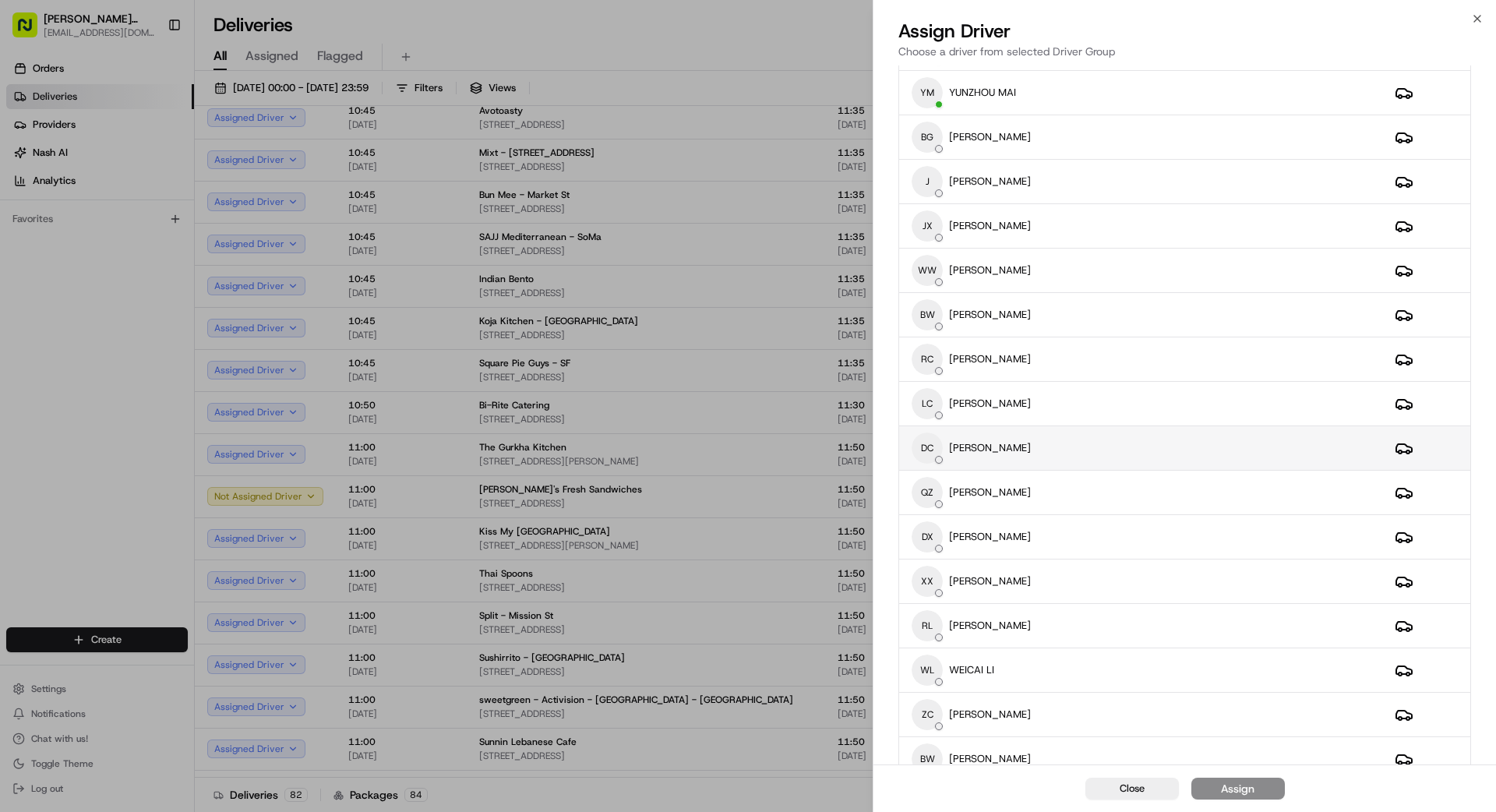
click at [934, 441] on div "DC [PERSON_NAME]" at bounding box center [1140, 448] width 458 height 31
click at [934, 728] on div "Assign" at bounding box center [1238, 788] width 34 height 16
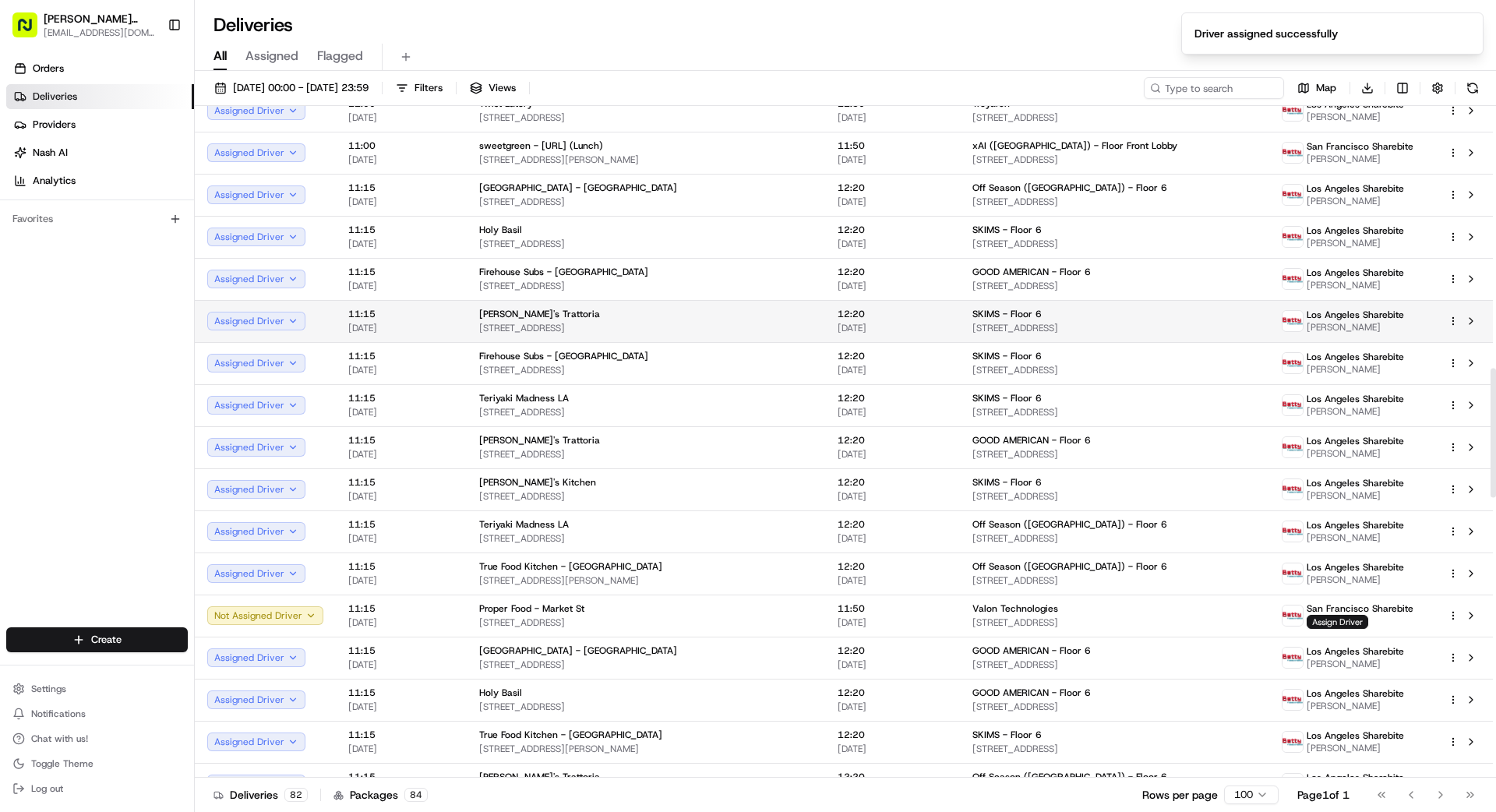
scroll to position [1359, 0]
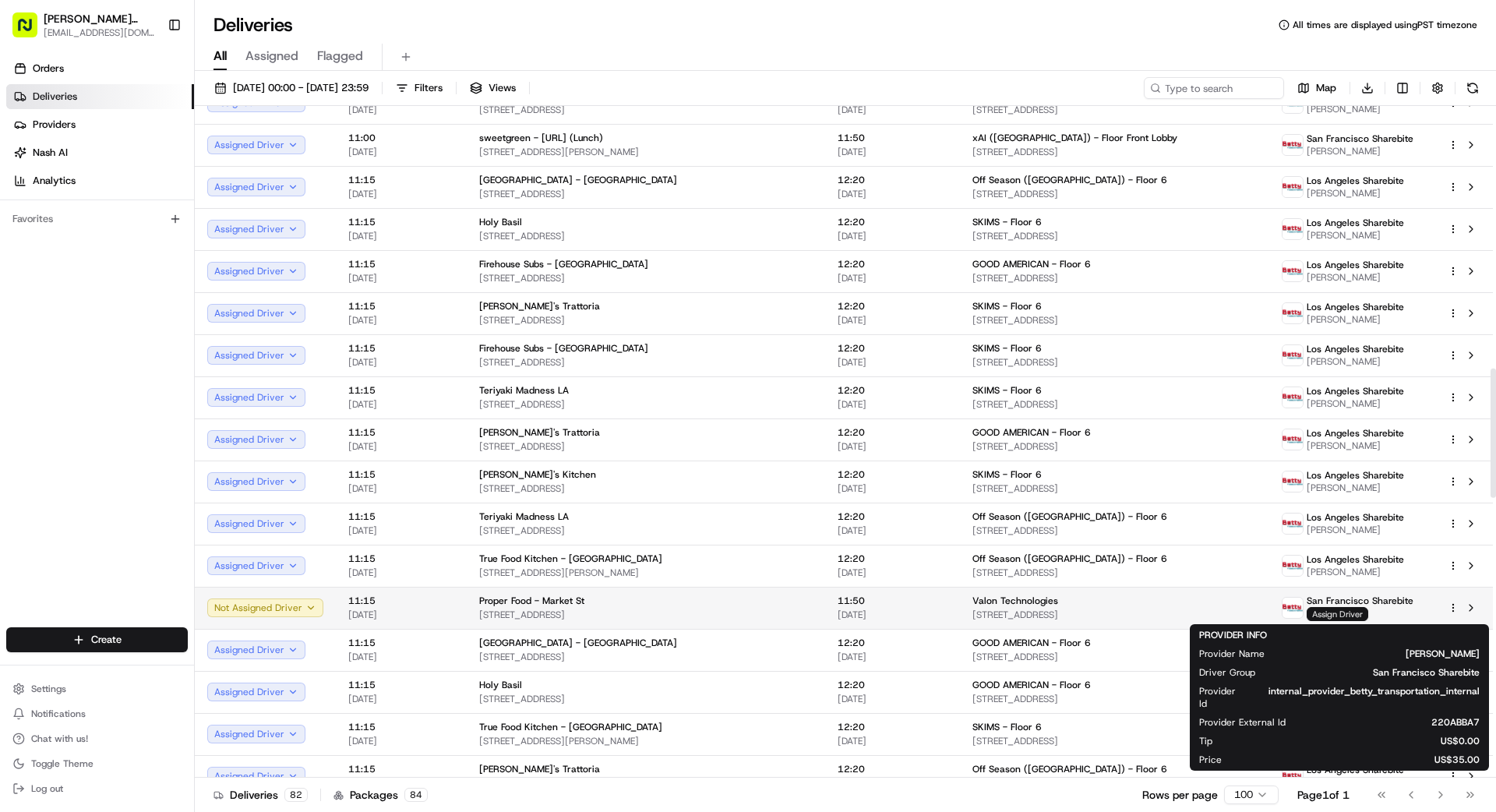
click at [934, 614] on span "Assign Driver" at bounding box center [1336, 613] width 61 height 14
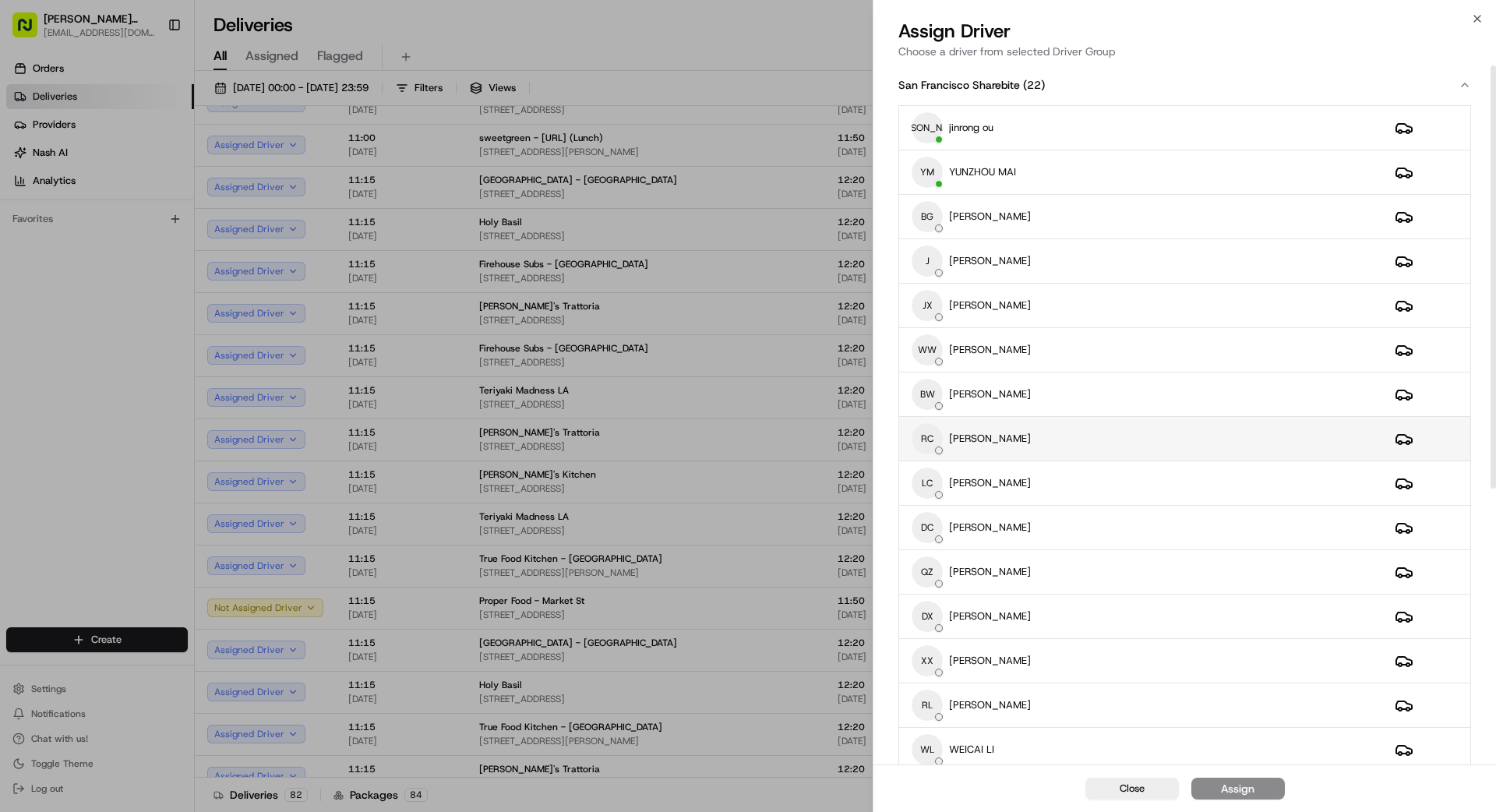
scroll to position [5, 0]
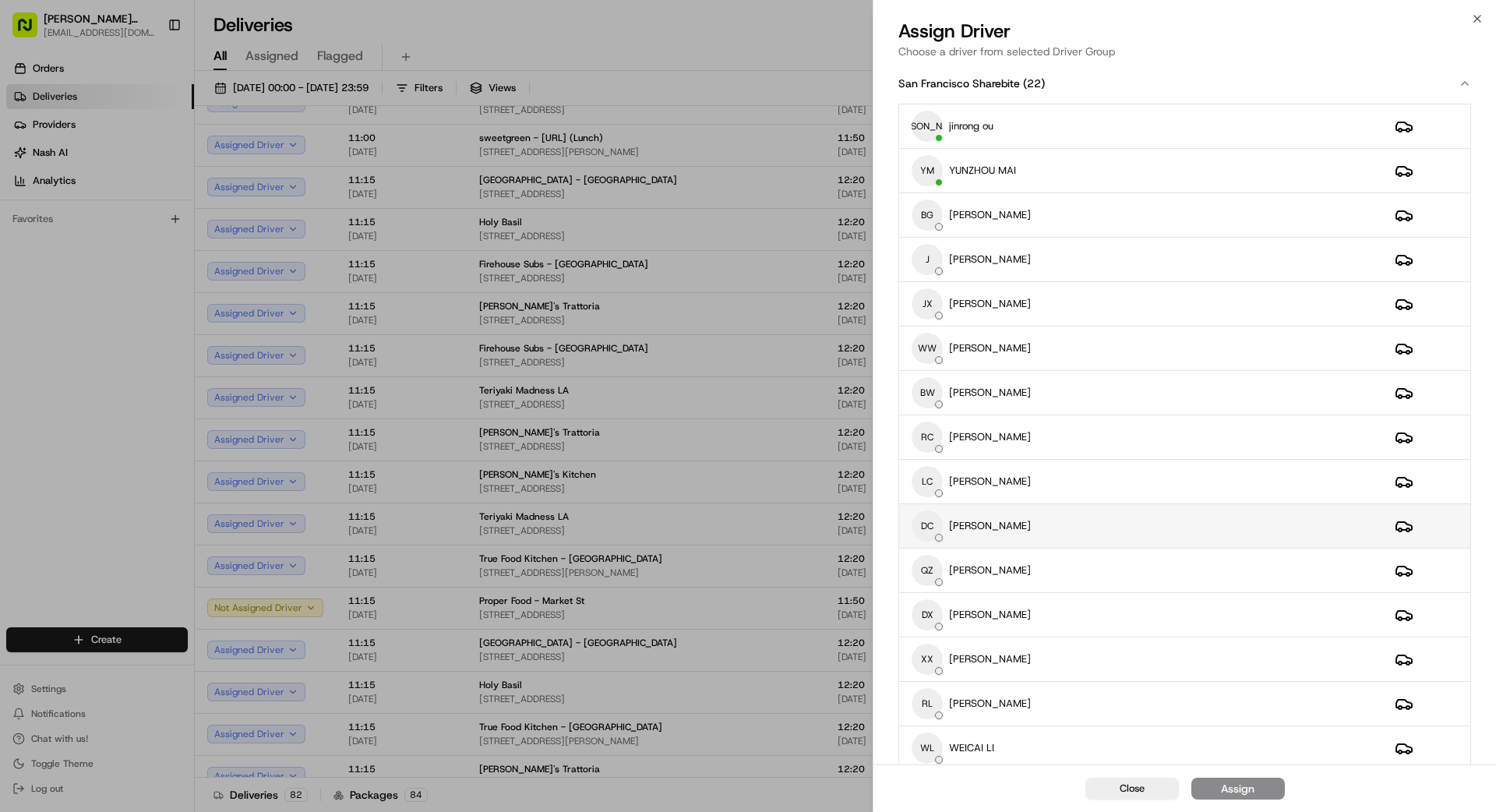
click at [934, 523] on div "DC [PERSON_NAME]" at bounding box center [1140, 526] width 458 height 31
click at [934, 728] on div "Assign" at bounding box center [1238, 788] width 34 height 16
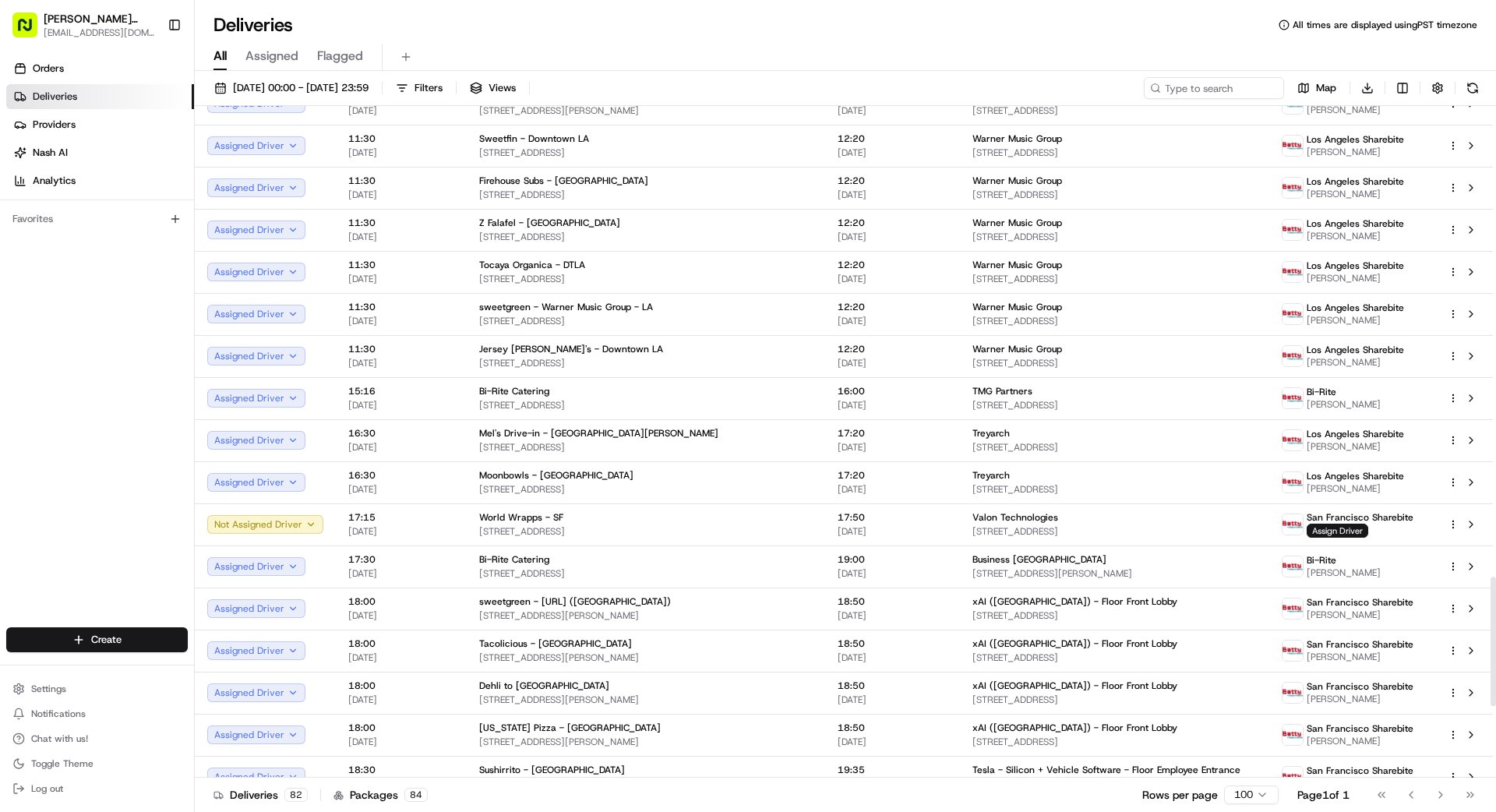
scroll to position [2440, 0]
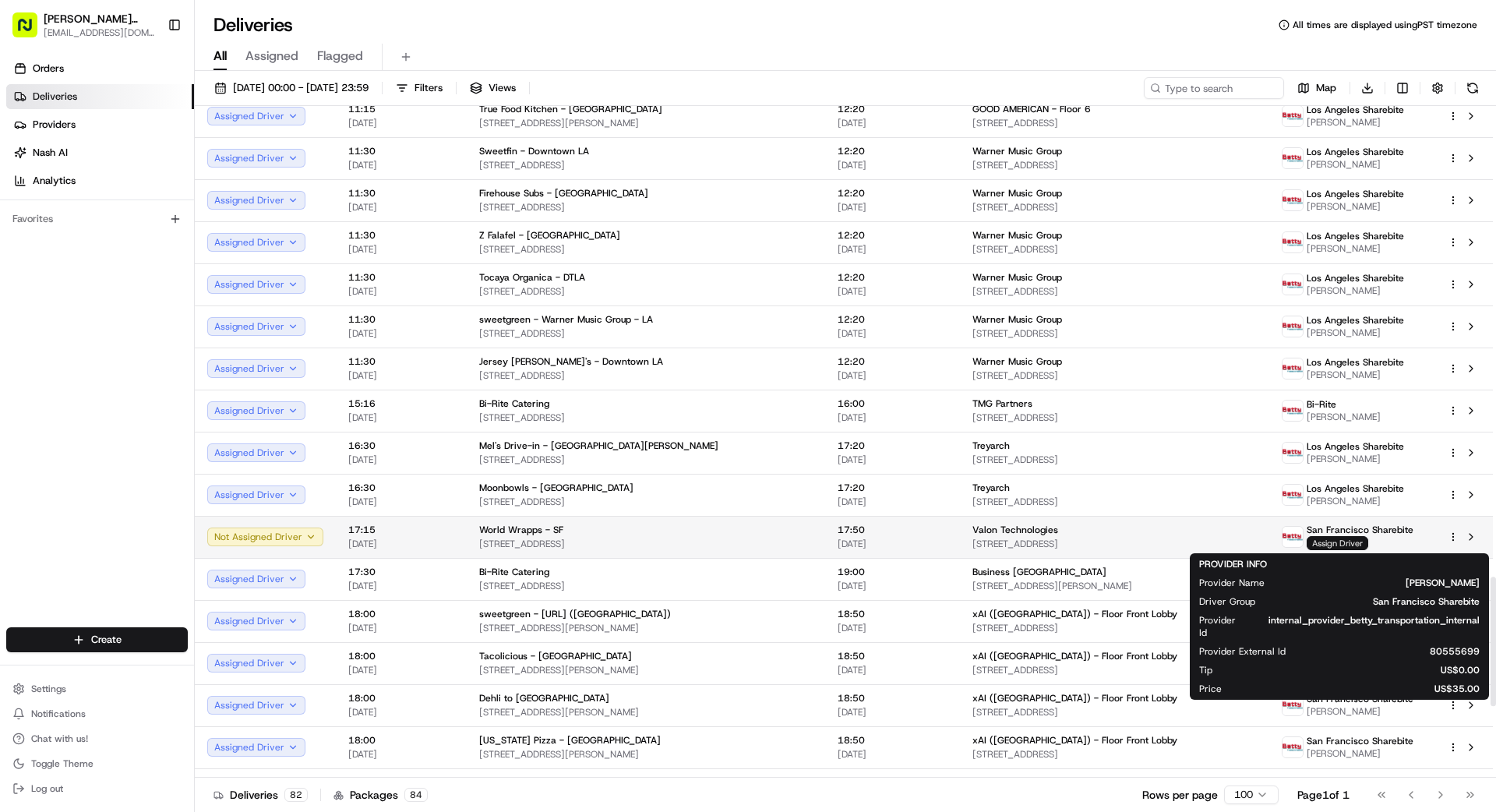
click at [934, 543] on span "Assign Driver" at bounding box center [1336, 543] width 61 height 14
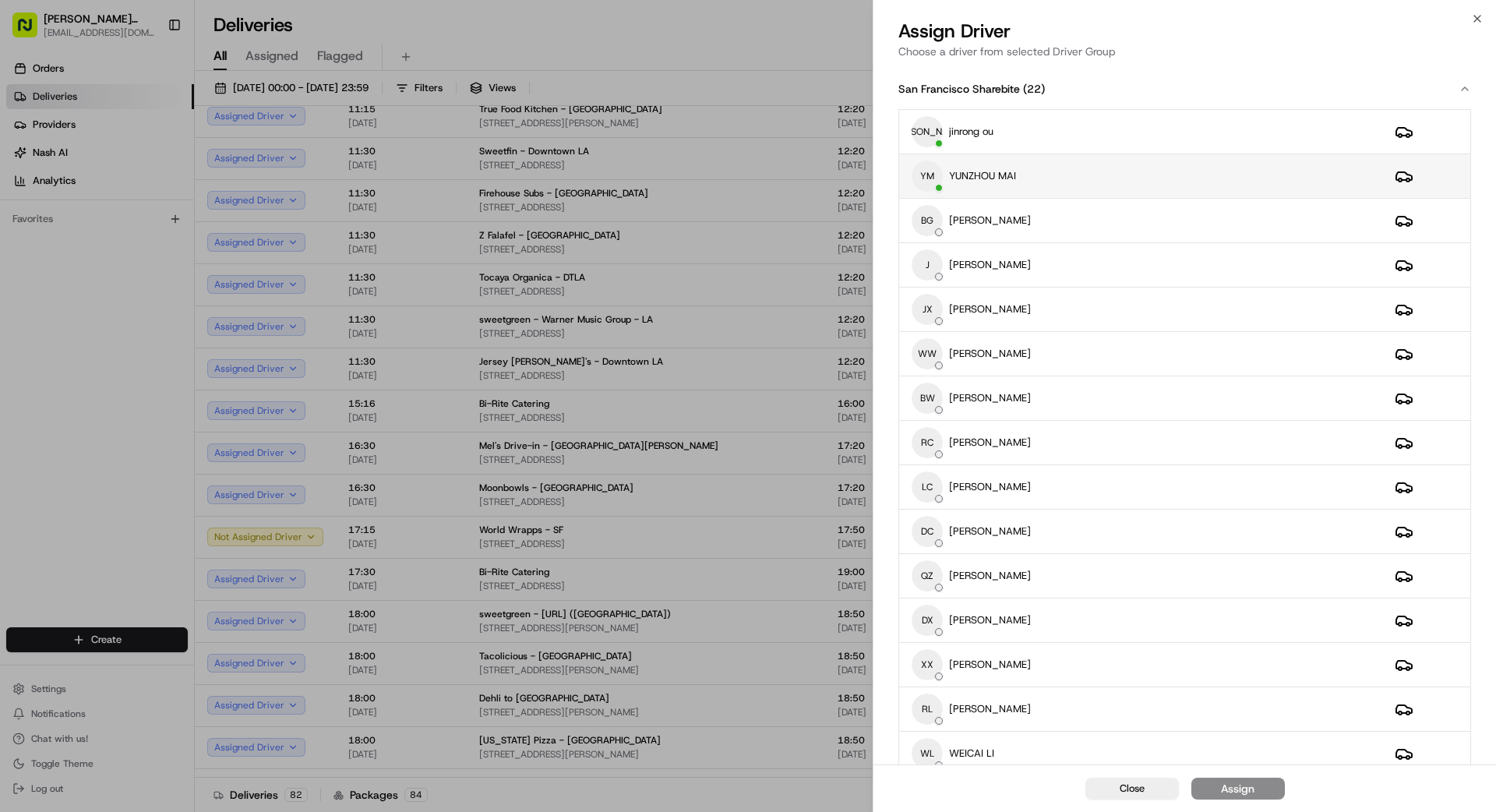
click at [934, 183] on div "YM [GEOGRAPHIC_DATA] MAI" at bounding box center [1140, 176] width 458 height 31
click at [934, 728] on button "Assign" at bounding box center [1238, 788] width 94 height 22
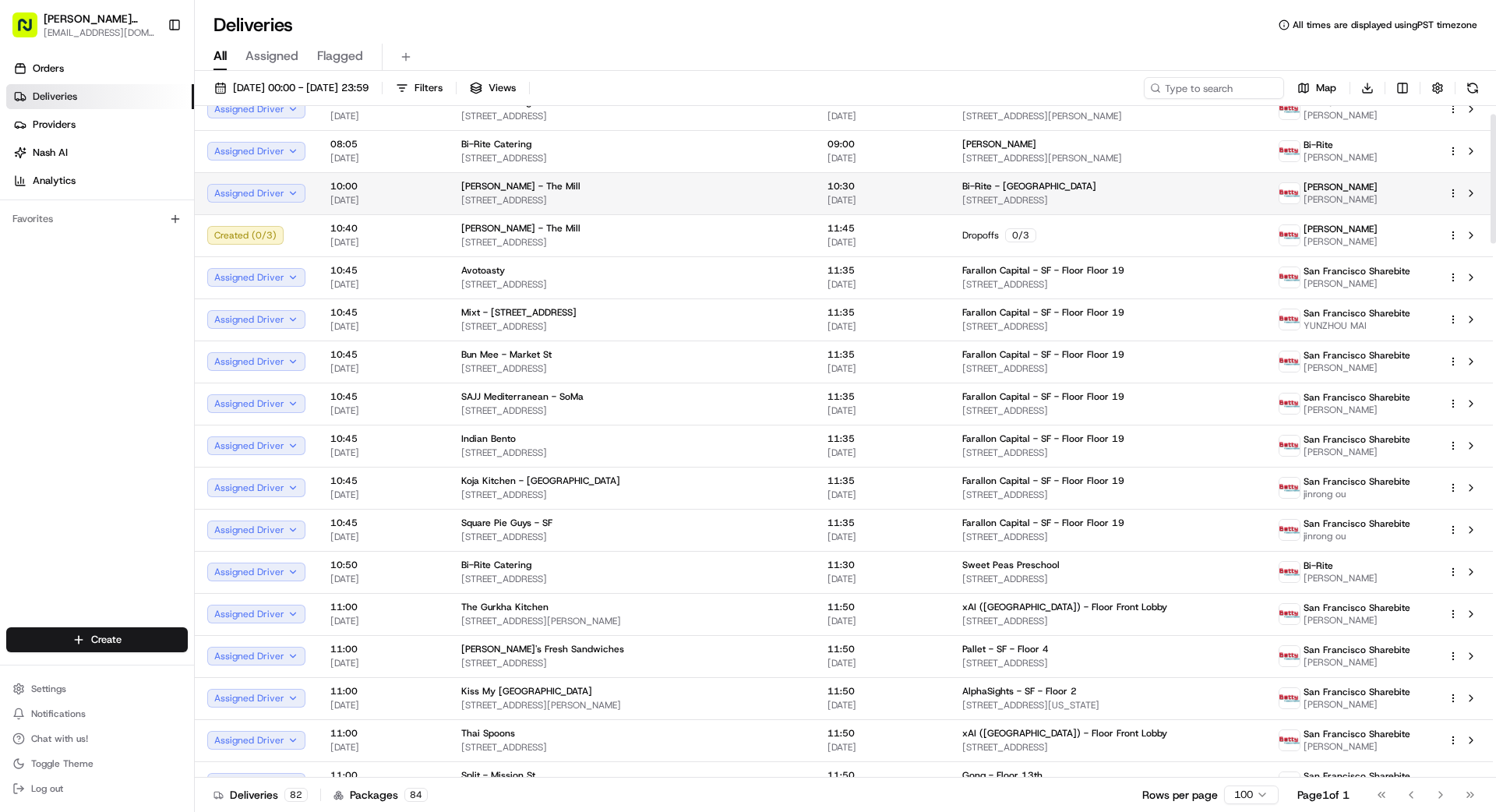
scroll to position [43, 0]
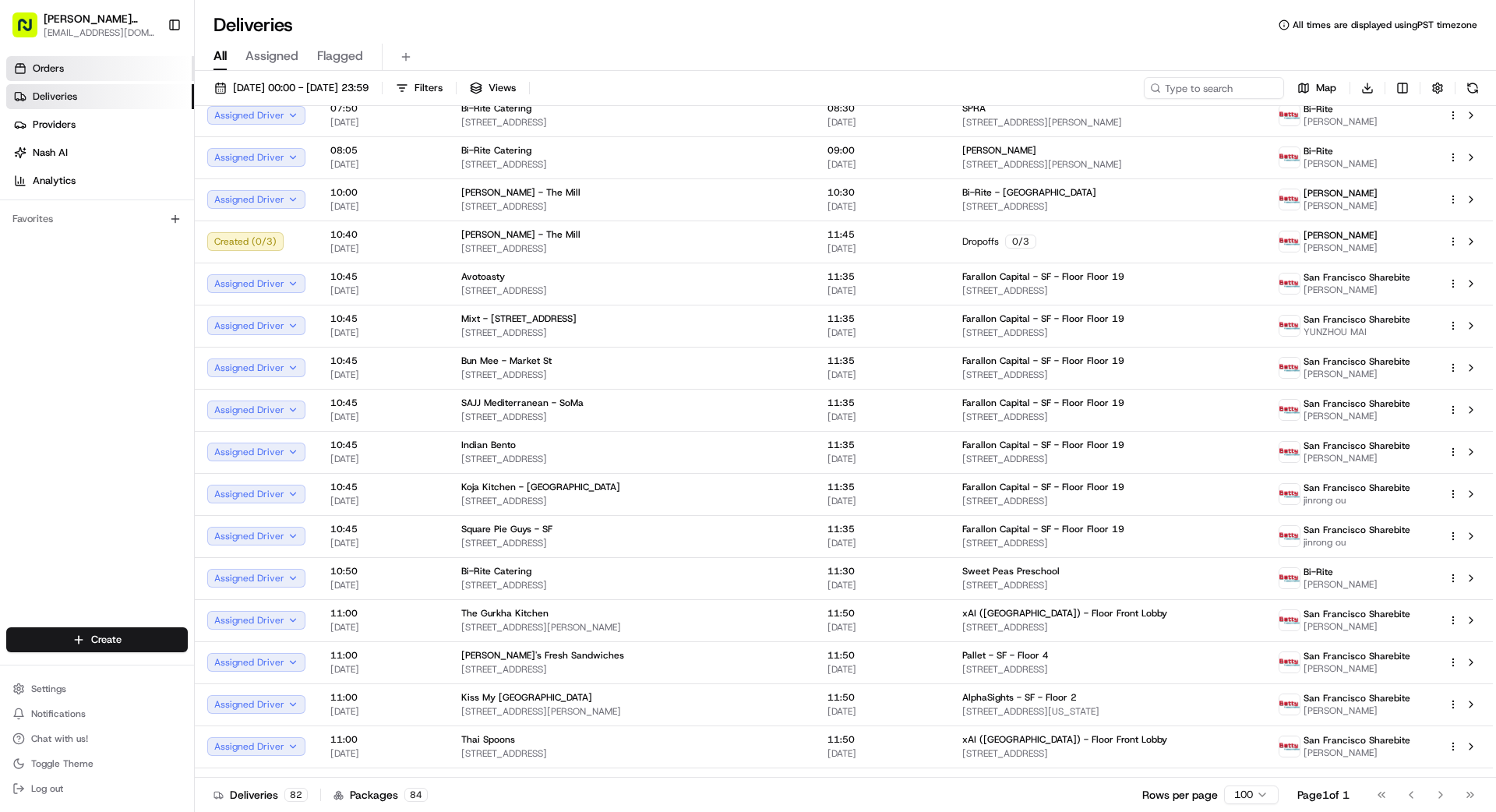
click at [75, 65] on link "Orders" at bounding box center [100, 68] width 188 height 25
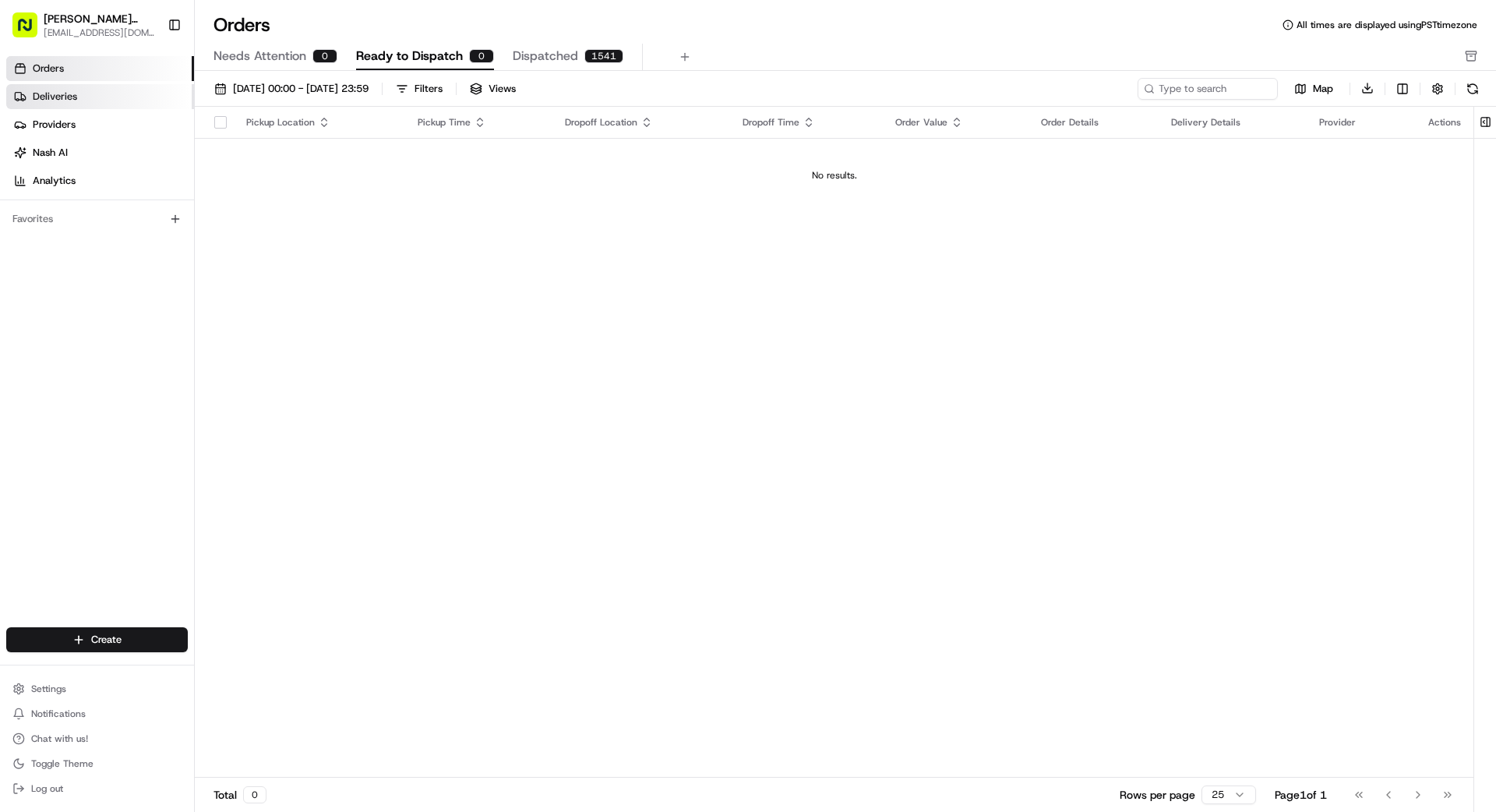
click at [82, 100] on link "Deliveries" at bounding box center [100, 96] width 188 height 25
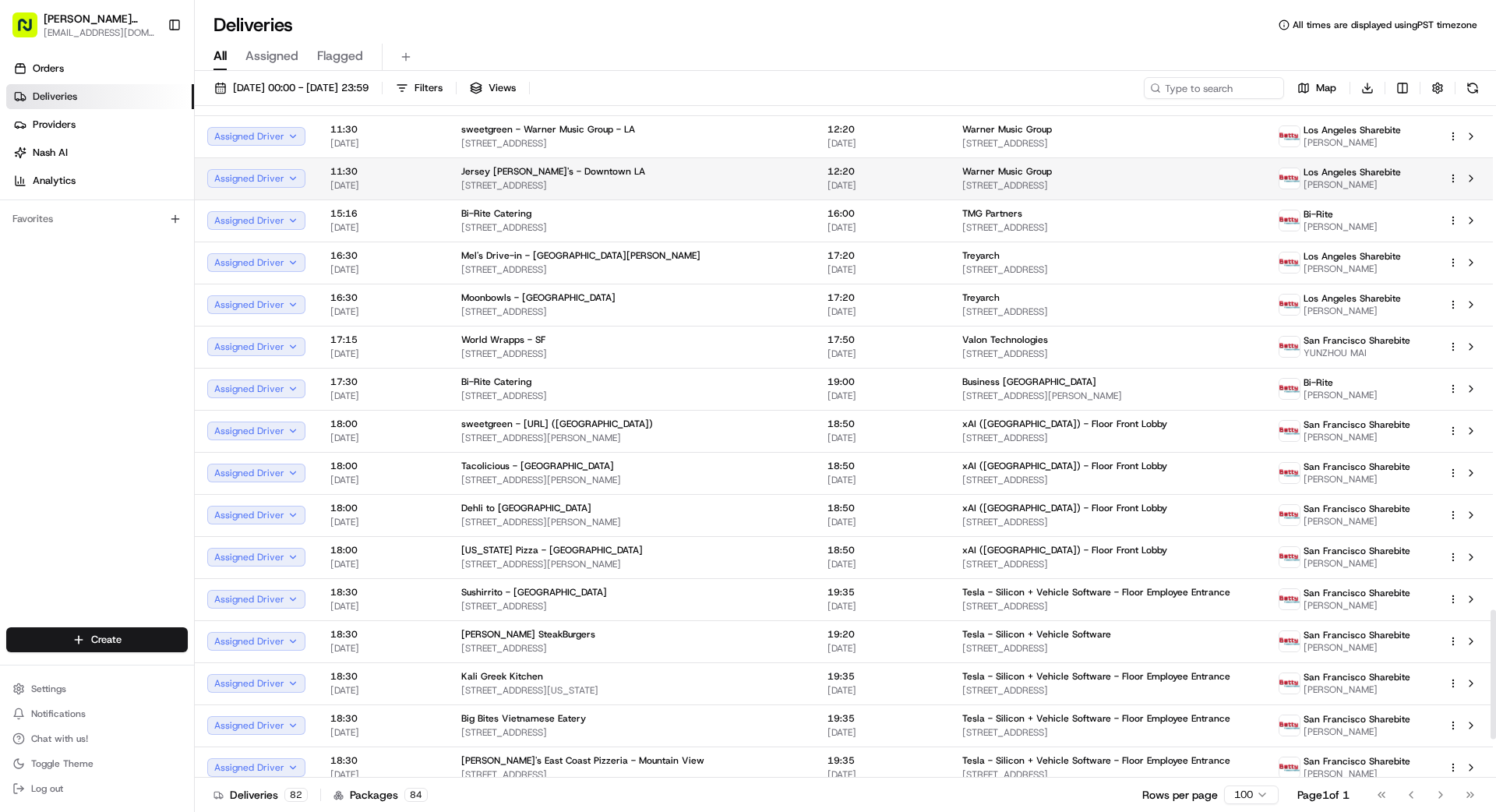
scroll to position [2698, 0]
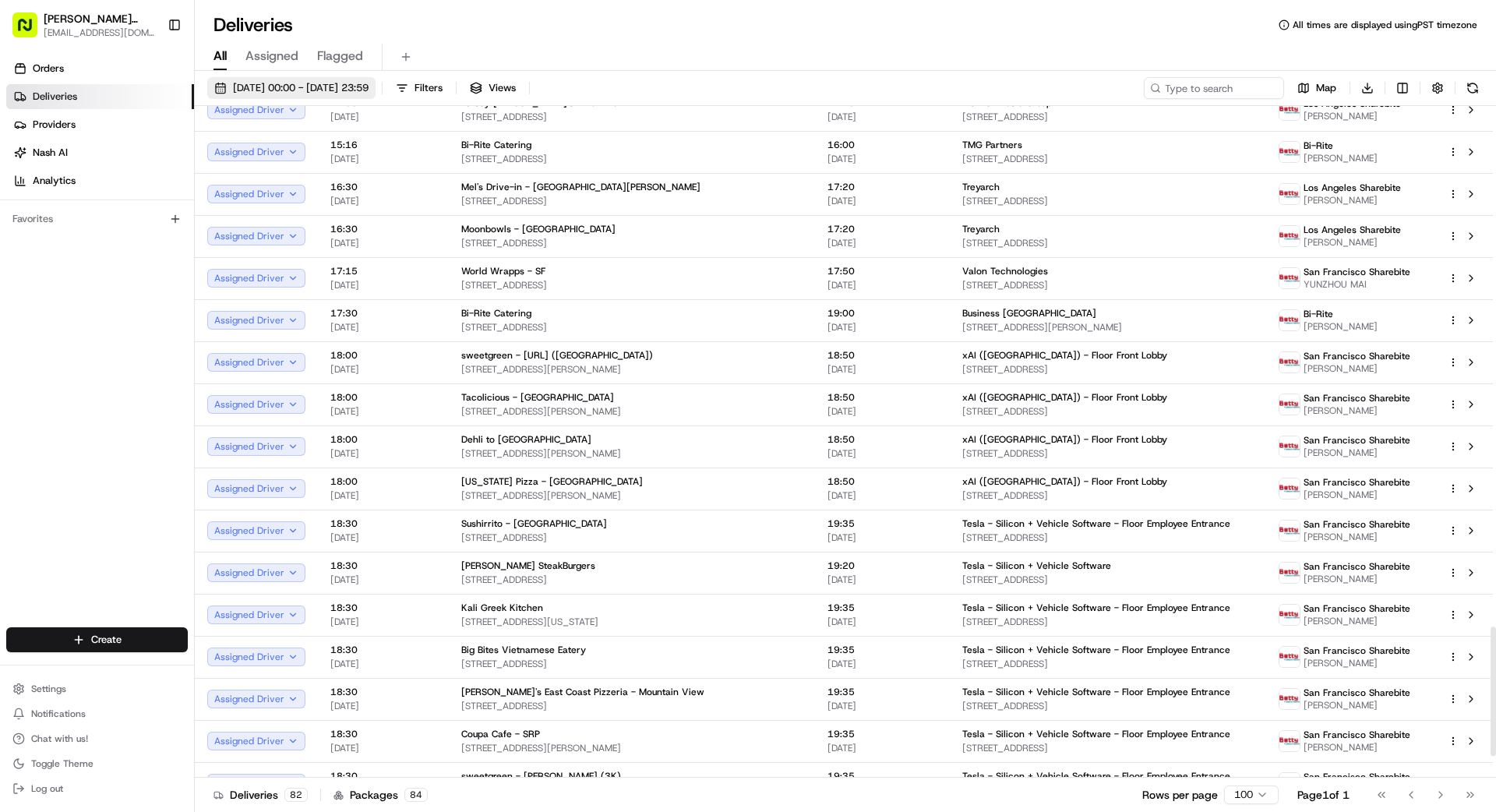
click at [308, 82] on span "[DATE] 00:00 - [DATE] 23:59" at bounding box center [301, 87] width 136 height 14
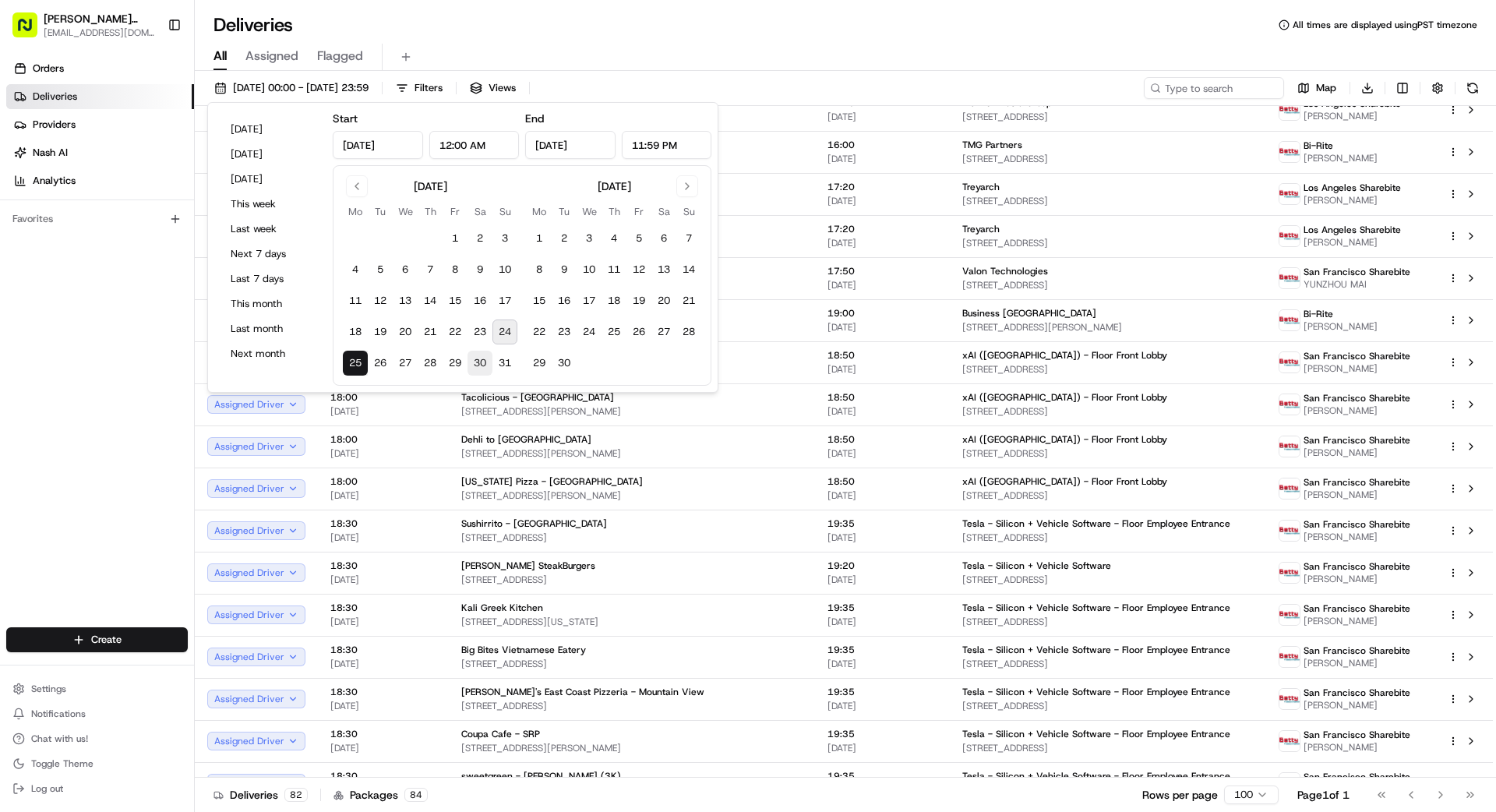
click at [480, 361] on button "30" at bounding box center [479, 362] width 25 height 25
type input "[DATE]"
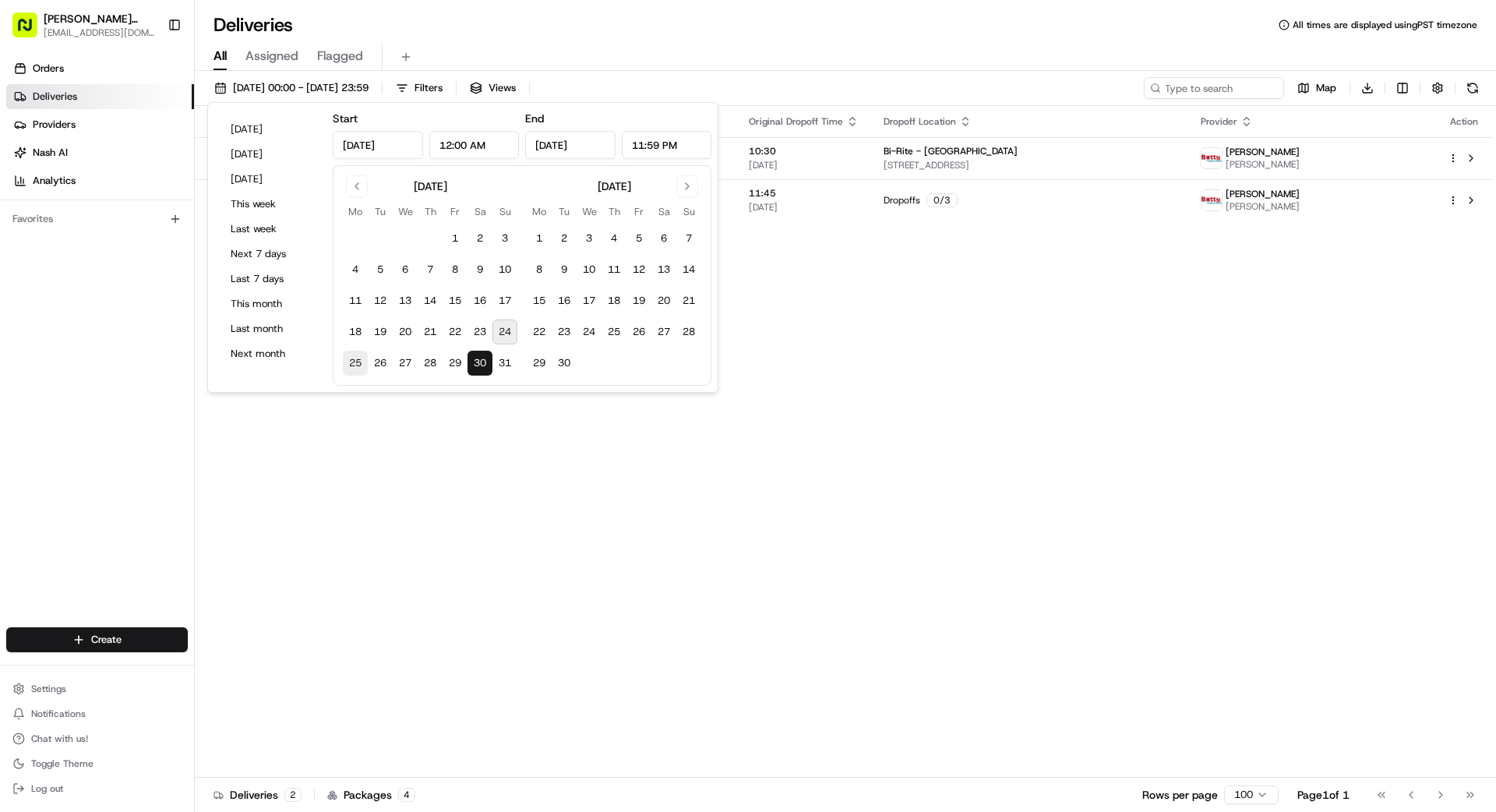
click at [360, 359] on button "25" at bounding box center [355, 362] width 25 height 25
type input "[DATE]"
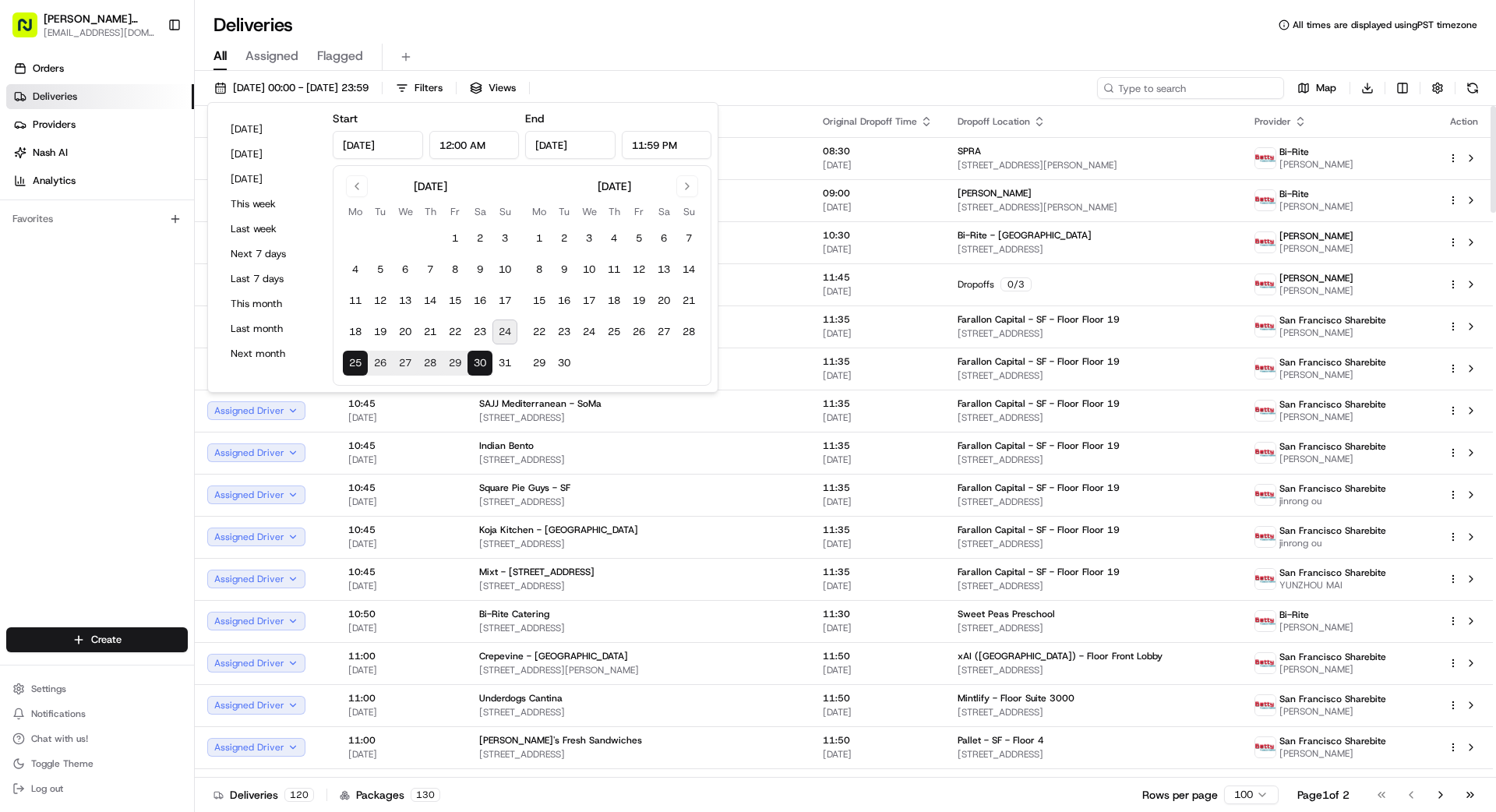
click at [934, 92] on input at bounding box center [1191, 88] width 187 height 22
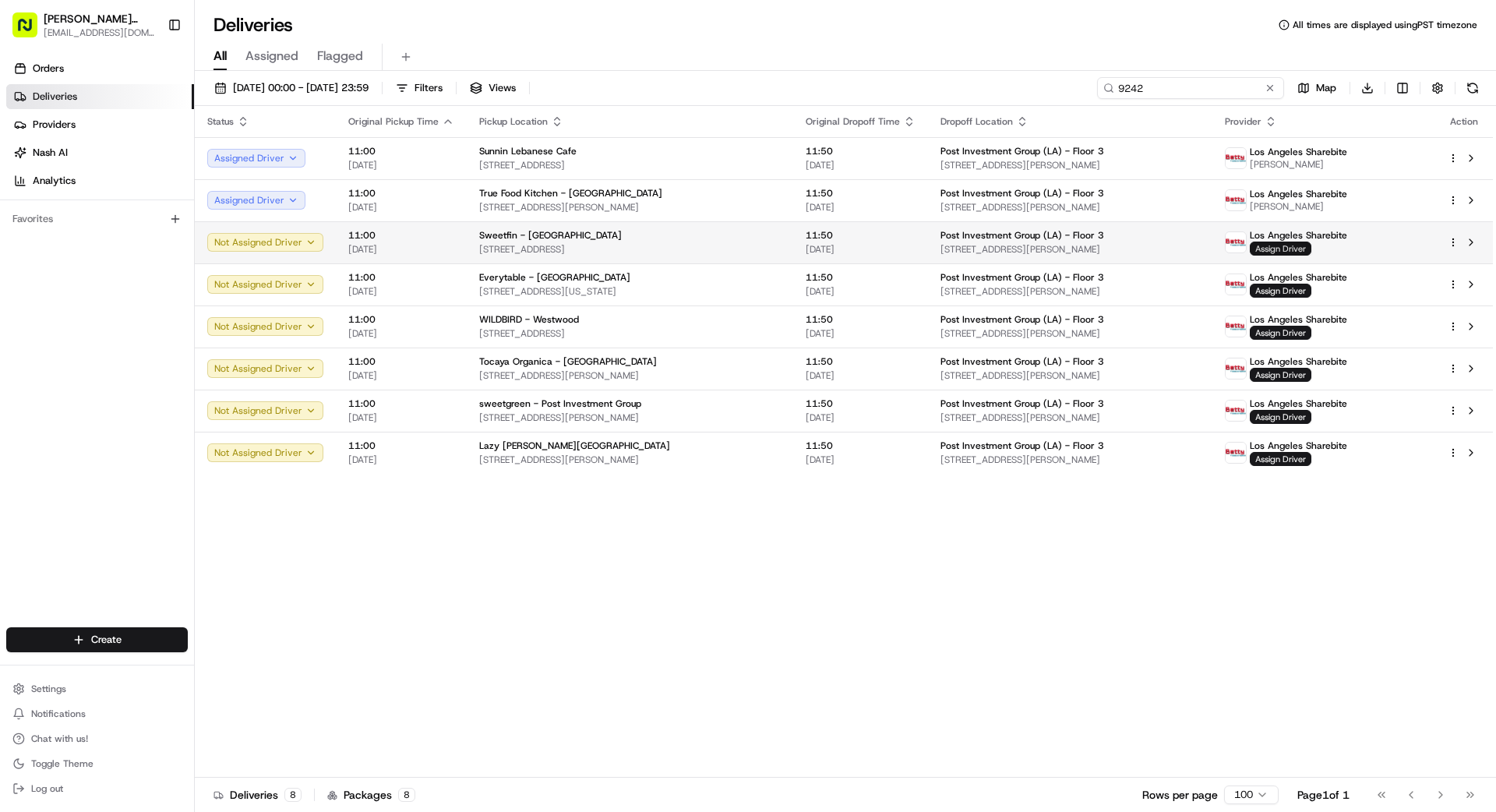
type input "9242"
click at [934, 246] on span "Assign Driver" at bounding box center [1280, 247] width 61 height 14
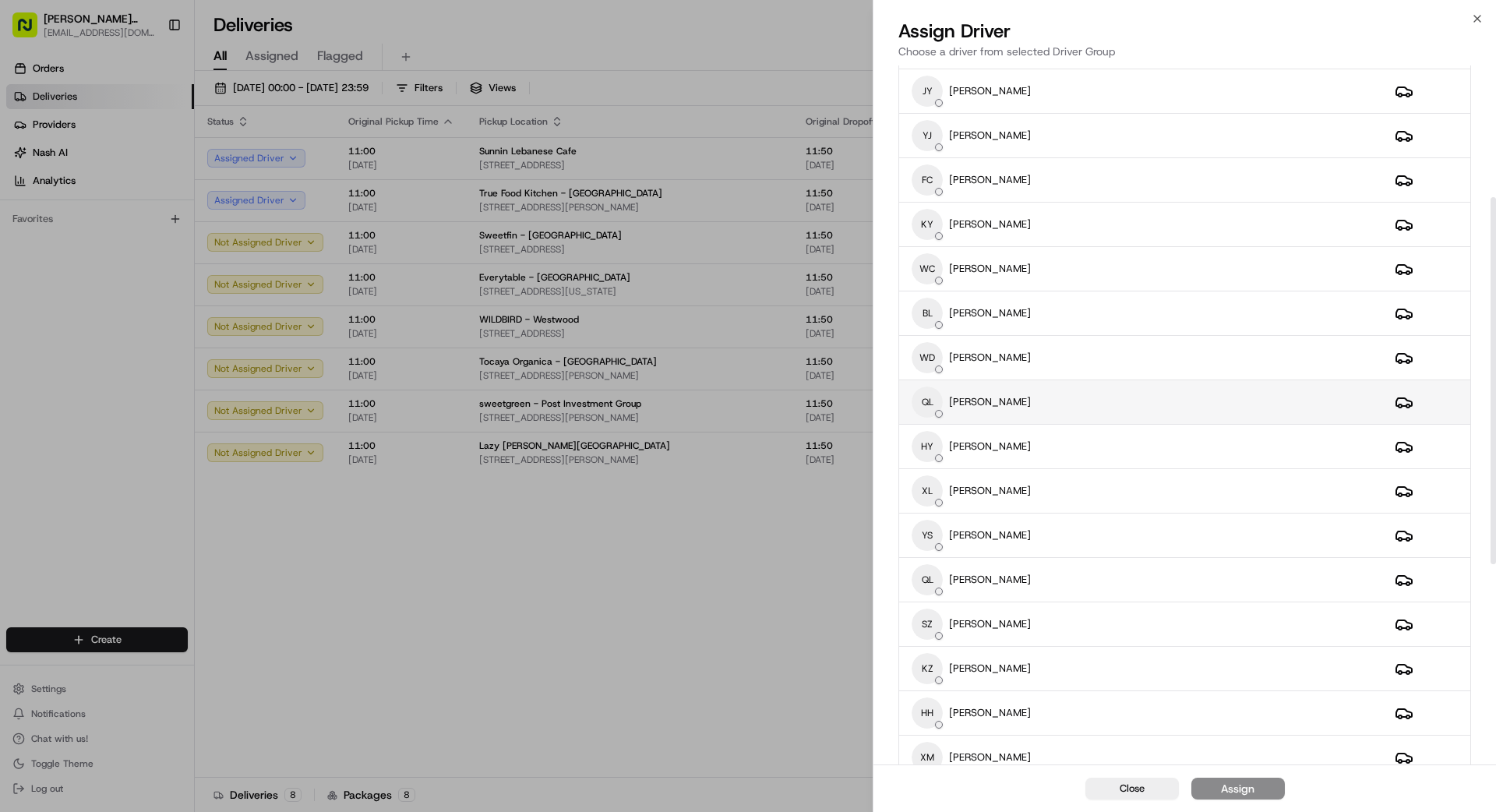
scroll to position [266, 0]
click at [934, 392] on div "QL [PERSON_NAME]" at bounding box center [1140, 399] width 458 height 31
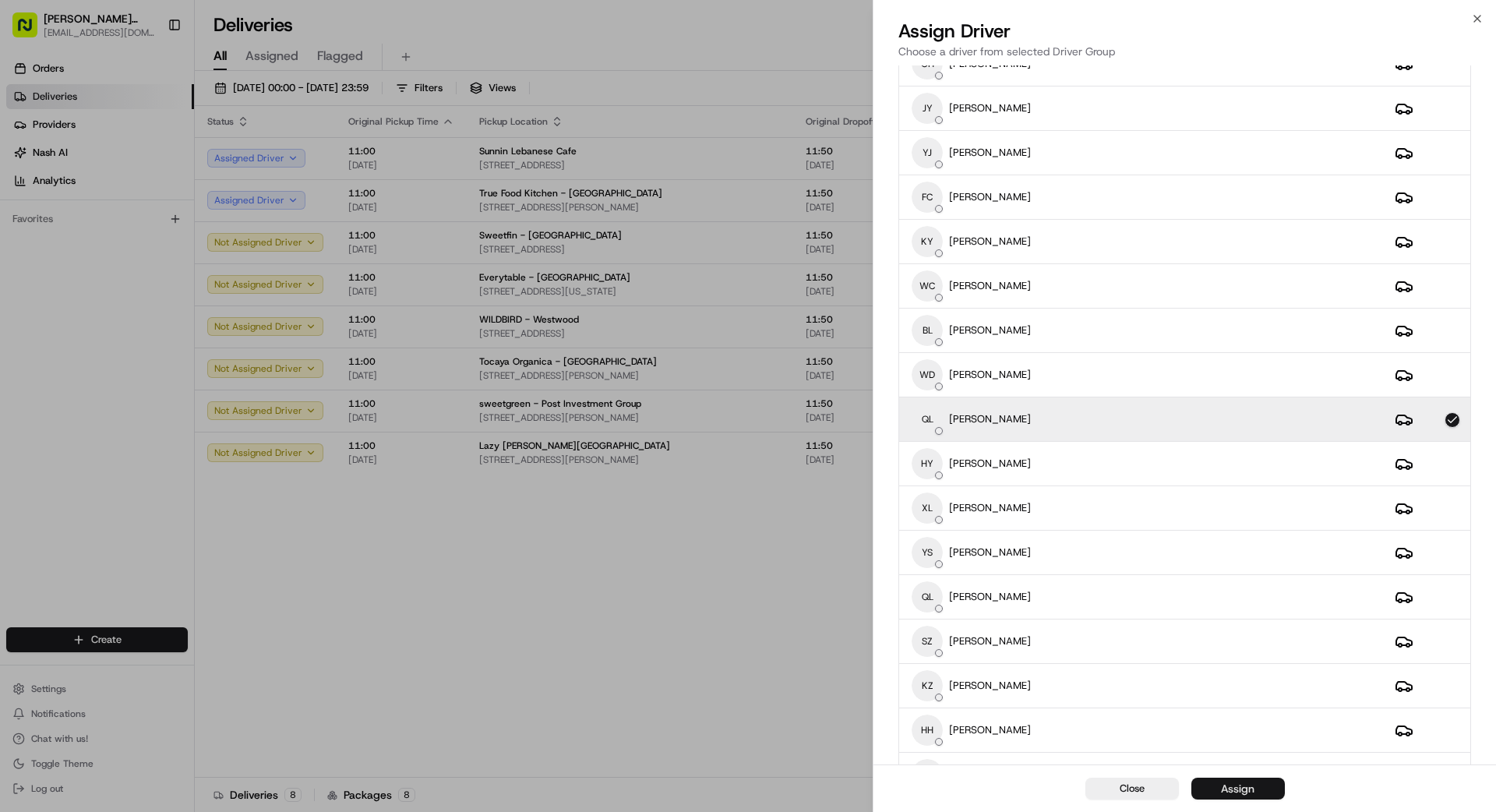
scroll to position [247, 0]
click at [934, 728] on button "Assign" at bounding box center [1238, 788] width 94 height 22
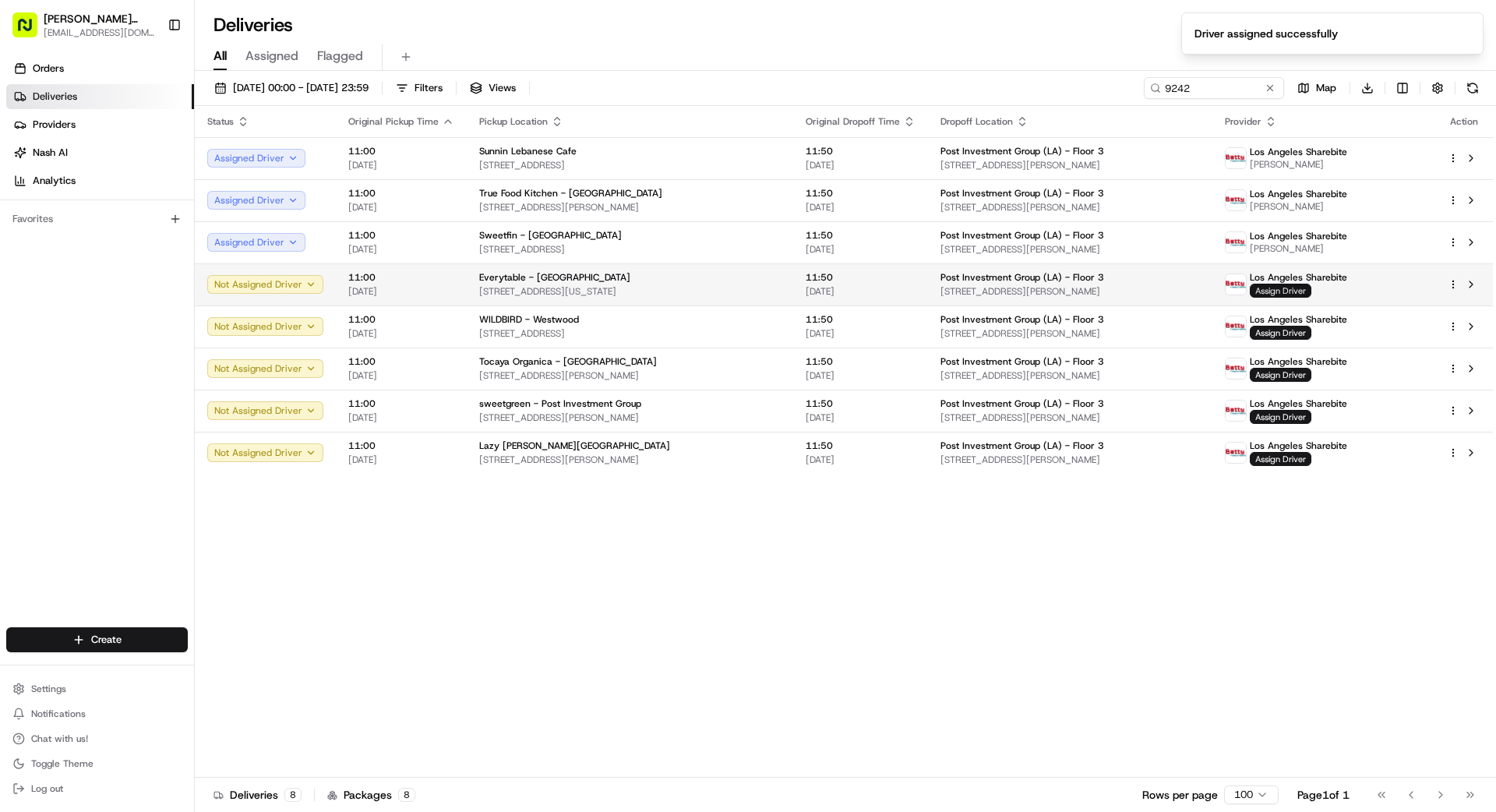
click at [934, 292] on span "Assign Driver" at bounding box center [1280, 290] width 61 height 14
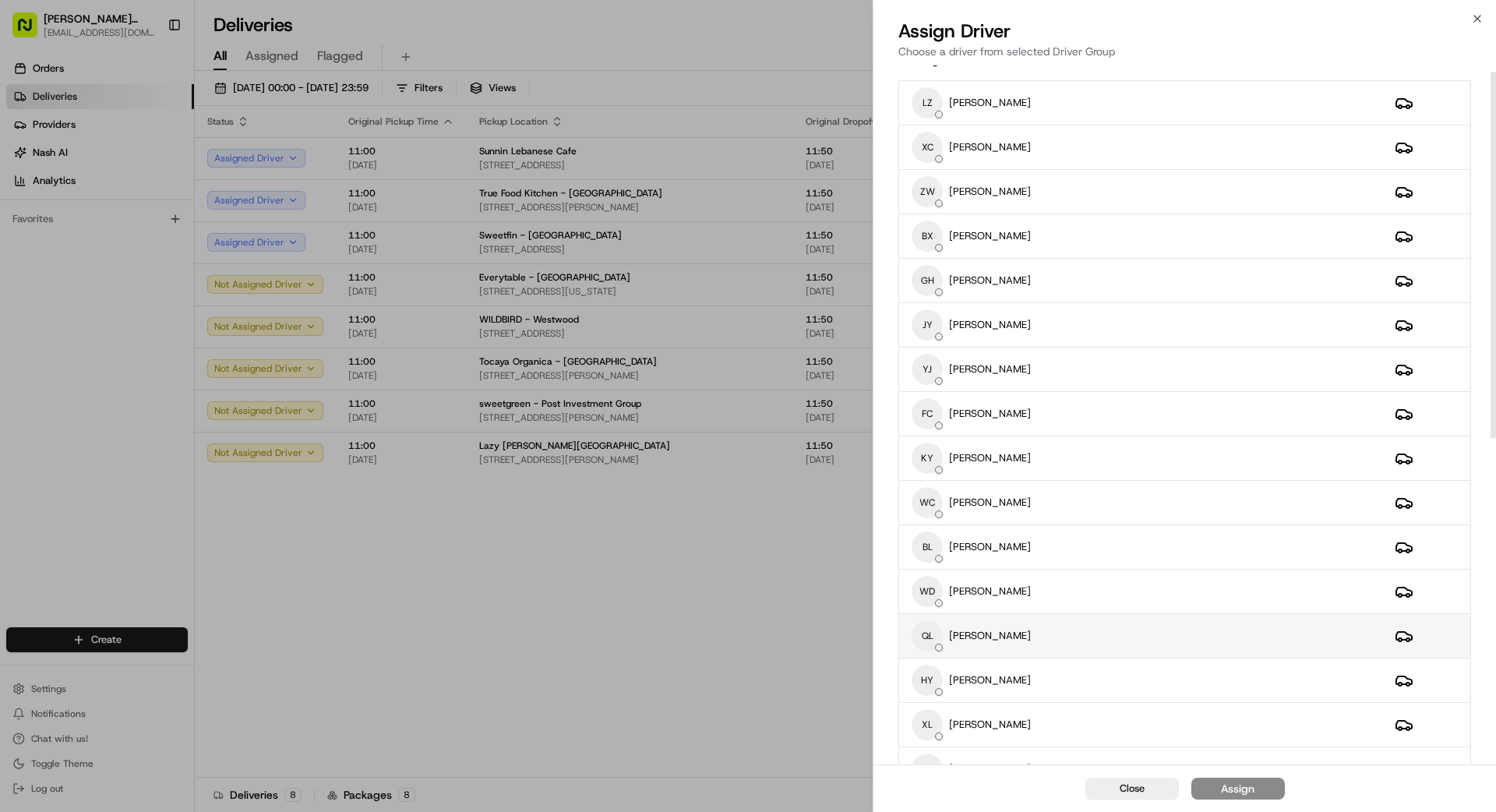
scroll to position [62, 0]
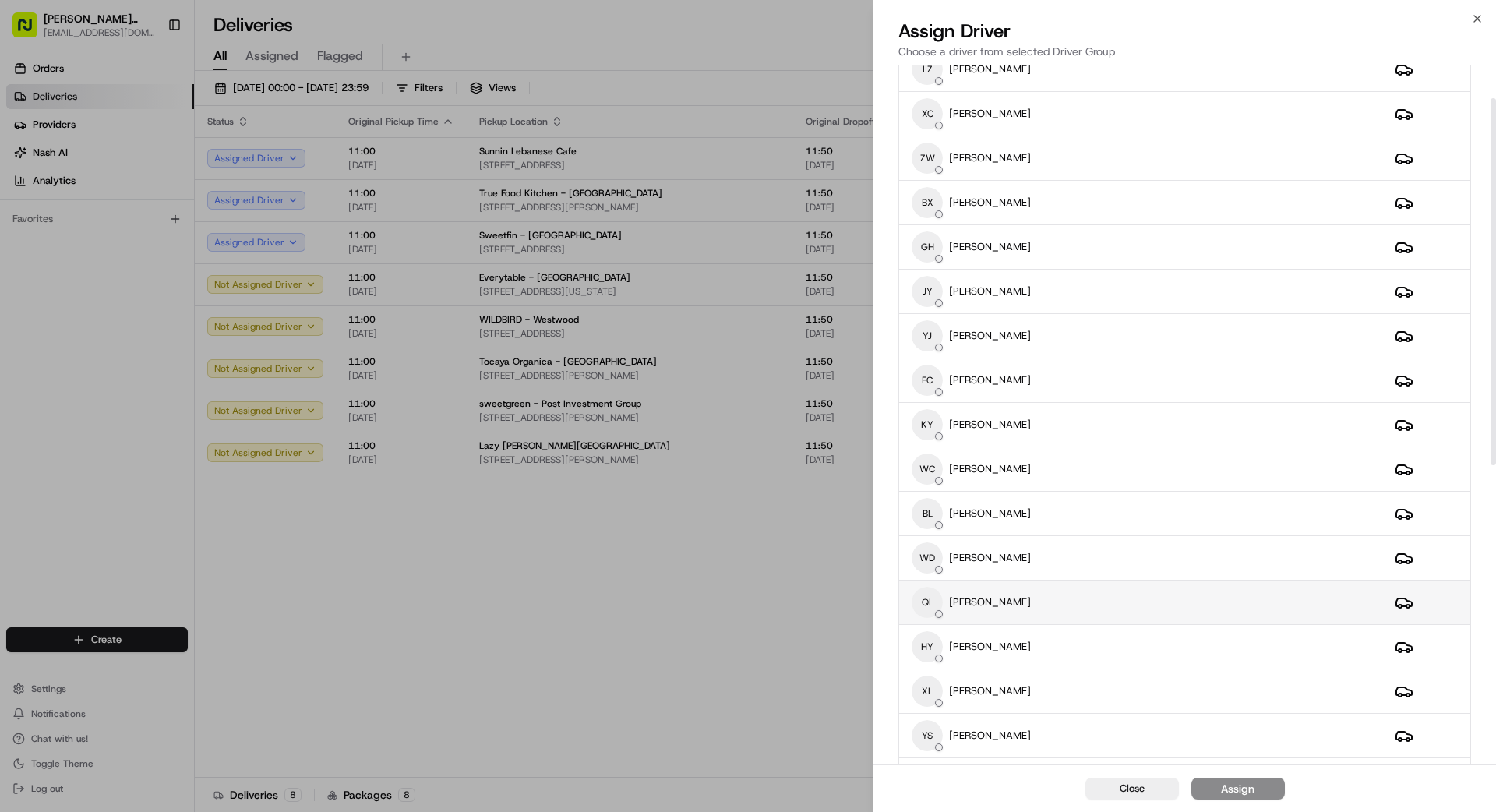
click at [934, 603] on div "QL [PERSON_NAME]" at bounding box center [1140, 602] width 458 height 31
click at [934, 728] on button "Assign" at bounding box center [1238, 788] width 94 height 22
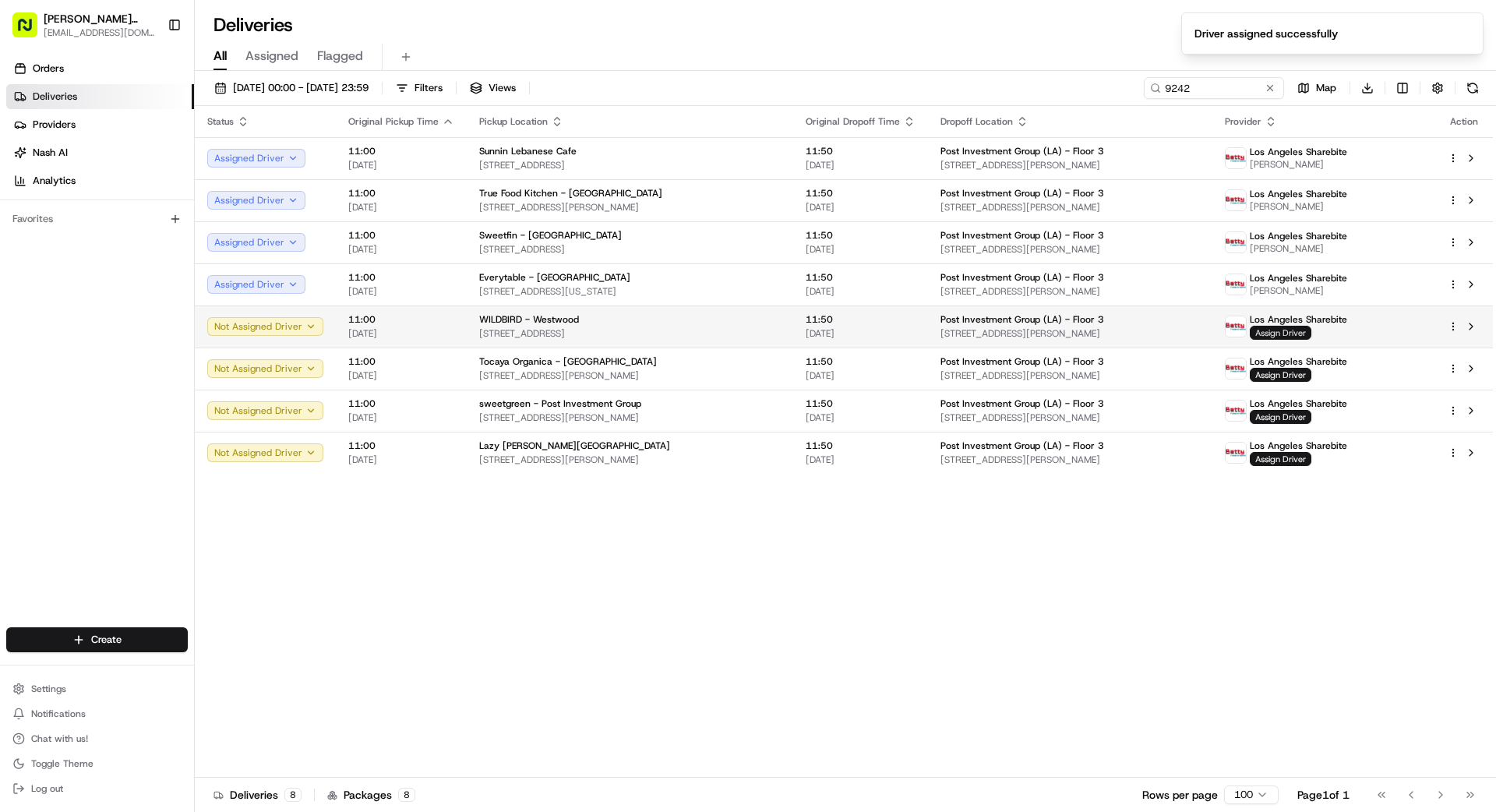
click at [934, 332] on span "Assign Driver" at bounding box center [1280, 332] width 61 height 14
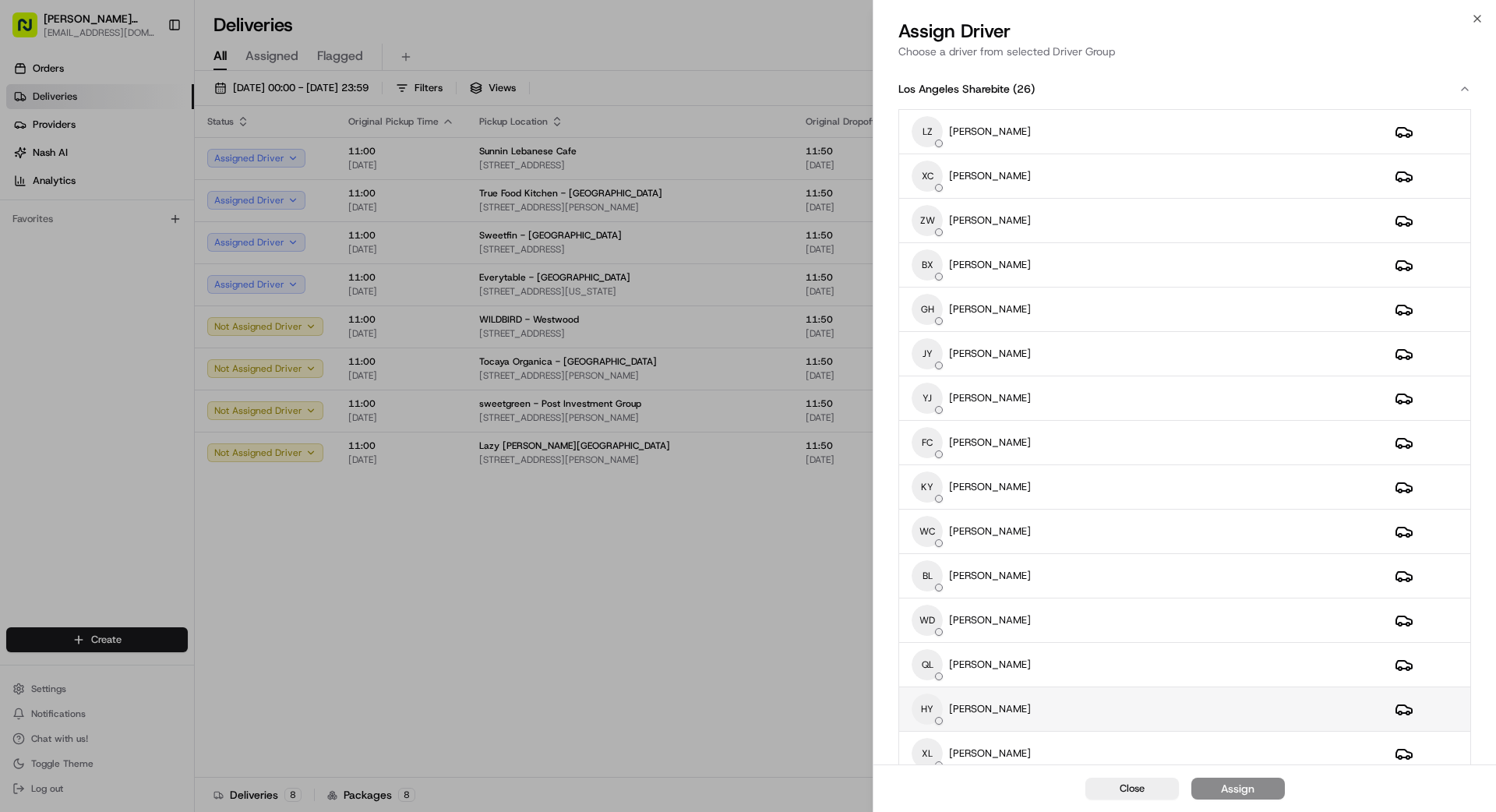
drag, startPoint x: 1067, startPoint y: 664, endPoint x: 1114, endPoint y: 730, distance: 81.0
click at [934, 664] on div "QL [PERSON_NAME]" at bounding box center [1140, 664] width 458 height 31
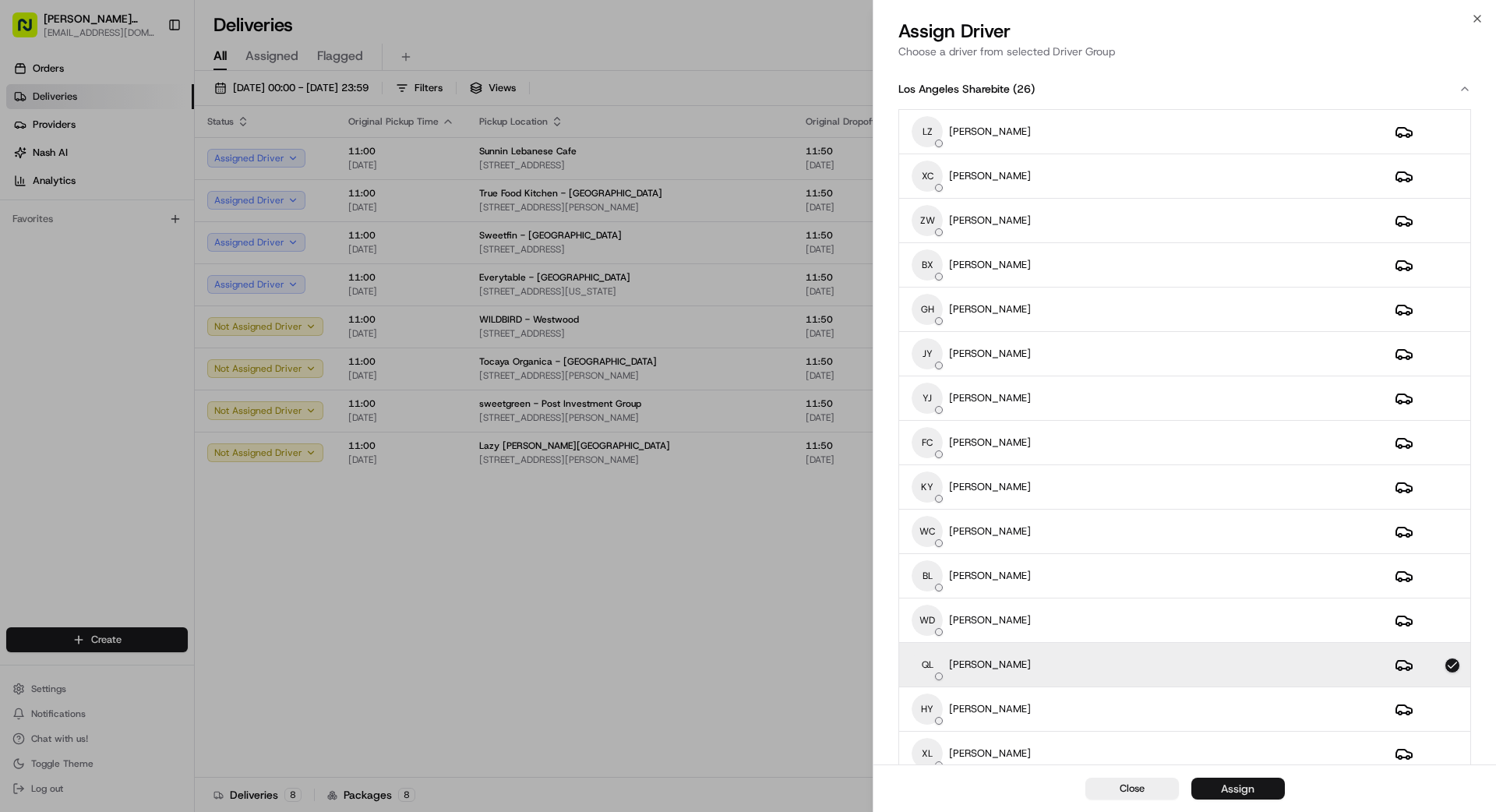
click at [934, 728] on div "Assign" at bounding box center [1238, 788] width 34 height 16
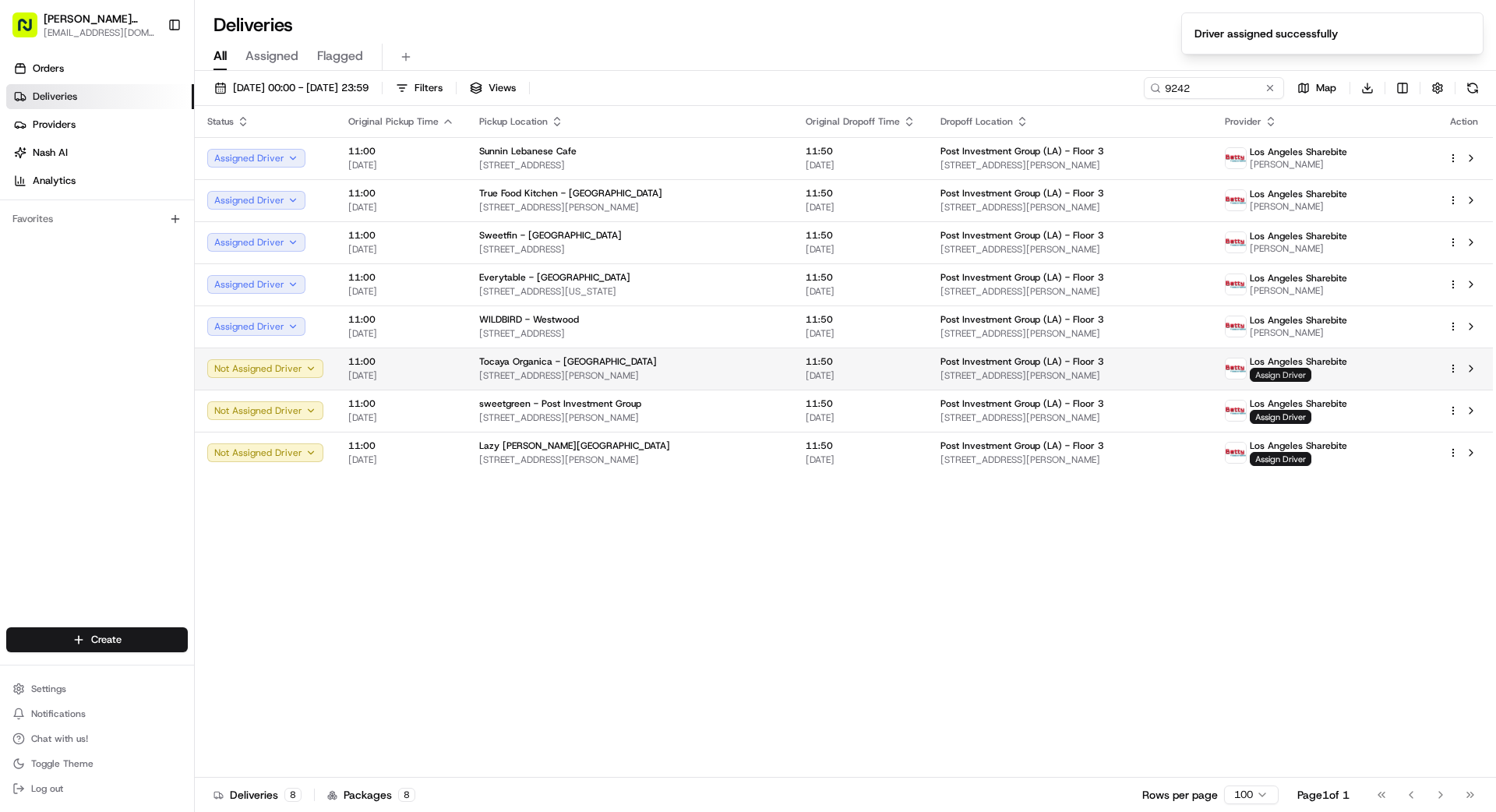
click at [934, 374] on span "Assign Driver" at bounding box center [1280, 374] width 61 height 14
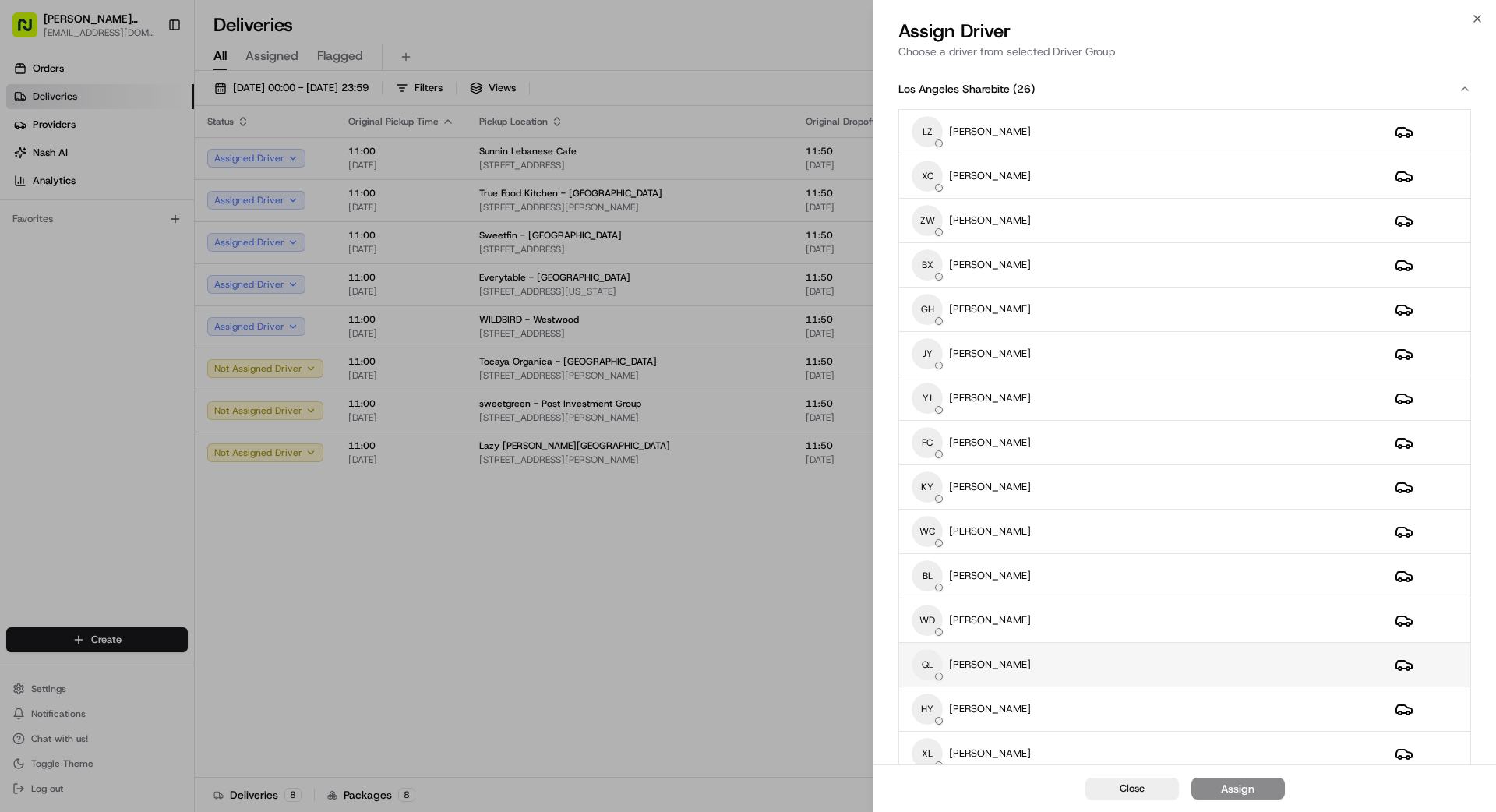
click at [934, 657] on div "QL [PERSON_NAME]" at bounding box center [1140, 664] width 458 height 31
click at [934, 728] on div "Assign" at bounding box center [1238, 788] width 34 height 16
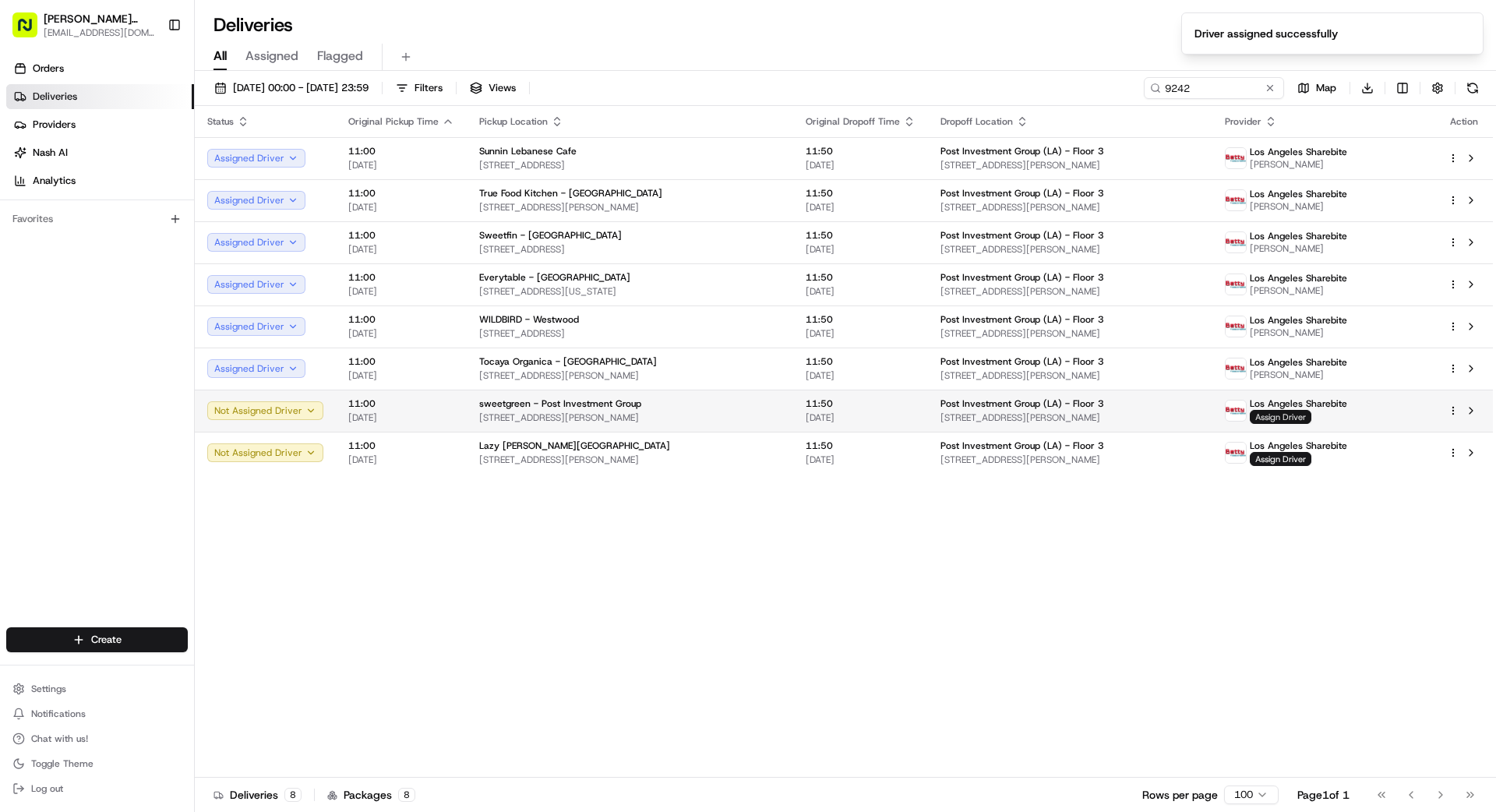
click at [934, 416] on span "Assign Driver" at bounding box center [1280, 416] width 61 height 14
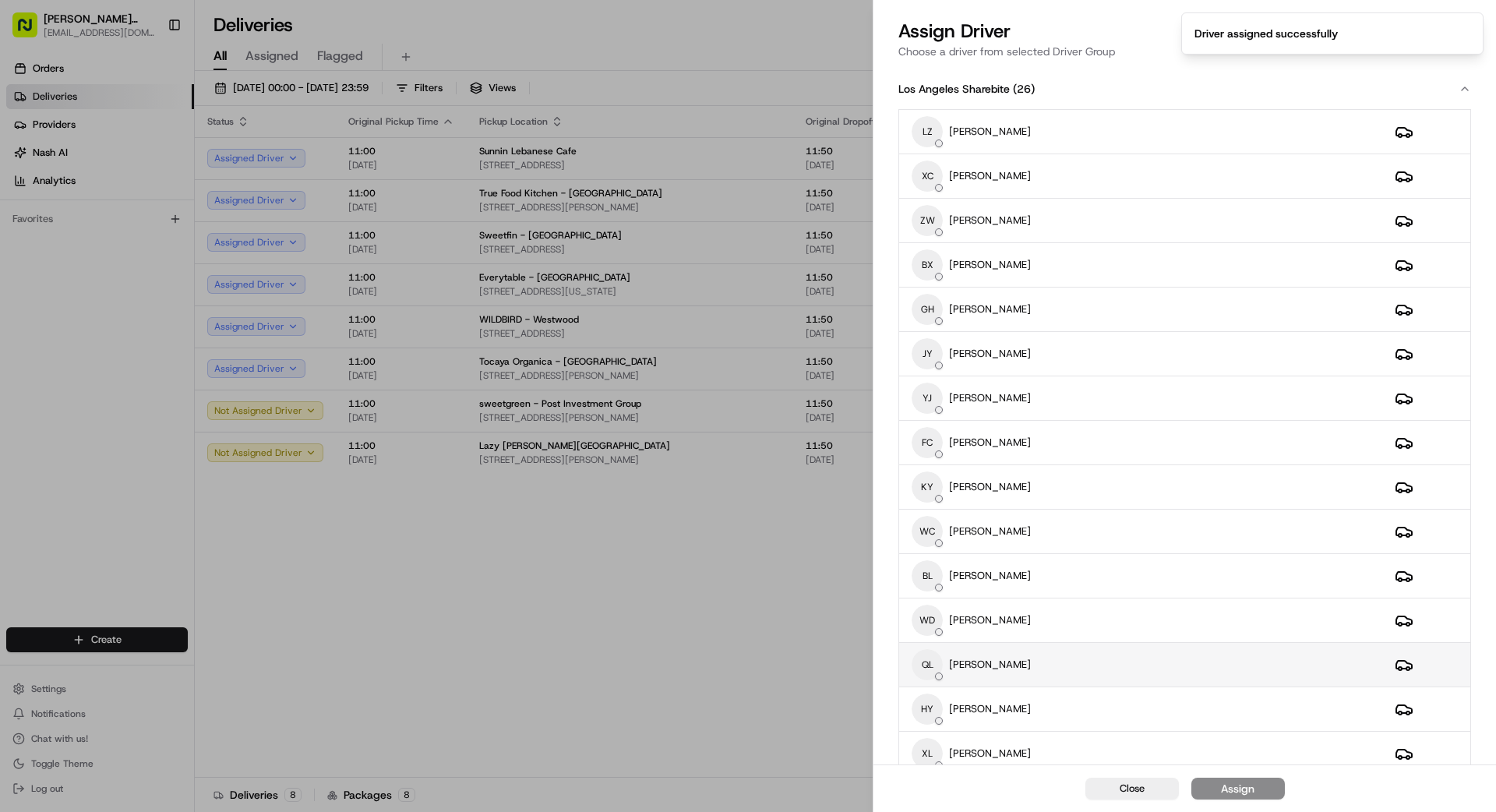
scroll to position [9, 0]
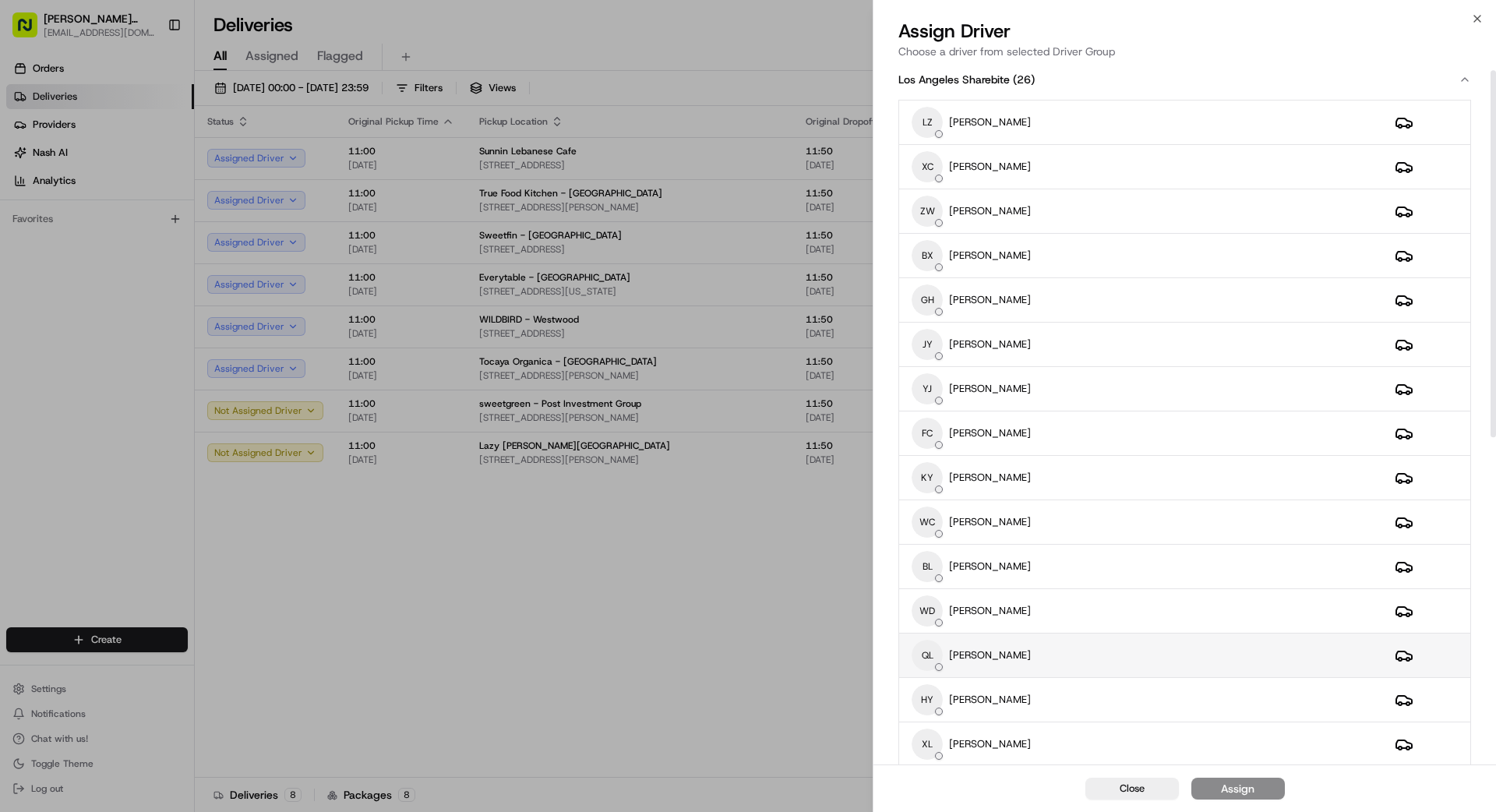
drag, startPoint x: 1065, startPoint y: 671, endPoint x: 1070, endPoint y: 659, distance: 13.0
click at [934, 670] on td "QL [PERSON_NAME]" at bounding box center [1140, 655] width 483 height 44
click at [934, 728] on div "Assign" at bounding box center [1238, 788] width 34 height 16
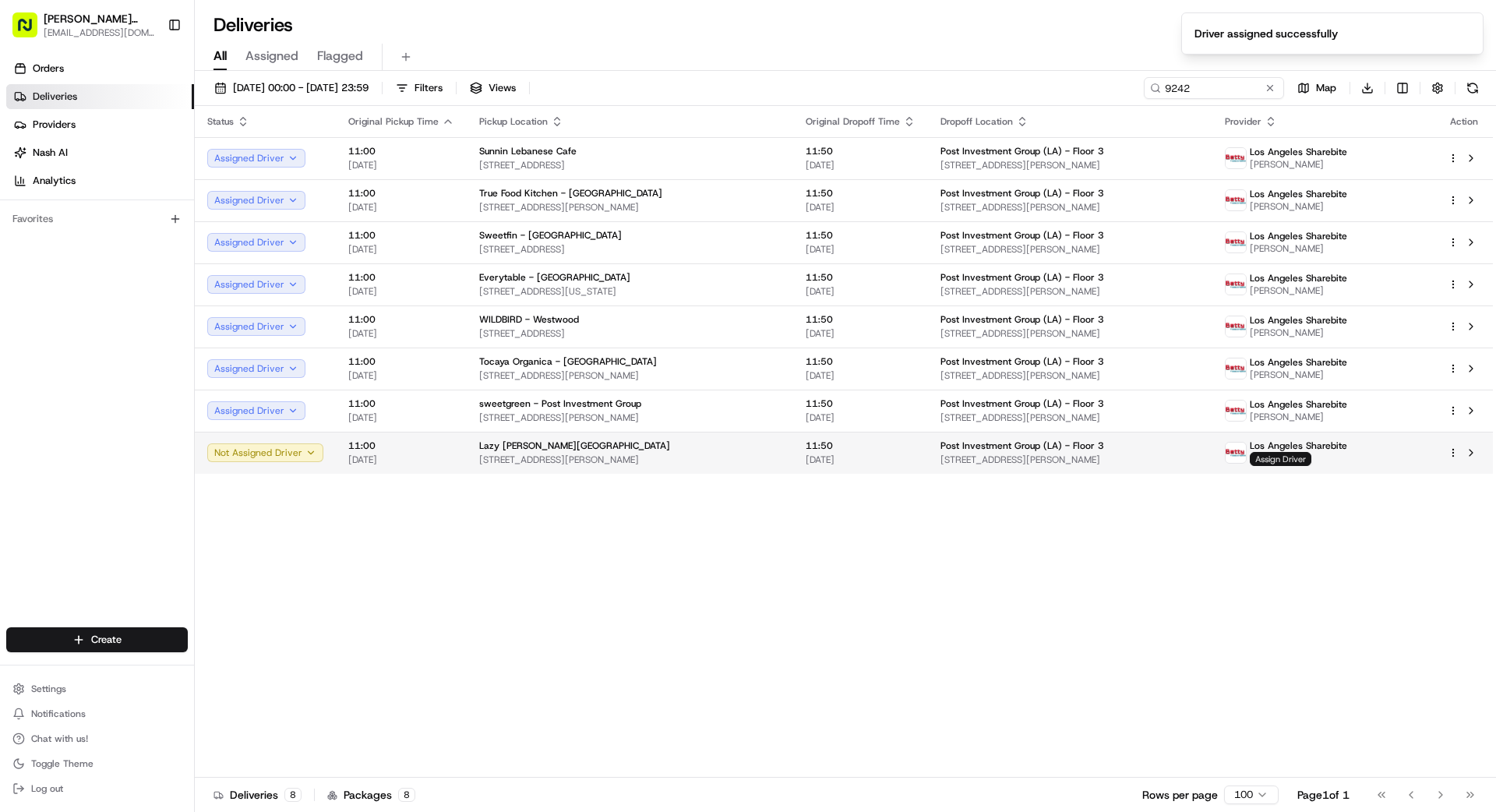
click at [934, 460] on span "Assign Driver" at bounding box center [1280, 458] width 61 height 14
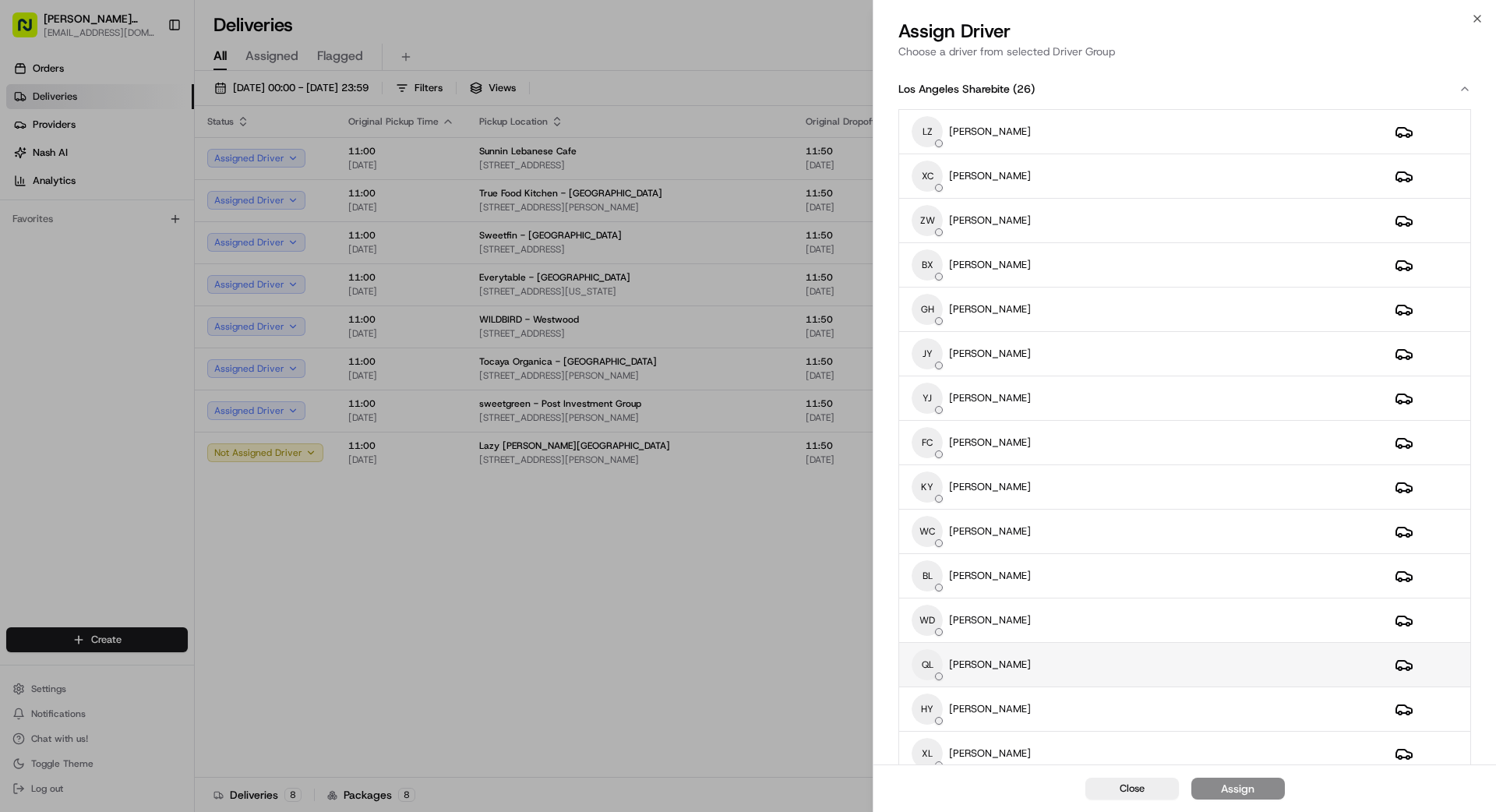
click at [934, 676] on div "QL [PERSON_NAME]" at bounding box center [1140, 664] width 458 height 31
click at [934, 728] on button "Assign" at bounding box center [1238, 788] width 94 height 22
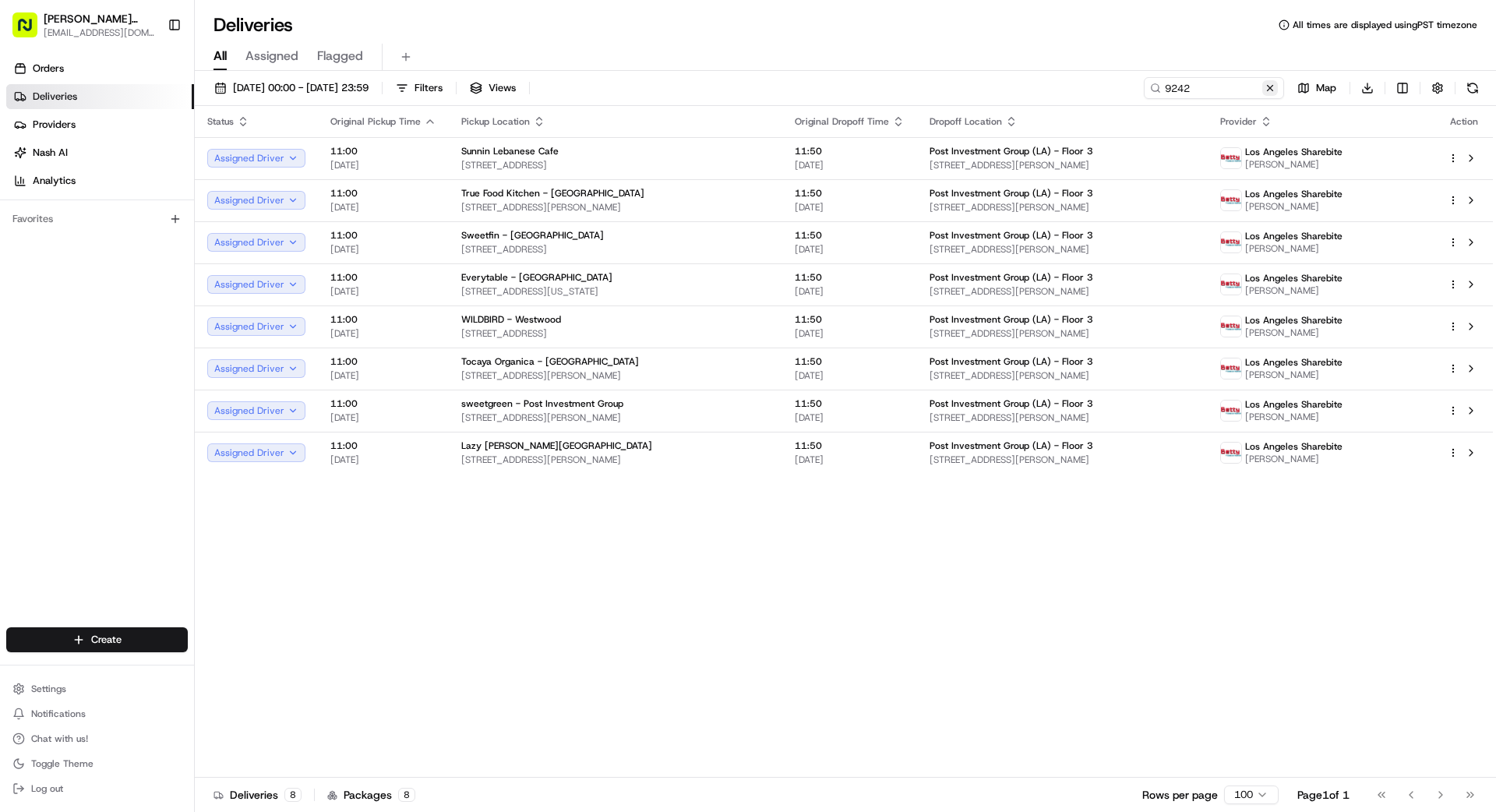
click at [934, 87] on button at bounding box center [1270, 88] width 16 height 16
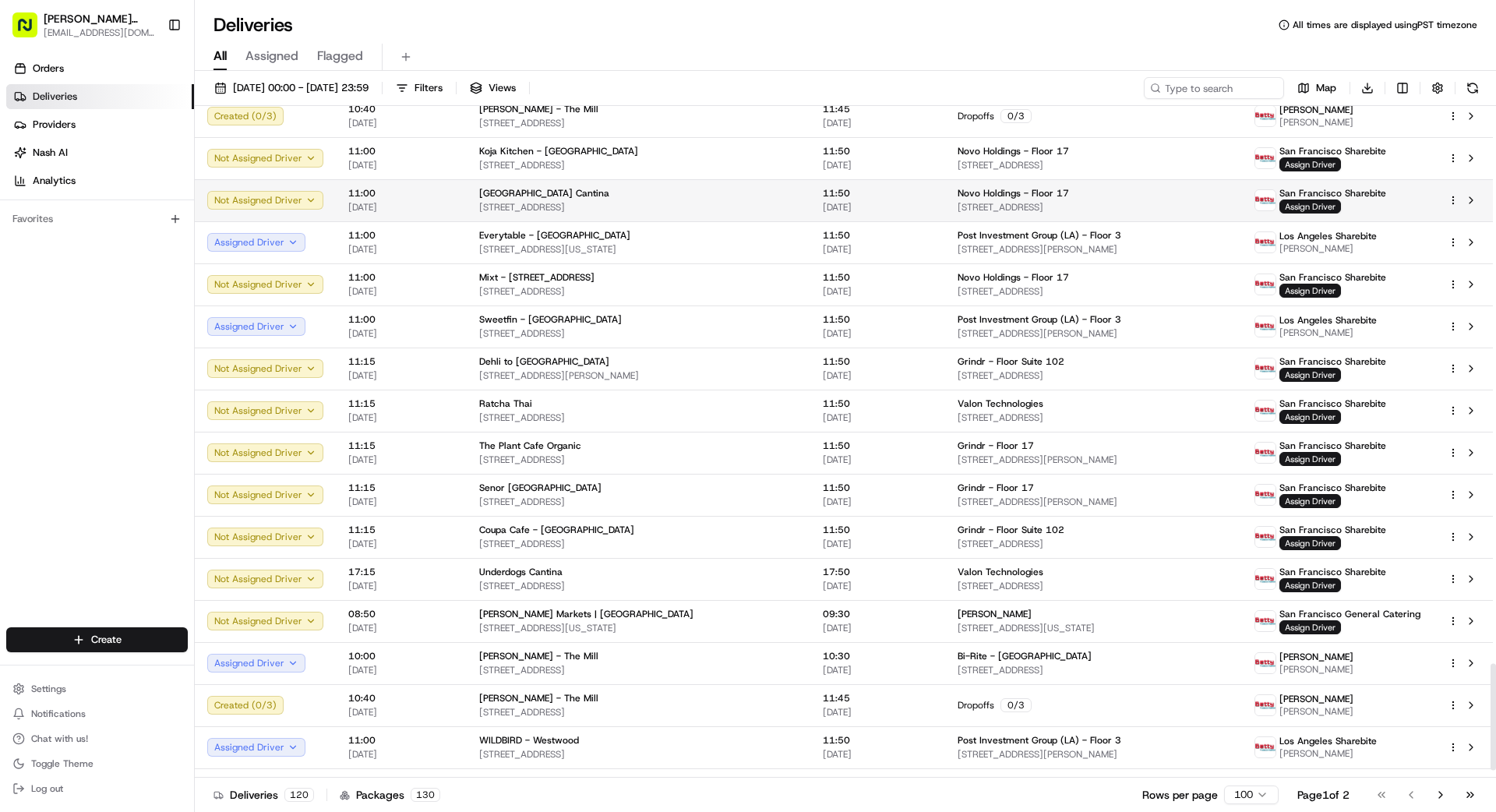
scroll to position [3566, 0]
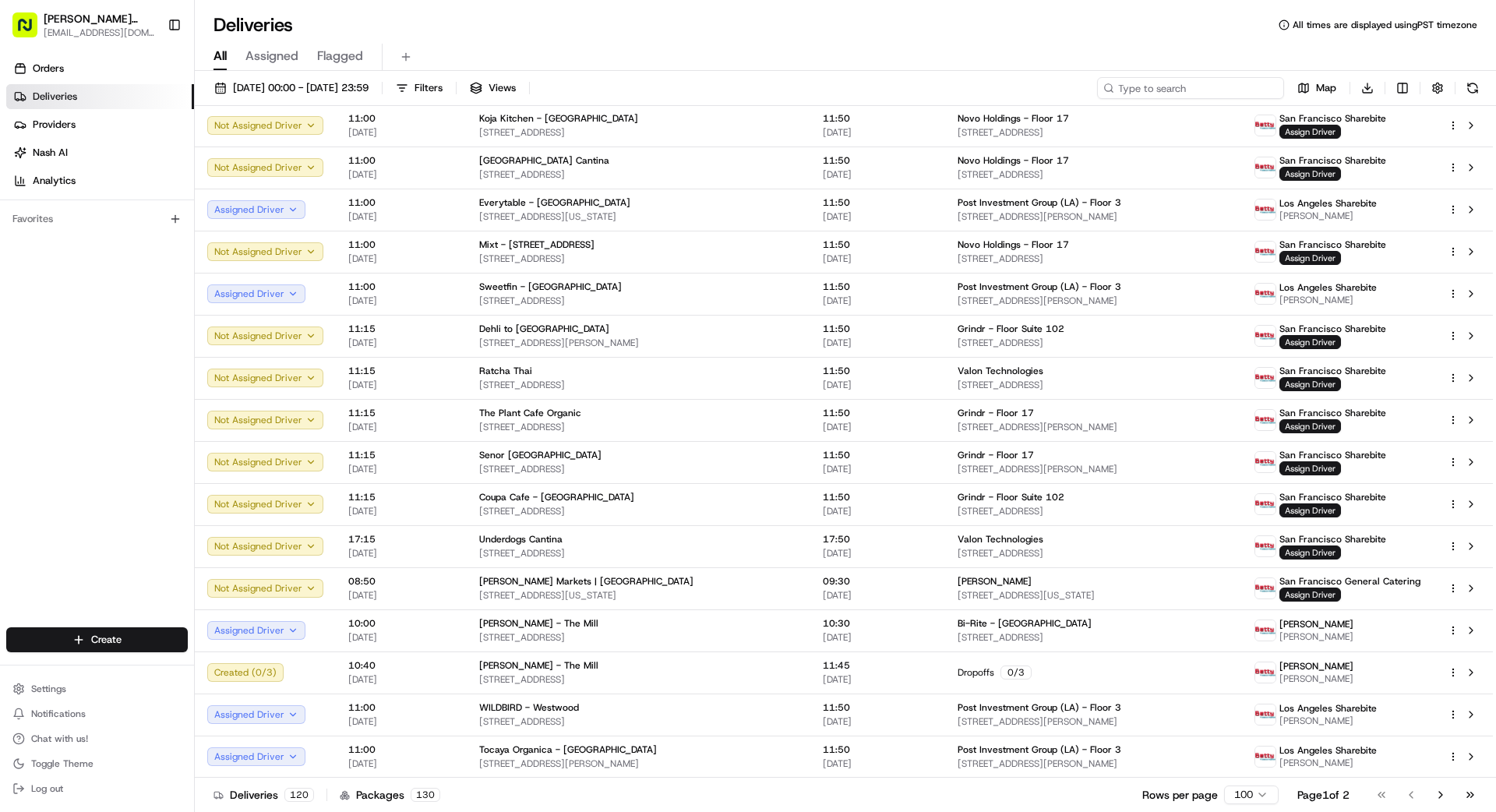
click at [934, 96] on input at bounding box center [1191, 88] width 187 height 22
type input "44"
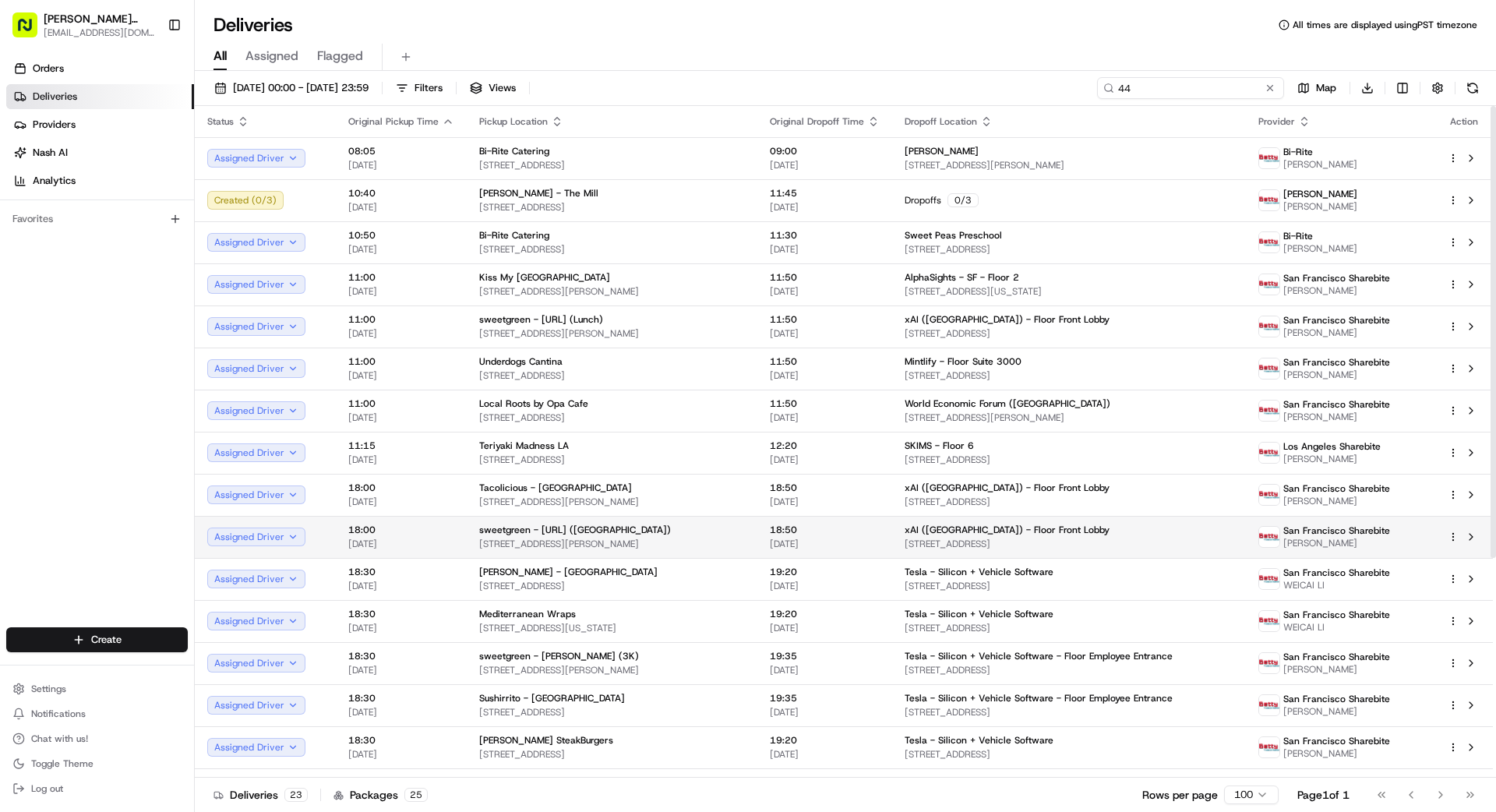
scroll to position [327, 0]
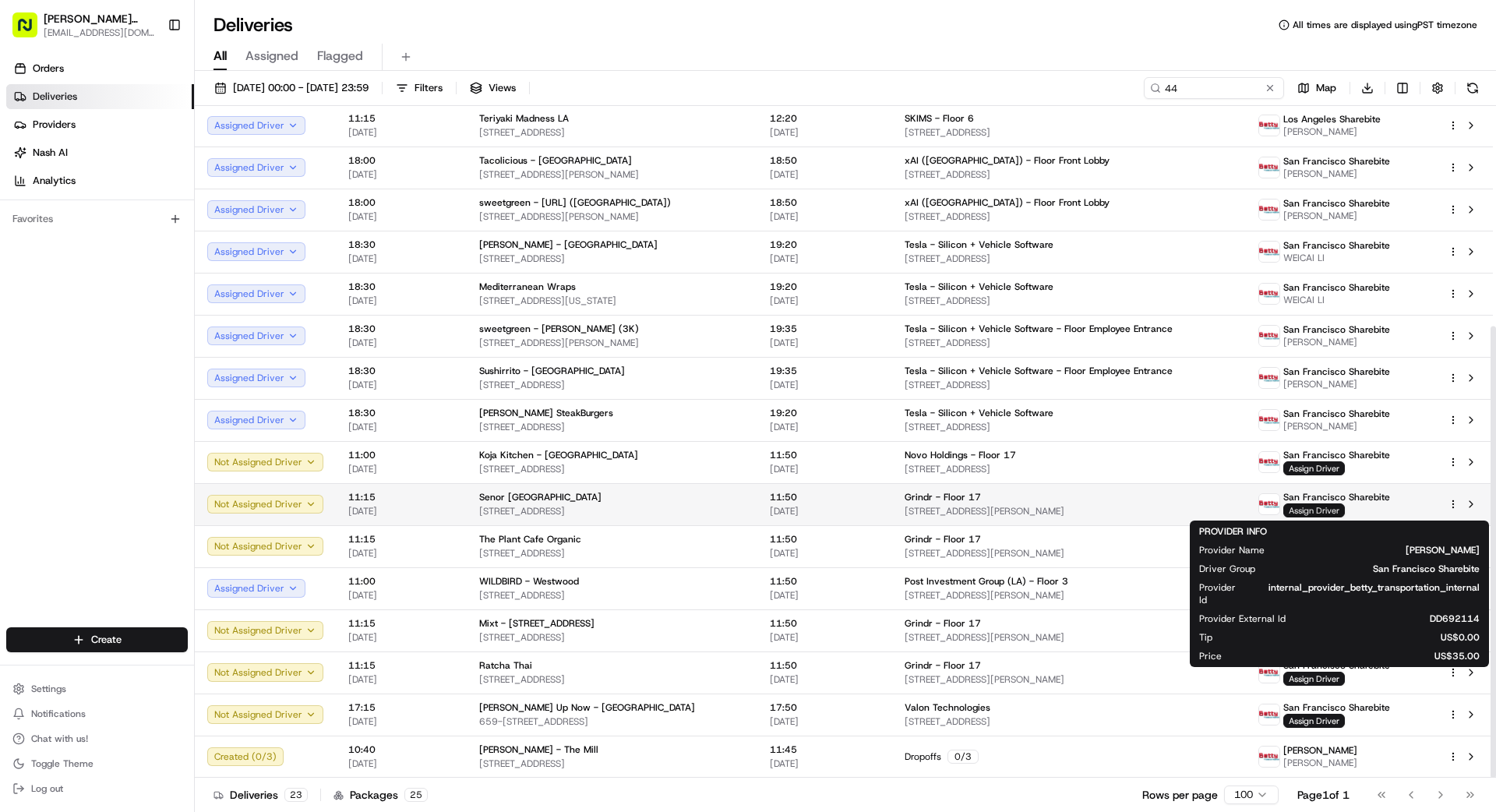
click at [934, 505] on span "Assign Driver" at bounding box center [1314, 510] width 61 height 14
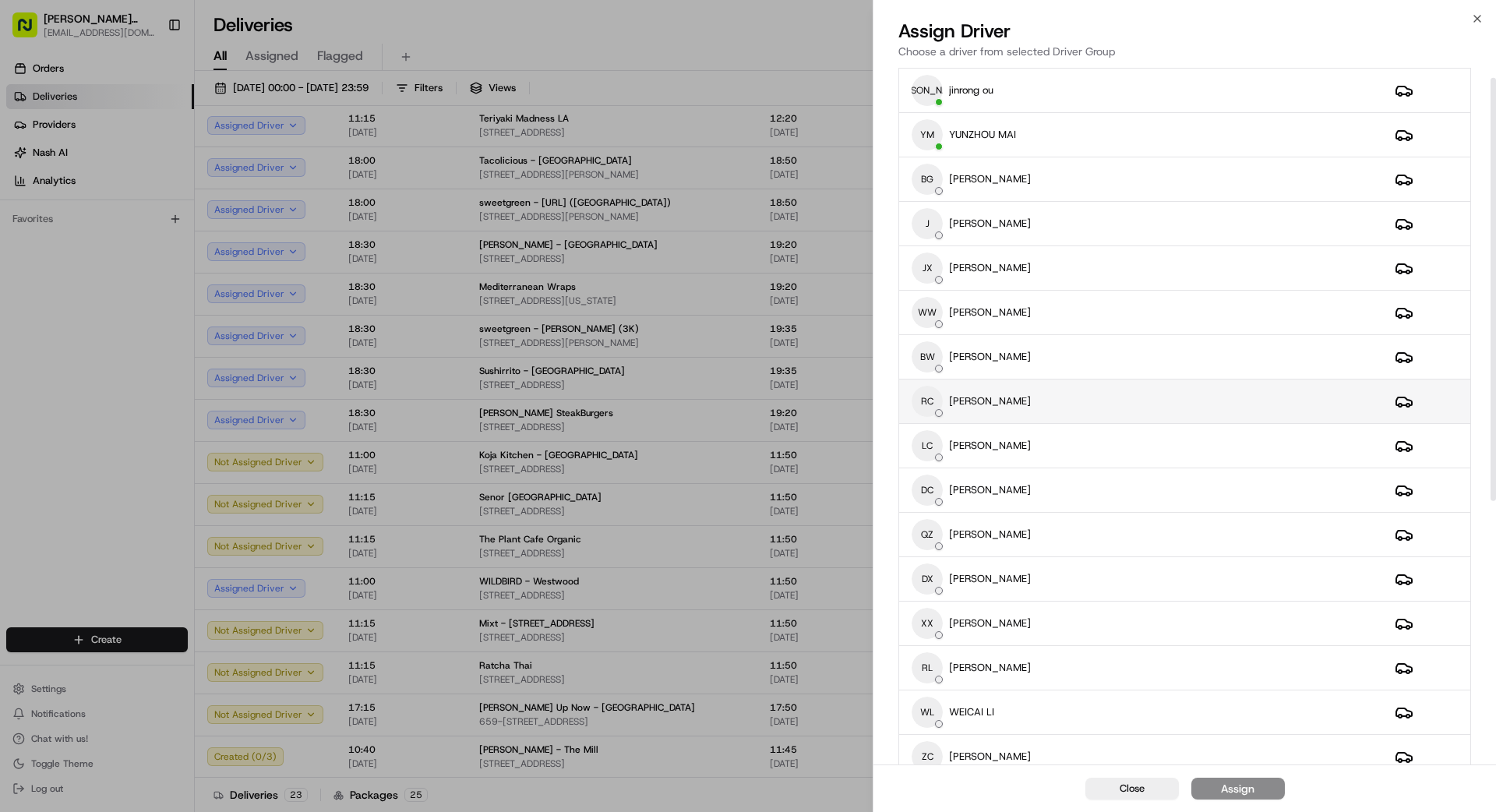
scroll to position [0, 0]
click at [934, 390] on div "BW [PERSON_NAME]" at bounding box center [1140, 398] width 458 height 31
click at [934, 728] on div "Assign" at bounding box center [1238, 788] width 34 height 16
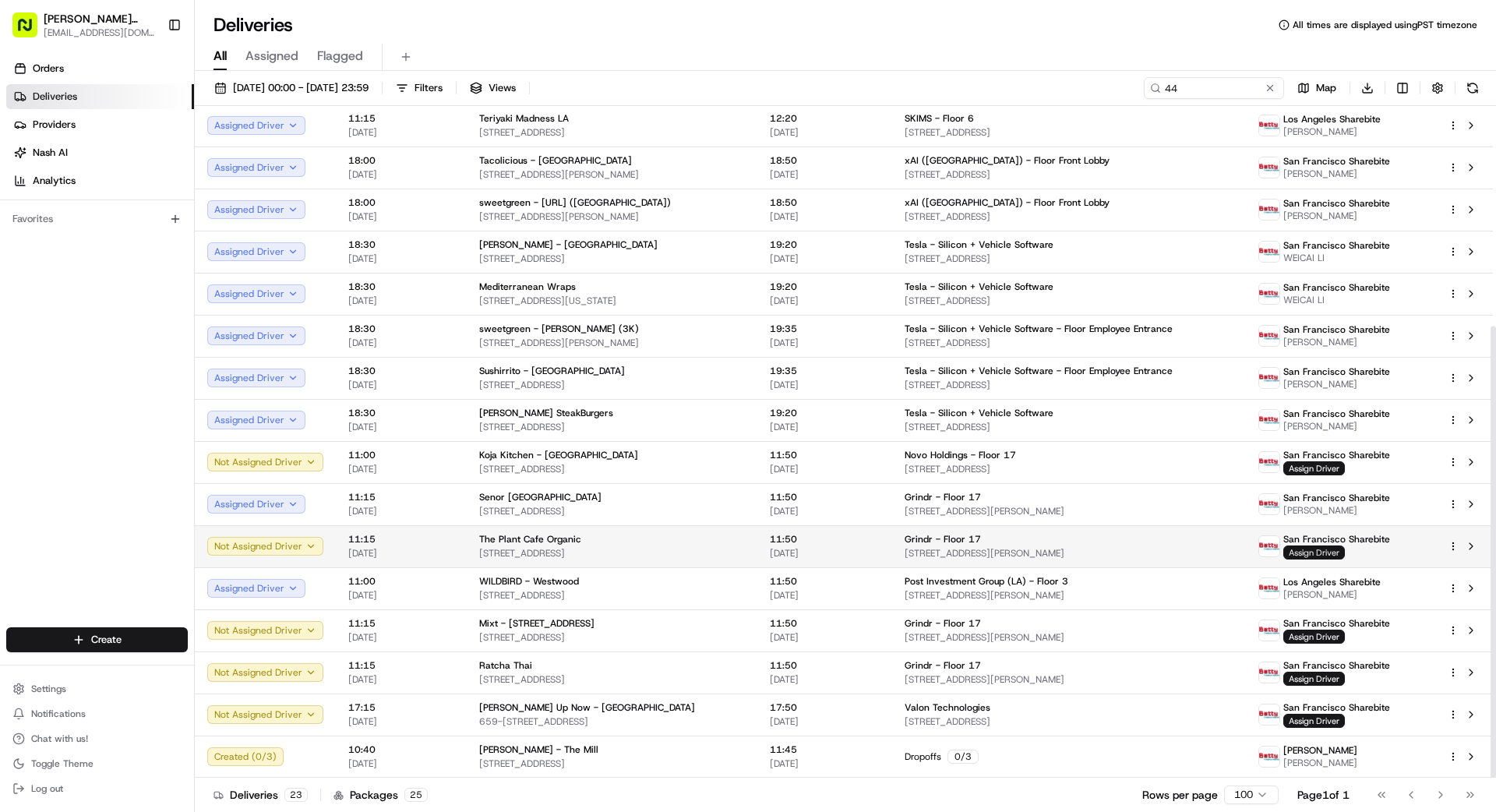
click at [934, 553] on span "Assign Driver" at bounding box center [1314, 552] width 61 height 14
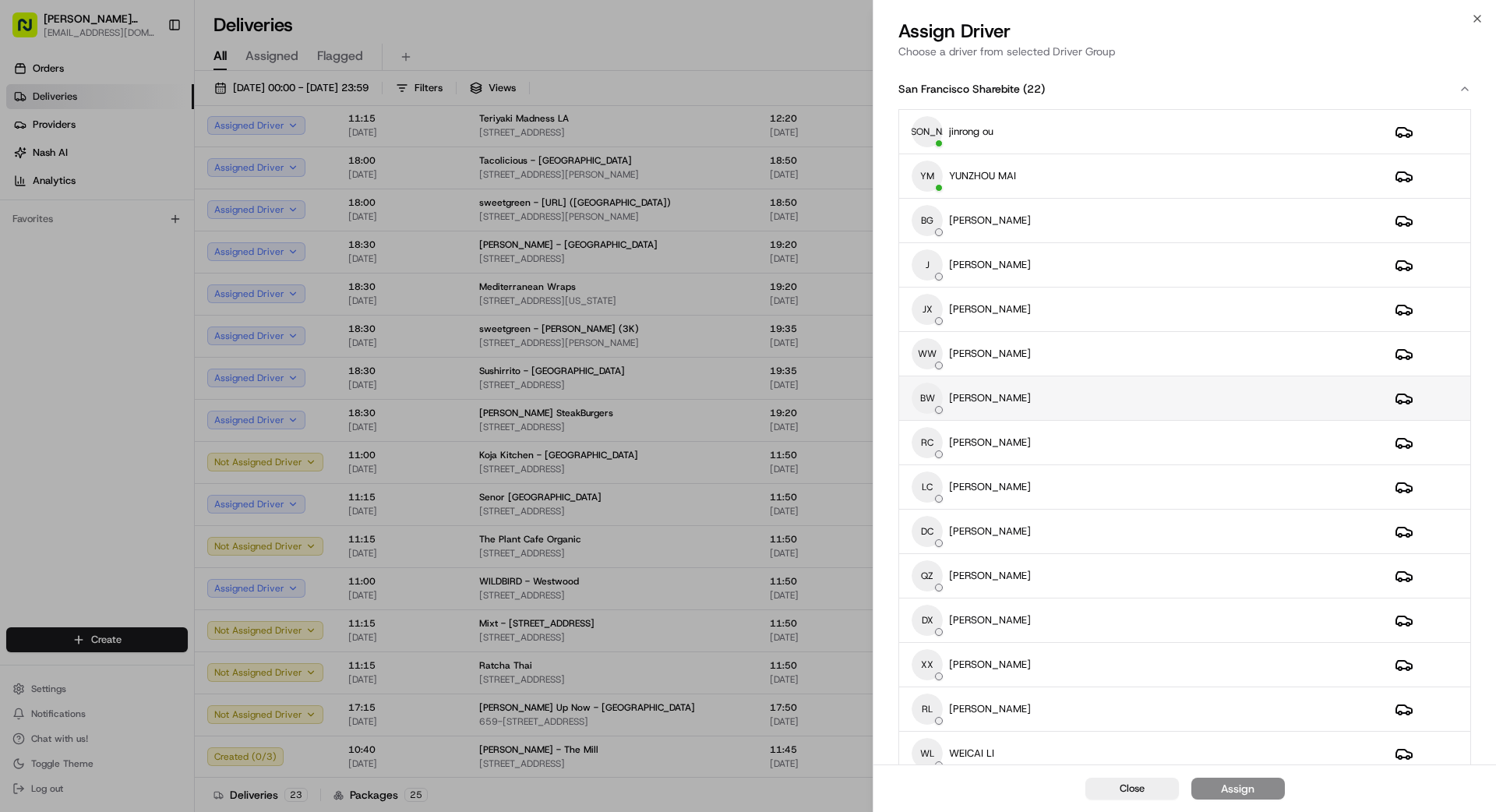
click at [934, 396] on div "BW [PERSON_NAME]" at bounding box center [1140, 398] width 458 height 31
click at [934, 728] on button "Assign" at bounding box center [1238, 788] width 94 height 22
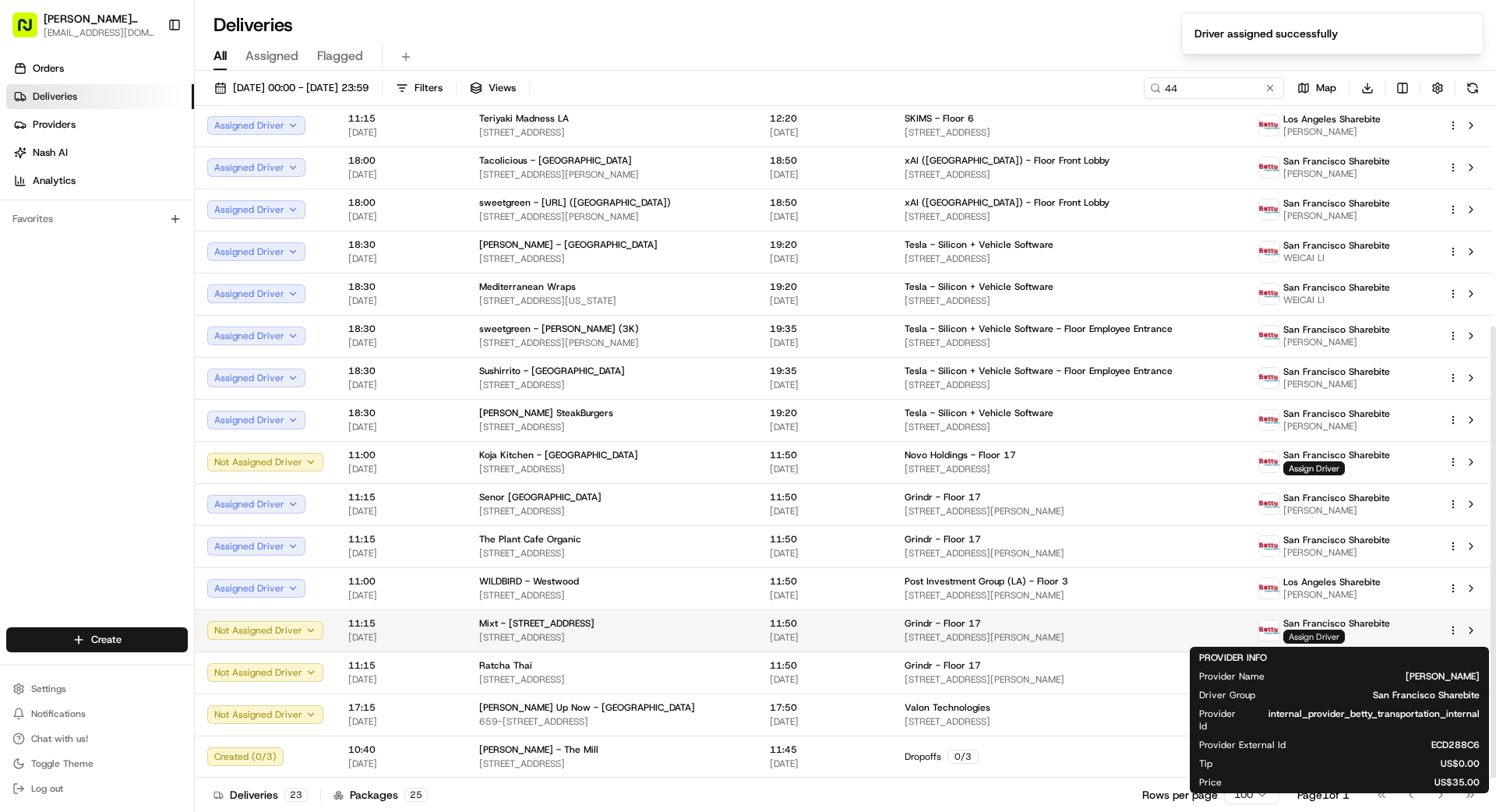
click at [934, 633] on span "Assign Driver" at bounding box center [1314, 636] width 61 height 14
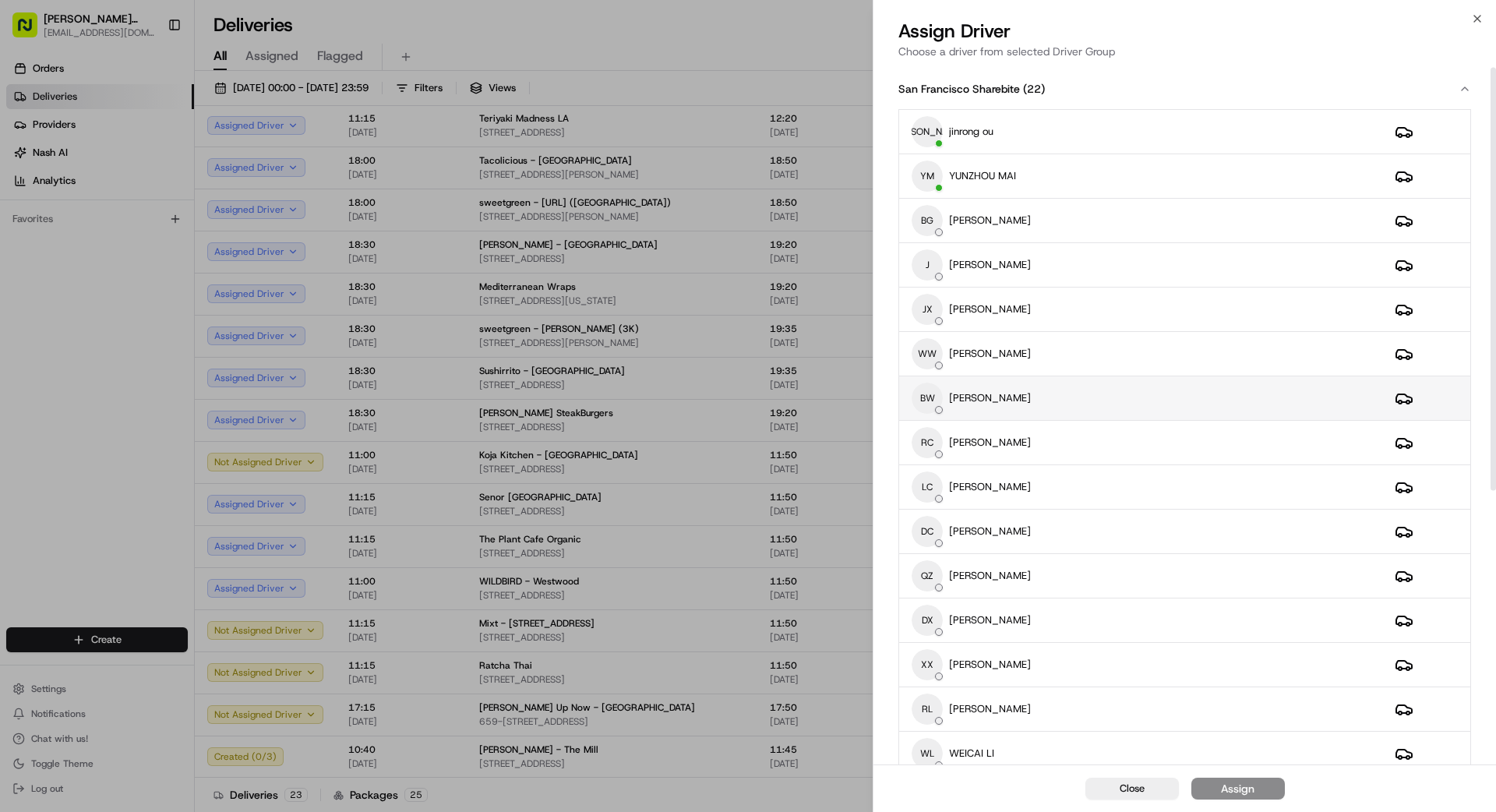
scroll to position [3, 0]
click at [934, 396] on div "BW [PERSON_NAME]" at bounding box center [1140, 395] width 458 height 31
click at [934, 728] on div "Assign" at bounding box center [1238, 788] width 34 height 16
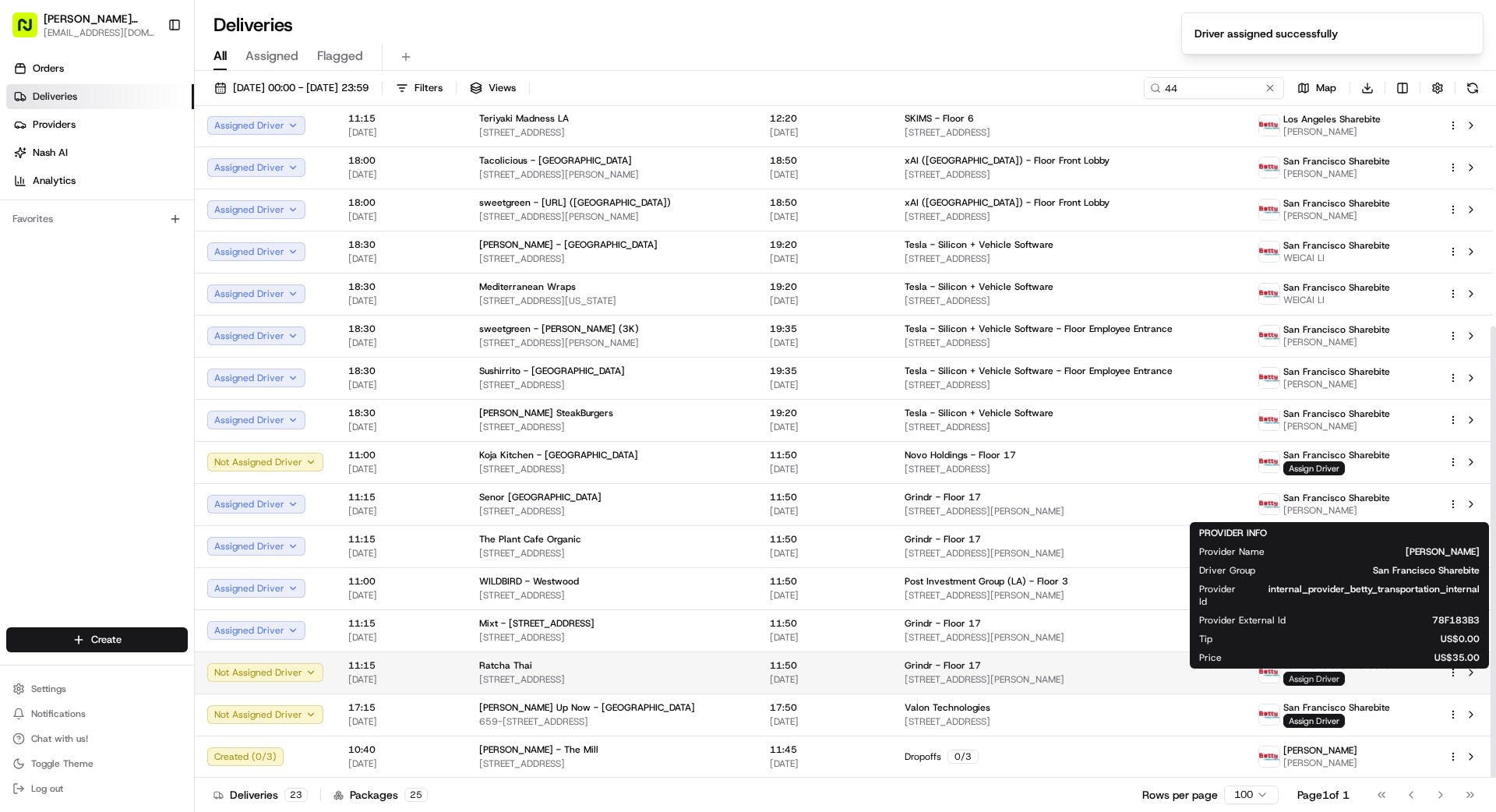
click at [934, 681] on span "Assign Driver" at bounding box center [1314, 678] width 61 height 14
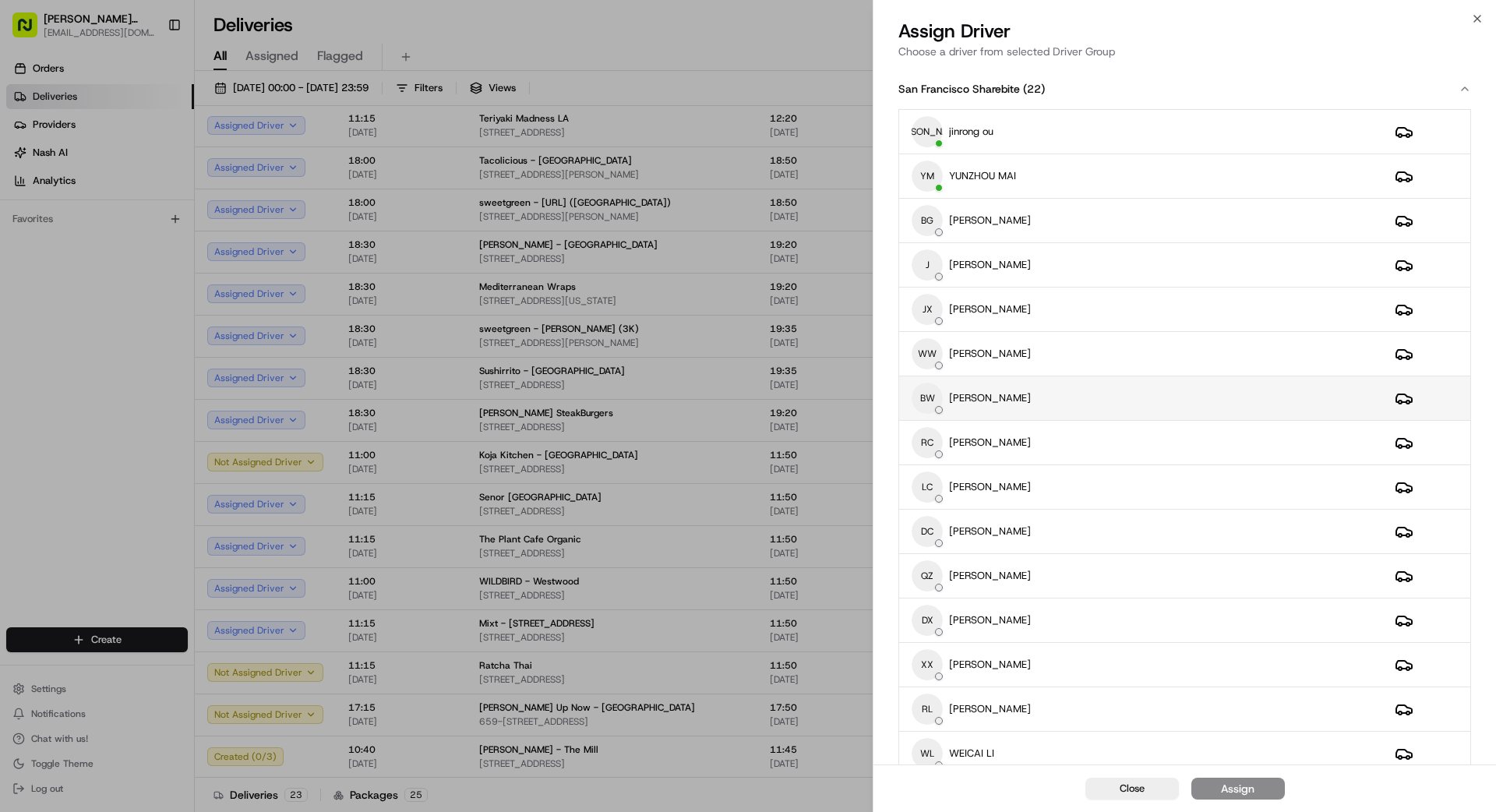
scroll to position [3, 0]
click at [934, 397] on div "BW [PERSON_NAME]" at bounding box center [1140, 396] width 458 height 31
click at [934, 728] on div "Assign" at bounding box center [1238, 788] width 34 height 16
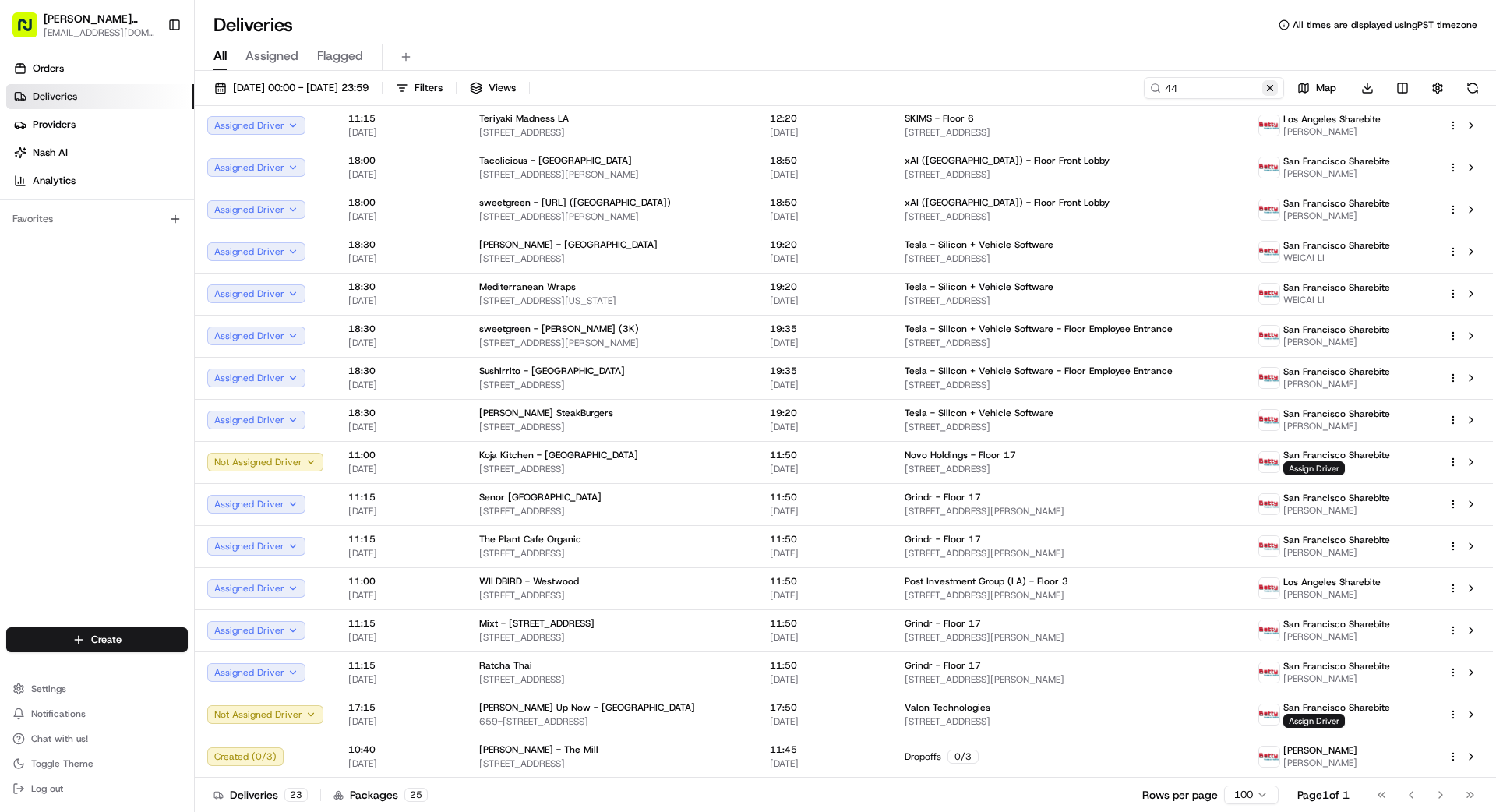
click at [934, 91] on button at bounding box center [1270, 88] width 16 height 16
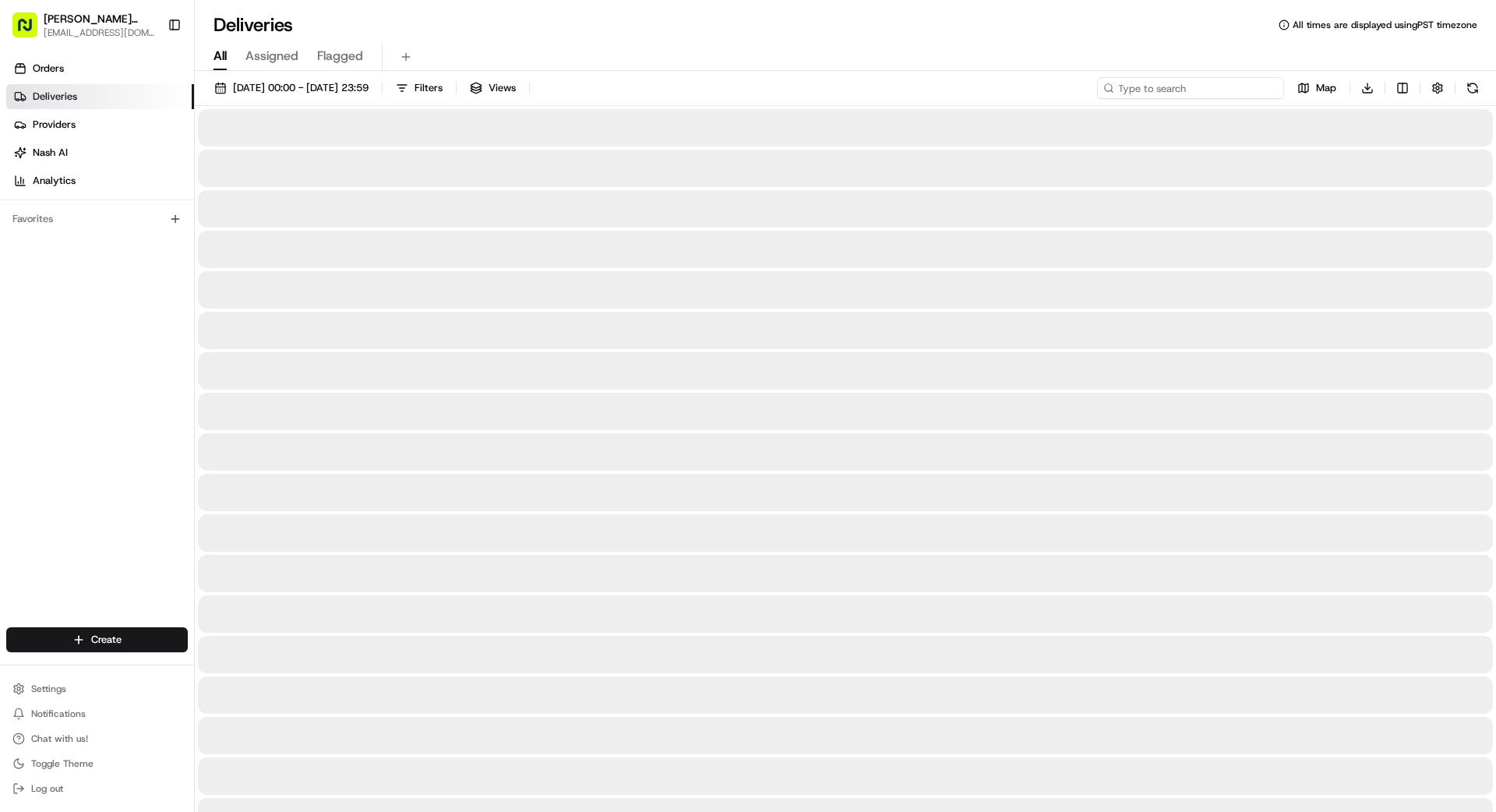
click at [934, 87] on input at bounding box center [1191, 88] width 187 height 22
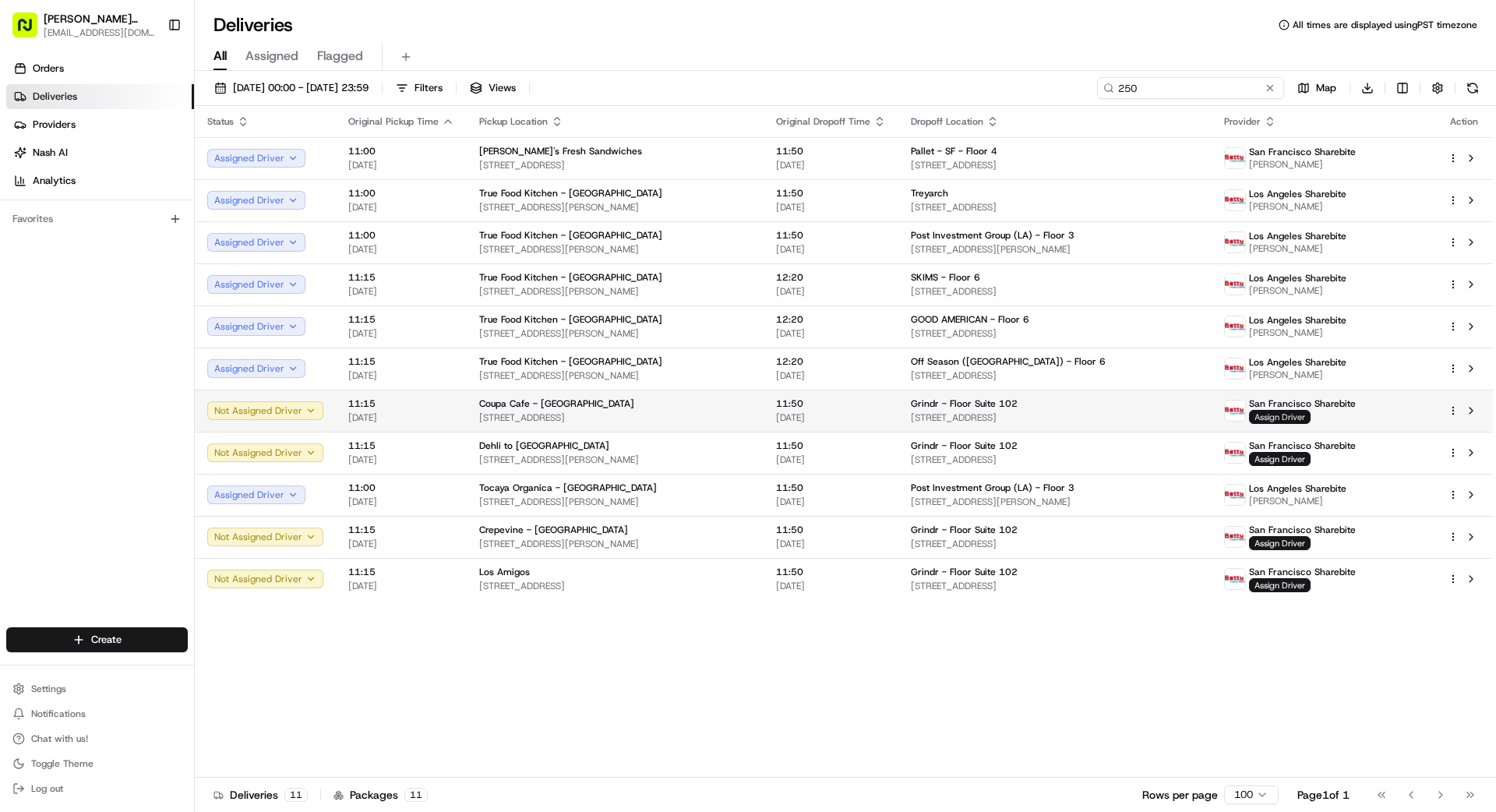
type input "250"
click at [934, 418] on span "Assign Driver" at bounding box center [1279, 416] width 61 height 14
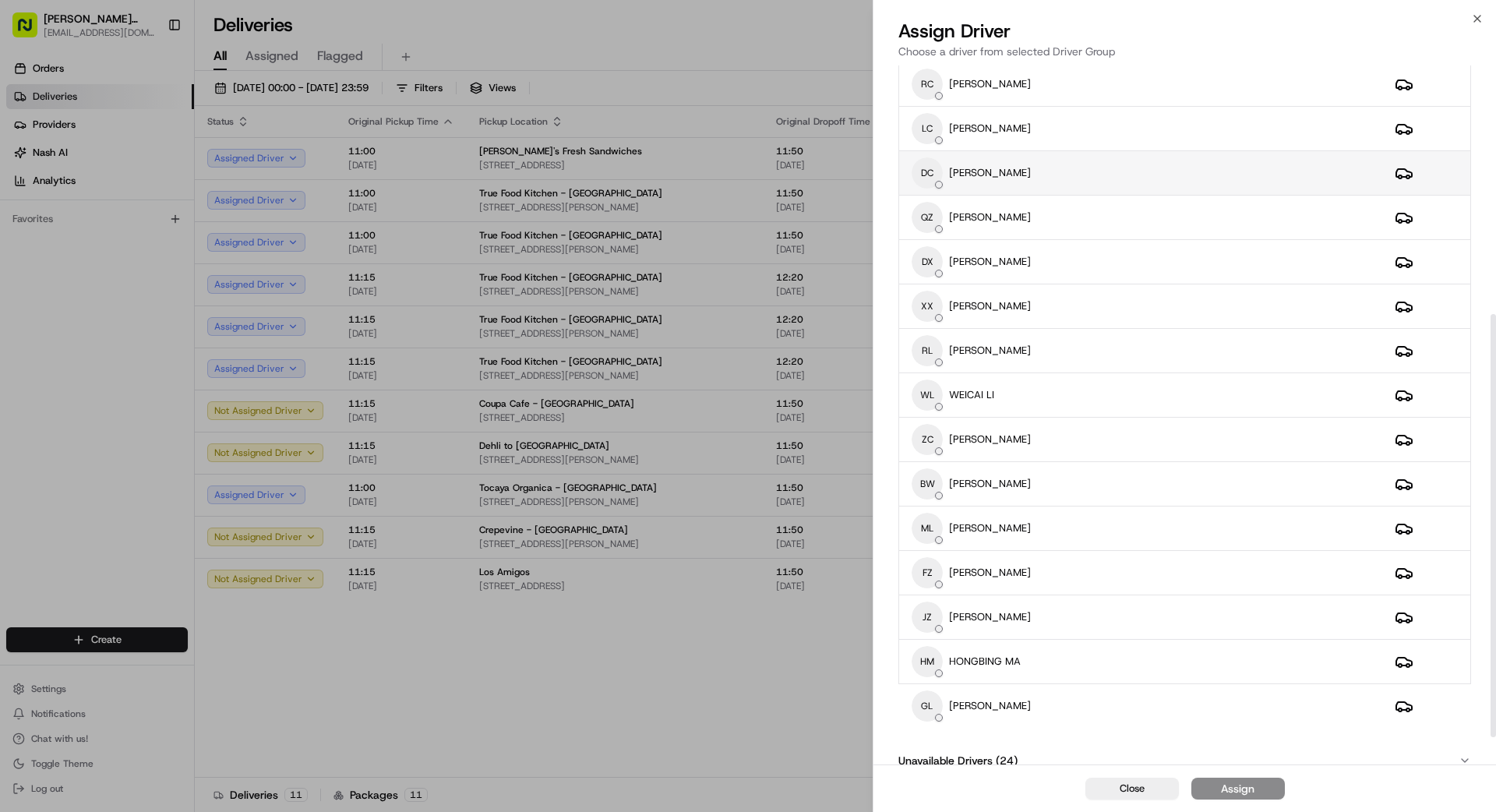
scroll to position [455, 0]
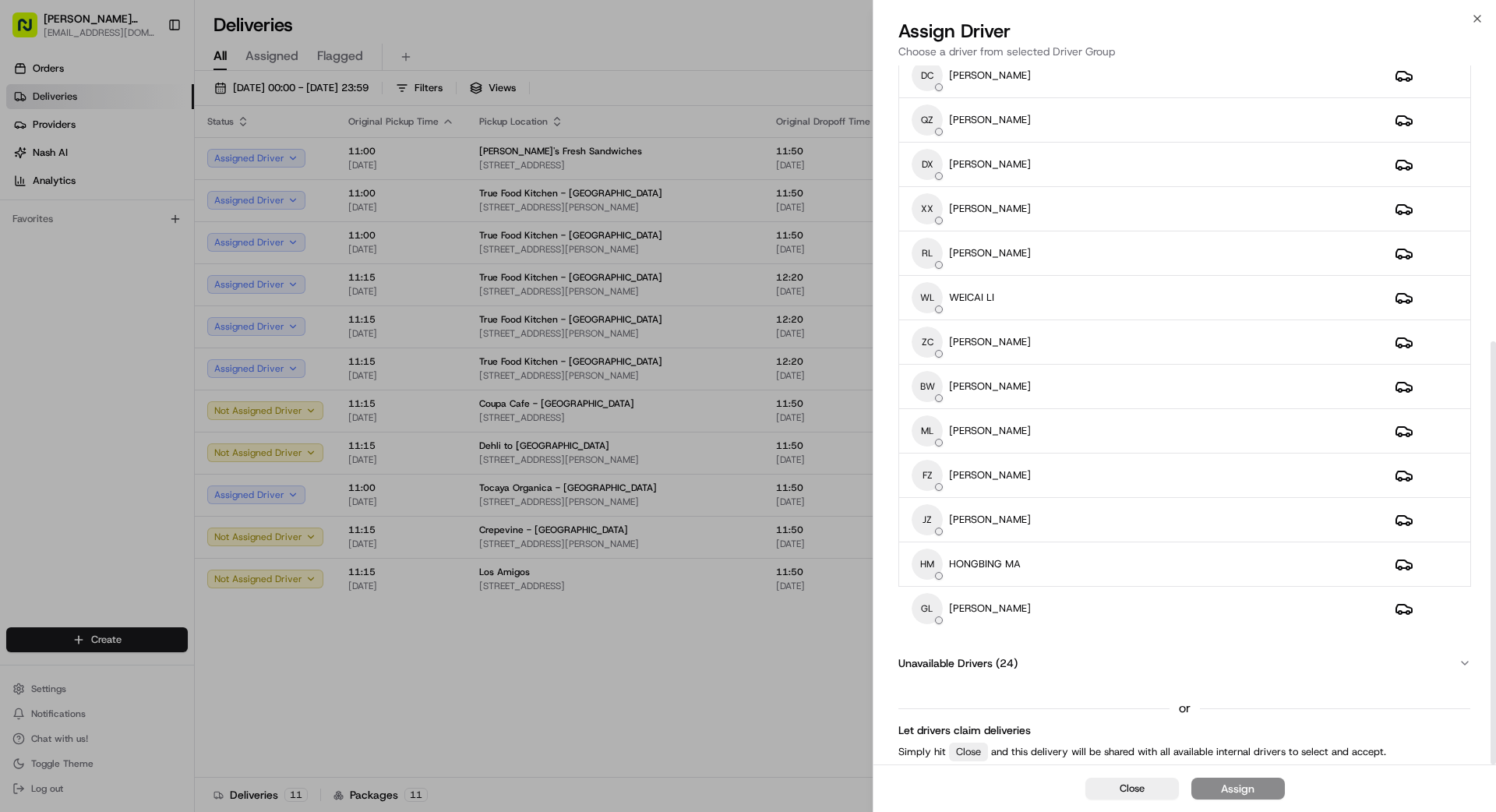
drag, startPoint x: 666, startPoint y: 680, endPoint x: 732, endPoint y: 675, distance: 66.2
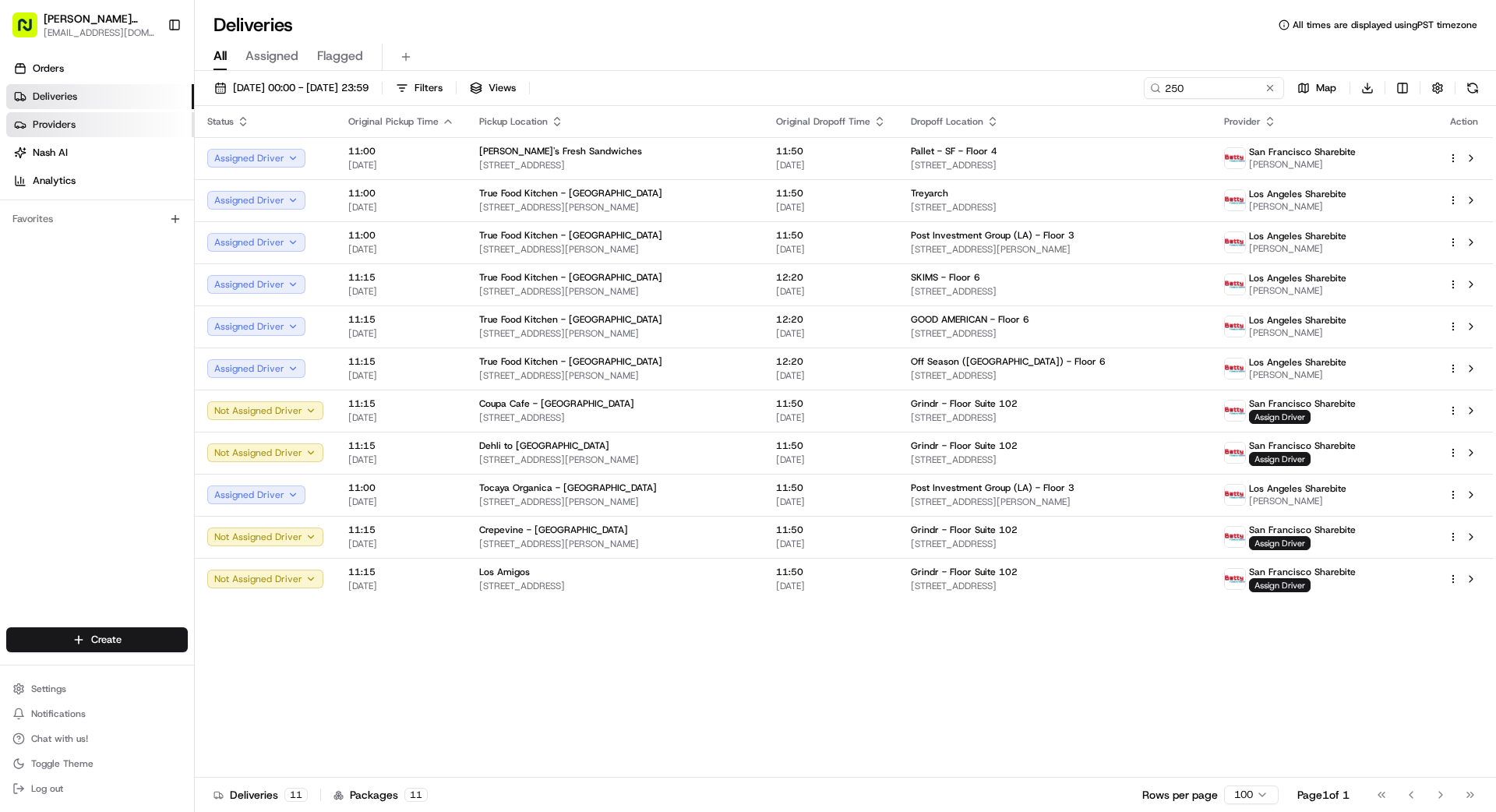
click at [94, 129] on link "Providers" at bounding box center [100, 124] width 188 height 25
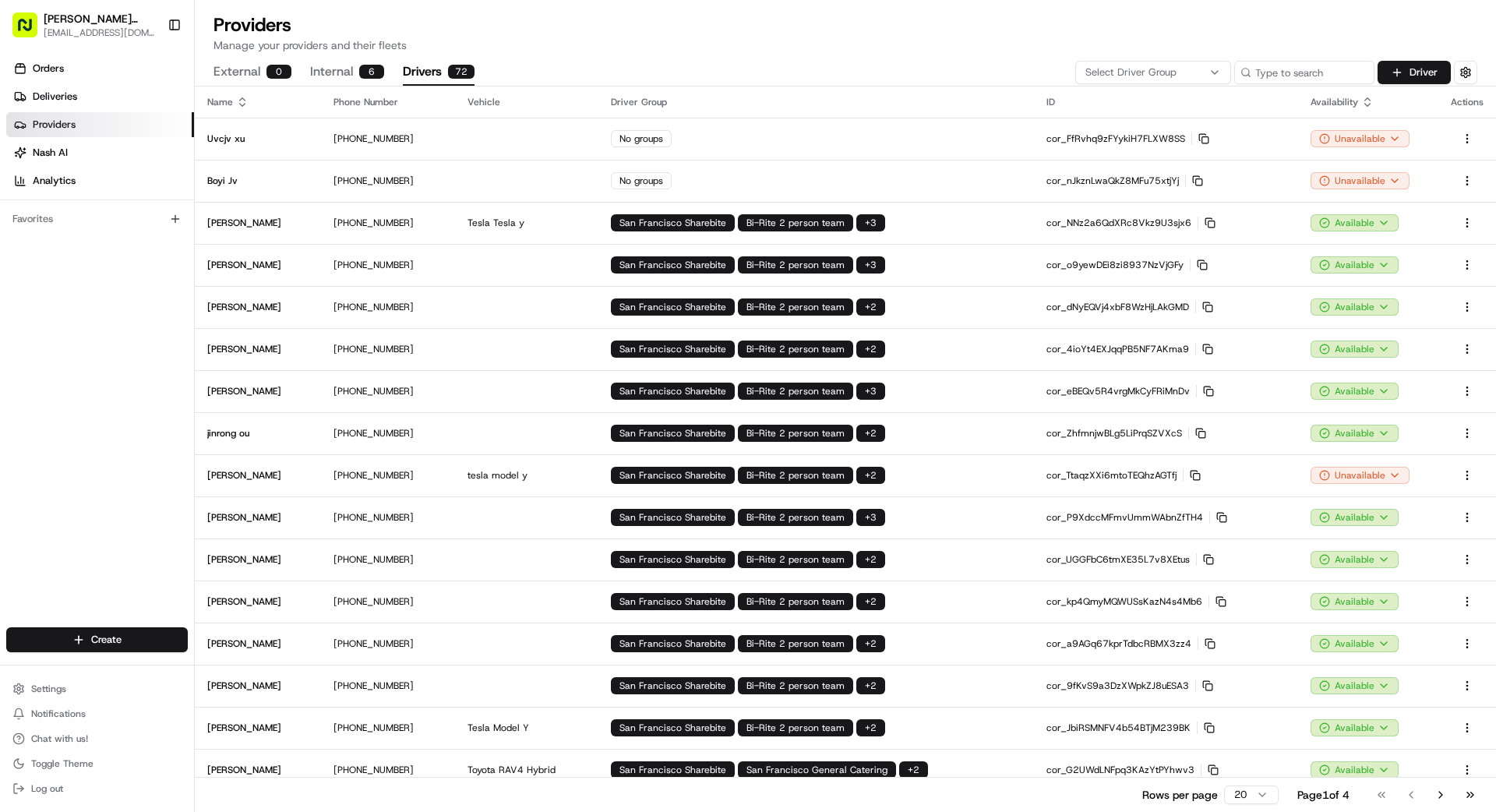
click at [438, 68] on button "Drivers 72" at bounding box center [438, 72] width 72 height 27
click at [934, 70] on icon "button" at bounding box center [1215, 72] width 13 height 13
click at [934, 156] on span "Los Angeles Sharebite" at bounding box center [1196, 154] width 192 height 14
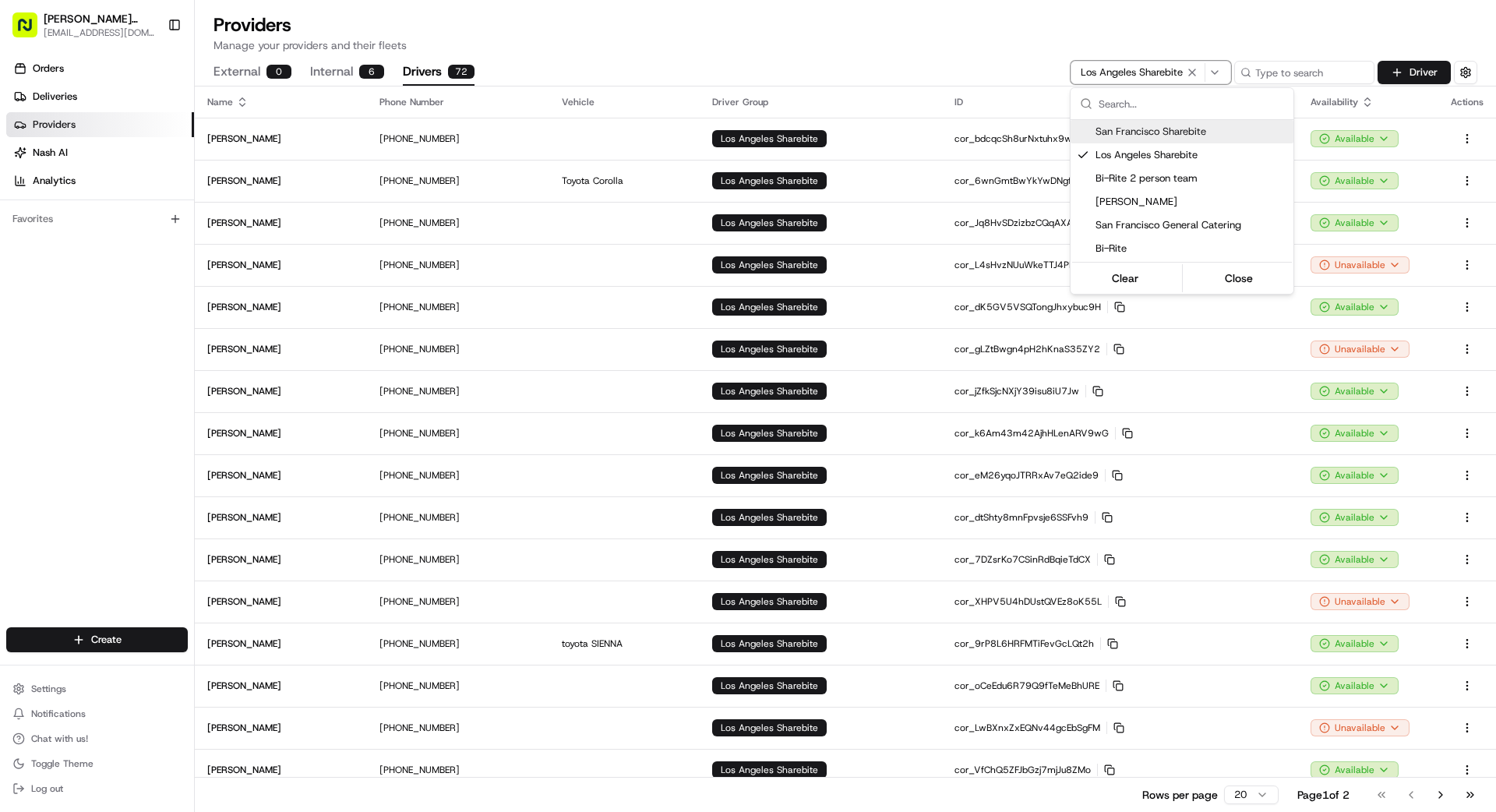
click at [934, 135] on span "San Francisco Sharebite" at bounding box center [1191, 131] width 192 height 14
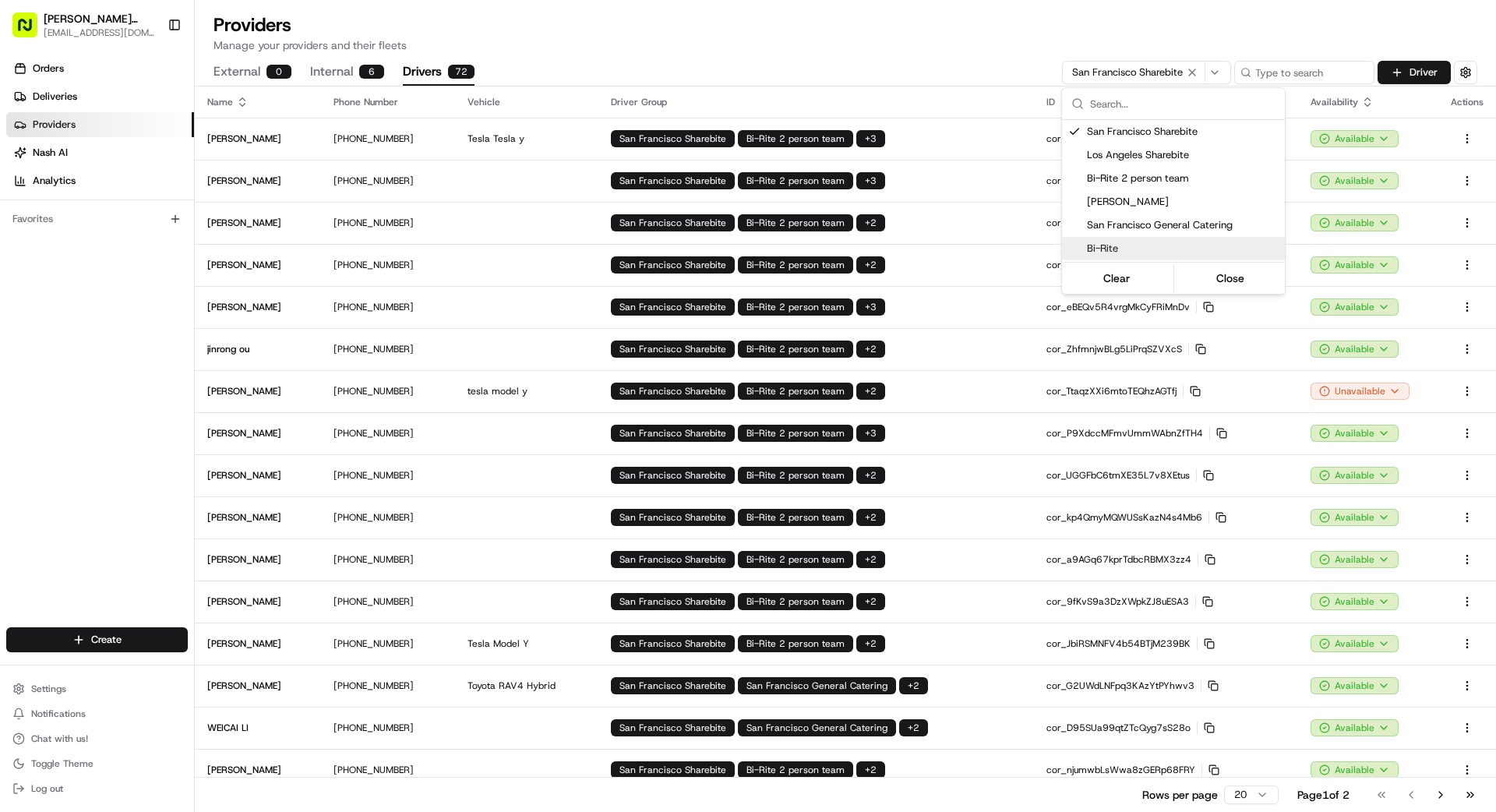
click at [736, 50] on html "[PERSON_NAME] Transportation [EMAIL_ADDRESS][DOMAIN_NAME] Toggle Sidebar Orders…" at bounding box center [748, 406] width 1496 height 812
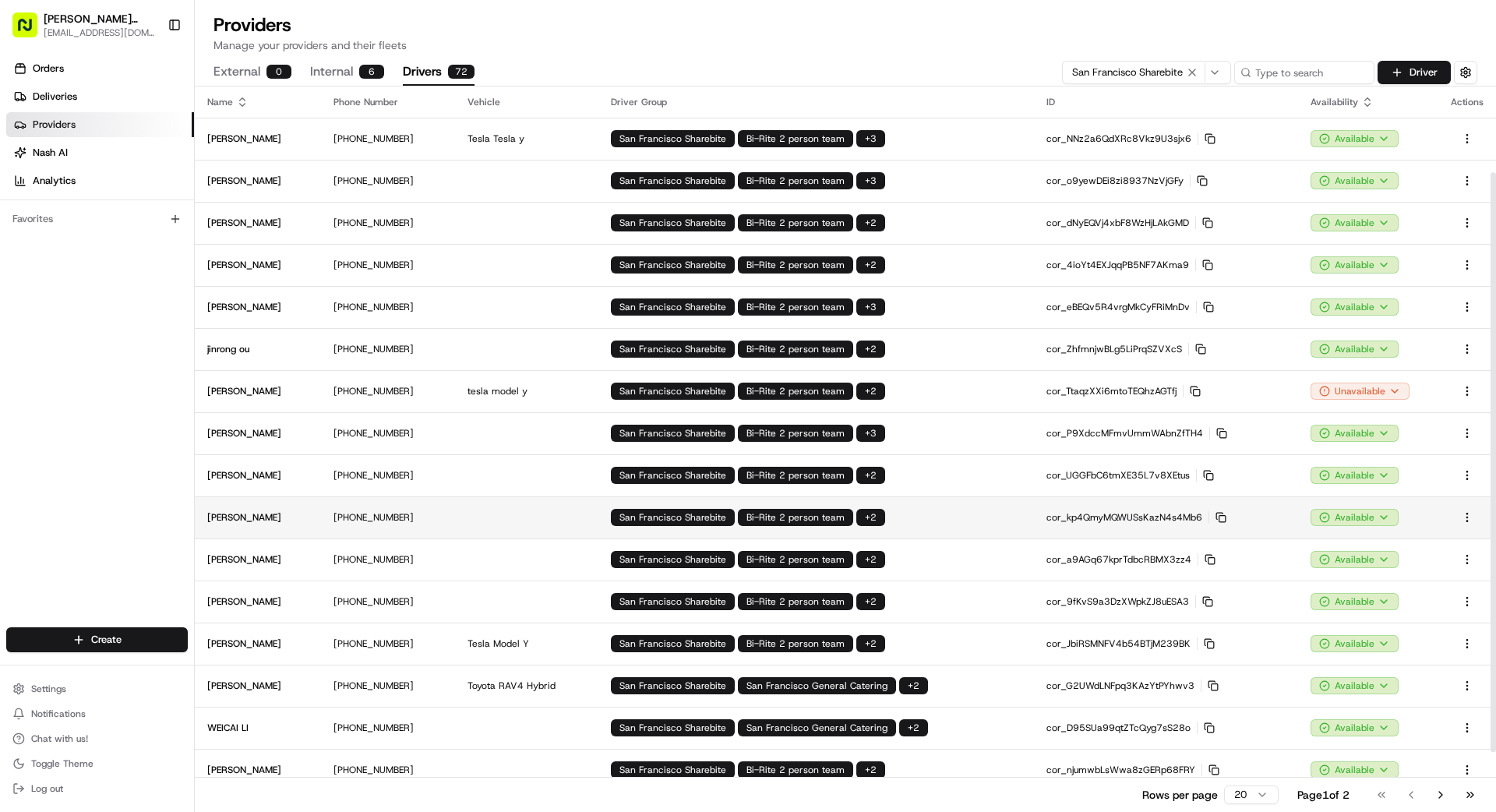
scroll to position [182, 0]
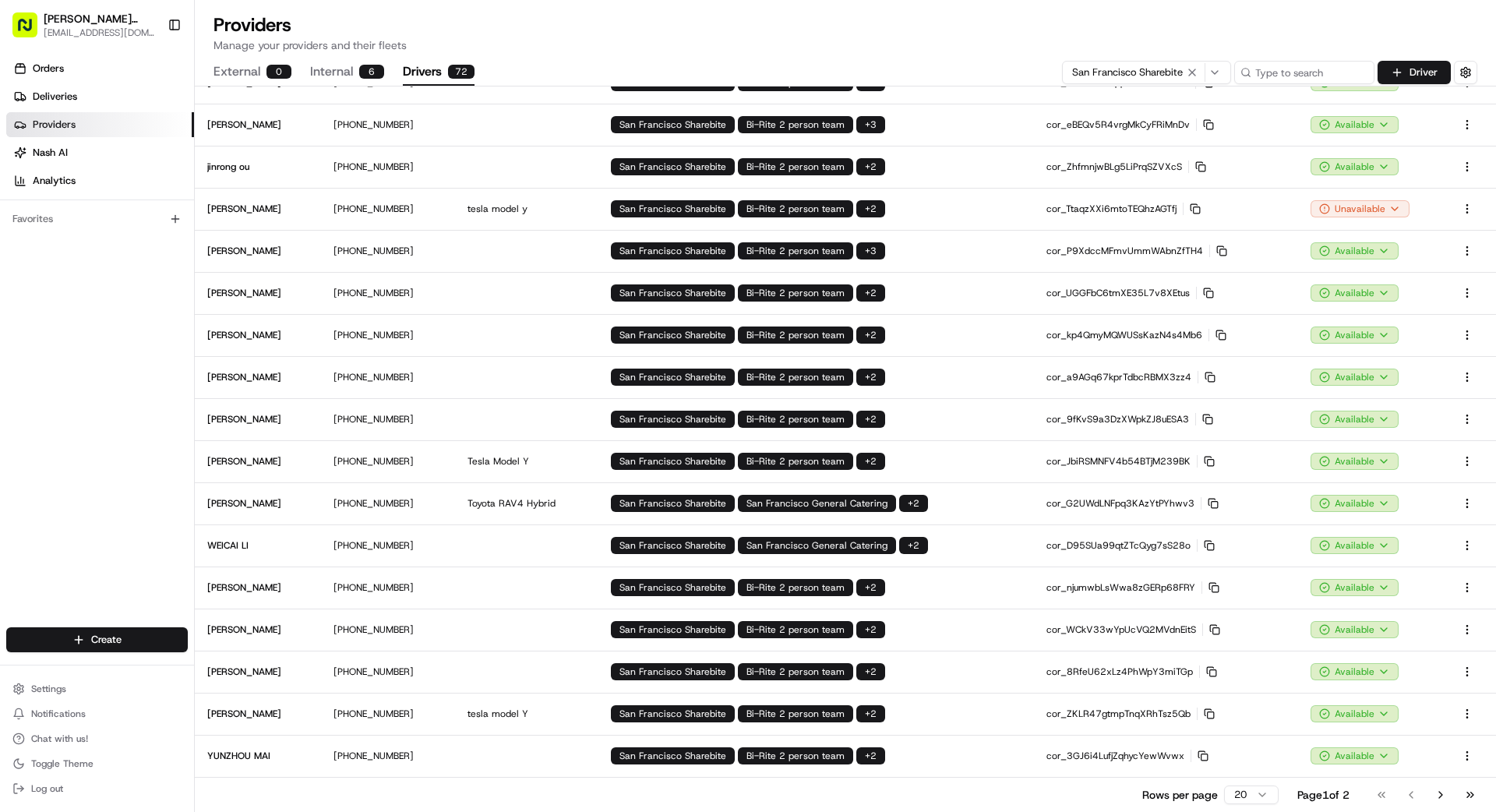
click at [934, 728] on button "Go to next page" at bounding box center [1440, 795] width 27 height 22
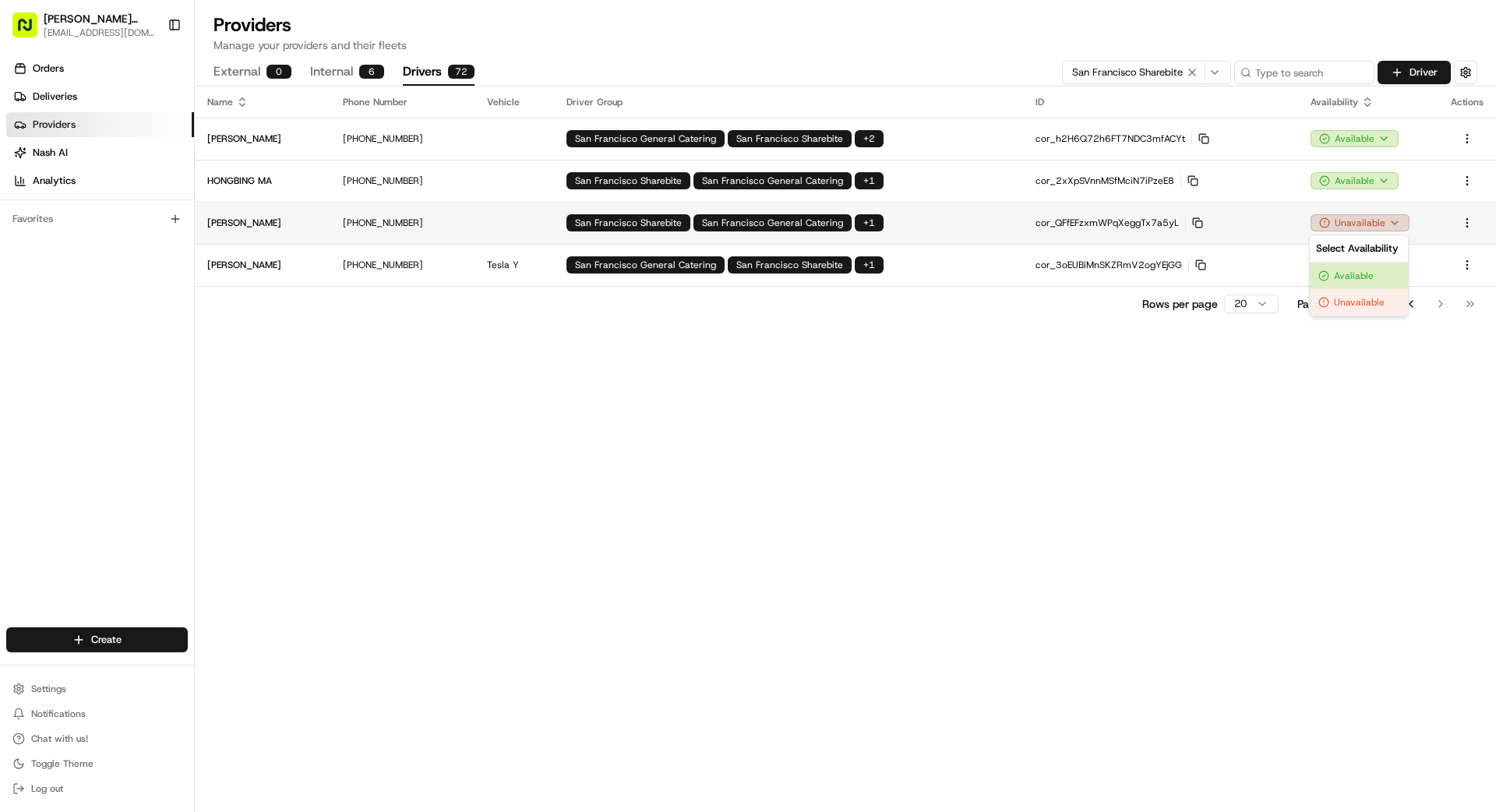
click at [934, 225] on html "[PERSON_NAME] Transportation [EMAIL_ADDRESS][DOMAIN_NAME] Toggle Sidebar Orders…" at bounding box center [748, 406] width 1496 height 812
click at [934, 270] on div "Available" at bounding box center [1358, 275] width 98 height 27
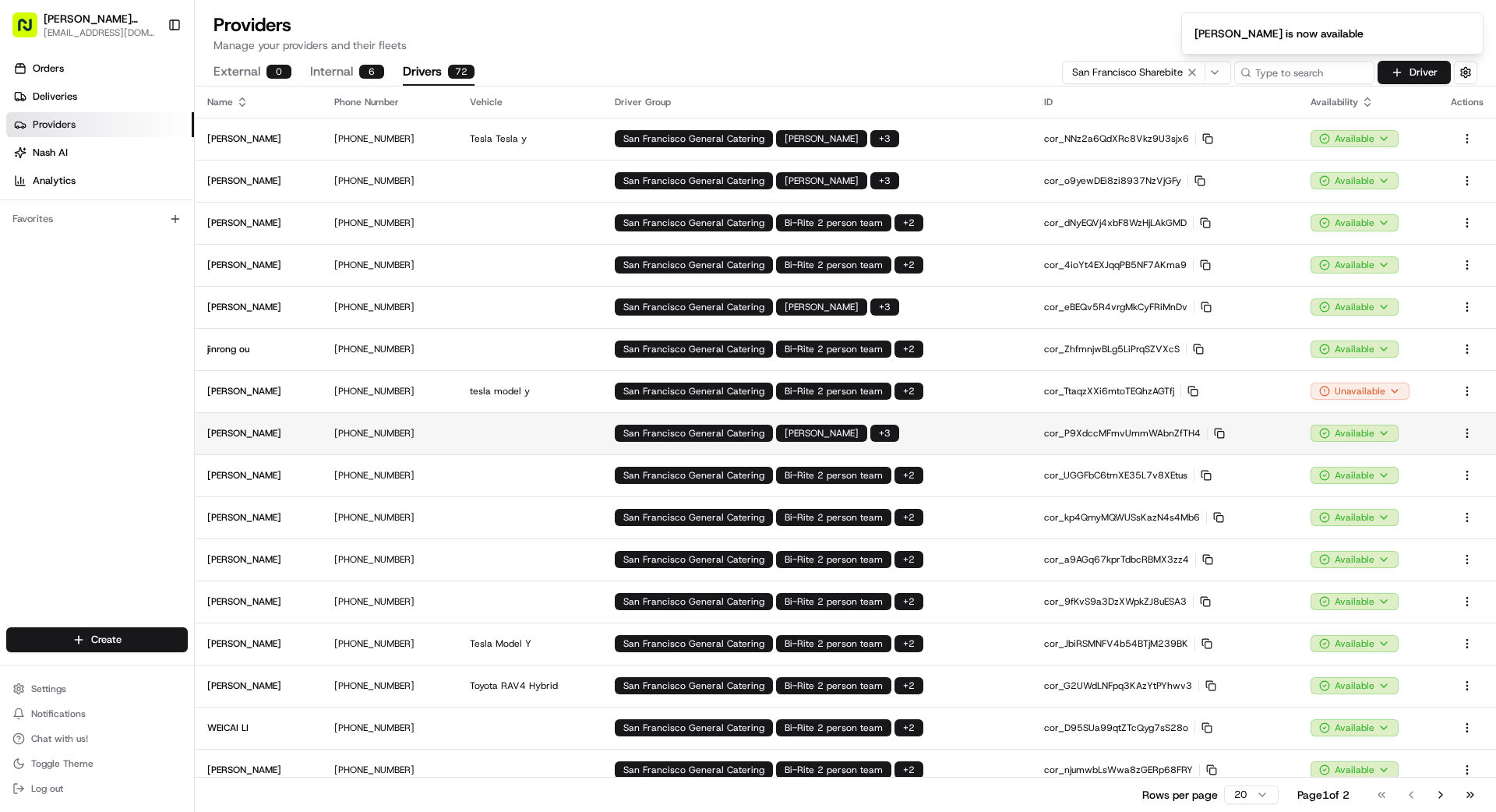
click at [669, 429] on span "San Francisco General Catering" at bounding box center [694, 433] width 141 height 13
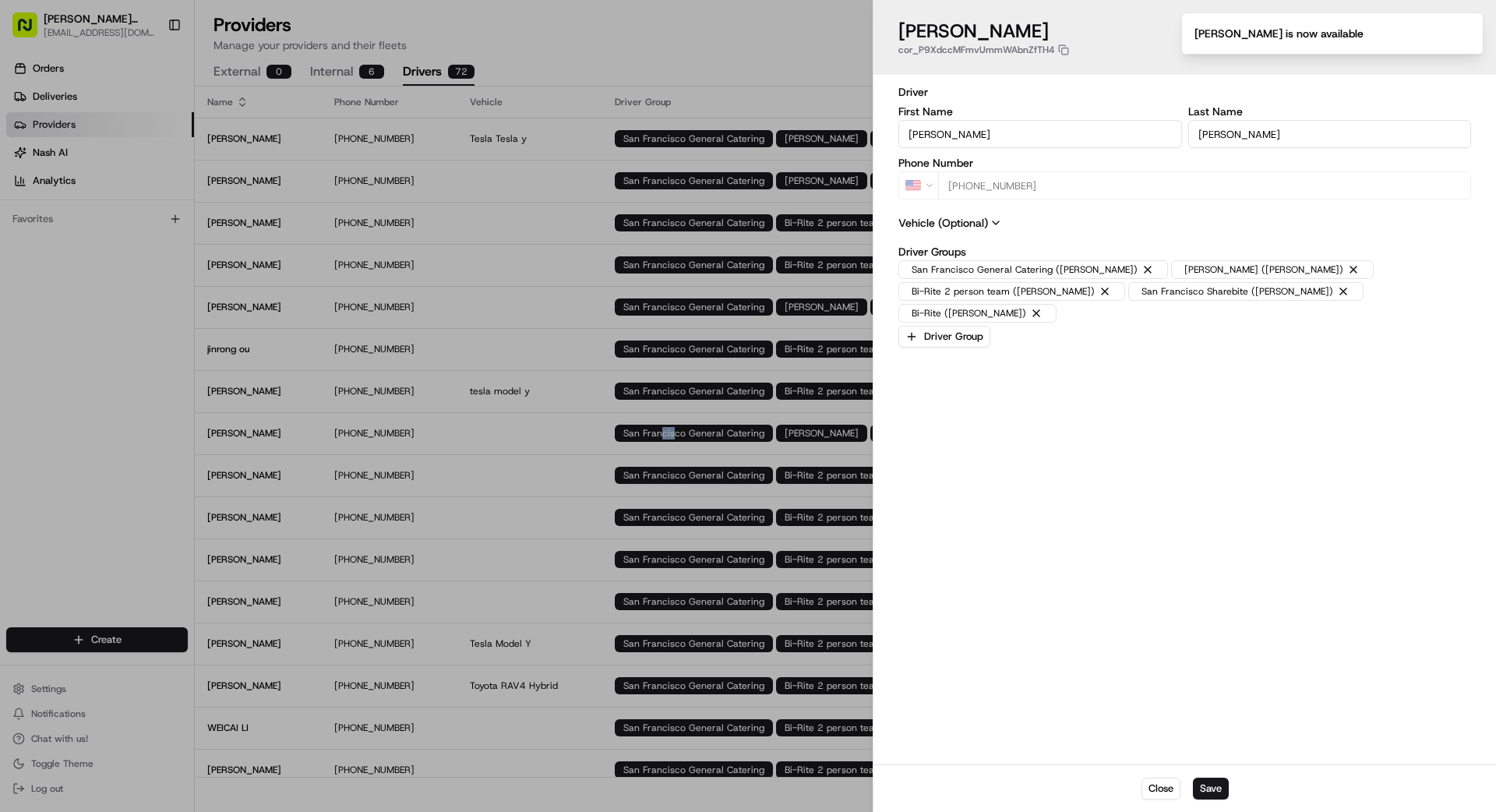
type input "+1"
drag, startPoint x: 47, startPoint y: 368, endPoint x: 77, endPoint y: 350, distance: 35.0
click at [65, 361] on div at bounding box center [748, 406] width 1496 height 812
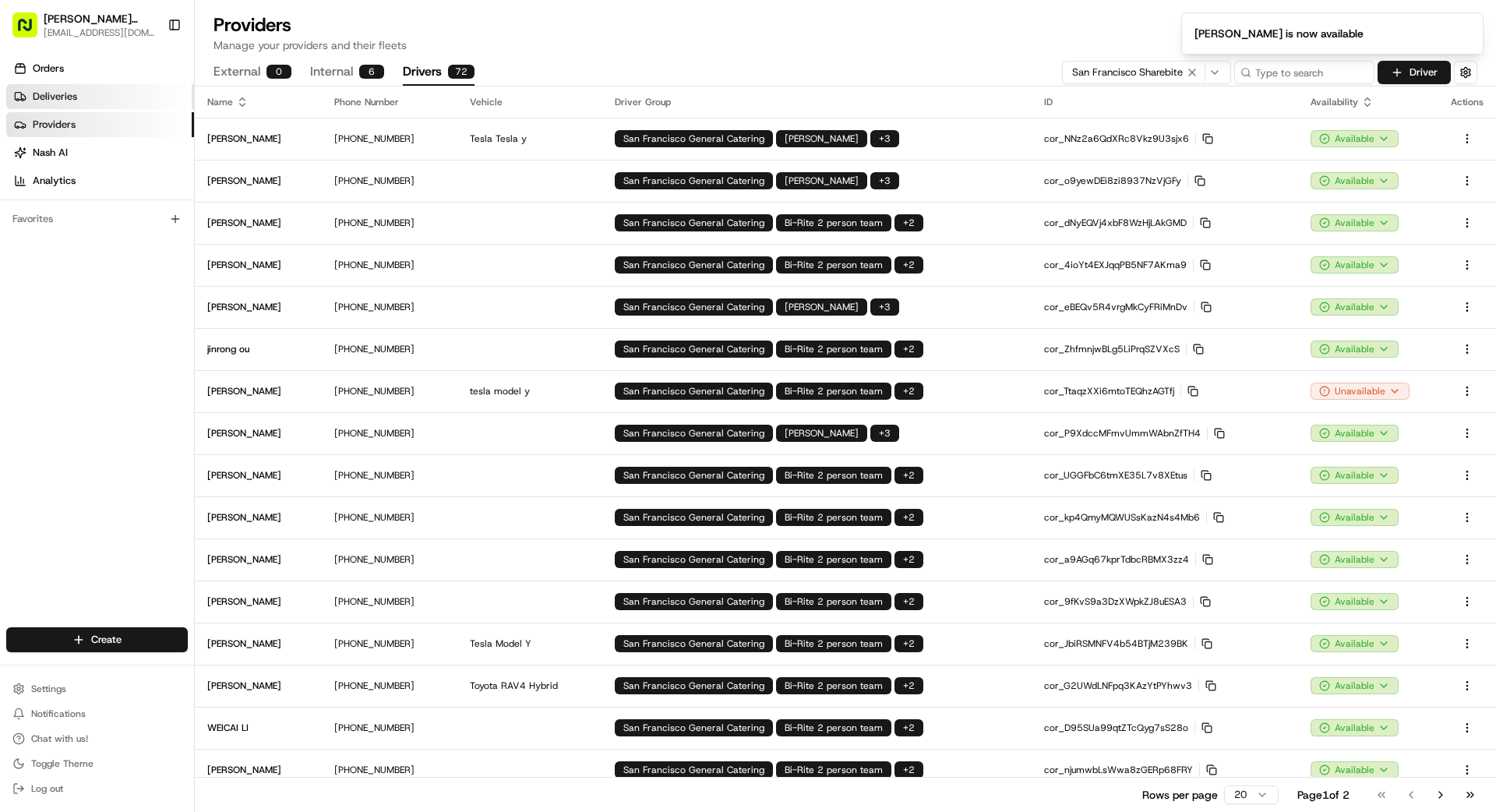
click at [69, 98] on span "Deliveries" at bounding box center [55, 96] width 44 height 14
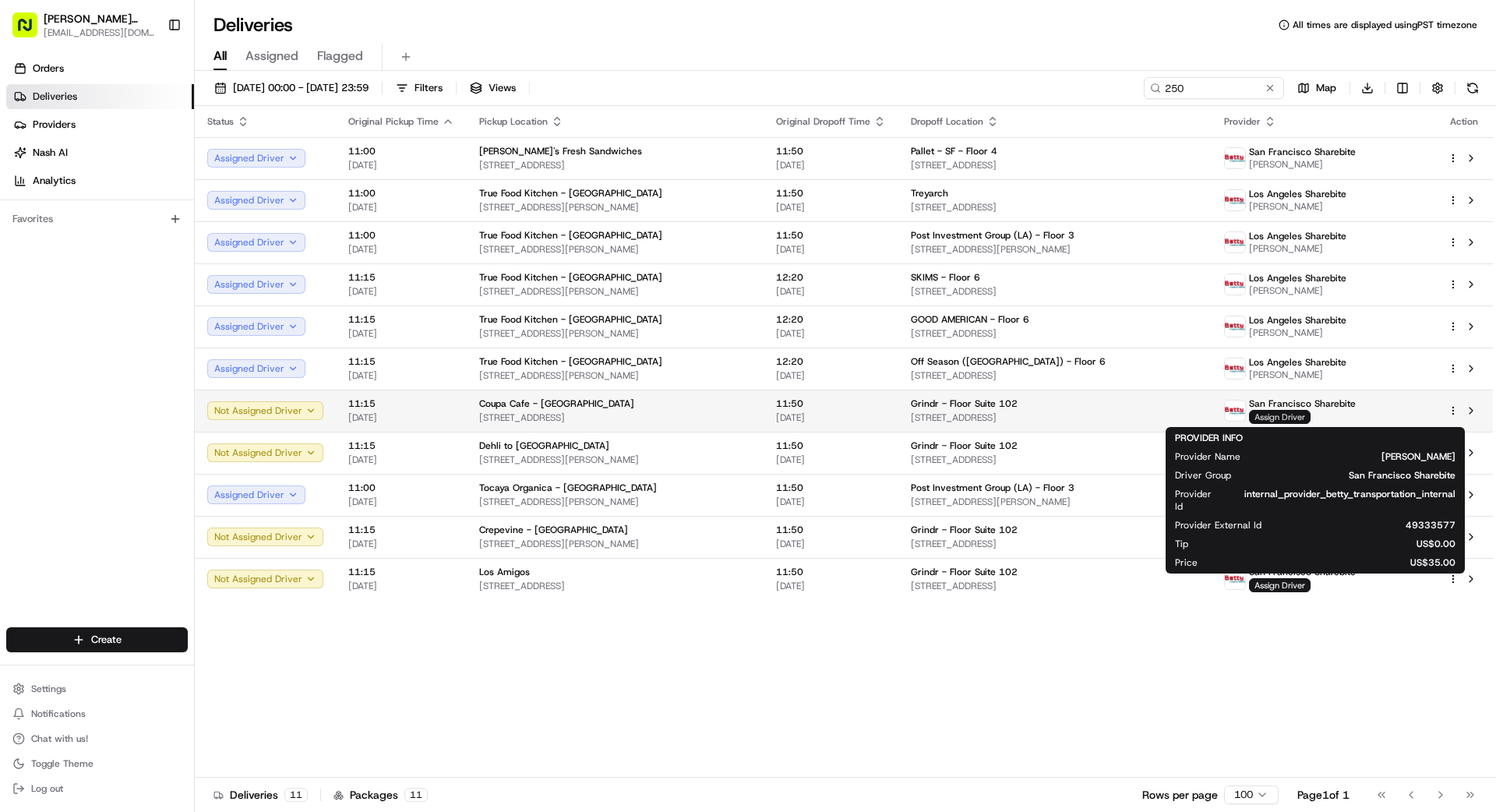
click at [934, 414] on span "Assign Driver" at bounding box center [1279, 416] width 61 height 14
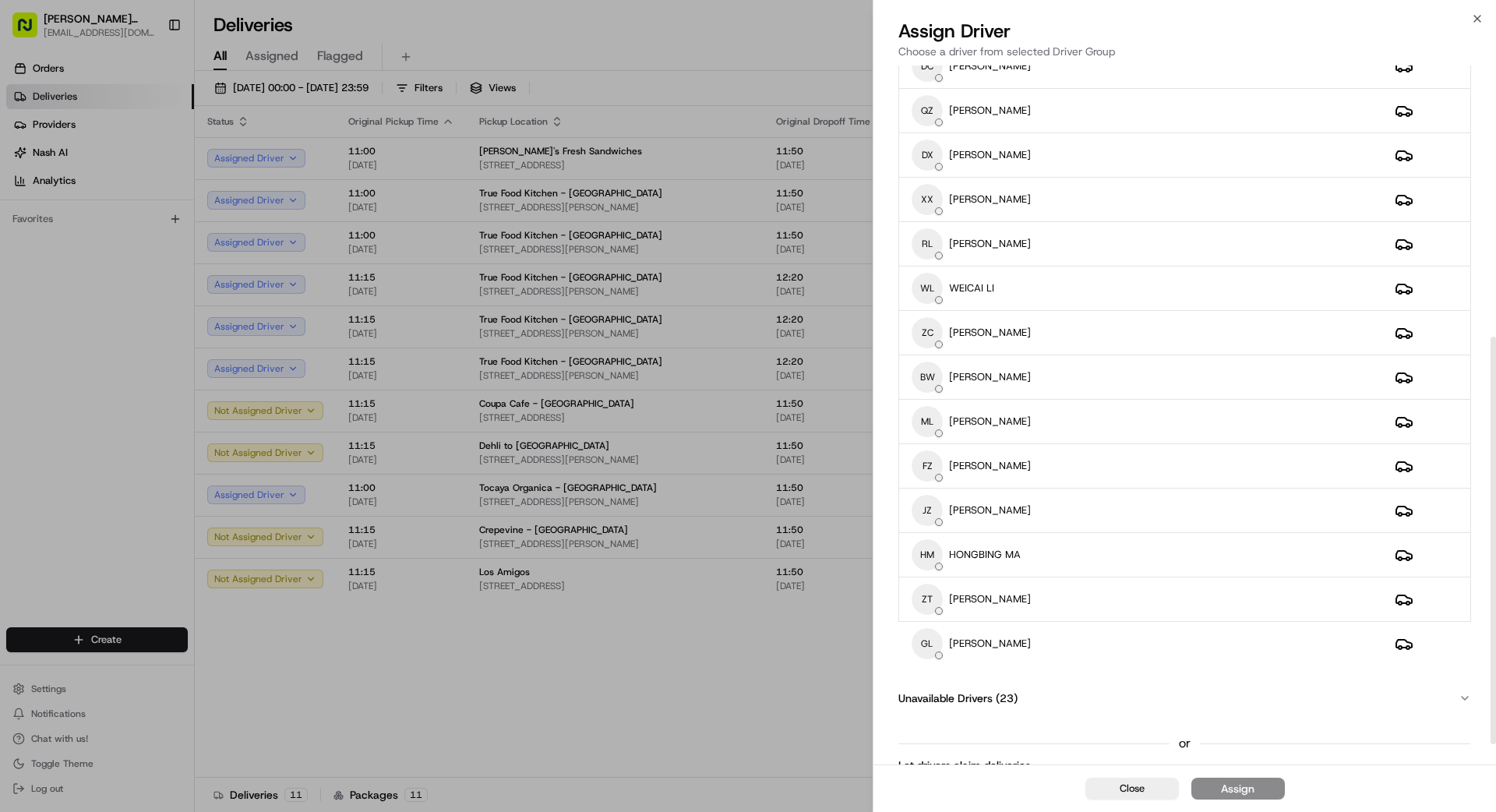
scroll to position [500, 0]
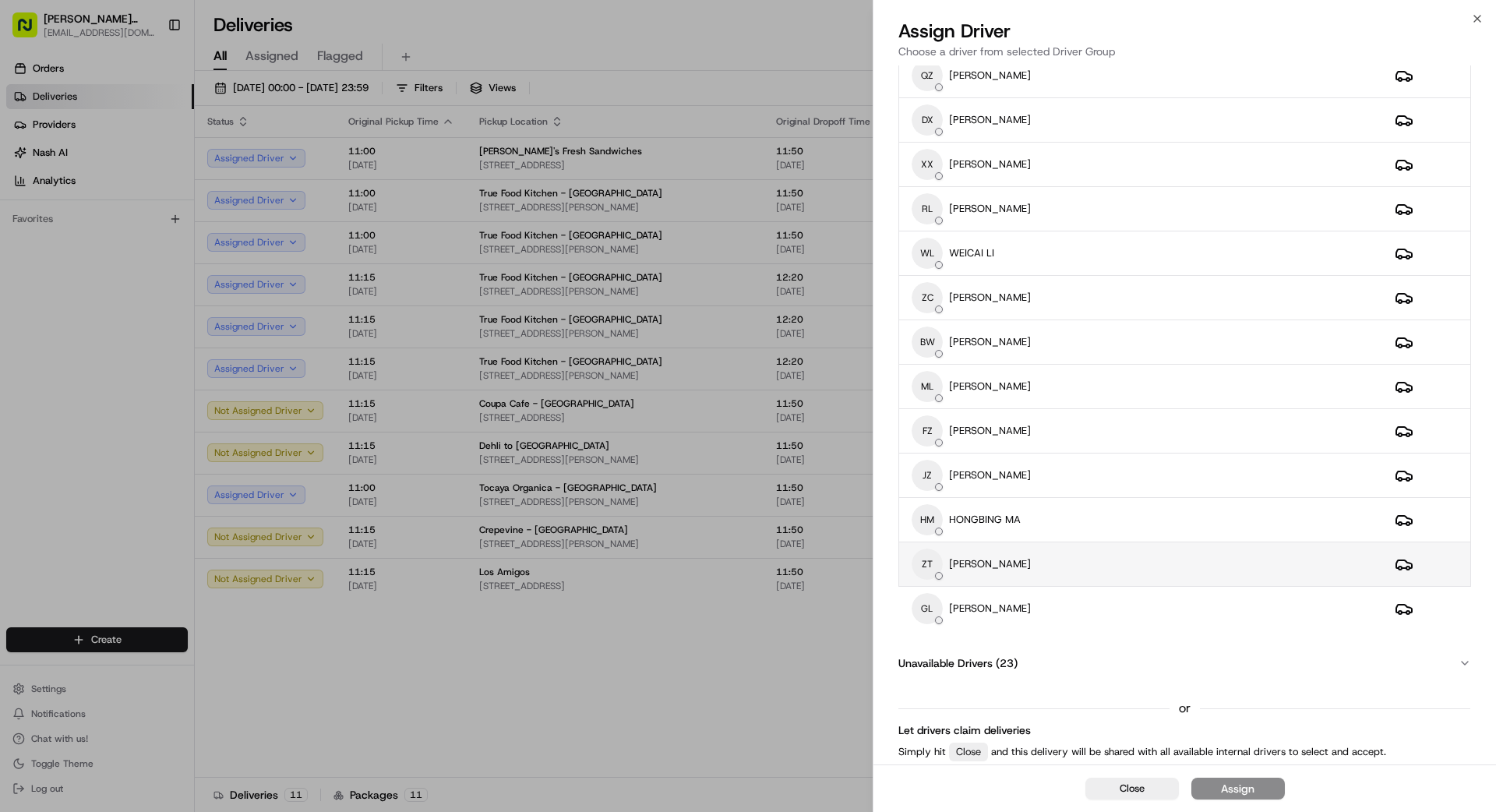
click at [934, 573] on div "ZT [PERSON_NAME]" at bounding box center [1140, 564] width 458 height 31
click at [934, 728] on button "Assign" at bounding box center [1238, 788] width 94 height 22
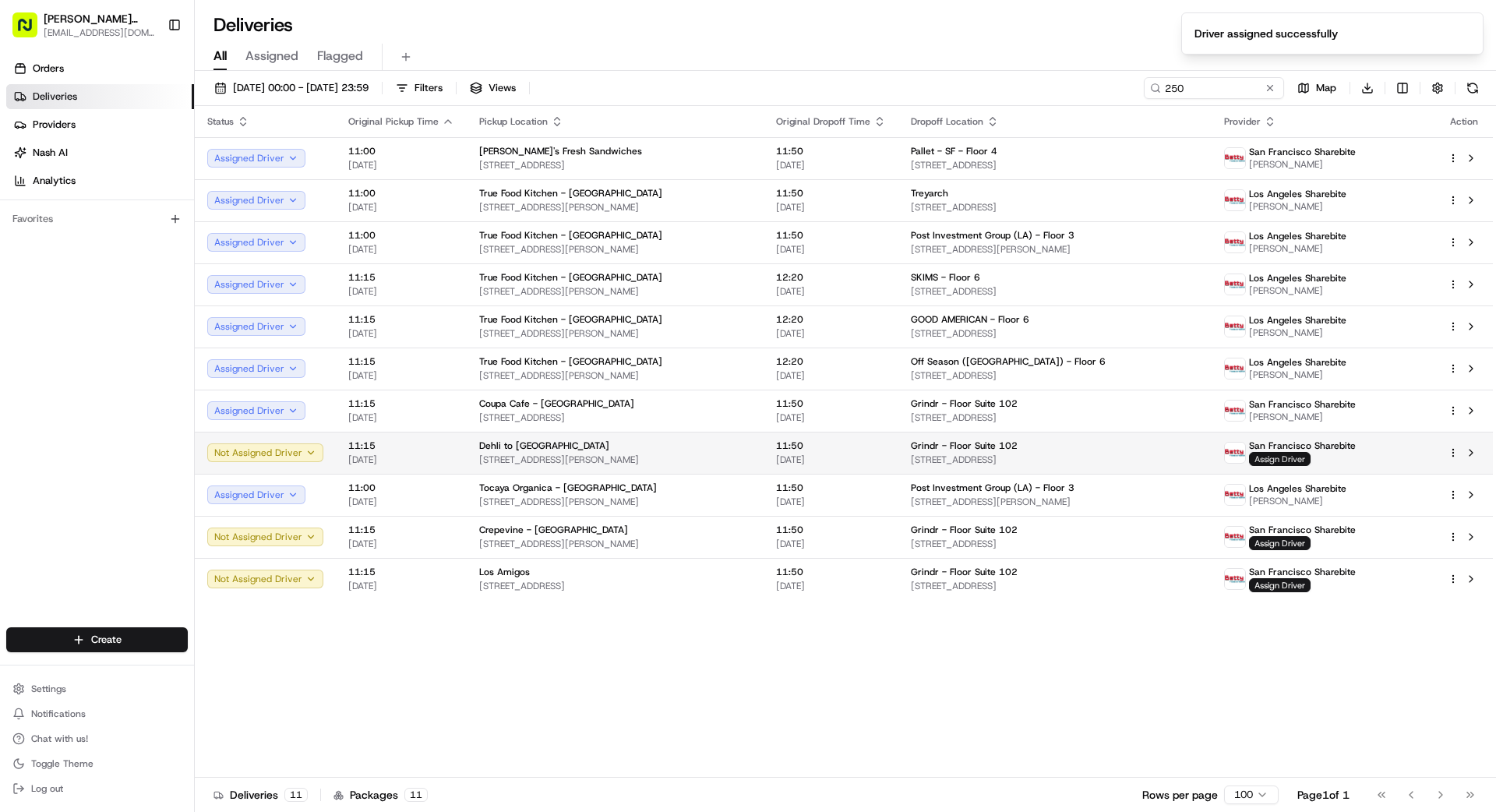
click at [934, 463] on span "Assign Driver" at bounding box center [1279, 458] width 61 height 14
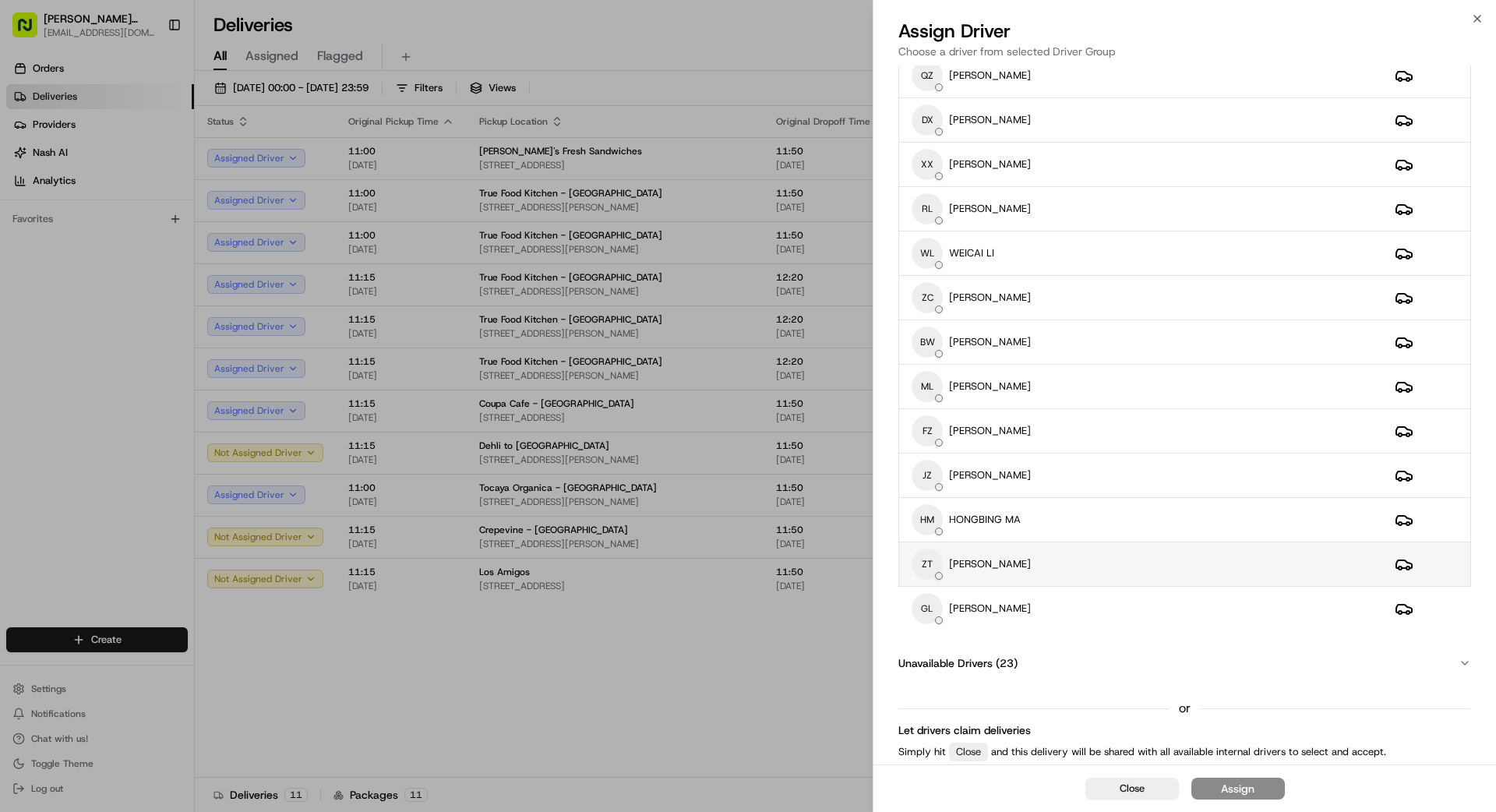
click at [934, 565] on div "ZT [PERSON_NAME]" at bounding box center [1140, 564] width 458 height 31
click at [934, 728] on button "Assign" at bounding box center [1238, 788] width 94 height 22
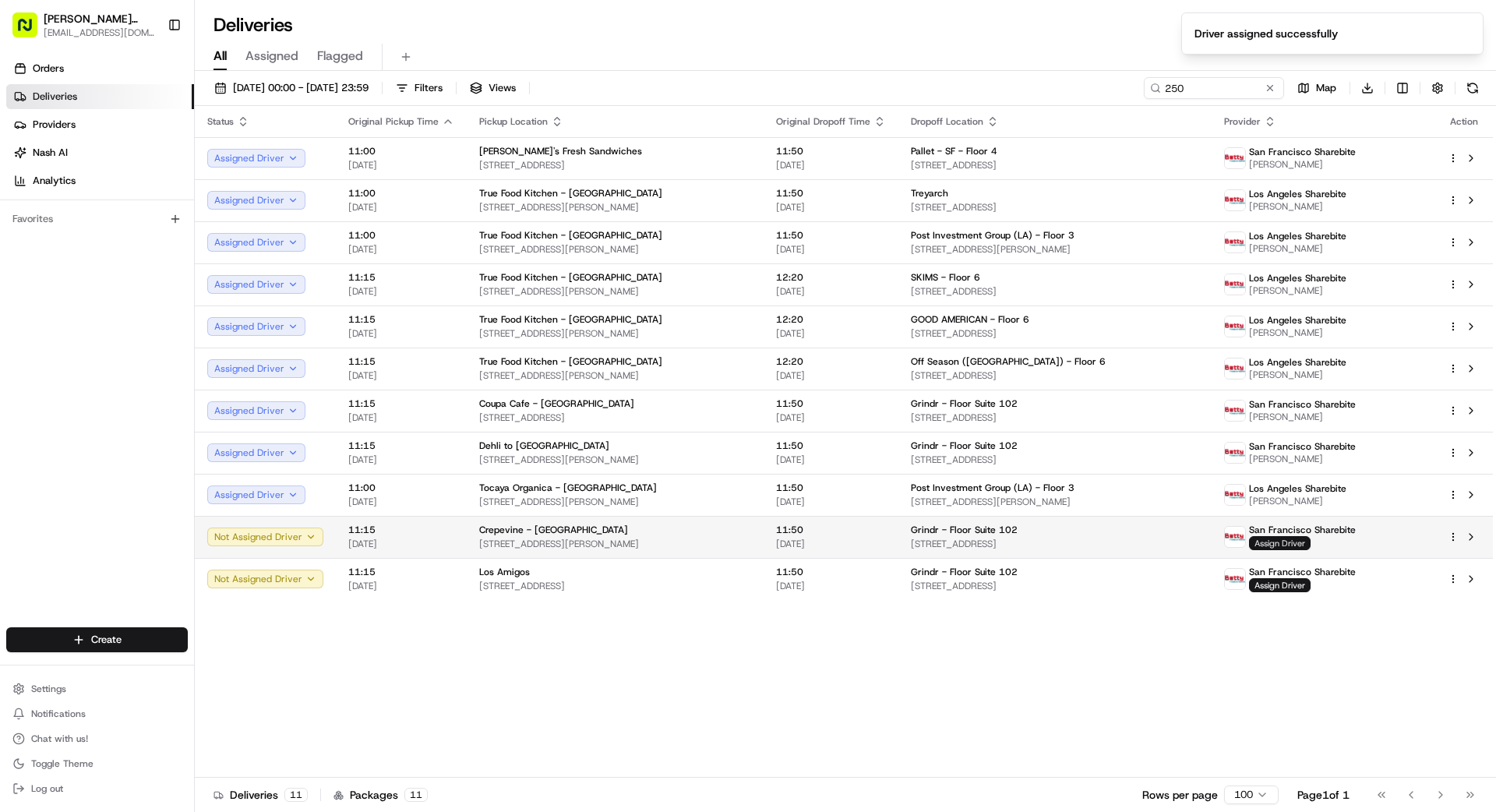
click at [934, 545] on span "Assign Driver" at bounding box center [1279, 543] width 61 height 14
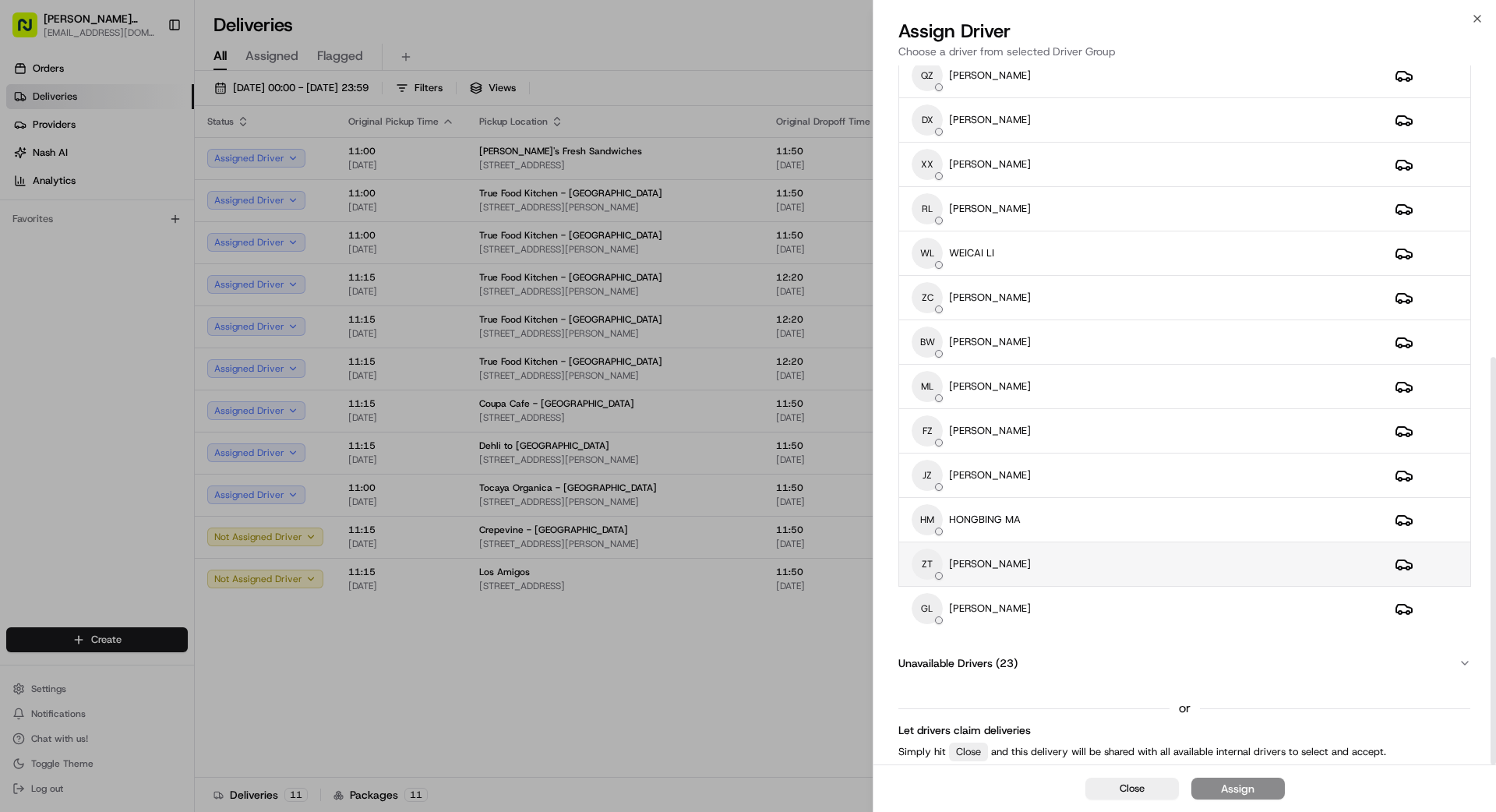
click at [934, 565] on p "[PERSON_NAME]" at bounding box center [989, 564] width 82 height 14
click at [934, 728] on button "Assign" at bounding box center [1238, 788] width 94 height 22
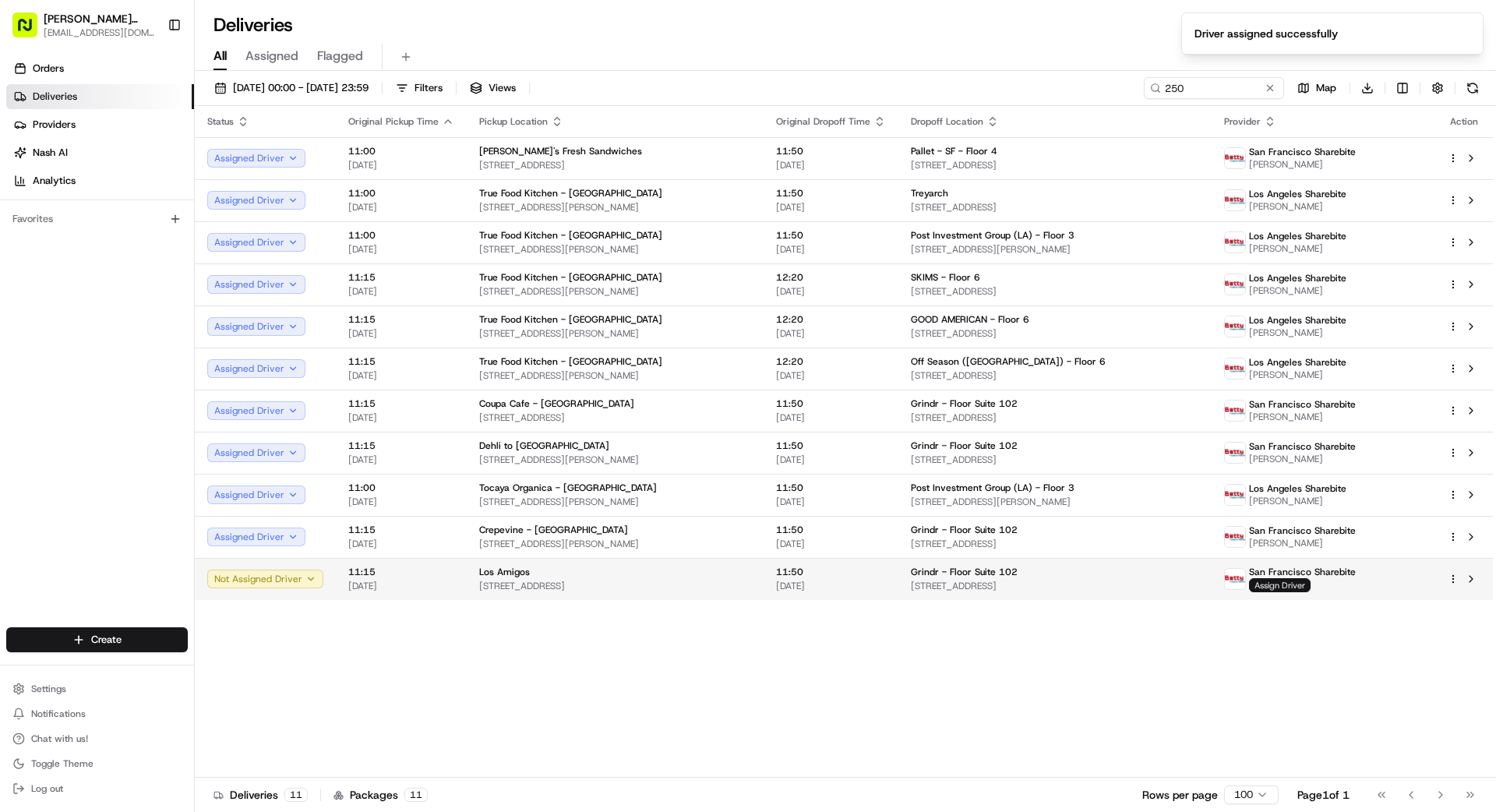
click at [934, 582] on span "Assign Driver" at bounding box center [1279, 585] width 61 height 14
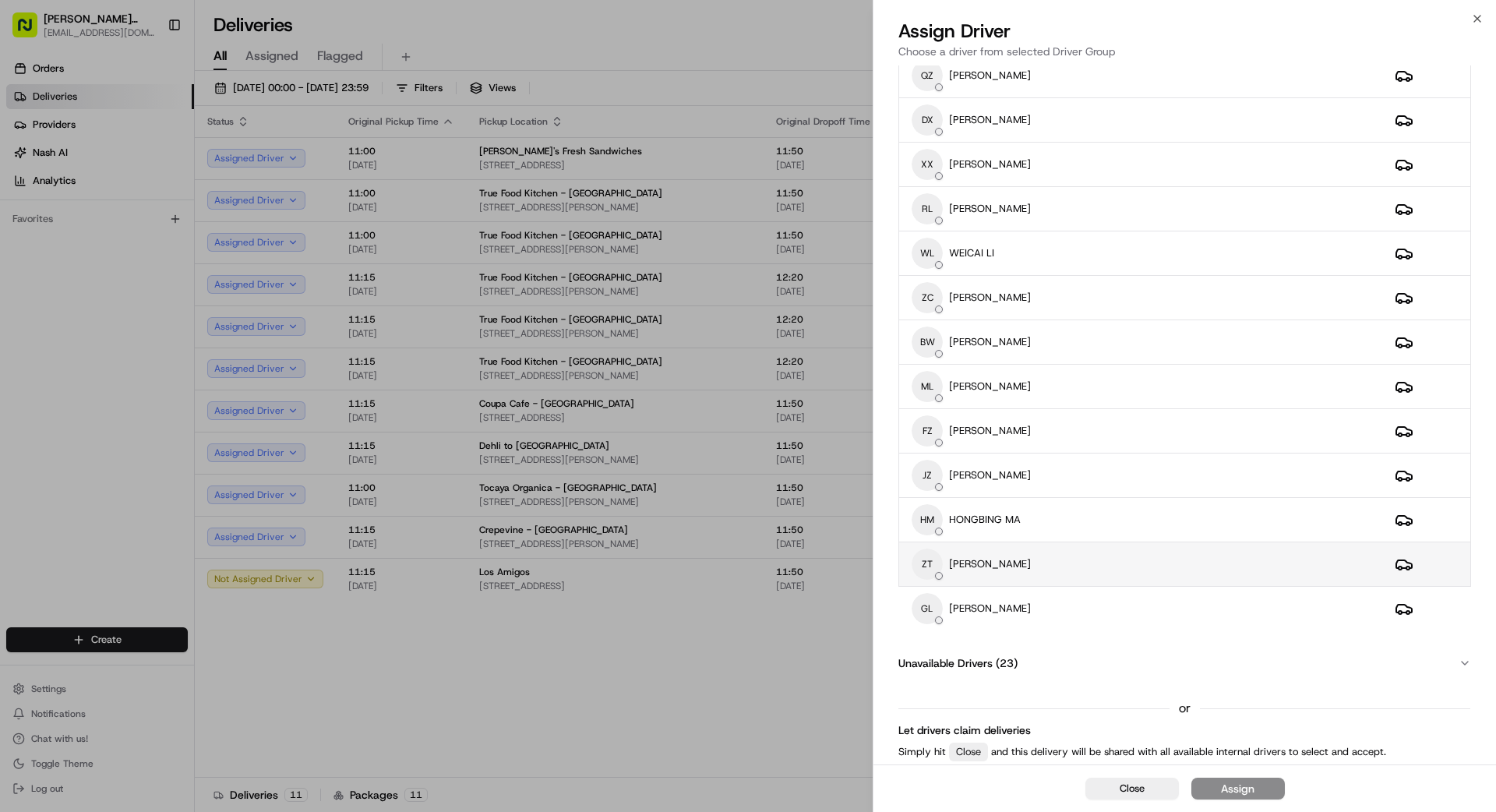
click at [934, 568] on div "ZT [PERSON_NAME]" at bounding box center [1140, 564] width 458 height 31
click at [934, 728] on button "Assign" at bounding box center [1238, 788] width 94 height 22
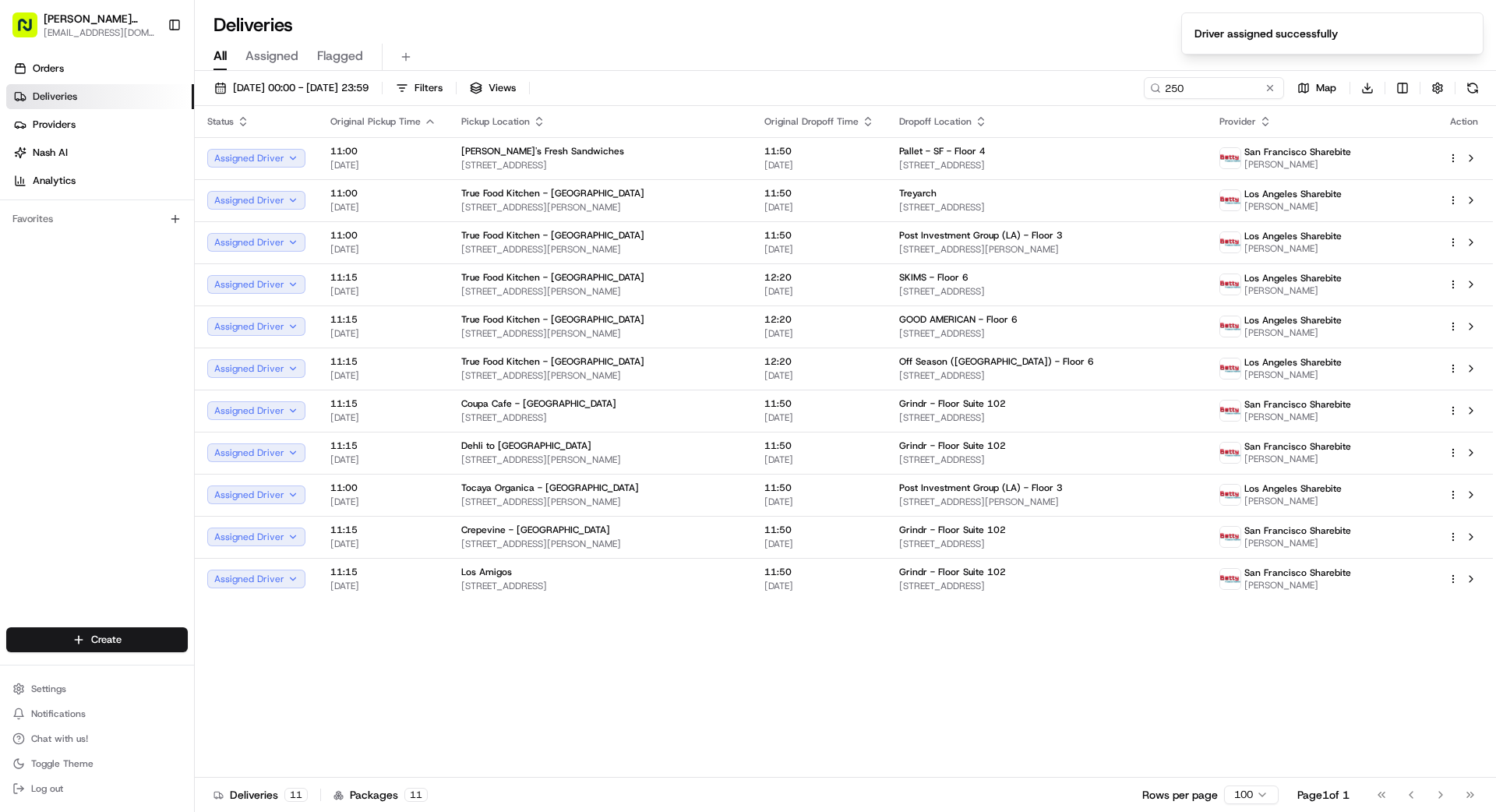
drag, startPoint x: 767, startPoint y: 668, endPoint x: 840, endPoint y: 671, distance: 73.1
click at [768, 668] on div "Status Original Pickup Time Pickup Location Original Dropoff Time Dropoff Locat…" at bounding box center [843, 442] width 1298 height 672
click at [934, 91] on button at bounding box center [1270, 88] width 16 height 16
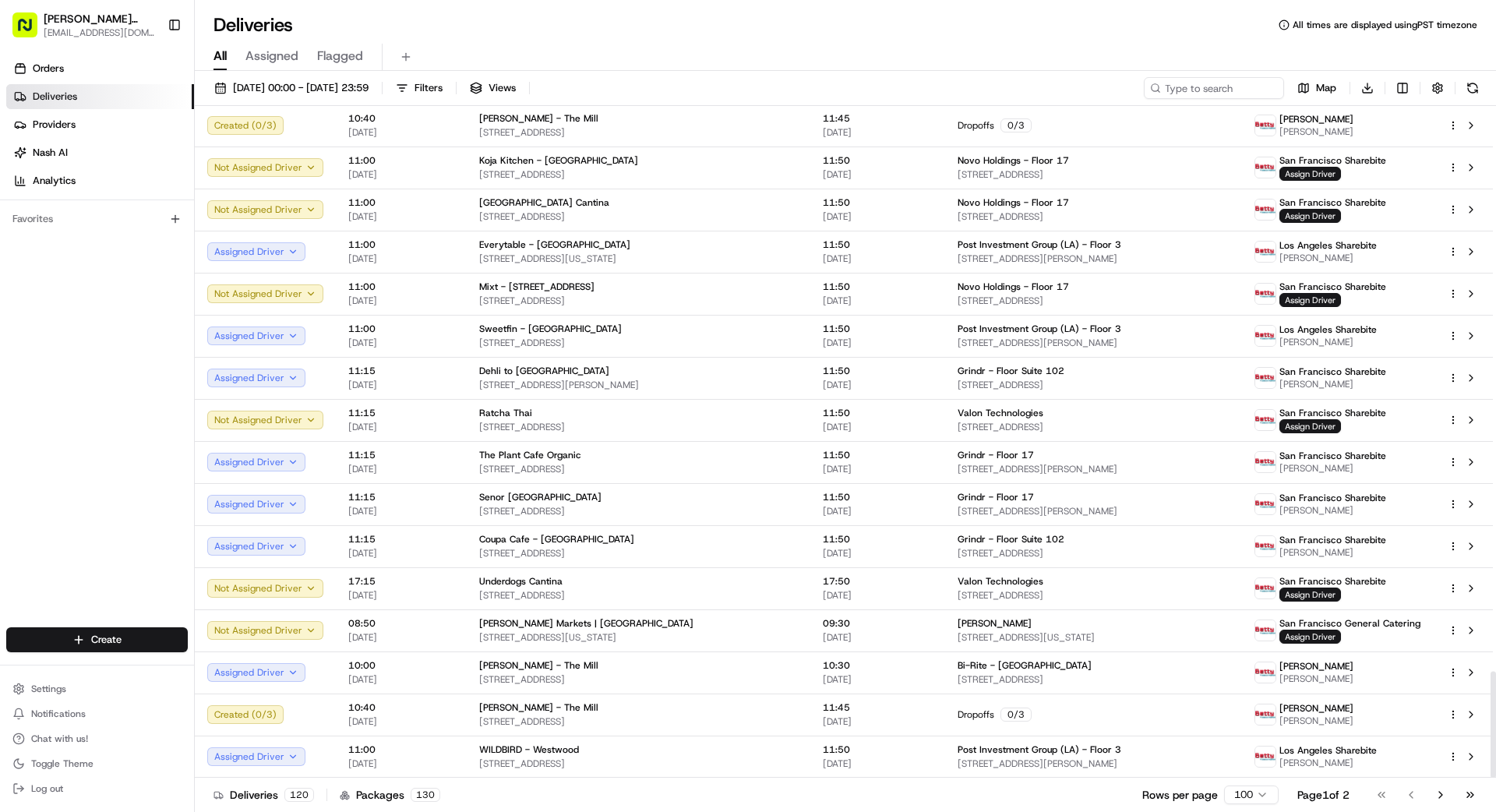
scroll to position [3566, 0]
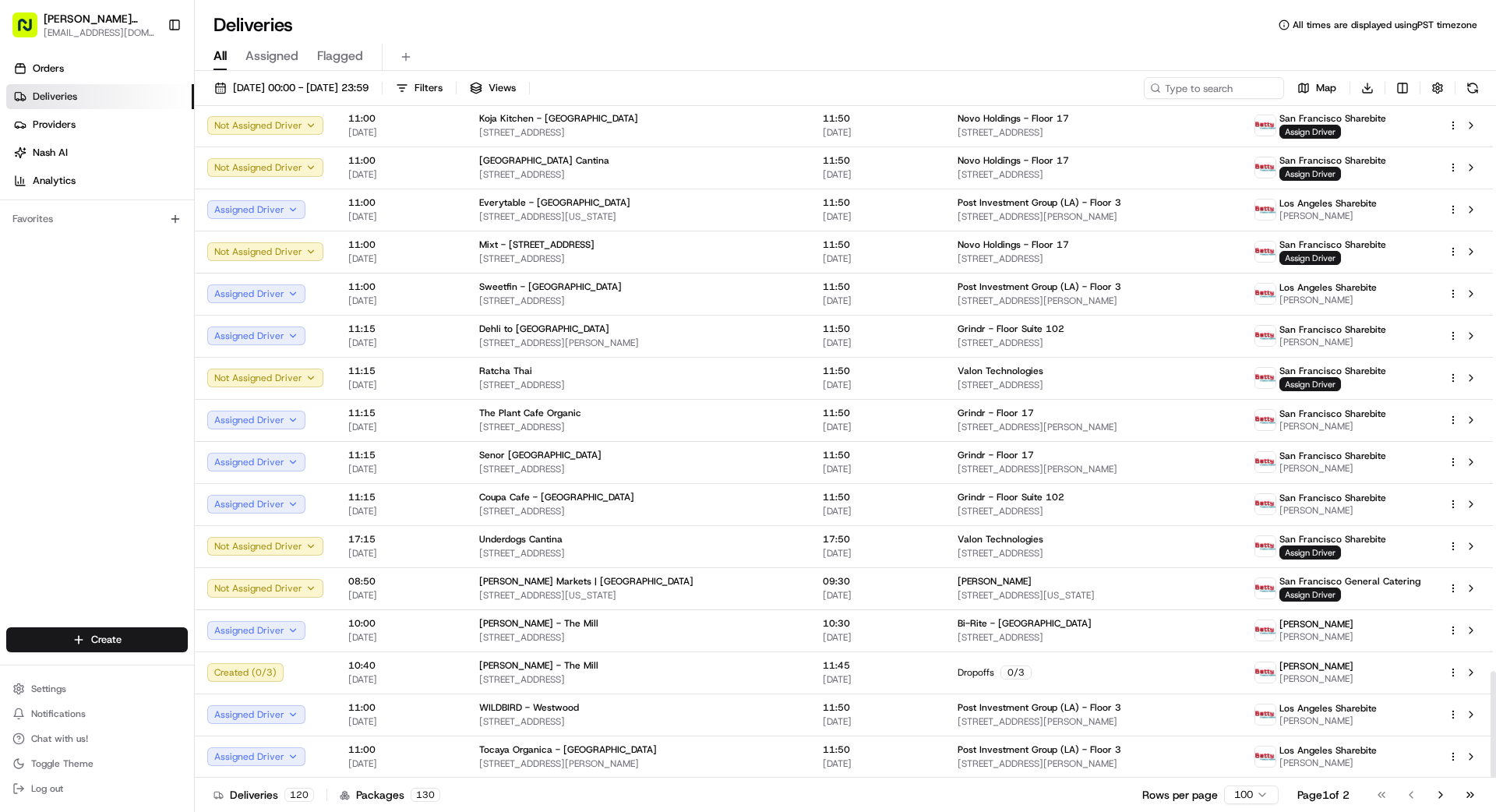
click at [934, 728] on html "[PERSON_NAME] Transportation [EMAIL_ADDRESS][DOMAIN_NAME] Toggle Sidebar Orders…" at bounding box center [748, 406] width 1496 height 812
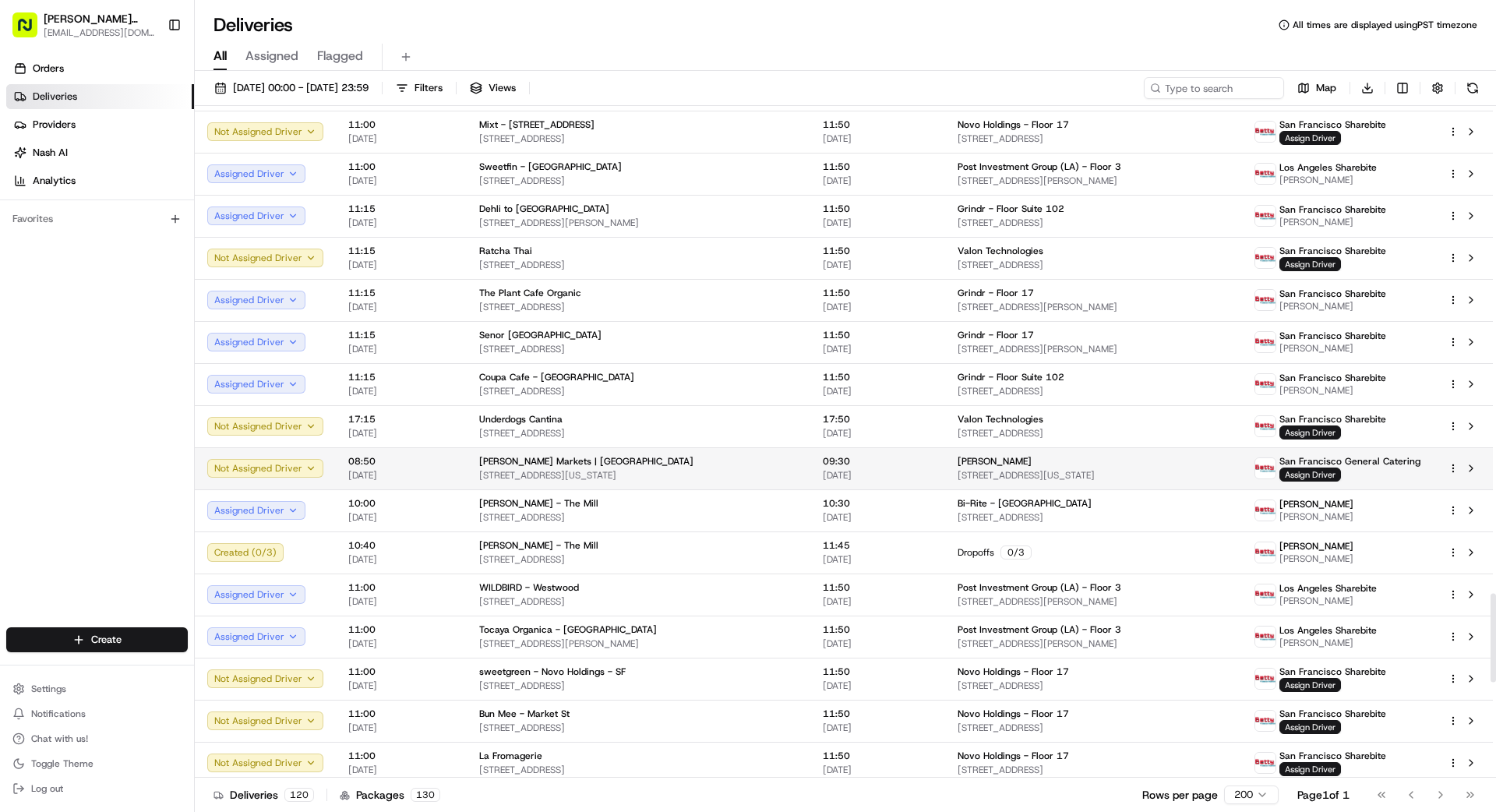
scroll to position [3683, 0]
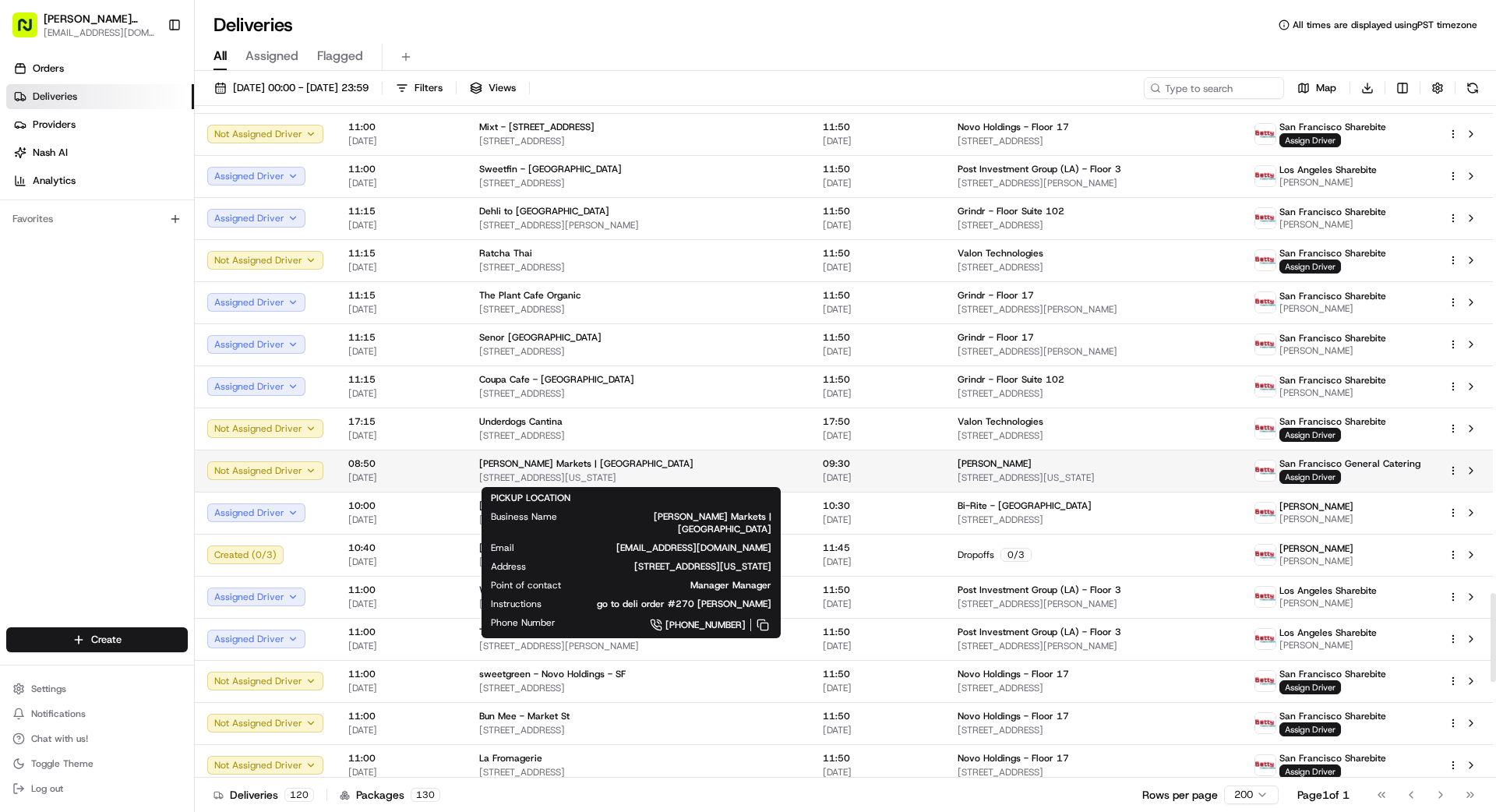
click at [688, 471] on span "[STREET_ADDRESS][US_STATE]" at bounding box center [639, 477] width 319 height 13
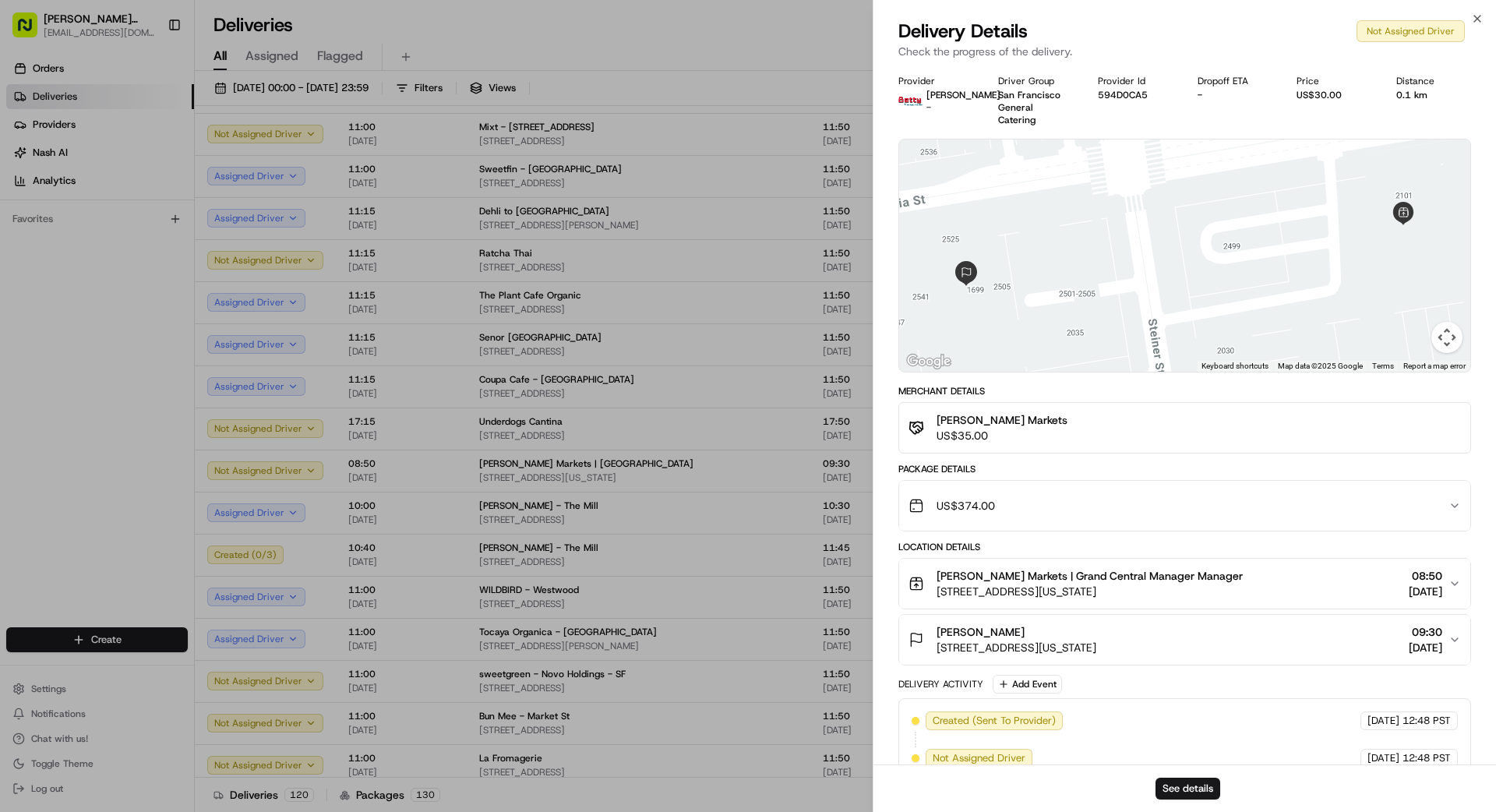
click at [934, 498] on span "US$374.00" at bounding box center [966, 505] width 59 height 16
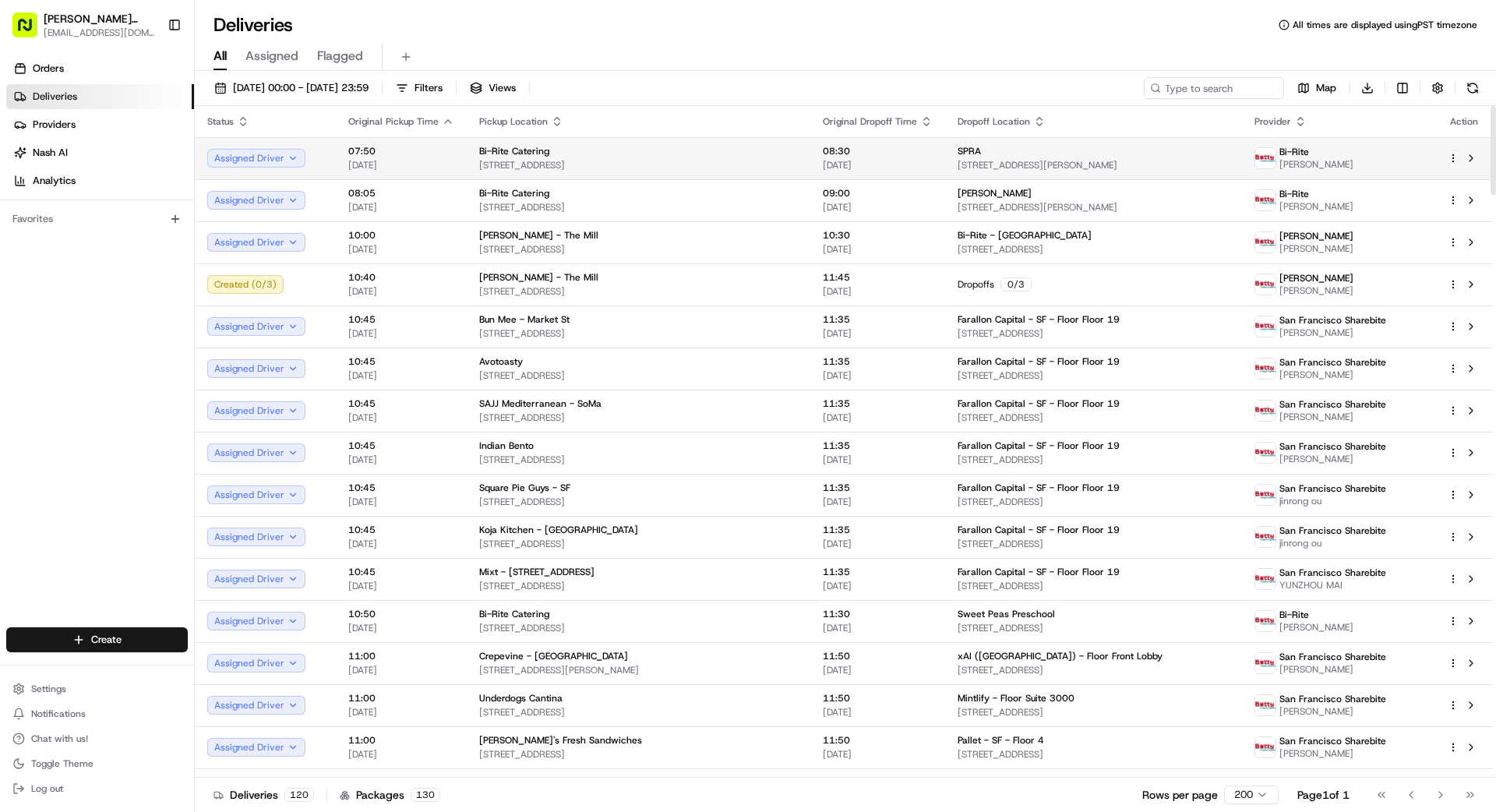
scroll to position [1, 0]
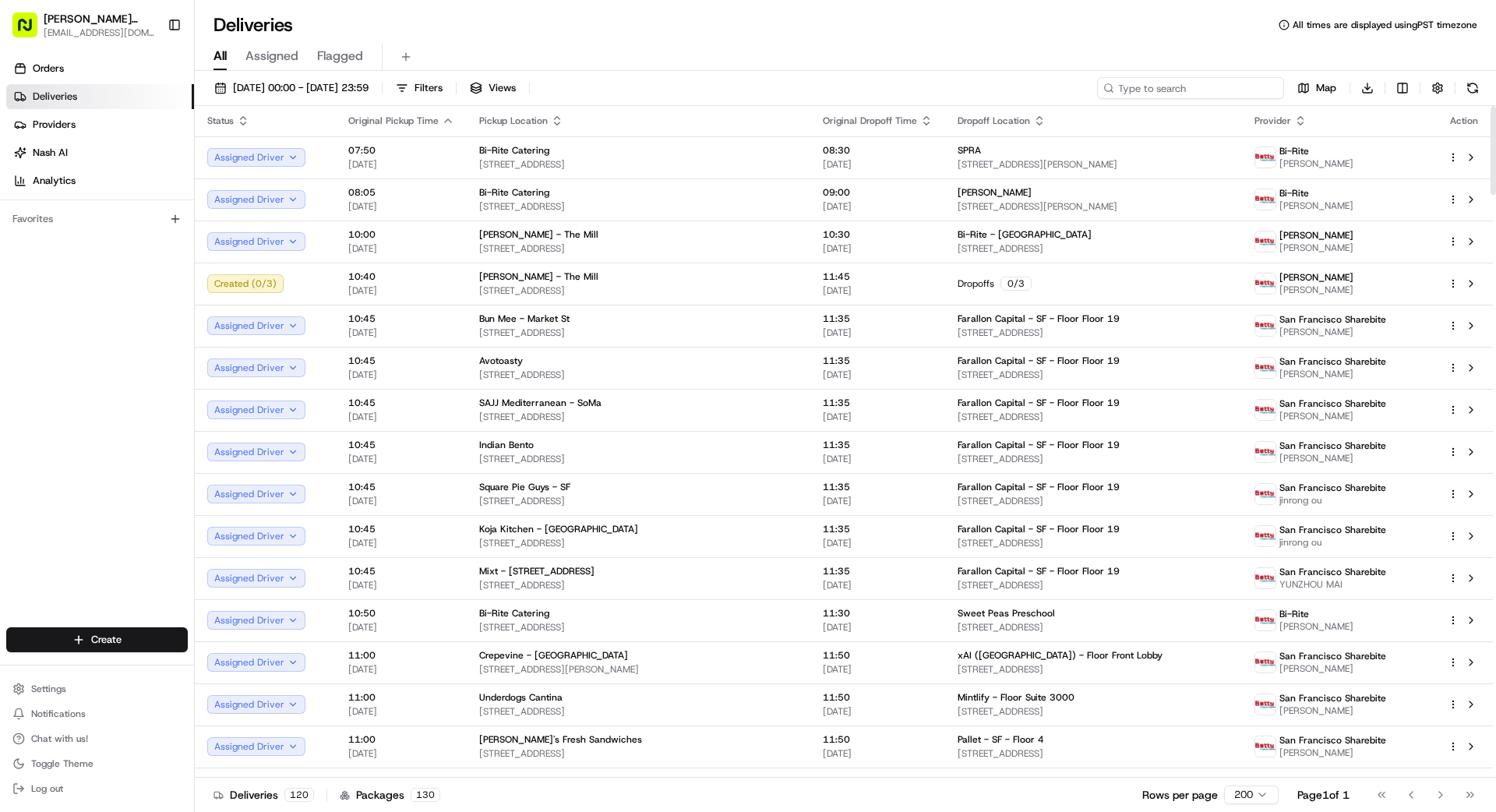
click at [934, 90] on input at bounding box center [1191, 88] width 187 height 22
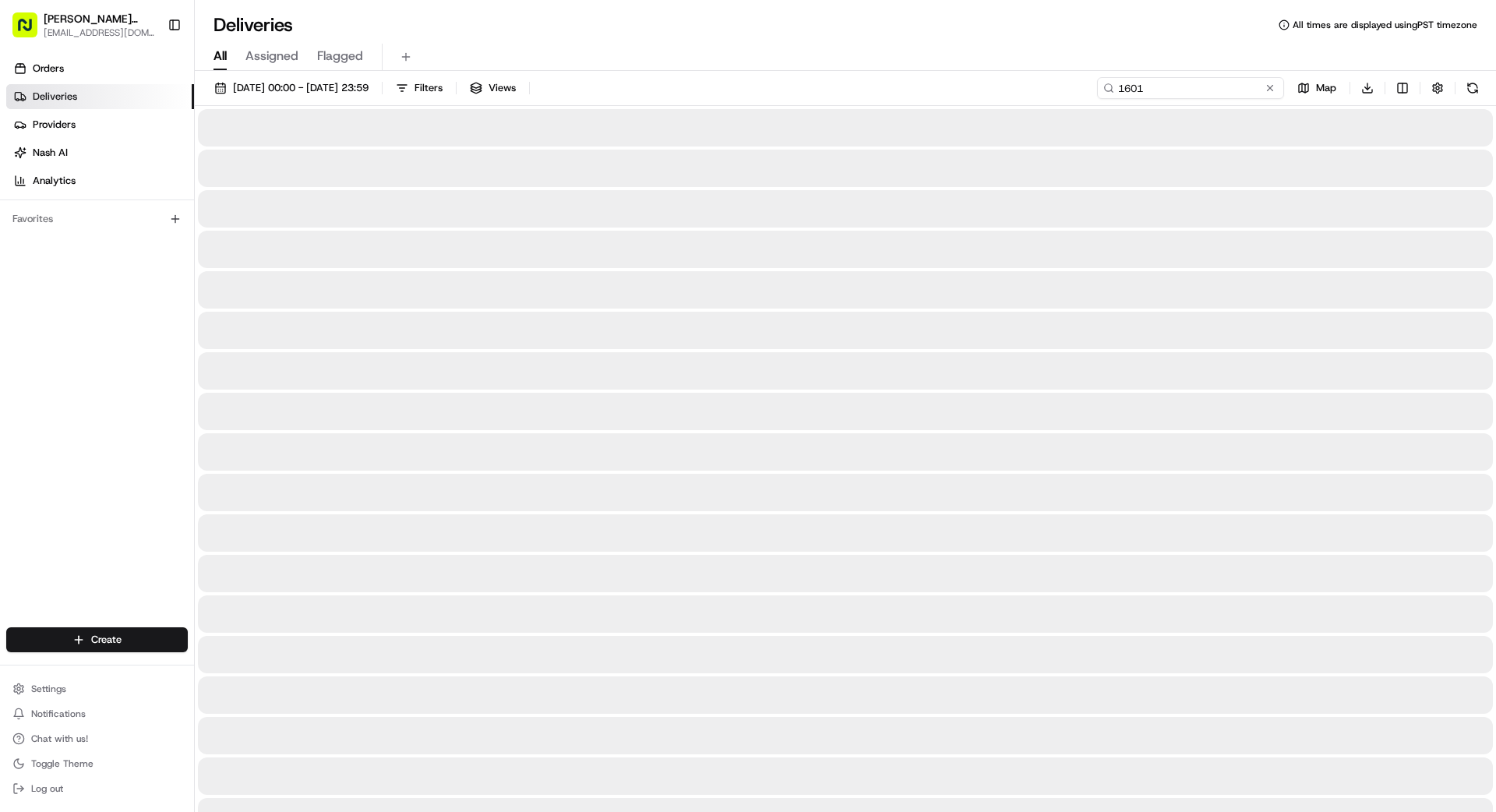
type input "1601"
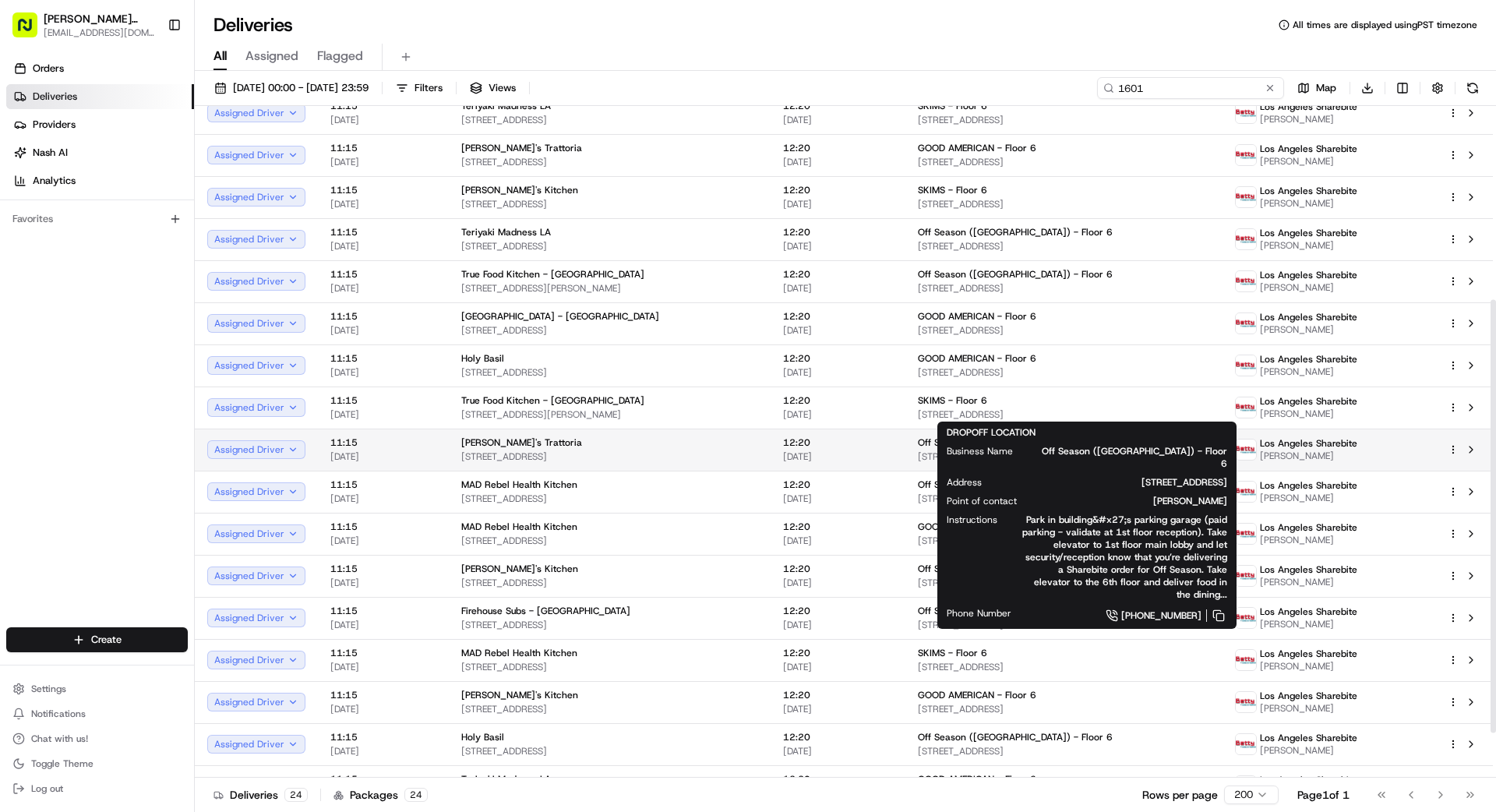
scroll to position [369, 0]
